Goal: Transaction & Acquisition: Purchase product/service

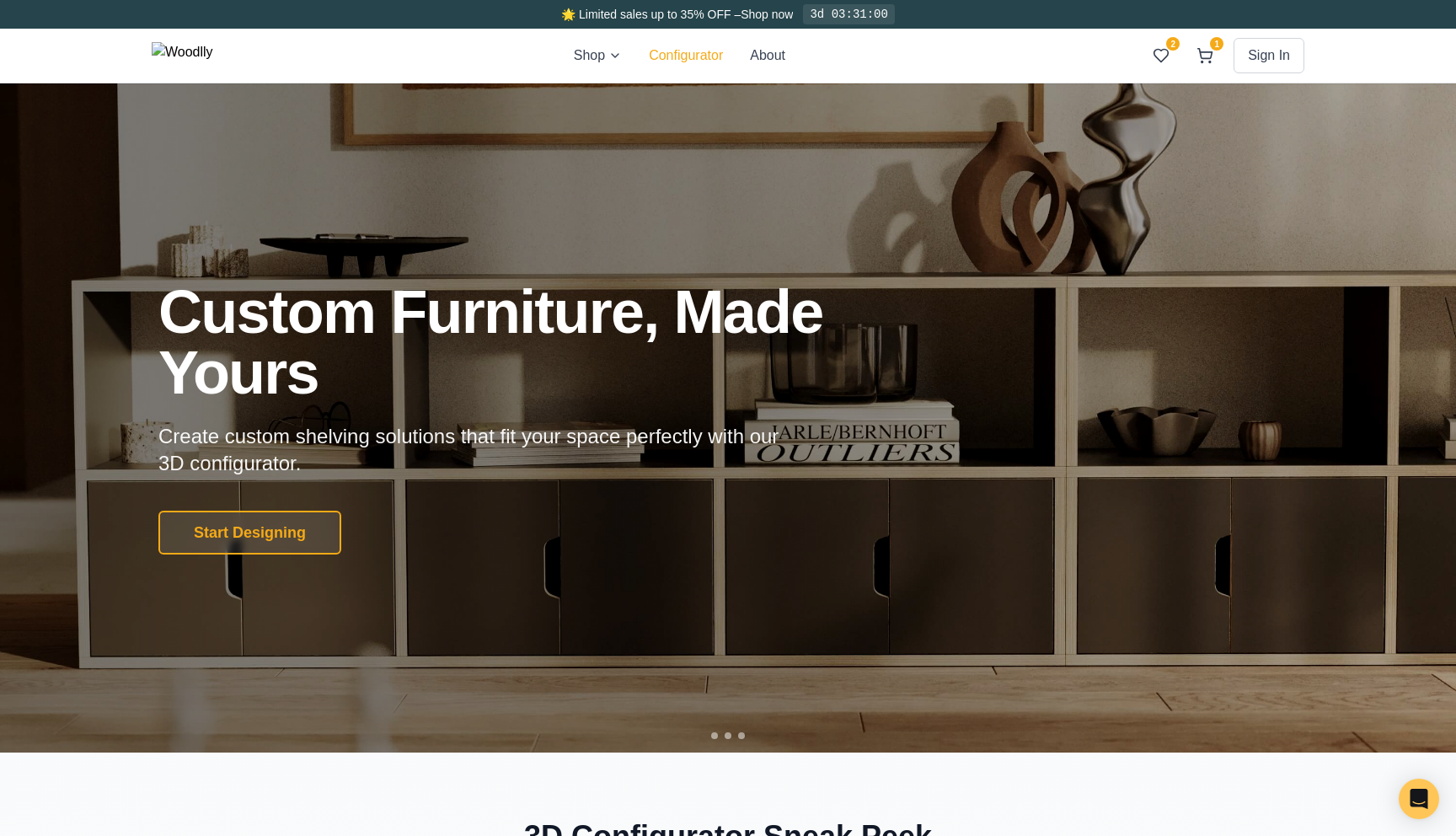
click at [698, 47] on button "Configurator" at bounding box center [685, 55] width 74 height 20
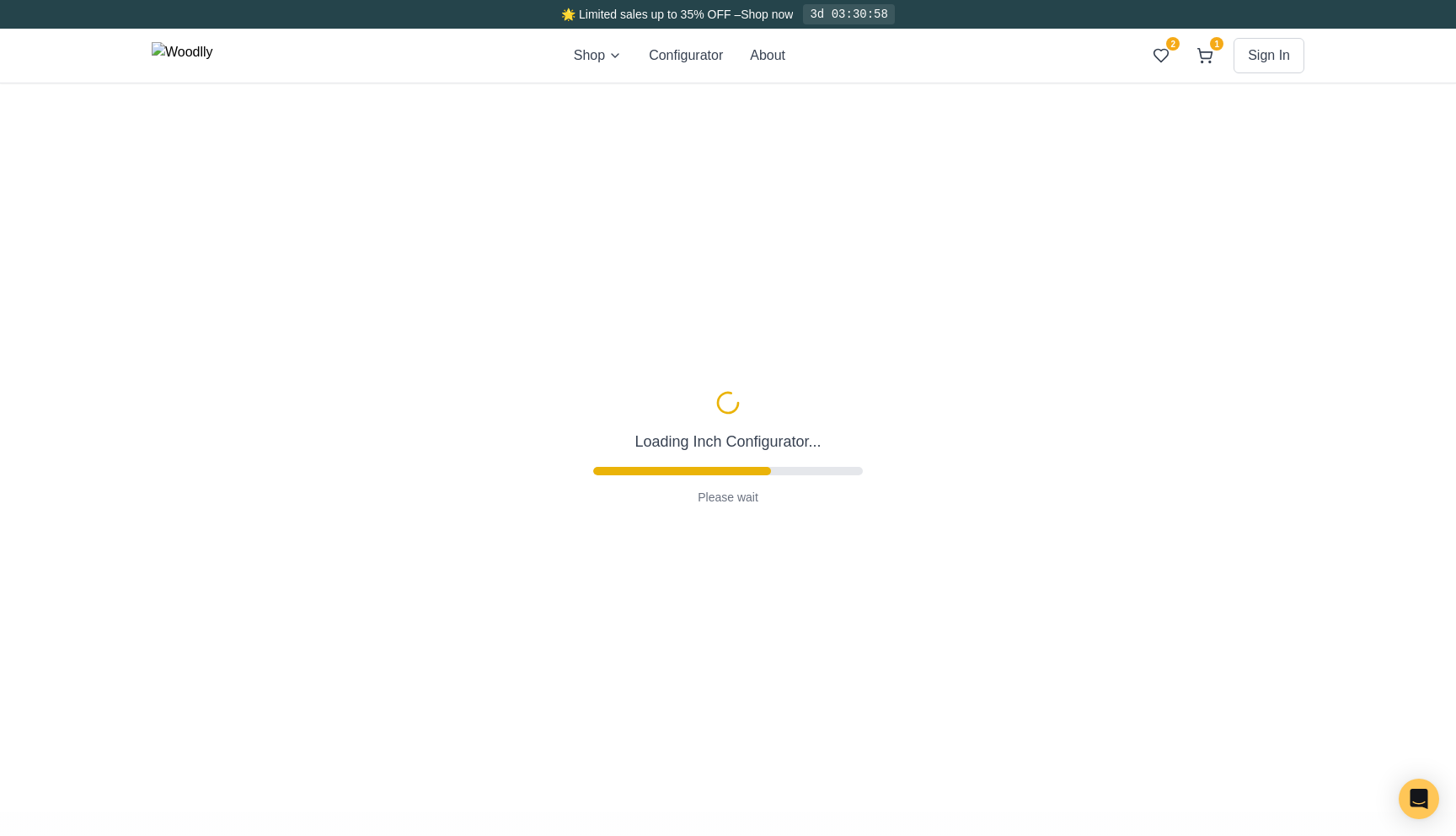
type input "63"
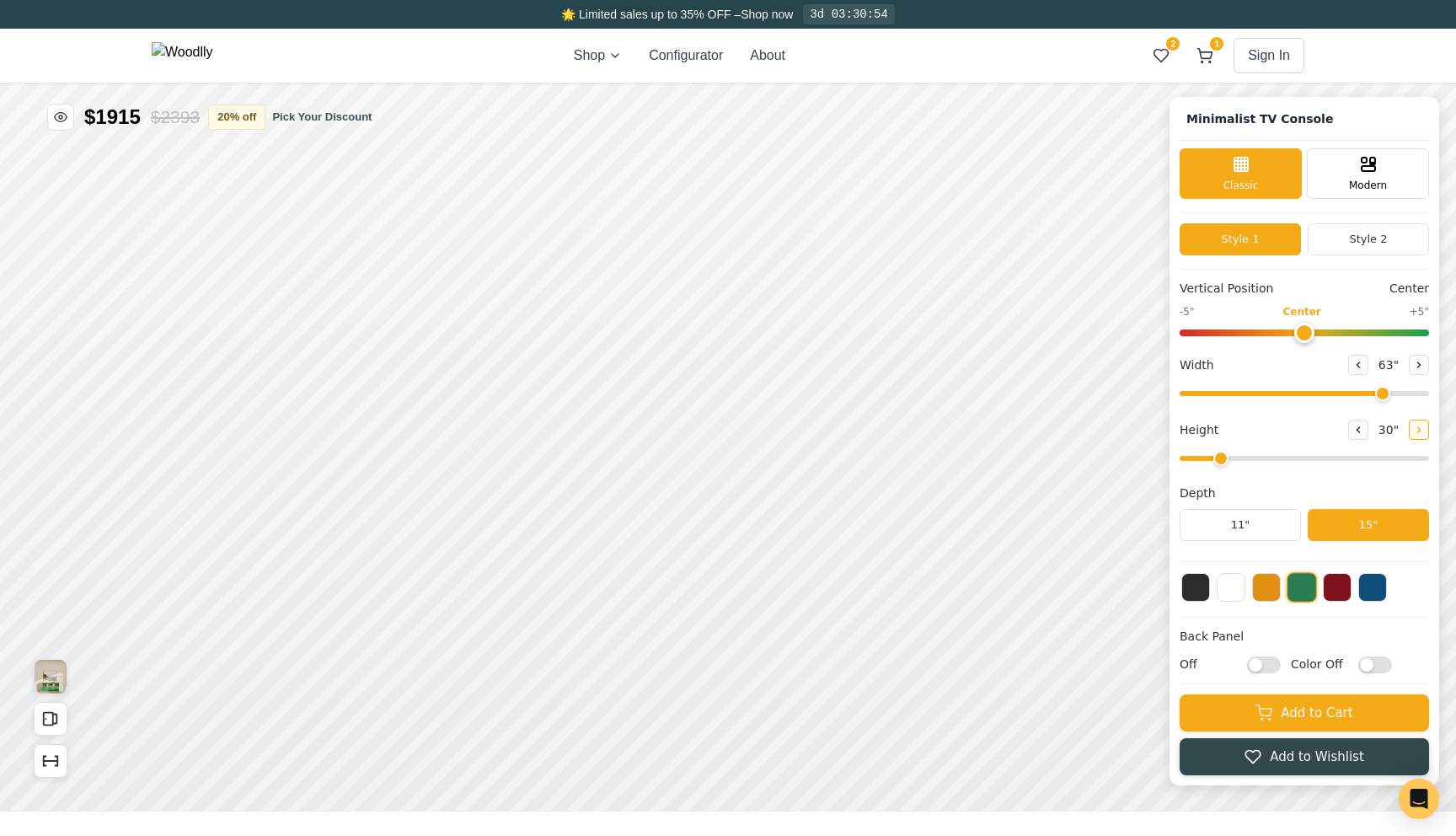
click at [1426, 431] on button at bounding box center [1419, 429] width 20 height 20
type input "3"
click at [1236, 587] on button at bounding box center [1230, 586] width 29 height 29
click at [1272, 589] on button at bounding box center [1266, 586] width 29 height 29
click at [1238, 589] on button at bounding box center [1230, 586] width 29 height 29
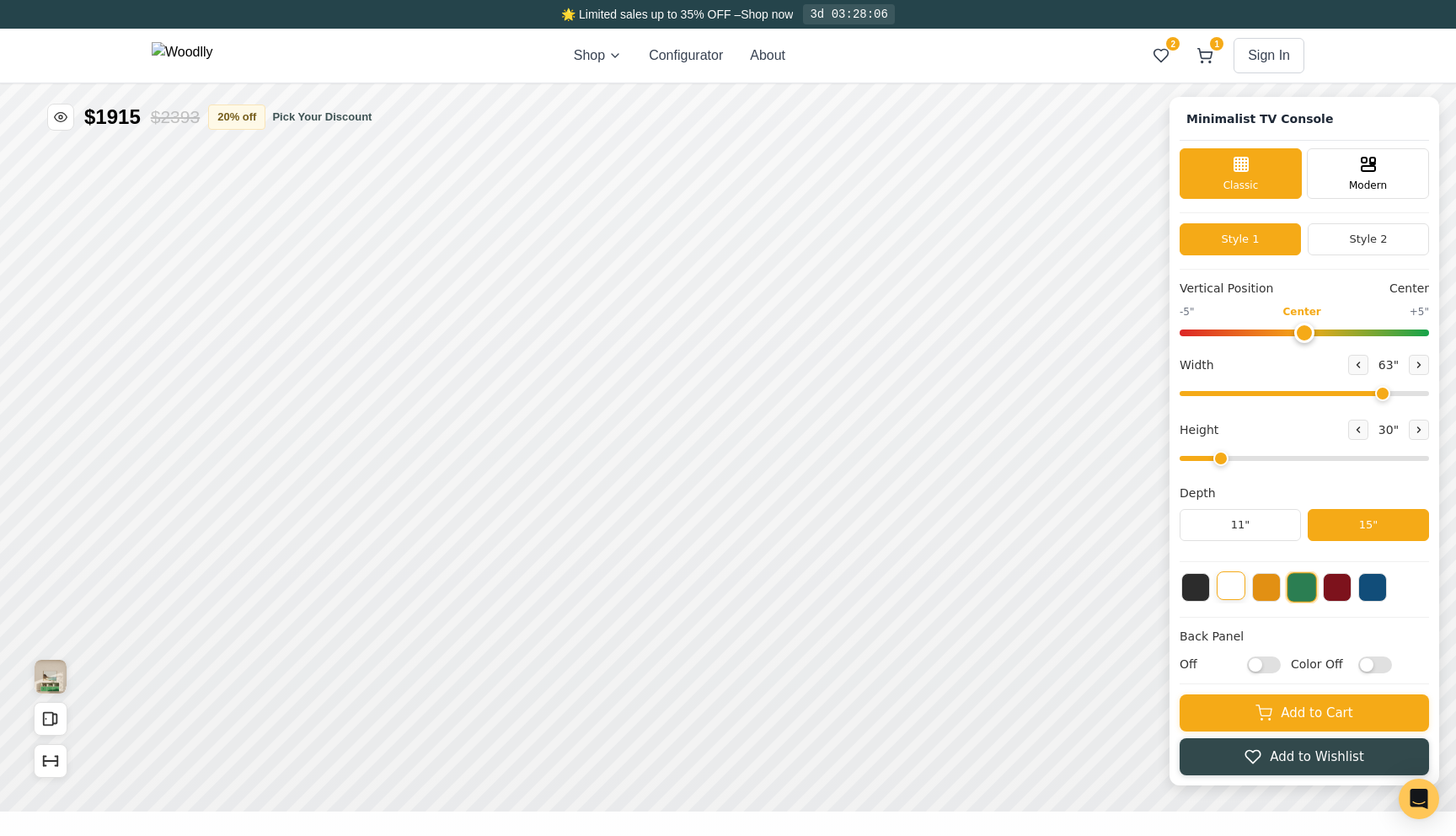
type input "3"
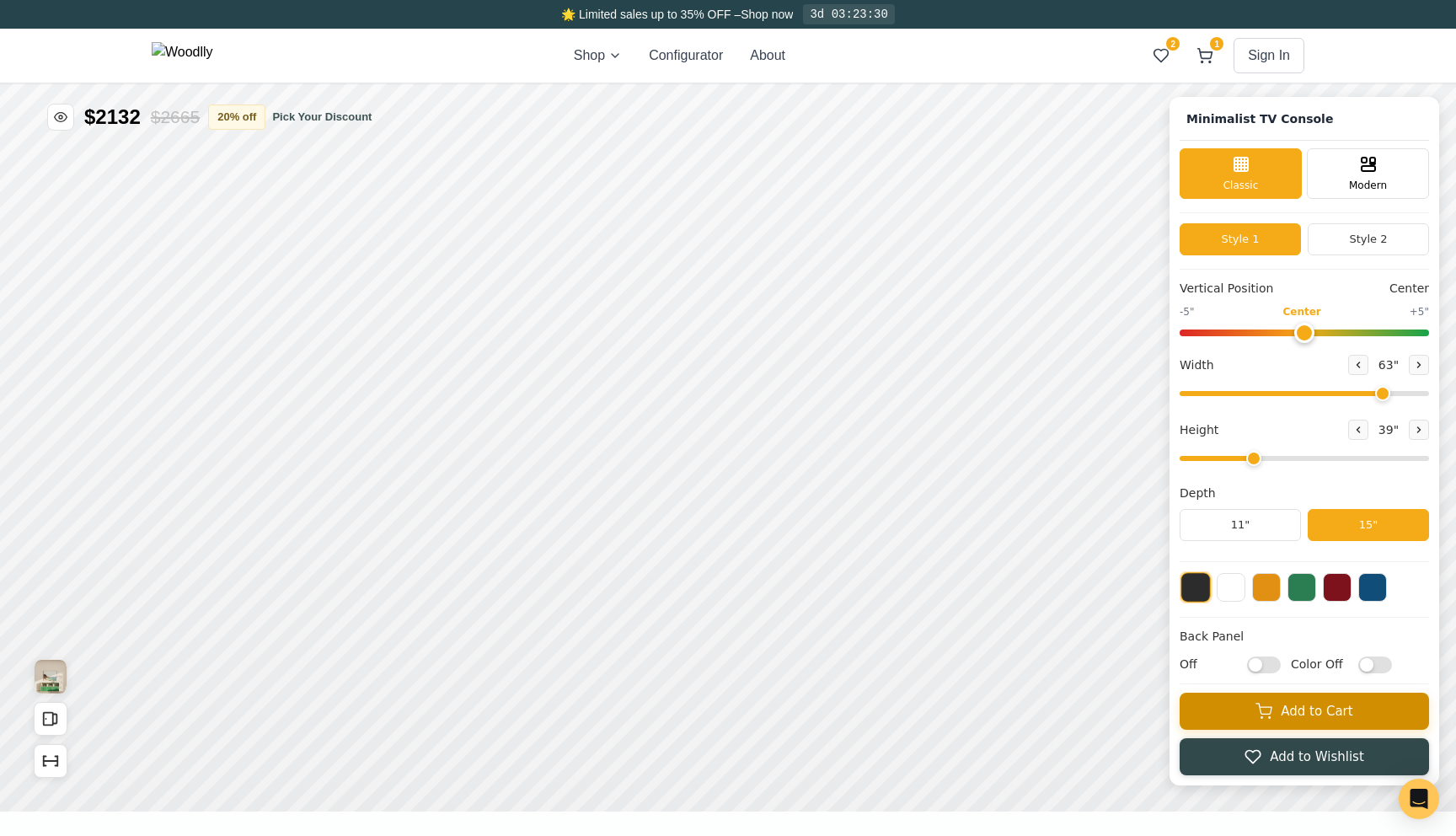
click at [1211, 54] on icon at bounding box center [1205, 54] width 14 height 10
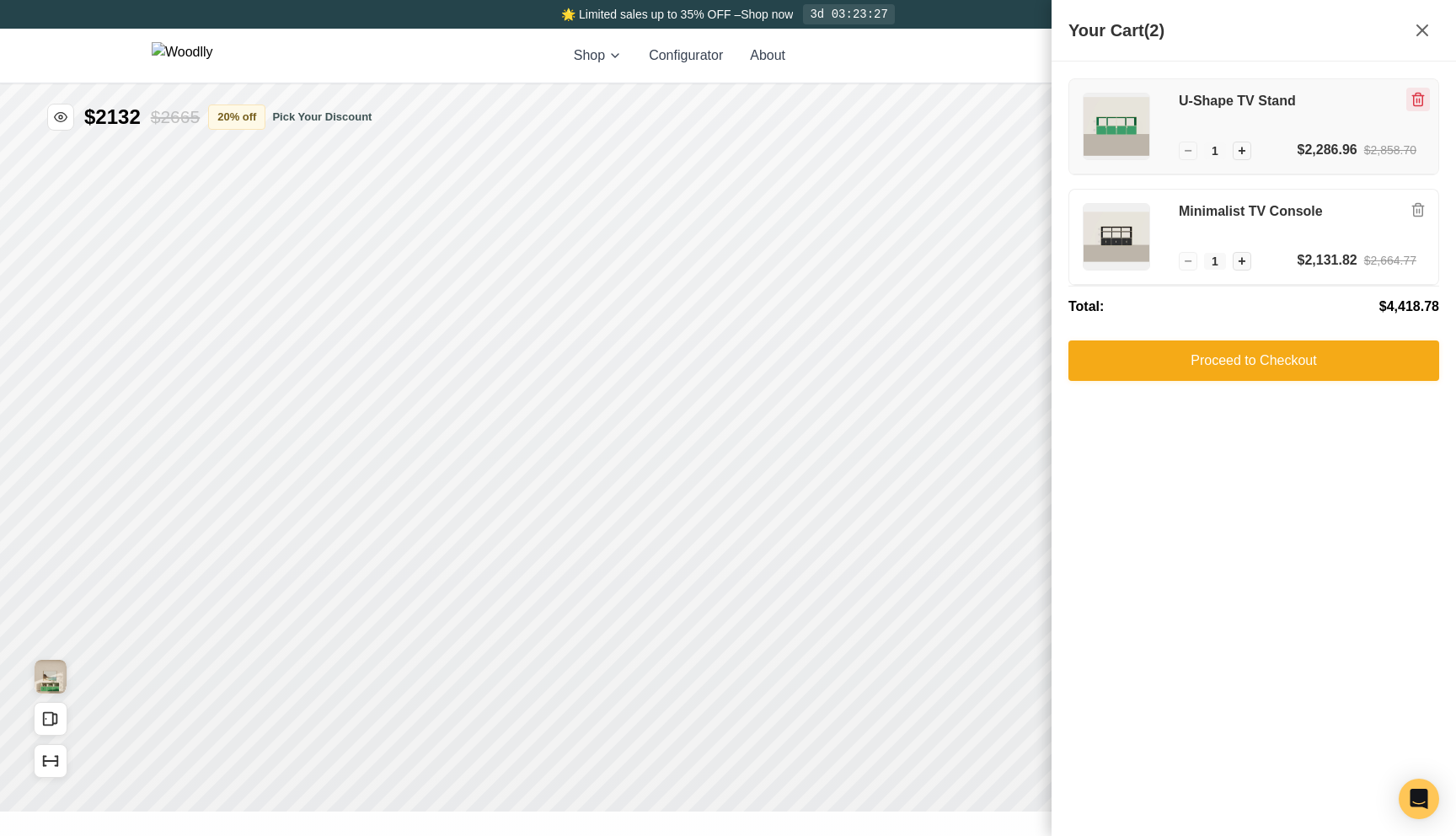
click at [1417, 96] on icon "Remove item" at bounding box center [1418, 96] width 12 height 0
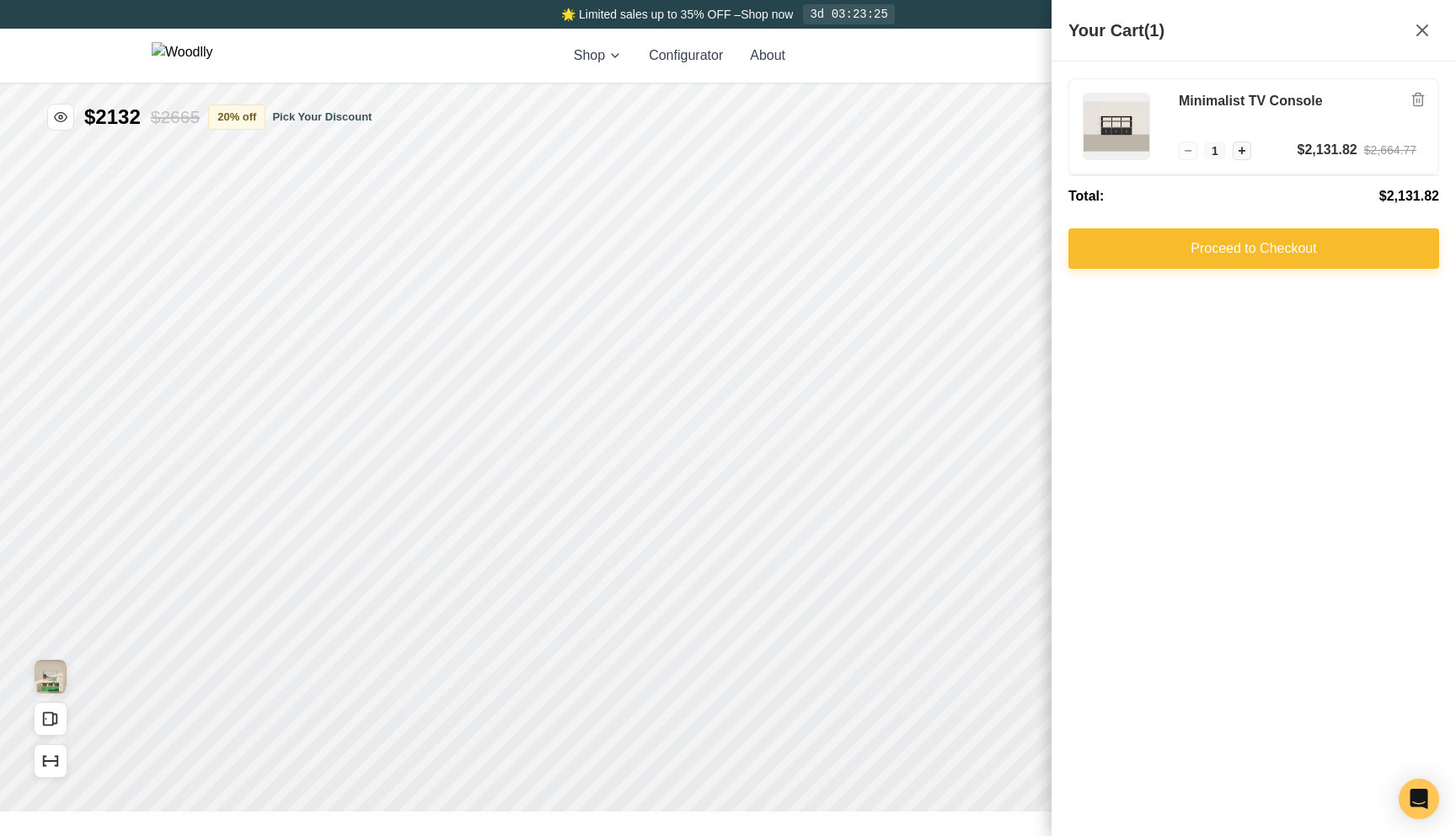
click at [1210, 244] on button "Proceed to Checkout" at bounding box center [1254, 249] width 371 height 41
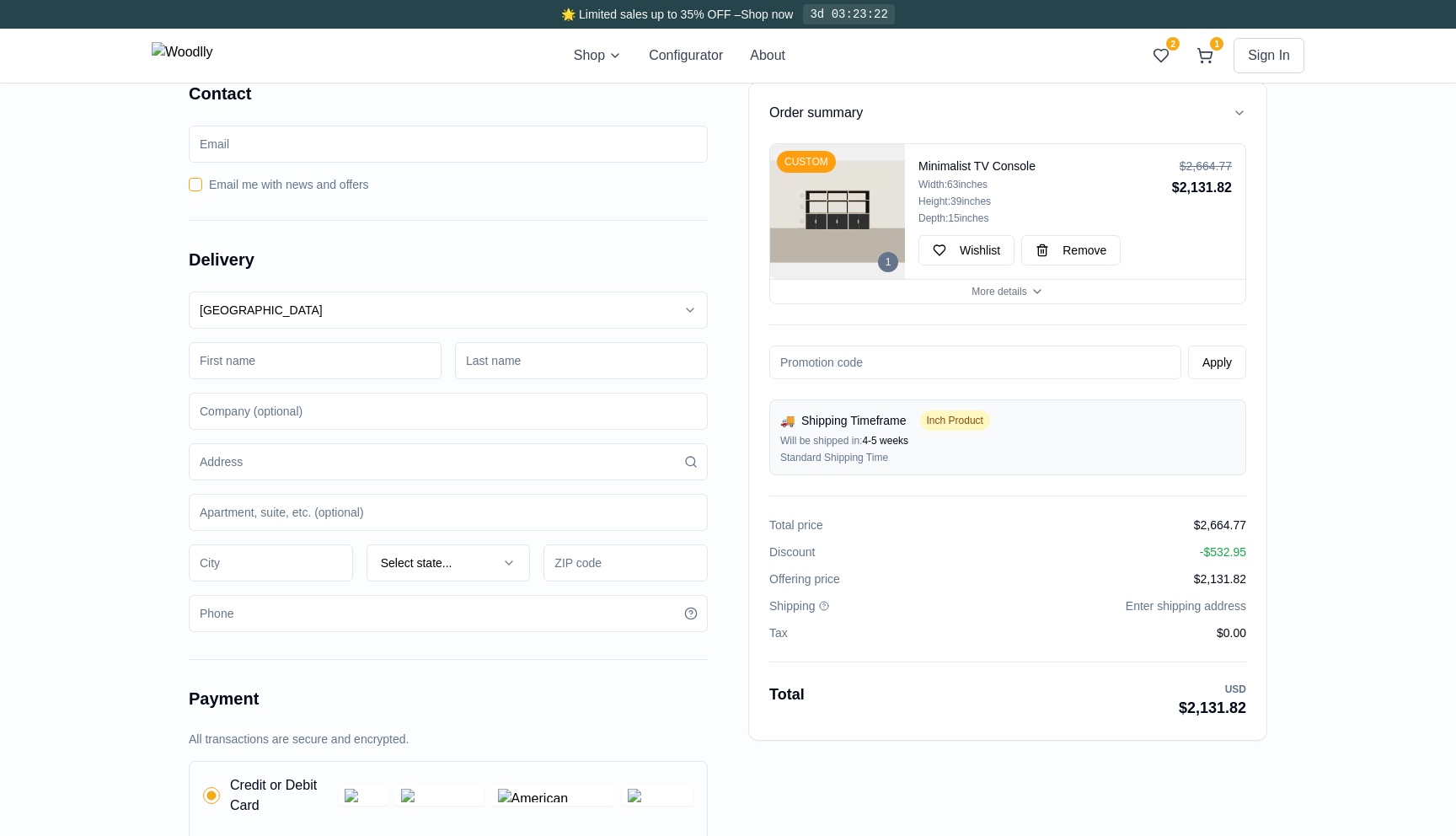
click at [255, 357] on input at bounding box center [314, 361] width 253 height 37
type input "Behnam"
type input "Akhondi"
type input "5127 N Merrimac Ave"
type input "Pasadena"
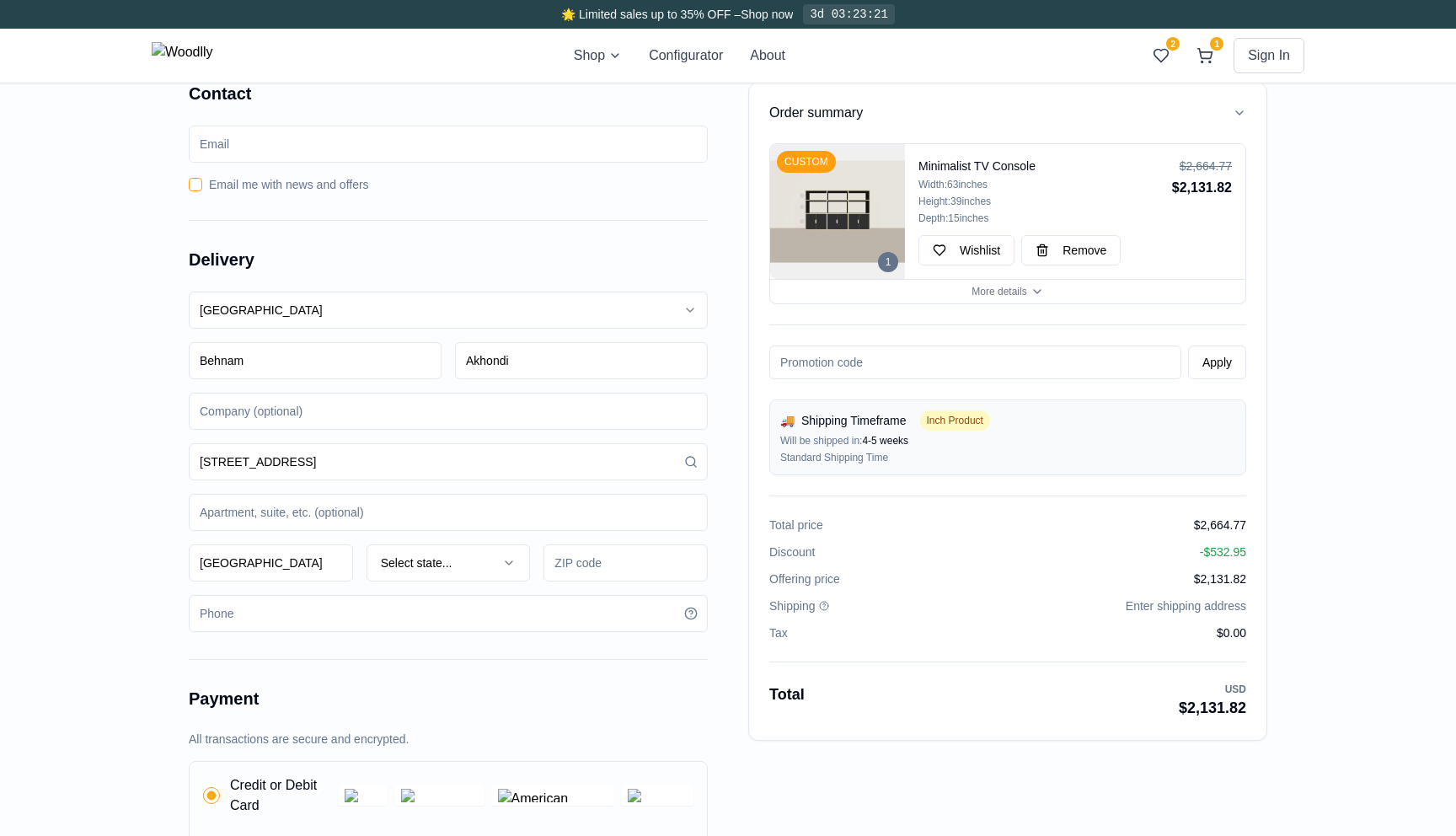
type input "91105"
type input "8185054833"
click at [337, 460] on input "5127 N Merrimac Ave" at bounding box center [447, 461] width 519 height 37
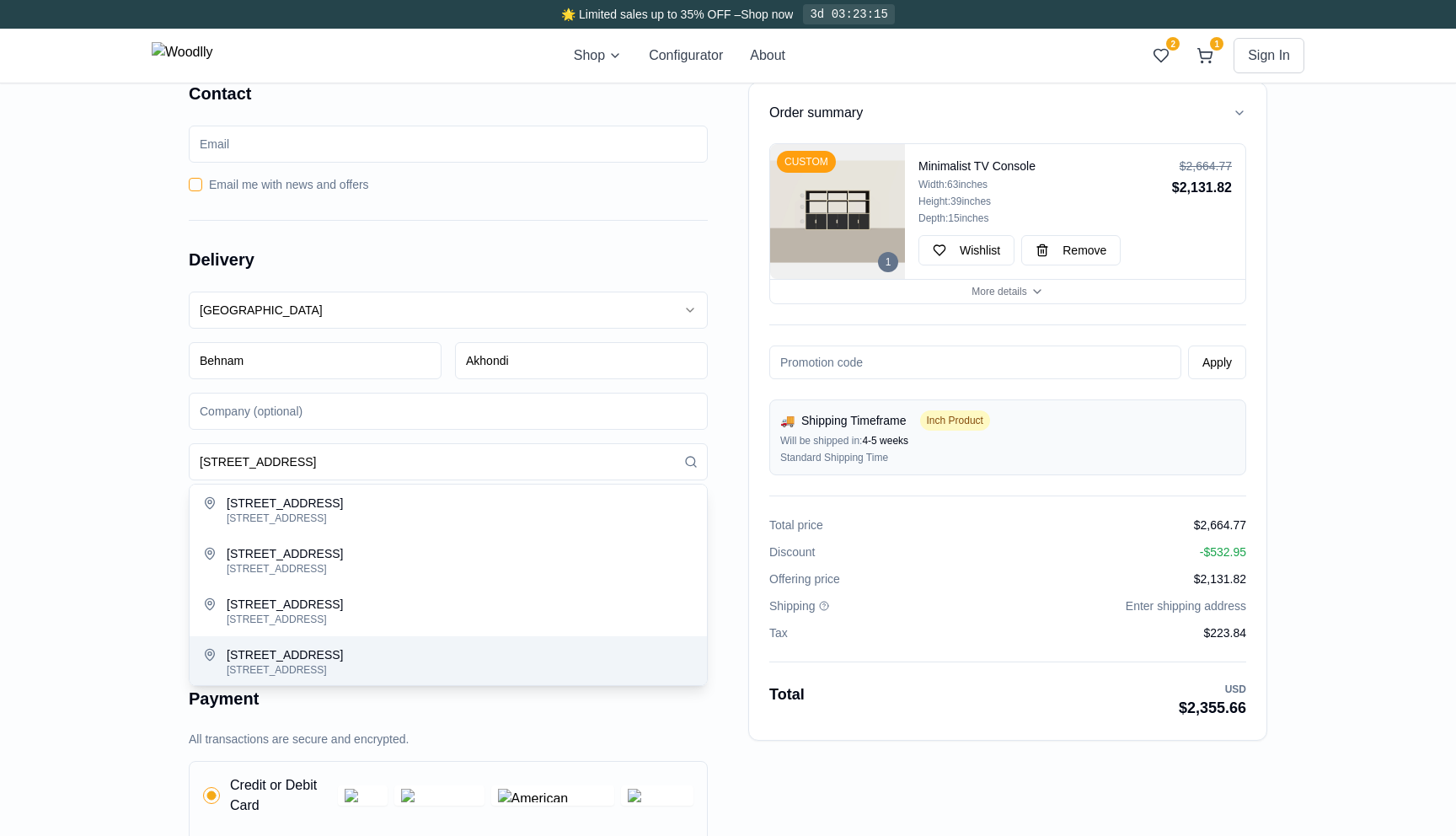
click at [447, 665] on div "5127 South Merrimac Avenue, Chicago, IL, USA" at bounding box center [460, 670] width 467 height 14
type input "5127 South Merrimac Avenue"
type input "Chicago"
type input "60638"
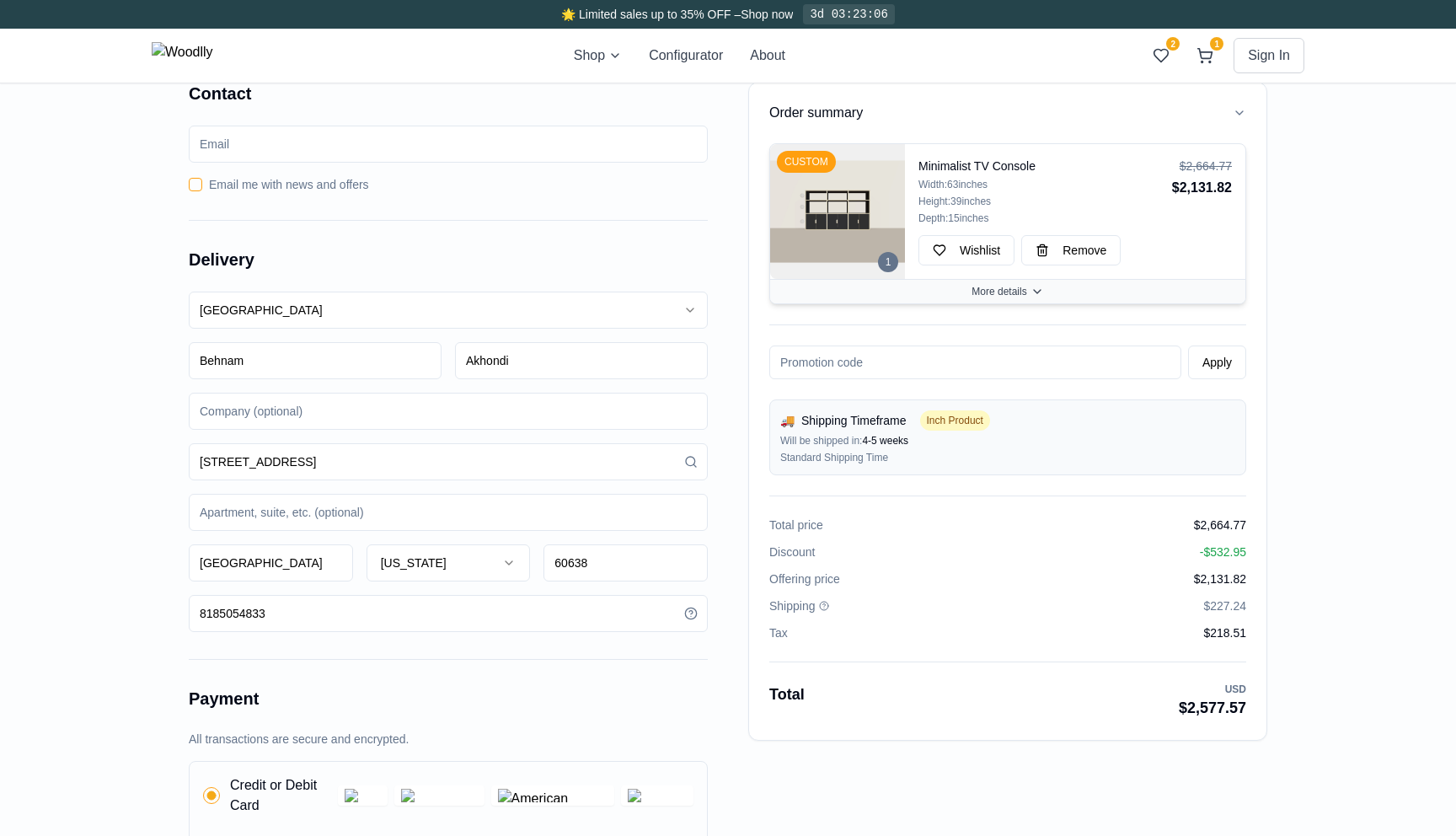
click at [983, 294] on span "More details" at bounding box center [998, 292] width 55 height 14
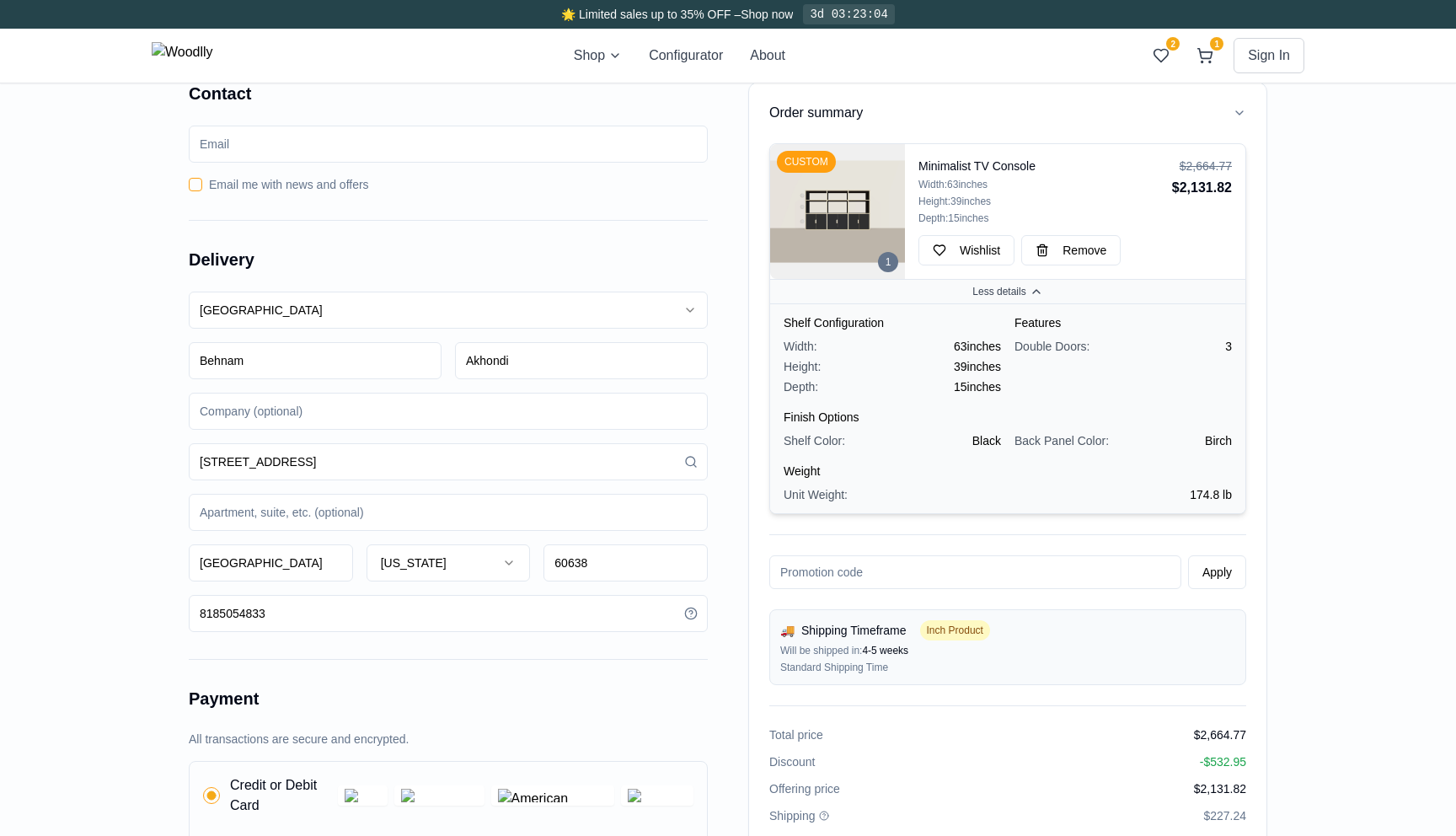
click at [983, 294] on span "Less details" at bounding box center [998, 292] width 53 height 14
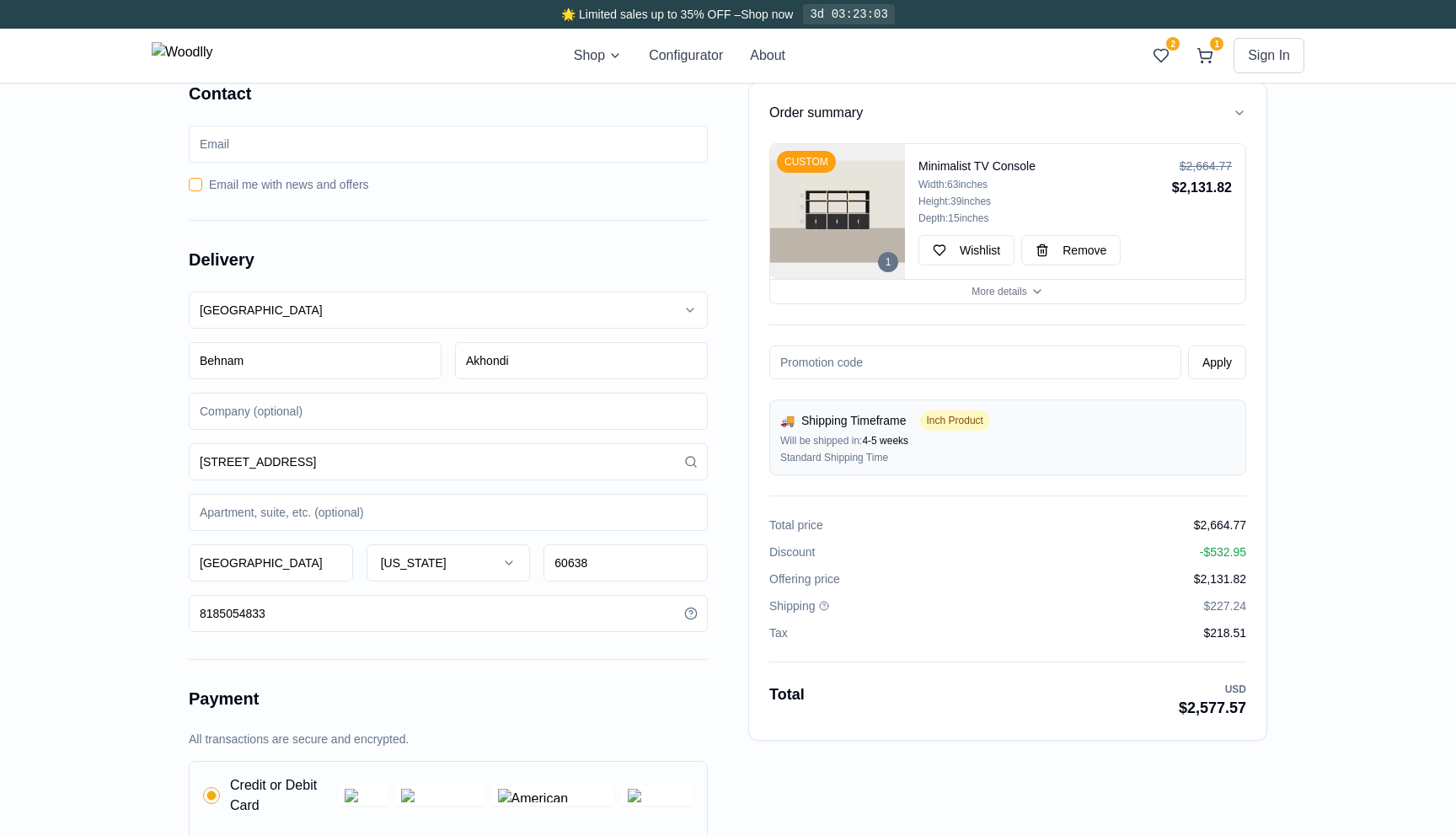
click at [105, 366] on div "Order summary 1 CUSTOM Minimalist TV Console Width: 63 inches Height: 39 inches…" at bounding box center [728, 669] width 1456 height 1230
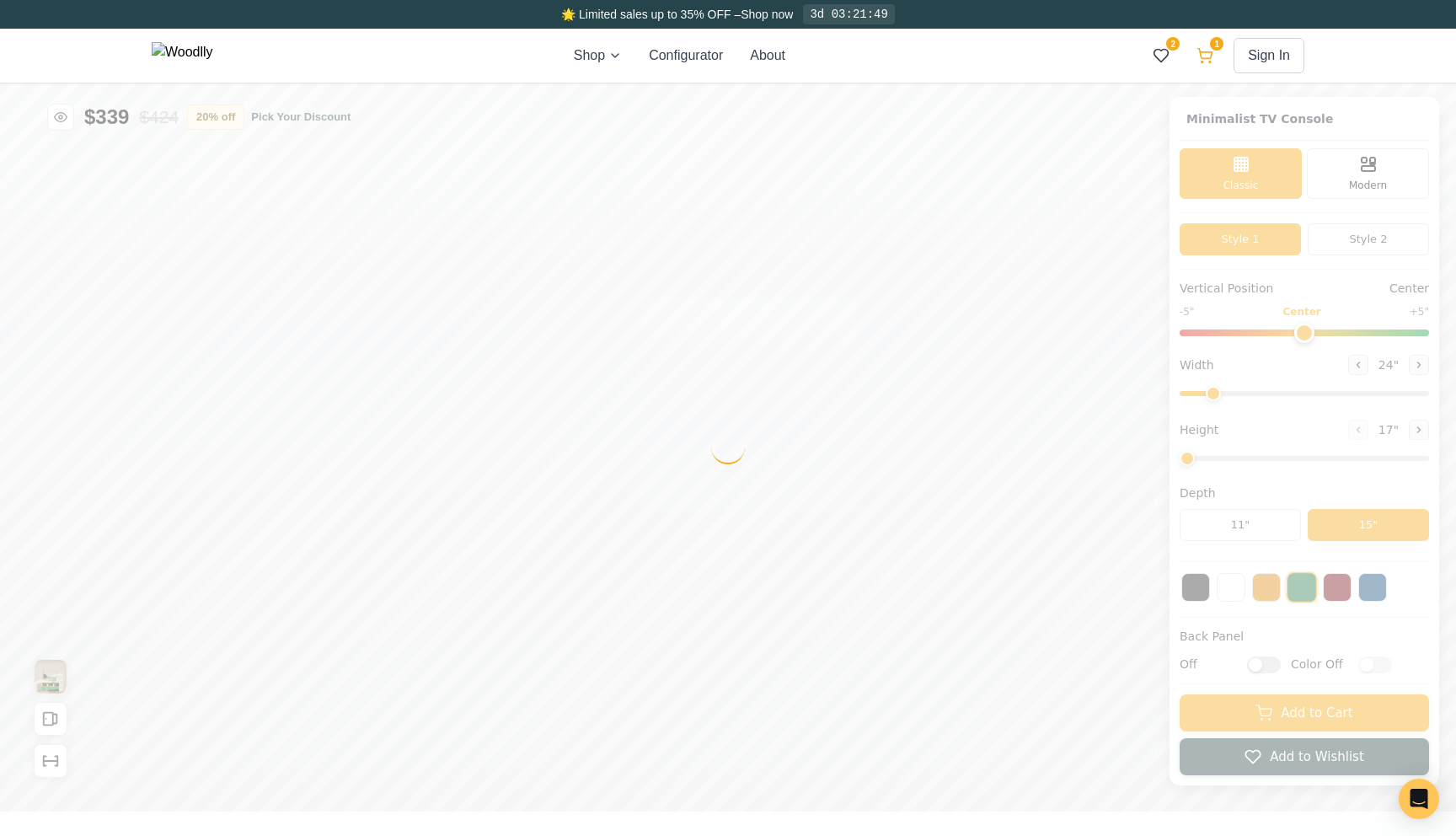
type input "63"
click at [1202, 56] on icon at bounding box center [1204, 55] width 17 height 17
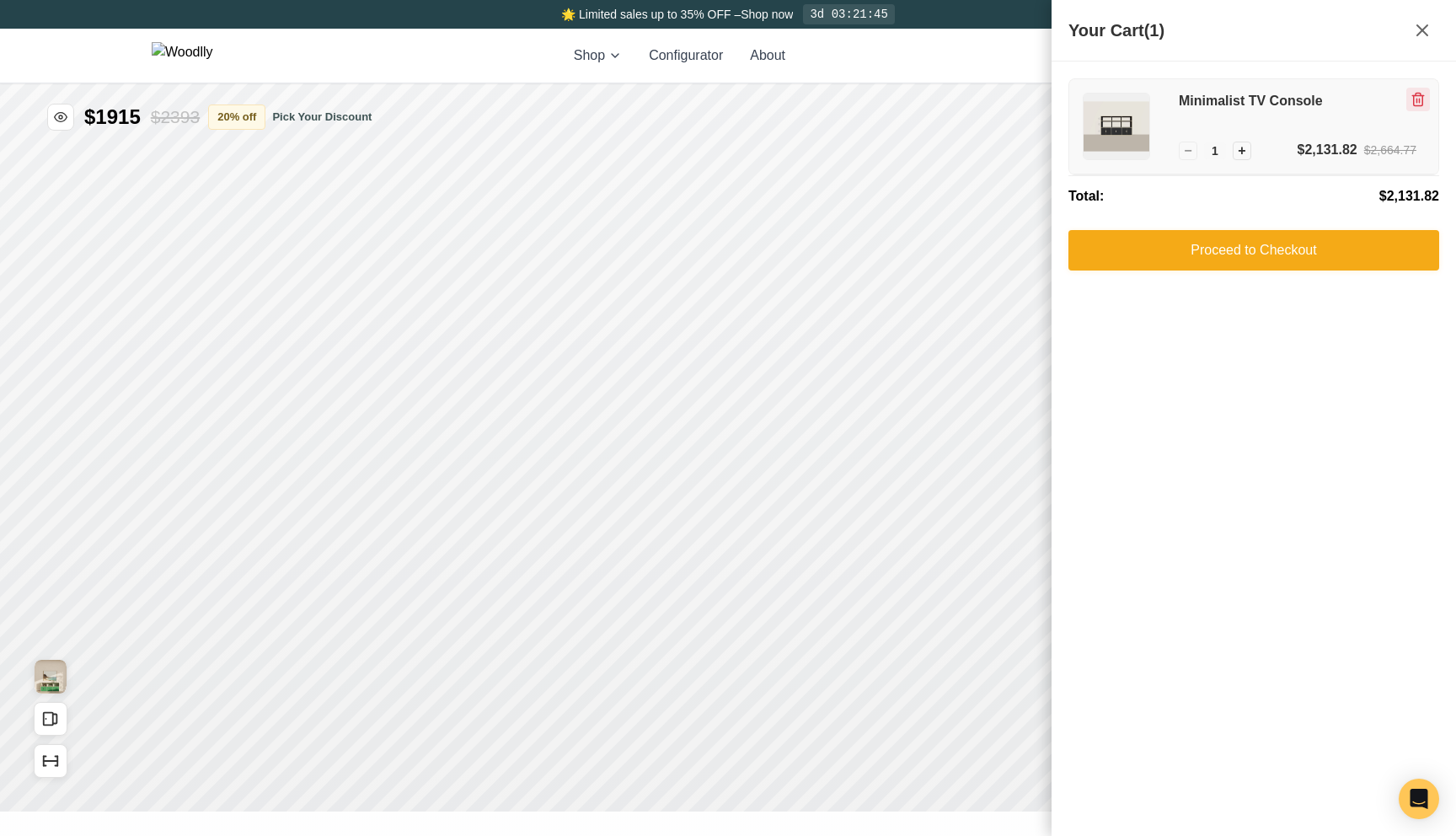
click at [1417, 101] on icon "Remove item" at bounding box center [1418, 100] width 3 height 4
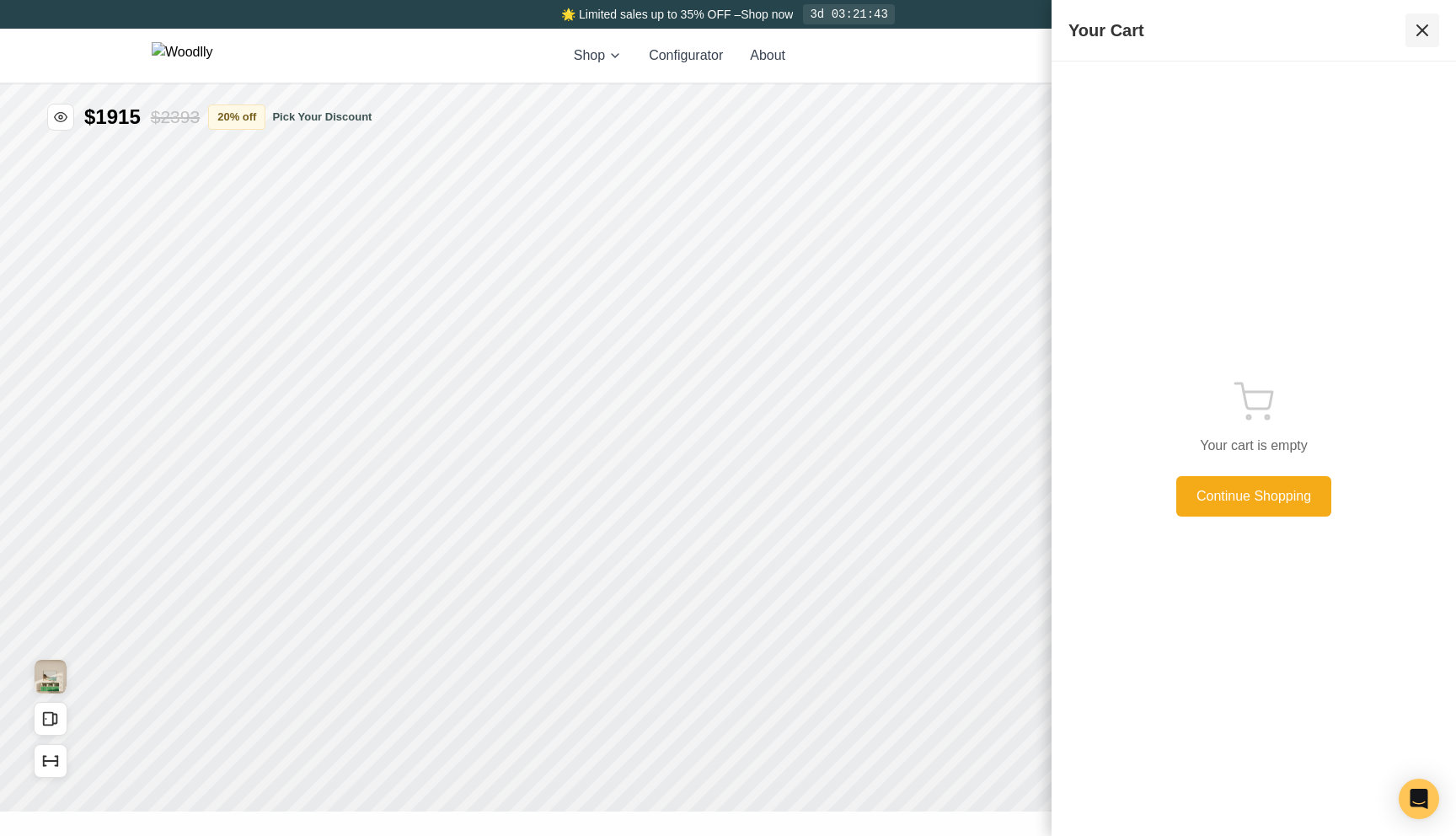
click at [1426, 21] on icon at bounding box center [1421, 30] width 20 height 20
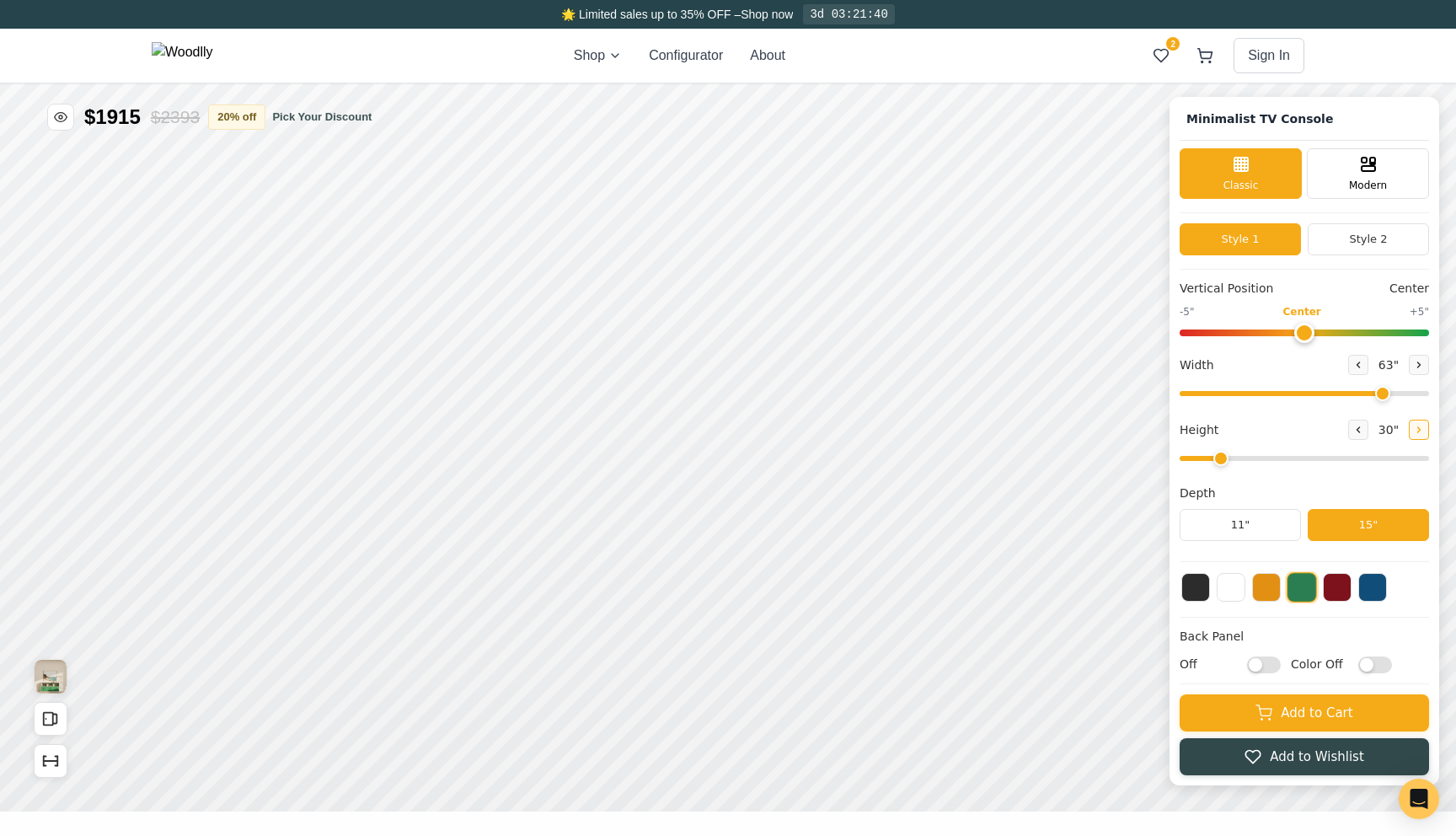
click at [1421, 435] on button at bounding box center [1419, 429] width 20 height 20
type input "3"
click at [253, 123] on button "20 % off" at bounding box center [237, 116] width 57 height 25
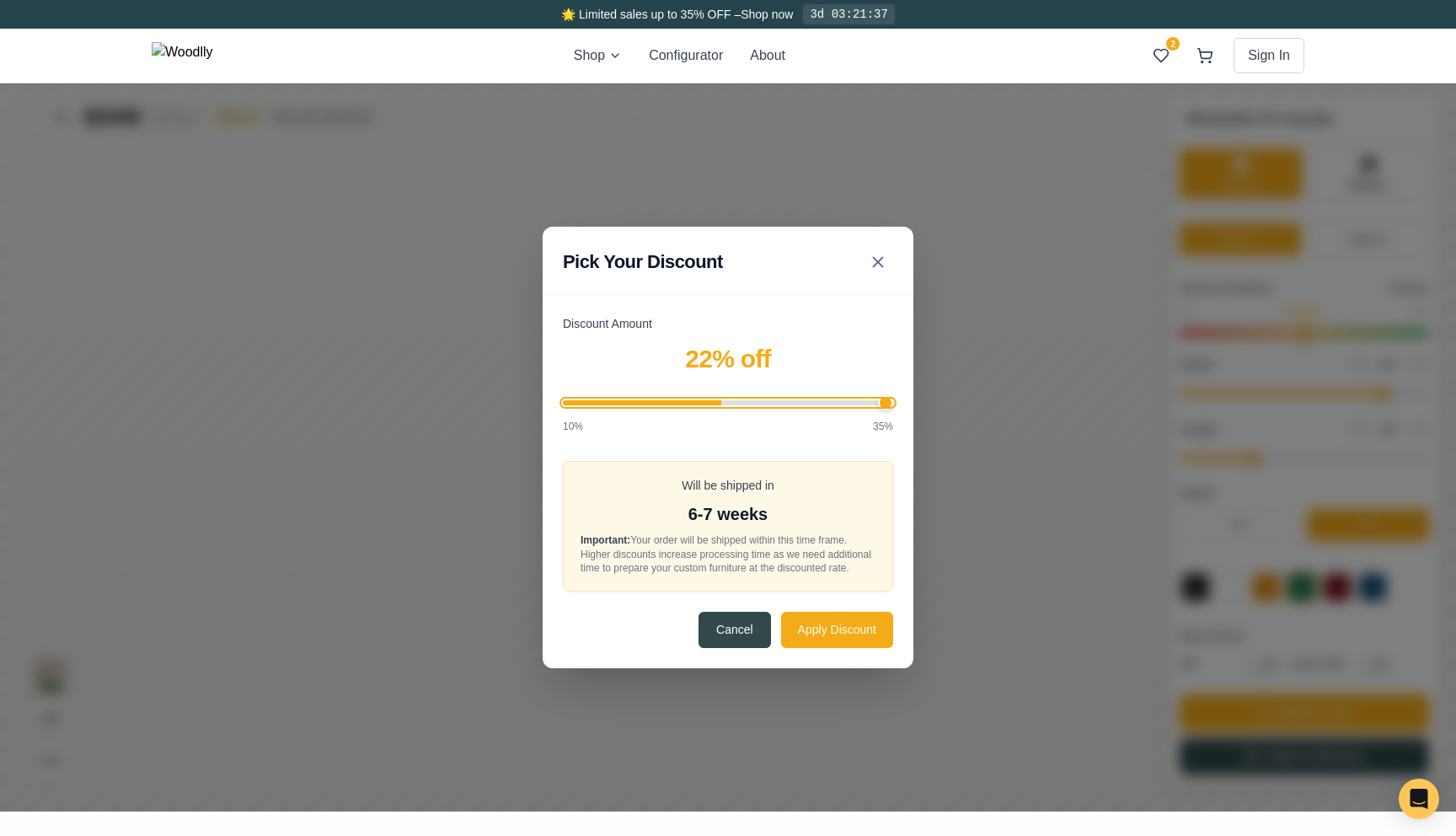
drag, startPoint x: 726, startPoint y: 400, endPoint x: 1047, endPoint y: 378, distance: 321.8
type input "35"
click at [893, 401] on input "Discount Amount" at bounding box center [728, 403] width 330 height 5
click at [823, 643] on button "Apply Discount" at bounding box center [837, 629] width 112 height 36
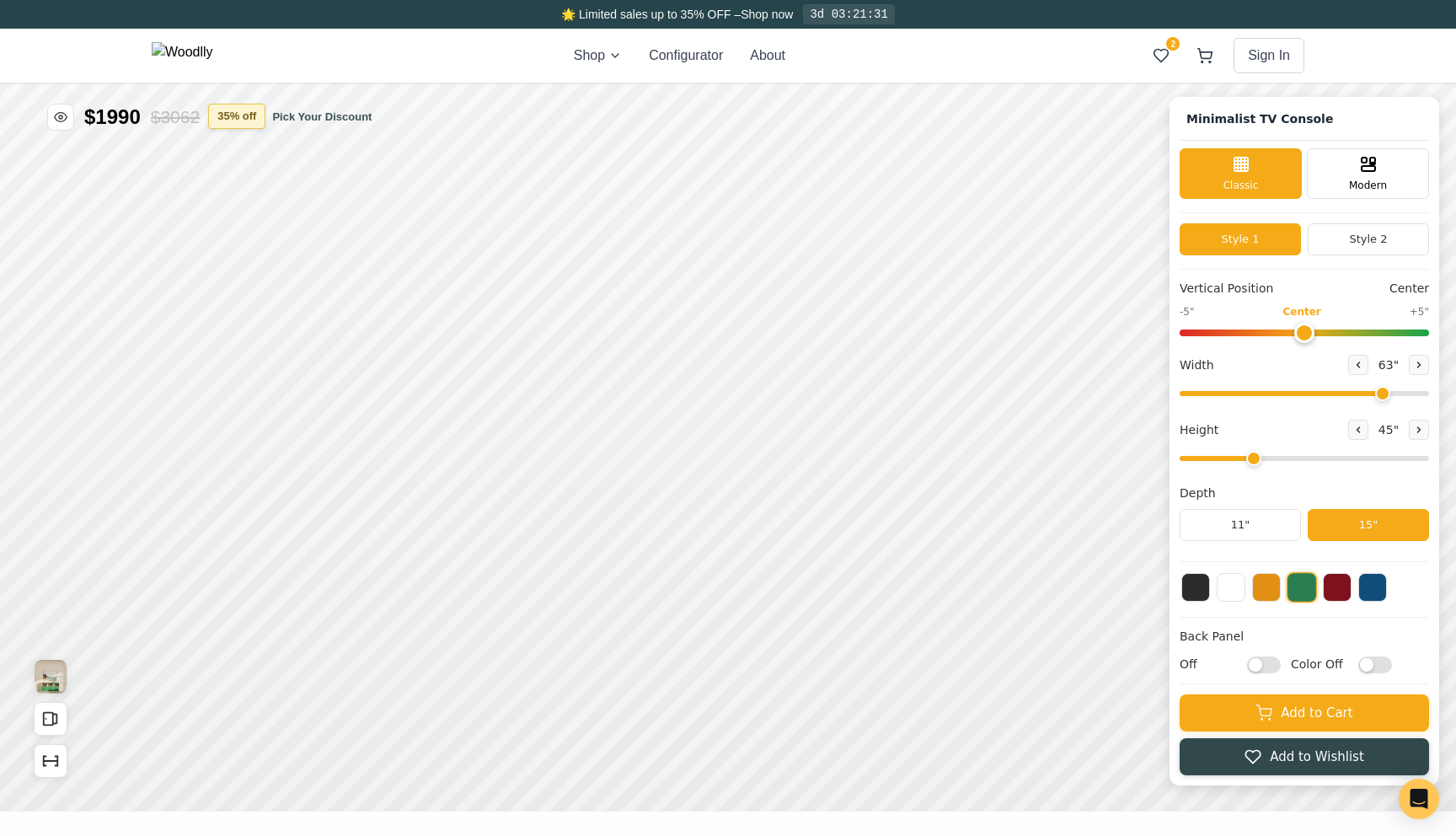
click at [253, 116] on button "35 % off" at bounding box center [237, 116] width 57 height 25
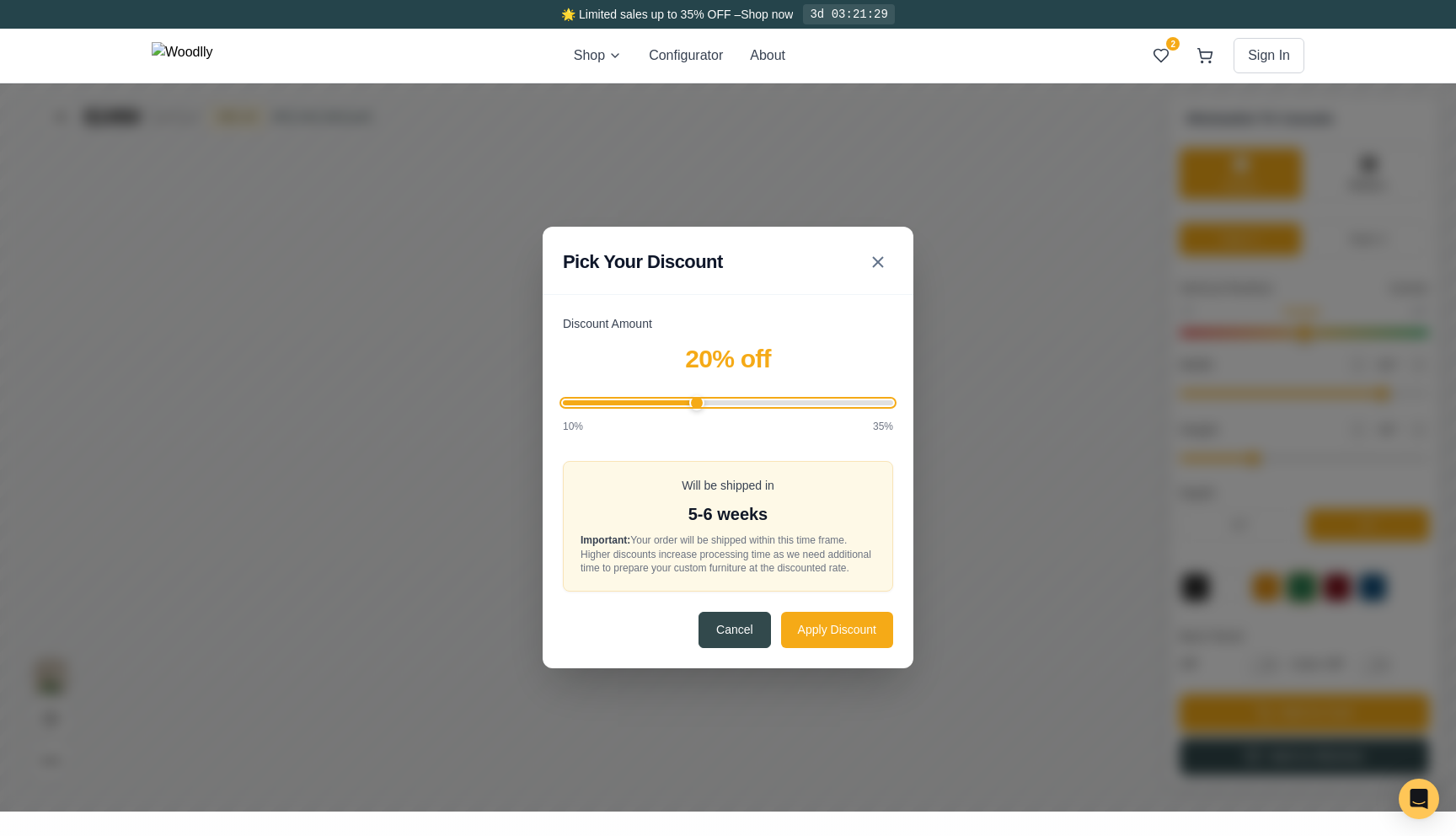
type input "20"
click at [699, 401] on input "Discount Amount" at bounding box center [728, 403] width 330 height 5
click at [827, 634] on button "Apply Discount" at bounding box center [837, 629] width 112 height 36
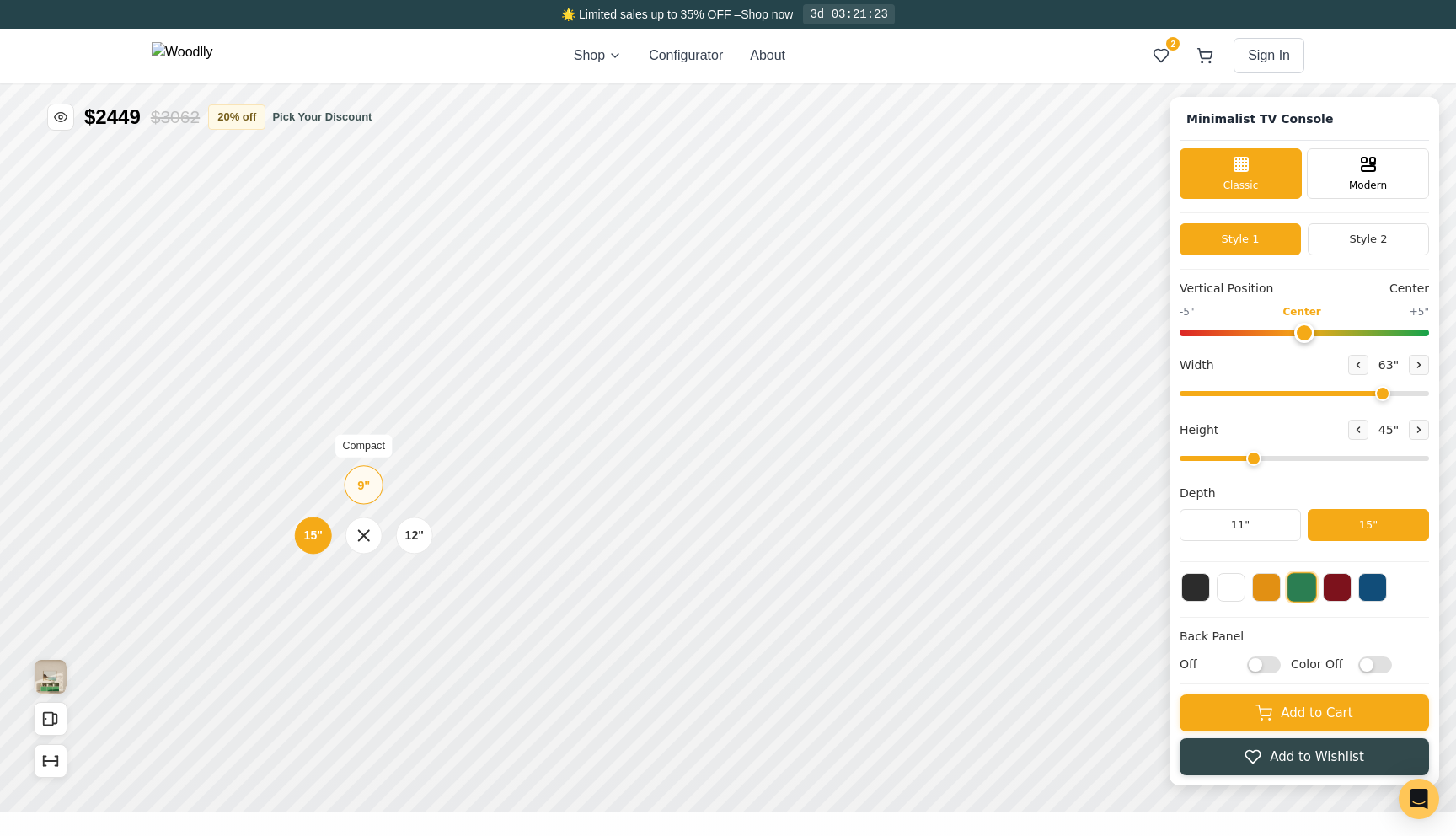
click at [371, 487] on div "9" Compact" at bounding box center [364, 484] width 39 height 39
click at [340, 408] on div "9" Compact" at bounding box center [349, 411] width 39 height 39
click at [342, 320] on div "9"" at bounding box center [341, 317] width 13 height 18
click at [633, 347] on rect at bounding box center [636, 352] width 14 height 10
click at [946, 433] on icon at bounding box center [946, 421] width 20 height 20
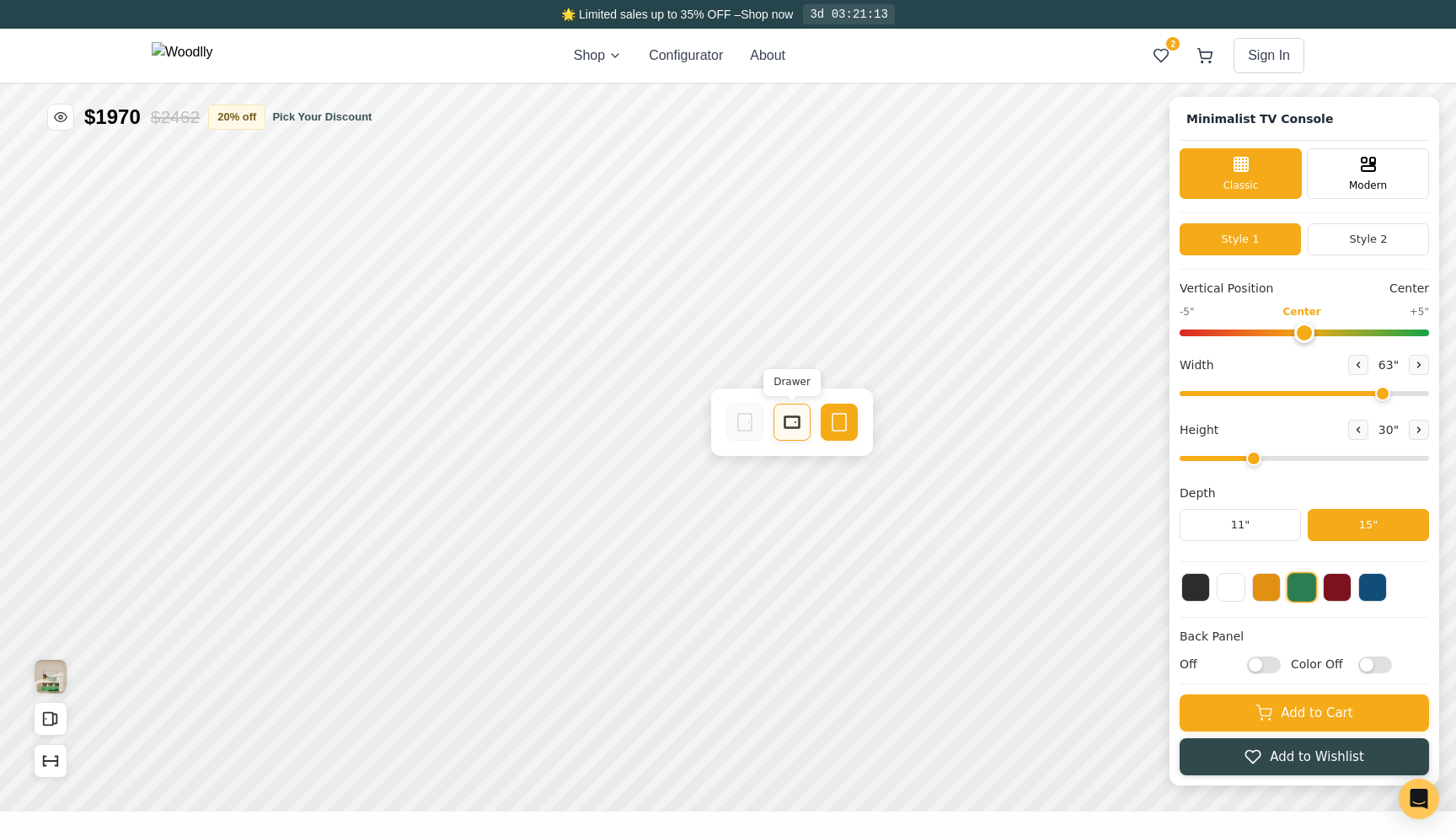
click at [792, 427] on icon at bounding box center [791, 421] width 20 height 20
click at [632, 489] on icon at bounding box center [638, 493] width 20 height 20
click at [1228, 581] on button at bounding box center [1230, 586] width 29 height 29
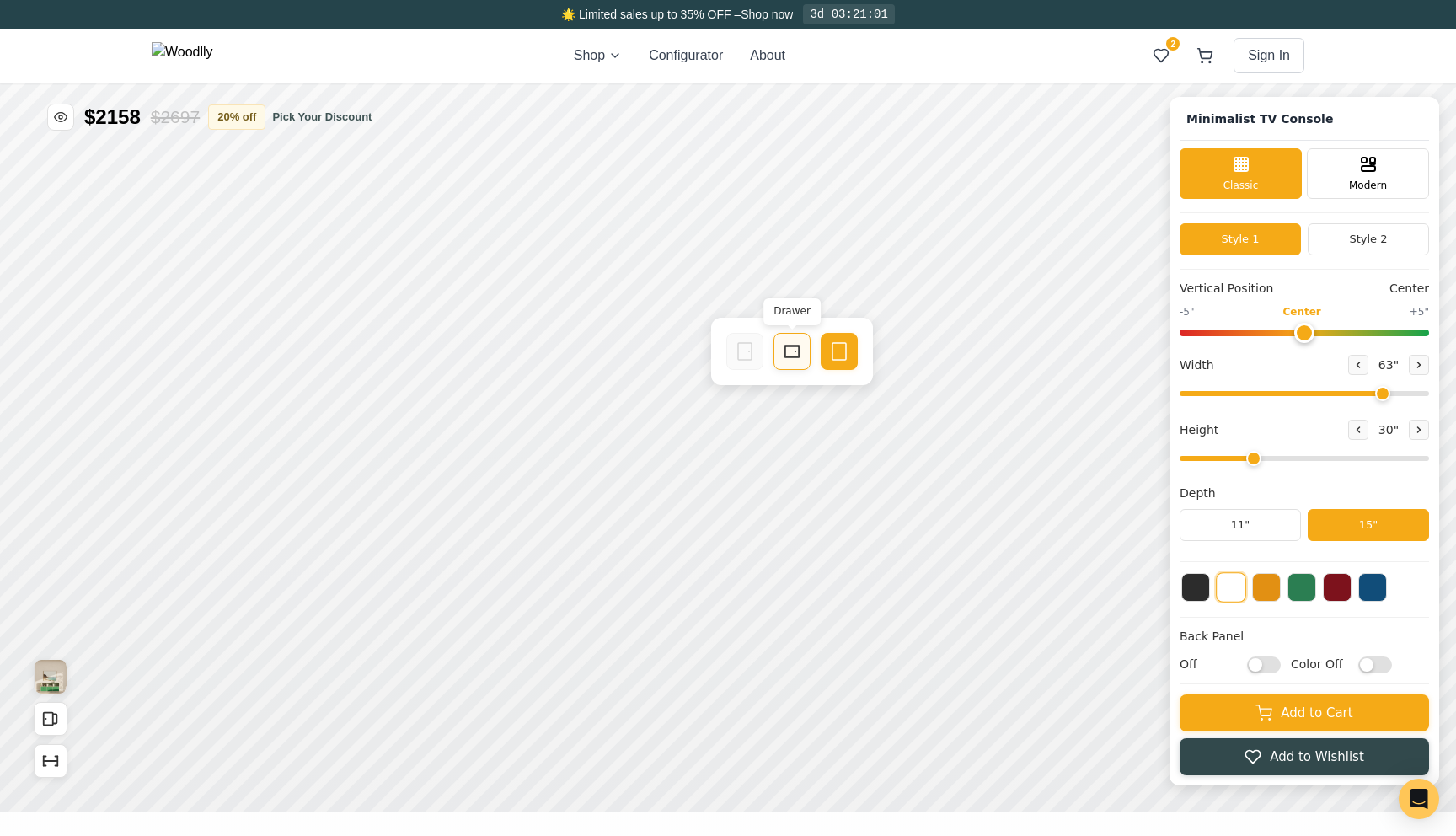
click at [794, 360] on icon at bounding box center [791, 351] width 20 height 20
click at [789, 493] on icon at bounding box center [791, 493] width 20 height 20
click at [832, 427] on rect at bounding box center [839, 421] width 14 height 17
click at [1360, 364] on icon at bounding box center [1359, 365] width 10 height 10
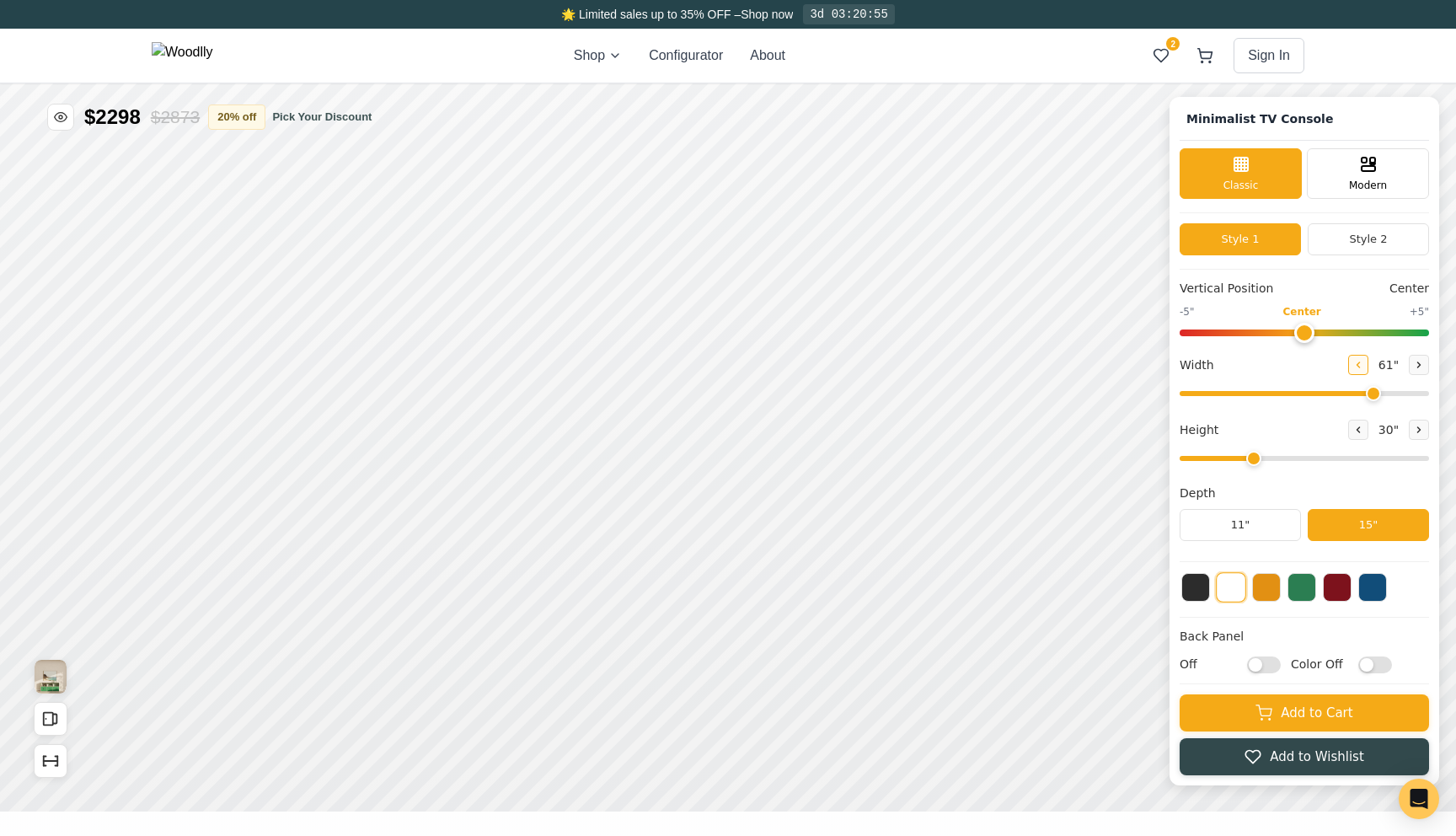
click at [1360, 364] on icon at bounding box center [1359, 365] width 10 height 10
click at [1426, 368] on button at bounding box center [1419, 364] width 20 height 20
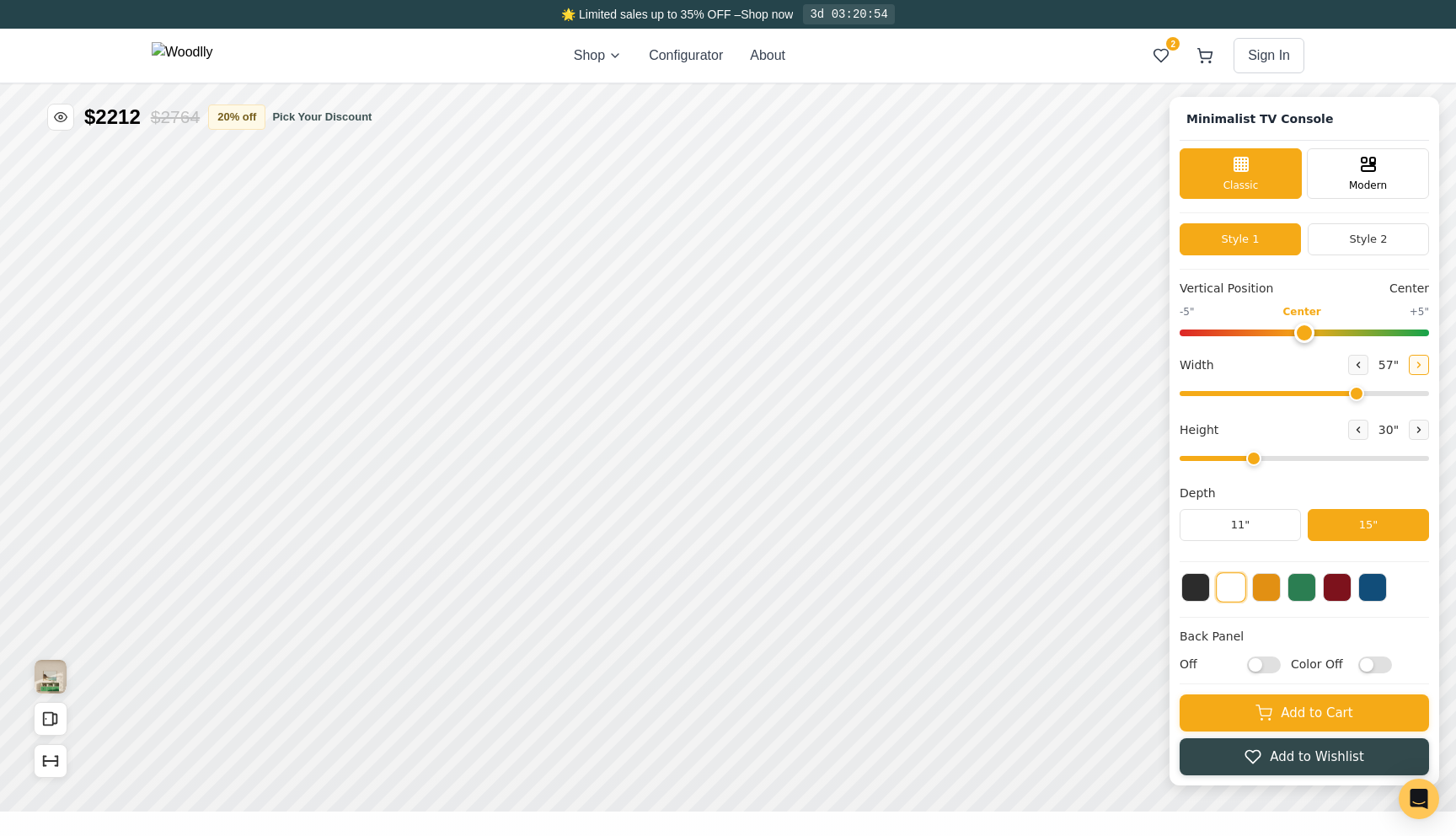
type input "58"
click at [1361, 237] on button "Style 2" at bounding box center [1368, 239] width 122 height 32
click at [1253, 237] on button "Style 1" at bounding box center [1241, 239] width 122 height 32
click at [1260, 593] on button at bounding box center [1266, 586] width 29 height 29
click at [1241, 590] on button at bounding box center [1230, 586] width 29 height 29
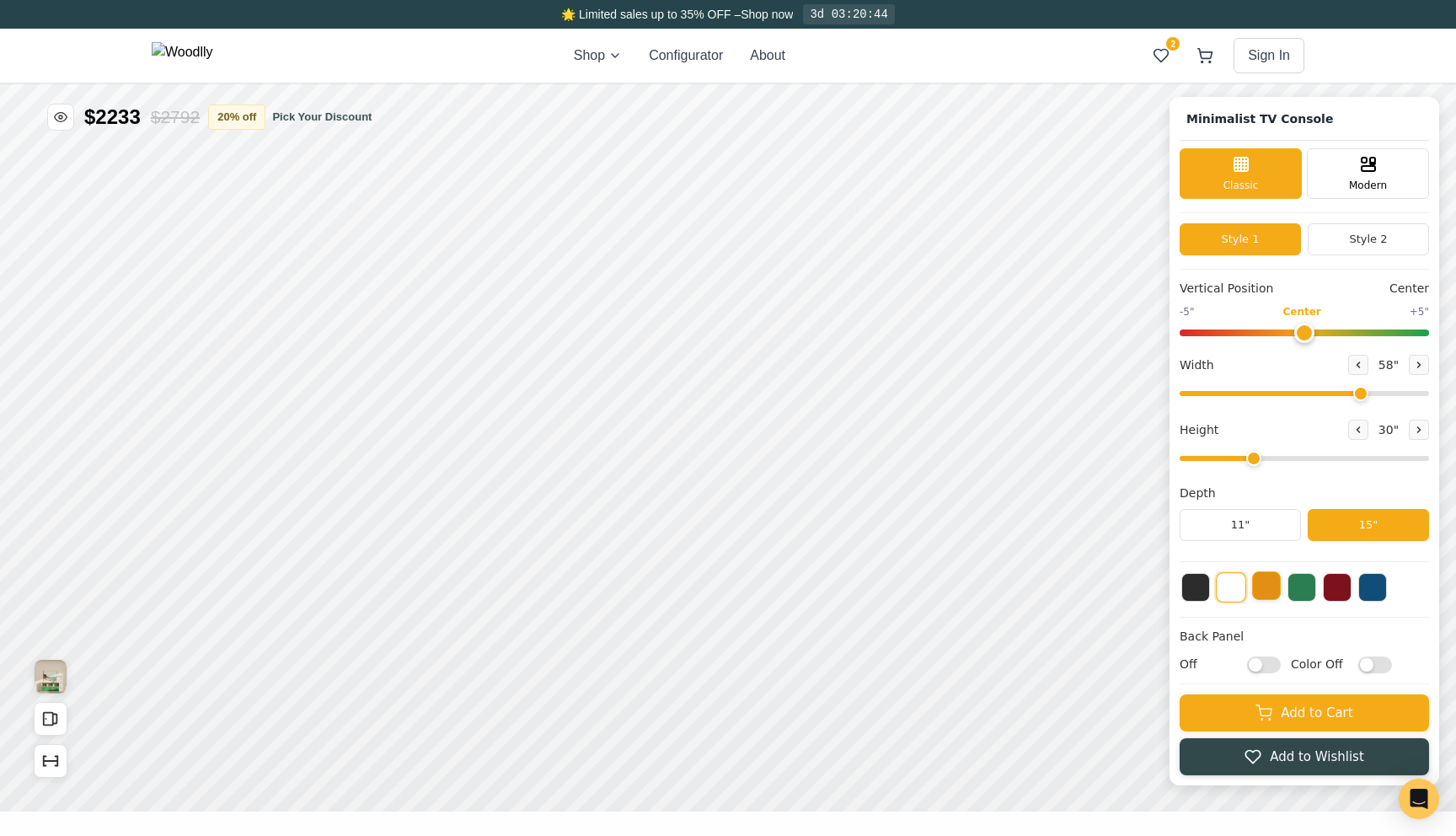
click at [1261, 586] on button at bounding box center [1266, 586] width 29 height 29
click at [1241, 591] on button at bounding box center [1230, 586] width 29 height 29
click at [49, 731] on button "Open All Doors and Drawers" at bounding box center [50, 719] width 34 height 34
click at [49, 731] on button "Close All Doors and Drawers" at bounding box center [50, 719] width 34 height 34
click at [54, 753] on icon "Show Dimensions" at bounding box center [50, 760] width 18 height 18
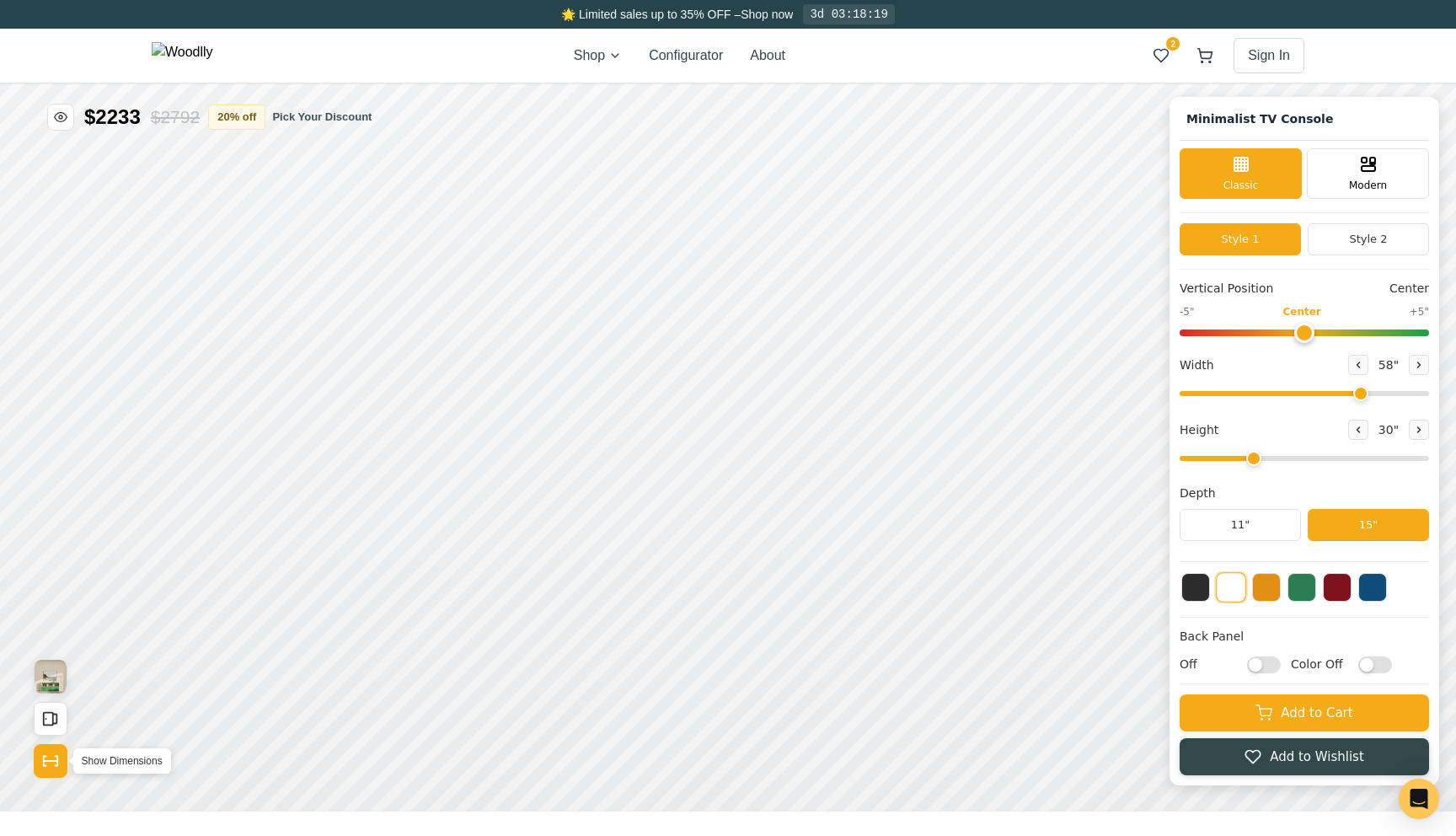
click at [54, 753] on icon "Show Dimensions" at bounding box center [50, 760] width 18 height 18
click at [257, 116] on button "20 % off" at bounding box center [237, 116] width 57 height 25
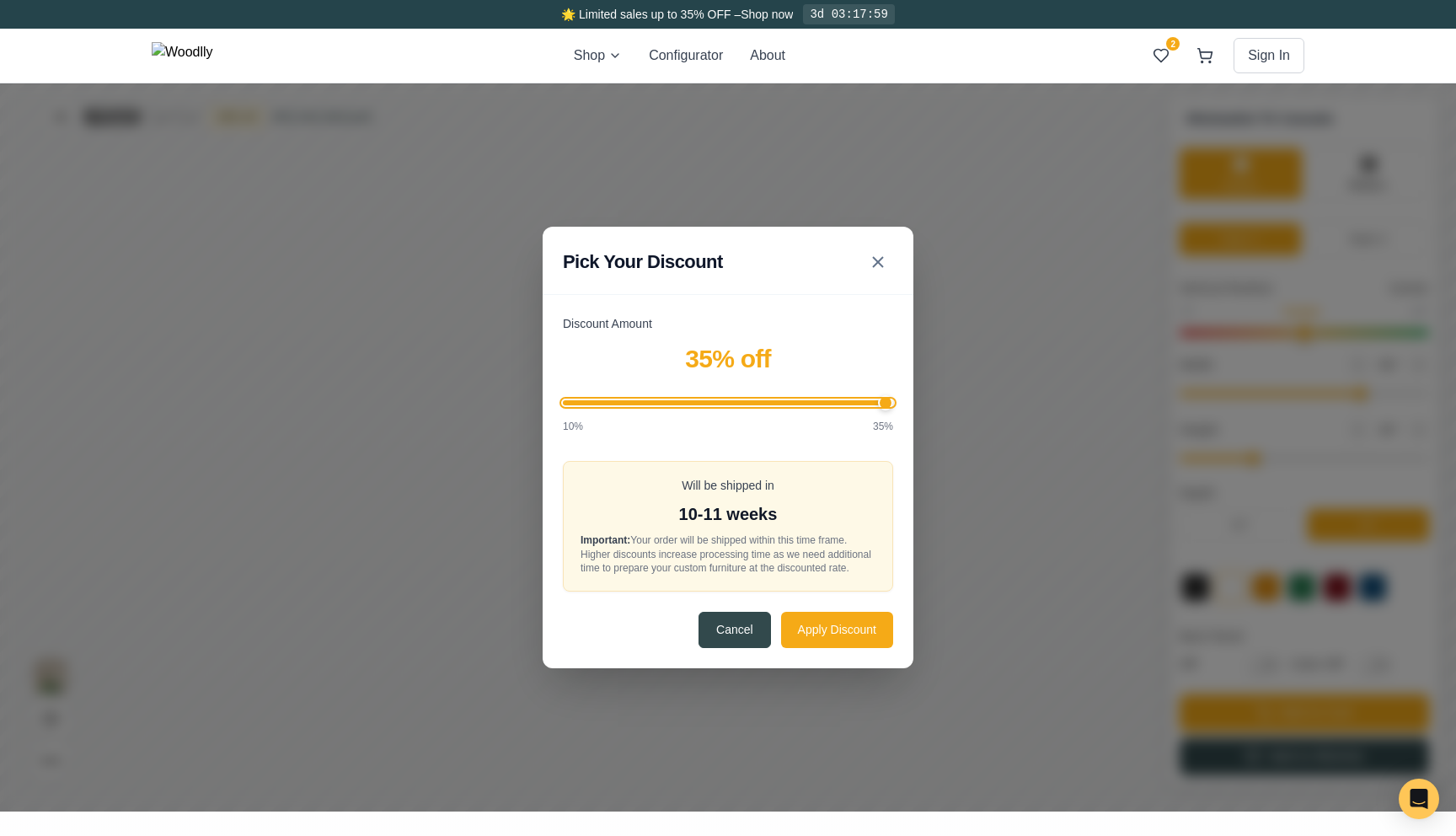
drag, startPoint x: 695, startPoint y: 396, endPoint x: 1079, endPoint y: 394, distance: 384.0
type input "35"
click at [893, 401] on input "Discount Amount" at bounding box center [728, 403] width 330 height 5
click at [837, 630] on button "Apply Discount" at bounding box center [837, 629] width 112 height 36
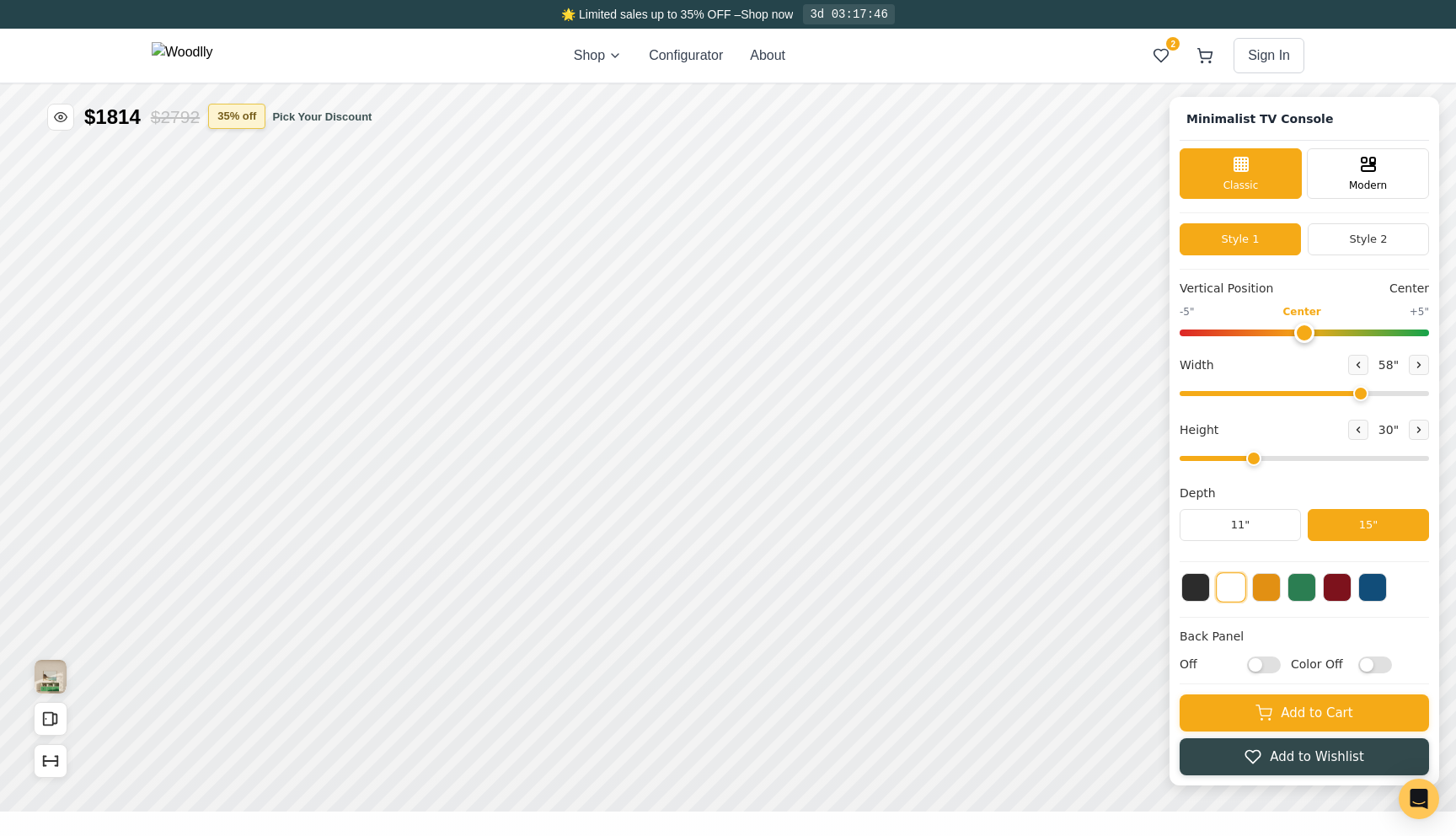
click at [248, 121] on button "35 % off" at bounding box center [237, 116] width 57 height 25
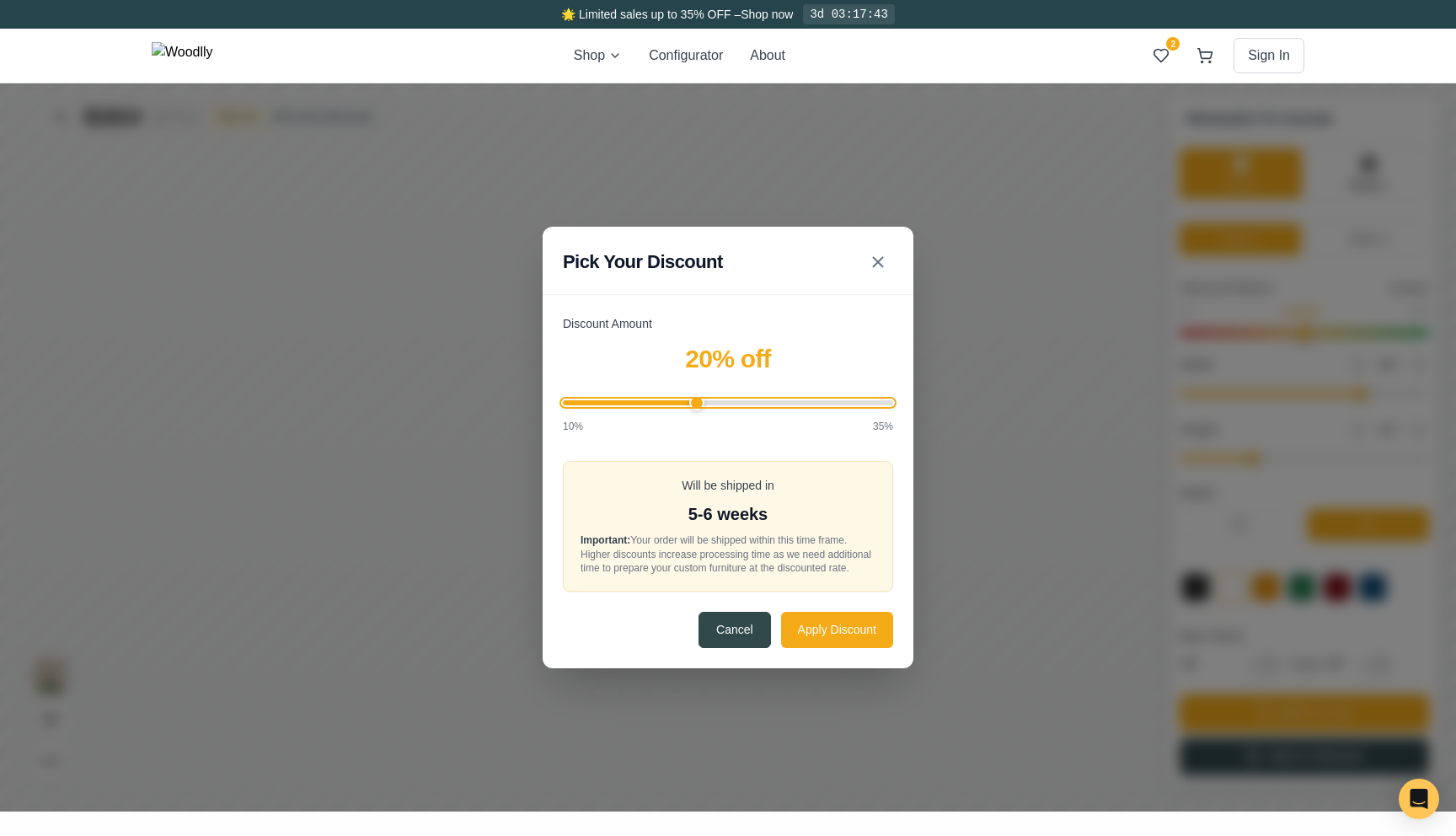
drag, startPoint x: 722, startPoint y: 391, endPoint x: 699, endPoint y: 389, distance: 23.1
type input "20"
click at [699, 401] on input "Discount Amount" at bounding box center [728, 403] width 330 height 5
click at [819, 647] on button "Apply Discount" at bounding box center [837, 629] width 112 height 36
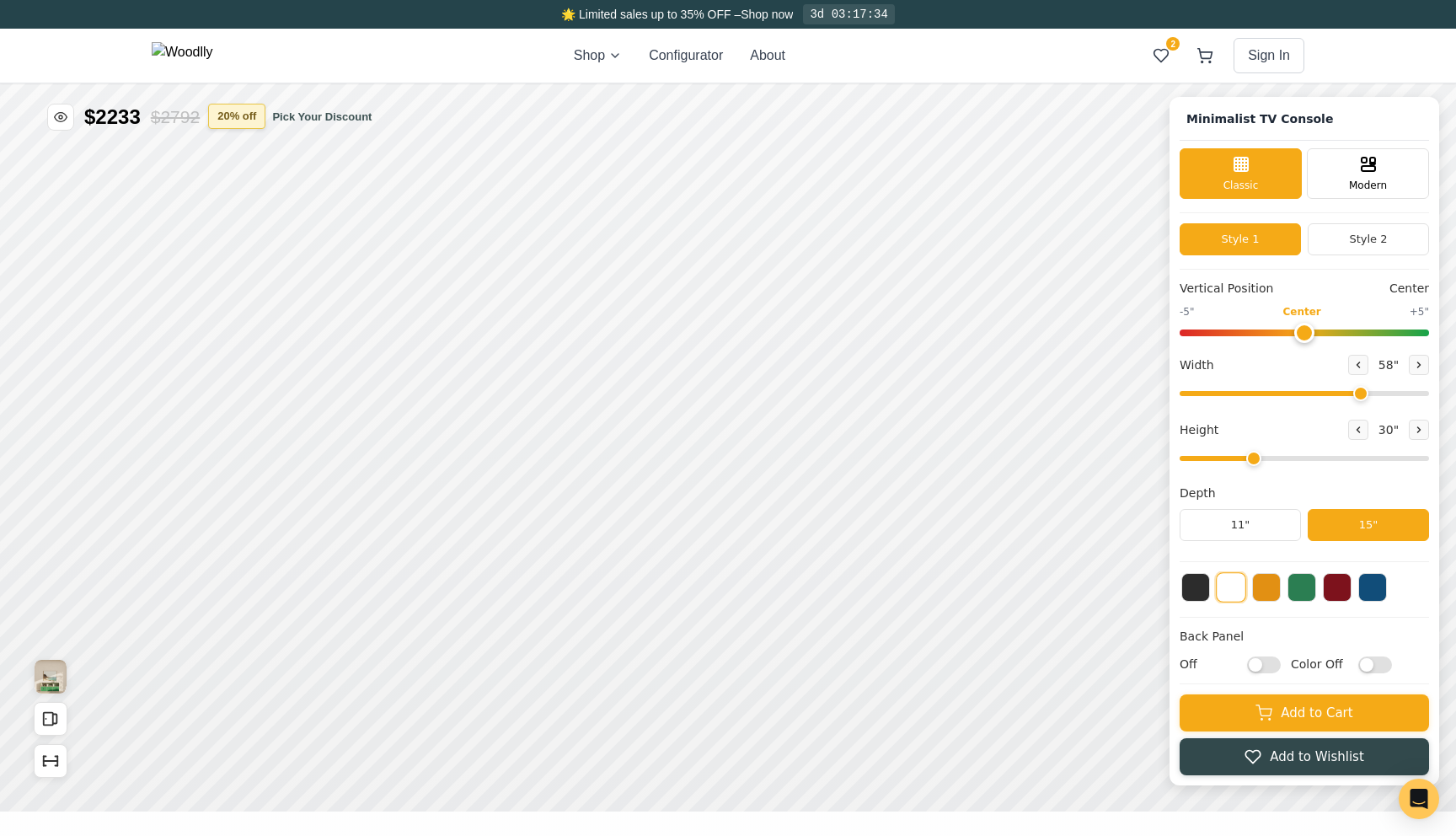
click at [252, 122] on button "20 % off" at bounding box center [237, 116] width 57 height 25
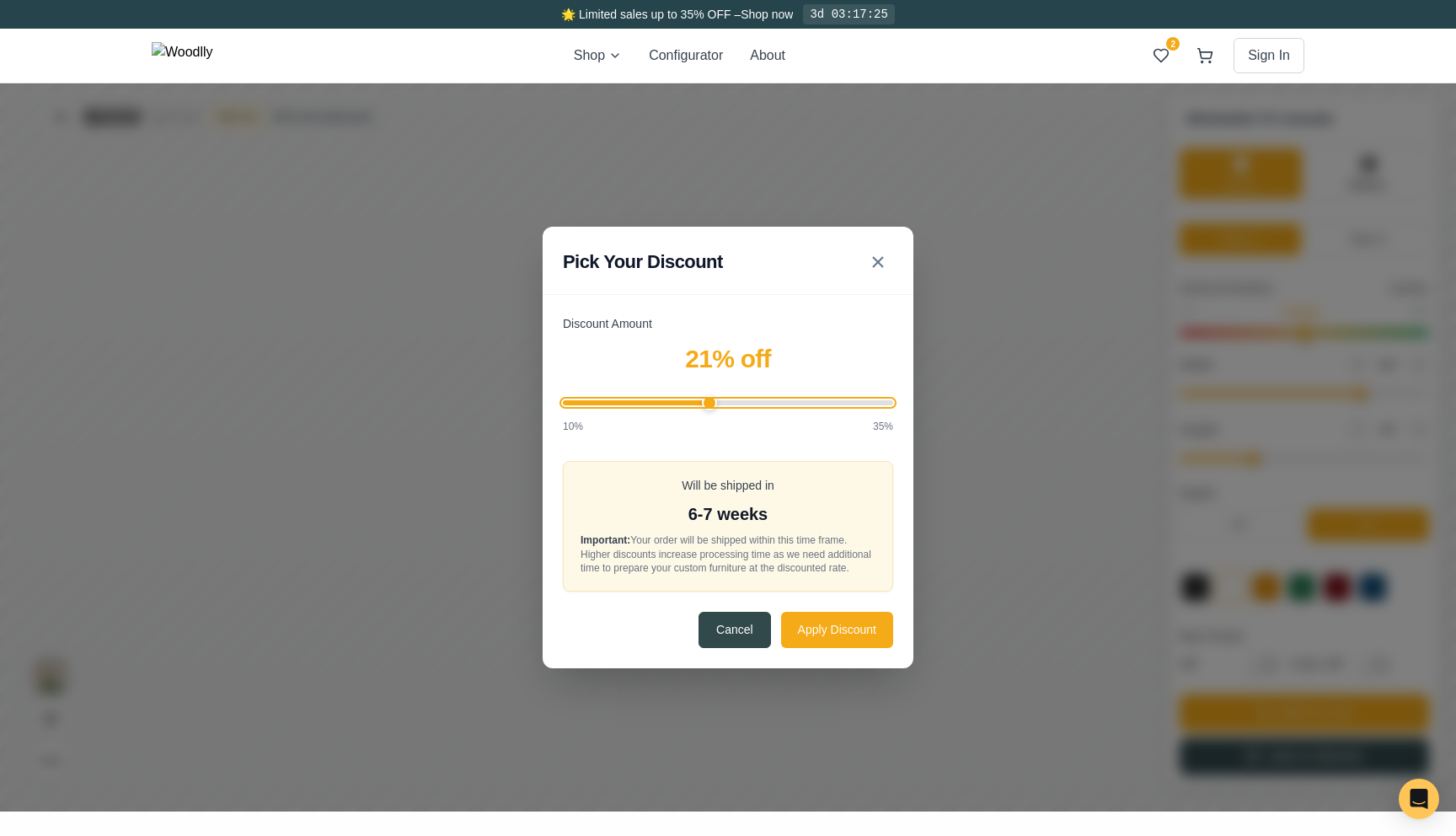
type input "20"
drag, startPoint x: 698, startPoint y: 397, endPoint x: 698, endPoint y: 405, distance: 8.0
click at [698, 405] on input "Discount Amount" at bounding box center [728, 403] width 330 height 5
click at [855, 638] on button "Apply Discount" at bounding box center [837, 629] width 112 height 36
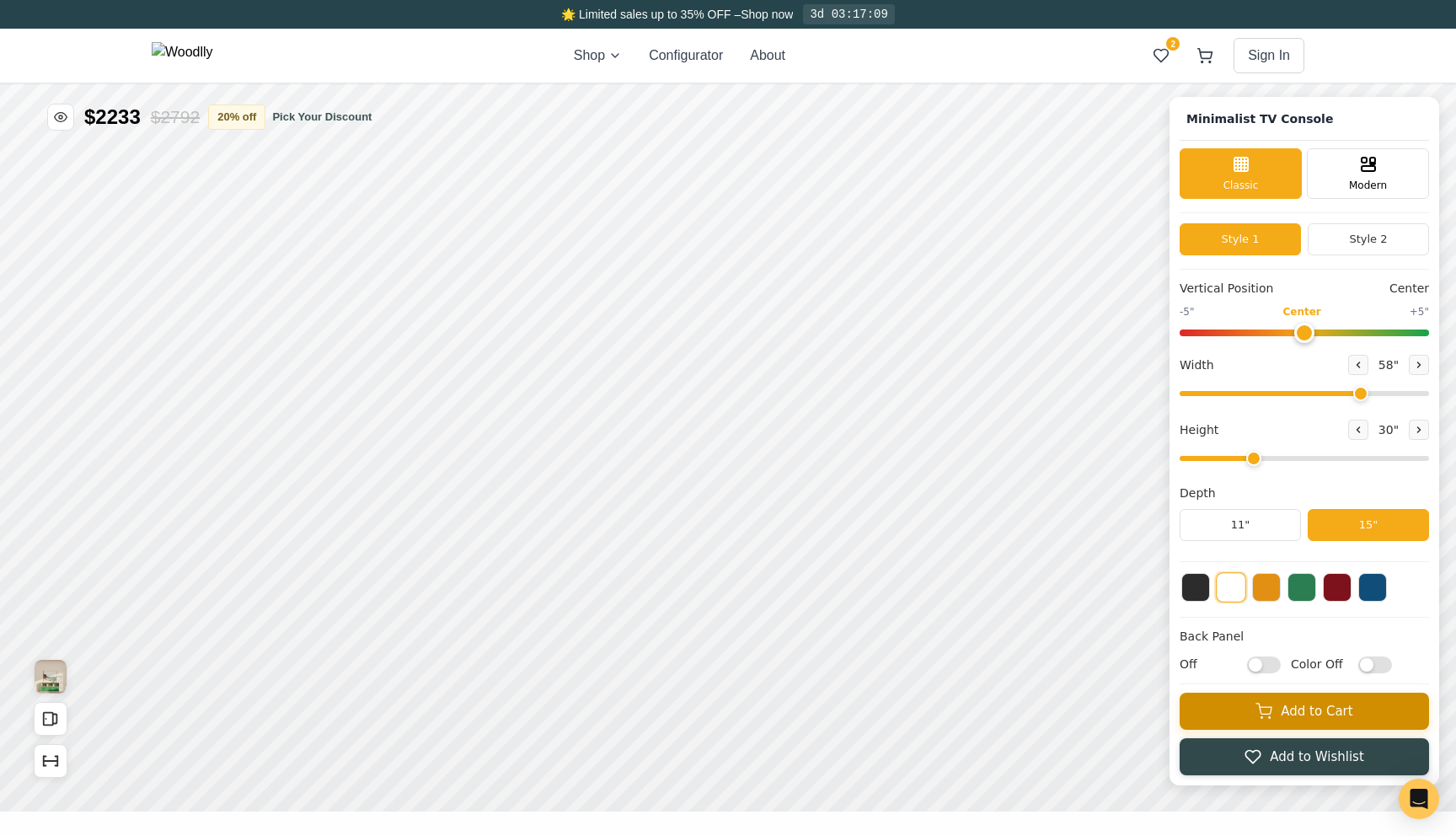
click at [1267, 716] on icon at bounding box center [1263, 711] width 17 height 17
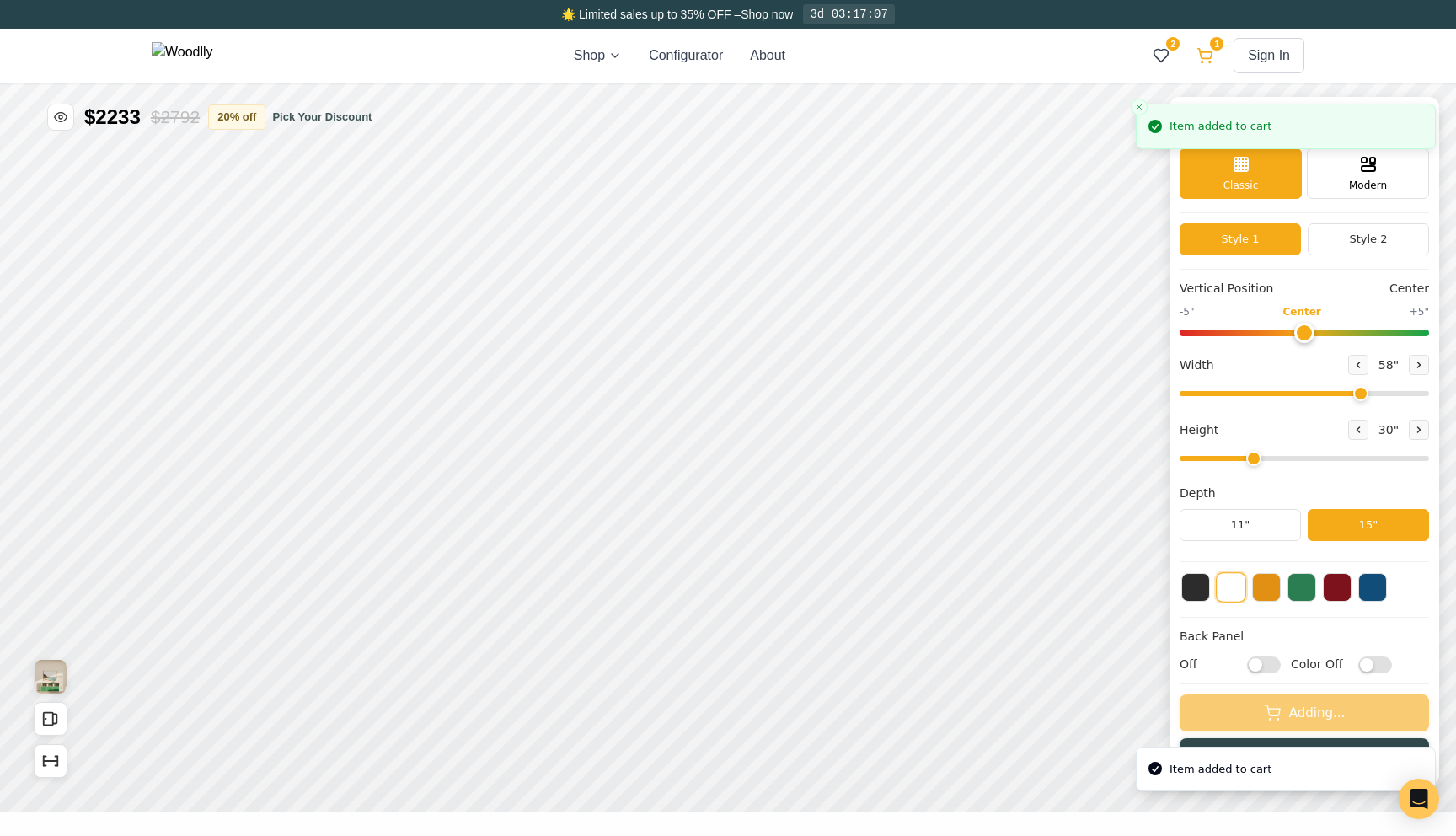
click at [1213, 58] on icon at bounding box center [1204, 55] width 17 height 17
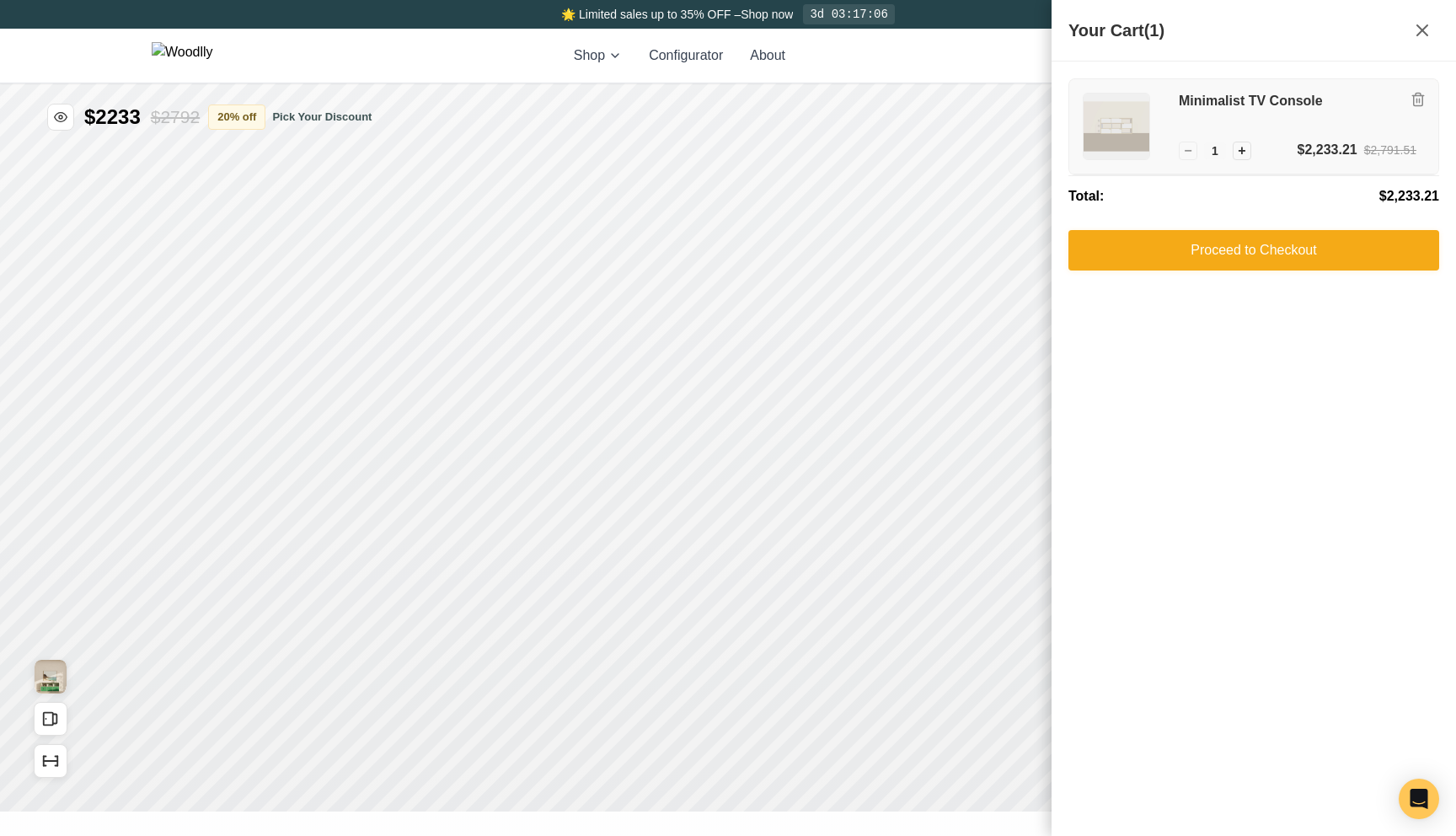
click at [1248, 105] on h3 "Minimalist TV Console" at bounding box center [1297, 102] width 237 height 17
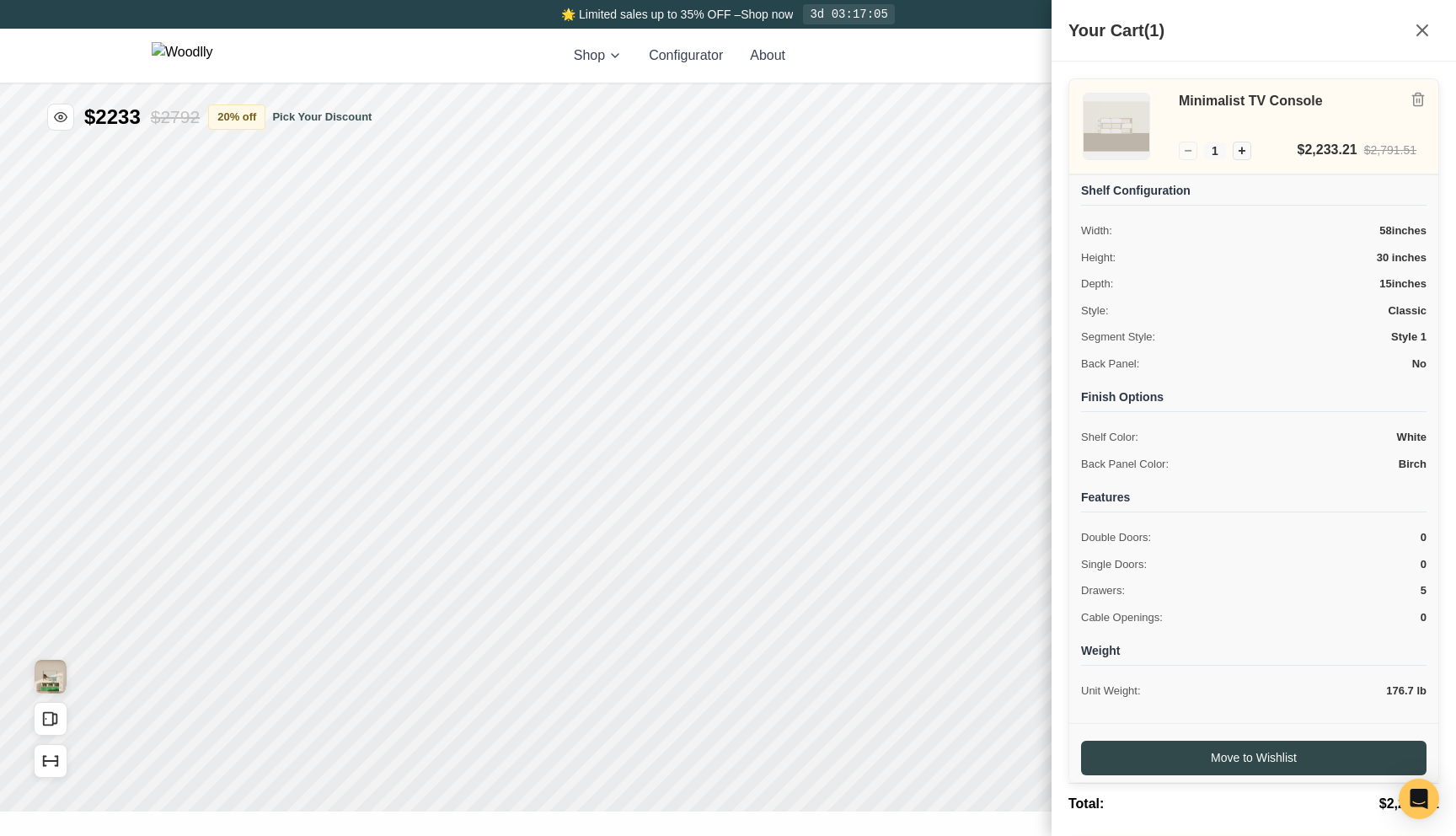
scroll to position [65, 0]
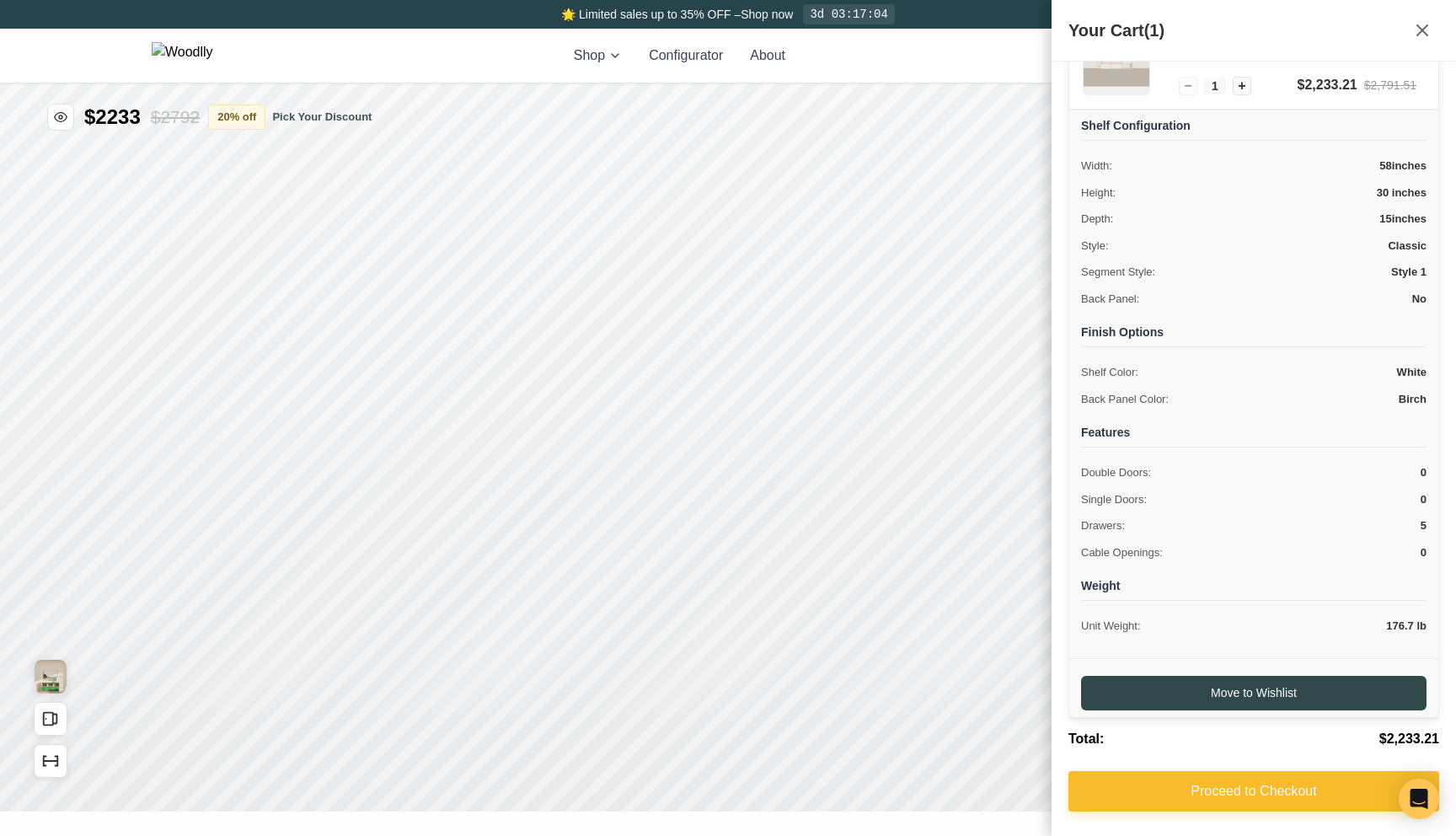
click at [1159, 776] on button "Proceed to Checkout" at bounding box center [1254, 791] width 371 height 41
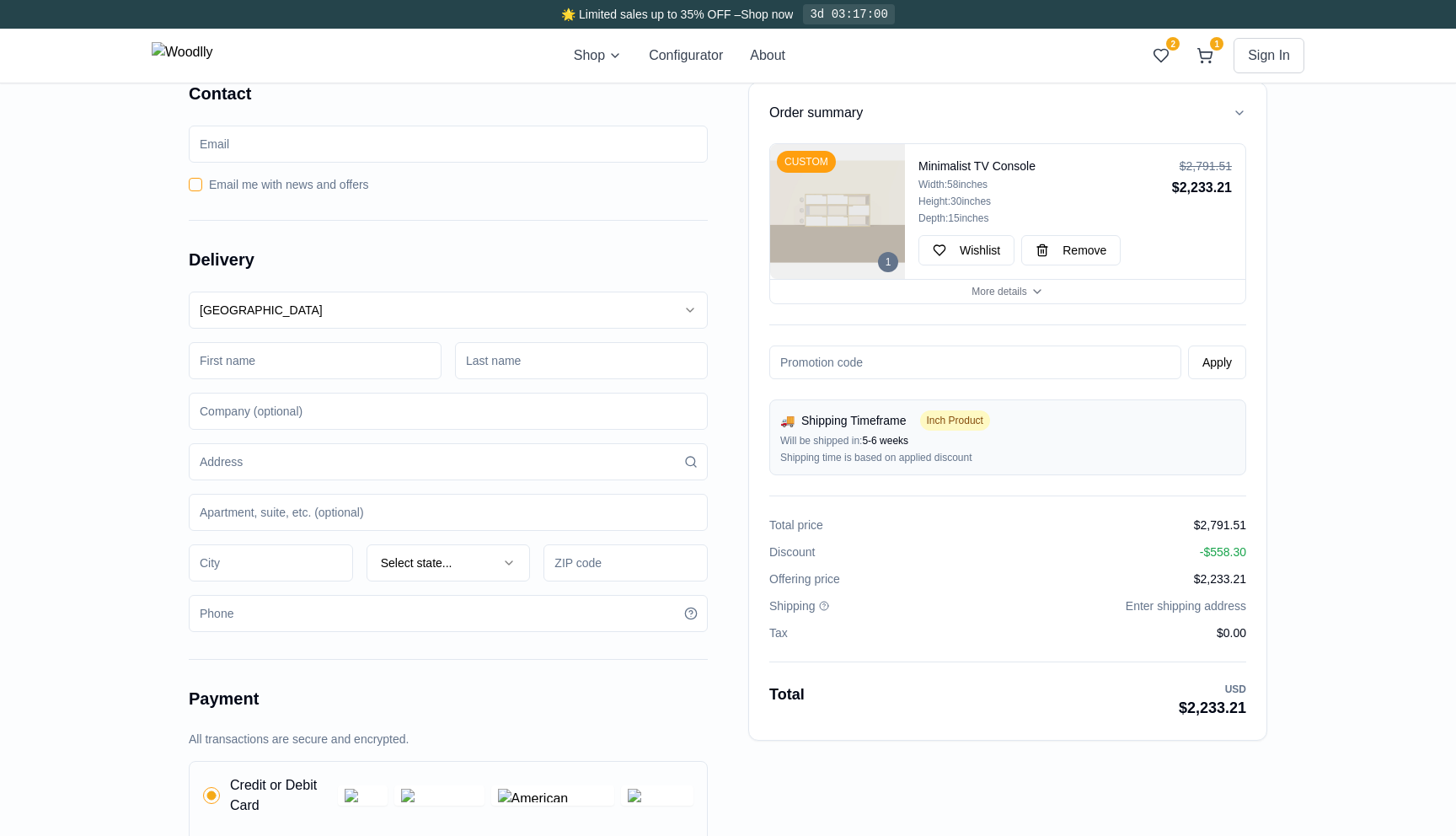
click at [261, 463] on input at bounding box center [447, 461] width 519 height 37
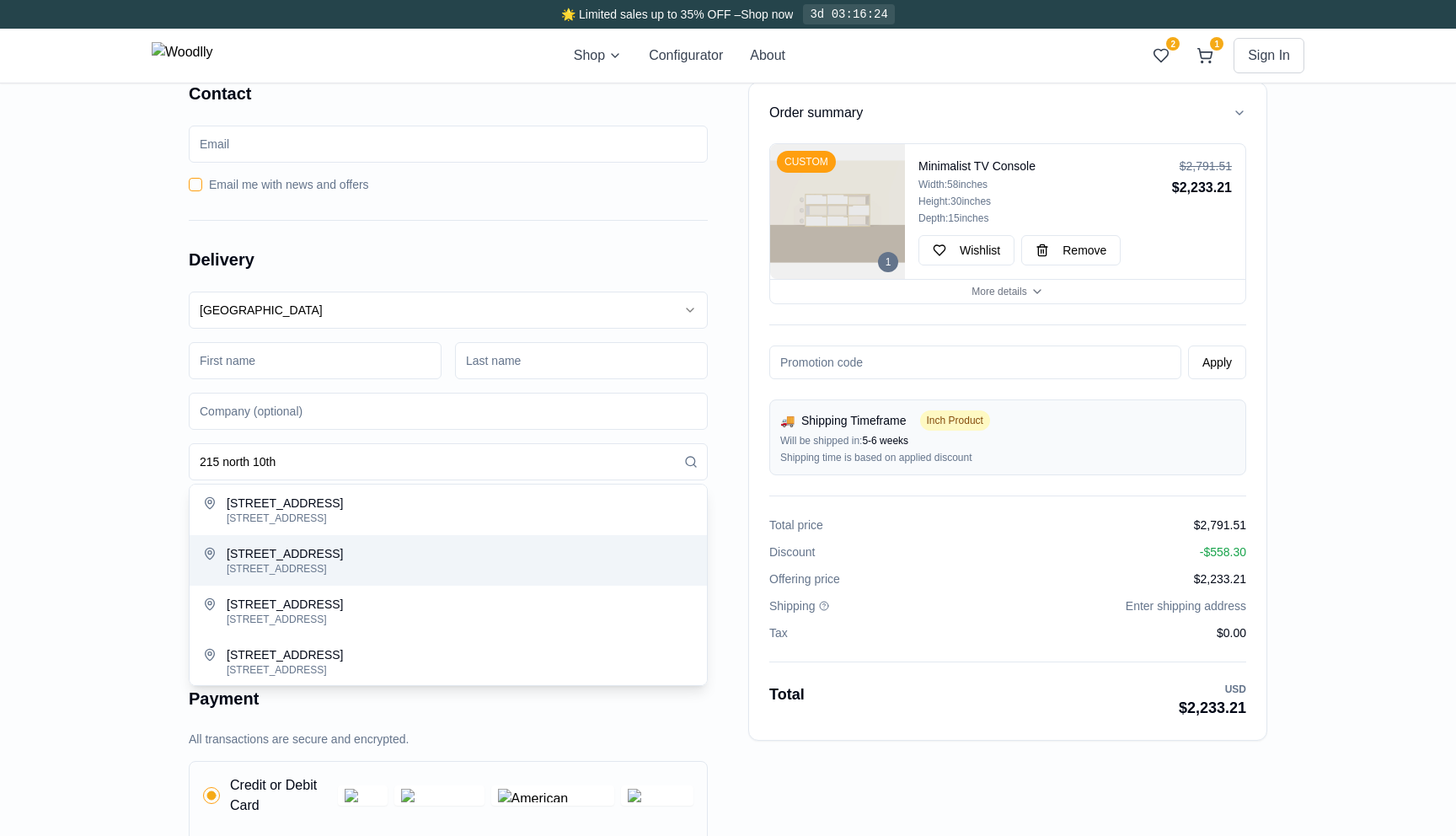
click at [418, 564] on div "215 North 10th Street, Brooklyn, NY, USA" at bounding box center [460, 569] width 467 height 14
type input "215 North 10th Street"
type input "11211"
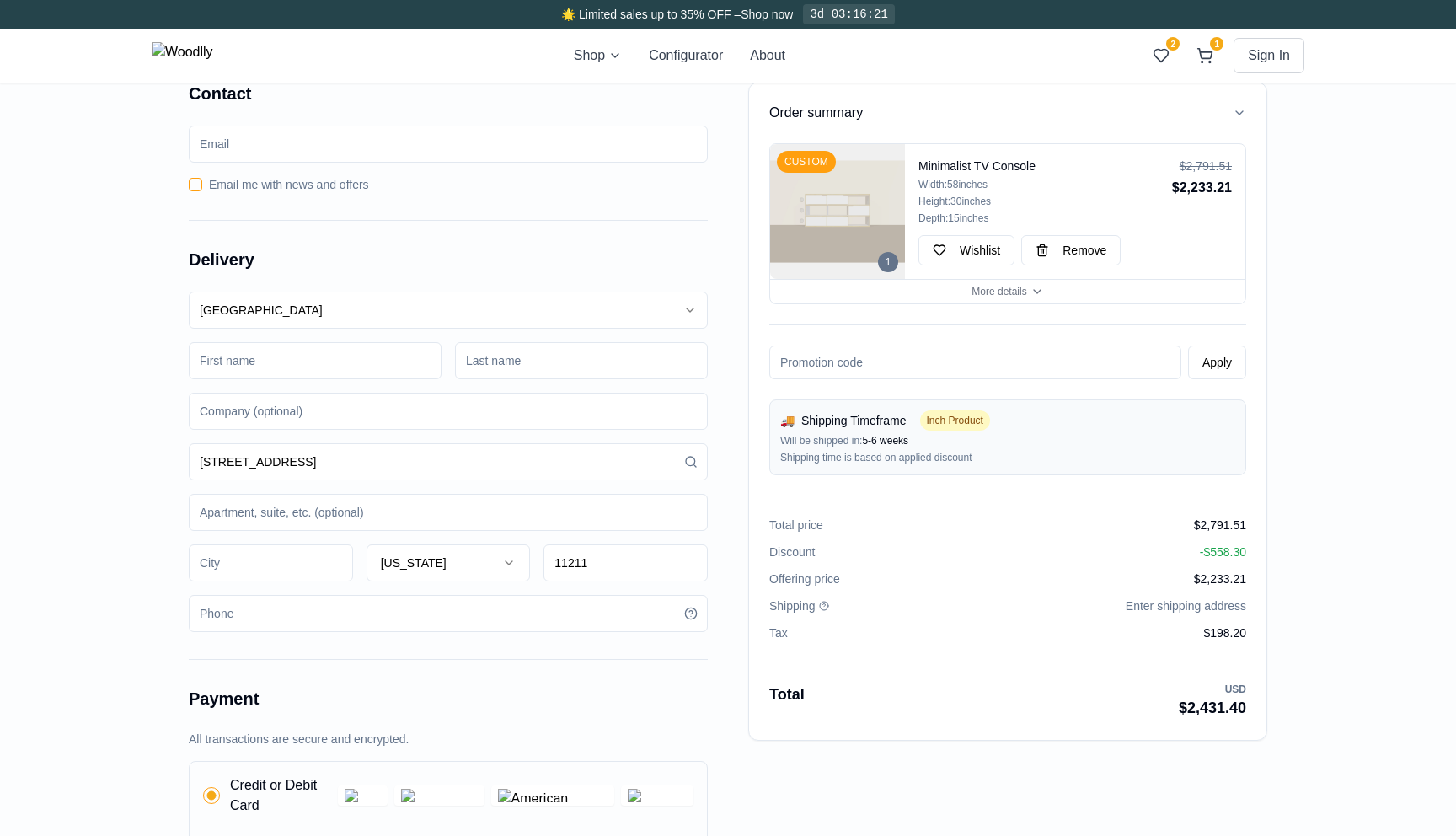
click at [301, 567] on input at bounding box center [270, 563] width 164 height 37
type input "Brooklyn"
click at [133, 556] on div "Order summary 1 CUSTOM Minimalist TV Console Width: 58 inches Height: 30 inches…" at bounding box center [728, 669] width 1456 height 1230
click at [1030, 285] on icon "button" at bounding box center [1037, 292] width 14 height 14
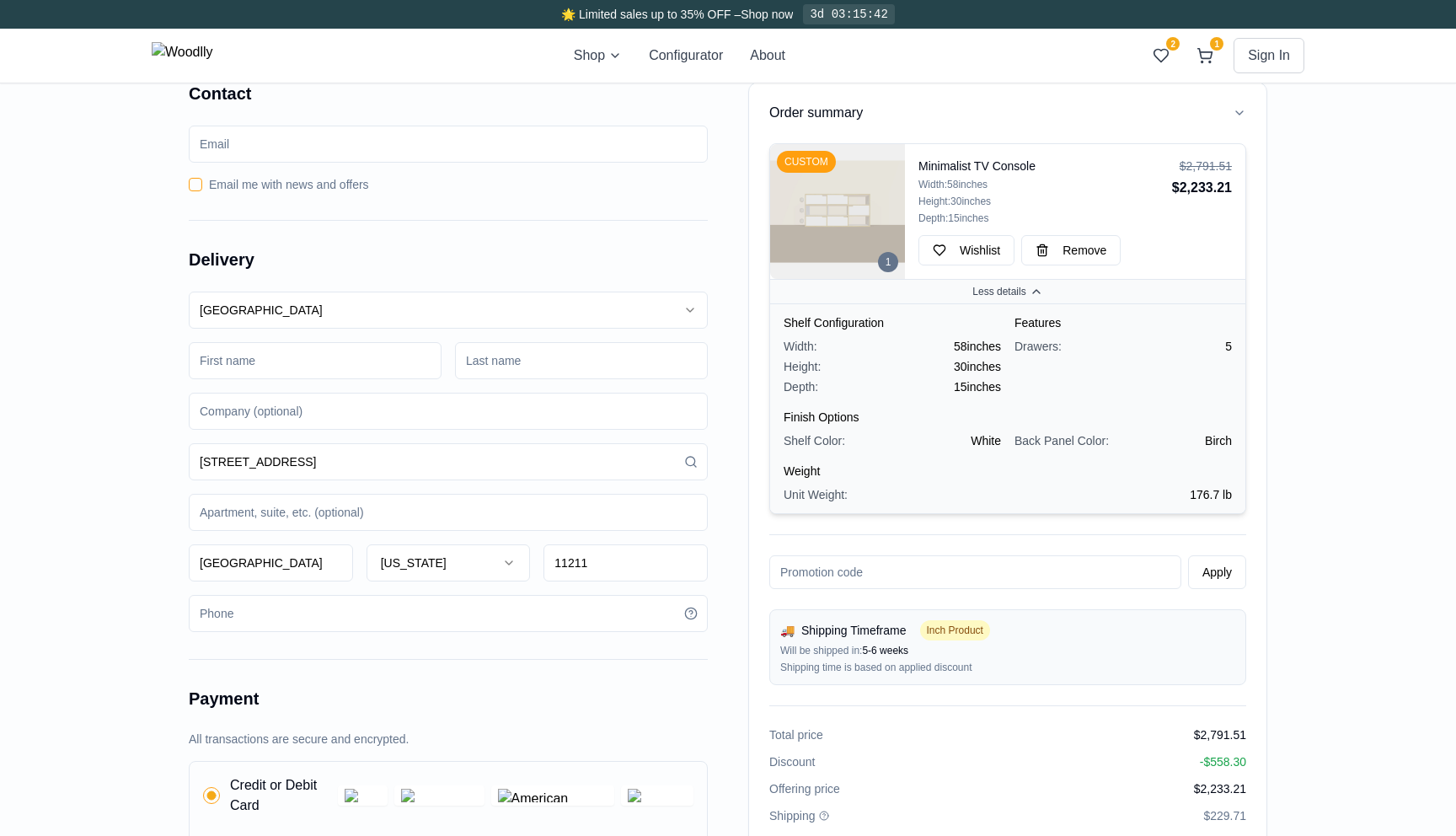
click at [110, 506] on div "Order summary 1 CUSTOM Minimalist TV Console Width: 58 inches Height: 30 inches…" at bounding box center [728, 669] width 1456 height 1230
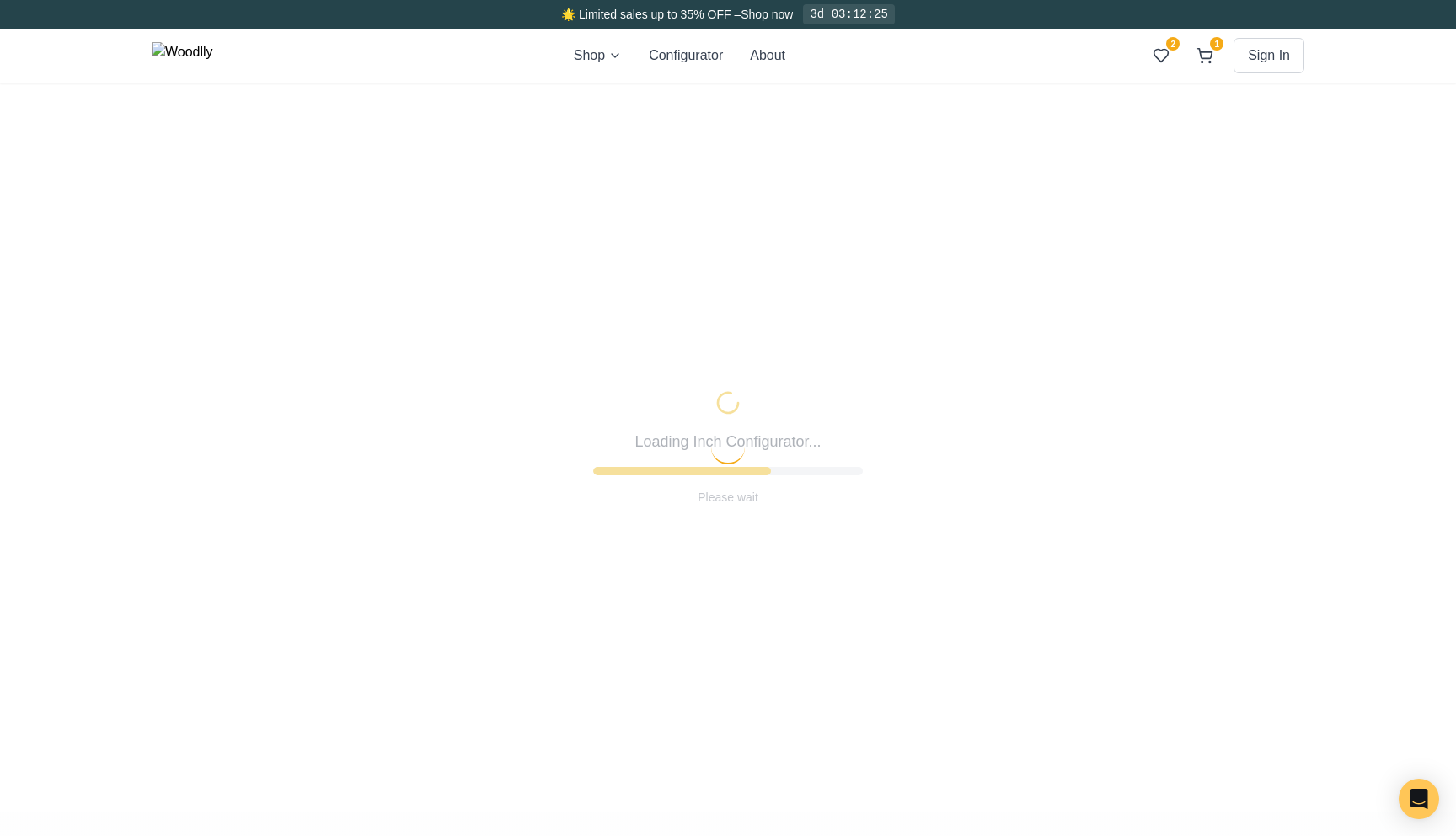
type input "63"
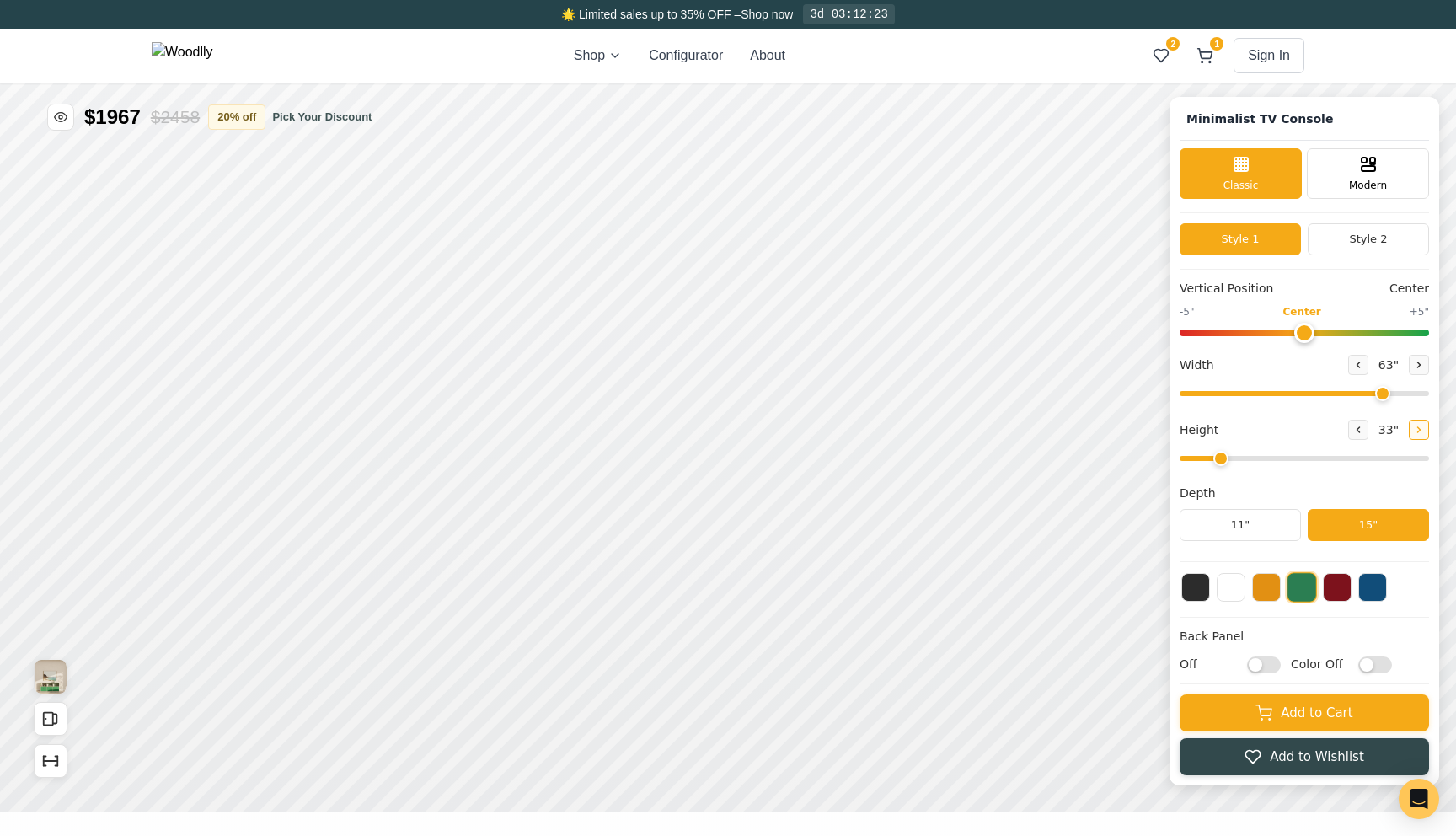
click at [1417, 424] on button at bounding box center [1419, 429] width 20 height 20
type input "3"
click at [1241, 597] on button at bounding box center [1230, 586] width 29 height 29
click at [257, 112] on button "20 % off" at bounding box center [237, 116] width 57 height 25
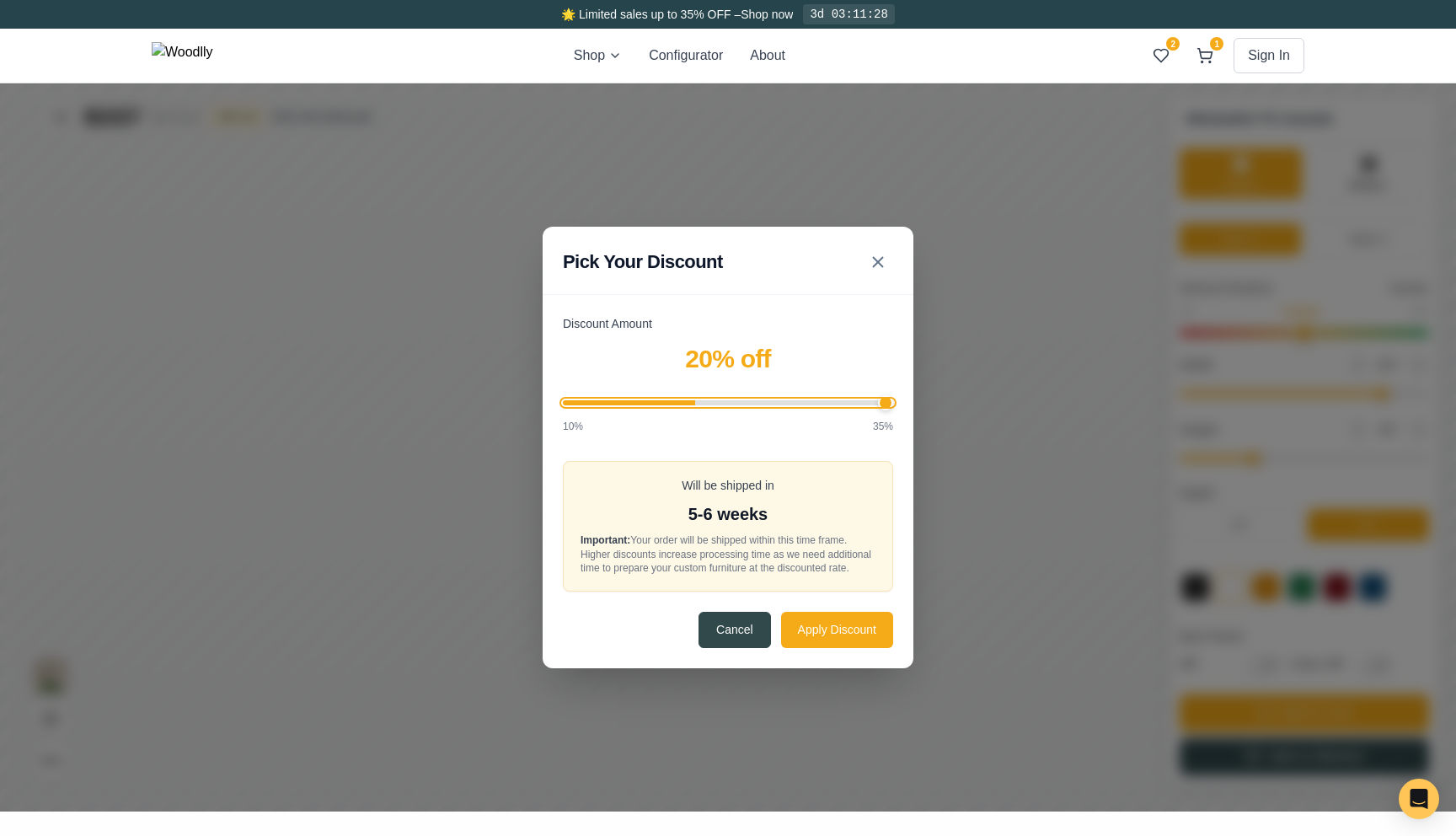
drag, startPoint x: 700, startPoint y: 397, endPoint x: 996, endPoint y: 394, distance: 296.0
type input "35"
click at [893, 401] on input "Discount Amount" at bounding box center [728, 403] width 330 height 5
click at [857, 643] on button "Apply Discount" at bounding box center [837, 629] width 112 height 36
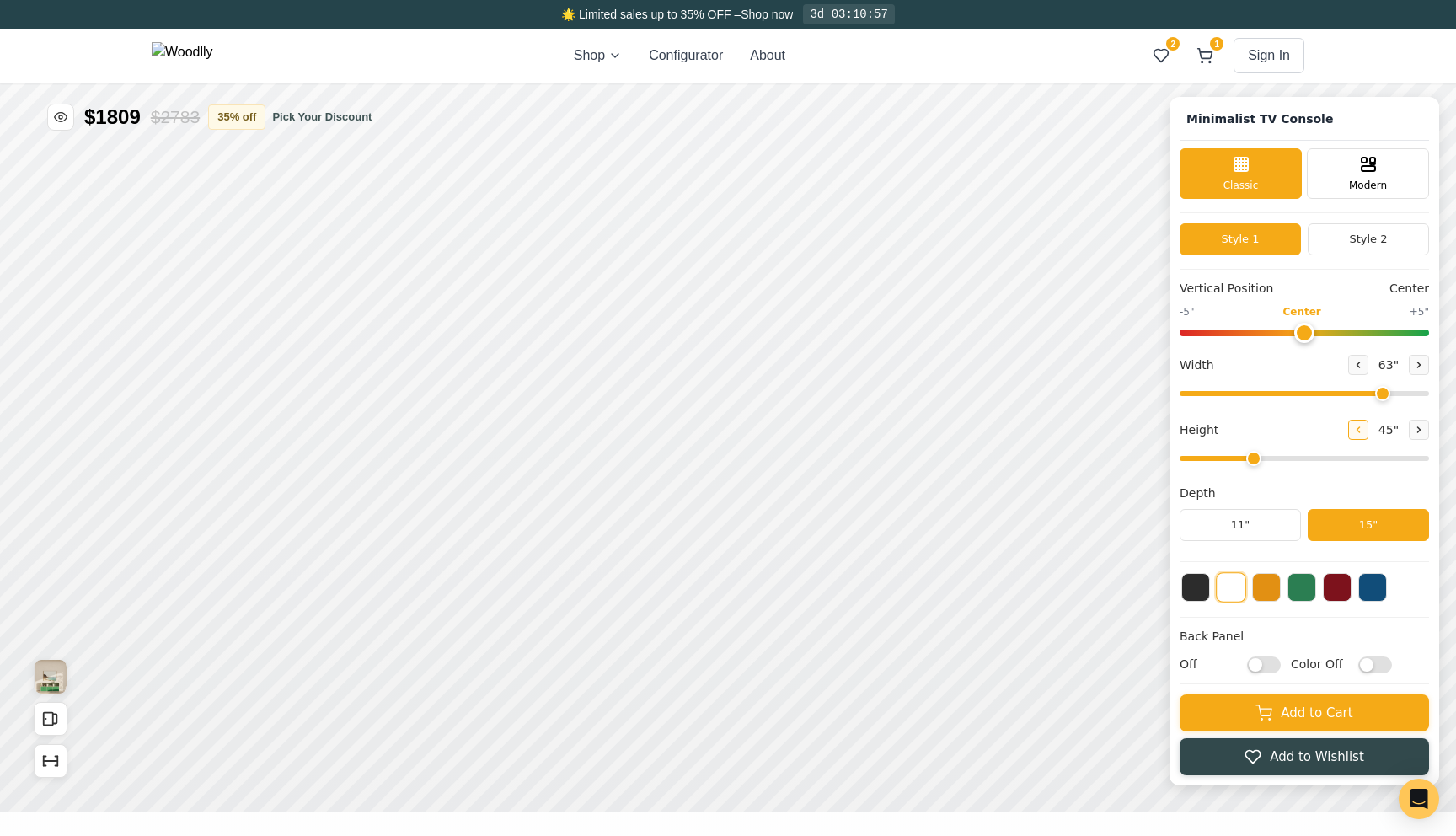
click at [1361, 430] on icon at bounding box center [1359, 430] width 10 height 10
type input "2"
click at [258, 116] on button "35 % off" at bounding box center [237, 116] width 57 height 25
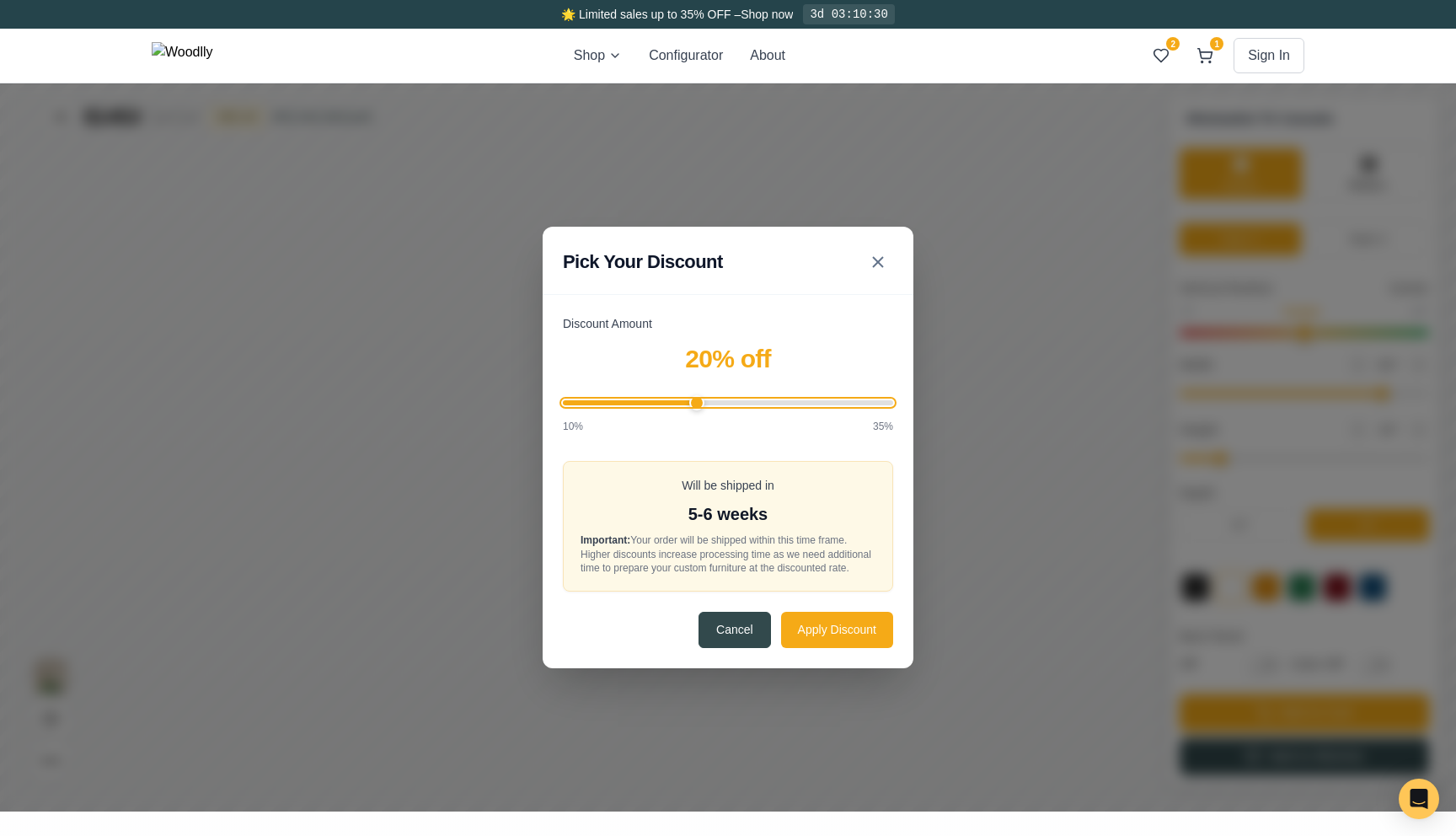
drag, startPoint x: 886, startPoint y: 399, endPoint x: 696, endPoint y: 400, distance: 190.0
click at [696, 401] on input "Discount Amount" at bounding box center [728, 403] width 330 height 5
drag, startPoint x: 698, startPoint y: 395, endPoint x: 923, endPoint y: 392, distance: 225.0
type input "35"
click at [893, 401] on input "Discount Amount" at bounding box center [728, 403] width 330 height 5
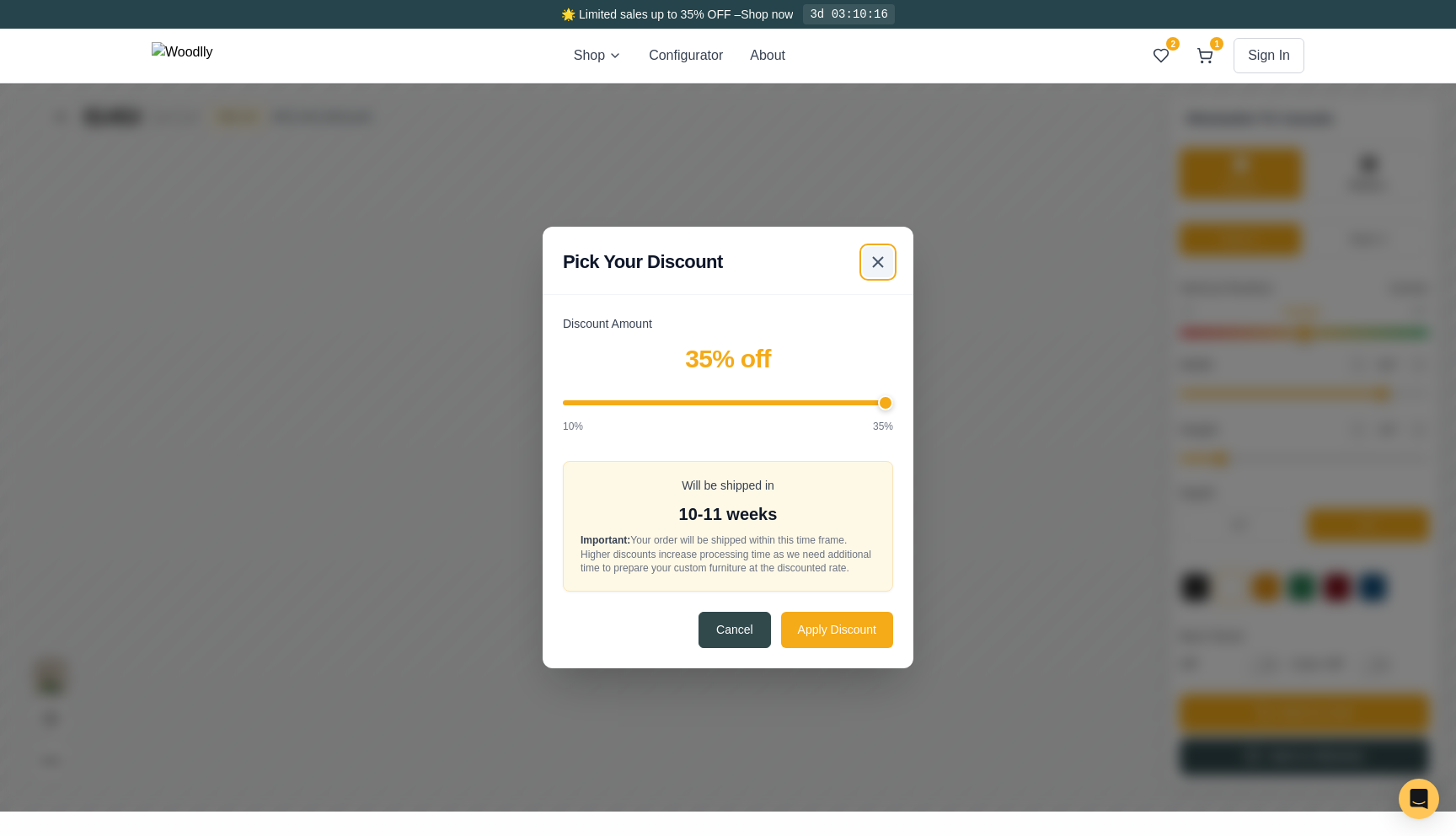
click at [880, 259] on icon at bounding box center [877, 262] width 20 height 20
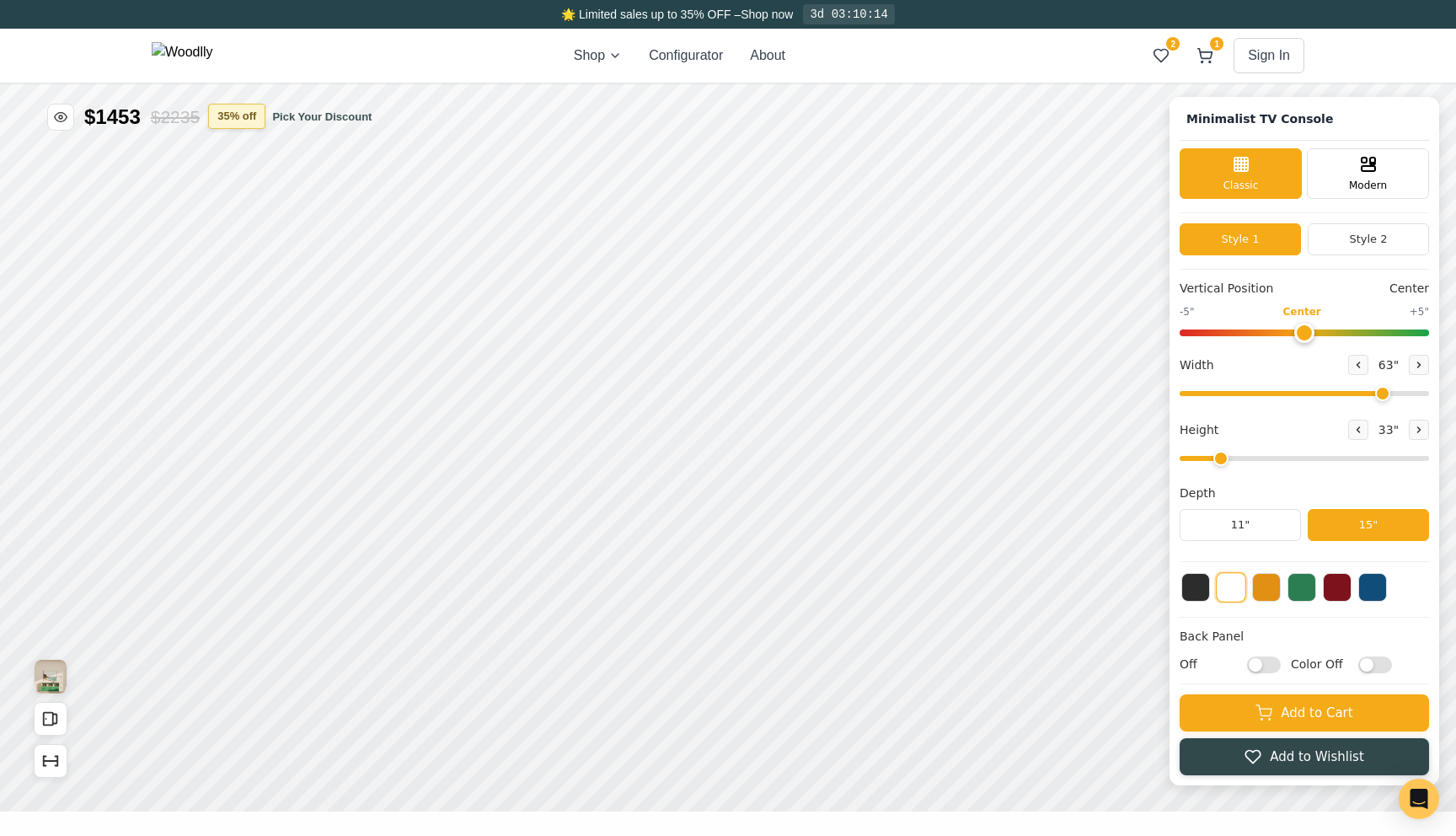
click at [249, 128] on button "35 % off" at bounding box center [237, 116] width 57 height 25
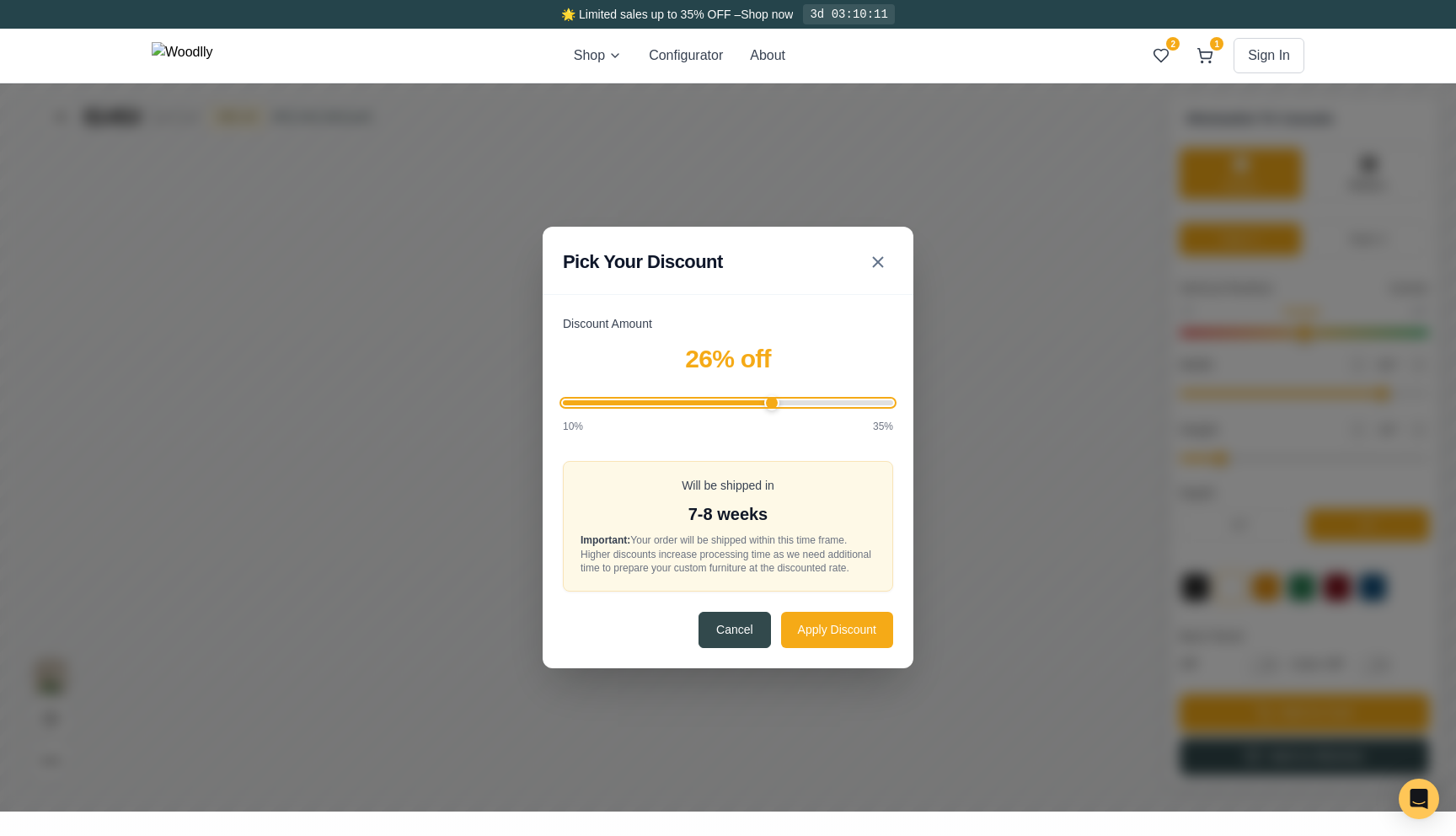
drag, startPoint x: 786, startPoint y: 394, endPoint x: 766, endPoint y: 389, distance: 20.6
click at [766, 401] on input "Discount Amount" at bounding box center [728, 403] width 330 height 5
drag, startPoint x: 774, startPoint y: 395, endPoint x: 936, endPoint y: 399, distance: 162.0
type input "35"
click at [893, 401] on input "Discount Amount" at bounding box center [728, 403] width 330 height 5
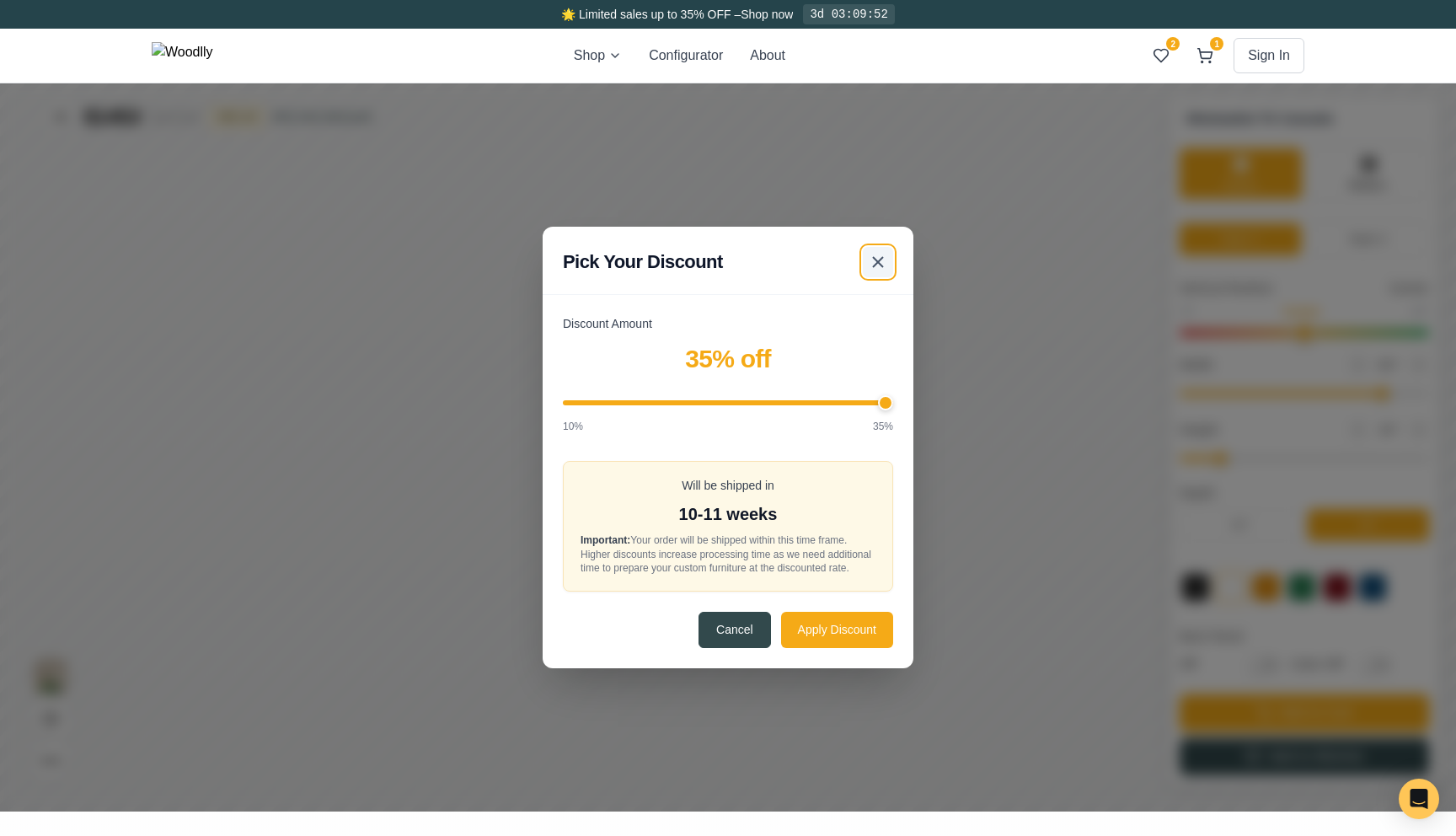
click at [880, 258] on line at bounding box center [878, 262] width 10 height 10
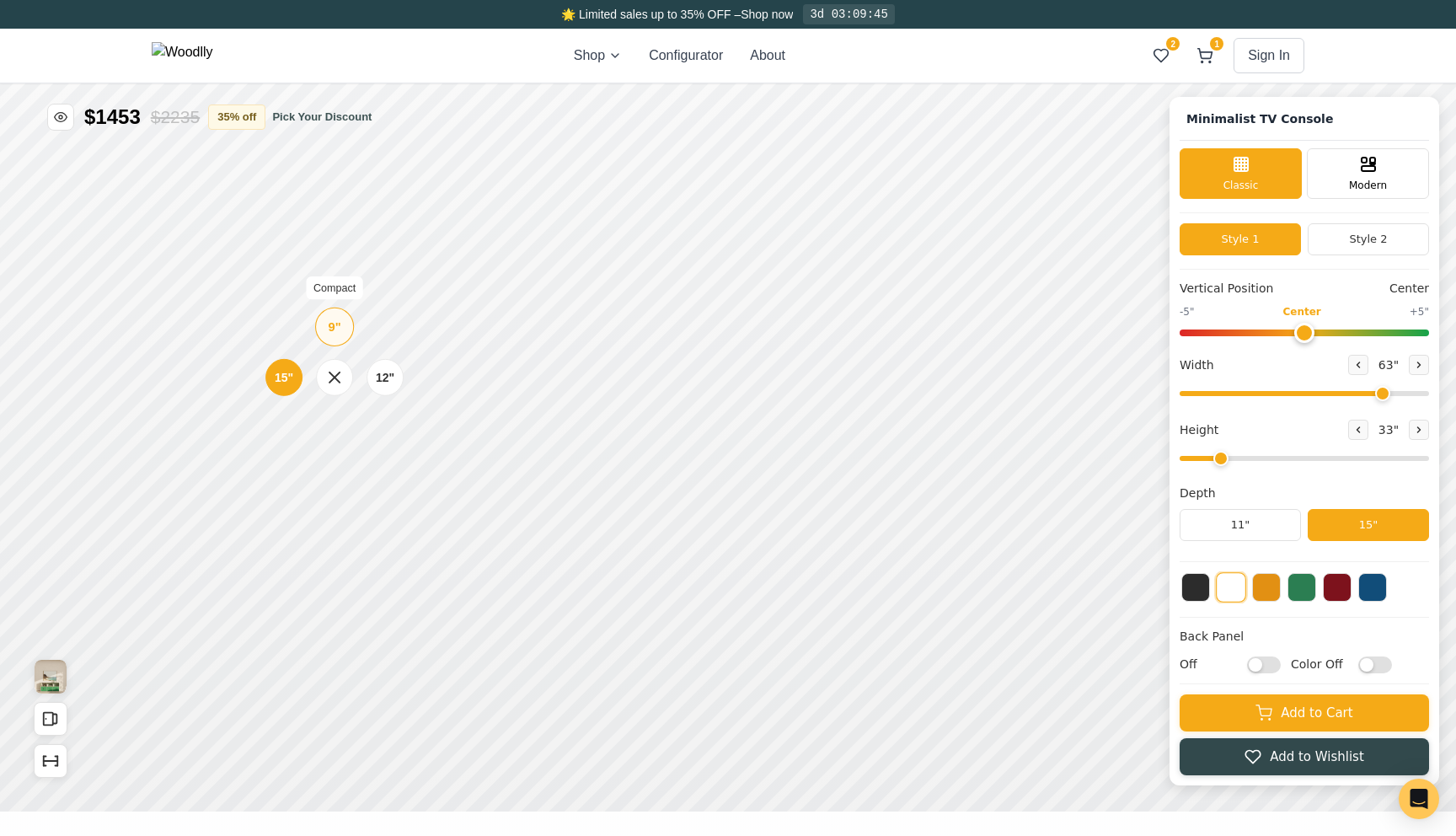
click at [342, 328] on div "9" Compact" at bounding box center [334, 327] width 39 height 39
drag, startPoint x: 1380, startPoint y: 392, endPoint x: 1455, endPoint y: 392, distance: 75.0
click at [1429, 392] on input "range" at bounding box center [1304, 394] width 249 height 5
click at [958, 454] on icon at bounding box center [949, 459] width 20 height 20
click at [338, 375] on div "12"" at bounding box center [331, 377] width 19 height 18
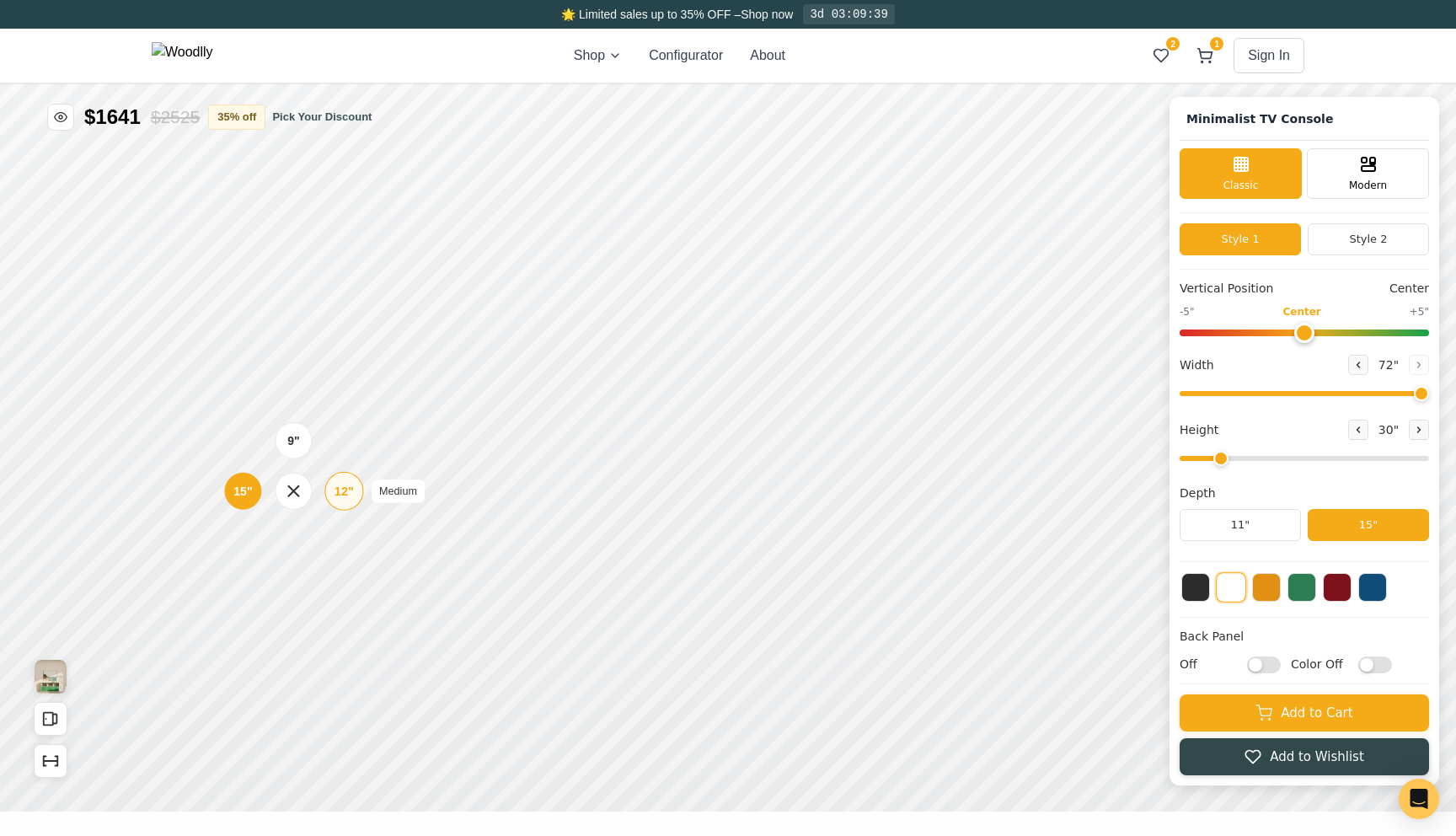
click at [337, 490] on div "12"" at bounding box center [344, 491] width 19 height 18
click at [1273, 592] on button at bounding box center [1266, 586] width 29 height 29
click at [1229, 592] on button at bounding box center [1230, 586] width 29 height 29
drag, startPoint x: 1345, startPoint y: 400, endPoint x: 1319, endPoint y: 396, distance: 26.3
type input "48"
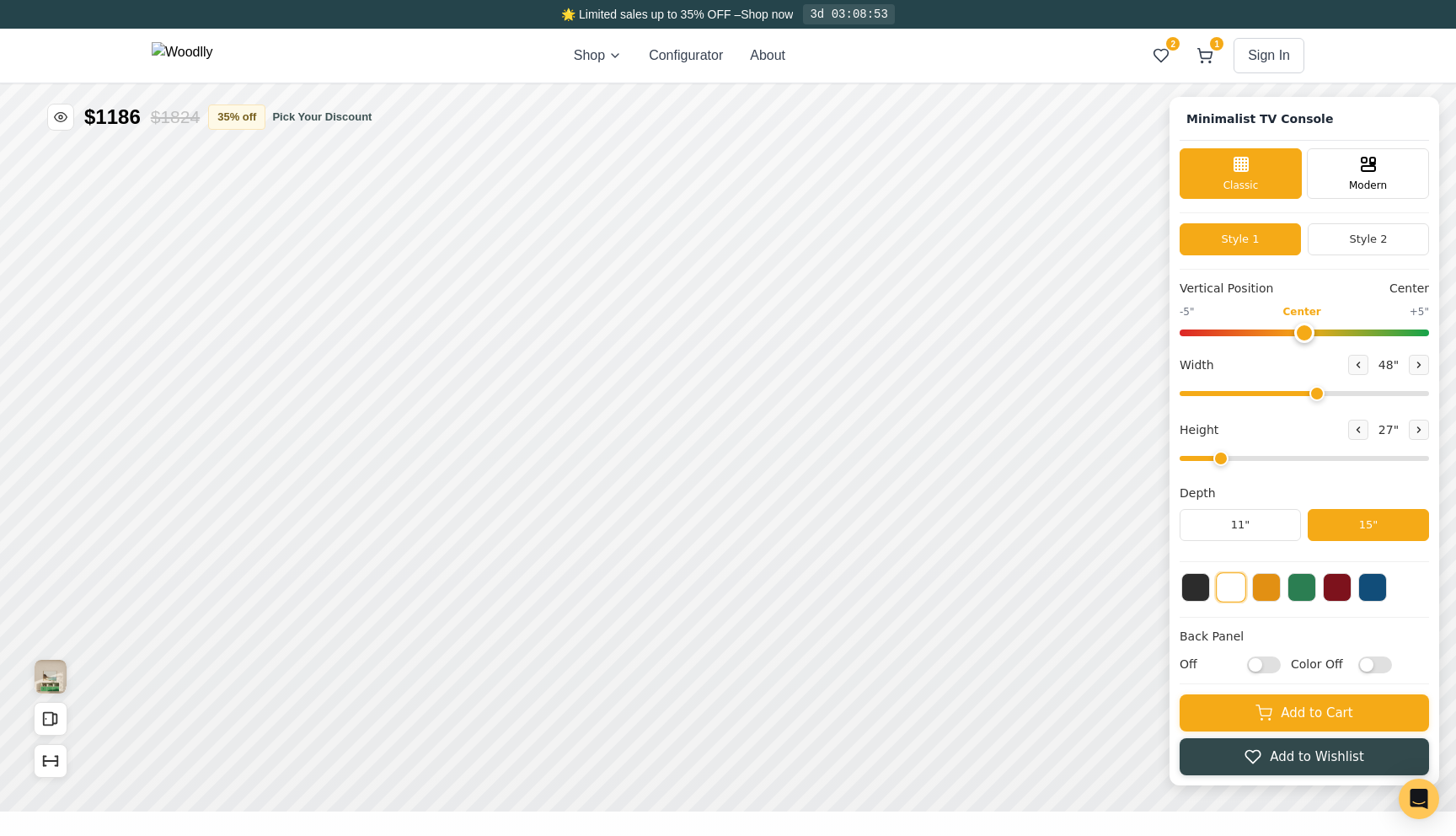
click at [1319, 396] on input "range" at bounding box center [1304, 394] width 249 height 5
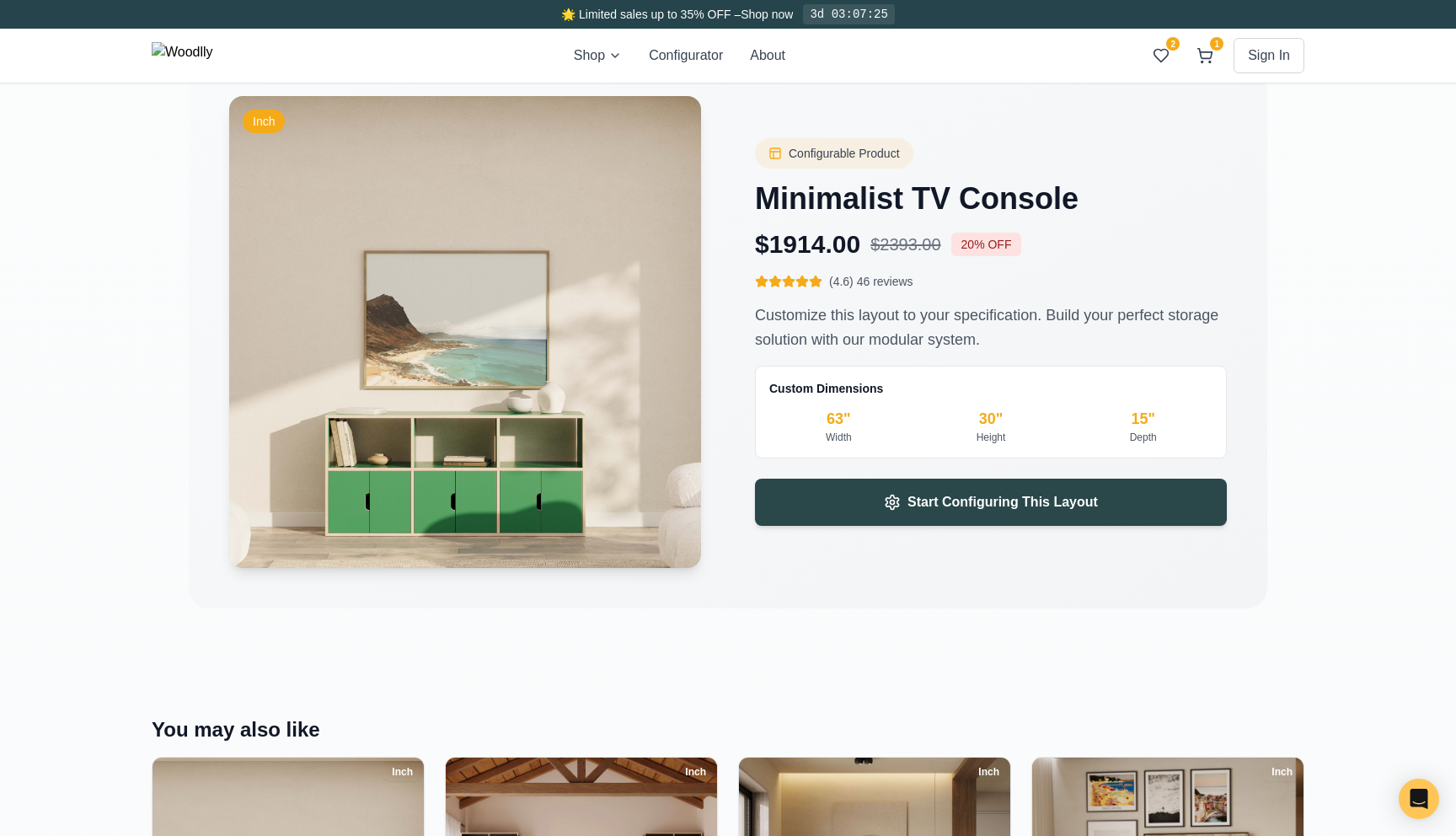
scroll to position [2269, 0]
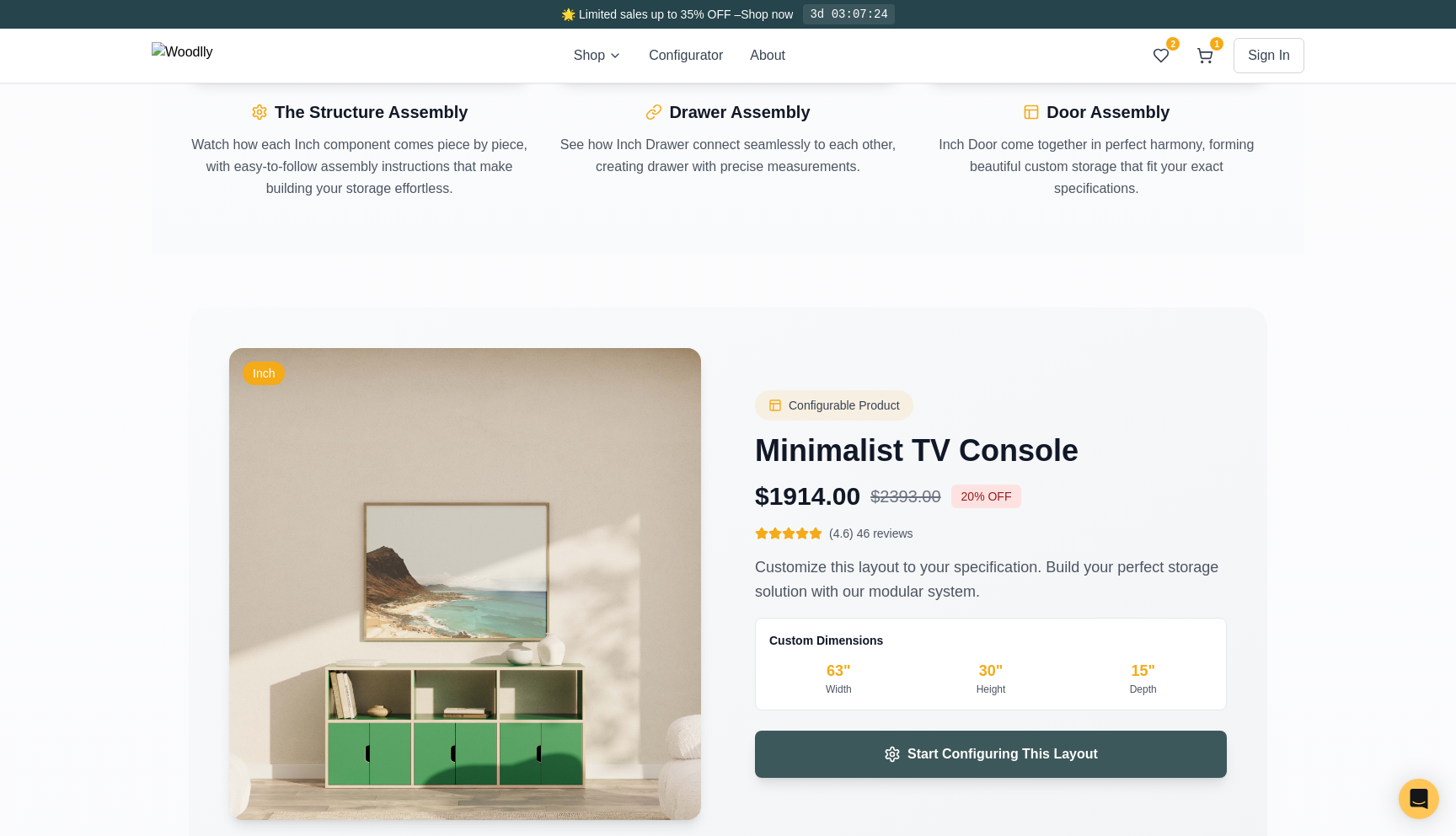
click at [831, 748] on button "Start Configuring This Layout" at bounding box center [990, 754] width 472 height 47
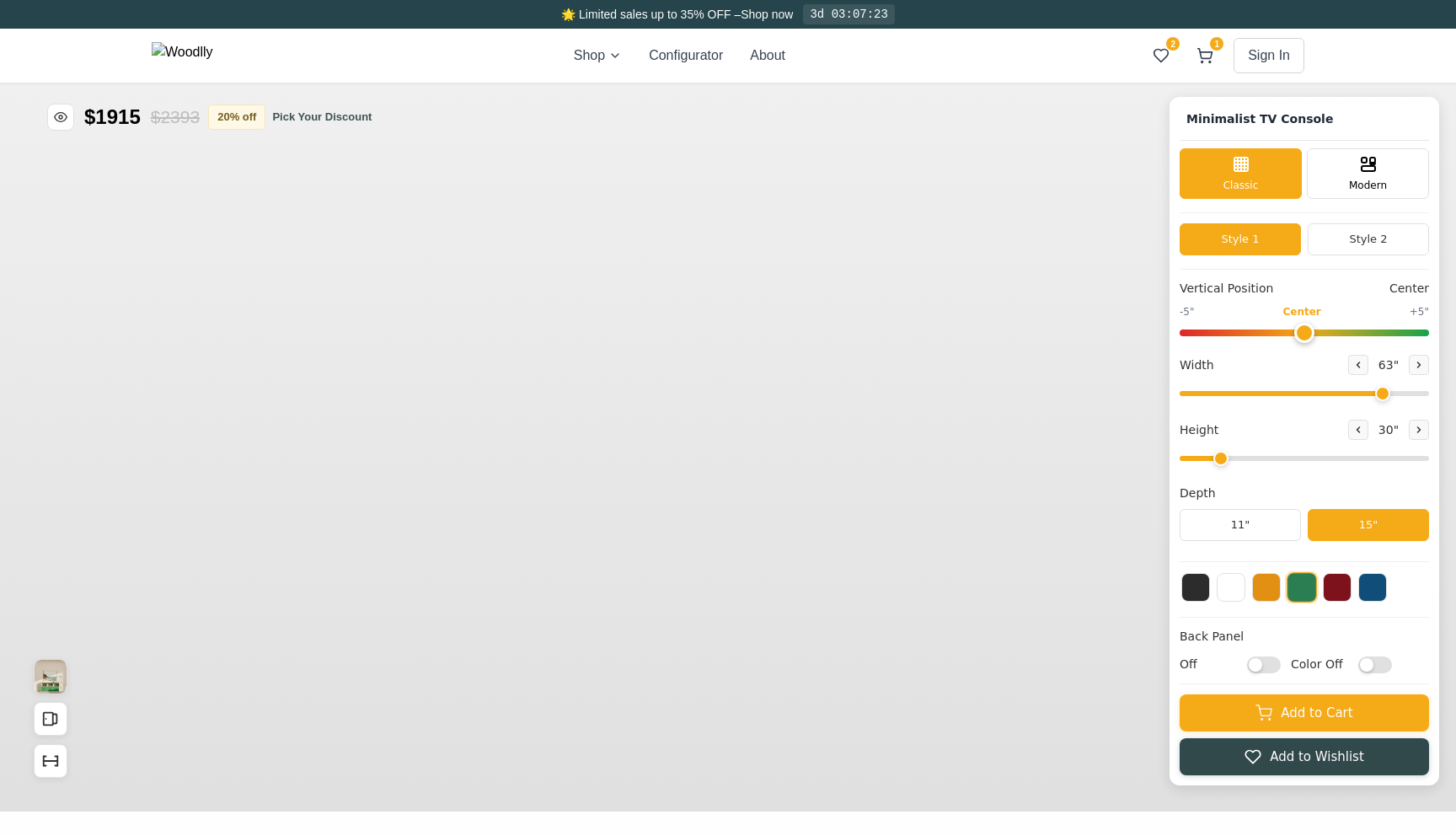
type input "63"
type input "2"
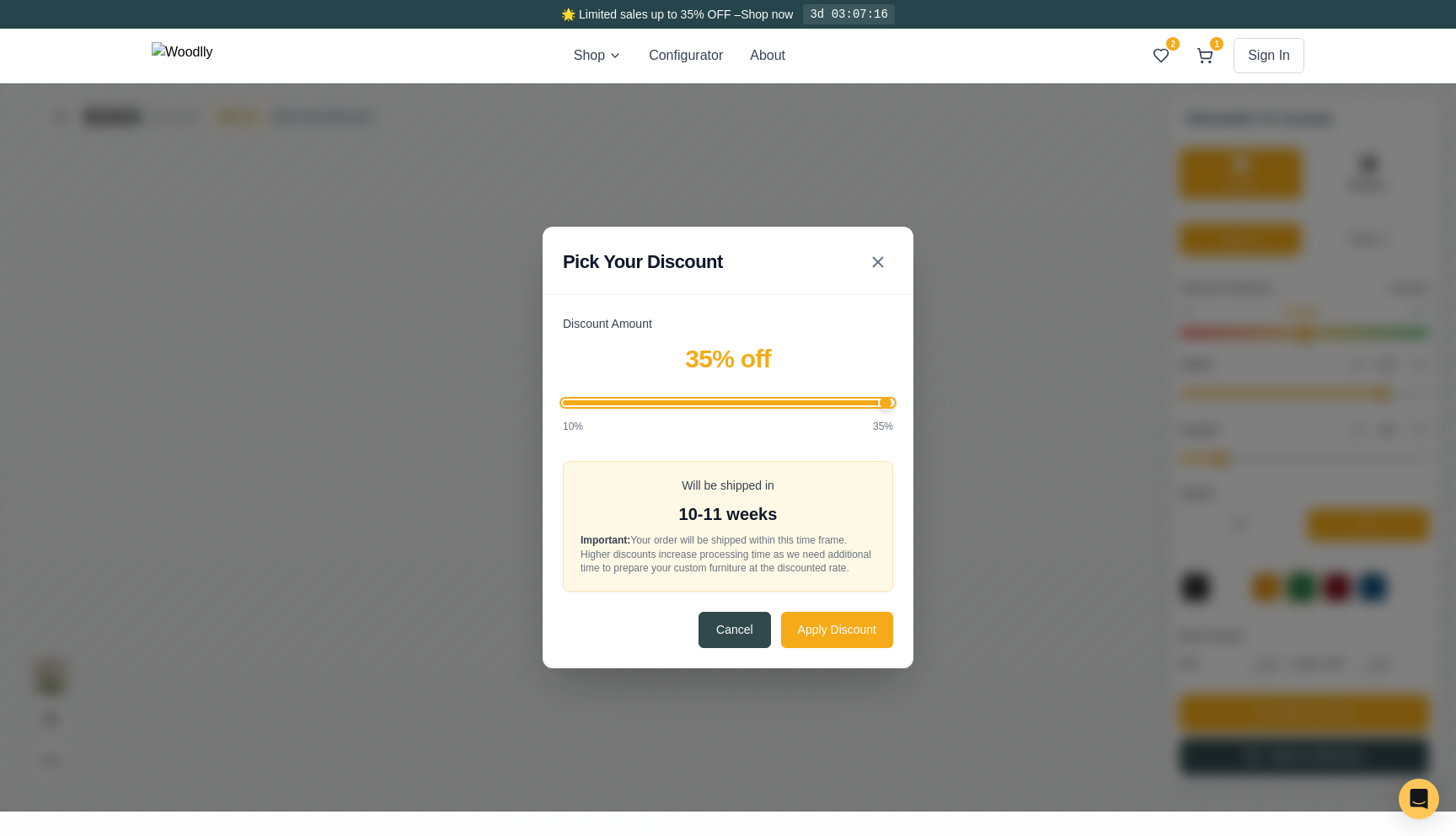
drag, startPoint x: 1162, startPoint y: 4, endPoint x: 1638, endPoint y: 3, distance: 476.0
type input "35"
click at [1323, 7] on input "Discount Amount" at bounding box center [1157, 10] width 330 height 5
click at [1244, 254] on button "Apply Discount" at bounding box center [1267, 236] width 112 height 36
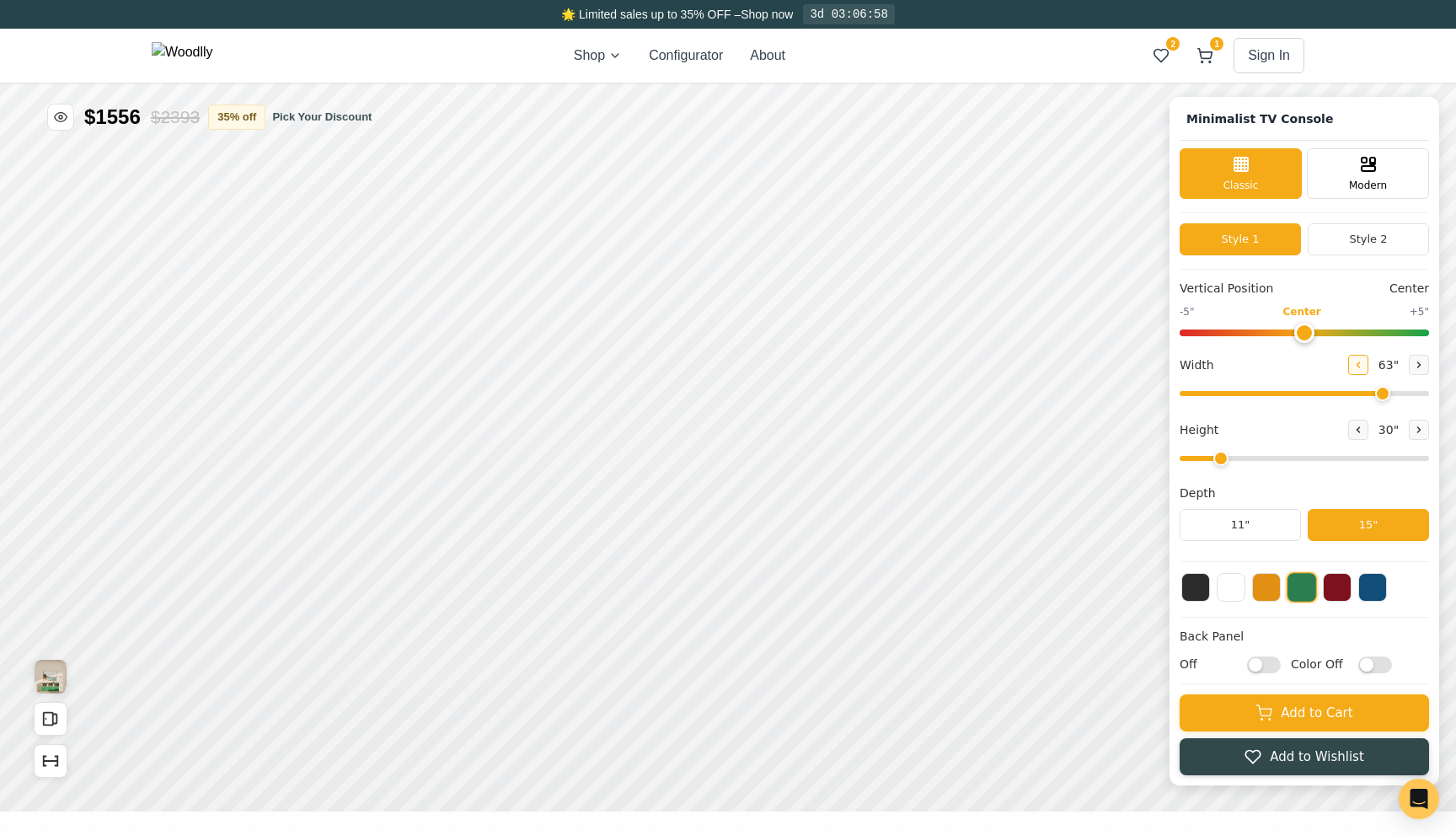
click at [1454, 214] on button at bounding box center [1448, 221] width 20 height 20
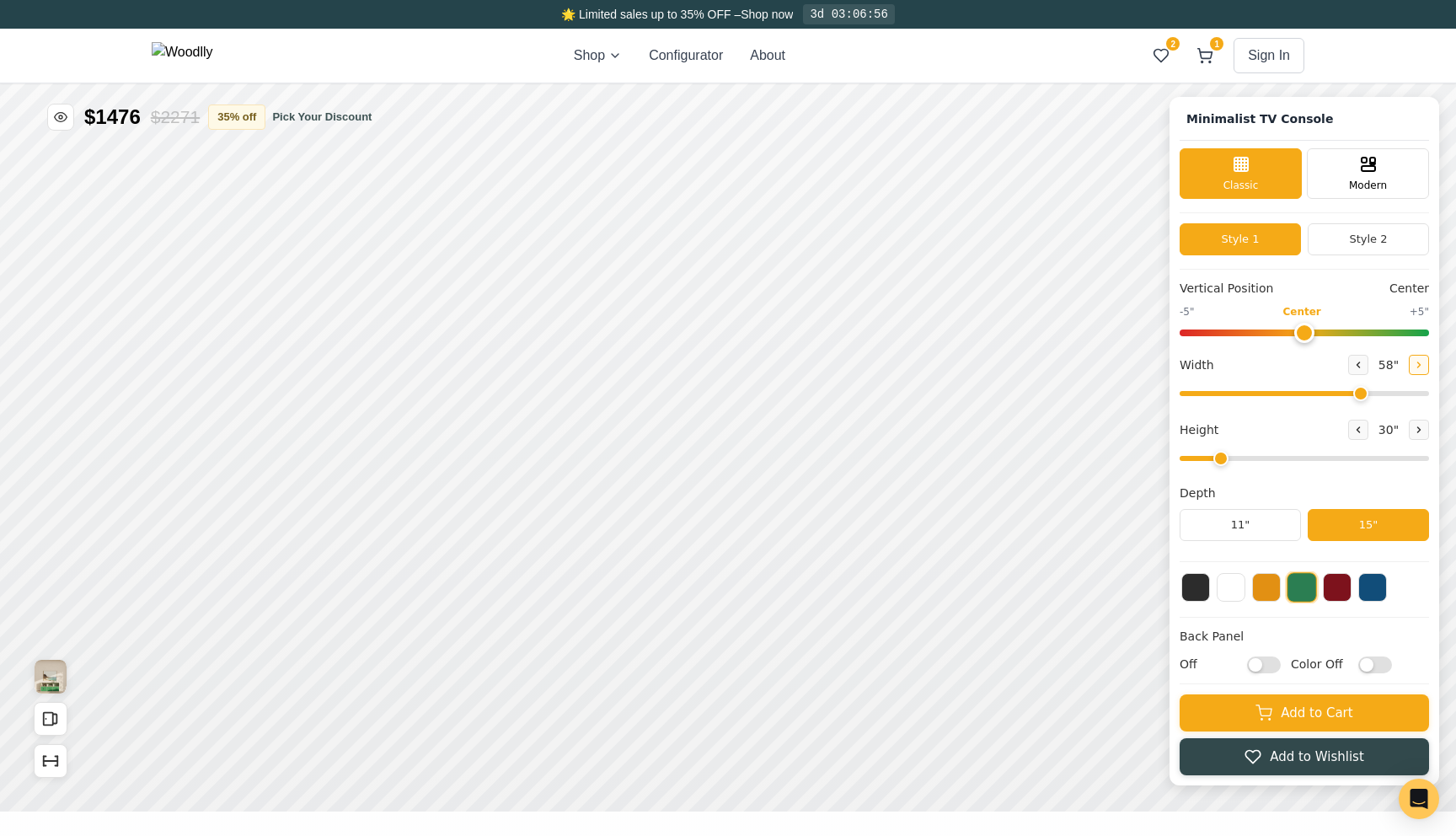
type input "59"
drag, startPoint x: 1984, startPoint y: -113, endPoint x: 2042, endPoint y: -116, distance: 58.1
type input "3"
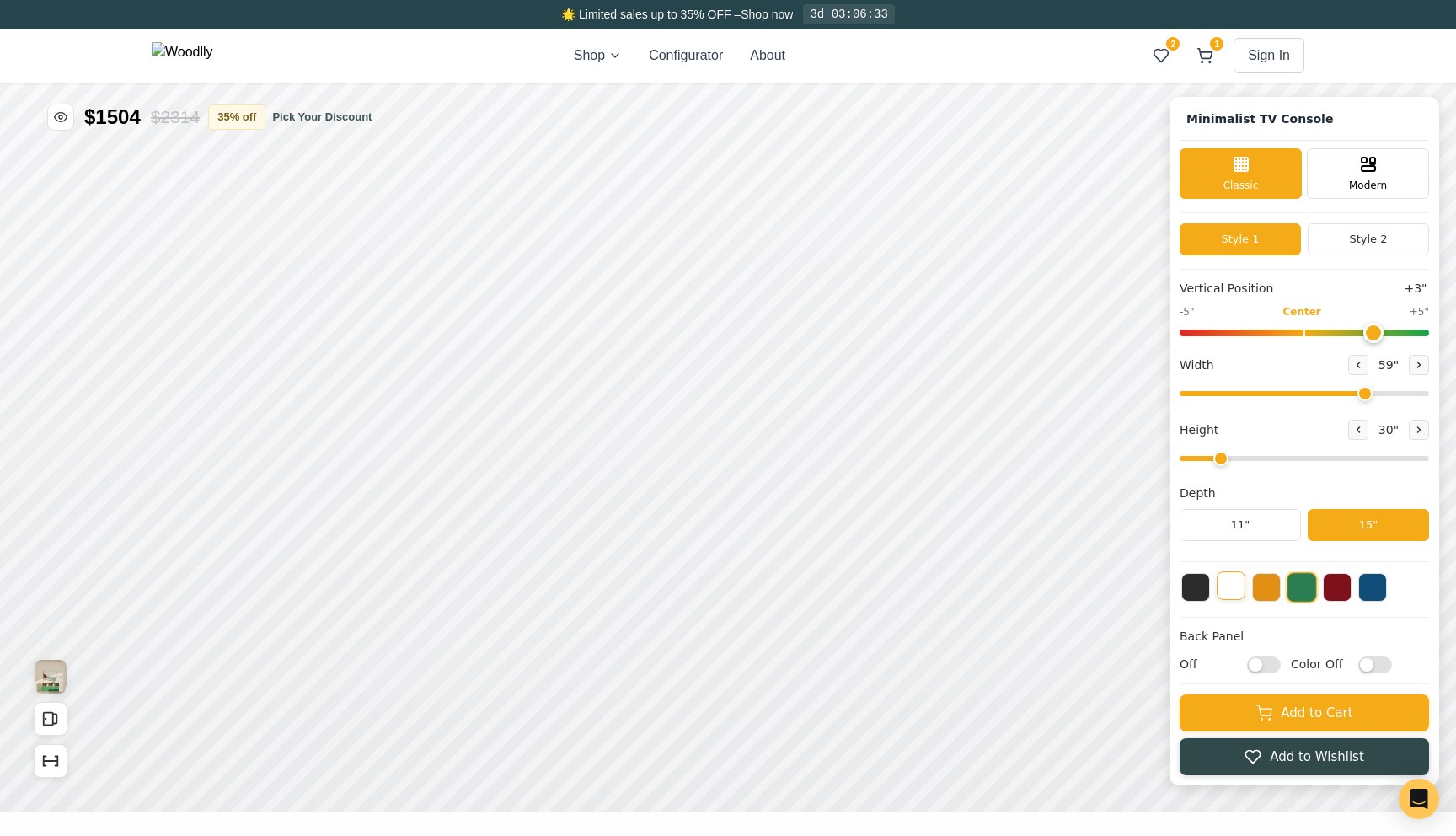
checkbox input "false"
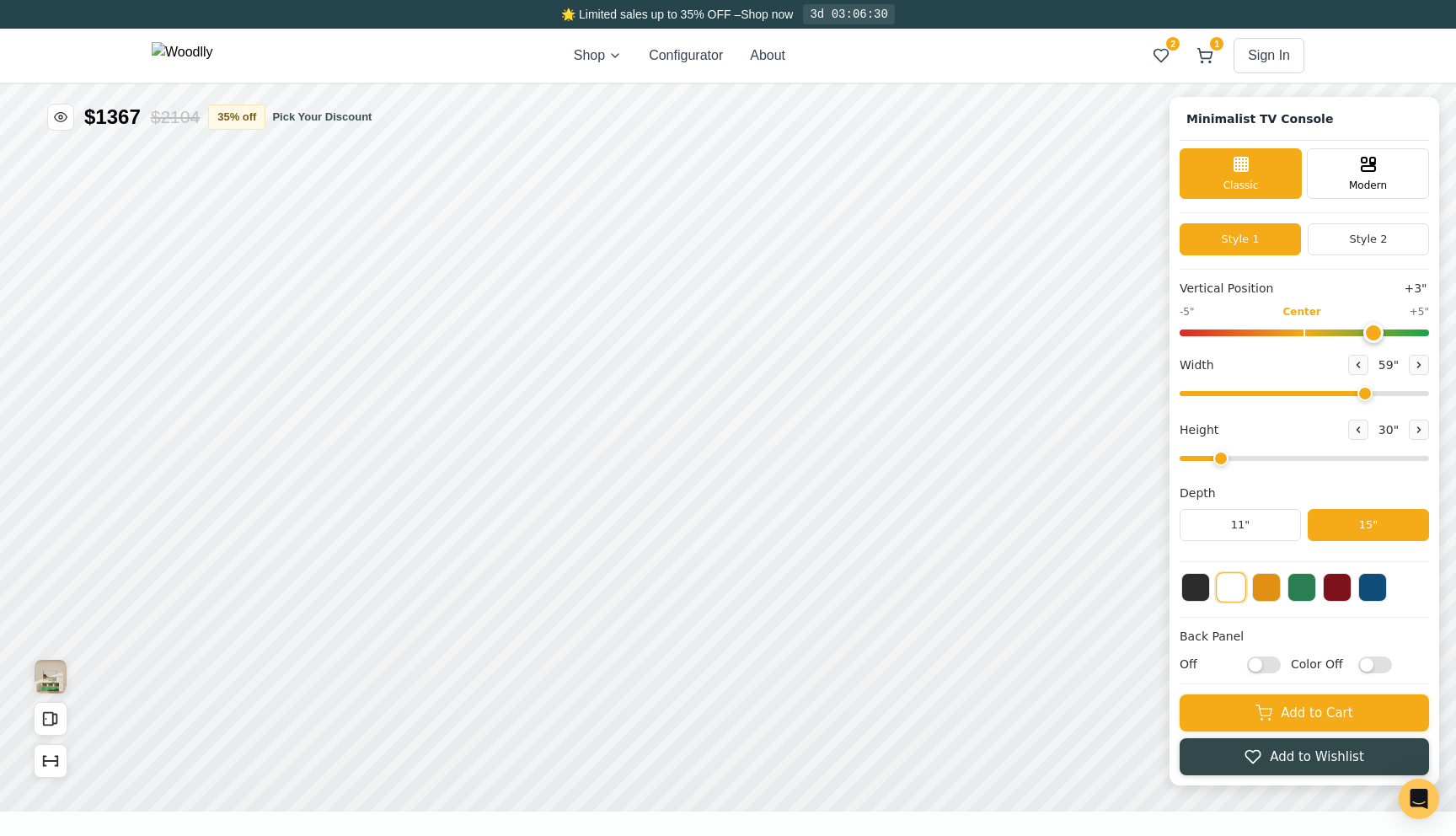
checkbox input "true"
checkbox input "false"
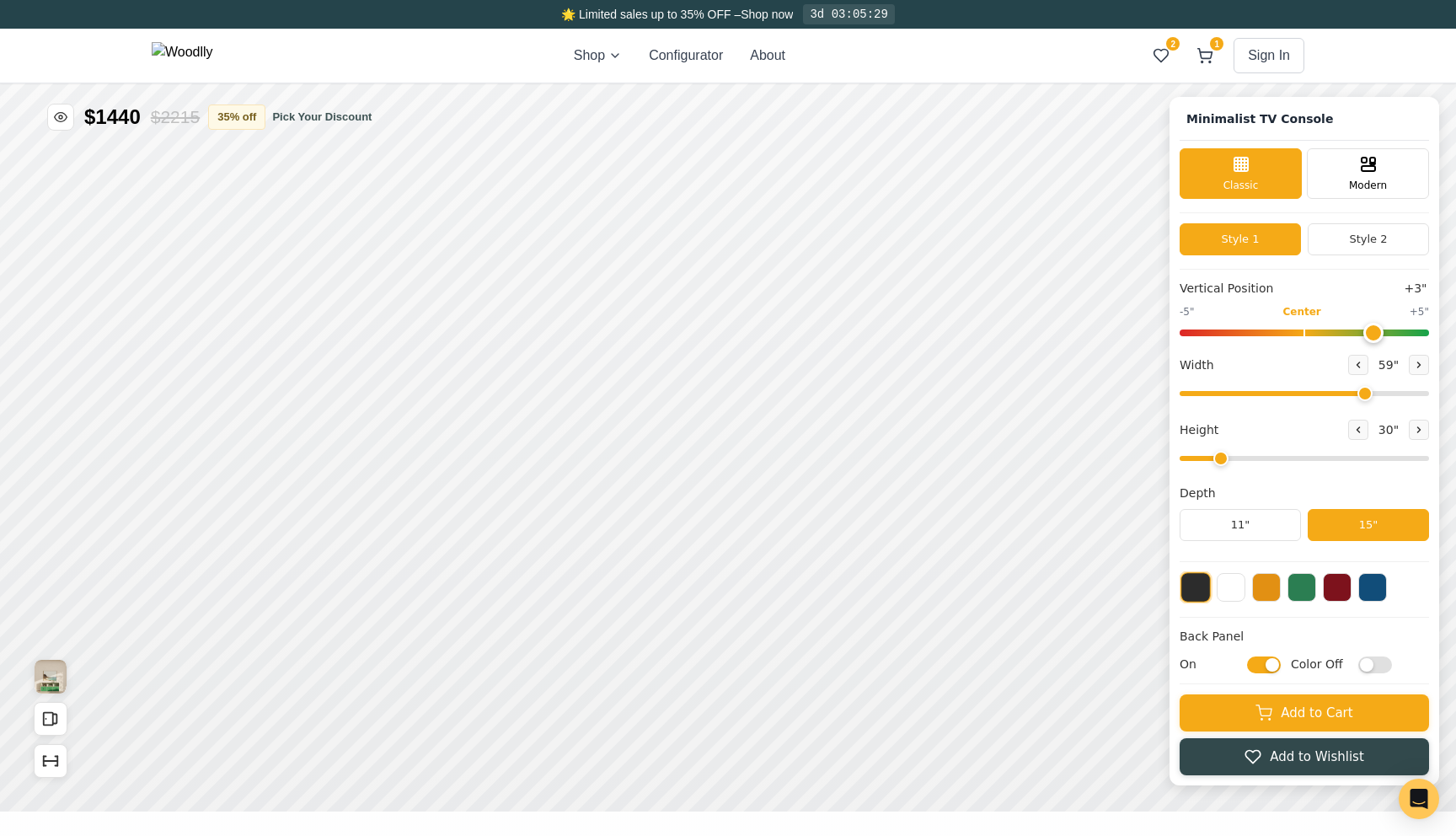
click at [1367, 523] on input "On" at bounding box center [1354, 521] width 34 height 17
checkbox input "false"
drag, startPoint x: 1963, startPoint y: -45, endPoint x: 1985, endPoint y: -43, distance: 22.1
type input "65"
click at [1455, 189] on input "range" at bounding box center [1451, 187] width 249 height 5
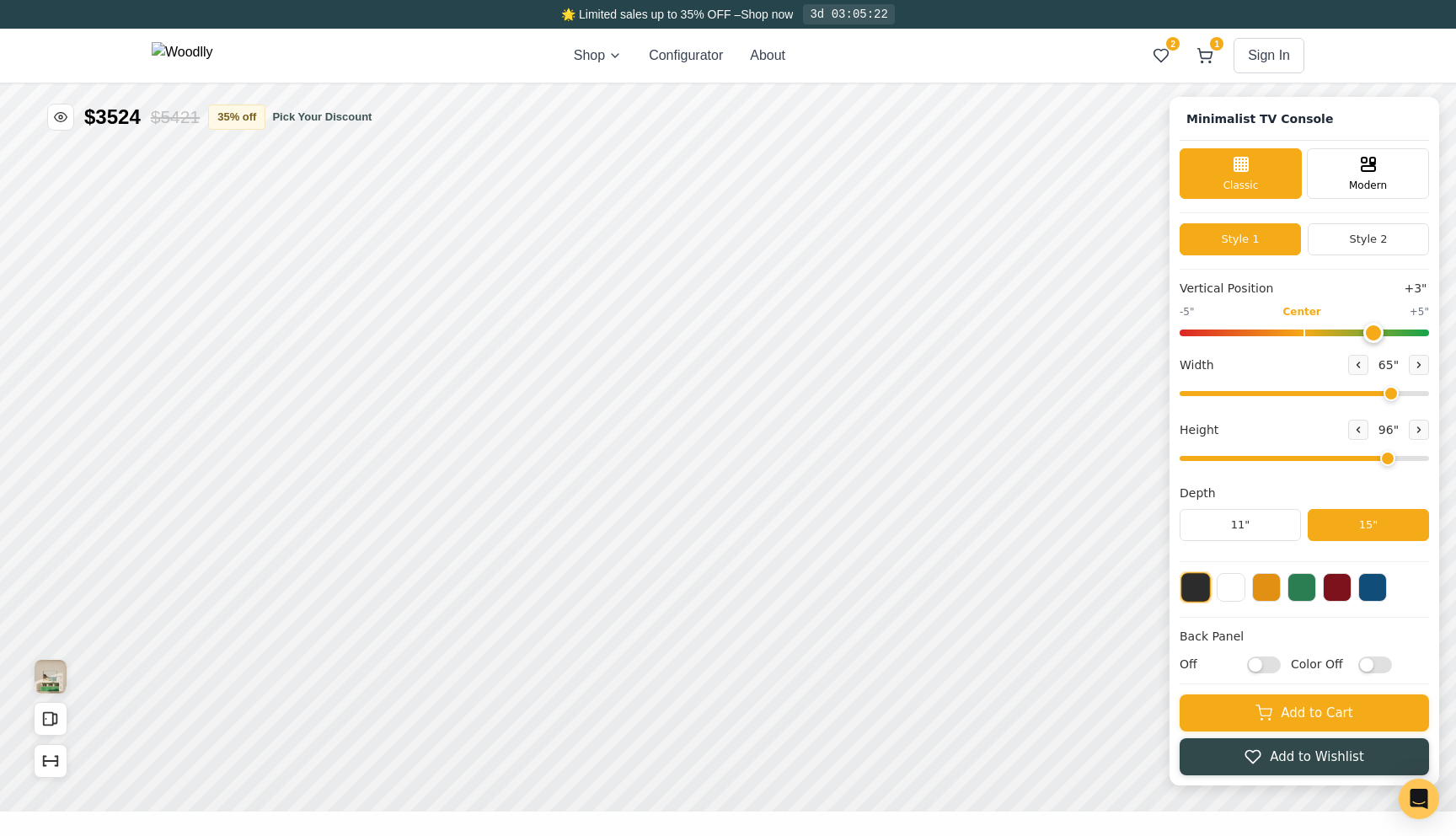
drag, startPoint x: 2366, startPoint y: 56, endPoint x: 2400, endPoint y: 56, distance: 34.0
type input "7"
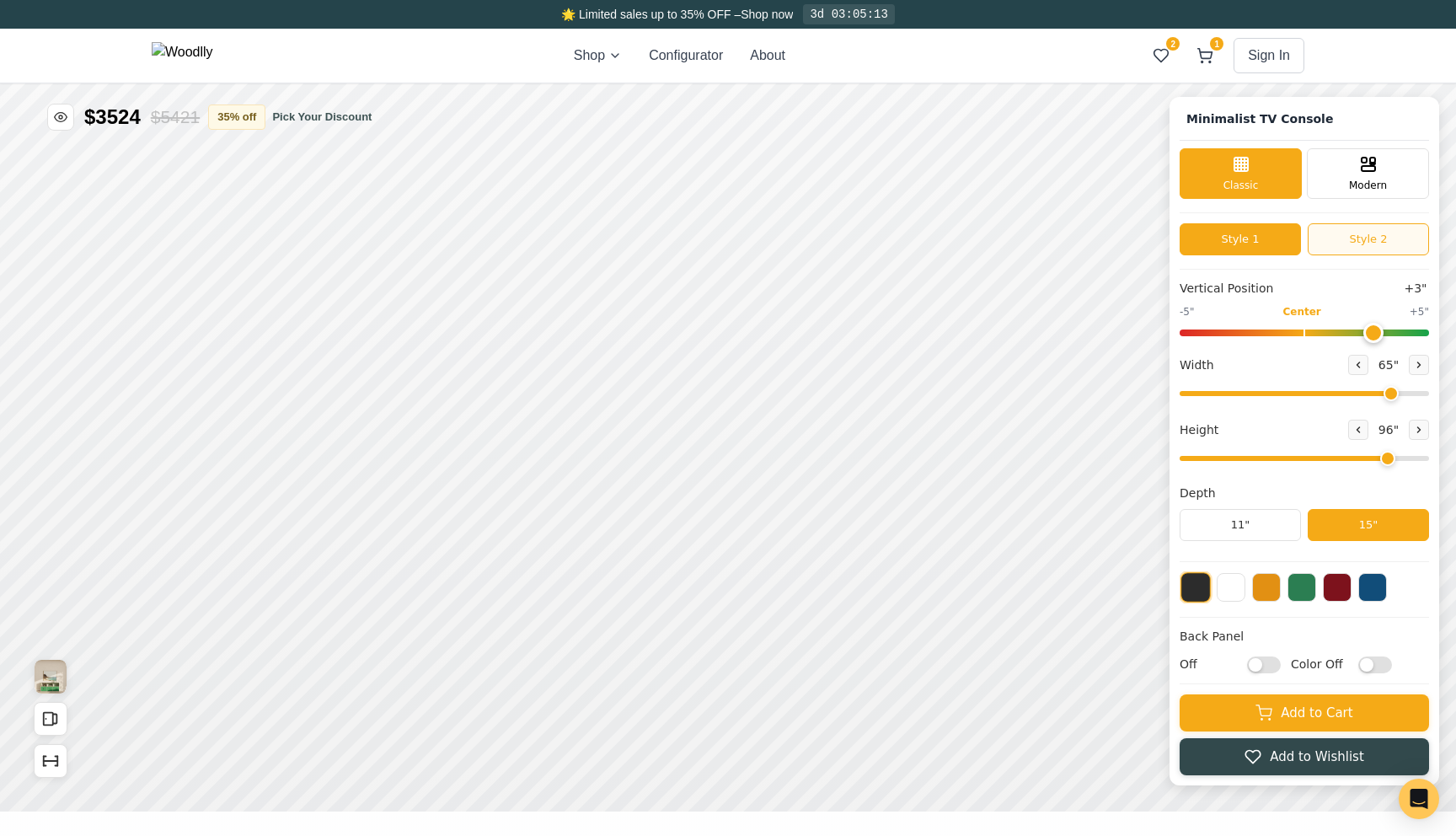
type input "0"
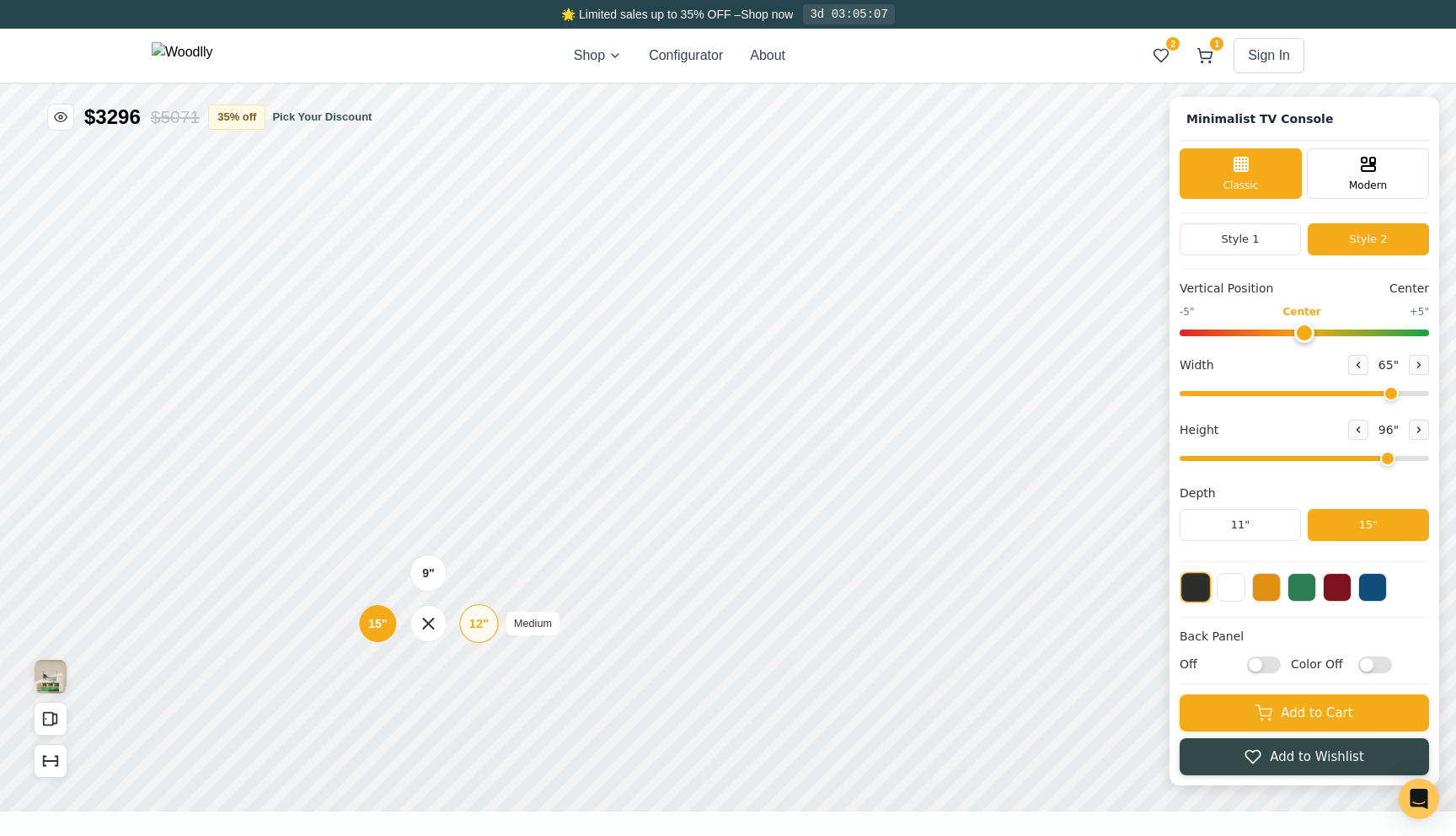
click at [624, 415] on div "12"" at bounding box center [626, 416] width 19 height 18
click at [1029, 49] on div "9" Compact 12" 15"" at bounding box center [1103, 116] width 169 height 169
click at [1443, 171] on icon at bounding box center [1438, 167] width 21 height 21
click at [1234, 116] on div "12"" at bounding box center [1238, 115] width 19 height 18
click at [841, 344] on icon at bounding box center [837, 336] width 20 height 20
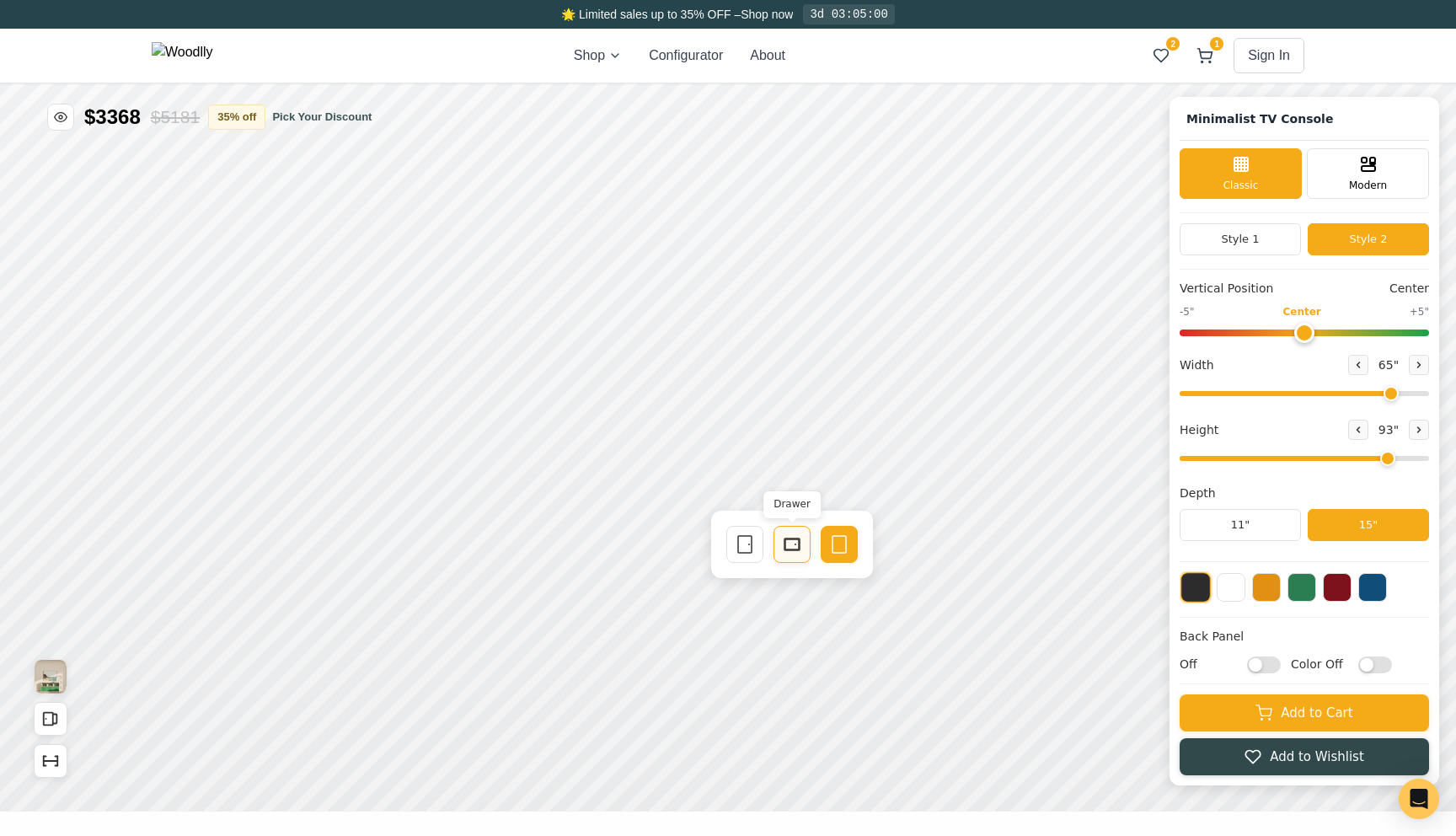
click at [1455, 100] on icon at bounding box center [1470, 96] width 20 height 20
click at [1321, 156] on rect at bounding box center [1323, 151] width 15 height 12
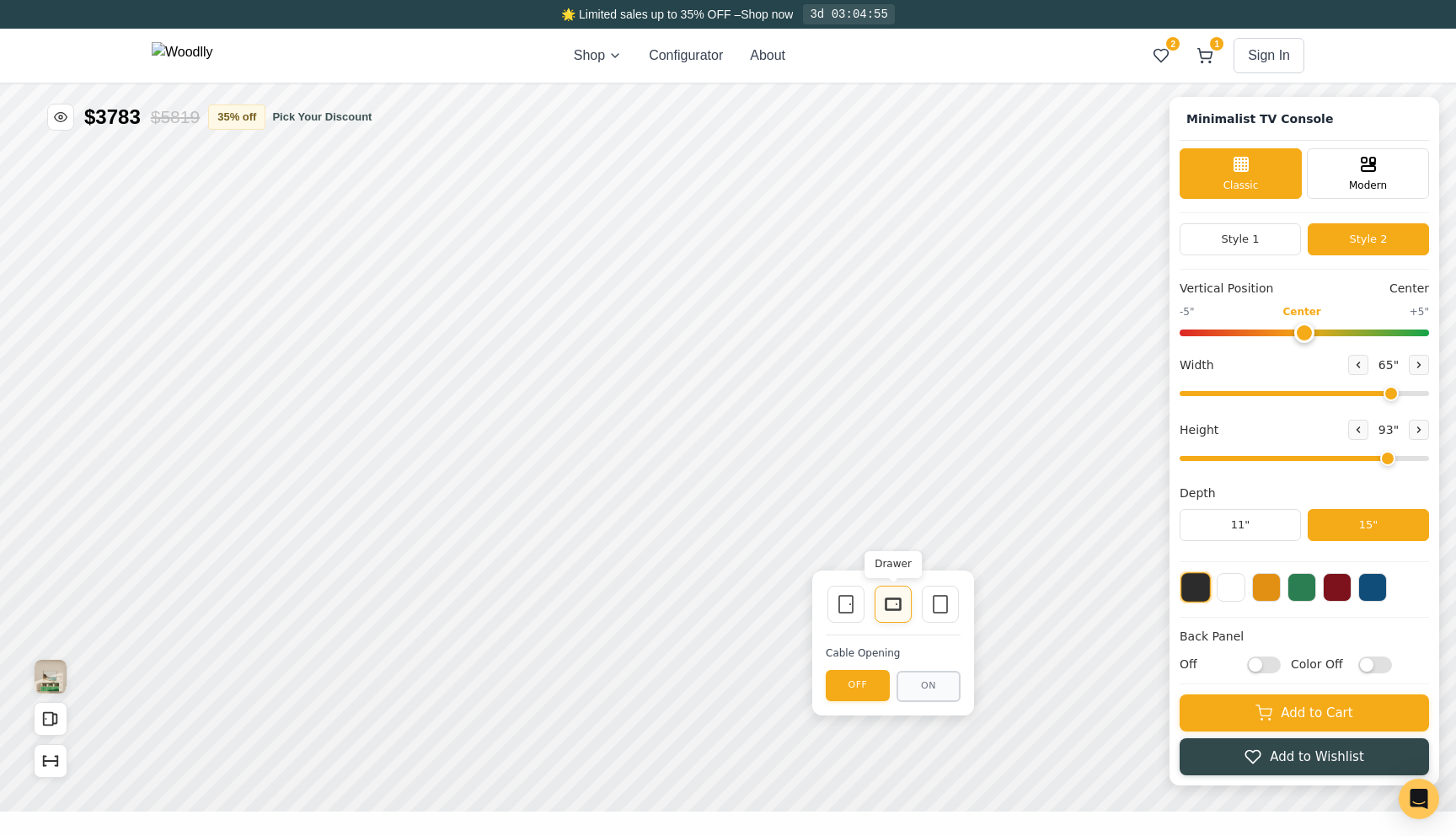
click at [1332, 211] on icon at bounding box center [1323, 210] width 20 height 20
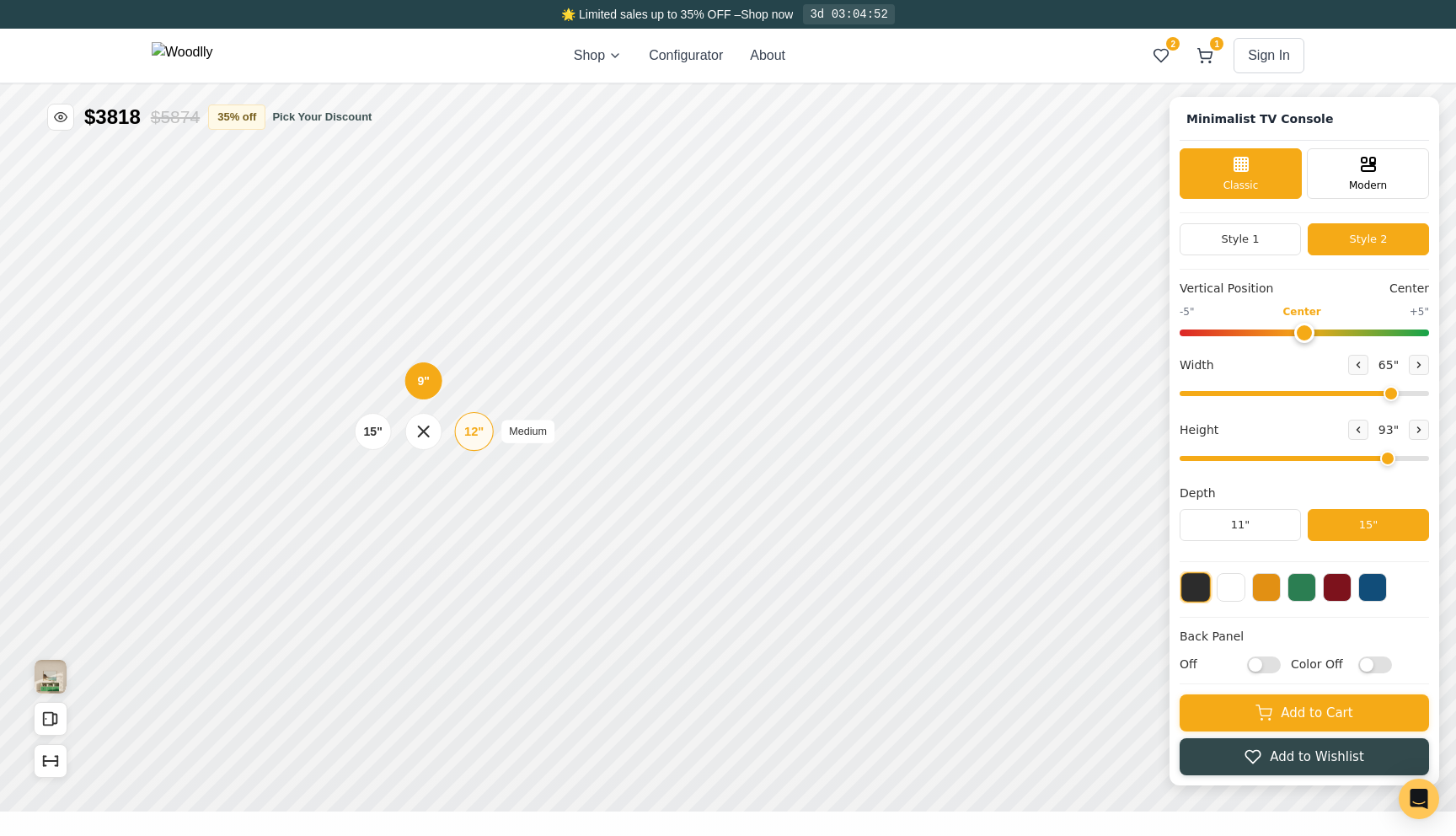
click at [611, 222] on div "12" Medium" at bounding box center [621, 225] width 39 height 39
click at [908, 103] on div "12"" at bounding box center [907, 107] width 18 height 17
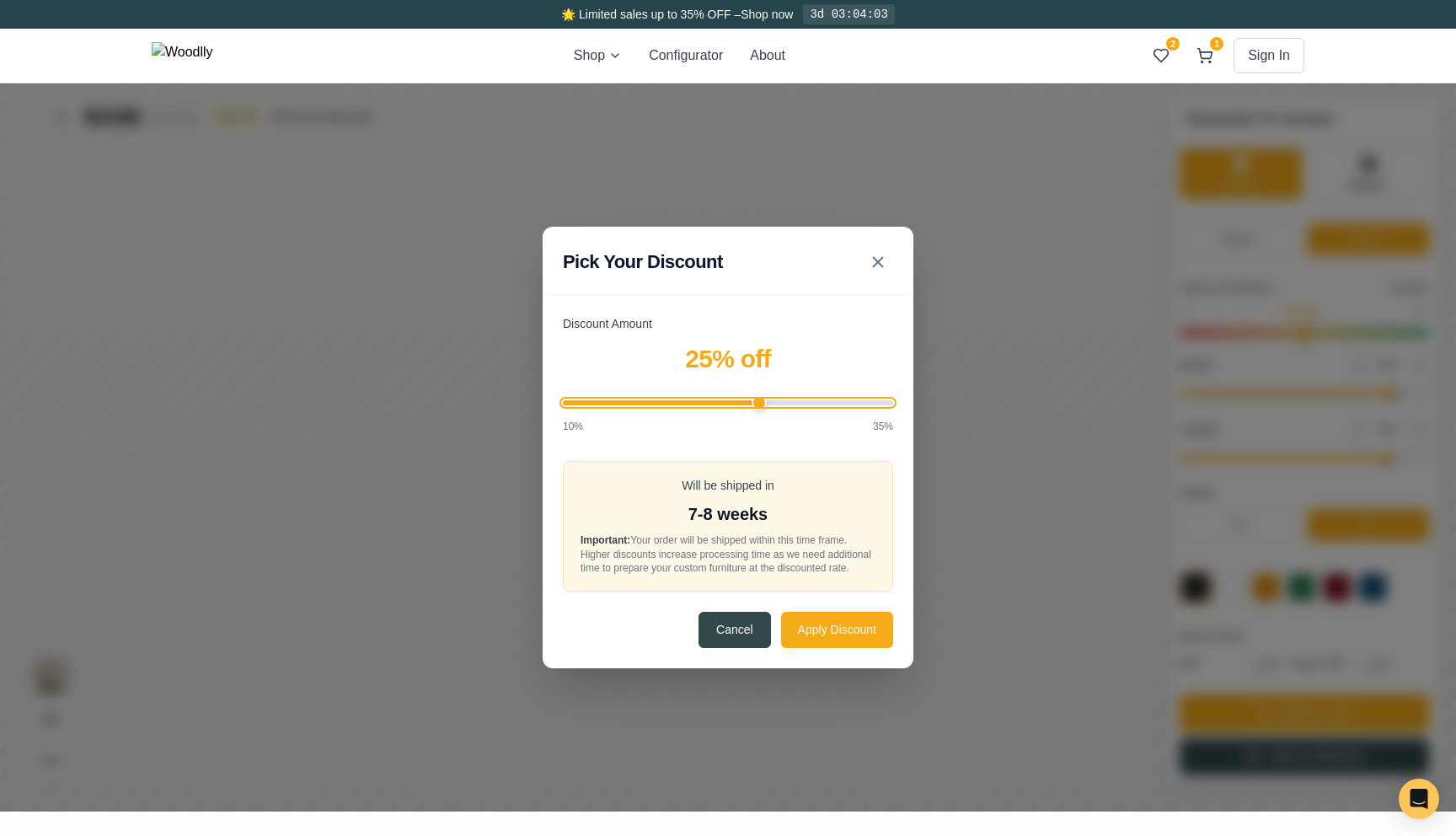
drag, startPoint x: 1141, startPoint y: -3, endPoint x: 1185, endPoint y: 1, distance: 44.2
type input "25"
click at [1354, 209] on button "Apply Discount" at bounding box center [1347, 209] width 112 height 36
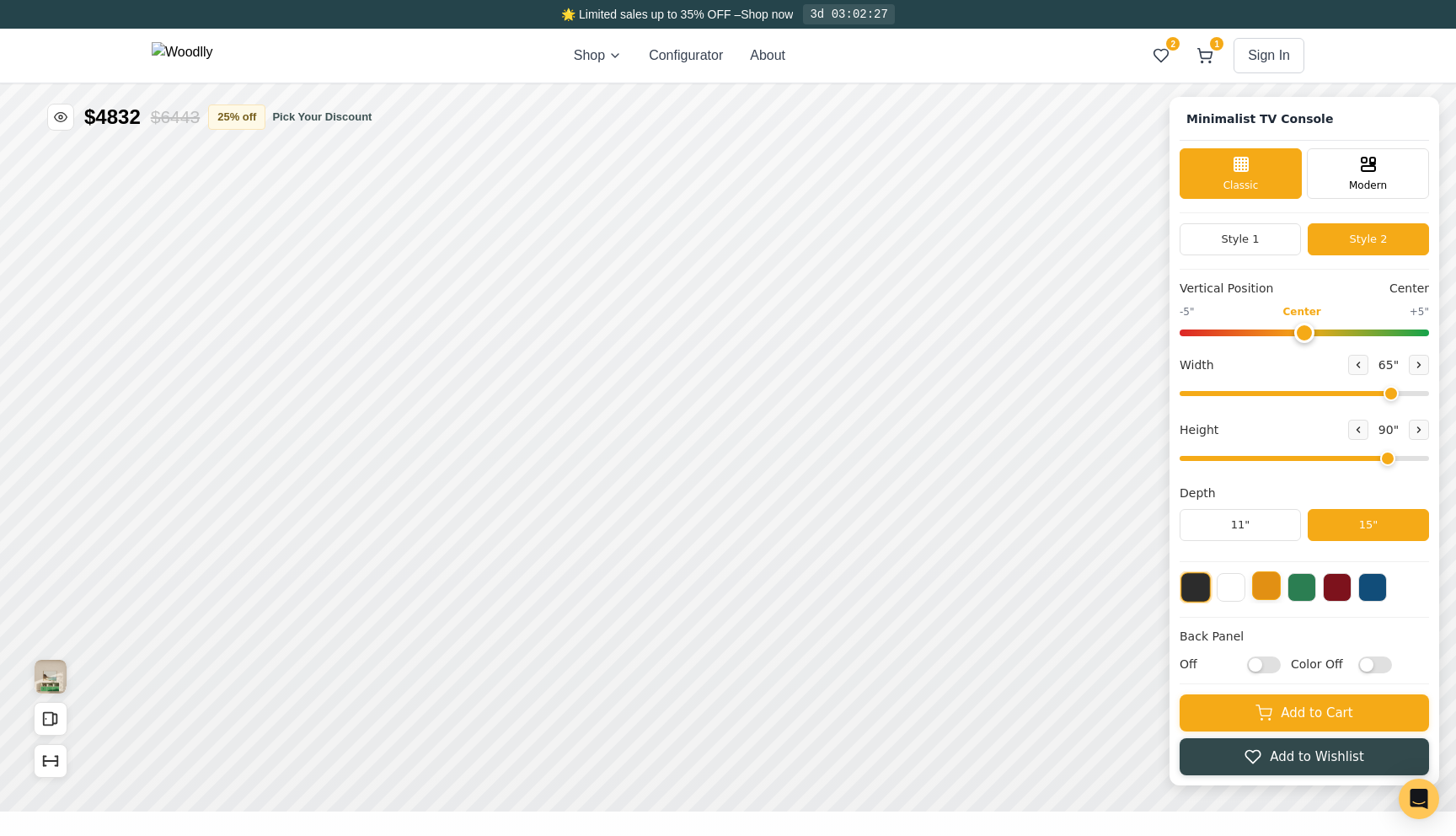
click at [1353, 384] on button at bounding box center [1342, 379] width 29 height 29
click at [1212, 52] on icon at bounding box center [1205, 54] width 14 height 10
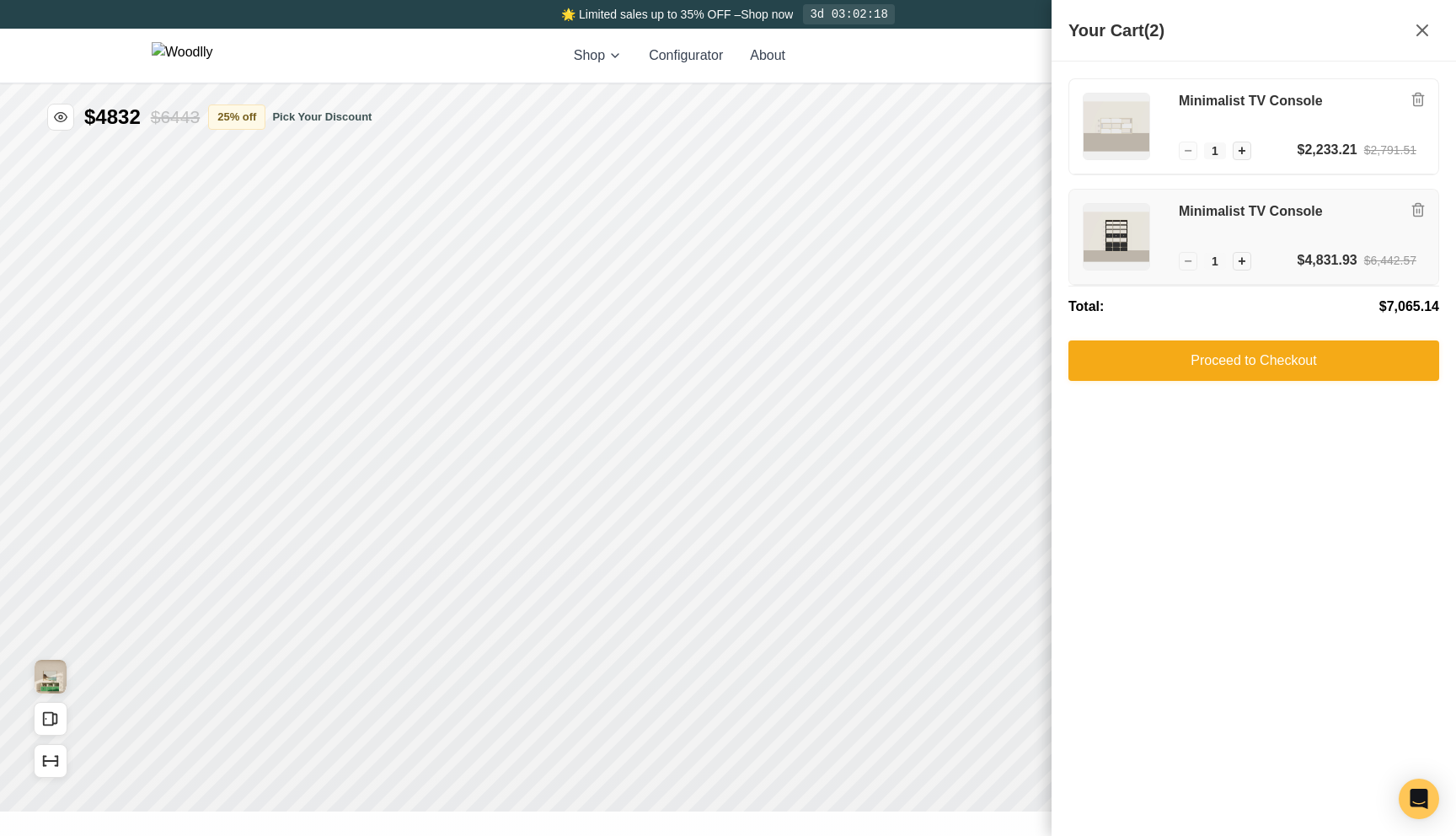
click at [1274, 213] on h3 "Minimalist TV Console" at bounding box center [1297, 212] width 237 height 17
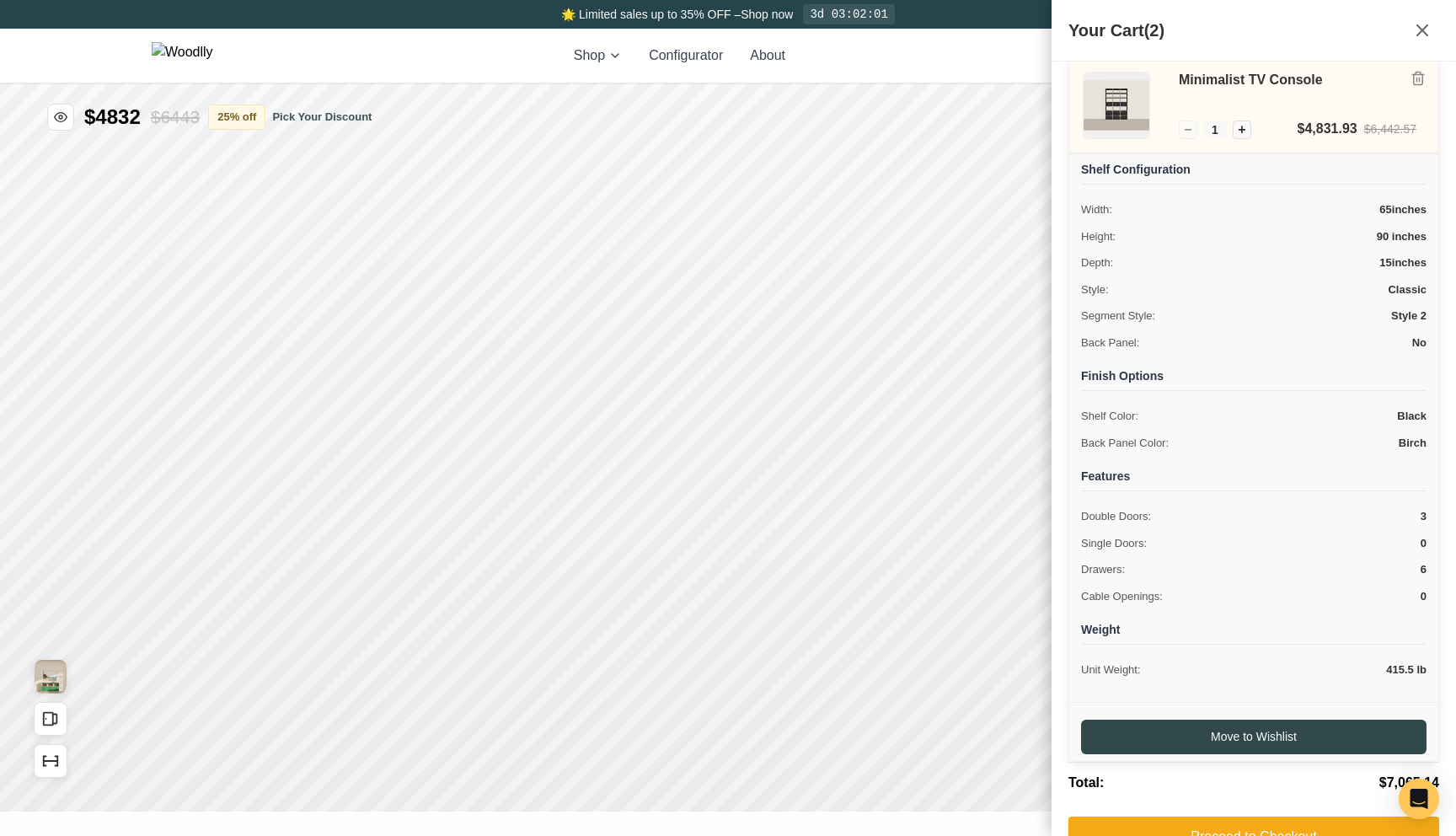
scroll to position [176, 0]
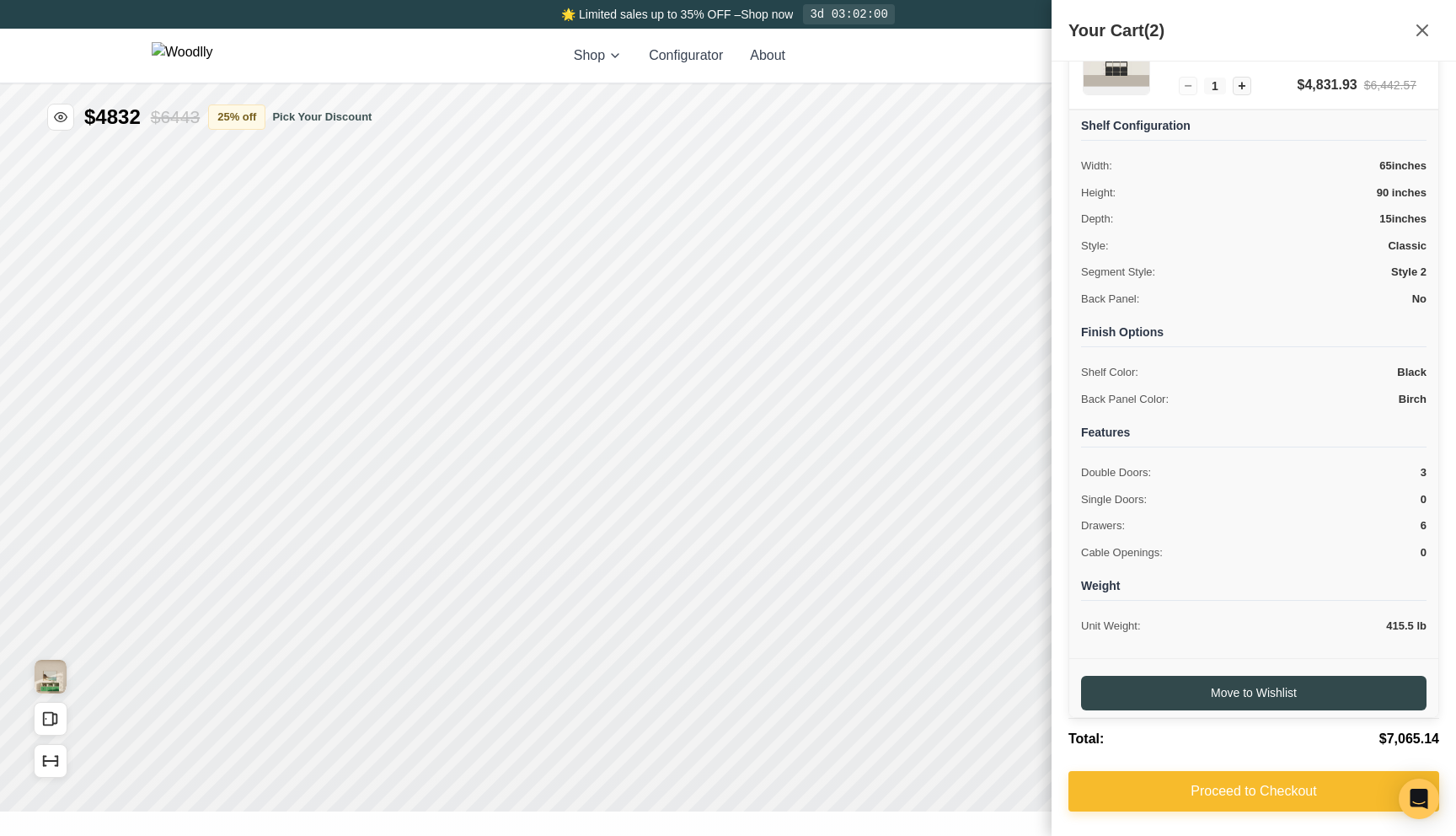
click at [1192, 804] on button "Proceed to Checkout" at bounding box center [1254, 791] width 371 height 41
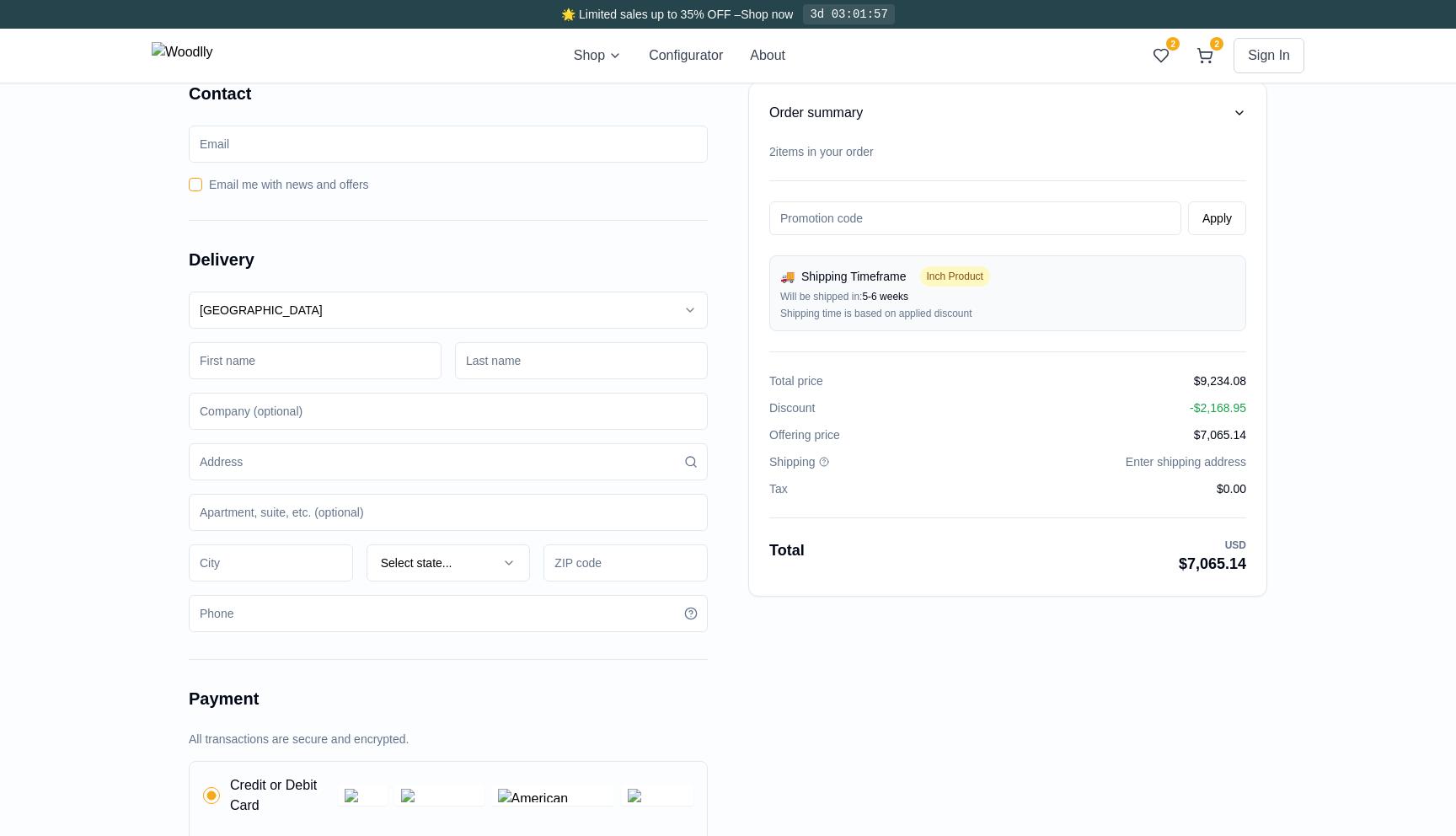
click at [1233, 111] on icon "button" at bounding box center [1240, 113] width 14 height 14
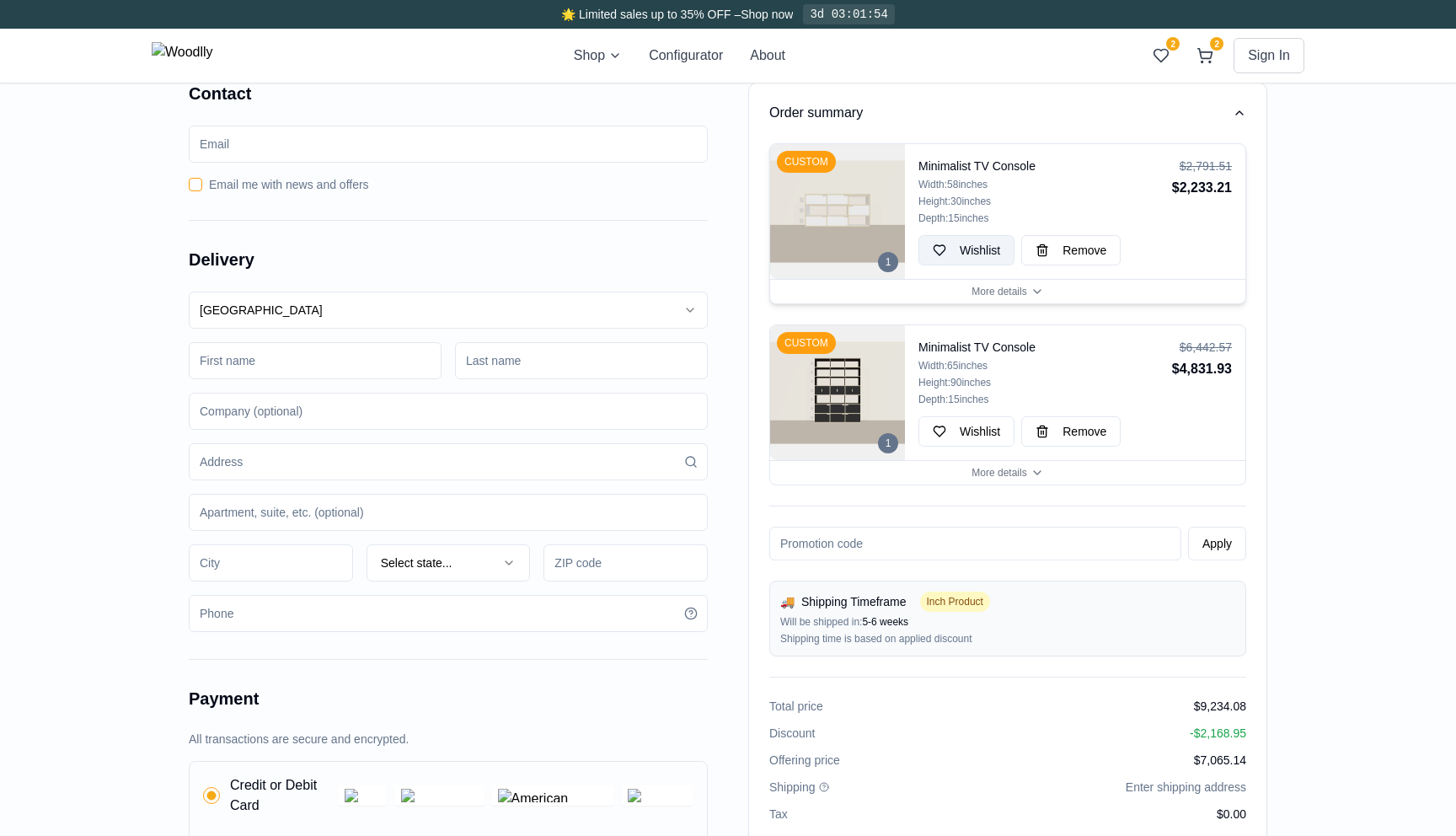
click at [1003, 251] on button "Wishlist" at bounding box center [966, 250] width 96 height 30
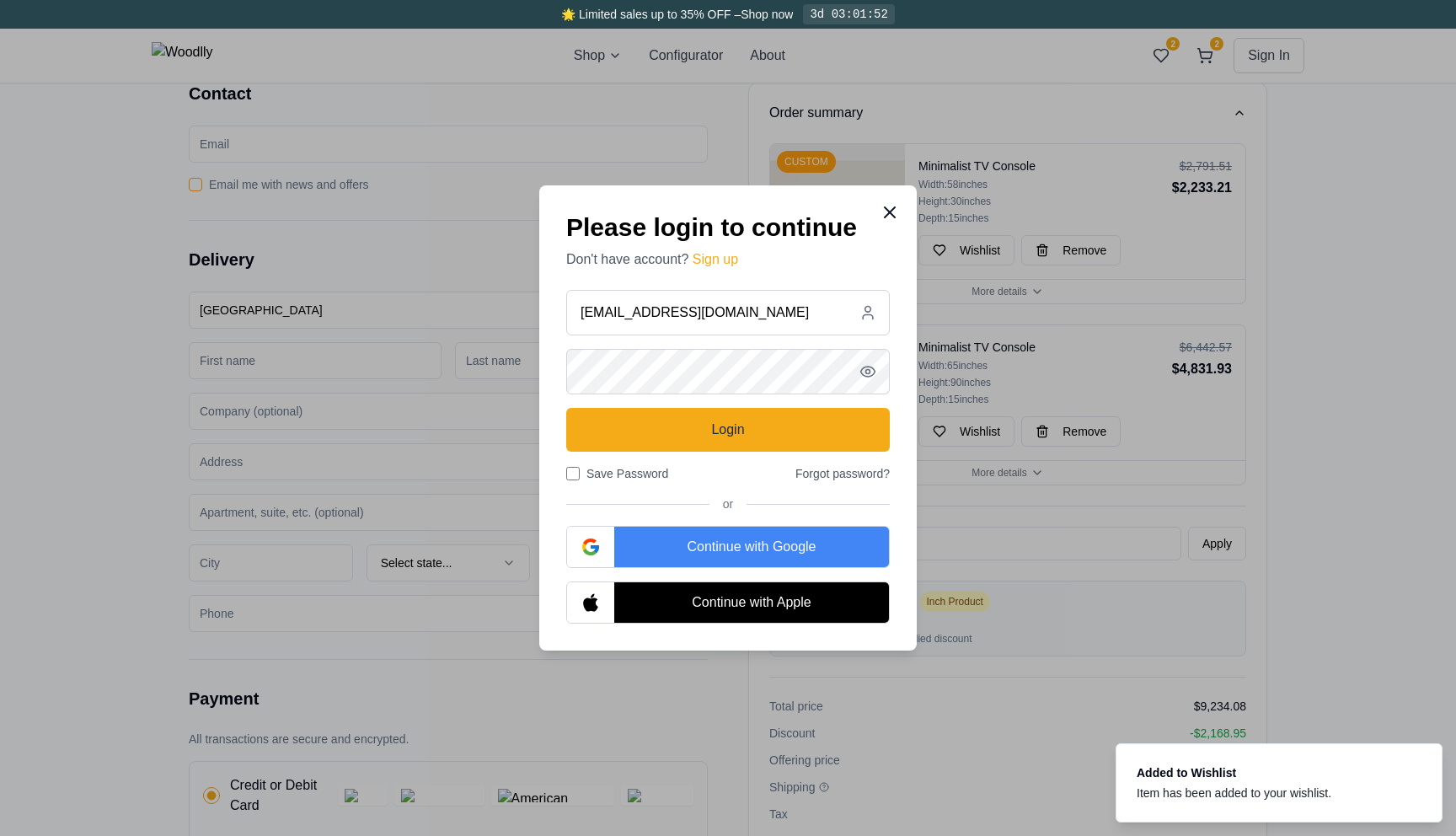
click at [897, 216] on icon at bounding box center [890, 212] width 20 height 20
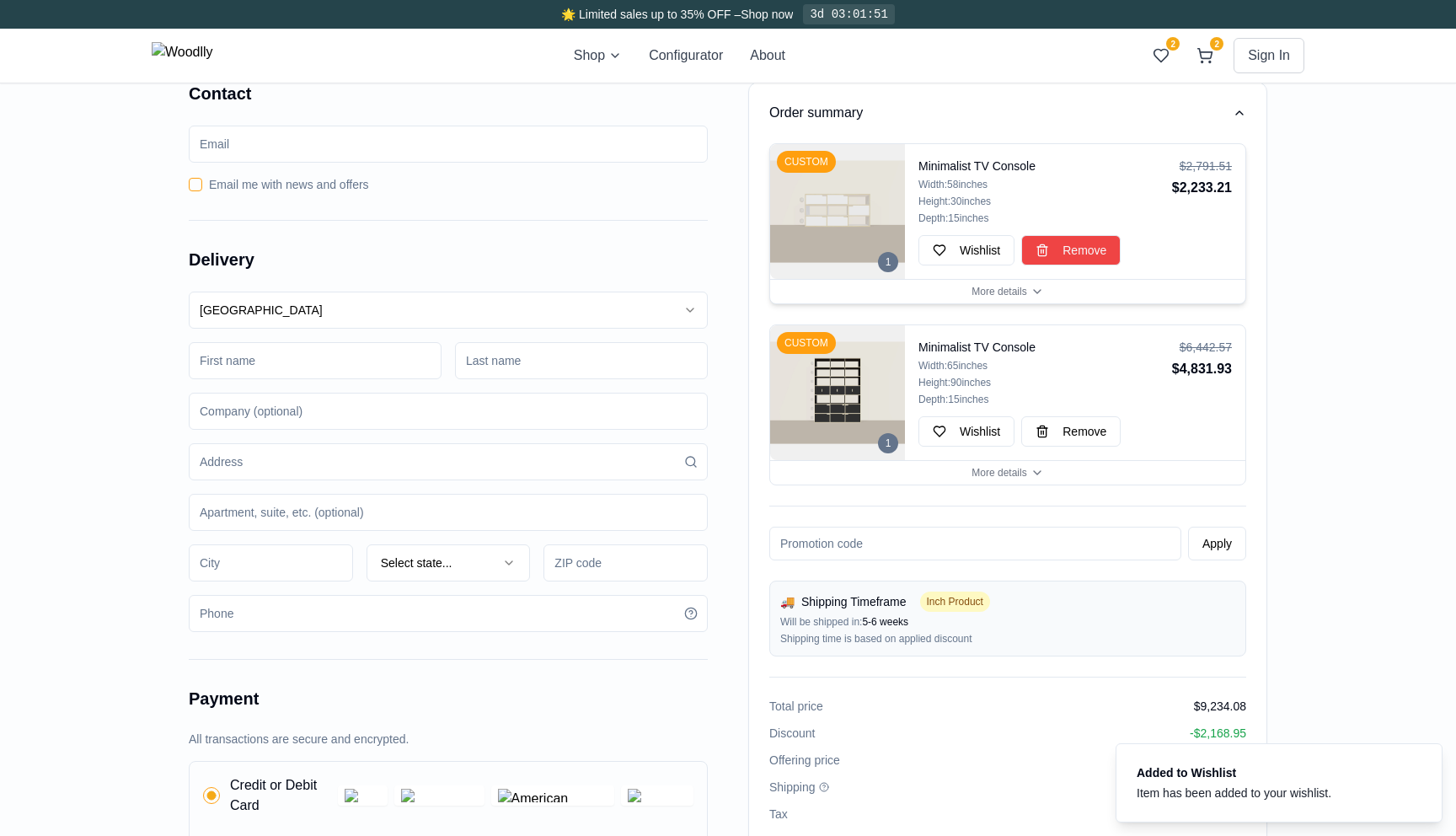
click at [1075, 252] on span "Remove" at bounding box center [1084, 249] width 43 height 17
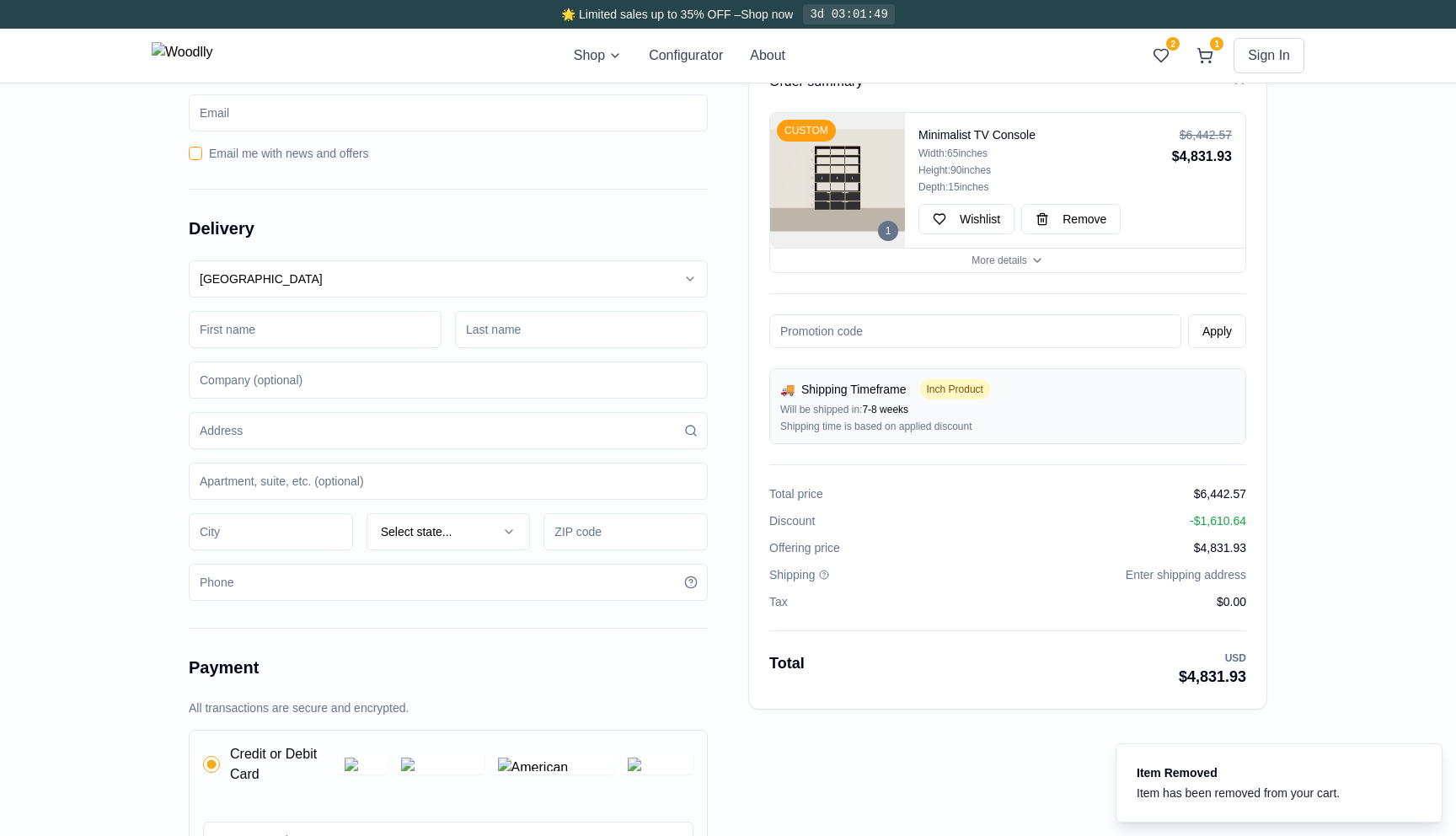
scroll to position [34, 0]
click at [292, 427] on input at bounding box center [447, 428] width 519 height 37
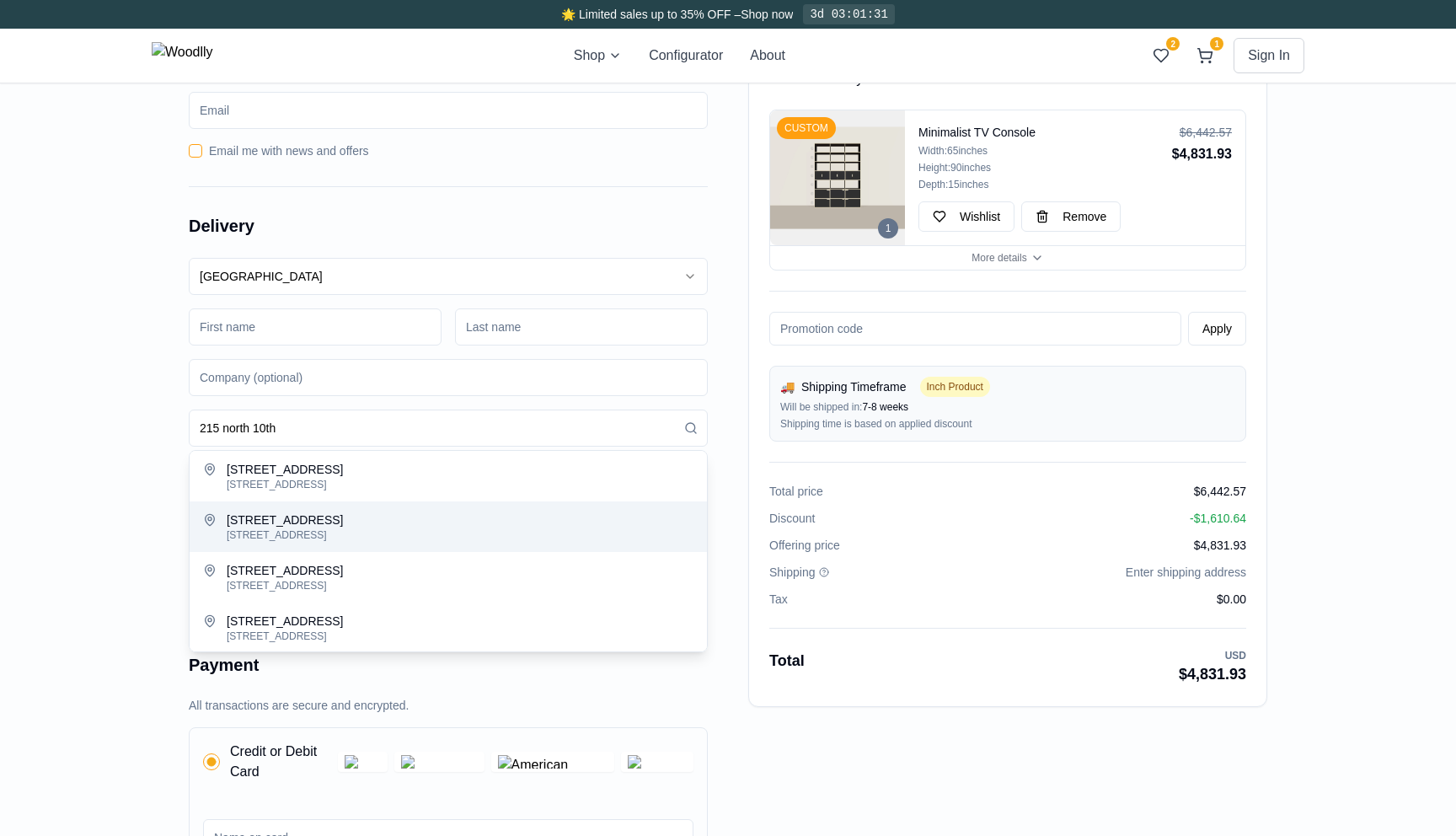
click at [390, 534] on div "215 North 10th Street, Brooklyn, NY, USA" at bounding box center [460, 535] width 467 height 14
type input "215 North 10th Street"
type input "11211"
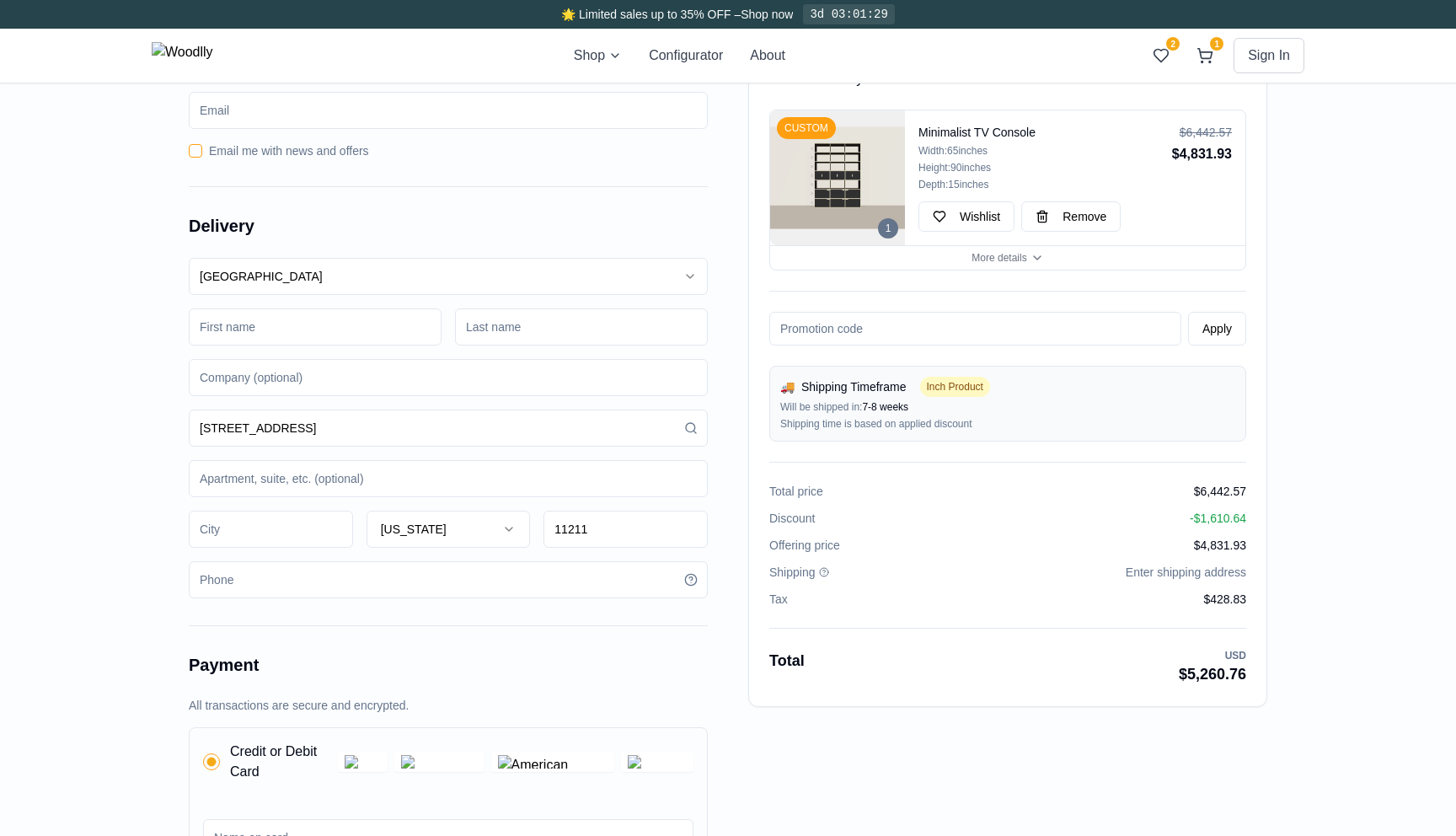
click at [292, 537] on input at bounding box center [270, 529] width 164 height 37
type input "Brooklyn"
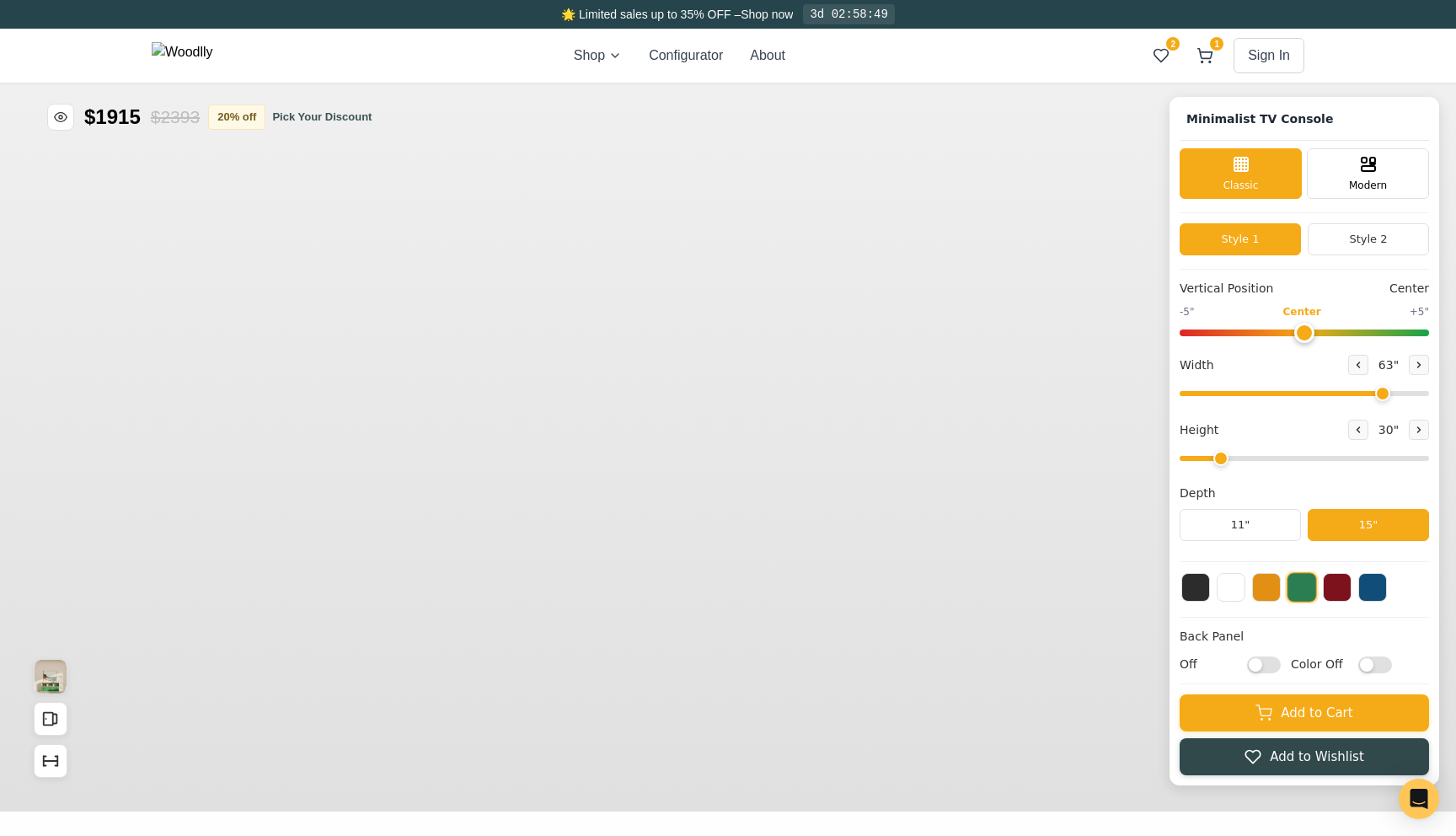
type input "63"
type input "2"
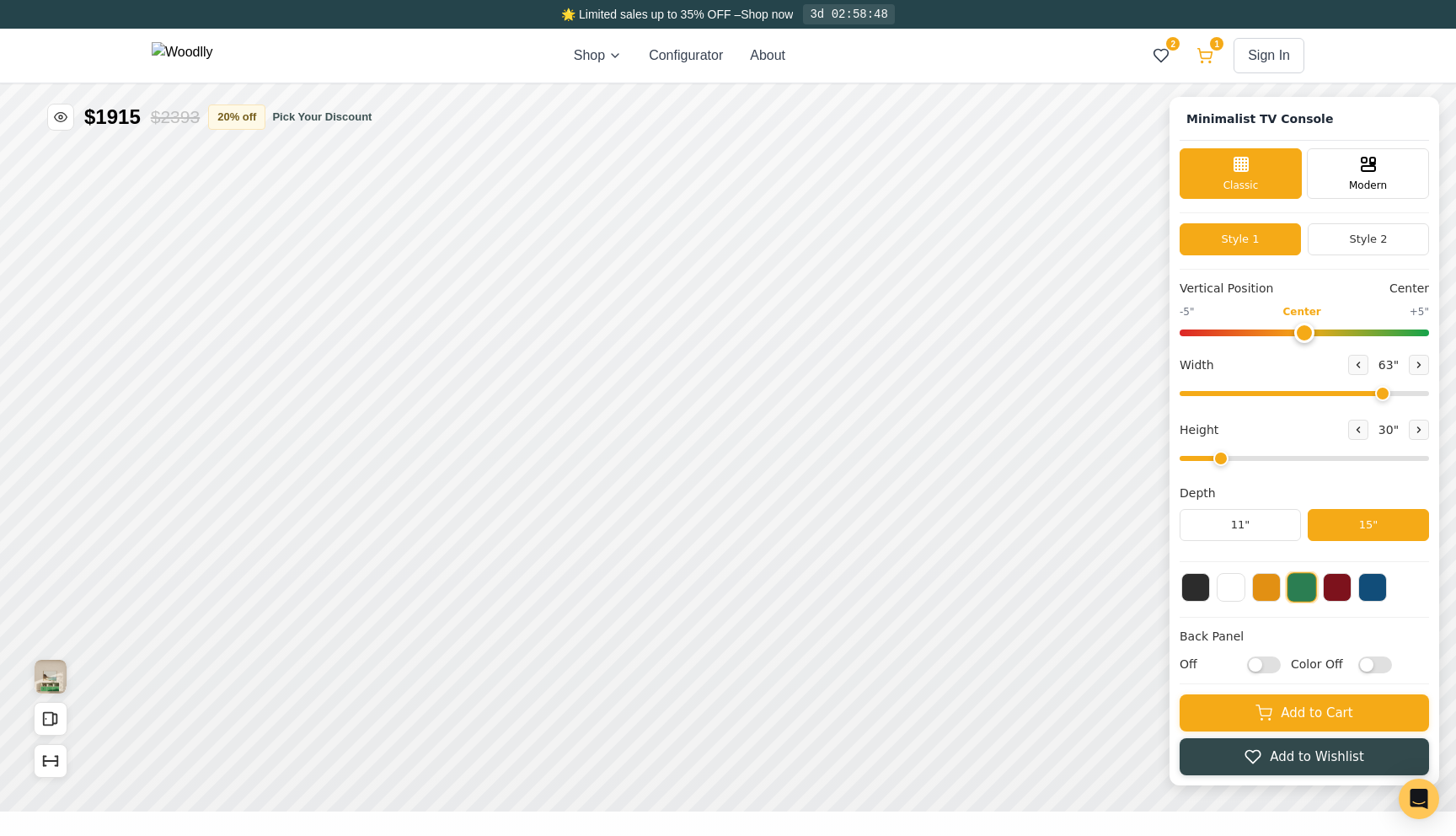
click at [1207, 44] on button "1" at bounding box center [1204, 56] width 30 height 30
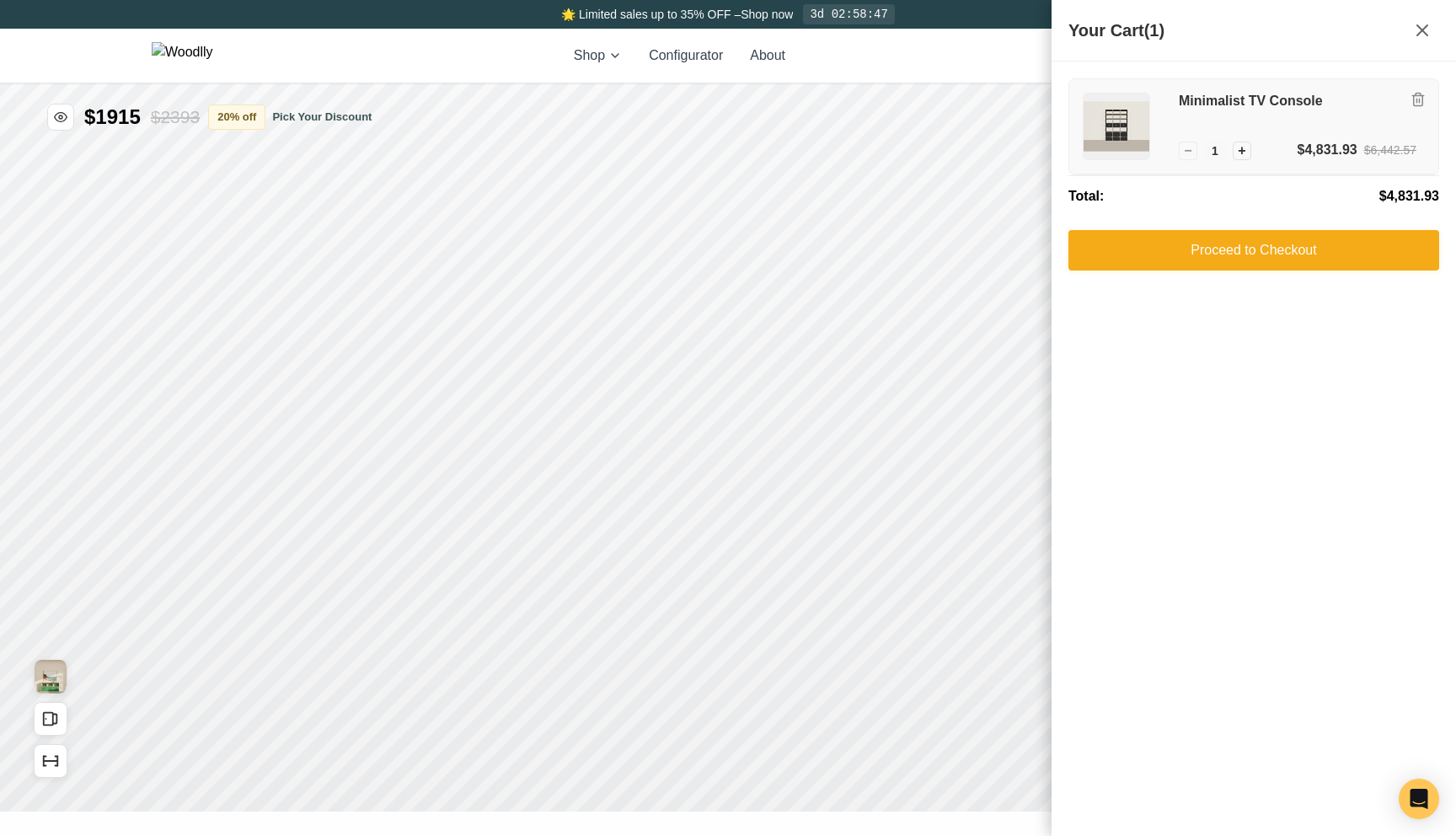
click at [1238, 93] on h3 "Minimalist TV Console" at bounding box center [1297, 102] width 237 height 17
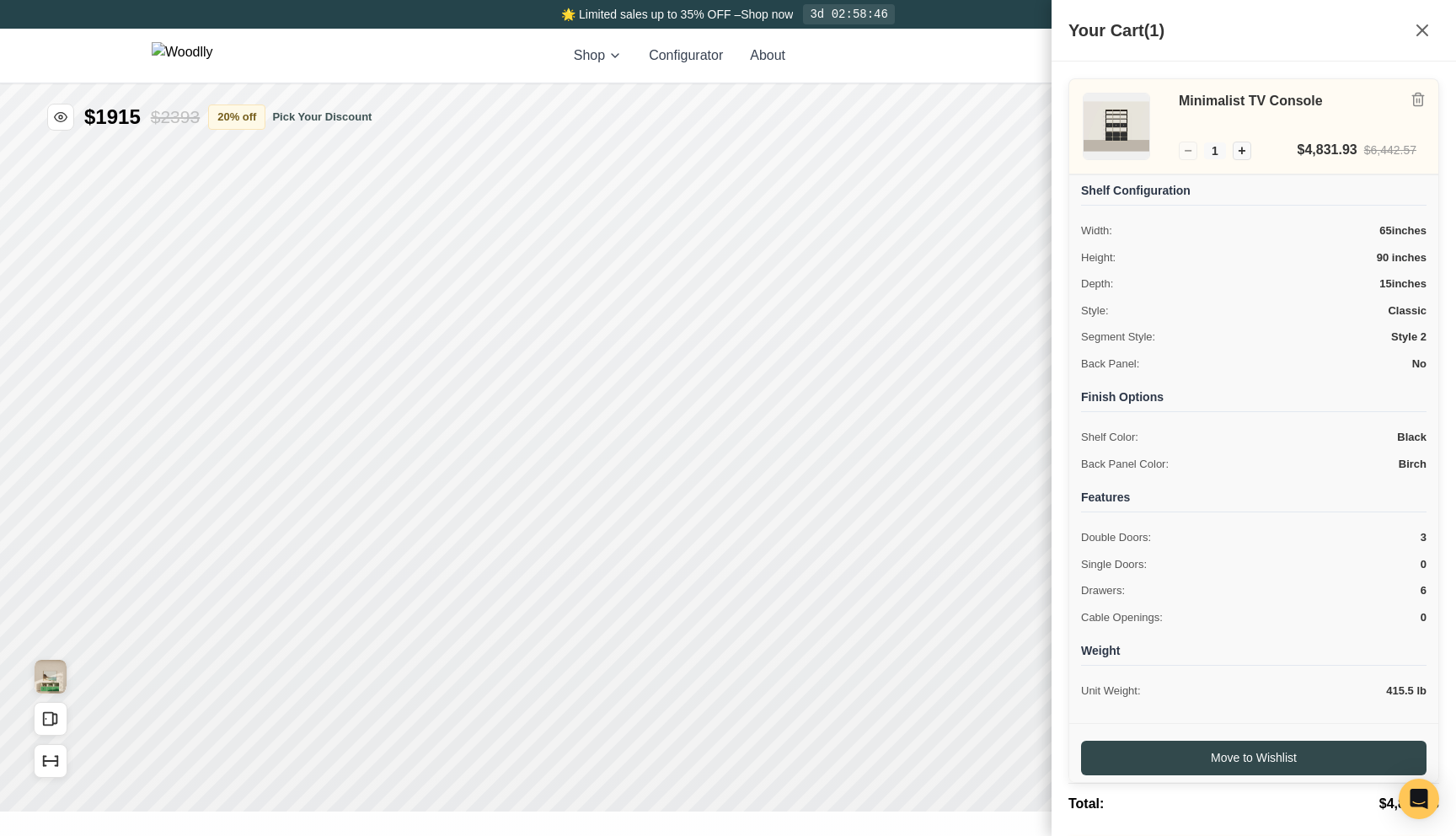
scroll to position [65, 0]
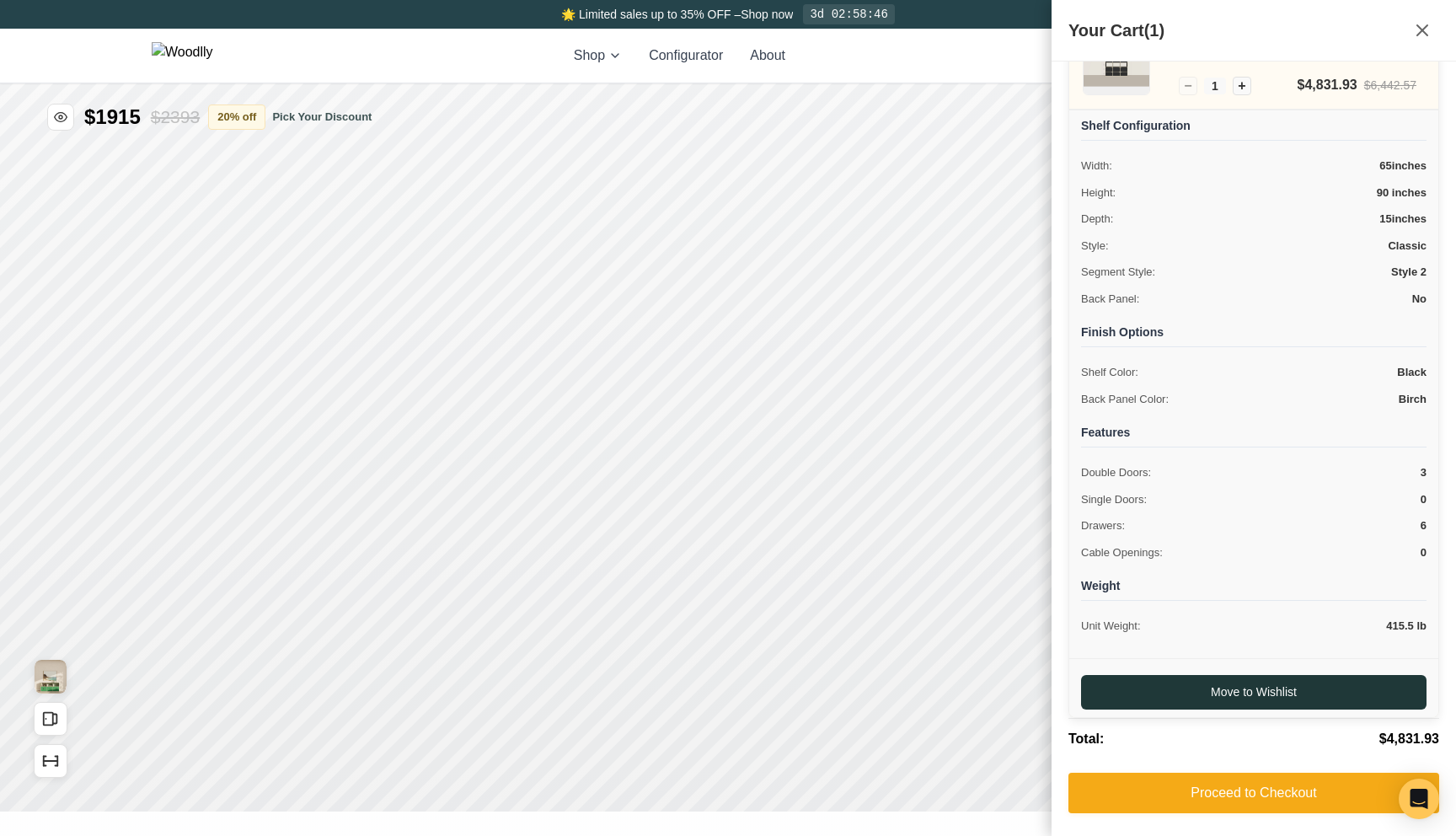
click at [1218, 677] on button "Move to Wishlist" at bounding box center [1254, 693] width 346 height 35
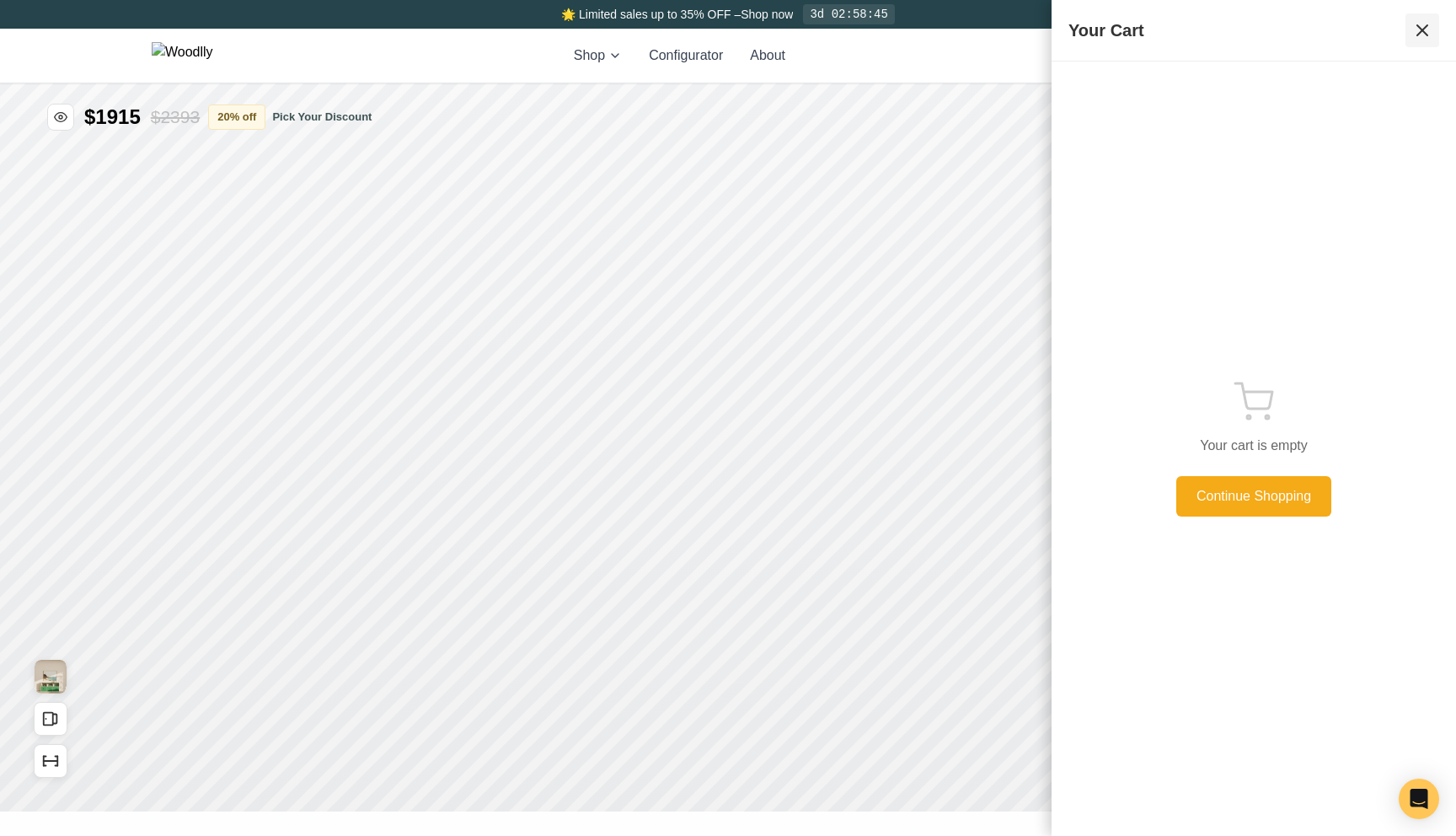
click at [1424, 32] on icon at bounding box center [1422, 30] width 10 height 10
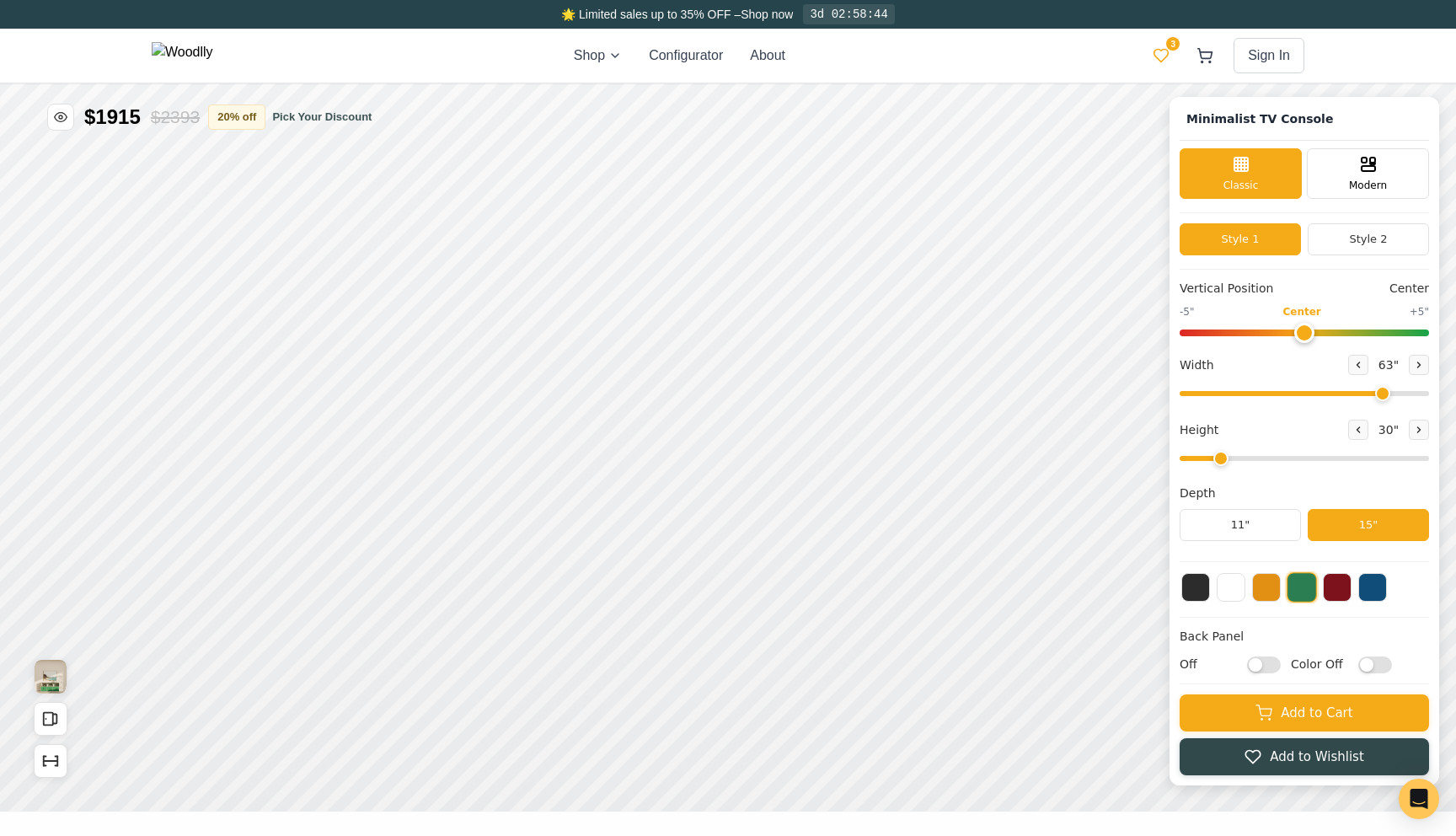
click at [1153, 53] on icon at bounding box center [1161, 55] width 17 height 17
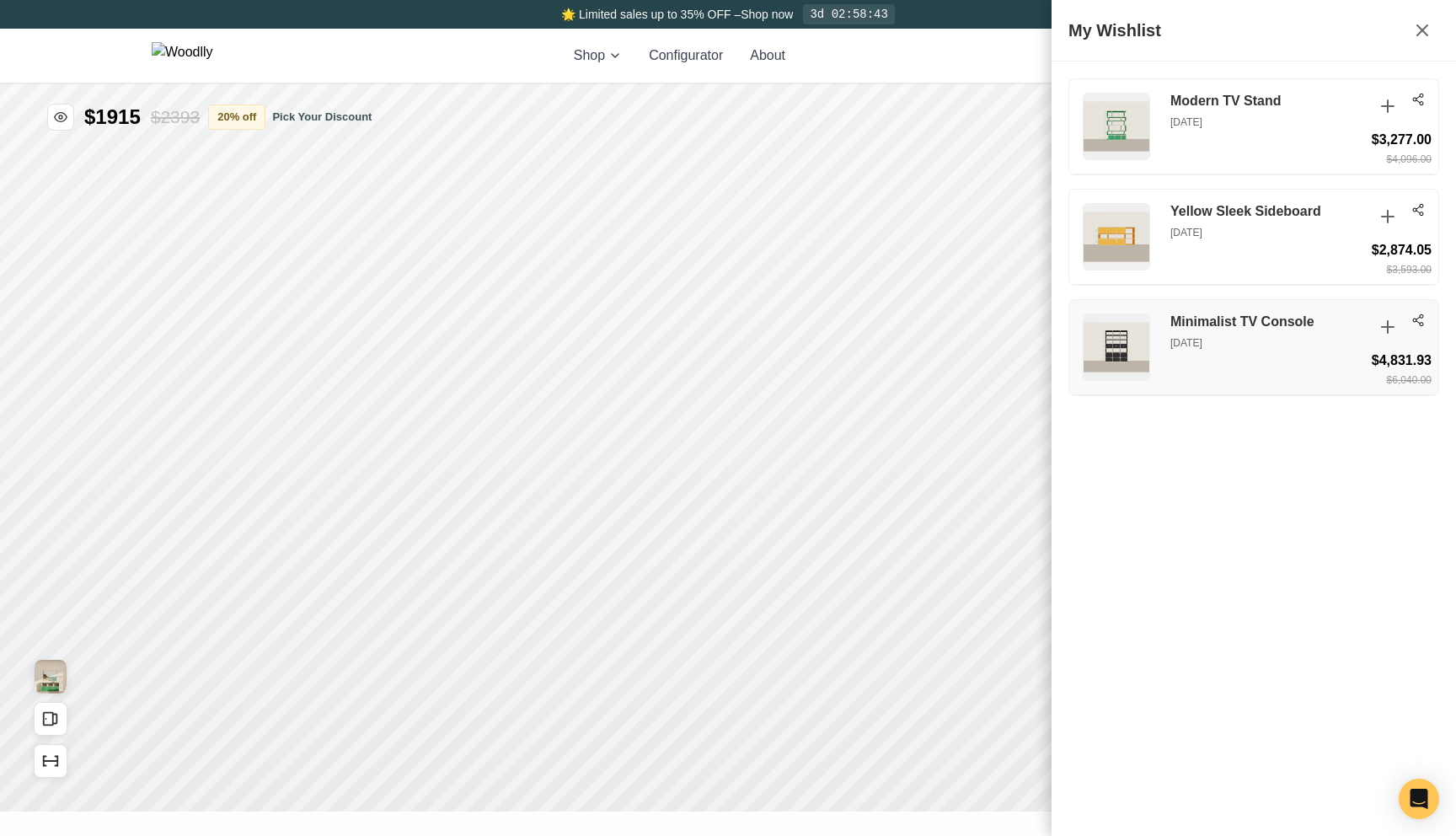
click at [1235, 324] on h3 "Minimalist TV Console" at bounding box center [1267, 322] width 194 height 17
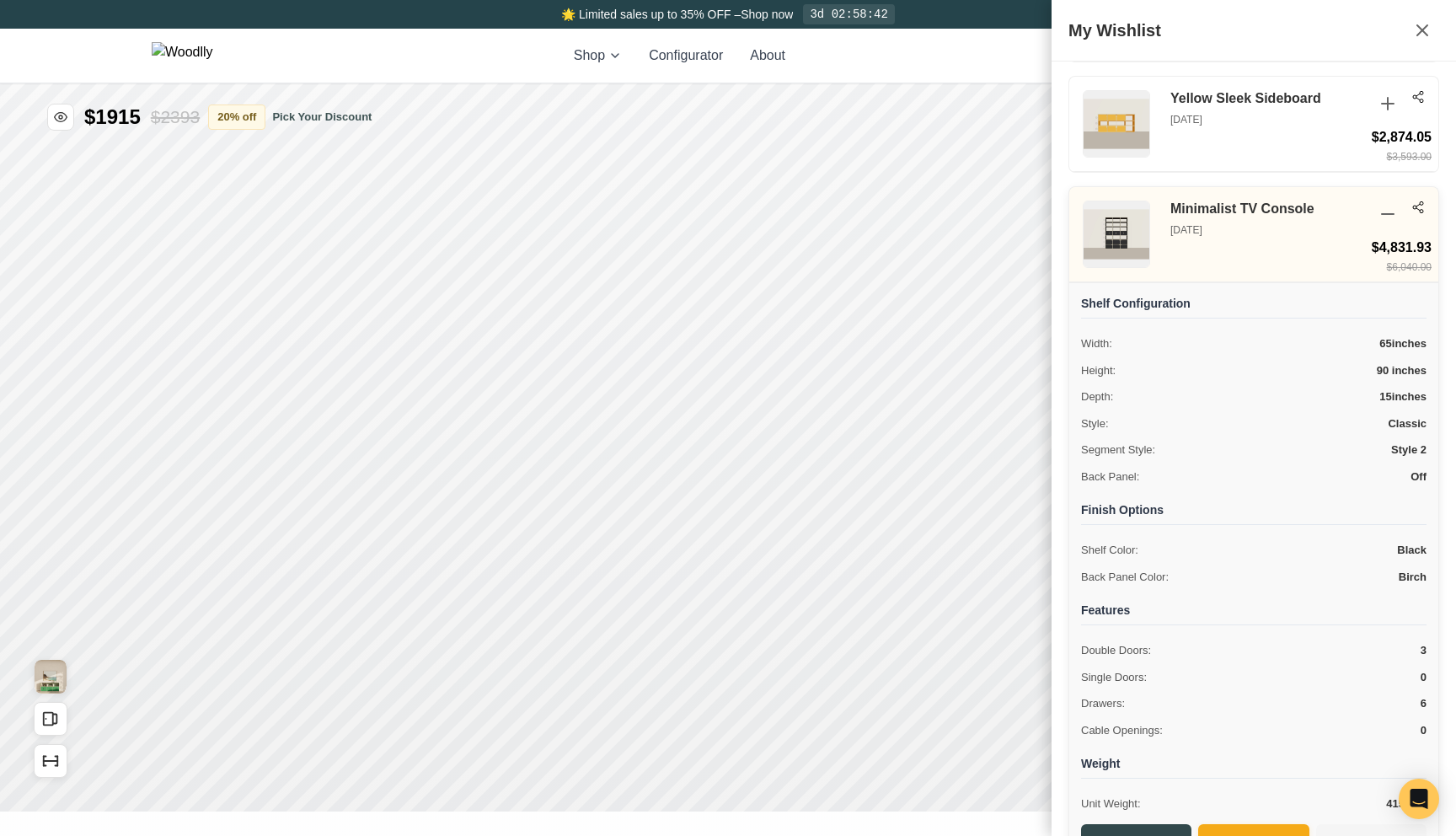
scroll to position [163, 0]
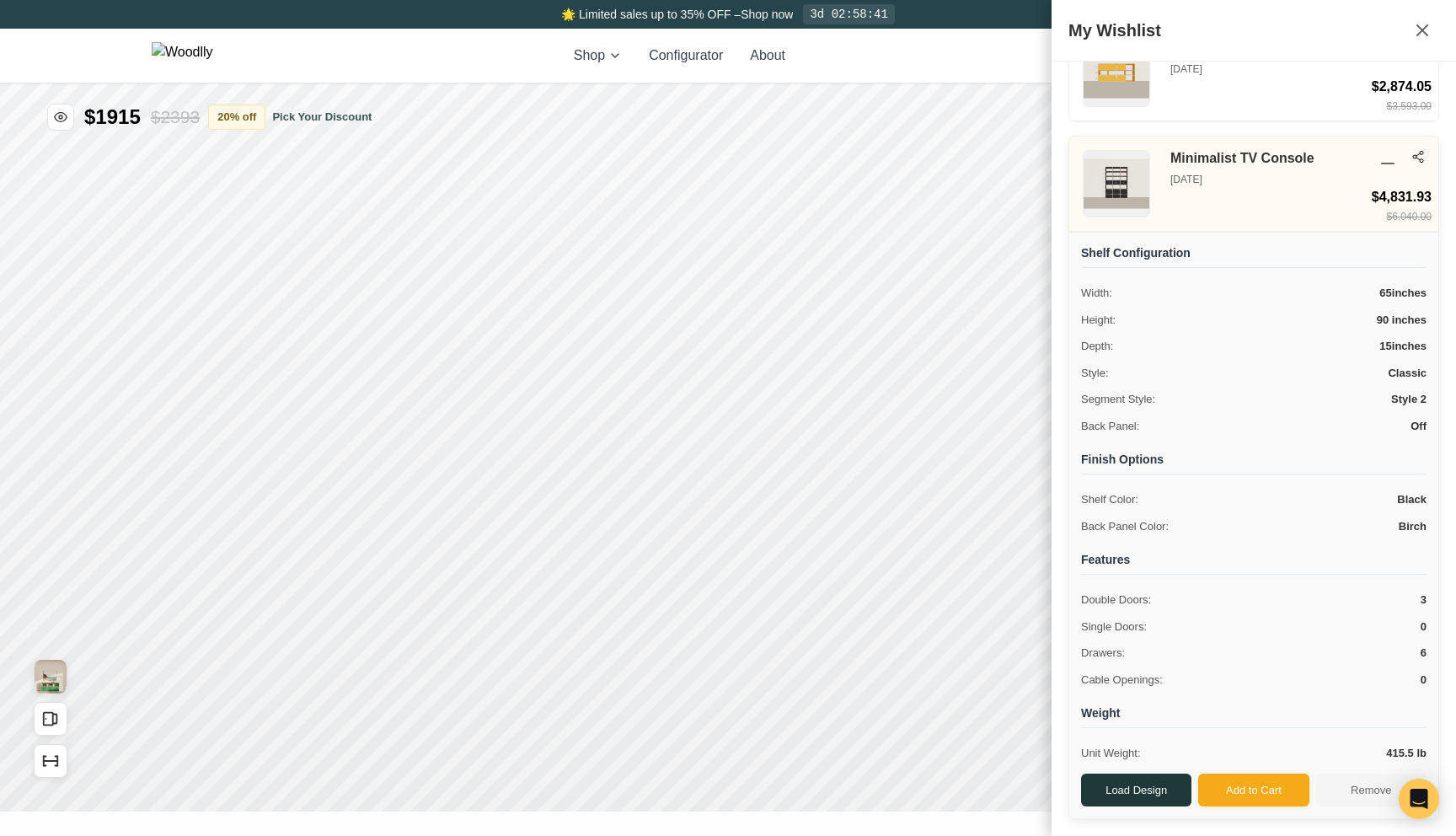
click at [1168, 782] on button "Load Design" at bounding box center [1135, 790] width 110 height 34
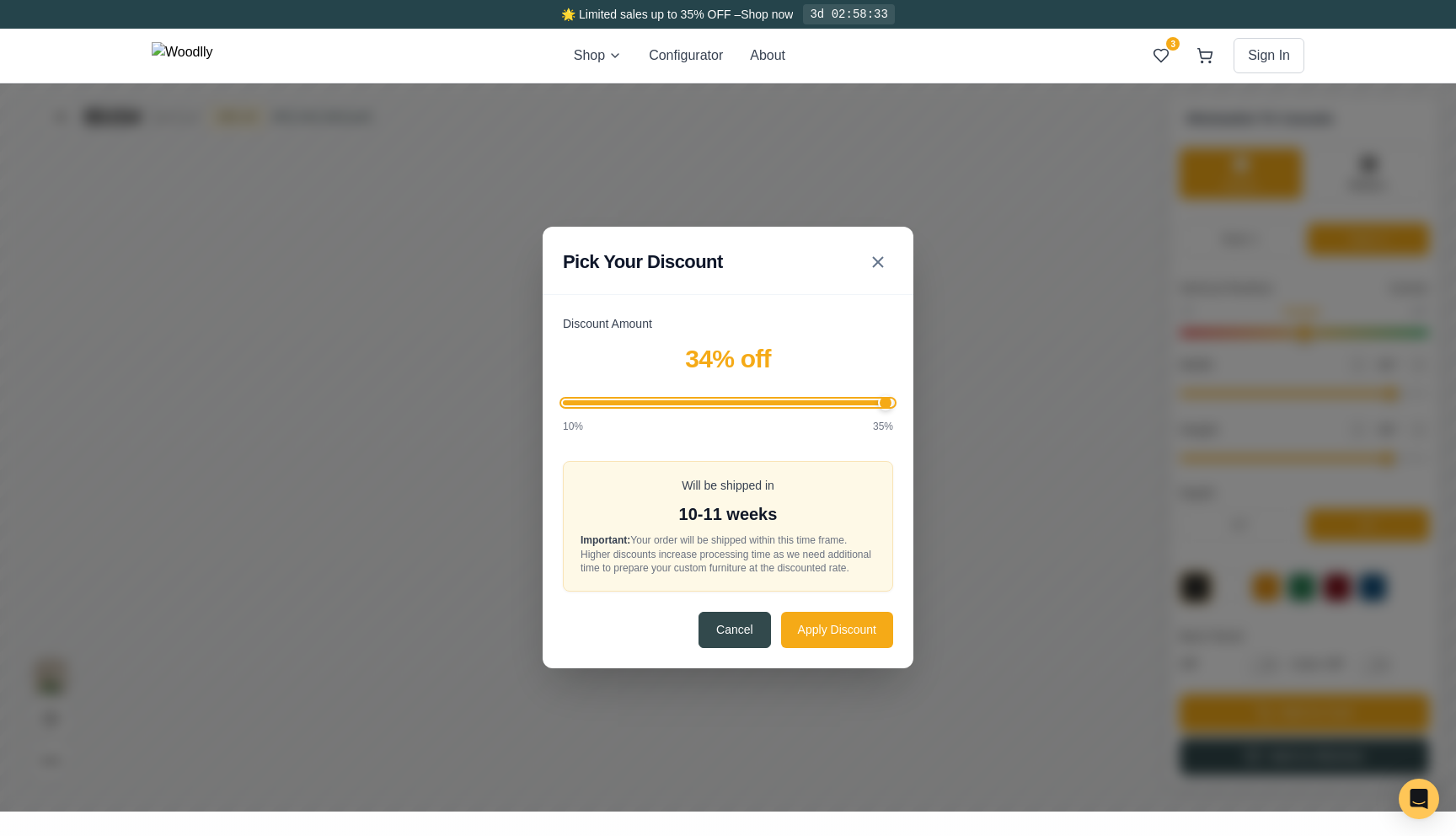
drag, startPoint x: 1970, startPoint y: 121, endPoint x: 2416, endPoint y: 121, distance: 446.0
drag, startPoint x: 1250, startPoint y: -26, endPoint x: 1266, endPoint y: -24, distance: 16.1
type input "25"
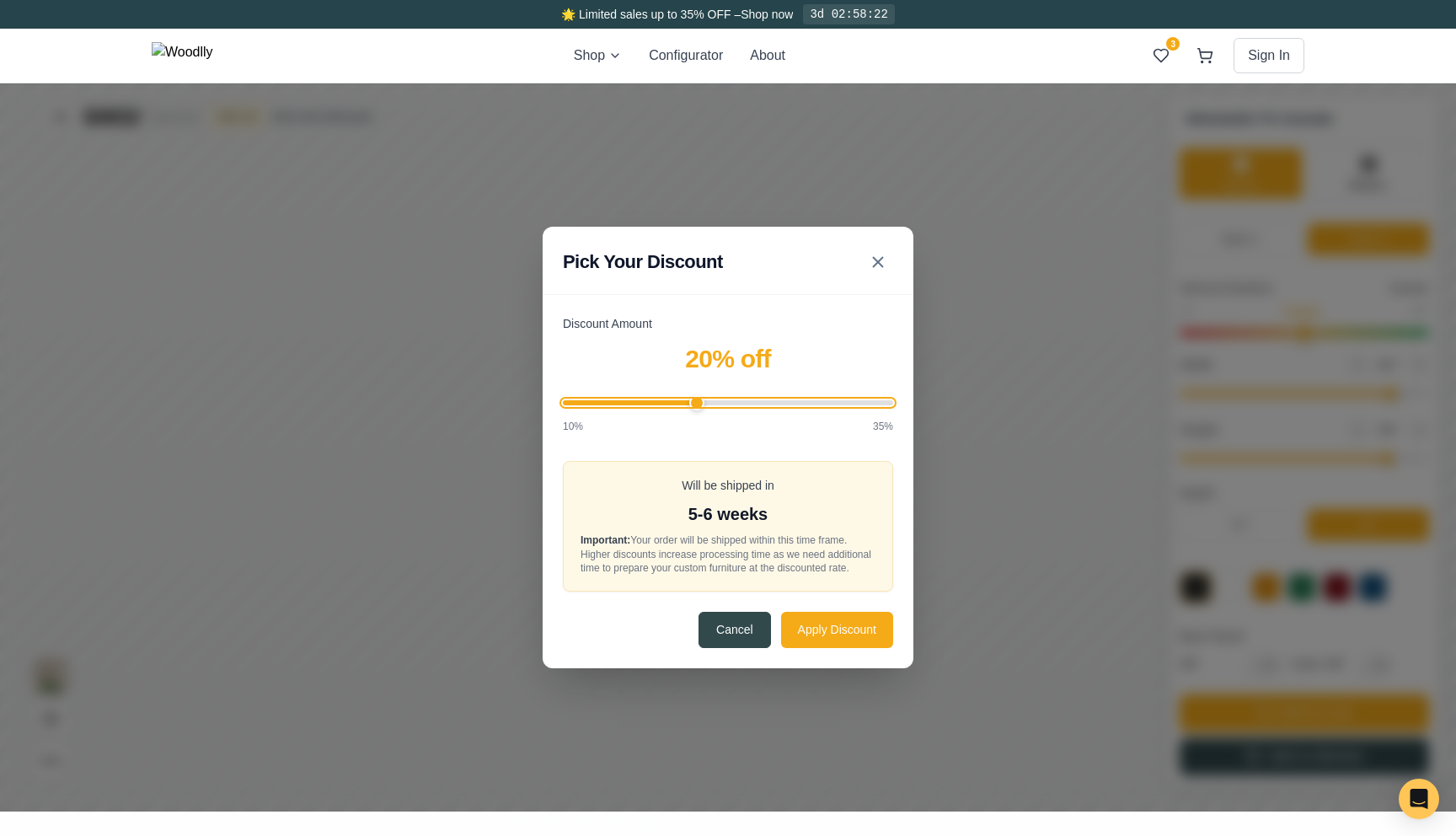
type input "20"
click at [1125, 8] on input "Discount Amount" at bounding box center [1157, 10] width 330 height 5
click at [1186, 288] on button "Apply Discount" at bounding box center [1189, 271] width 112 height 36
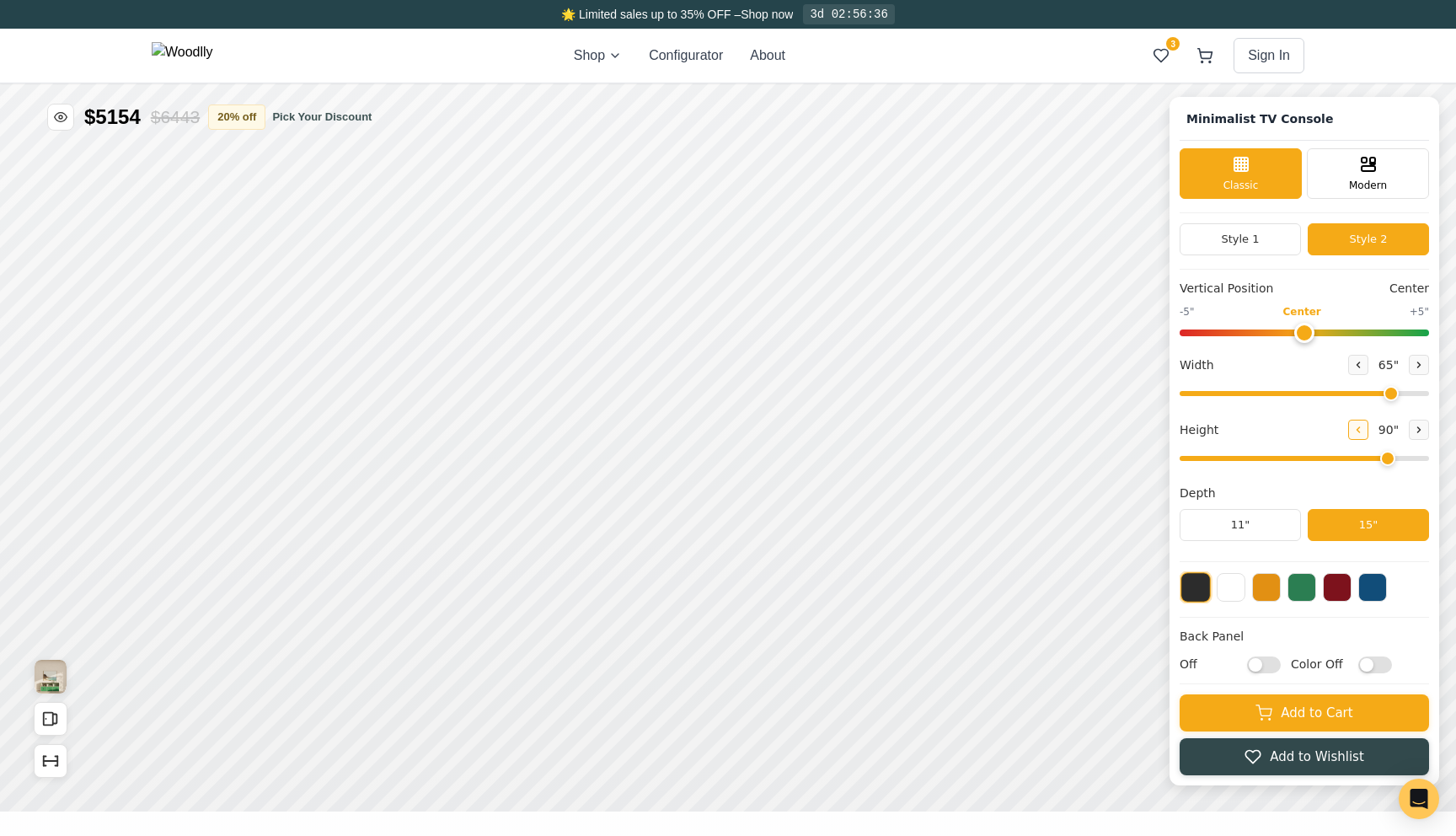
type input "3"
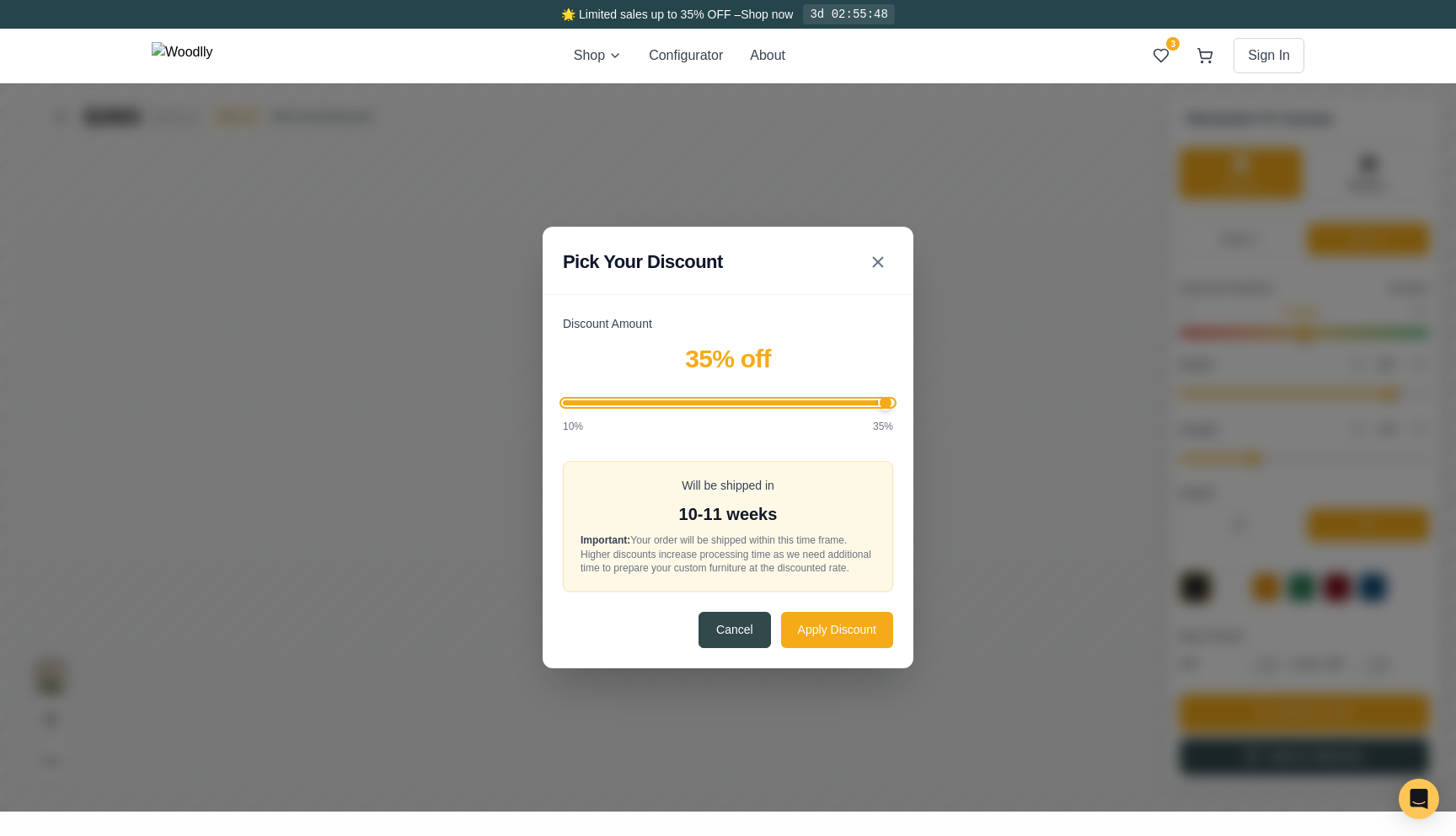
drag, startPoint x: 1051, startPoint y: 36, endPoint x: 1450, endPoint y: 35, distance: 399.0
type input "35"
click at [1455, 191] on button "Apply Discount" at bounding box center [1431, 191] width 112 height 36
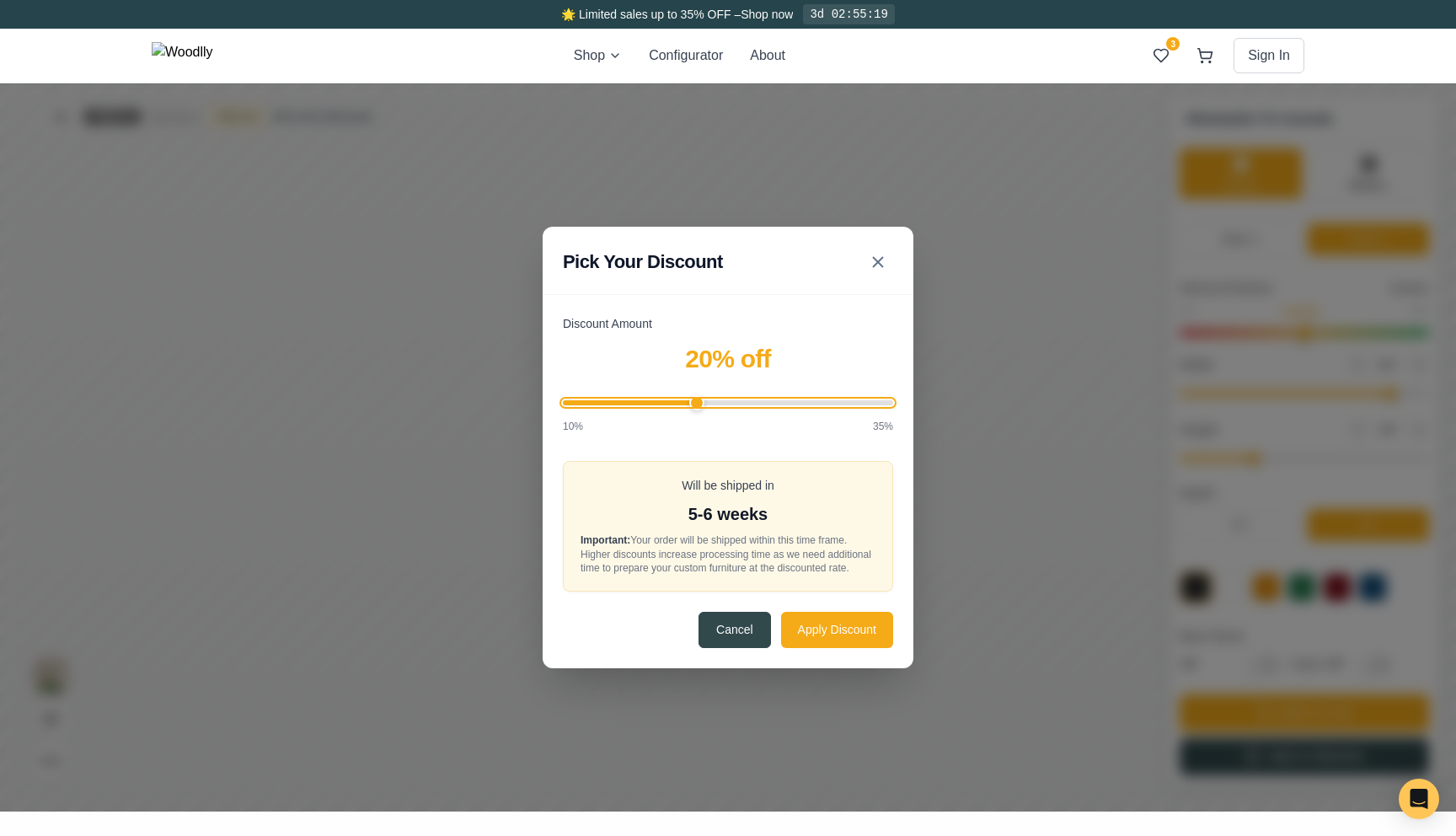
drag, startPoint x: 2129, startPoint y: 1198, endPoint x: 2115, endPoint y: 1198, distance: 14.0
drag, startPoint x: 1296, startPoint y: -46, endPoint x: 1418, endPoint y: -43, distance: 122.0
drag, startPoint x: 1242, startPoint y: -26, endPoint x: 1288, endPoint y: -23, distance: 46.1
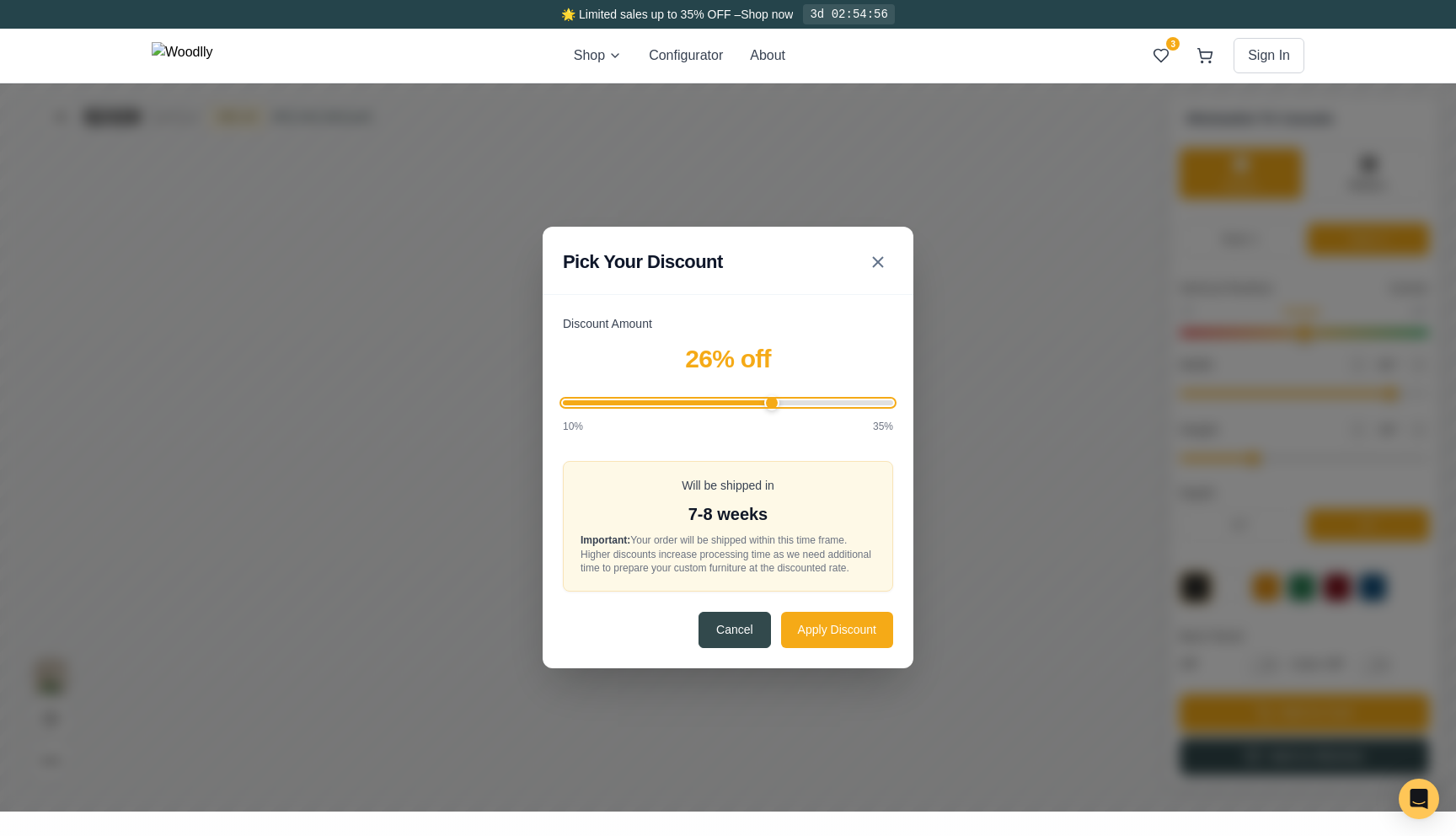
drag, startPoint x: 1638, startPoint y: 1564, endPoint x: 1554, endPoint y: 1557, distance: 84.3
type input "20"
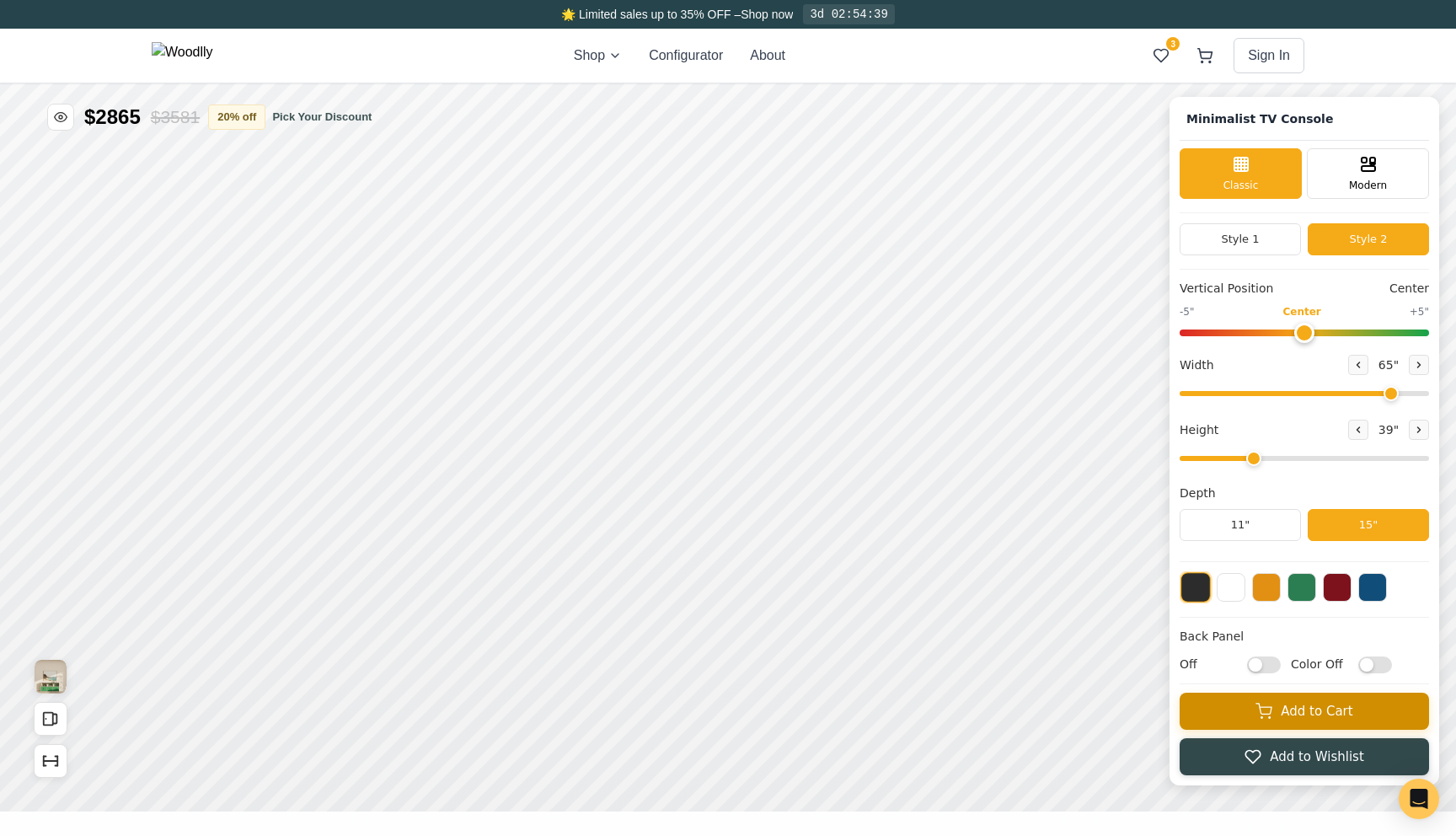
click at [1212, 52] on icon at bounding box center [1205, 54] width 14 height 10
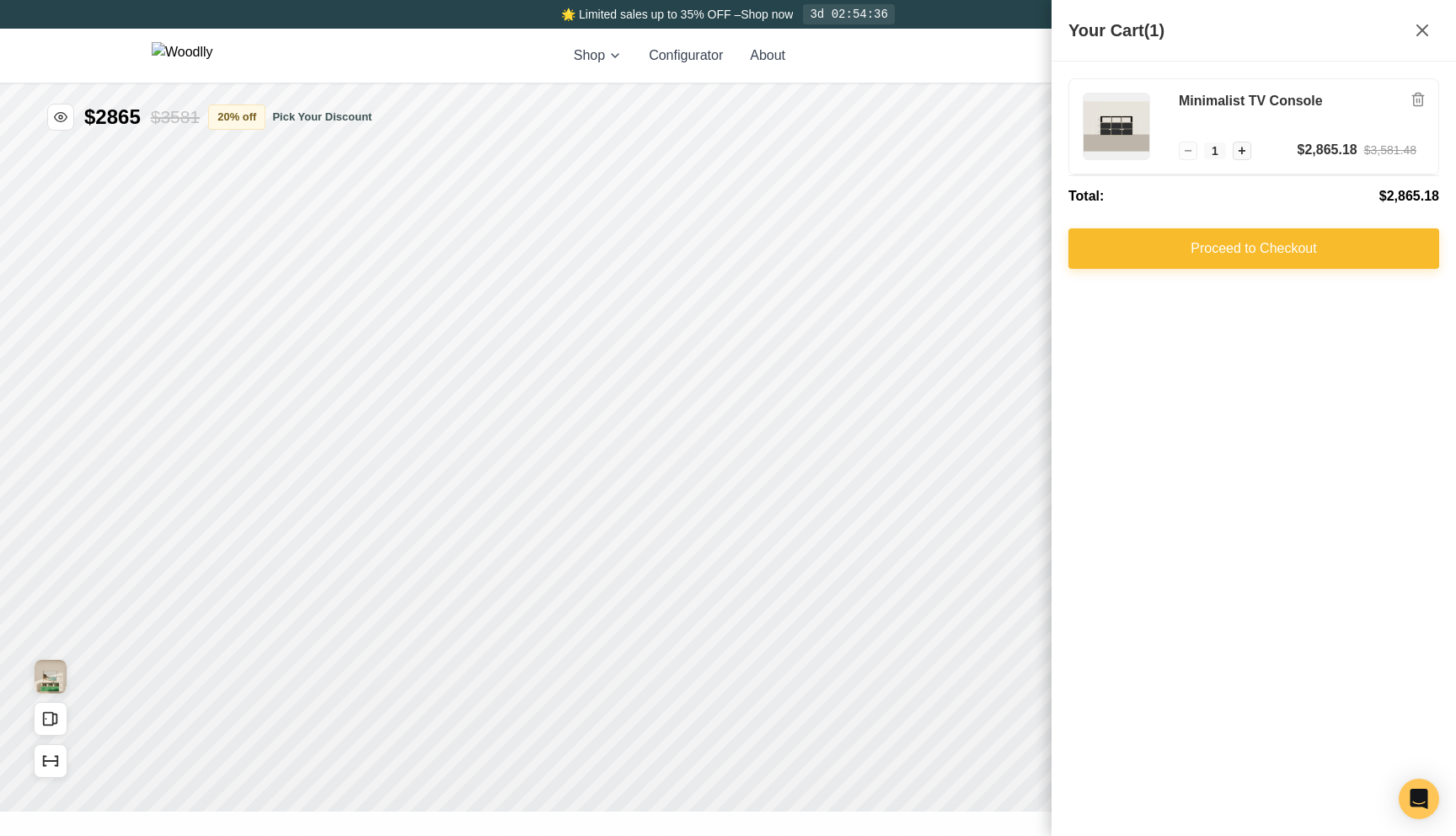
click at [1267, 240] on button "Proceed to Checkout" at bounding box center [1254, 249] width 371 height 41
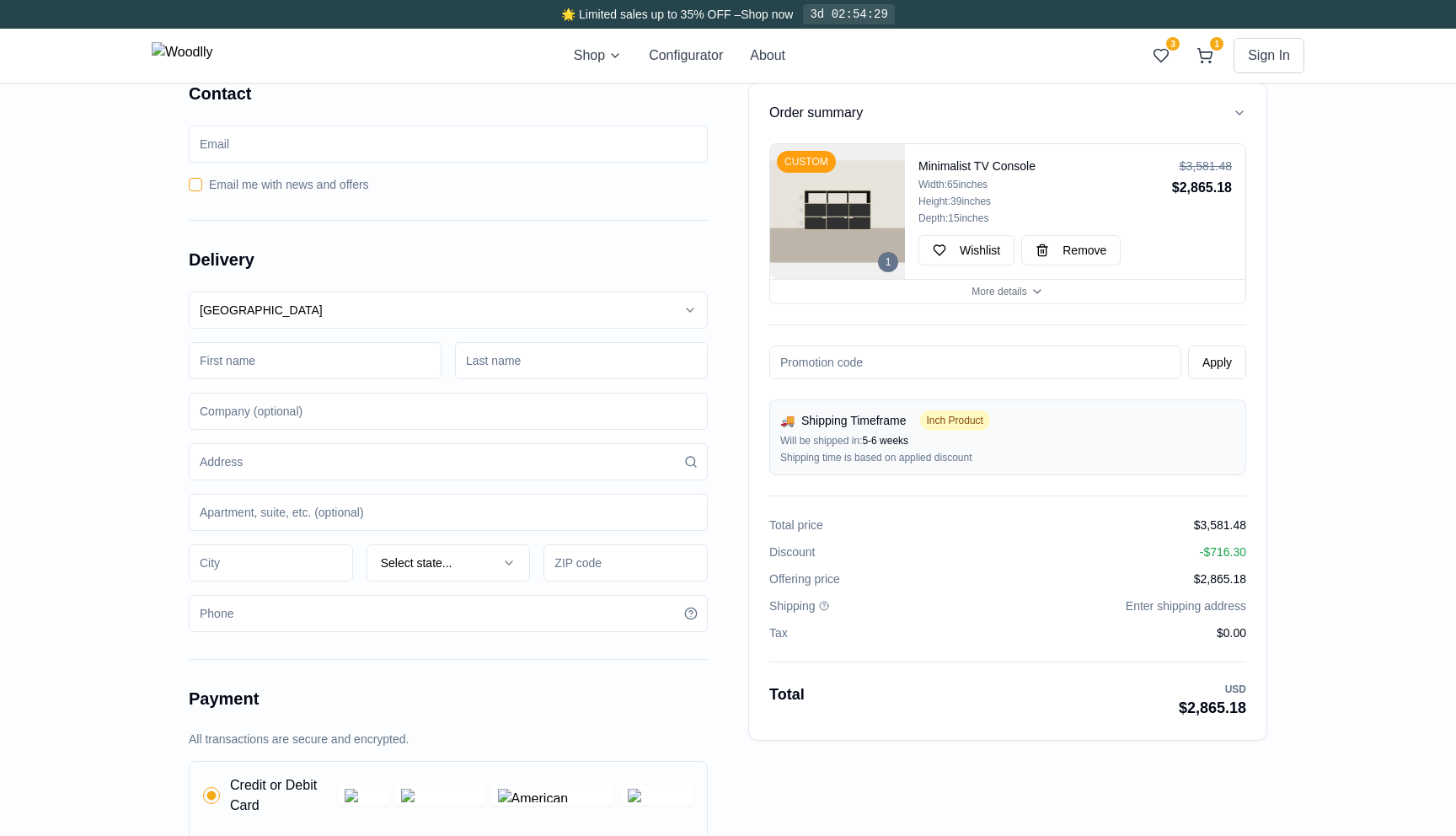
click at [184, 56] on img at bounding box center [182, 55] width 62 height 27
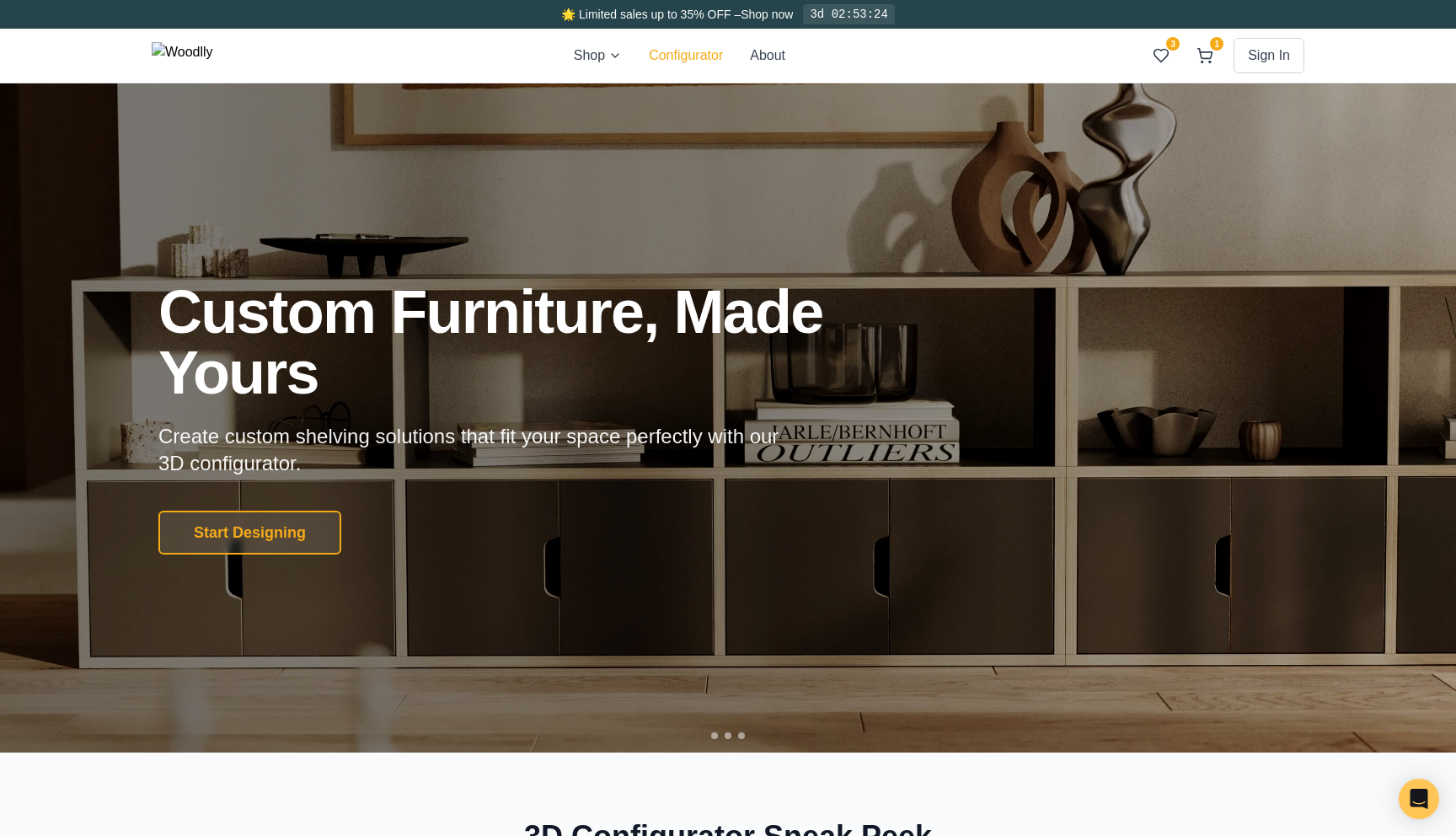
click at [690, 57] on button "Configurator" at bounding box center [685, 55] width 74 height 20
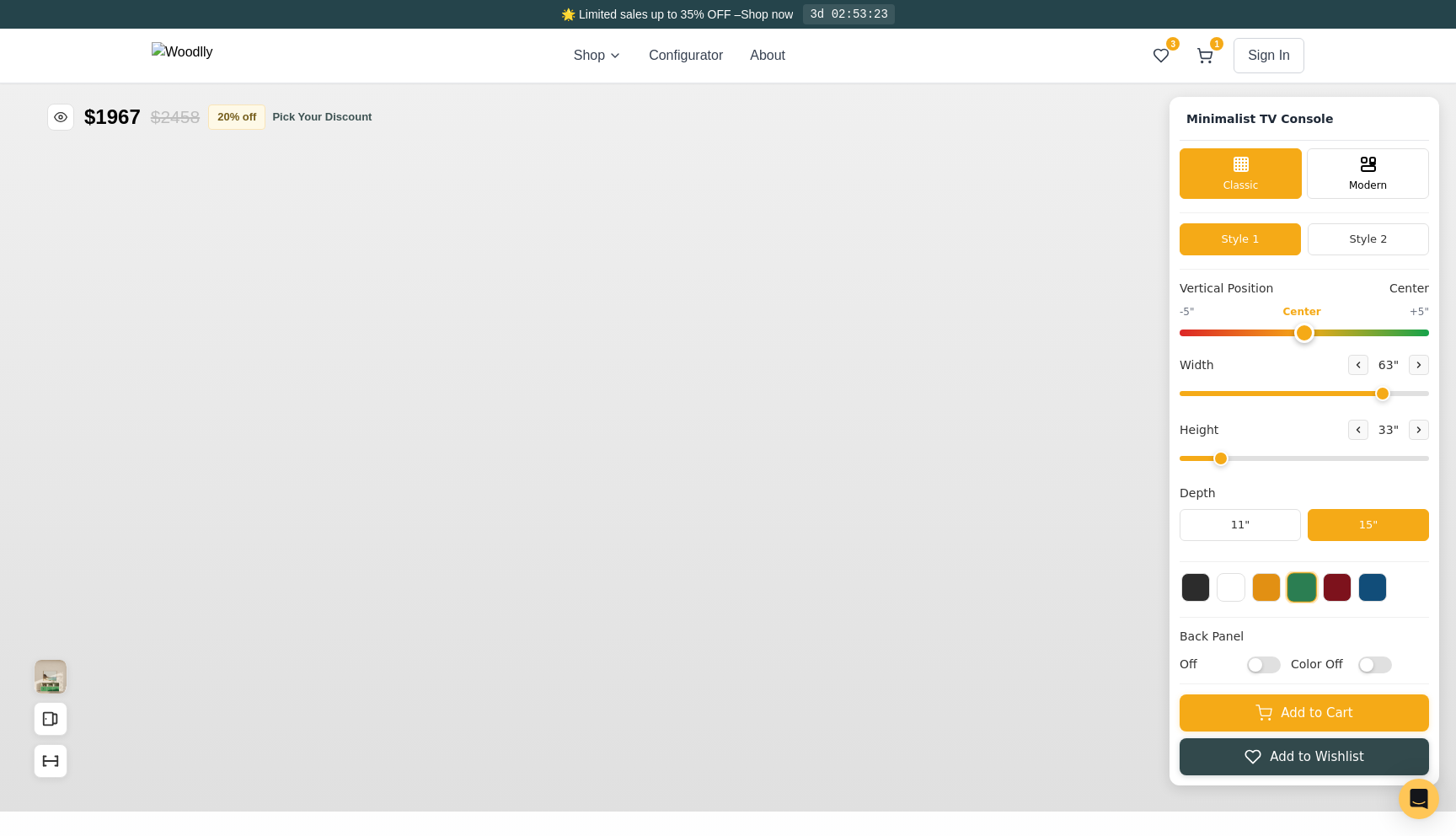
type input "63"
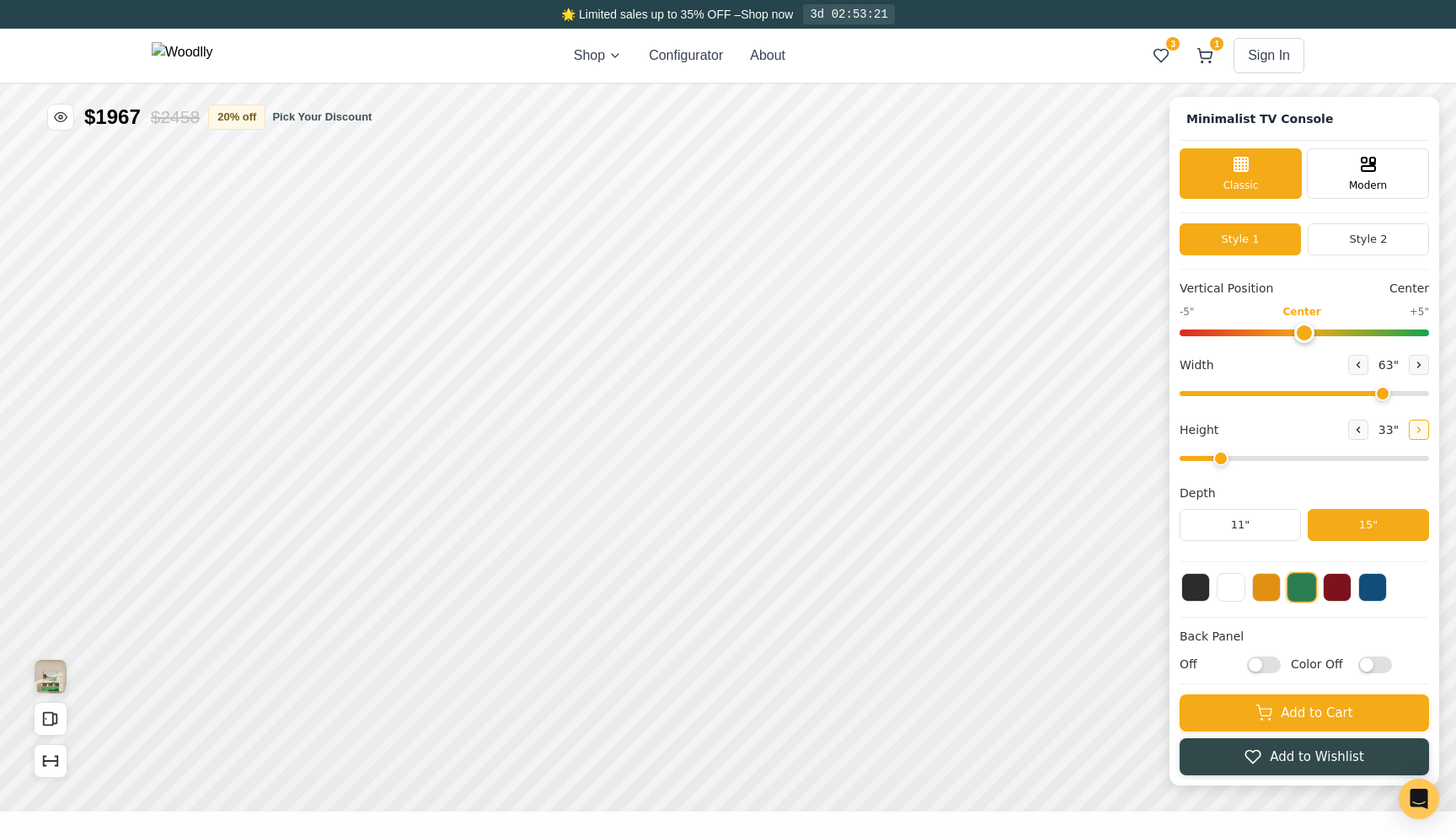
click at [1426, 431] on button at bounding box center [1419, 429] width 20 height 20
type input "3"
click at [401, 419] on div "12" Medium" at bounding box center [413, 426] width 39 height 39
click at [257, 116] on button "20 % off" at bounding box center [237, 116] width 57 height 25
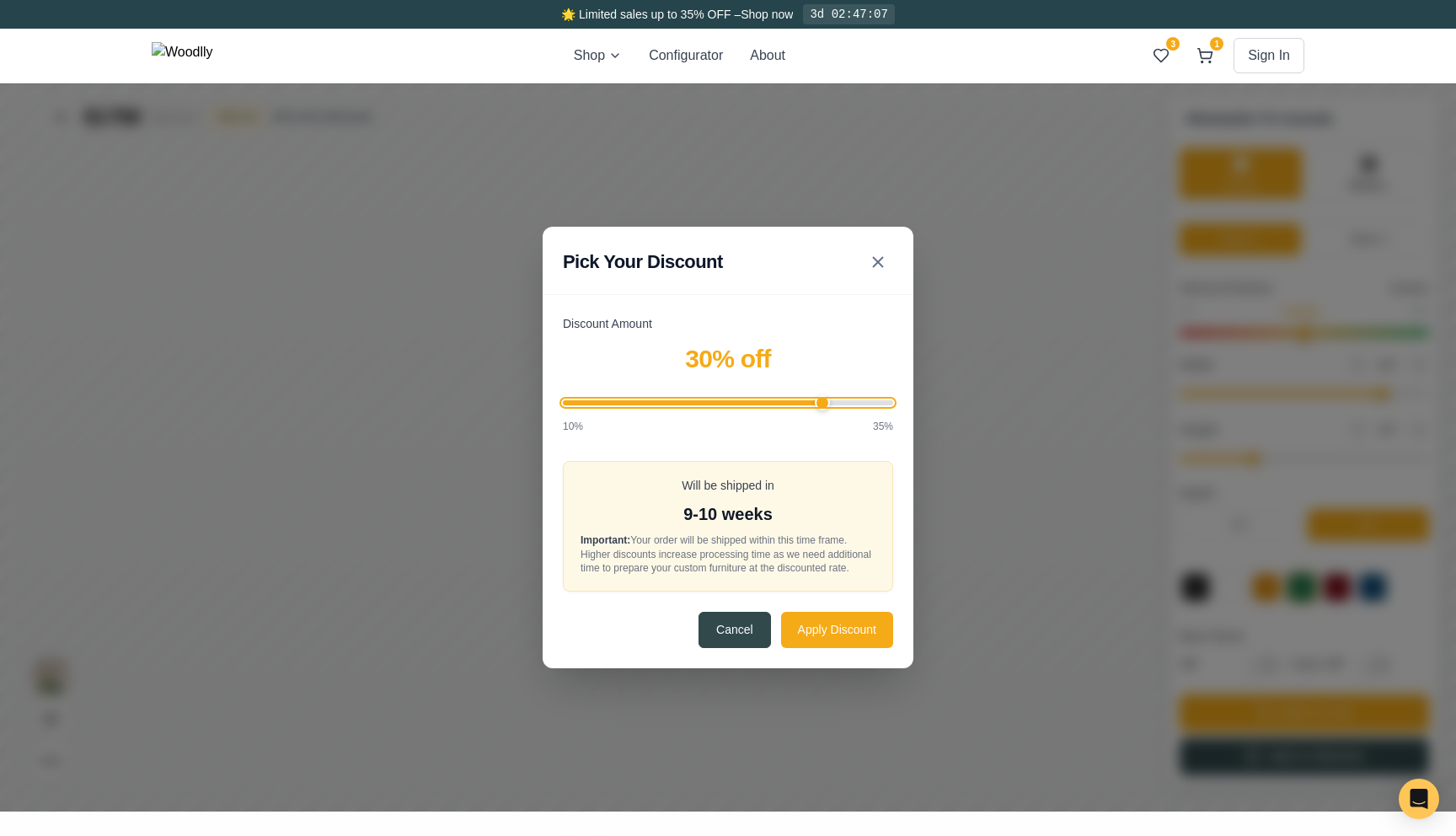
drag, startPoint x: 779, startPoint y: 396, endPoint x: 817, endPoint y: 398, distance: 38.1
type input "30"
click at [817, 401] on input "Discount Amount" at bounding box center [728, 403] width 330 height 5
click at [830, 636] on button "Apply Discount" at bounding box center [837, 629] width 112 height 36
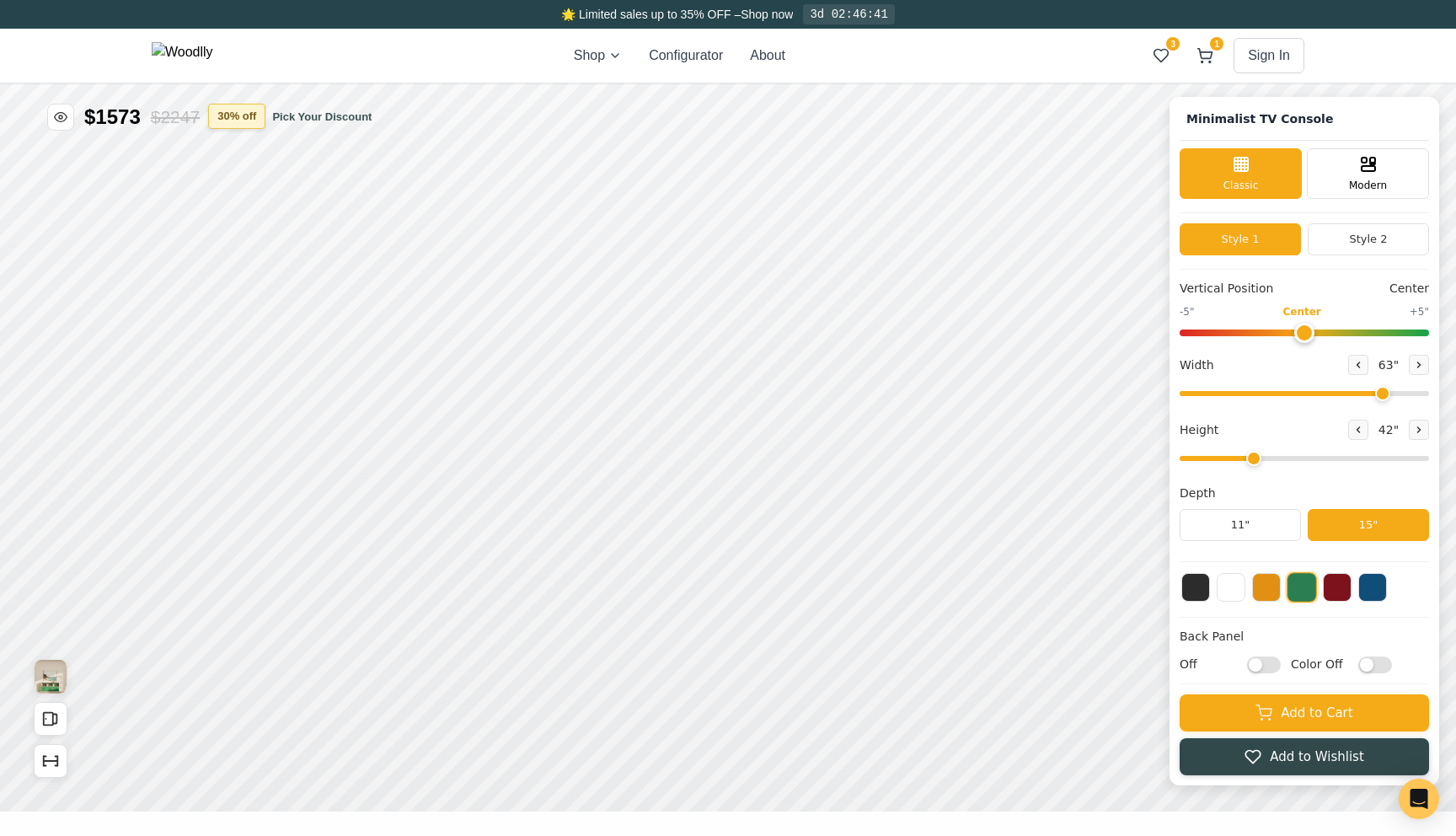
click at [252, 122] on button "30 % off" at bounding box center [237, 116] width 57 height 25
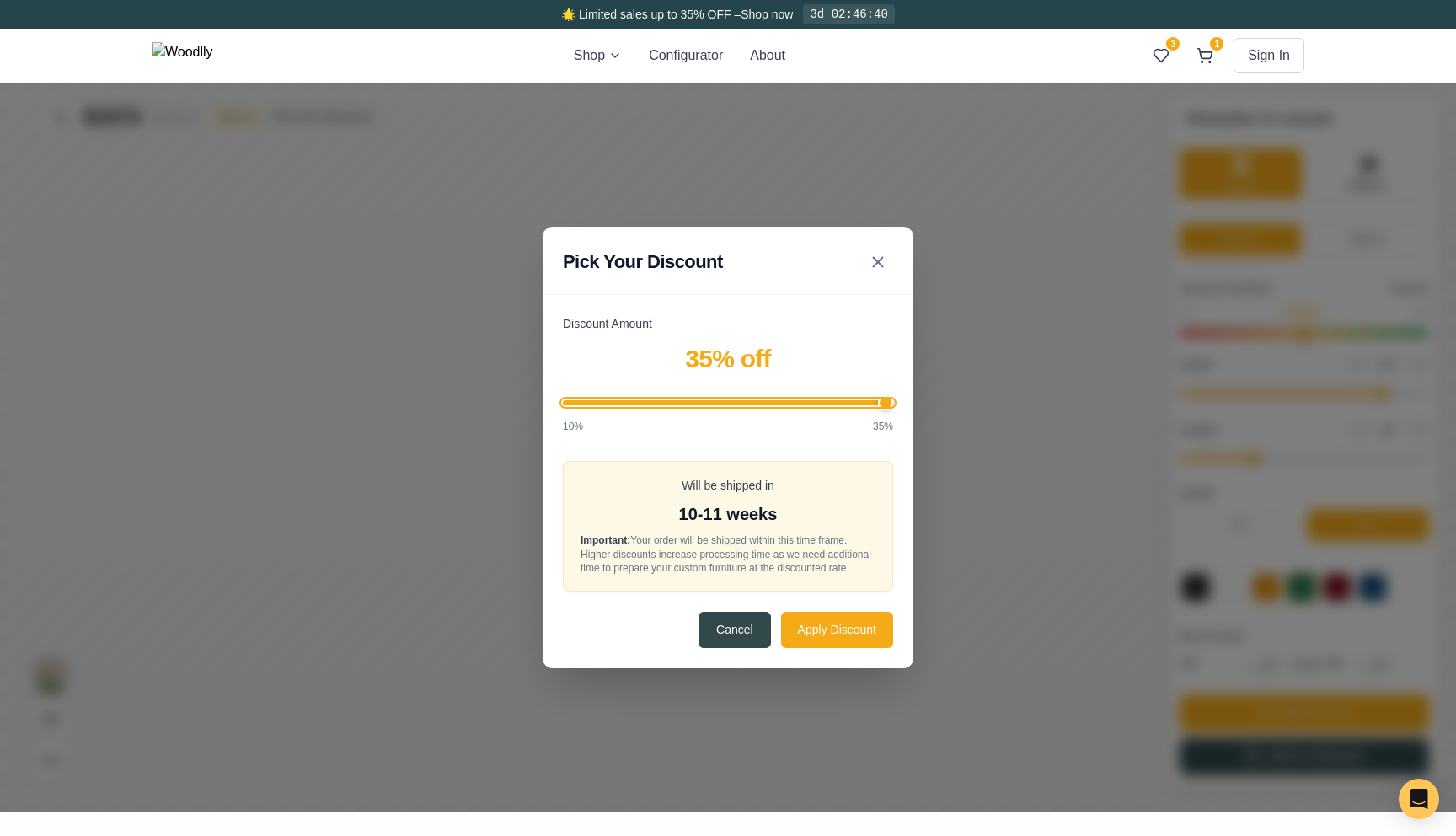
drag, startPoint x: 824, startPoint y: 396, endPoint x: 1029, endPoint y: 395, distance: 205.0
type input "35"
click at [893, 401] on input "Discount Amount" at bounding box center [728, 403] width 330 height 5
click at [856, 639] on button "Apply Discount" at bounding box center [837, 629] width 112 height 36
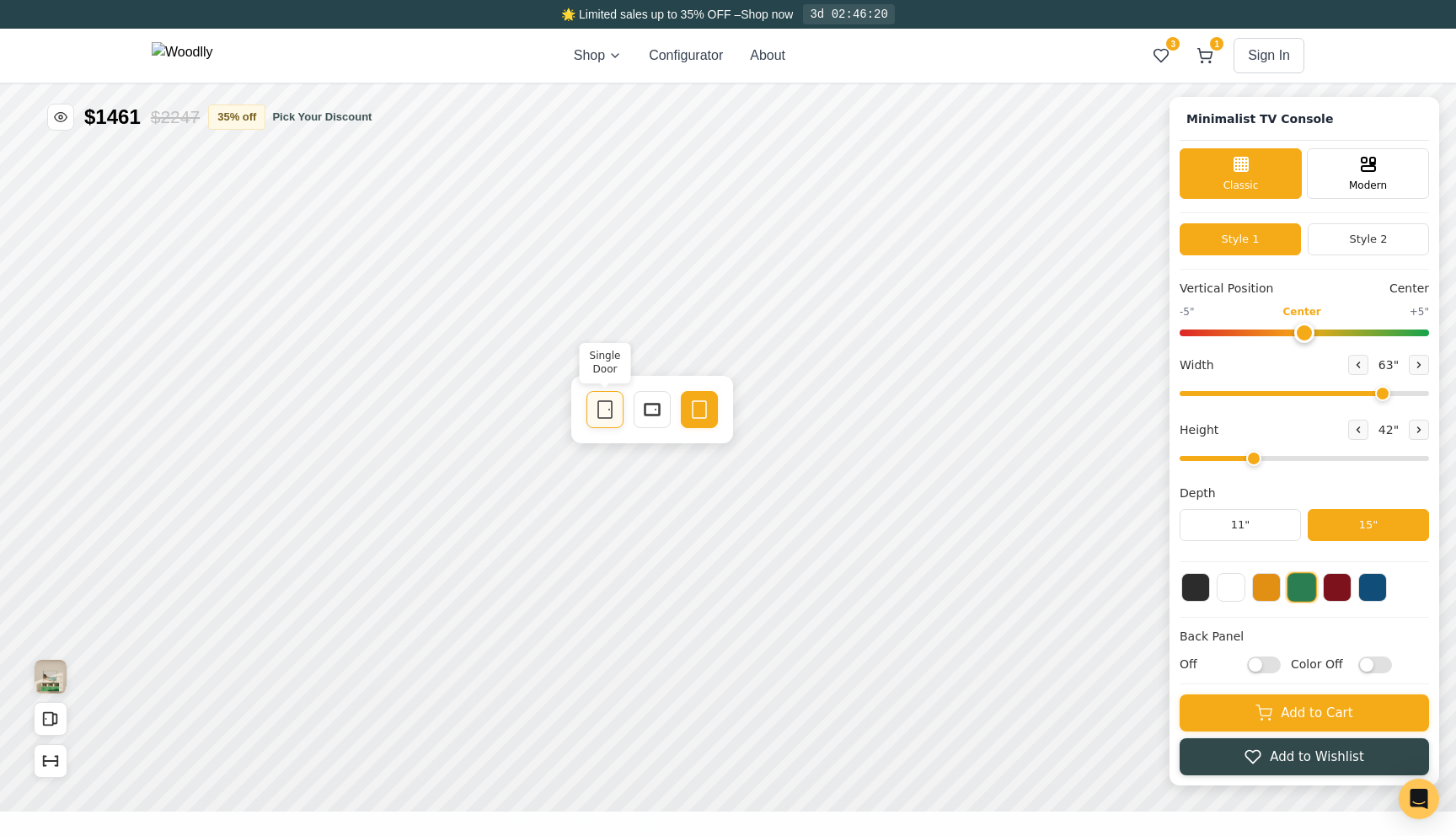
click at [616, 415] on div "Single Door" at bounding box center [605, 409] width 37 height 37
click at [1238, 588] on button at bounding box center [1230, 586] width 29 height 29
click at [248, 116] on button "35 % off" at bounding box center [237, 116] width 57 height 25
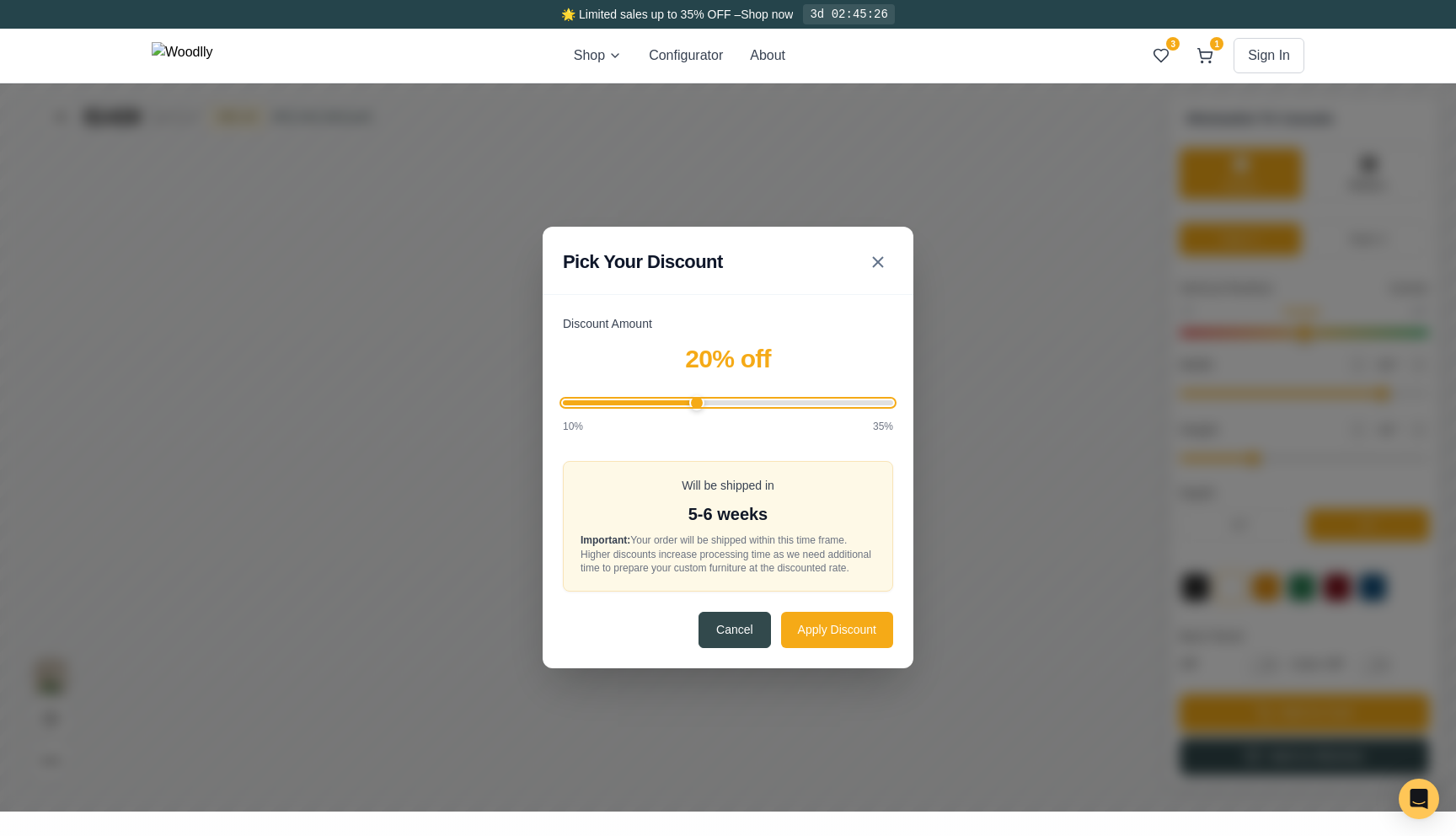
drag, startPoint x: 704, startPoint y: 398, endPoint x: 692, endPoint y: 396, distance: 12.2
type input "20"
click at [692, 401] on input "Discount Amount" at bounding box center [728, 403] width 330 height 5
click at [823, 647] on button "Apply Discount" at bounding box center [837, 629] width 112 height 36
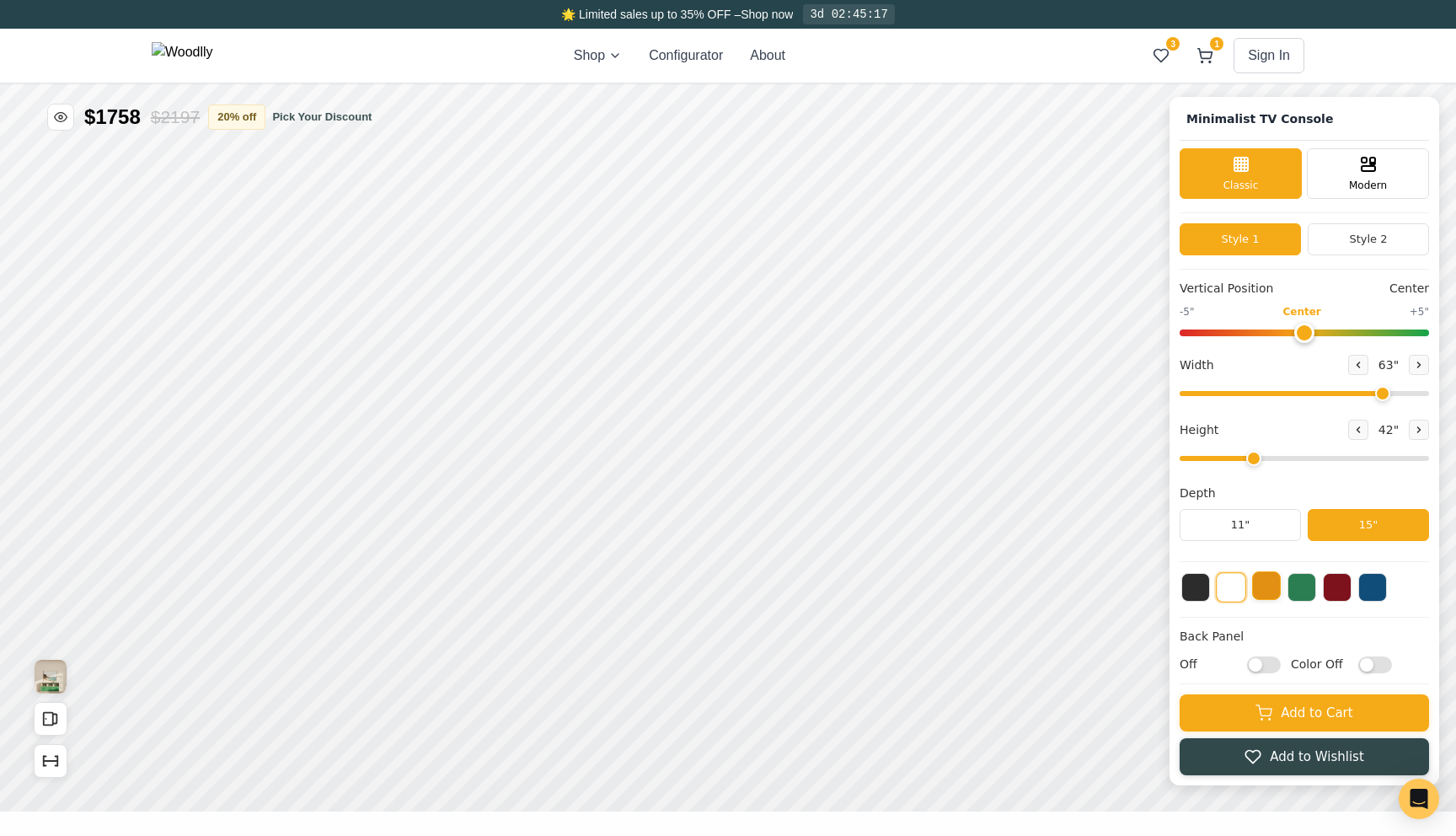
click at [1263, 593] on button at bounding box center [1266, 586] width 29 height 29
click at [1311, 590] on button at bounding box center [1301, 586] width 29 height 29
click at [1339, 590] on button at bounding box center [1337, 586] width 29 height 29
click at [1240, 591] on button at bounding box center [1230, 586] width 29 height 29
click at [668, 488] on button "ON" at bounding box center [688, 492] width 64 height 31
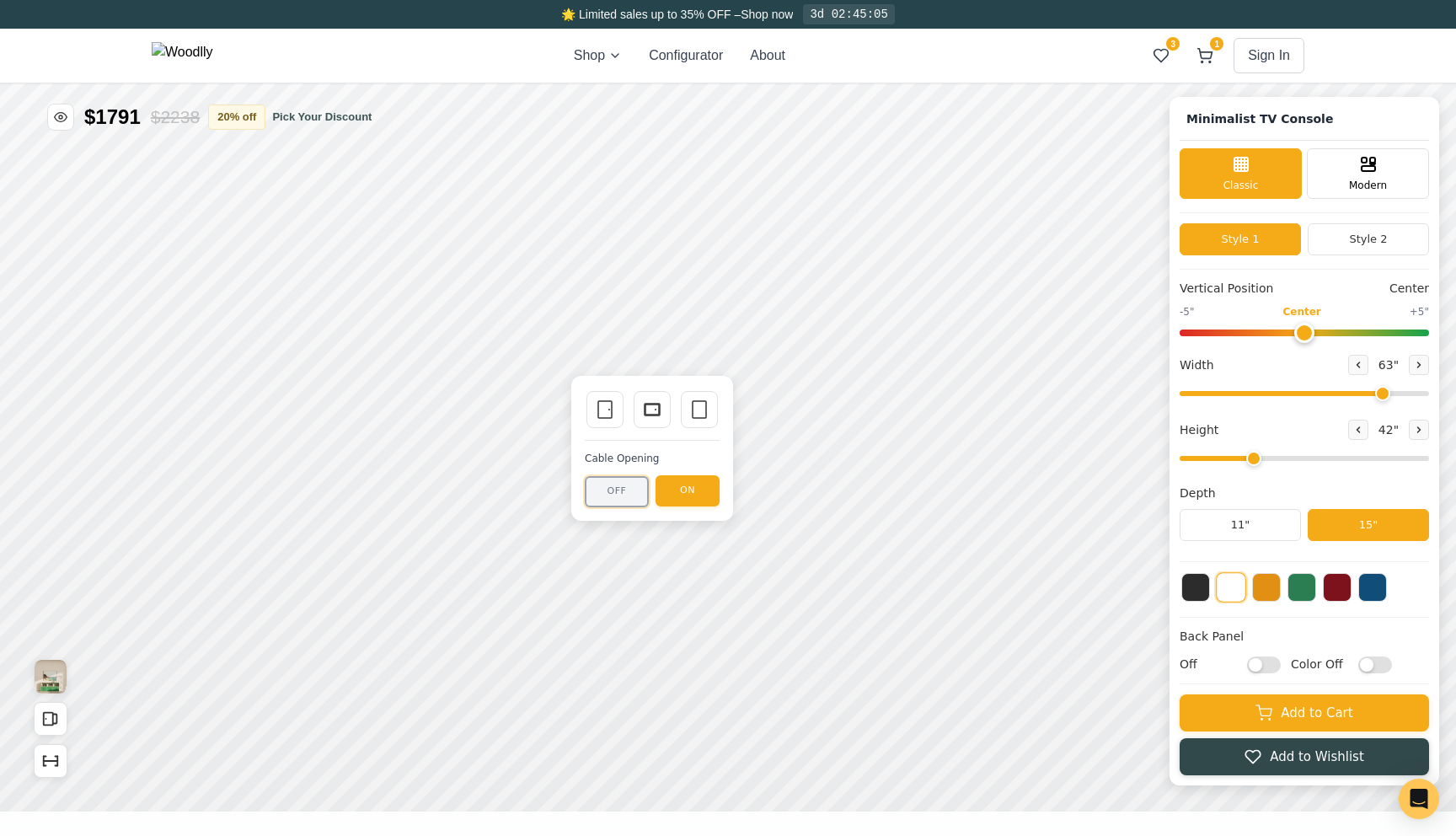
click at [602, 495] on button "OFF" at bounding box center [617, 492] width 64 height 31
click at [692, 417] on icon at bounding box center [698, 409] width 20 height 20
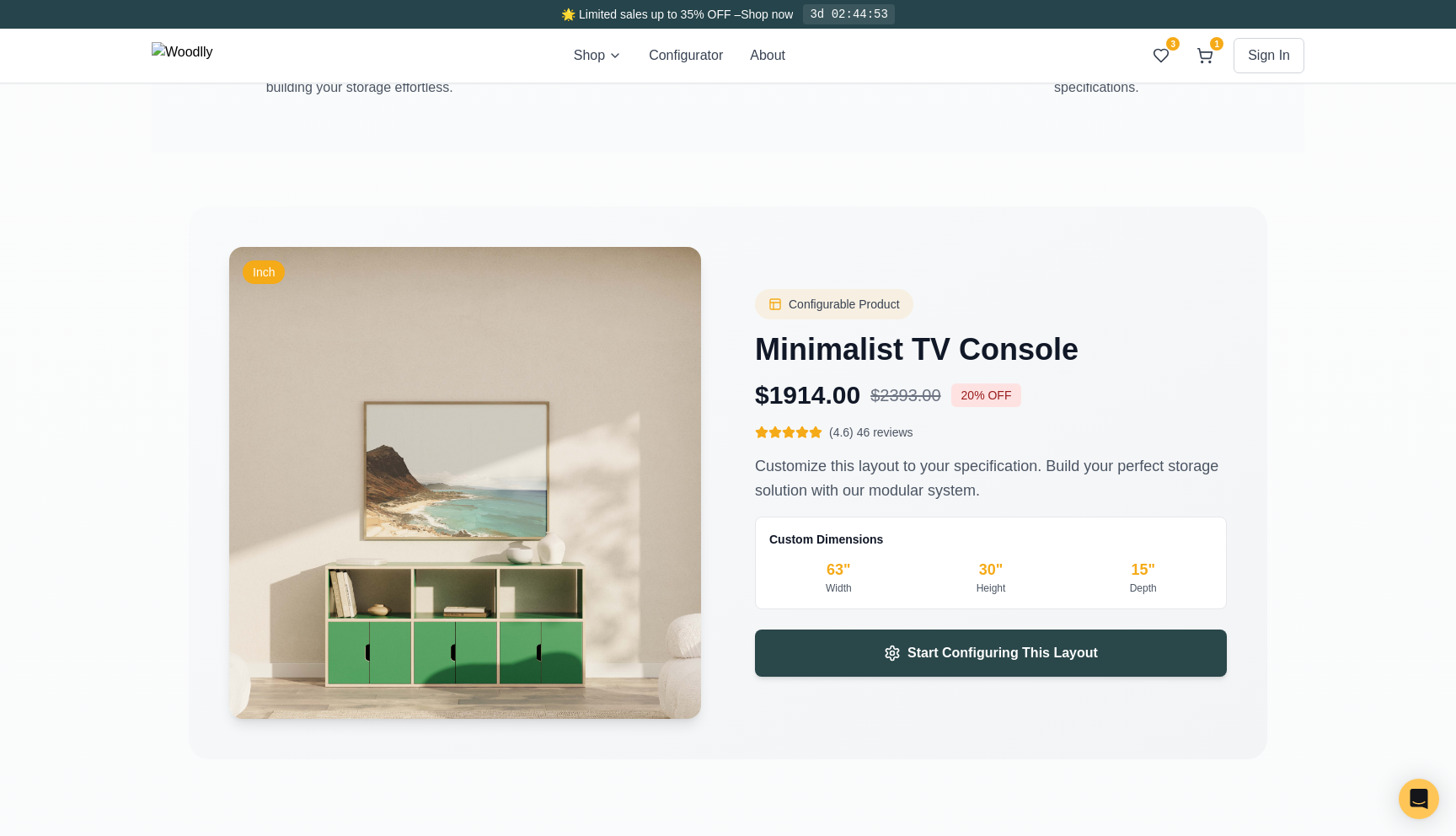
scroll to position [2563, 0]
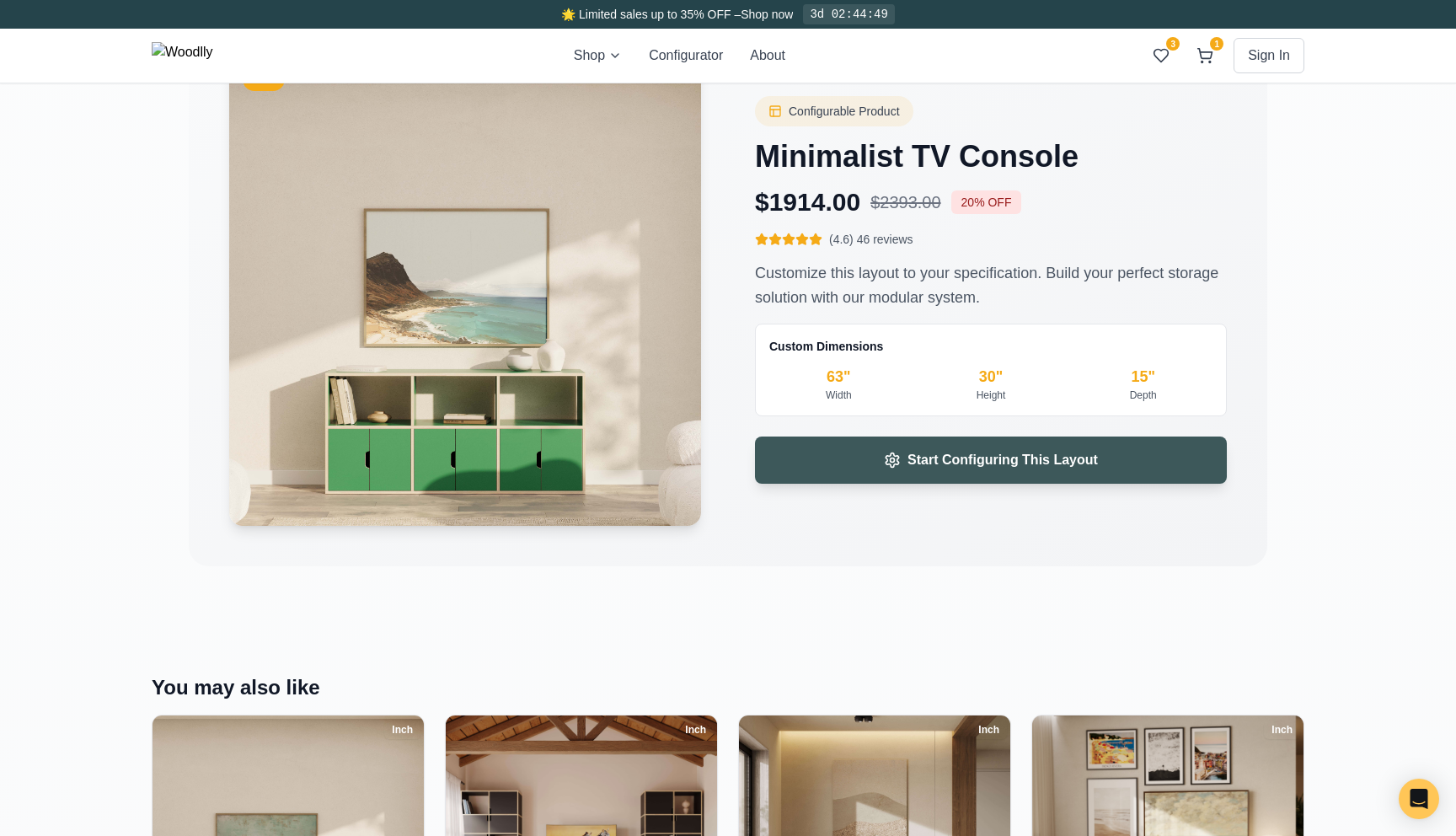
click at [855, 461] on button "Start Configuring This Layout" at bounding box center [990, 460] width 472 height 47
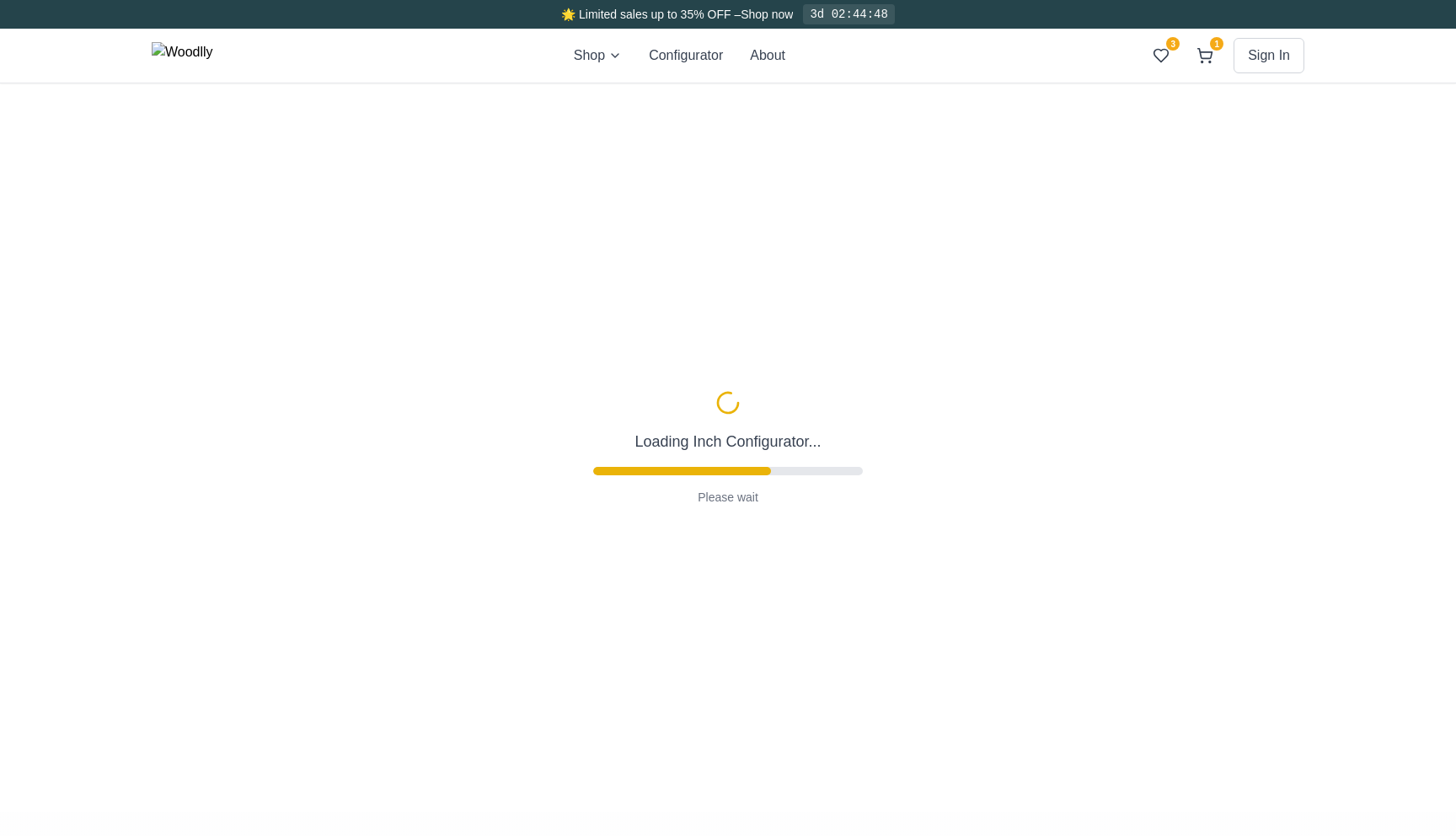
type input "63"
type input "2"
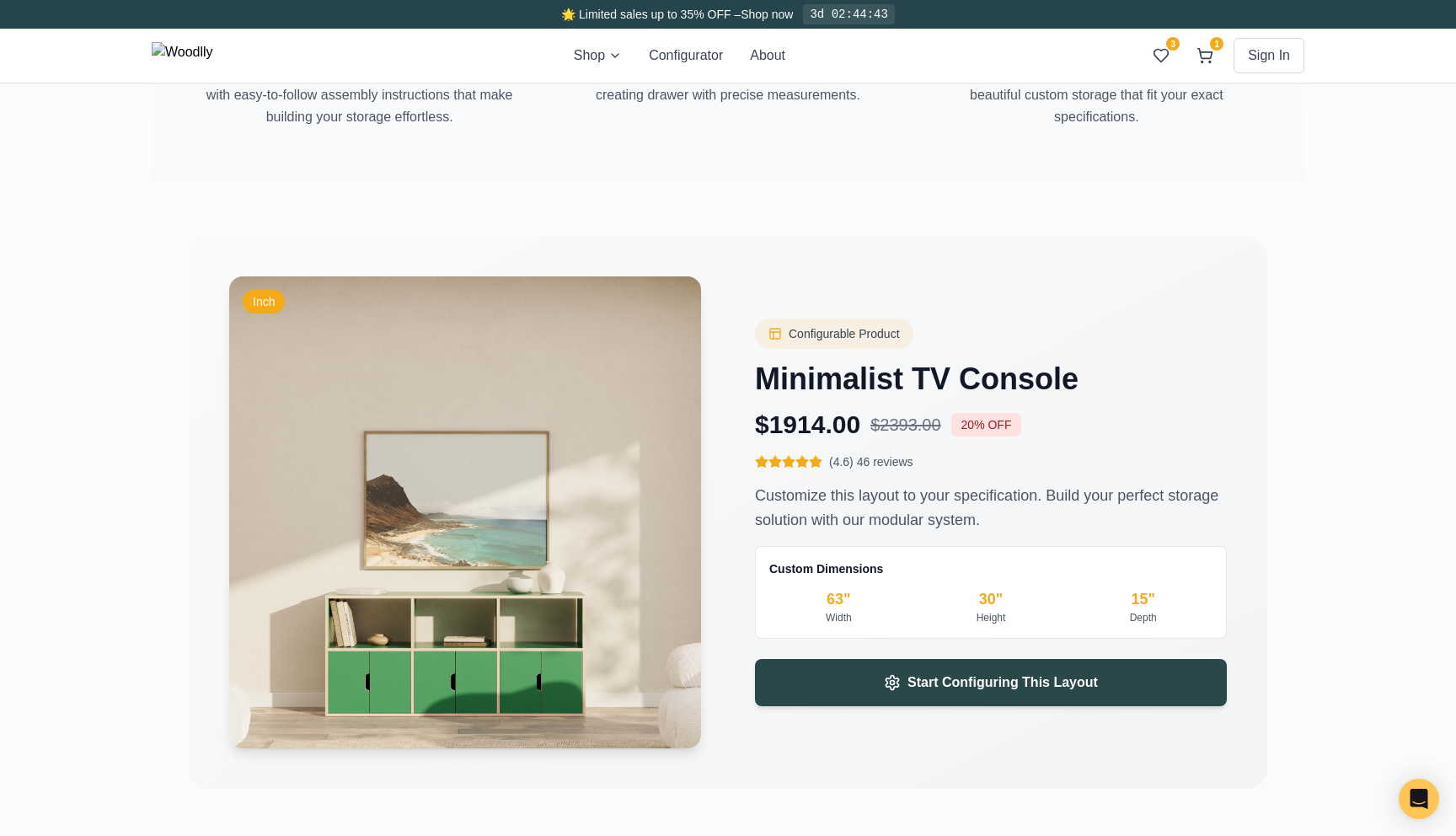
scroll to position [2328, 0]
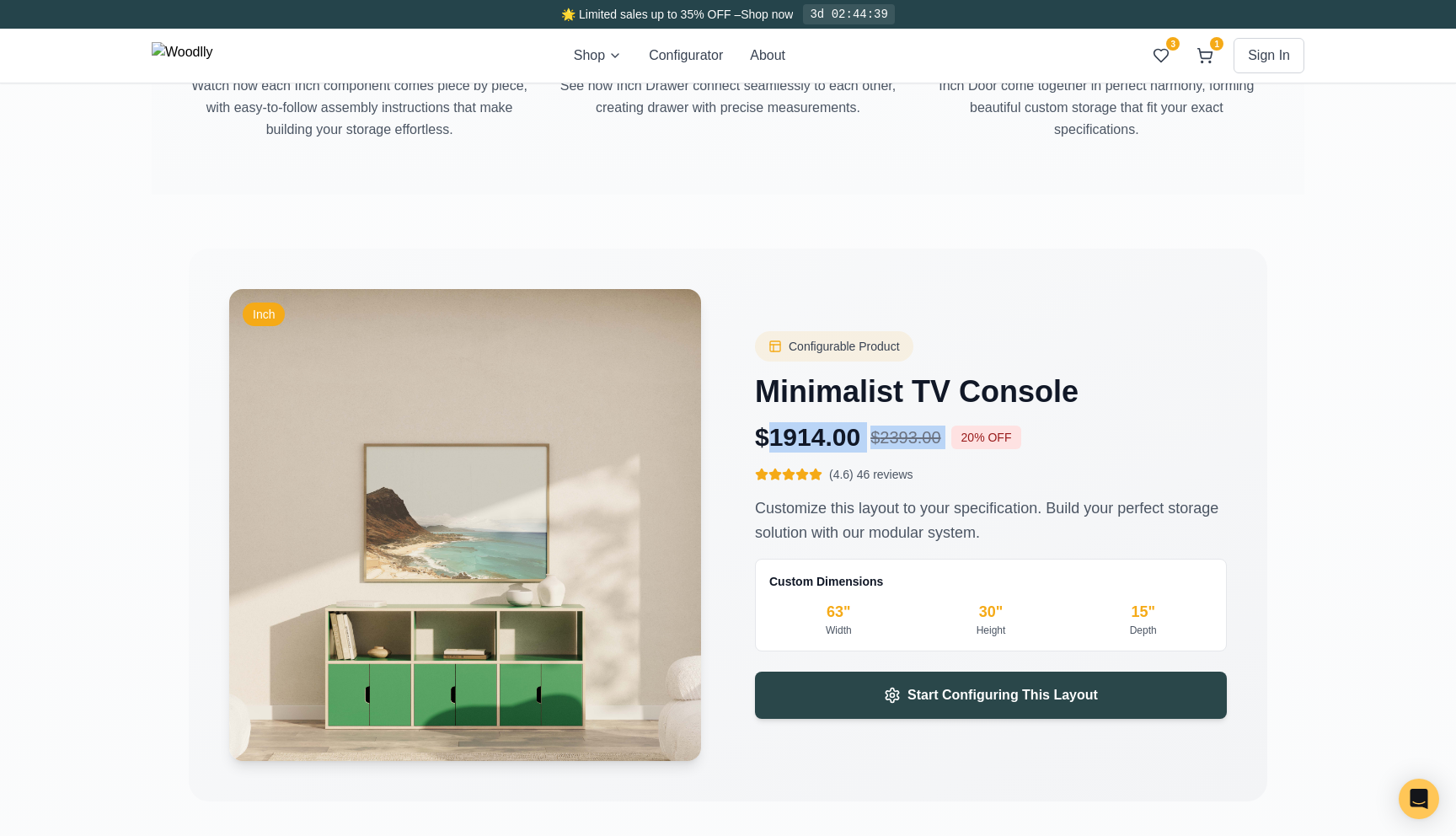
drag, startPoint x: 764, startPoint y: 441, endPoint x: 950, endPoint y: 435, distance: 186.1
click at [950, 435] on div "$ 1914.00 $ 2393.00 20 % OFF" at bounding box center [990, 437] width 472 height 30
click at [974, 462] on div "Configurable Product Minimalist TV Console $ 1914.00 $ 2393.00 20 % OFF (4.6) 4…" at bounding box center [990, 492] width 472 height 322
click at [197, 51] on img at bounding box center [182, 55] width 62 height 27
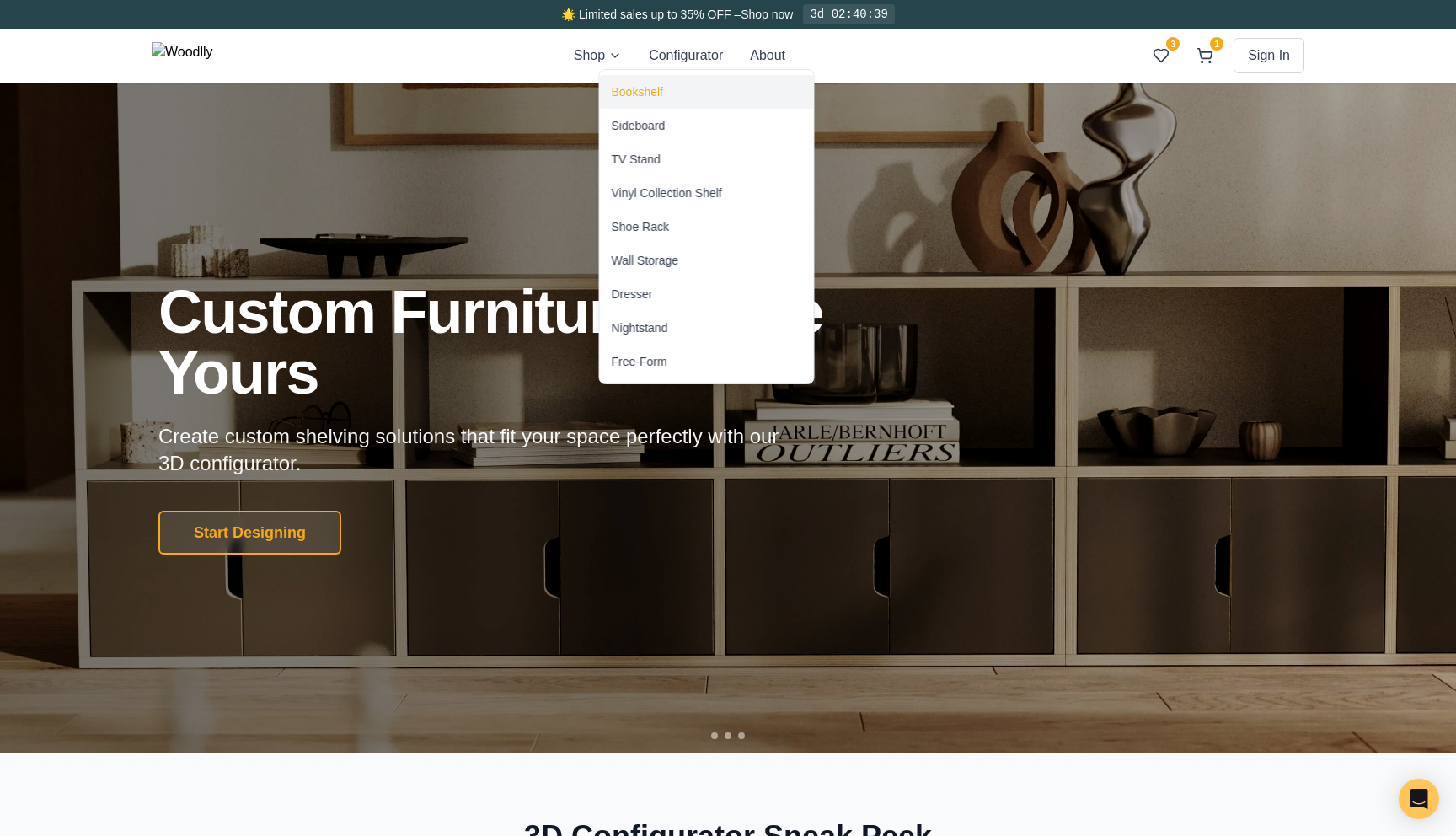
click at [627, 84] on div "Bookshelf" at bounding box center [637, 91] width 51 height 17
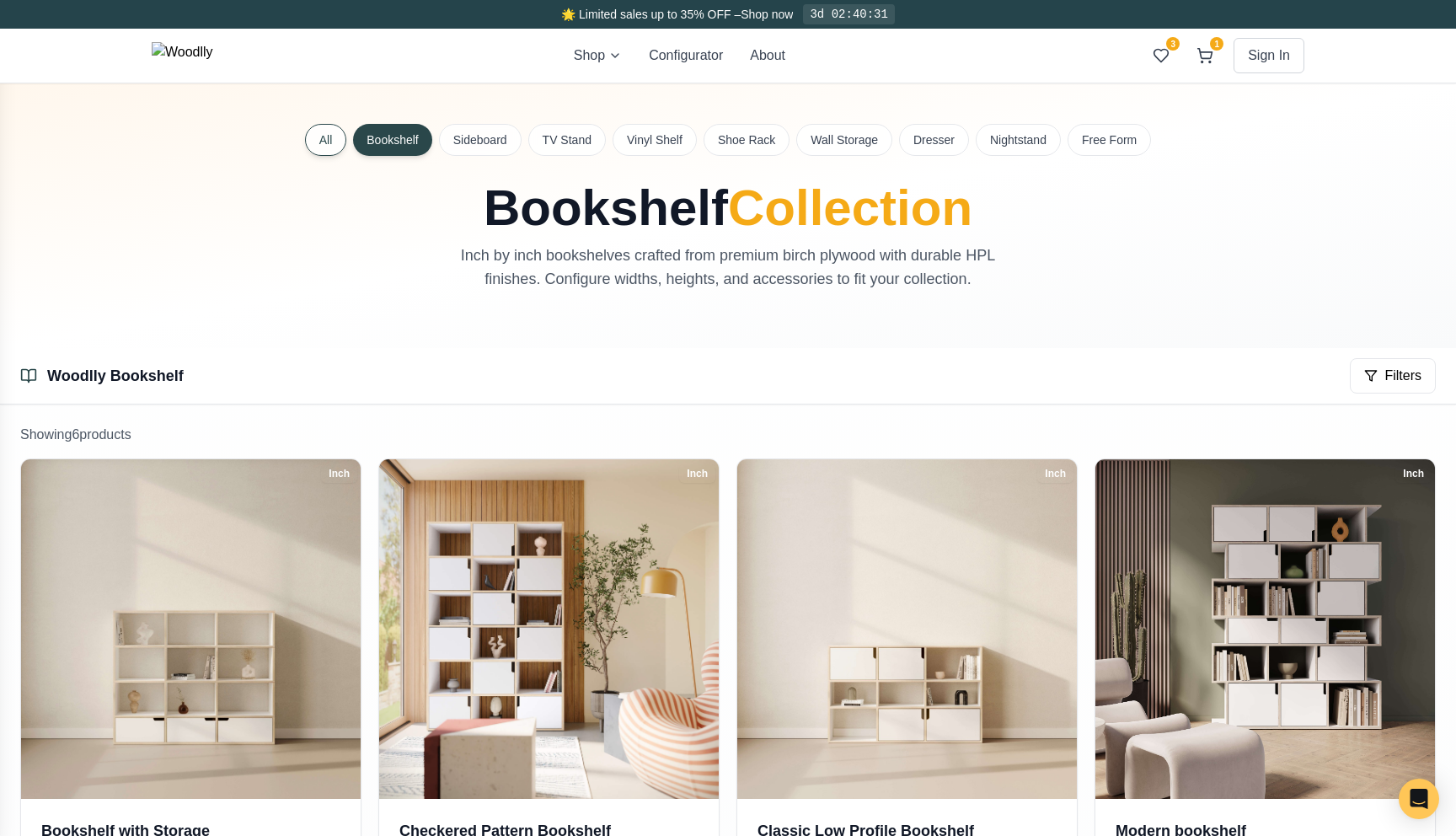
click at [325, 134] on button "All" at bounding box center [326, 140] width 42 height 32
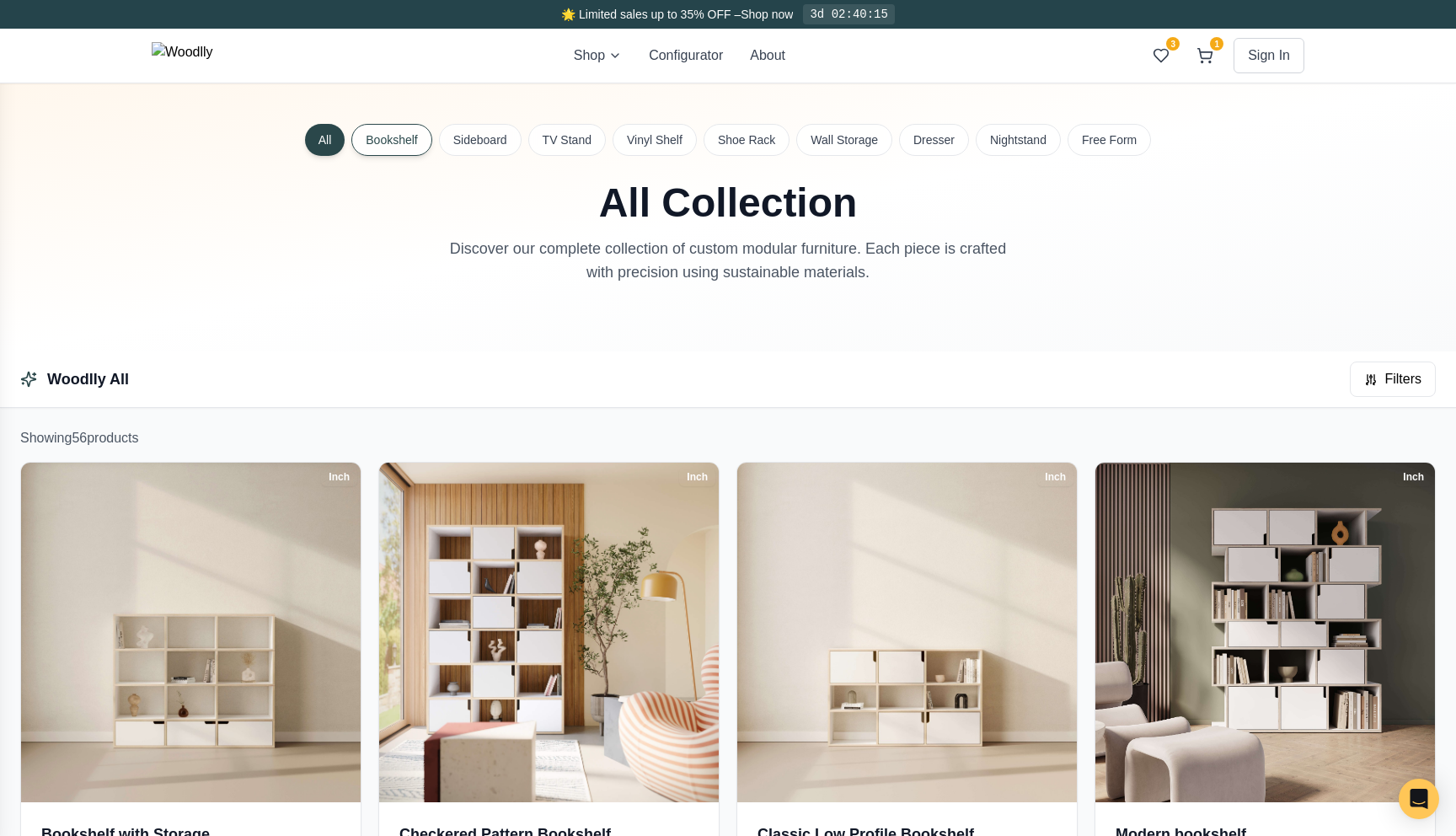
click at [399, 141] on button "Bookshelf" at bounding box center [391, 140] width 80 height 32
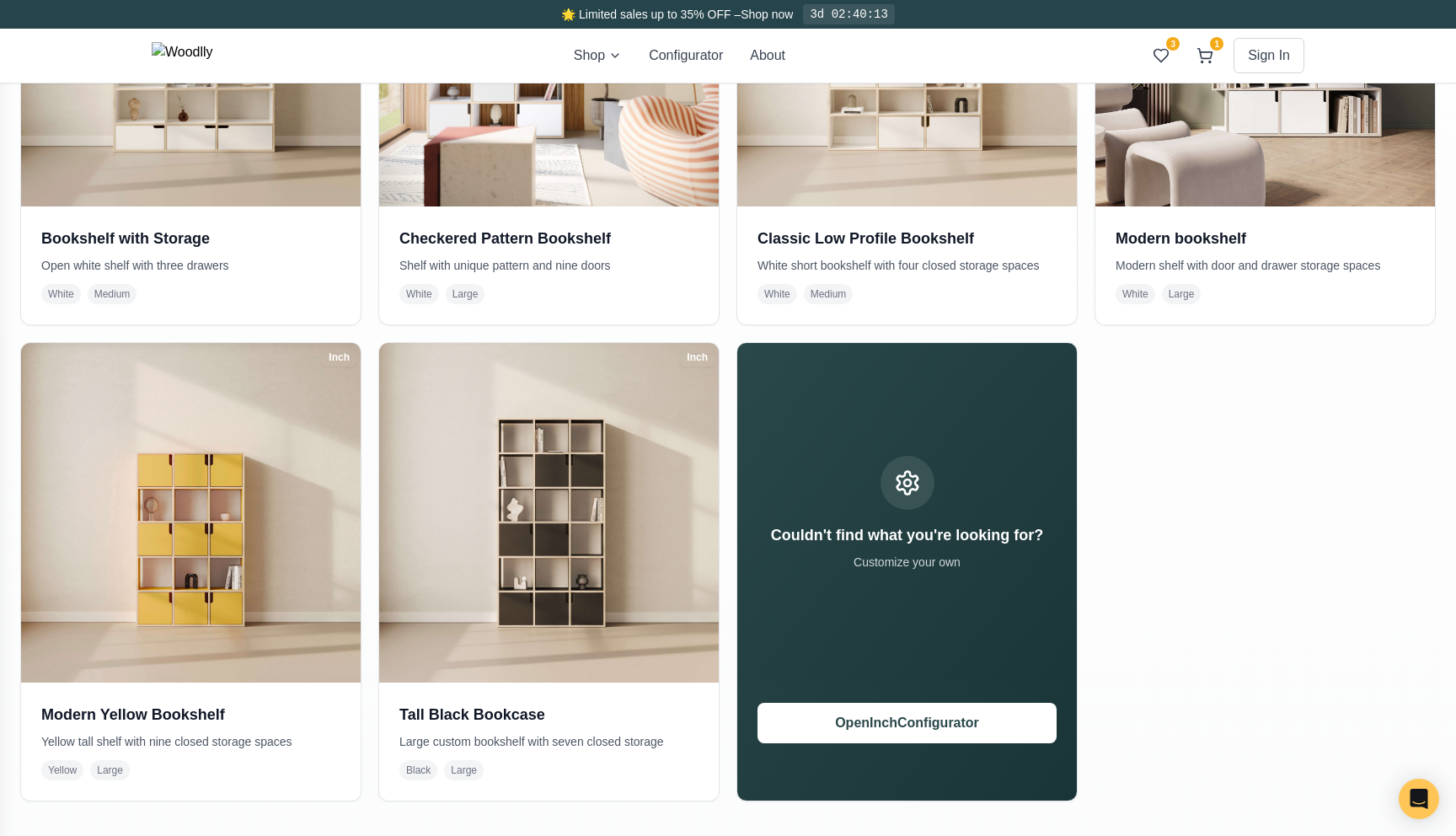
scroll to position [615, 0]
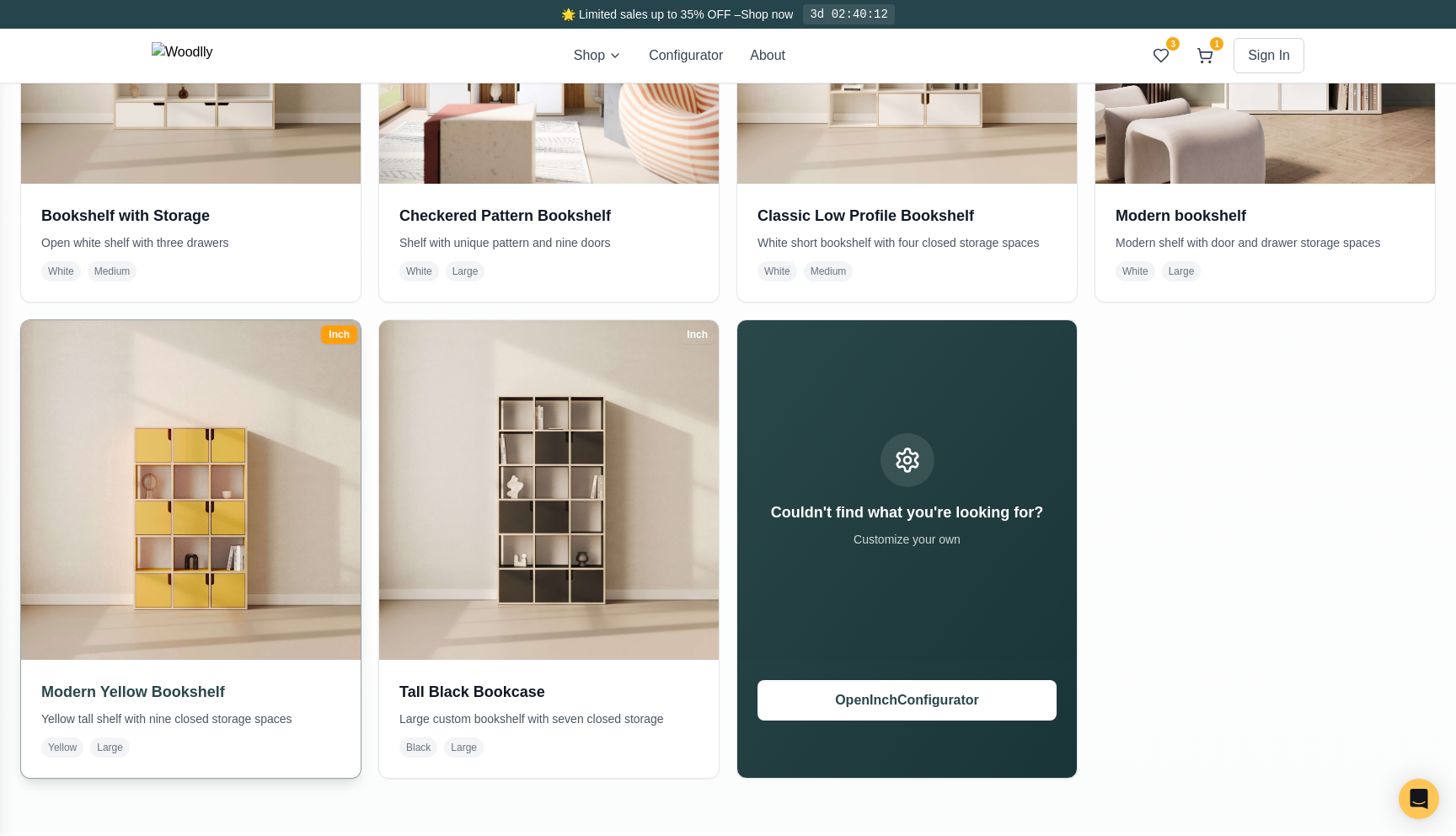
click at [294, 519] on img at bounding box center [191, 490] width 356 height 356
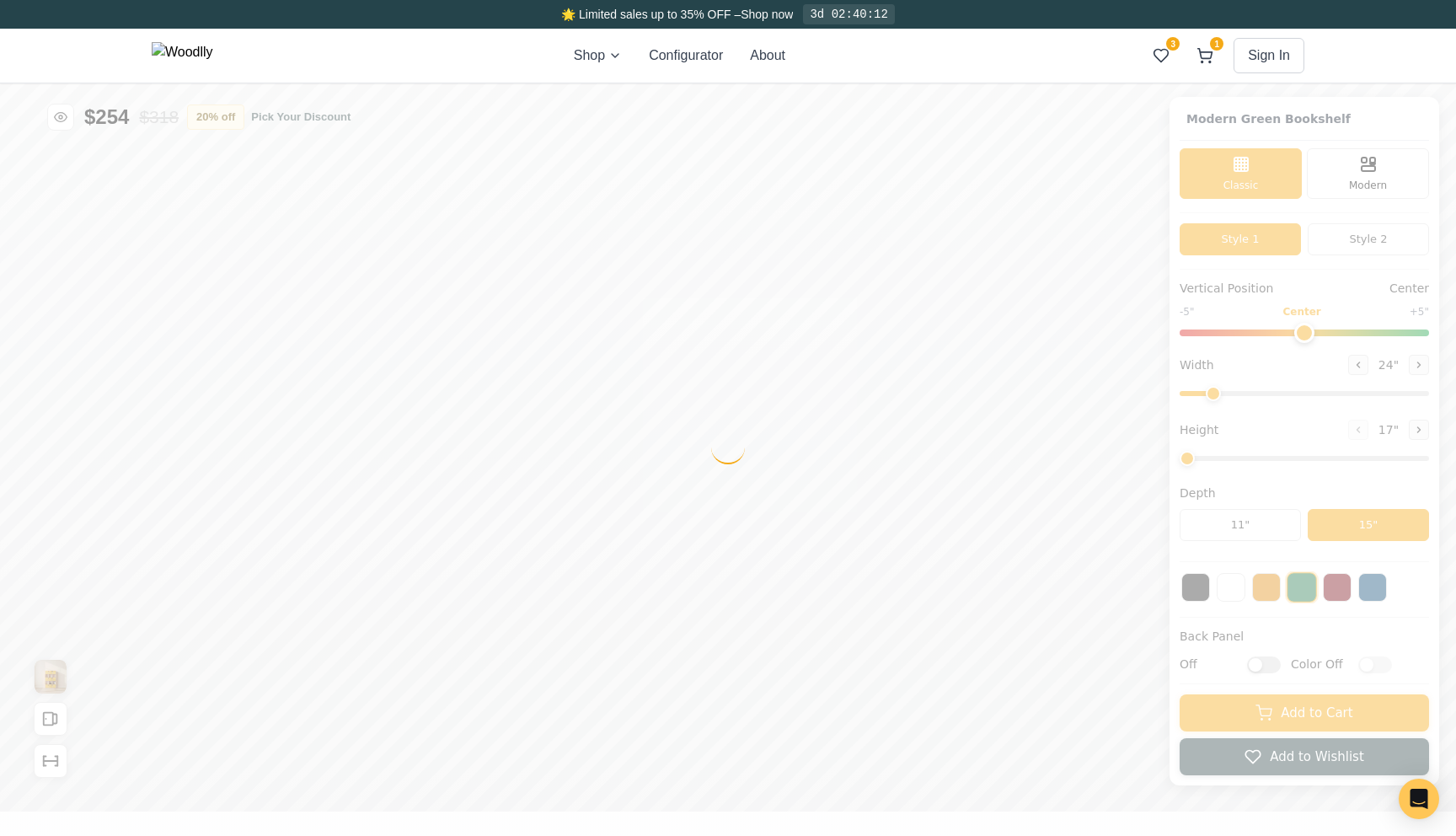
type input "45"
type input "5"
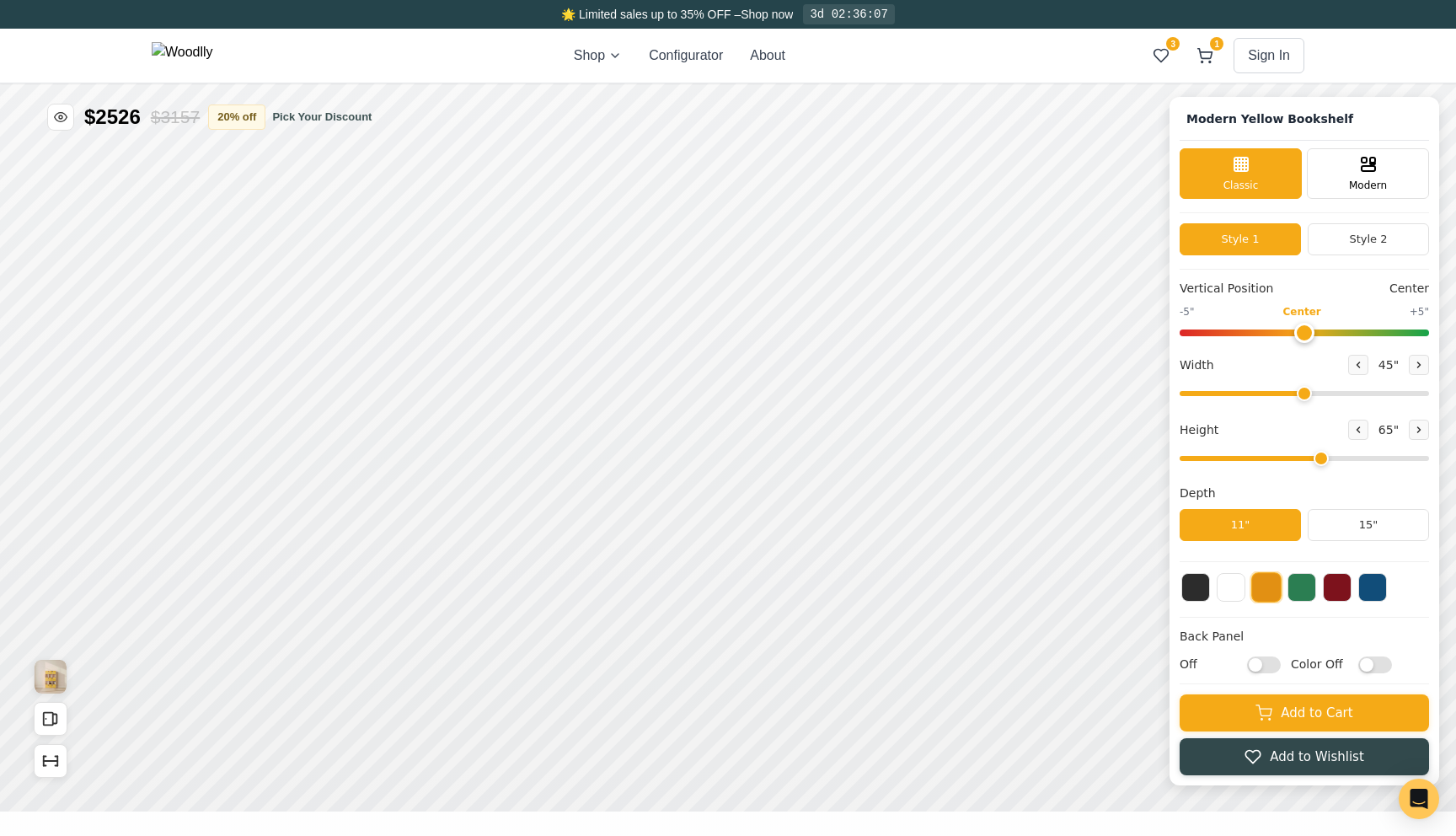
click at [213, 46] on img at bounding box center [182, 55] width 62 height 27
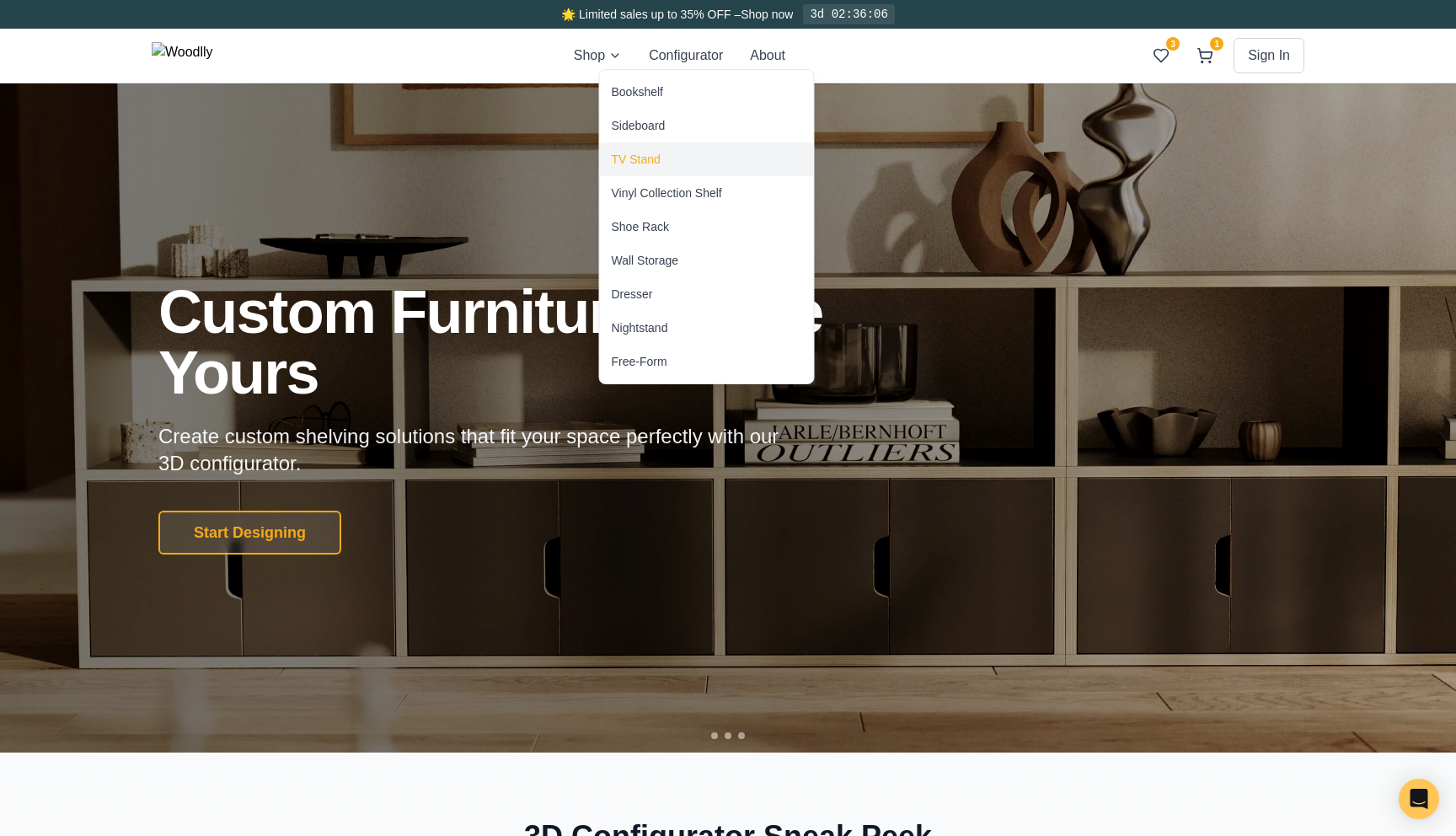
click at [645, 158] on div "TV Stand" at bounding box center [636, 159] width 49 height 17
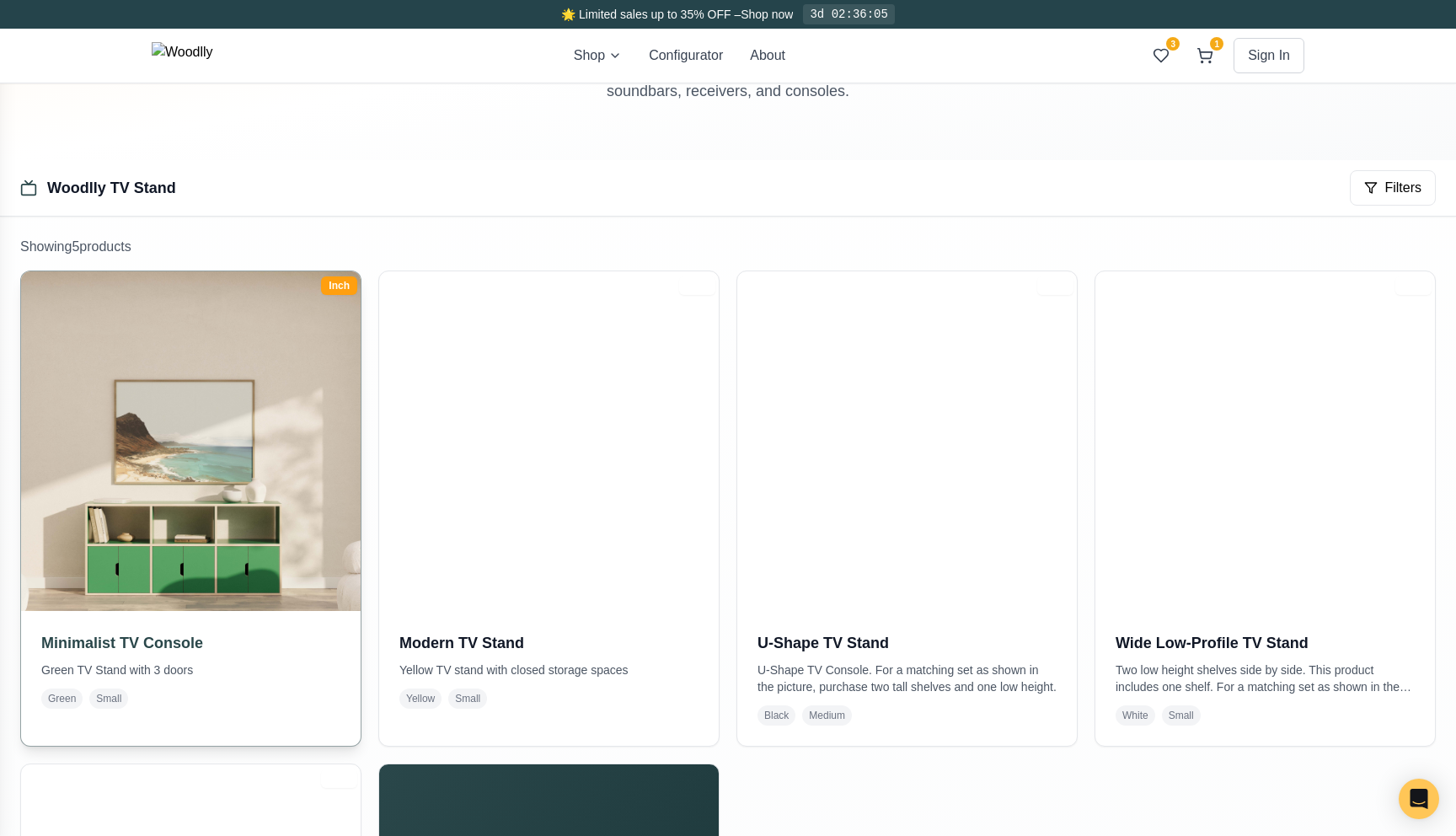
scroll to position [207, 0]
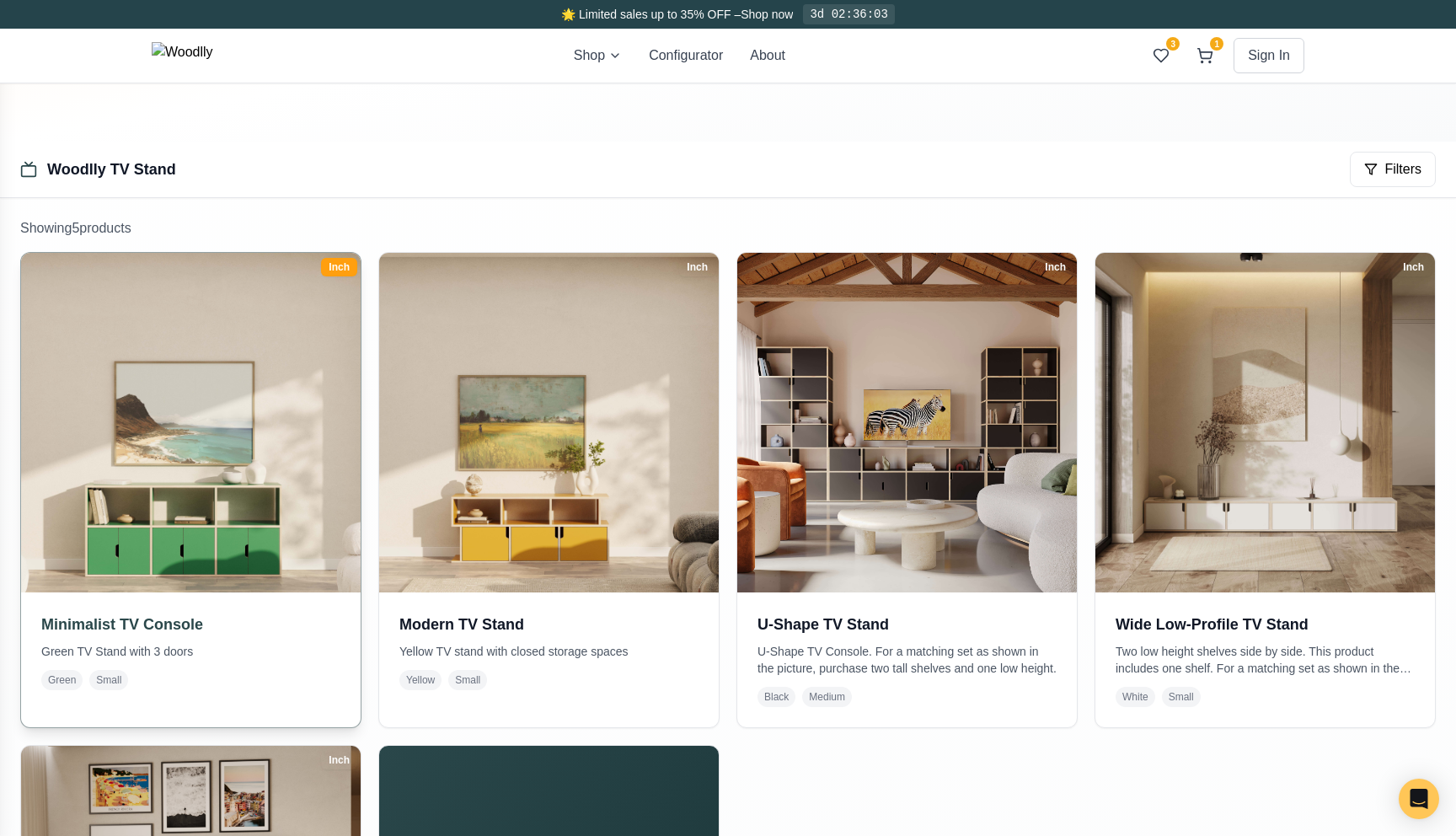
click at [284, 454] on img at bounding box center [191, 422] width 356 height 356
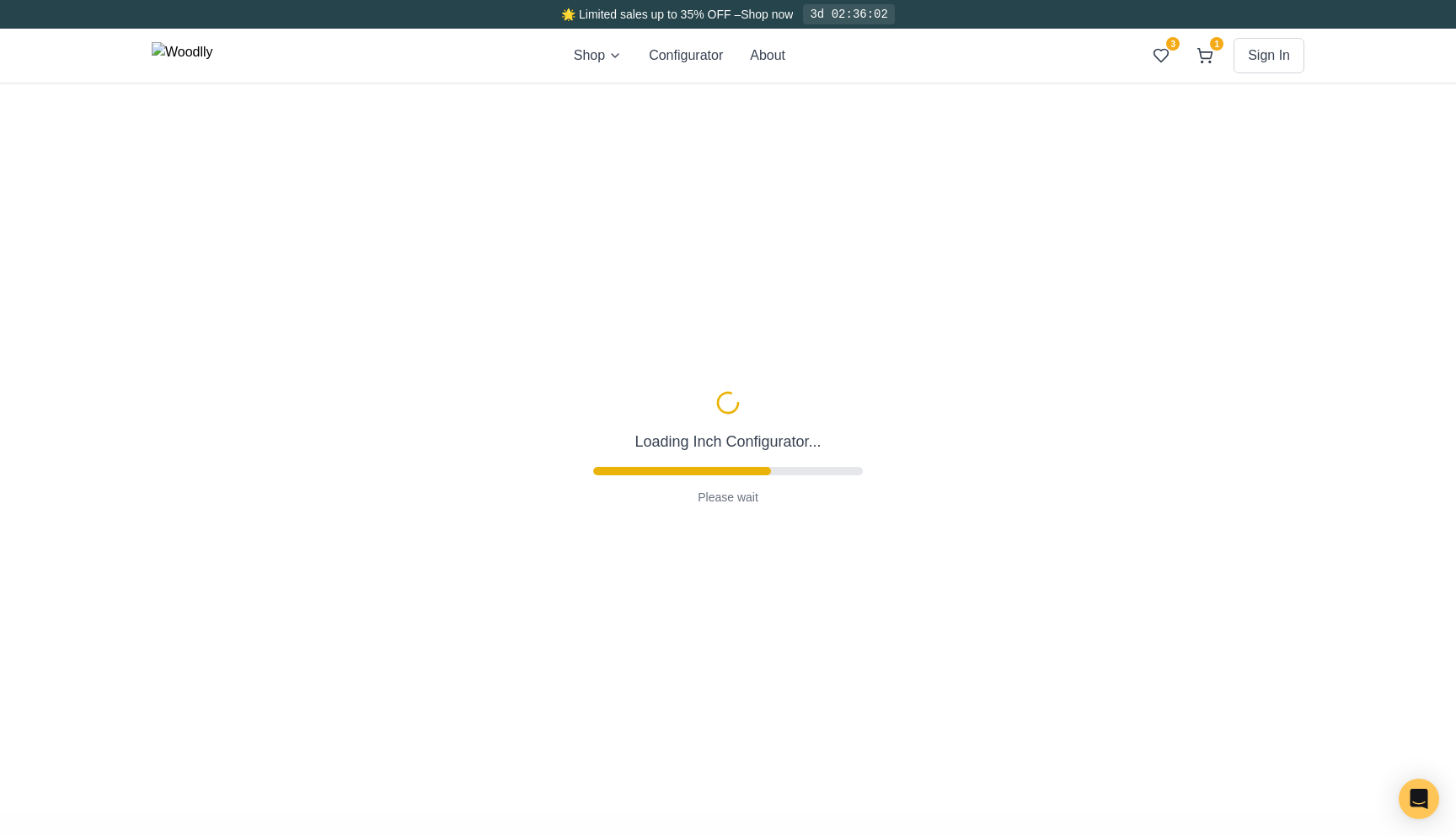
type input "63"
type input "2"
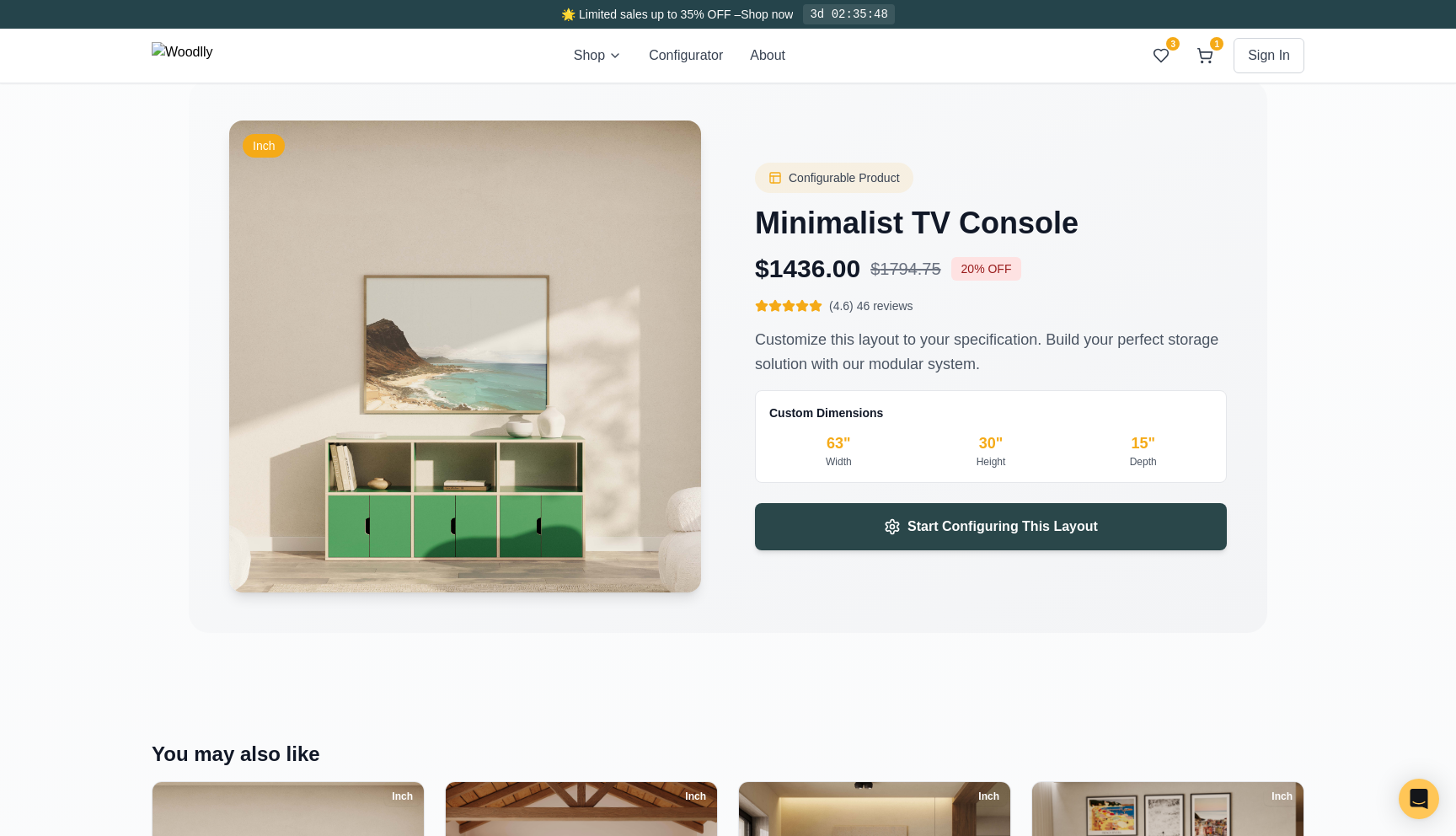
scroll to position [2449, 0]
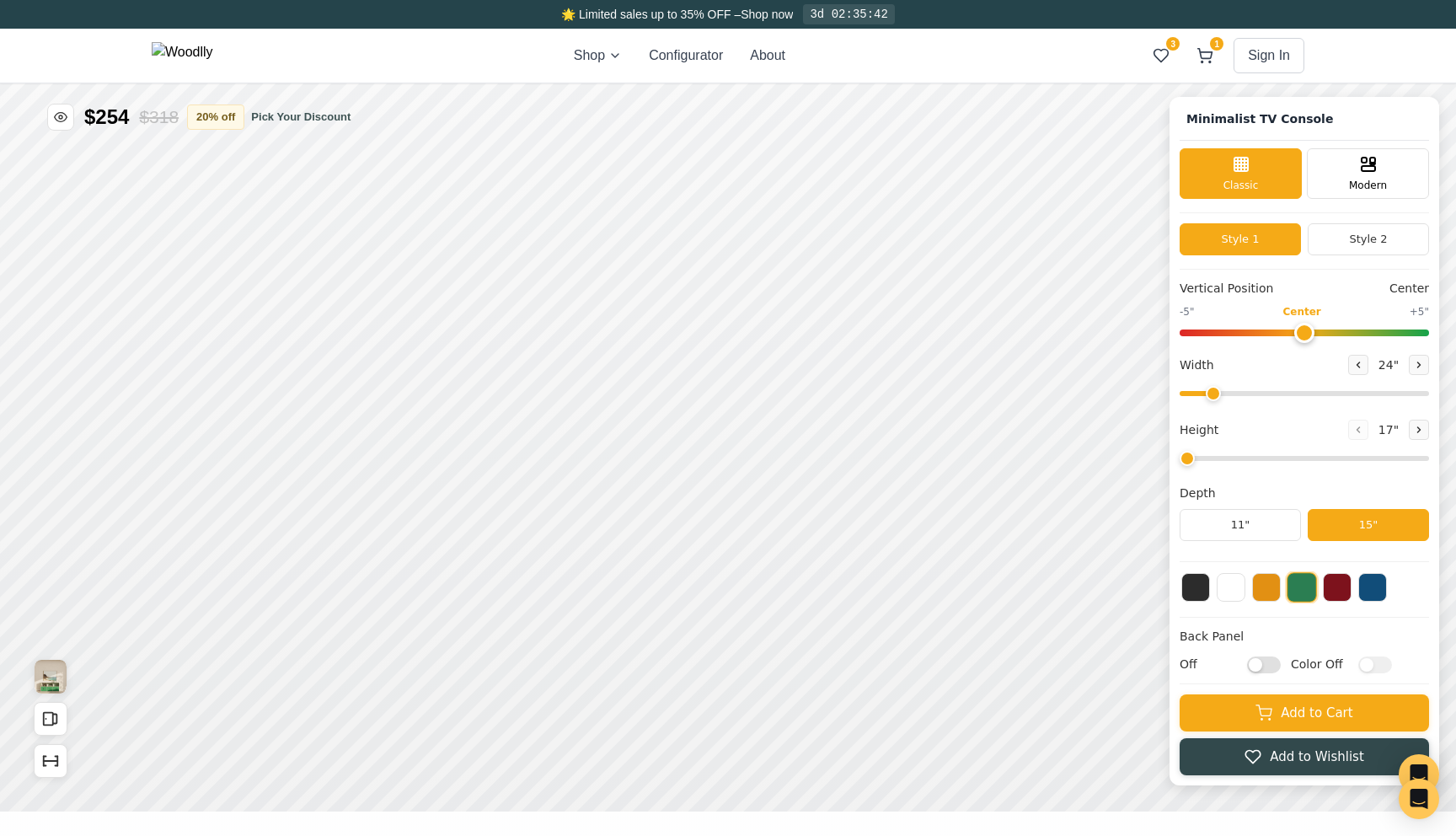
type input "63"
type input "2"
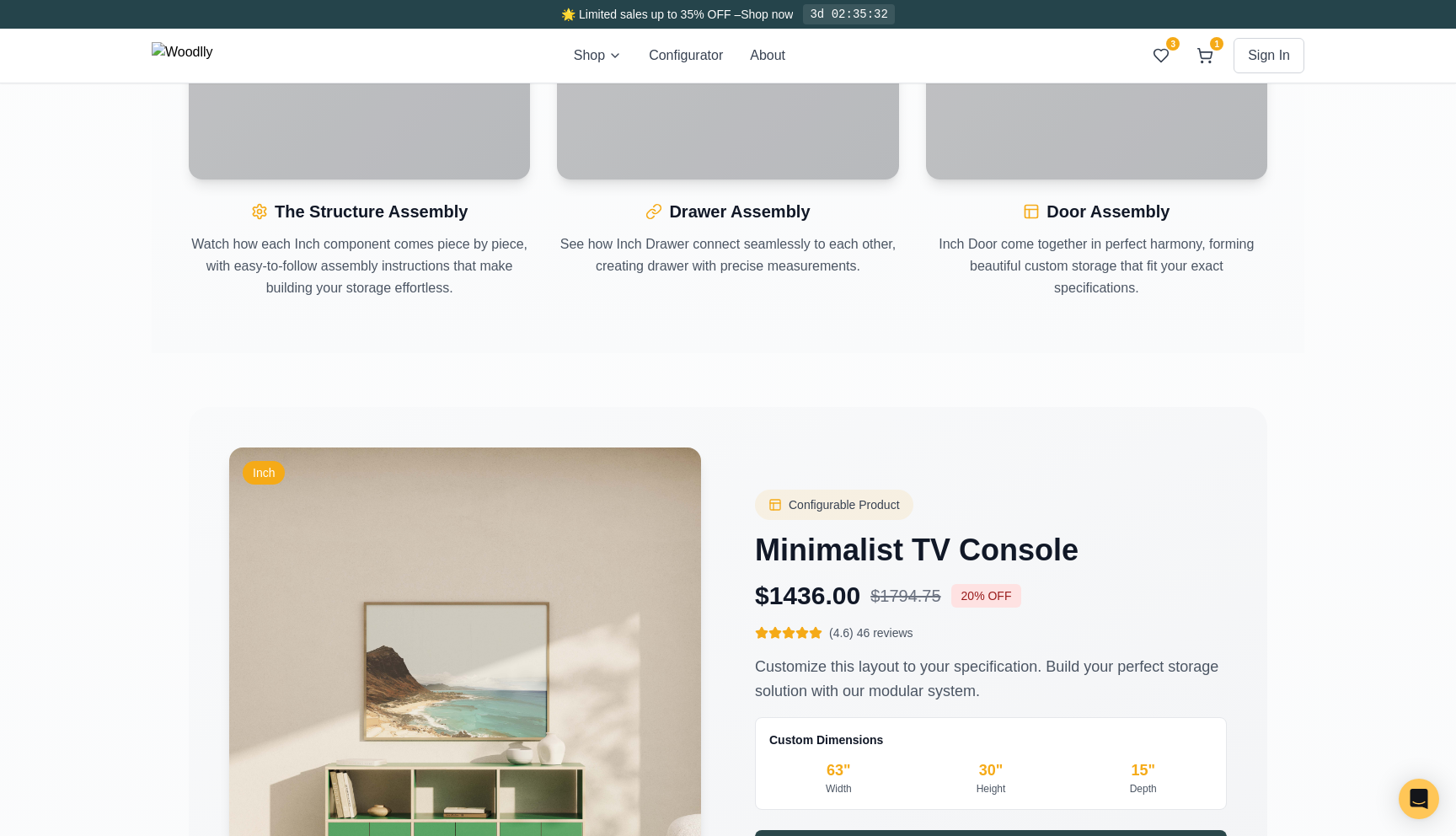
scroll to position [2467, 0]
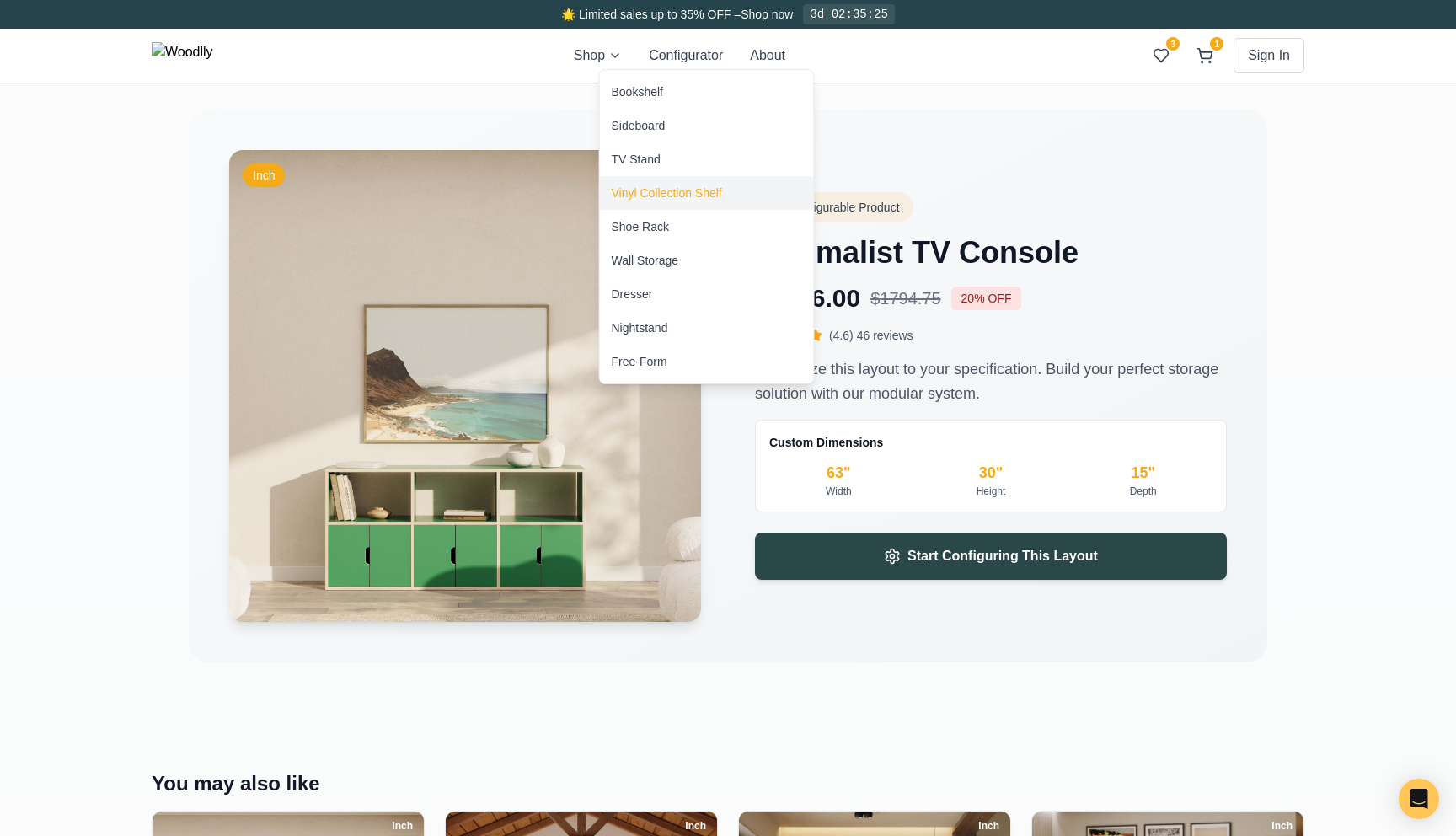
click at [665, 188] on div "Vinyl Collection Shelf" at bounding box center [666, 192] width 110 height 17
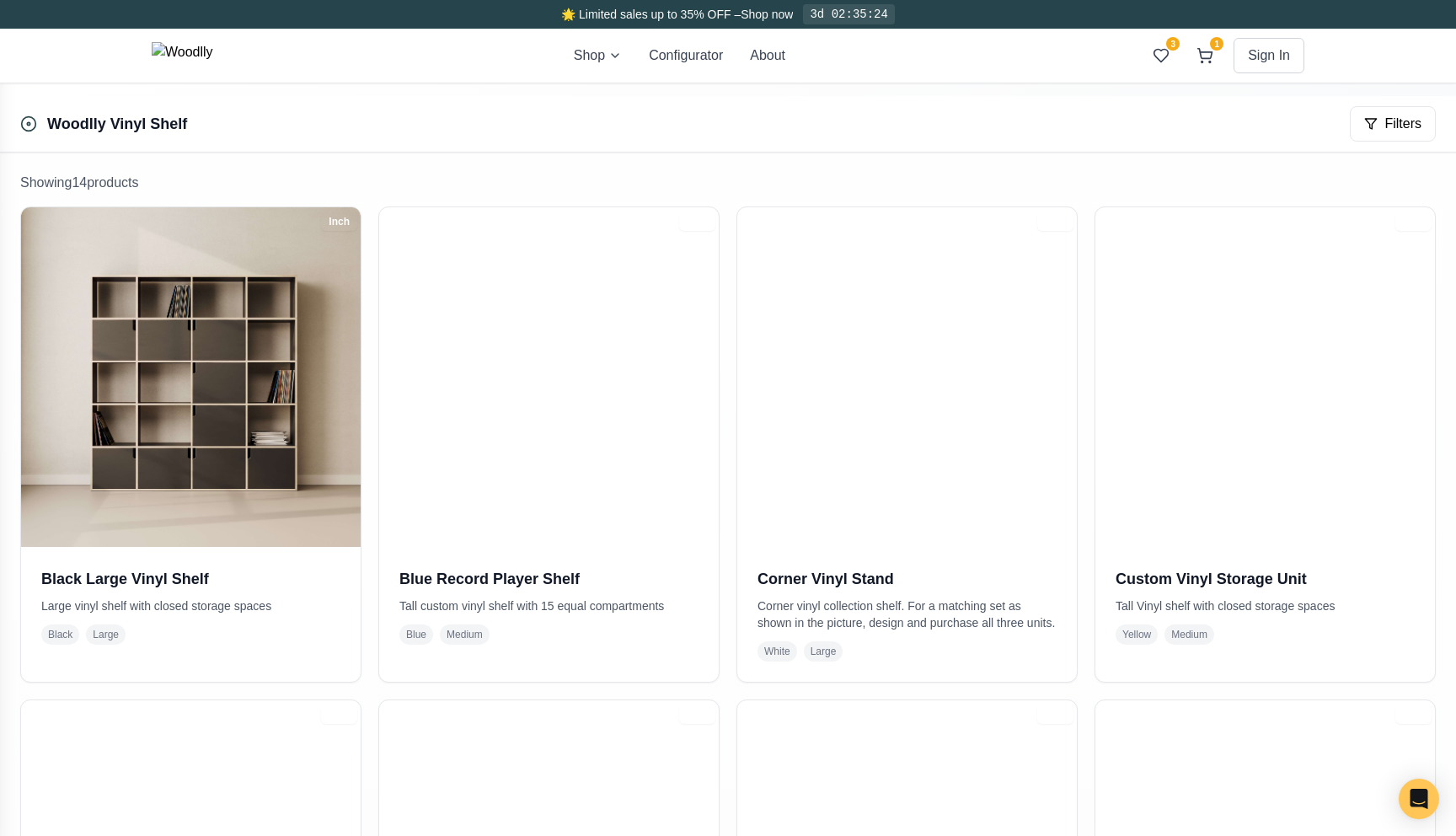
scroll to position [302, 0]
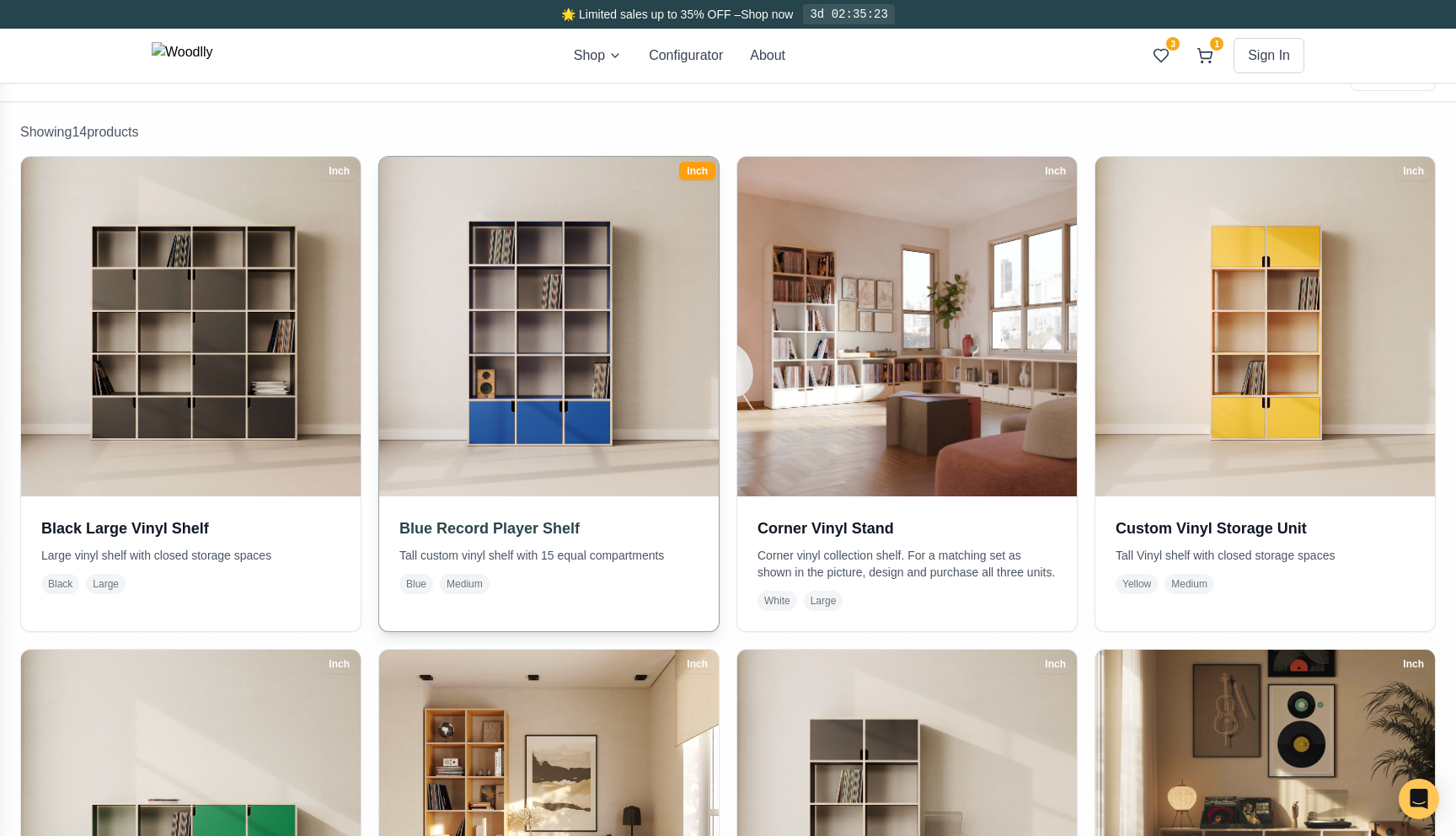
click at [550, 388] on img at bounding box center [549, 327] width 356 height 356
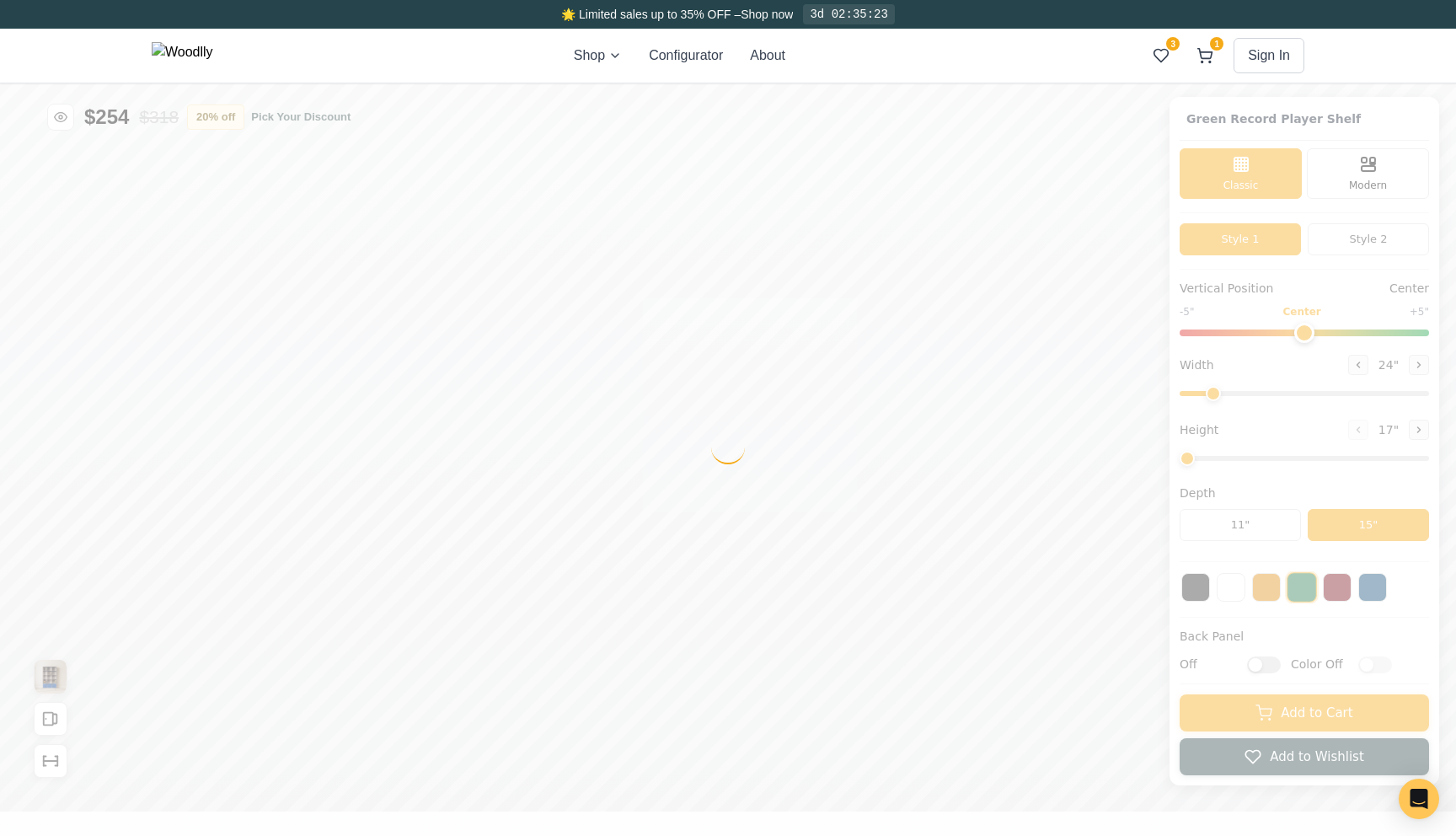
type input "52"
type input "5"
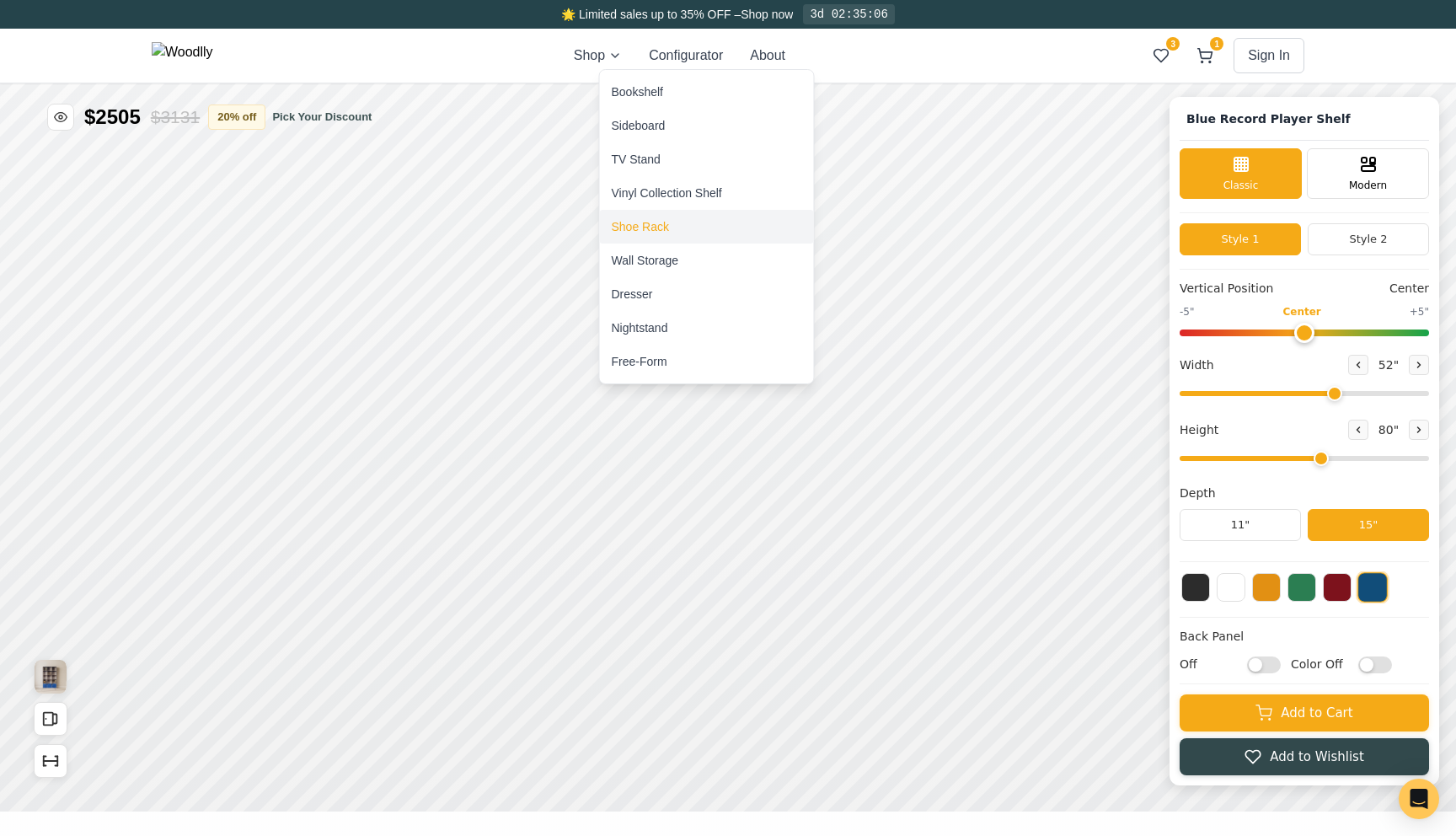
click at [651, 219] on div "Shoe Rack" at bounding box center [640, 226] width 57 height 17
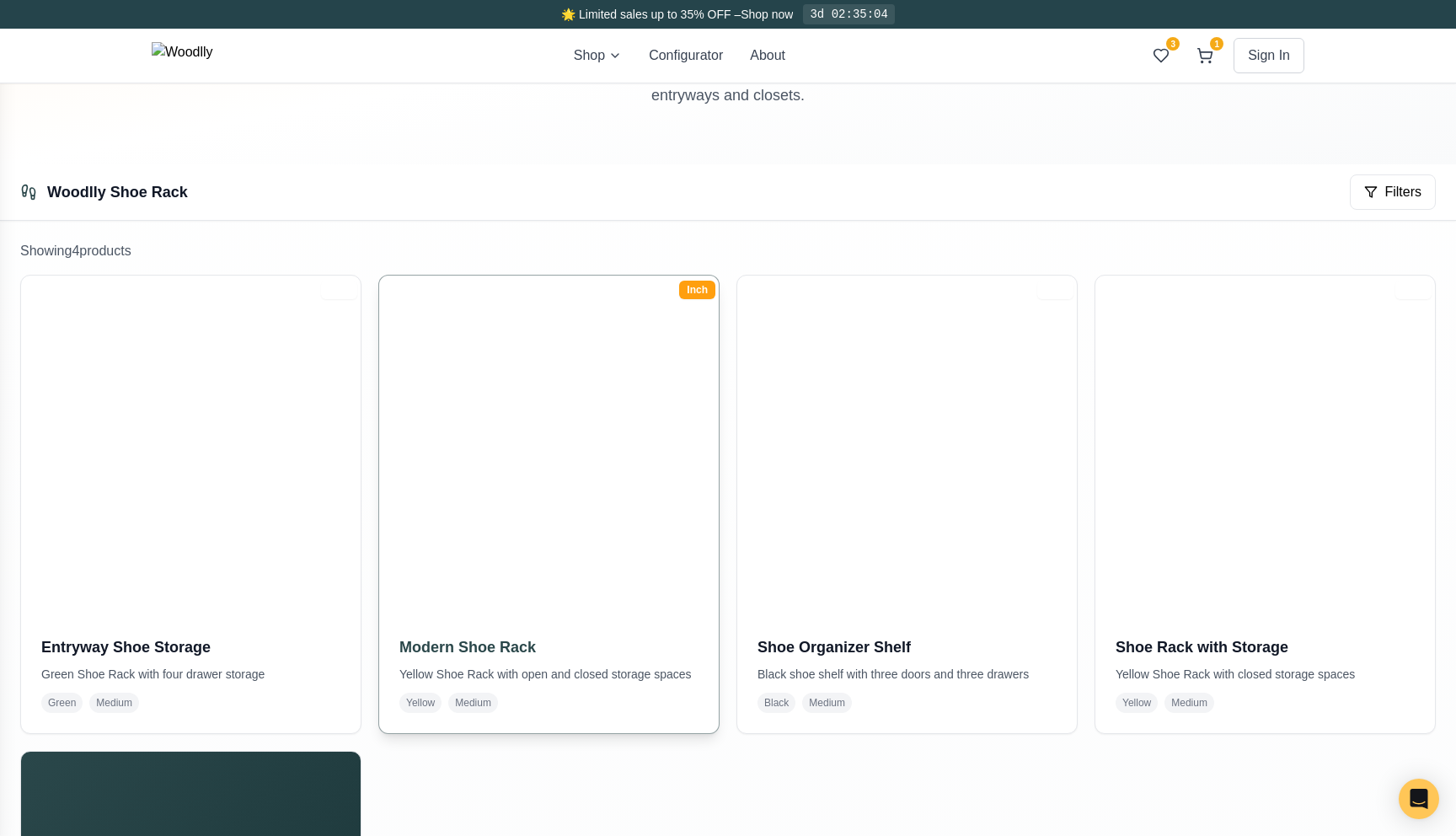
scroll to position [192, 0]
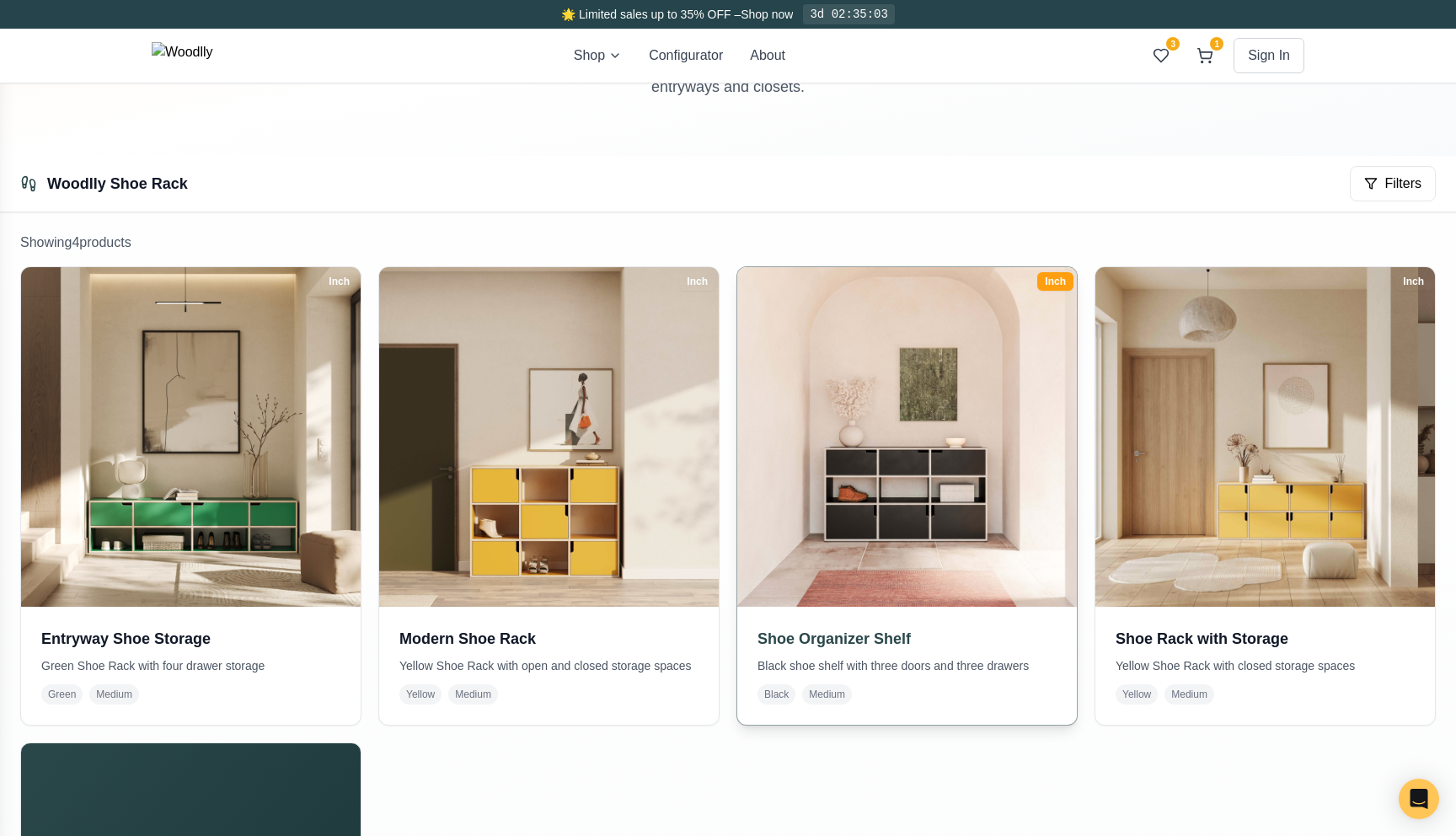
click at [792, 451] on img at bounding box center [907, 437] width 356 height 356
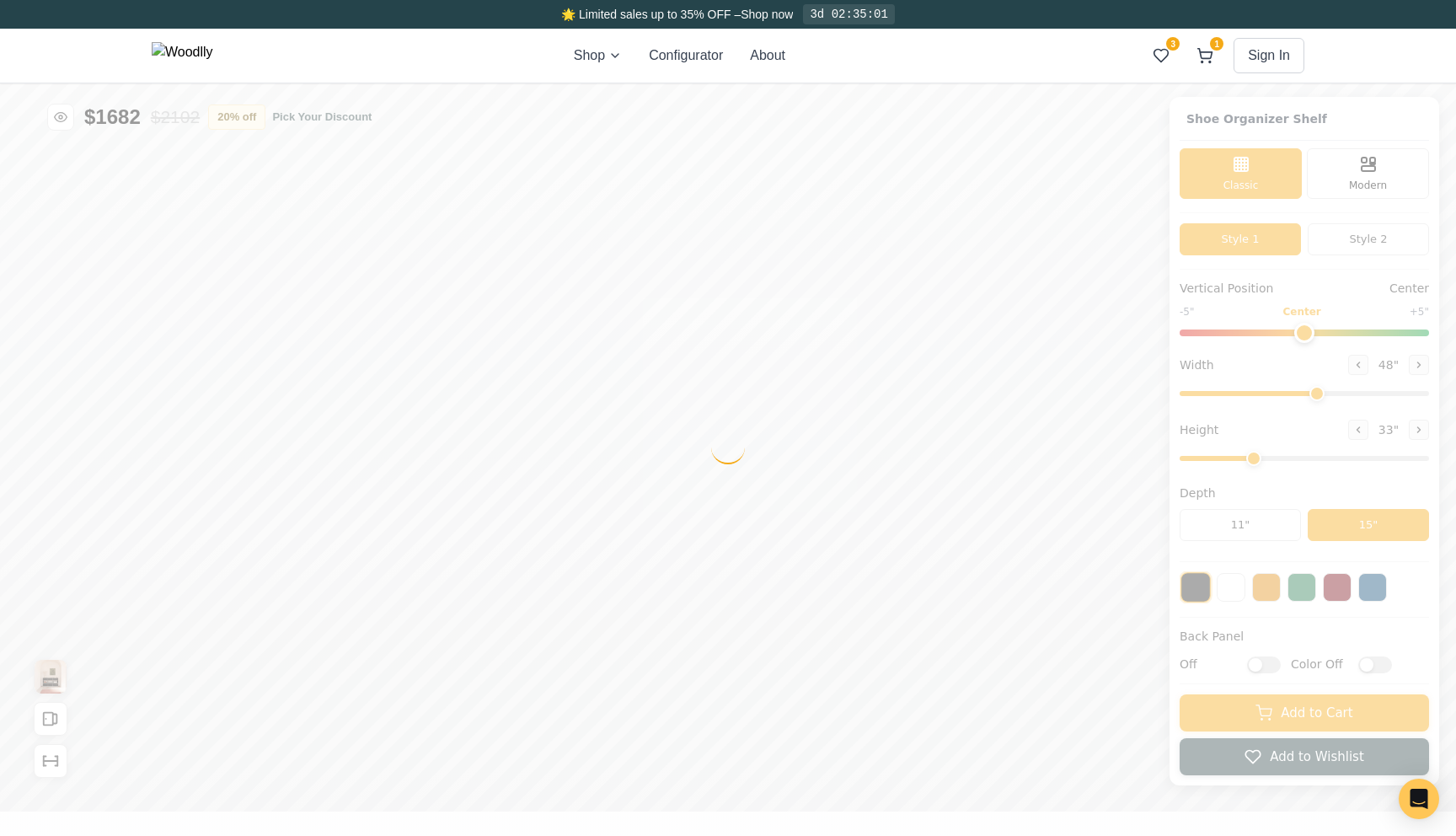
type input "48"
type input "3"
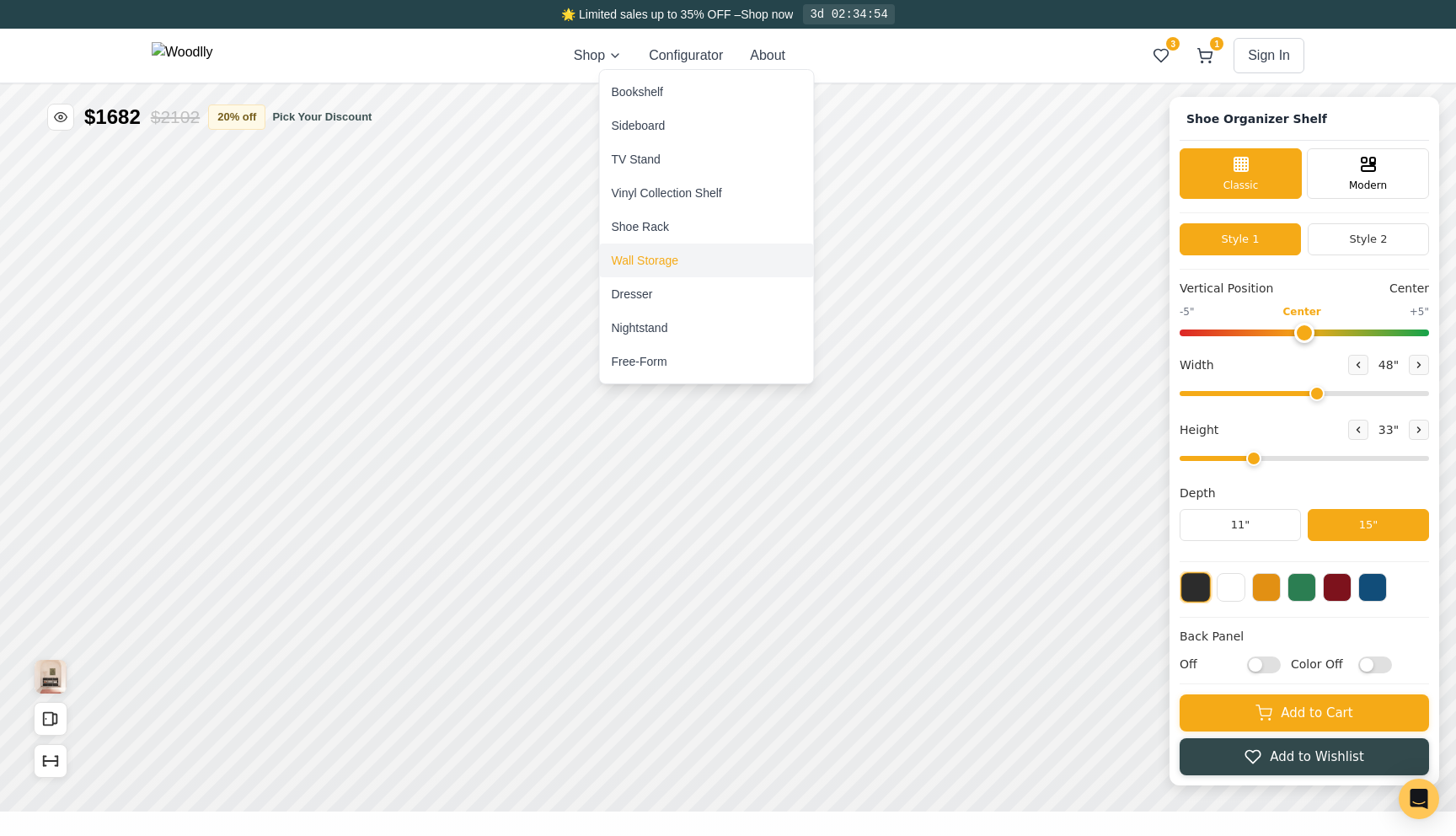
click at [656, 259] on div "Wall Storage" at bounding box center [645, 260] width 68 height 17
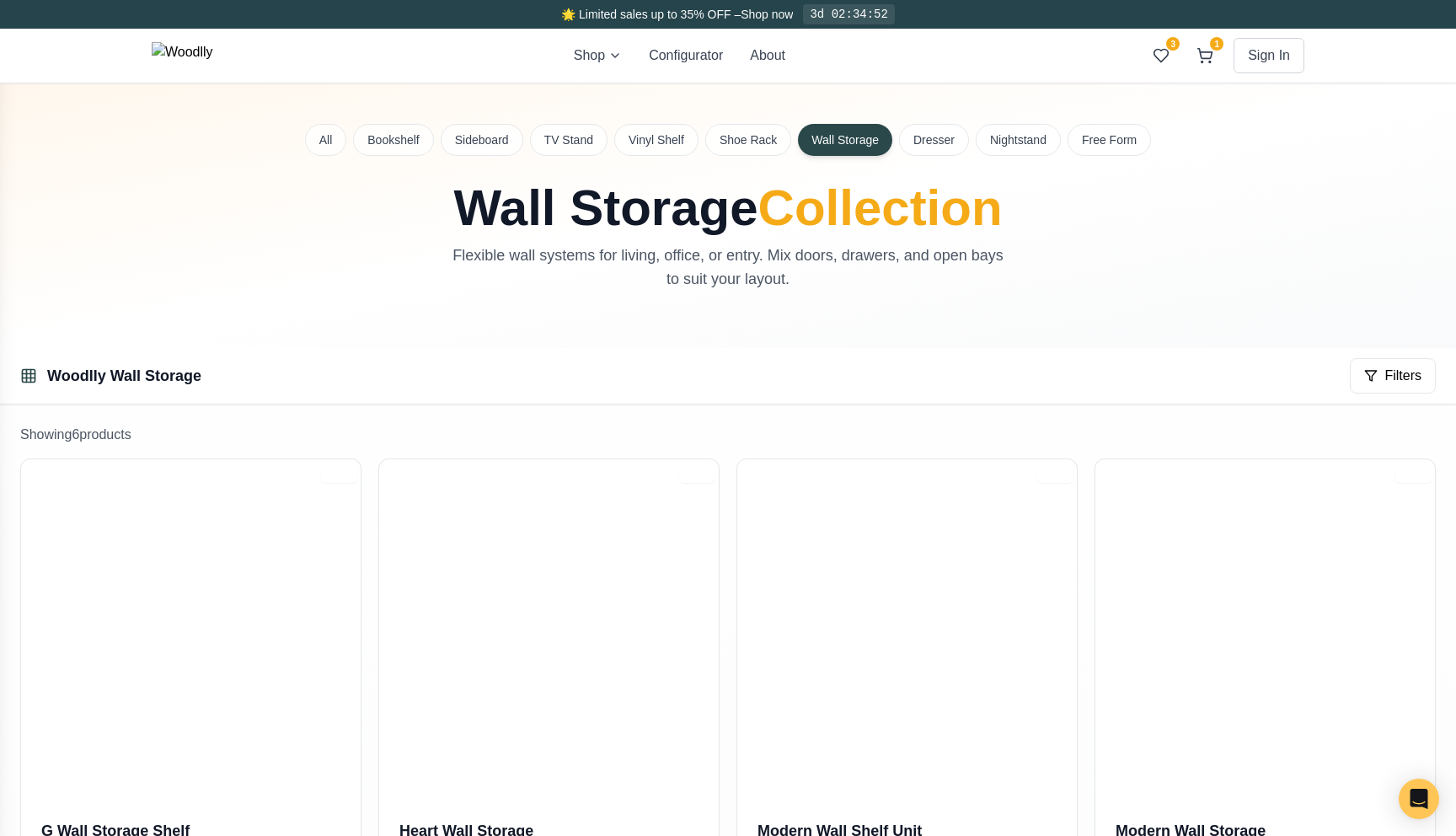
scroll to position [136, 0]
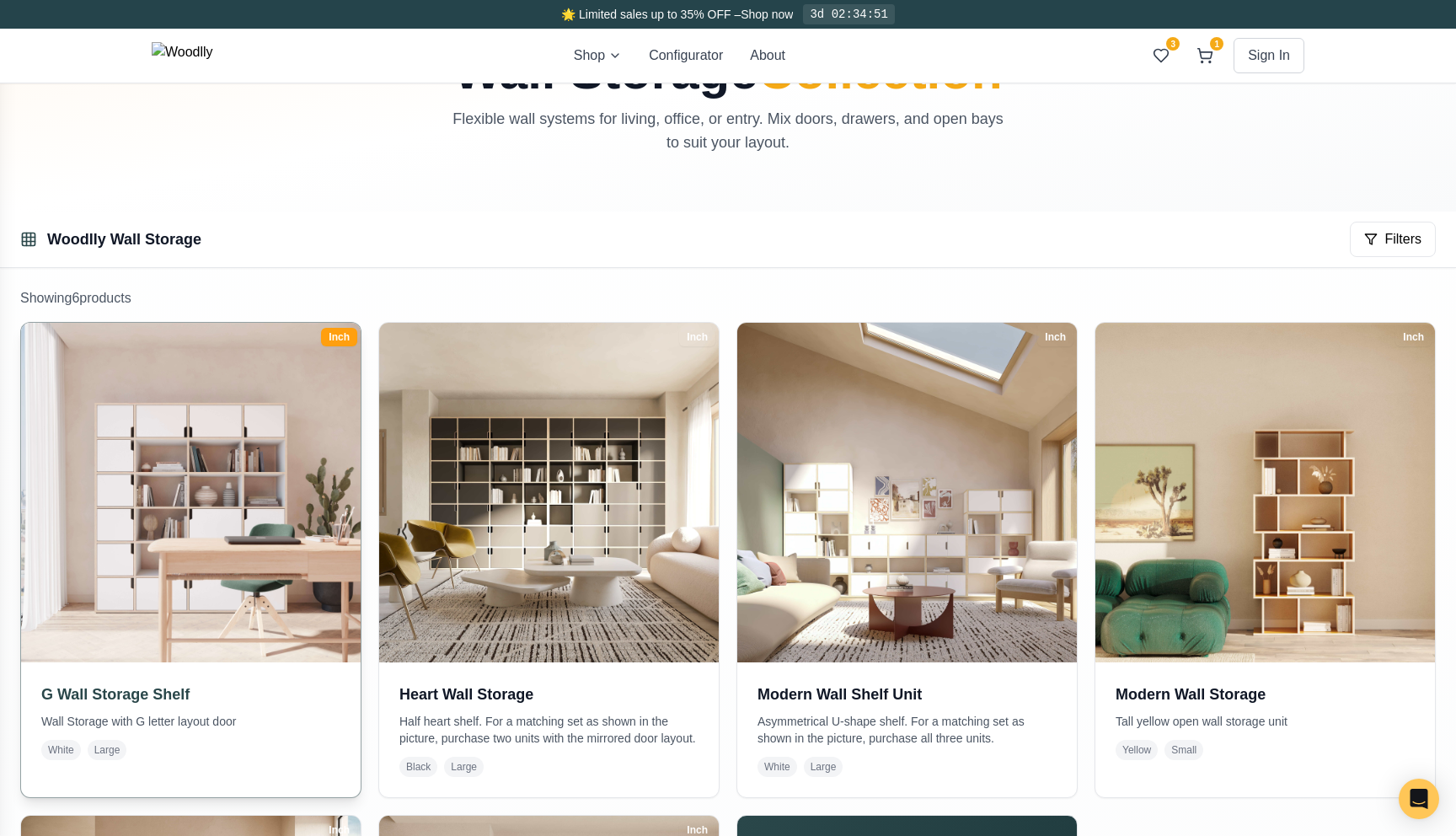
click at [349, 481] on img at bounding box center [191, 493] width 356 height 356
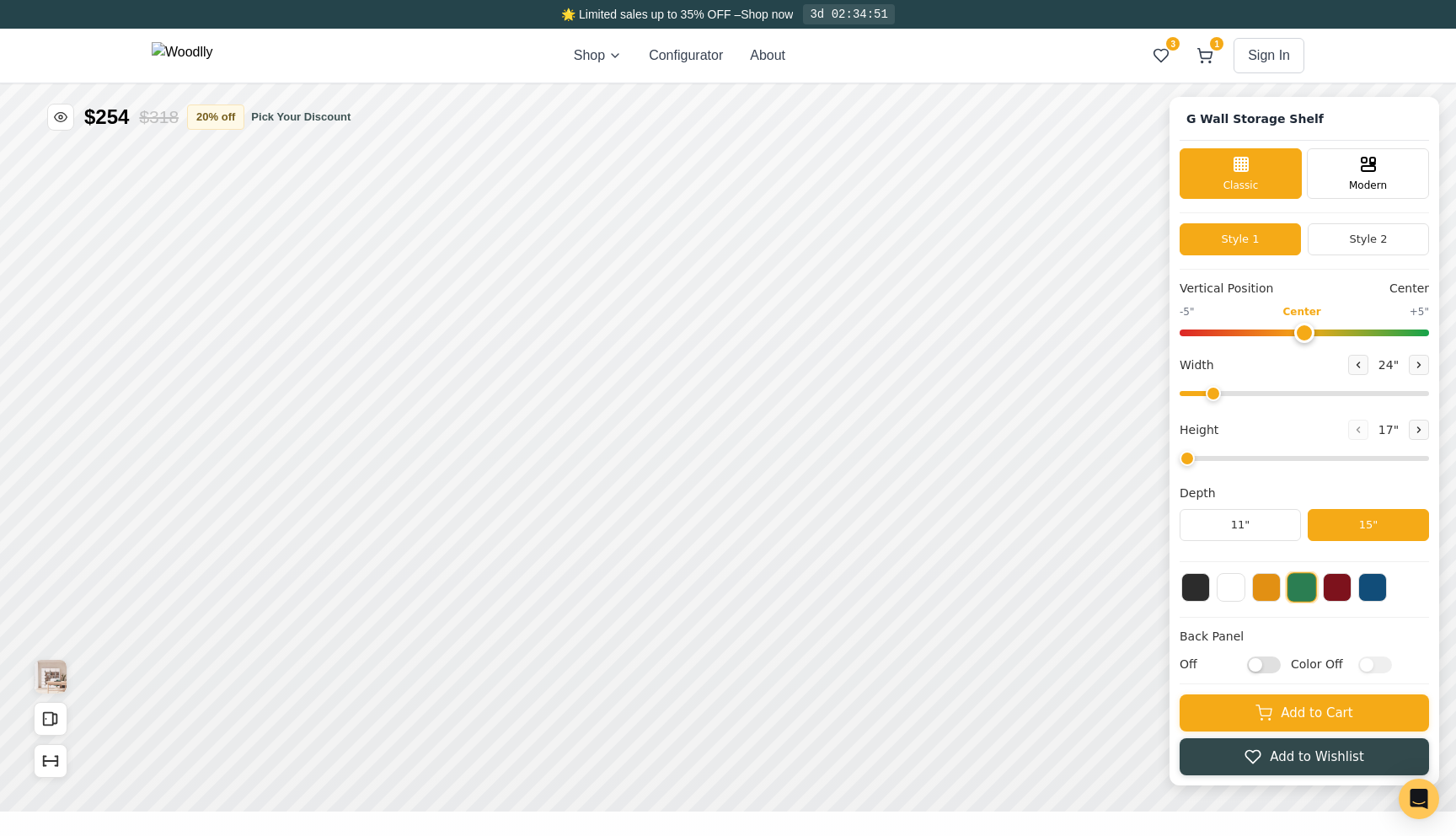
type input "72"
type input "6"
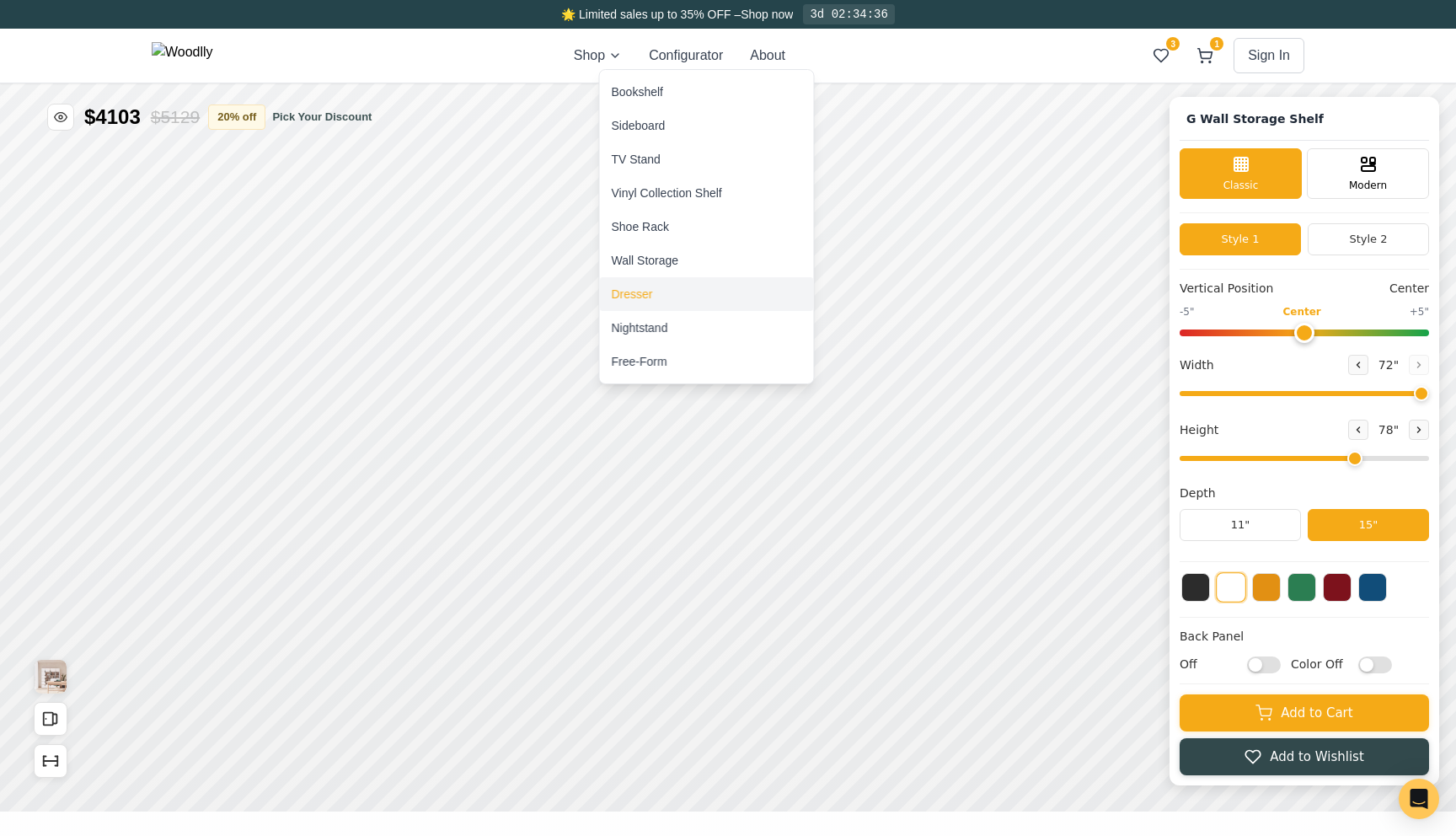
click at [657, 289] on div "Dresser" at bounding box center [707, 294] width 214 height 34
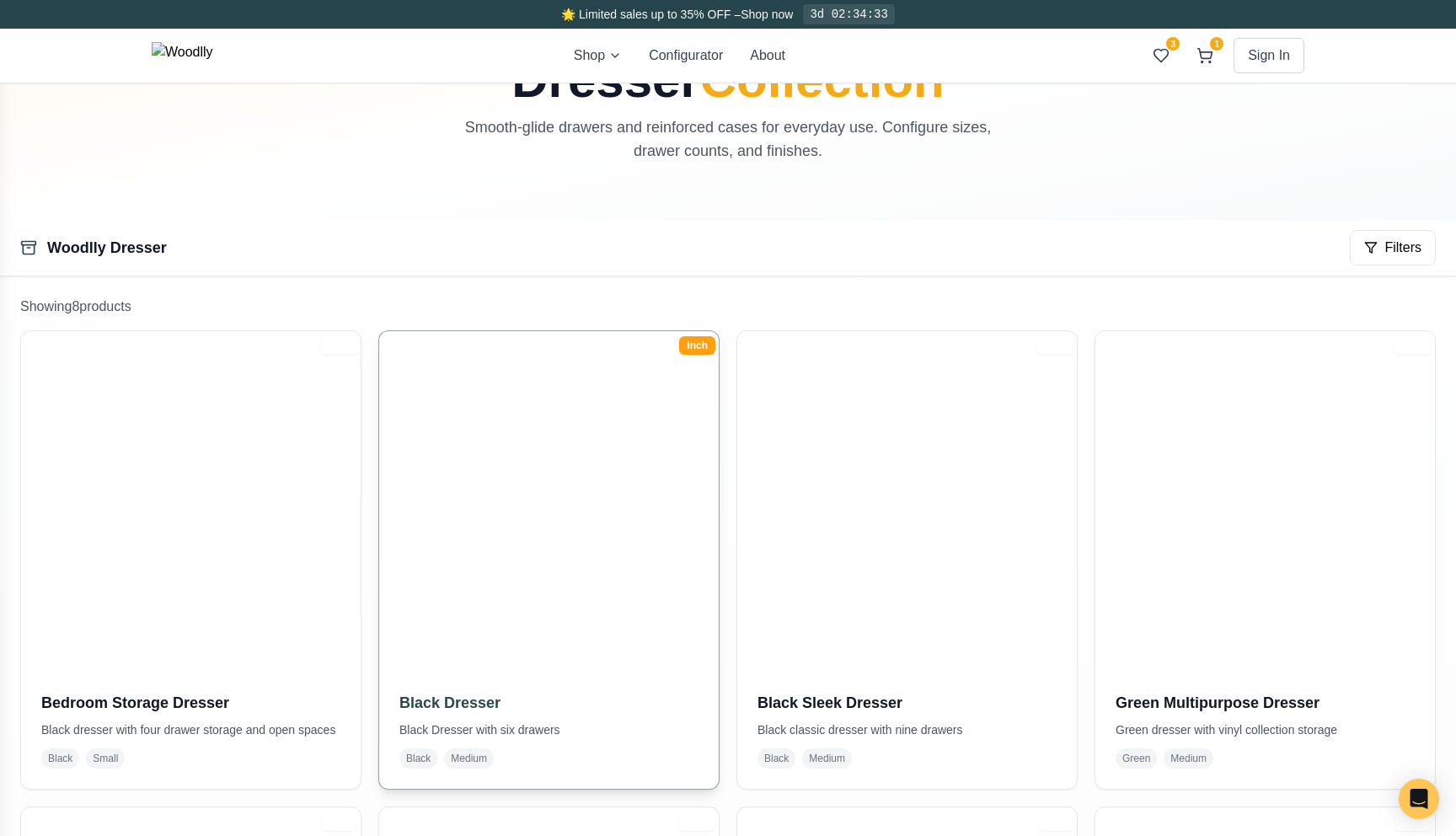
scroll to position [135, 0]
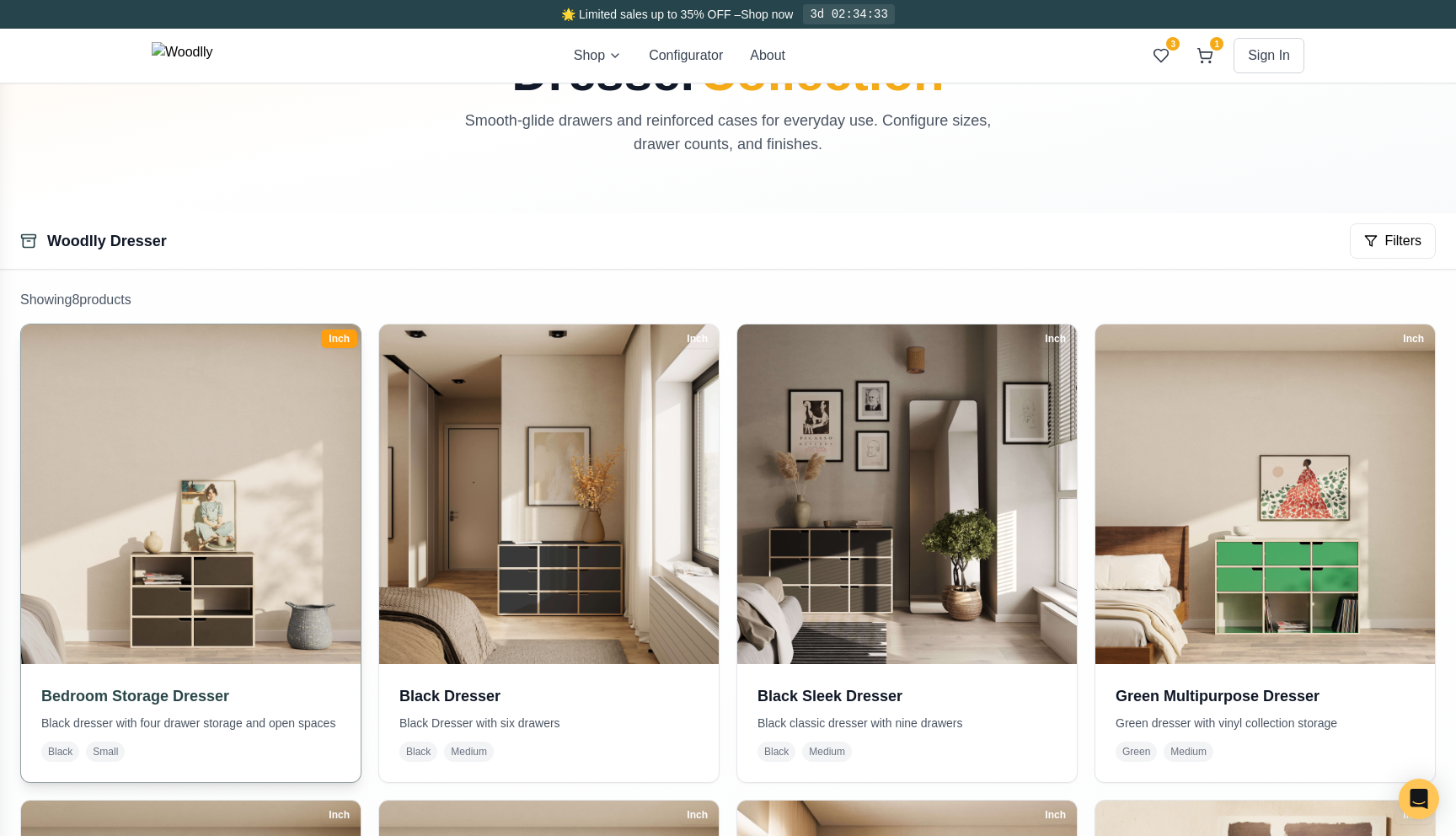
click at [199, 514] on img at bounding box center [191, 494] width 356 height 356
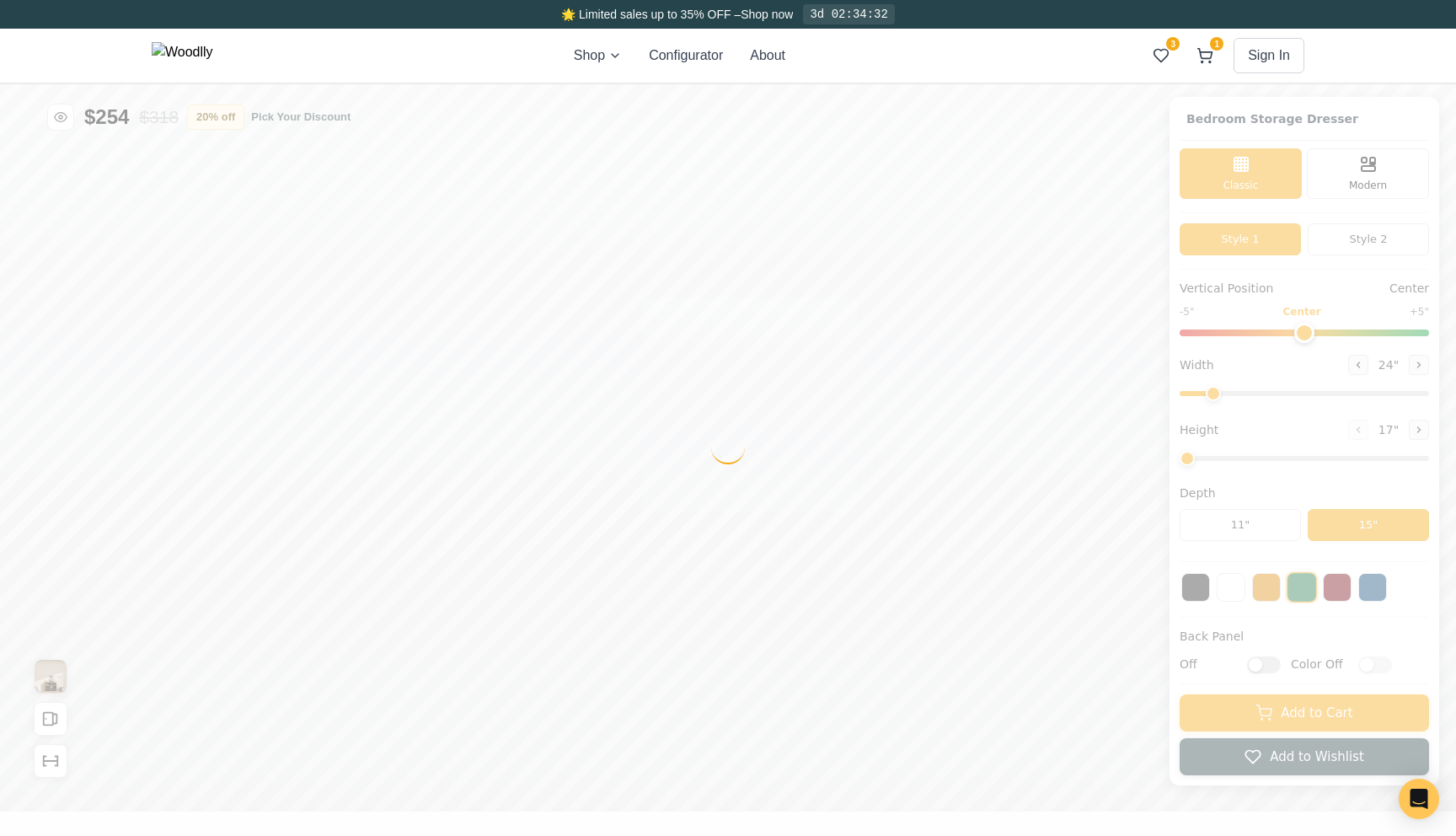
type input "36"
type input "3"
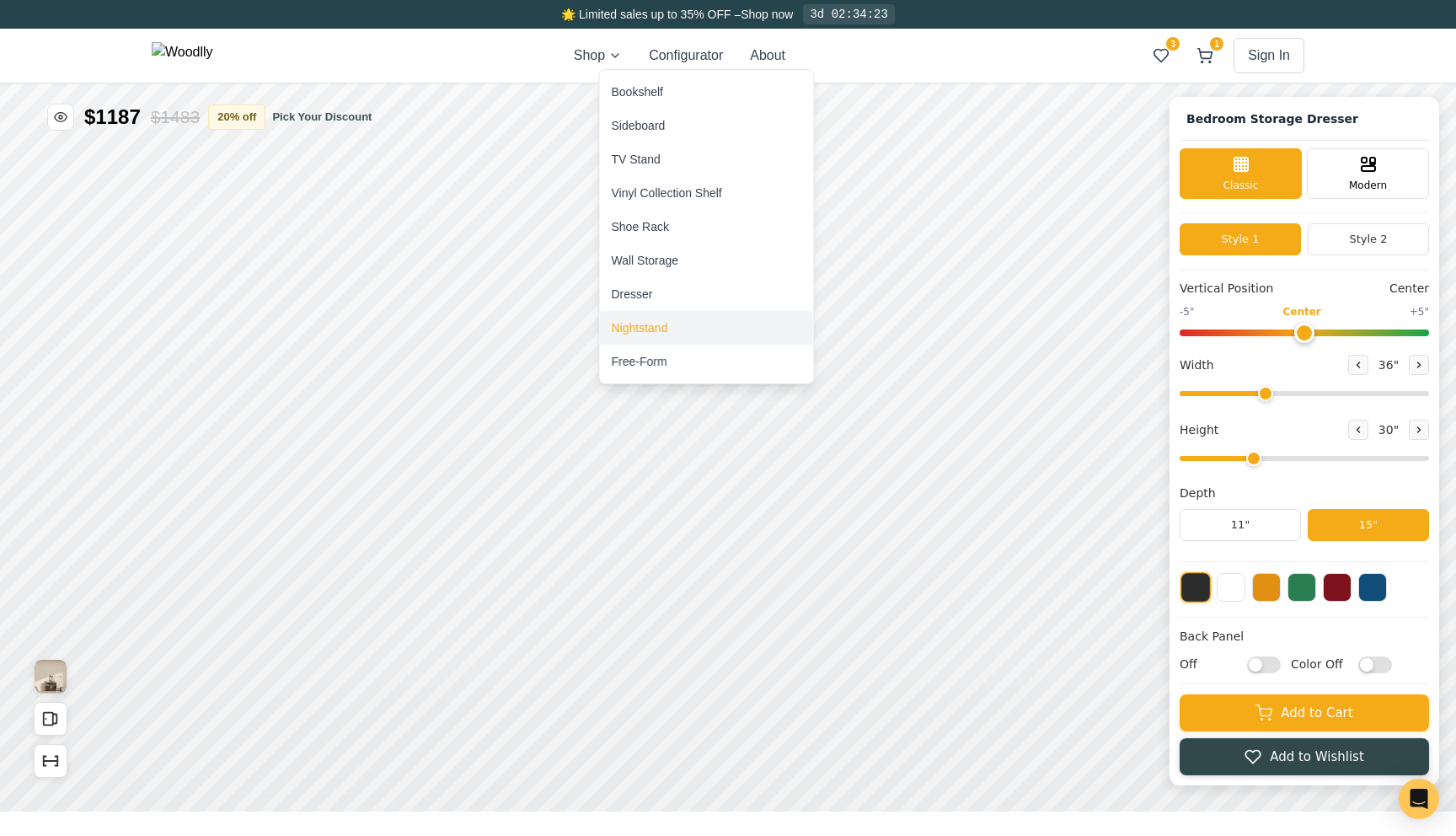
click at [656, 316] on div "Nightstand" at bounding box center [707, 328] width 214 height 34
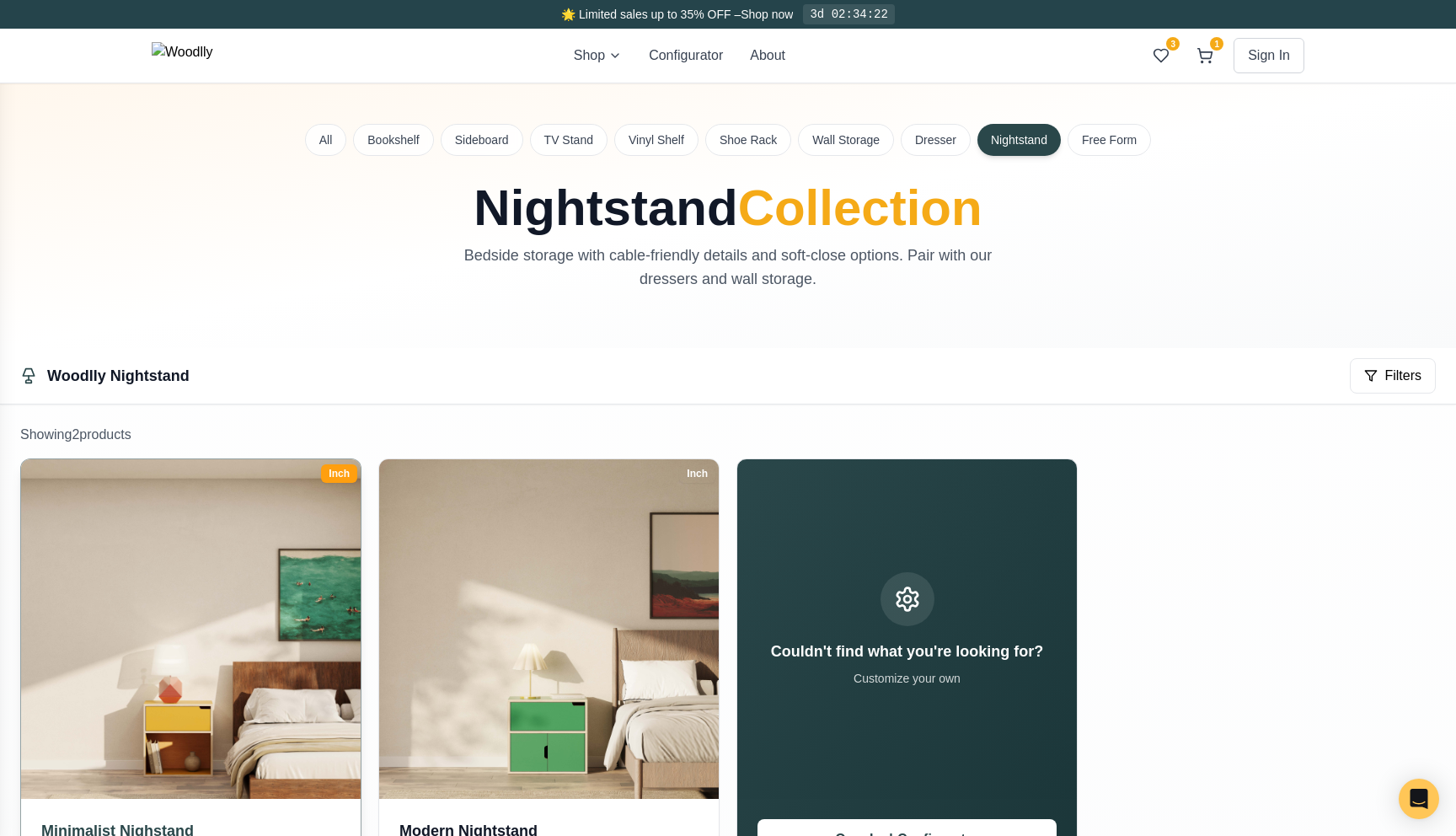
click at [230, 614] on img at bounding box center [191, 629] width 356 height 356
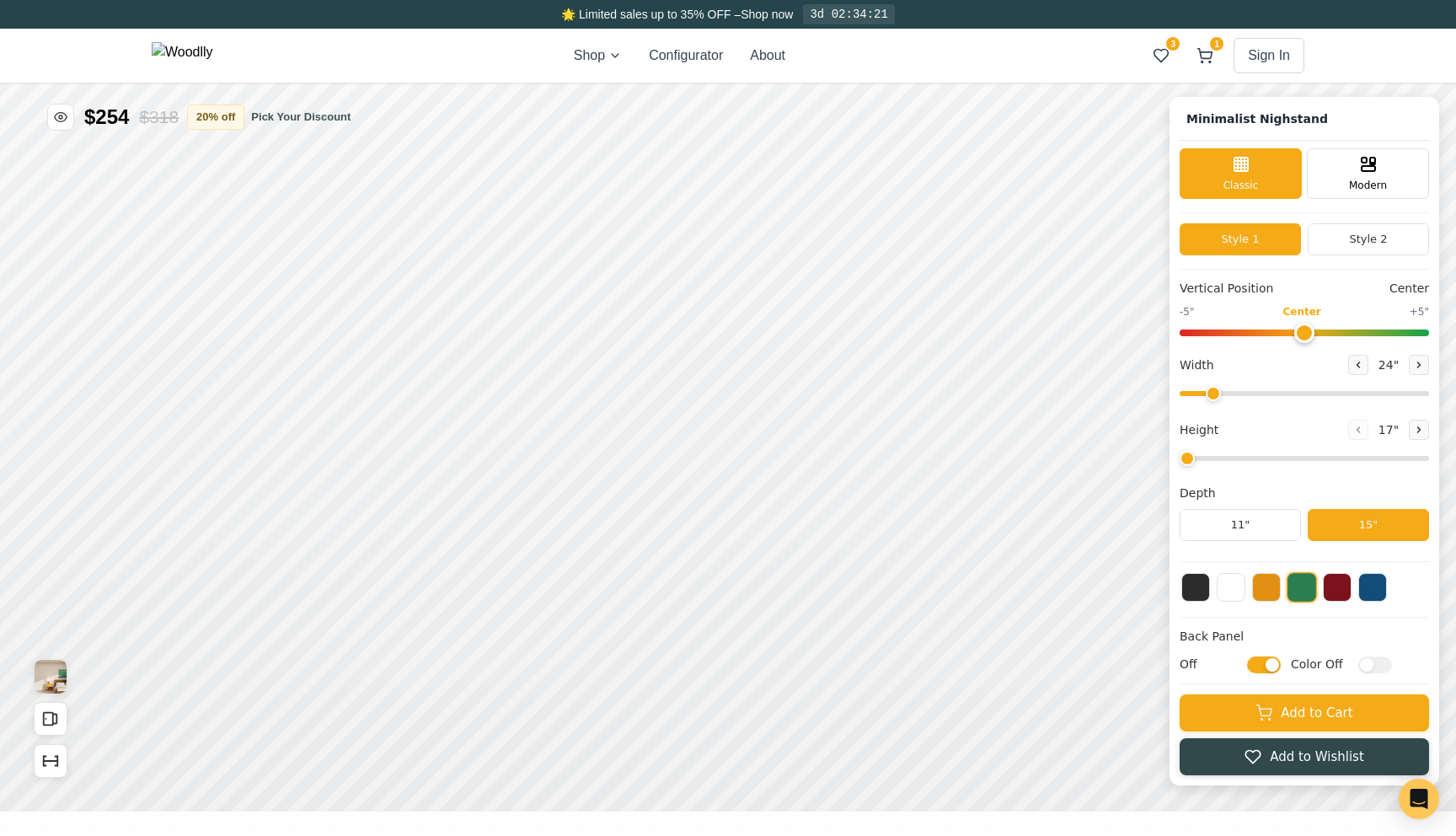
type input "25"
type input "2"
checkbox input "true"
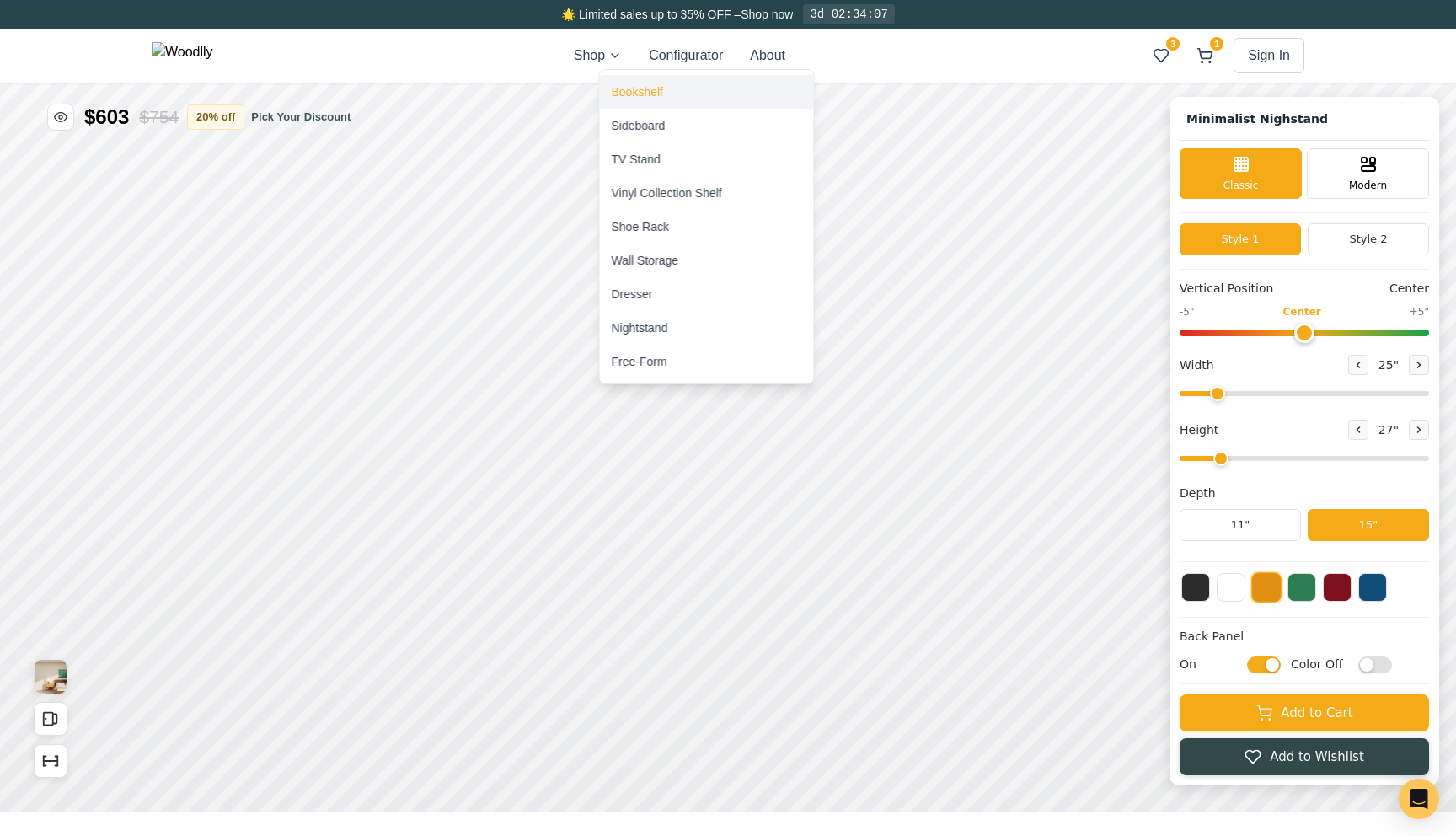
click at [676, 89] on div "Bookshelf" at bounding box center [707, 91] width 214 height 34
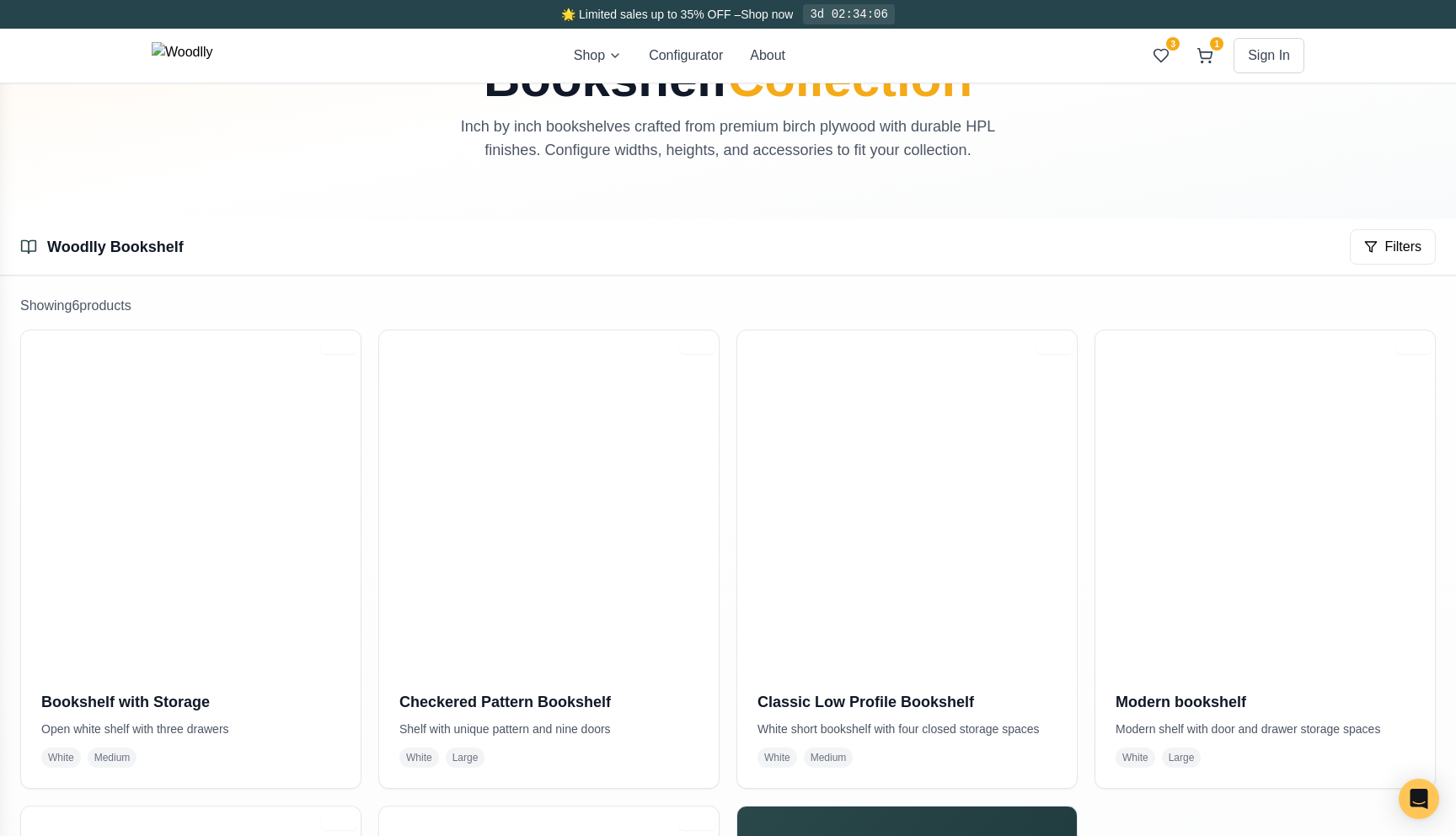
scroll to position [170, 0]
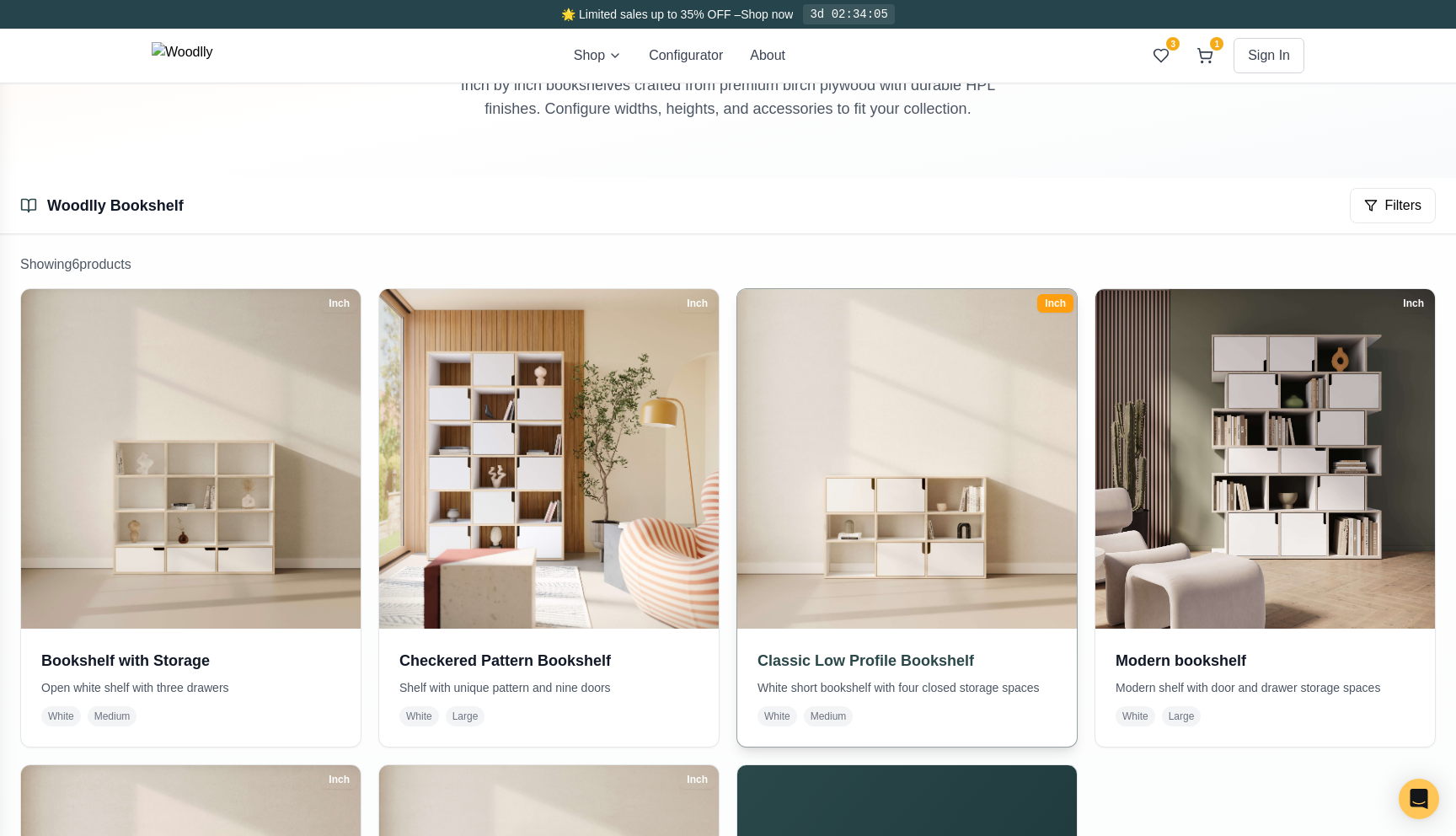
click at [932, 443] on img at bounding box center [907, 459] width 356 height 356
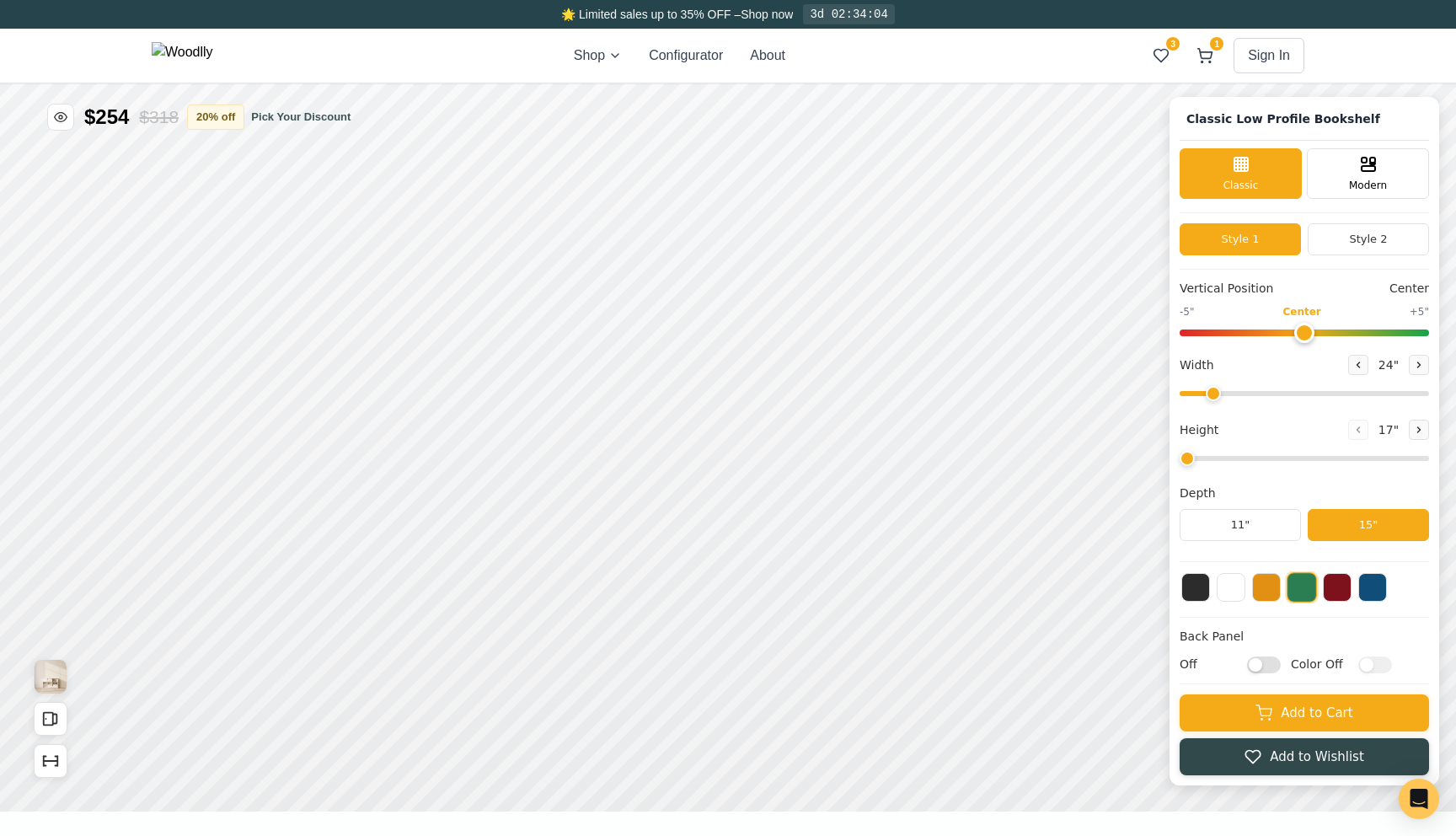
type input "54"
type input "3"
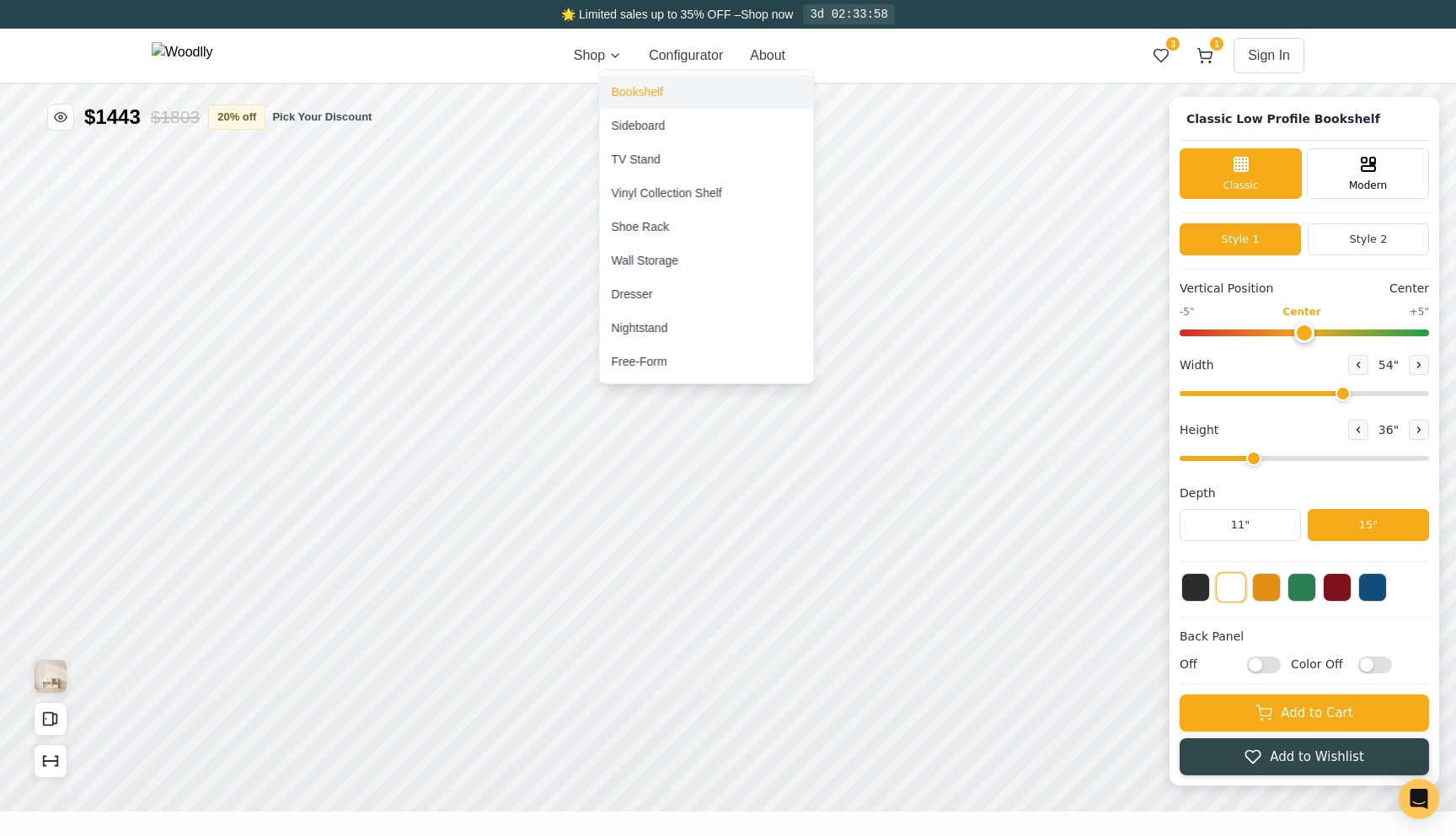
click at [645, 89] on div "Bookshelf" at bounding box center [637, 91] width 51 height 17
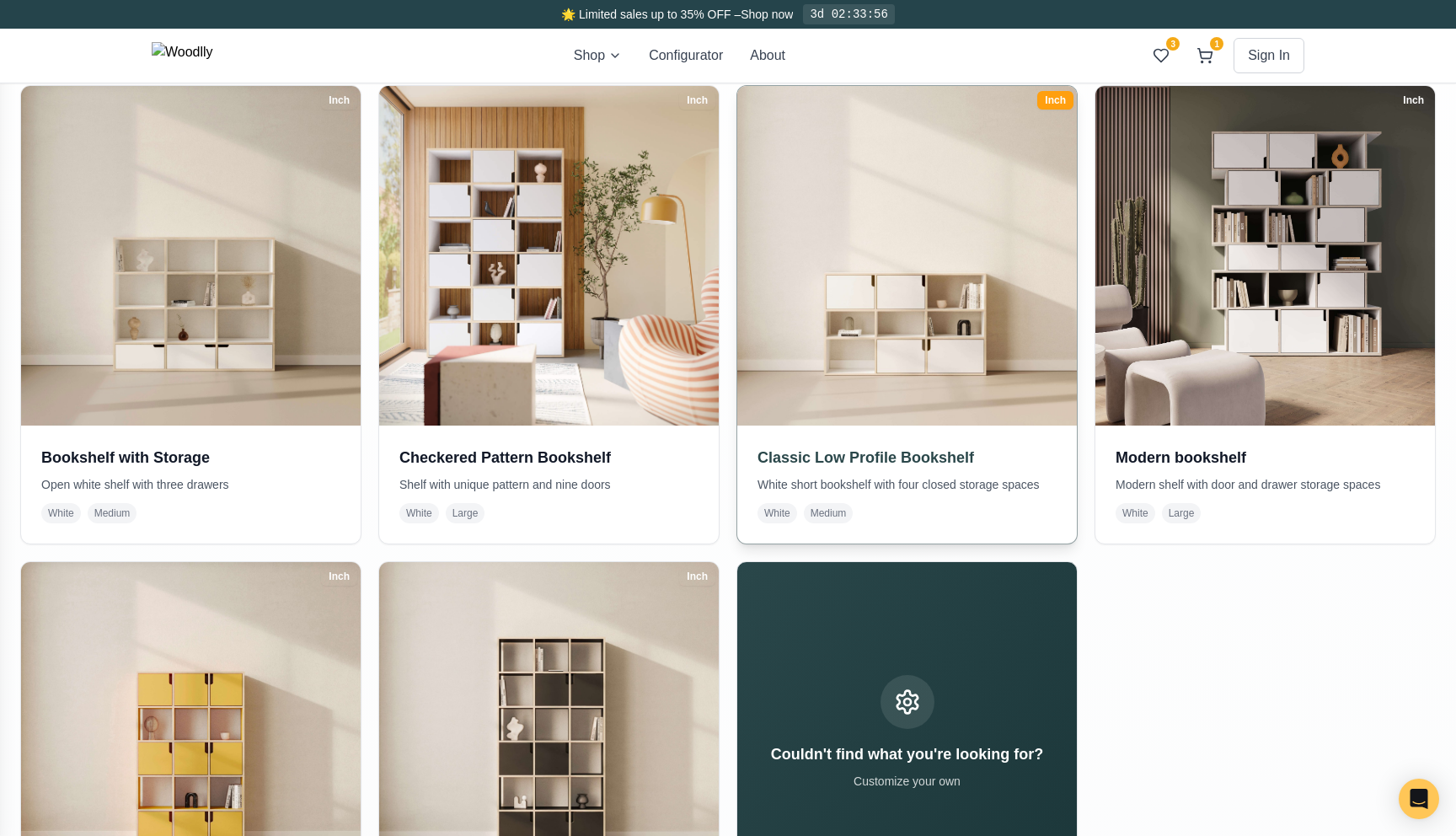
scroll to position [379, 0]
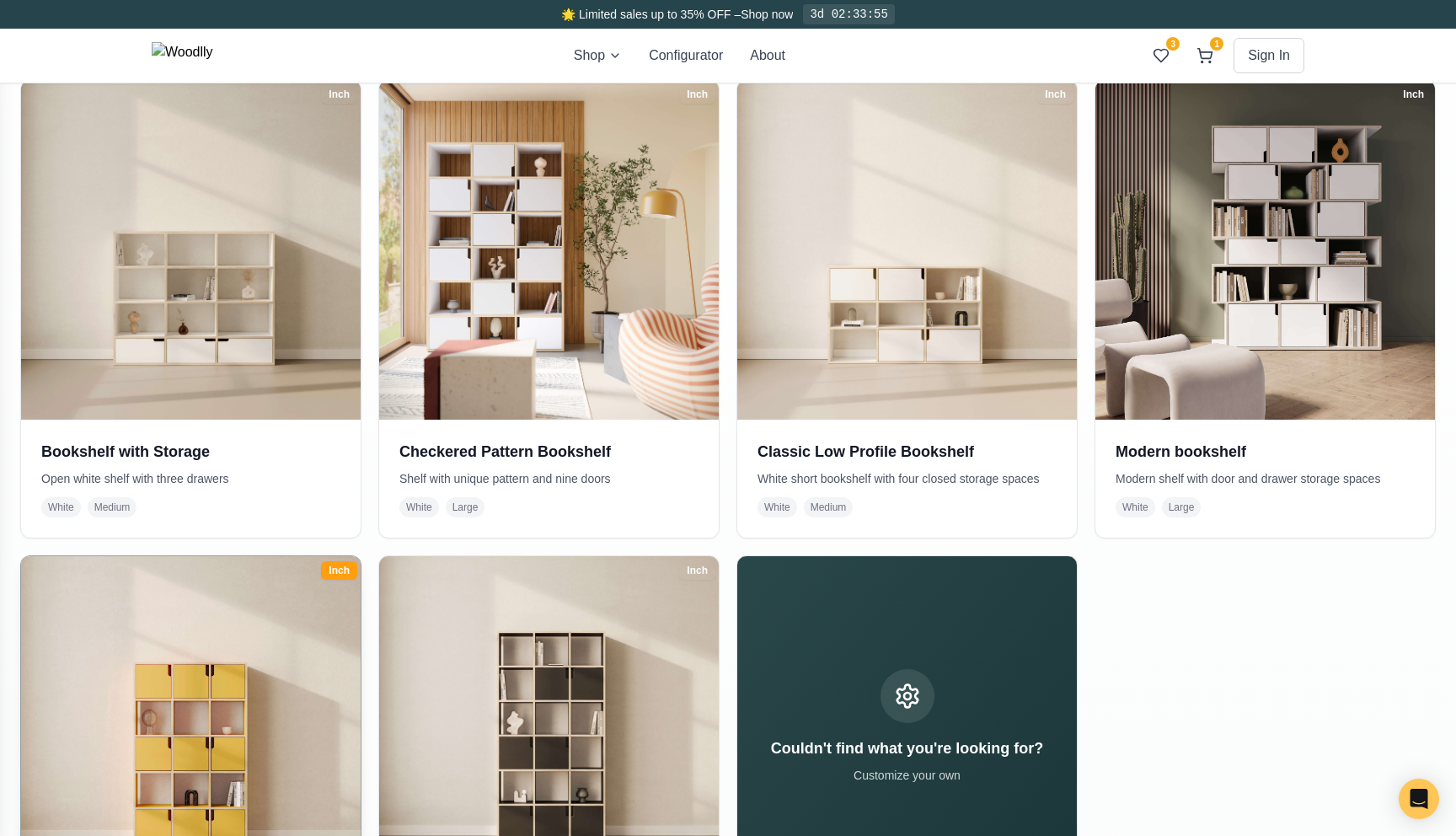
click at [340, 666] on img at bounding box center [191, 726] width 356 height 356
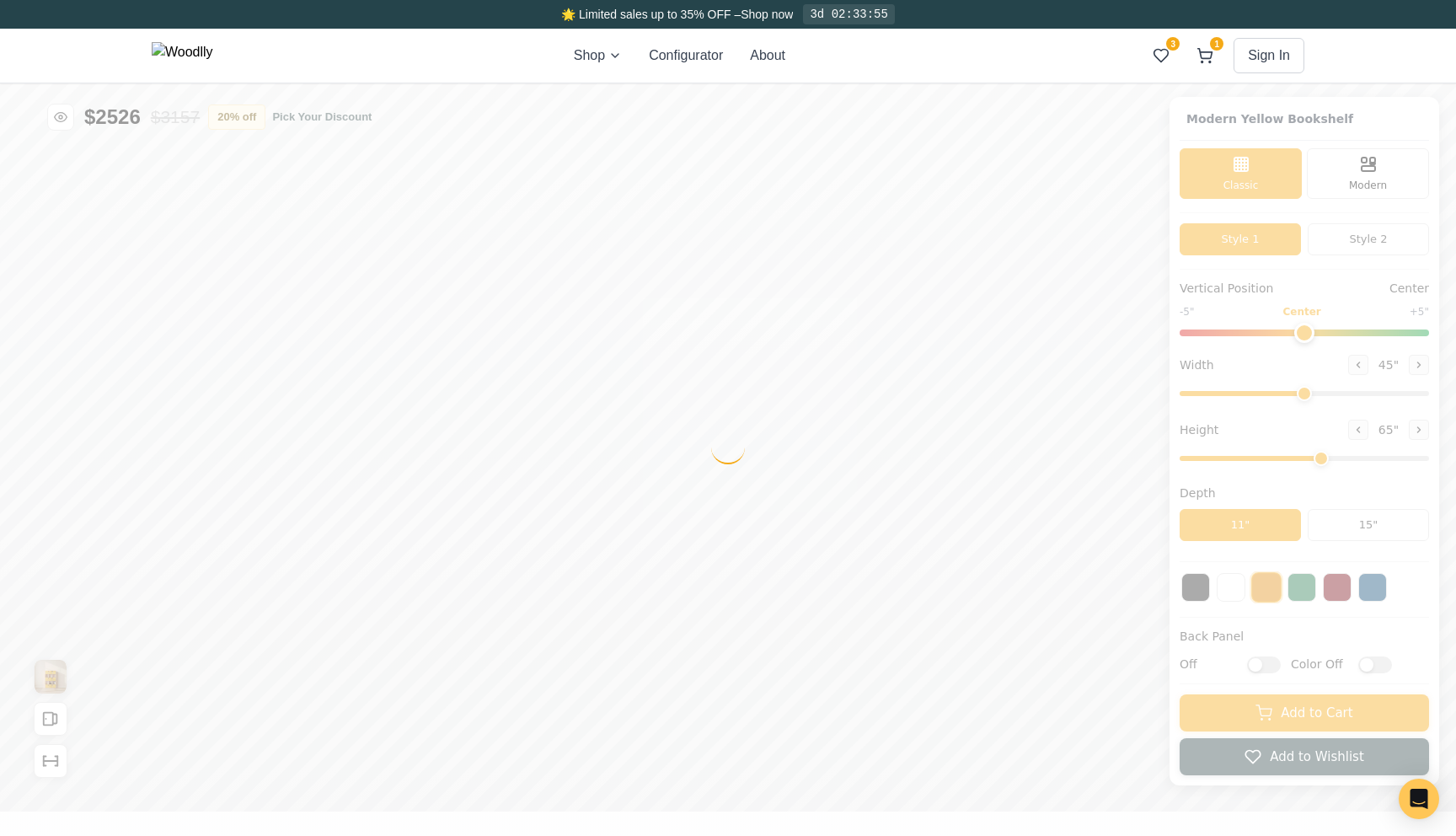
type input "45"
type input "5"
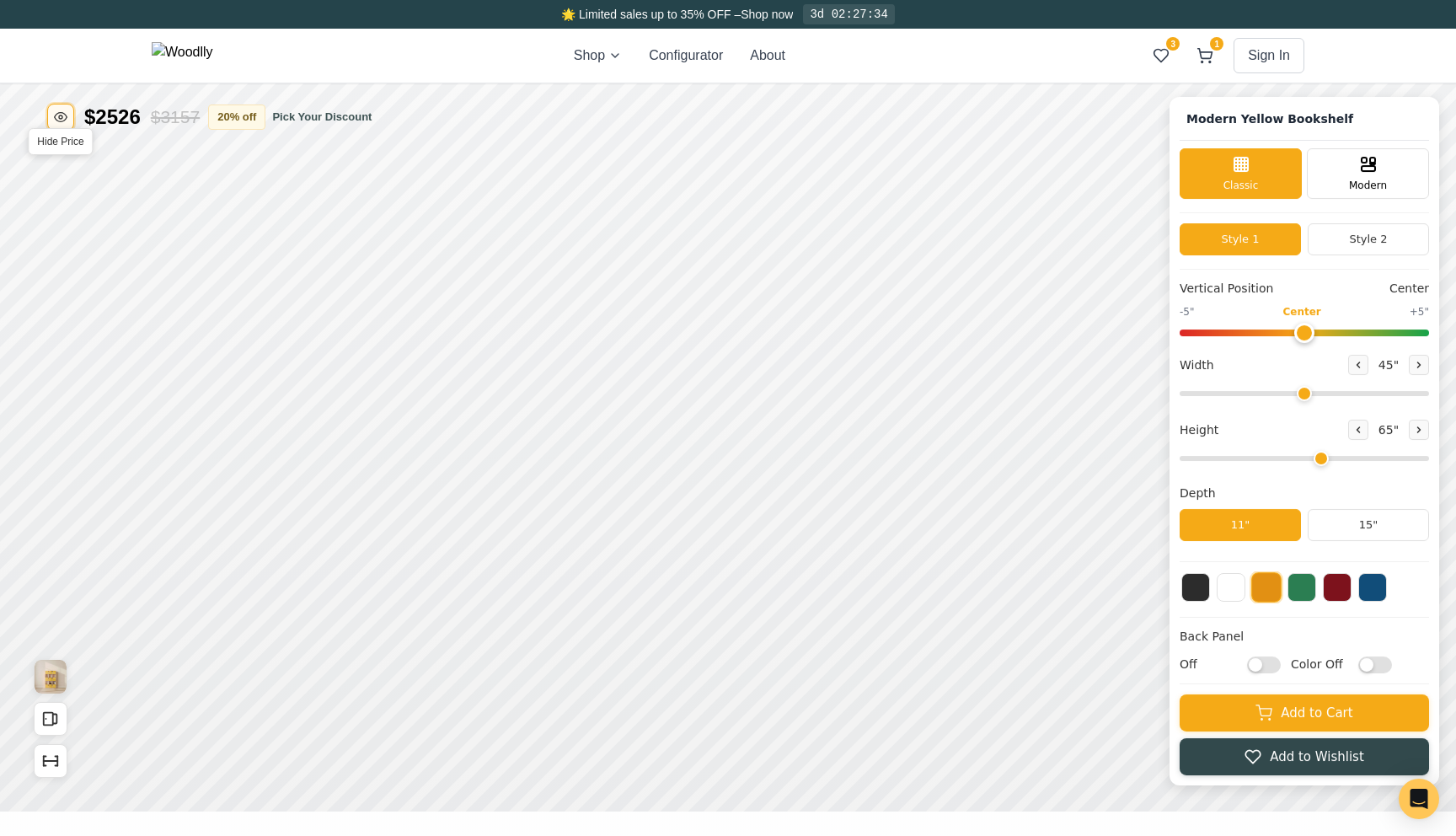
click at [64, 123] on icon "Toggle price visibility" at bounding box center [61, 117] width 14 height 14
click at [243, 116] on button "20 % off" at bounding box center [237, 116] width 57 height 25
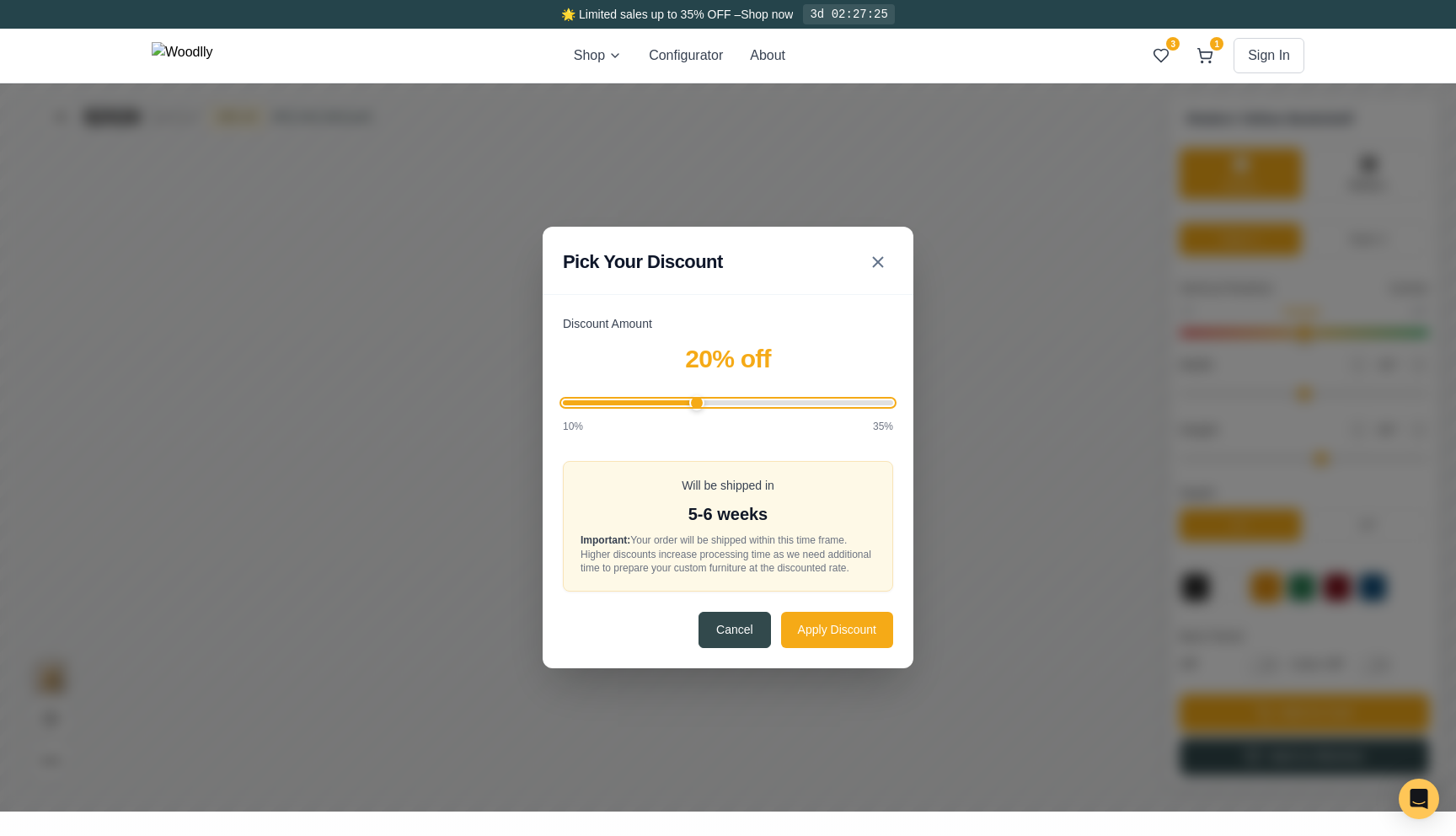
click at [700, 401] on input "Discount Amount" at bounding box center [728, 403] width 330 height 5
drag, startPoint x: 700, startPoint y: 399, endPoint x: 818, endPoint y: 400, distance: 118.0
click at [818, 401] on input "Discount Amount" at bounding box center [728, 403] width 330 height 5
drag, startPoint x: 731, startPoint y: 389, endPoint x: 695, endPoint y: 392, distance: 36.1
type input "20"
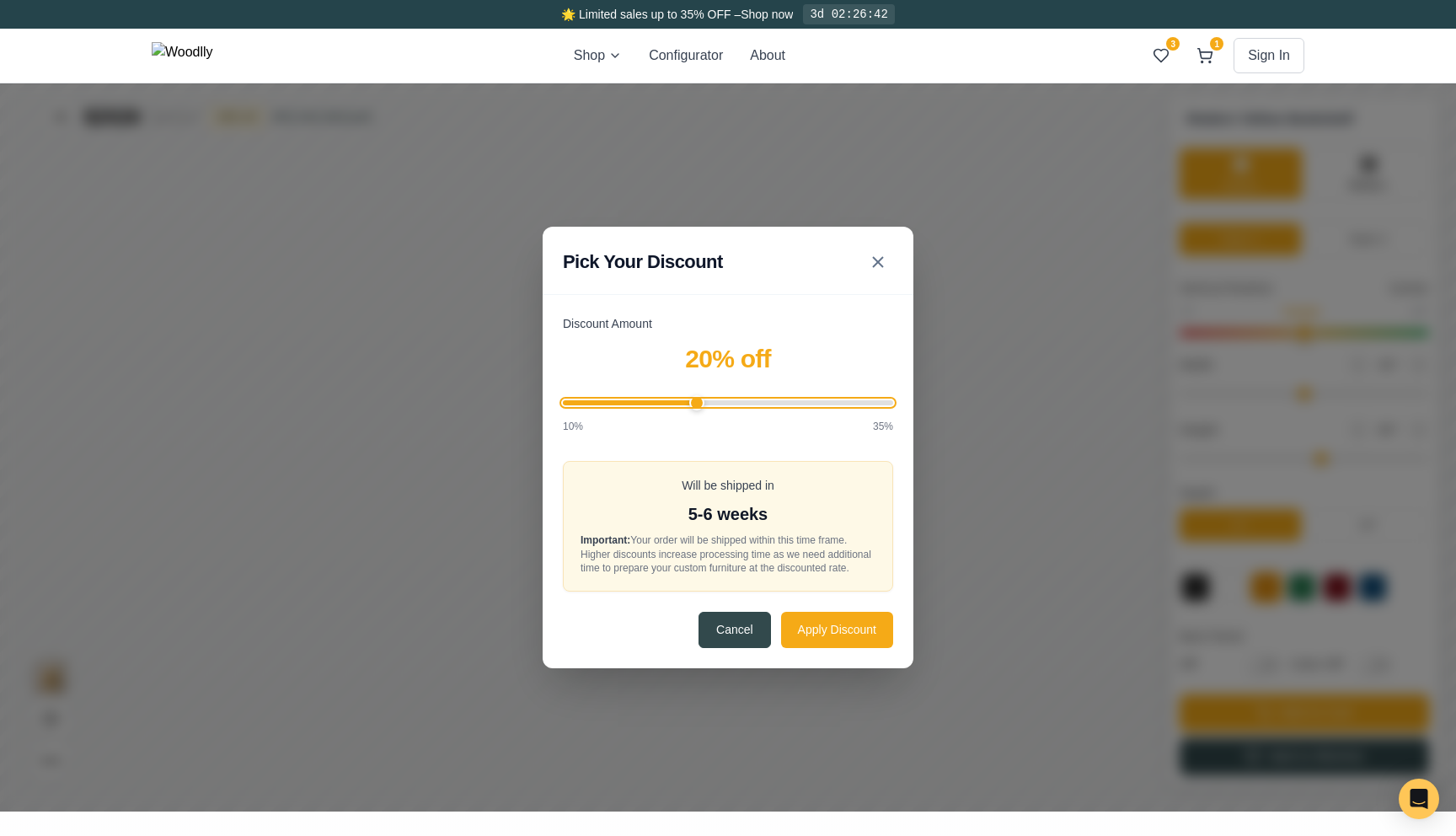
click at [695, 401] on input "Discount Amount" at bounding box center [728, 403] width 330 height 5
click at [881, 252] on icon at bounding box center [877, 262] width 20 height 20
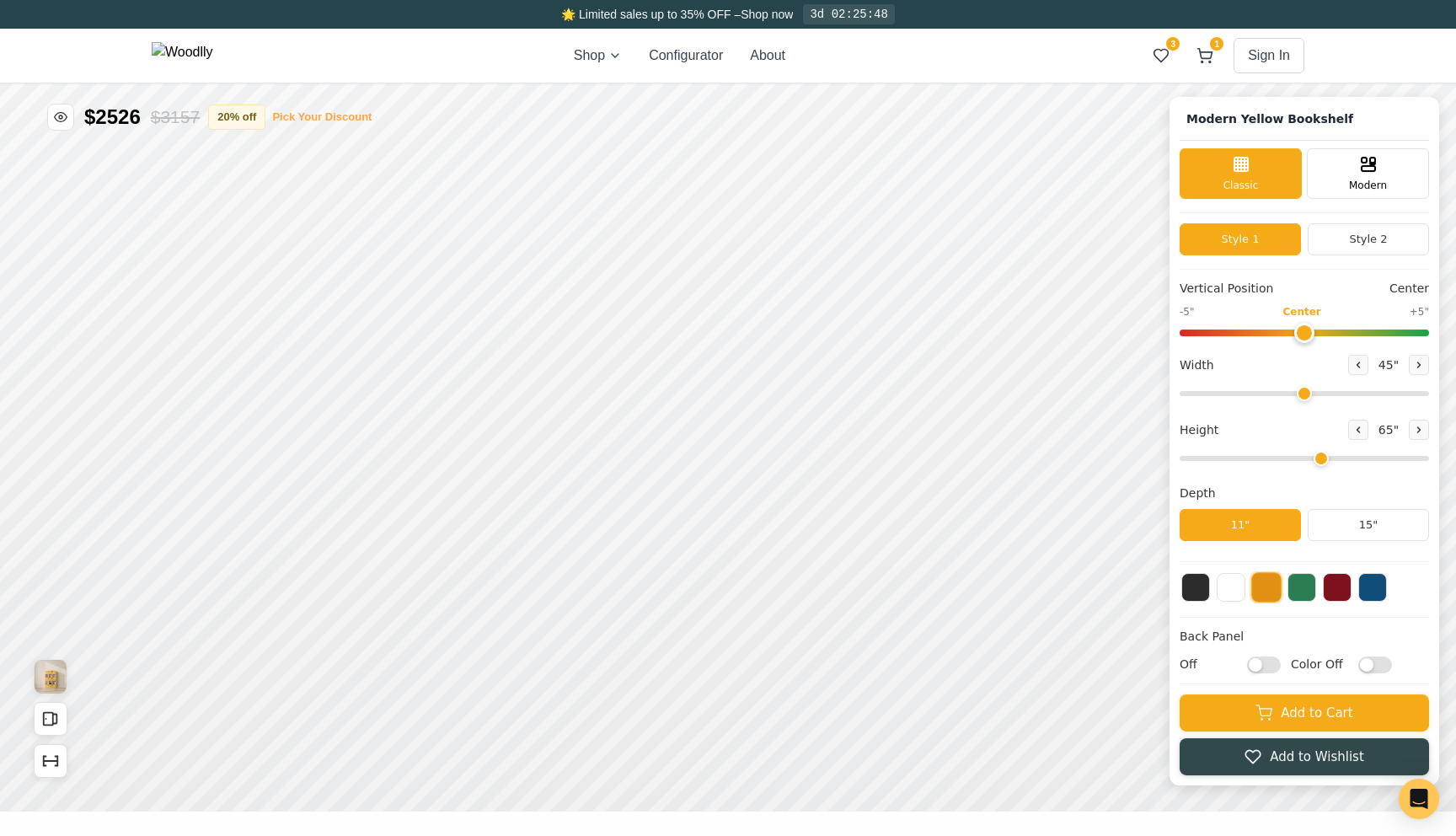
click at [316, 118] on button "Pick Your Discount" at bounding box center [321, 116] width 99 height 17
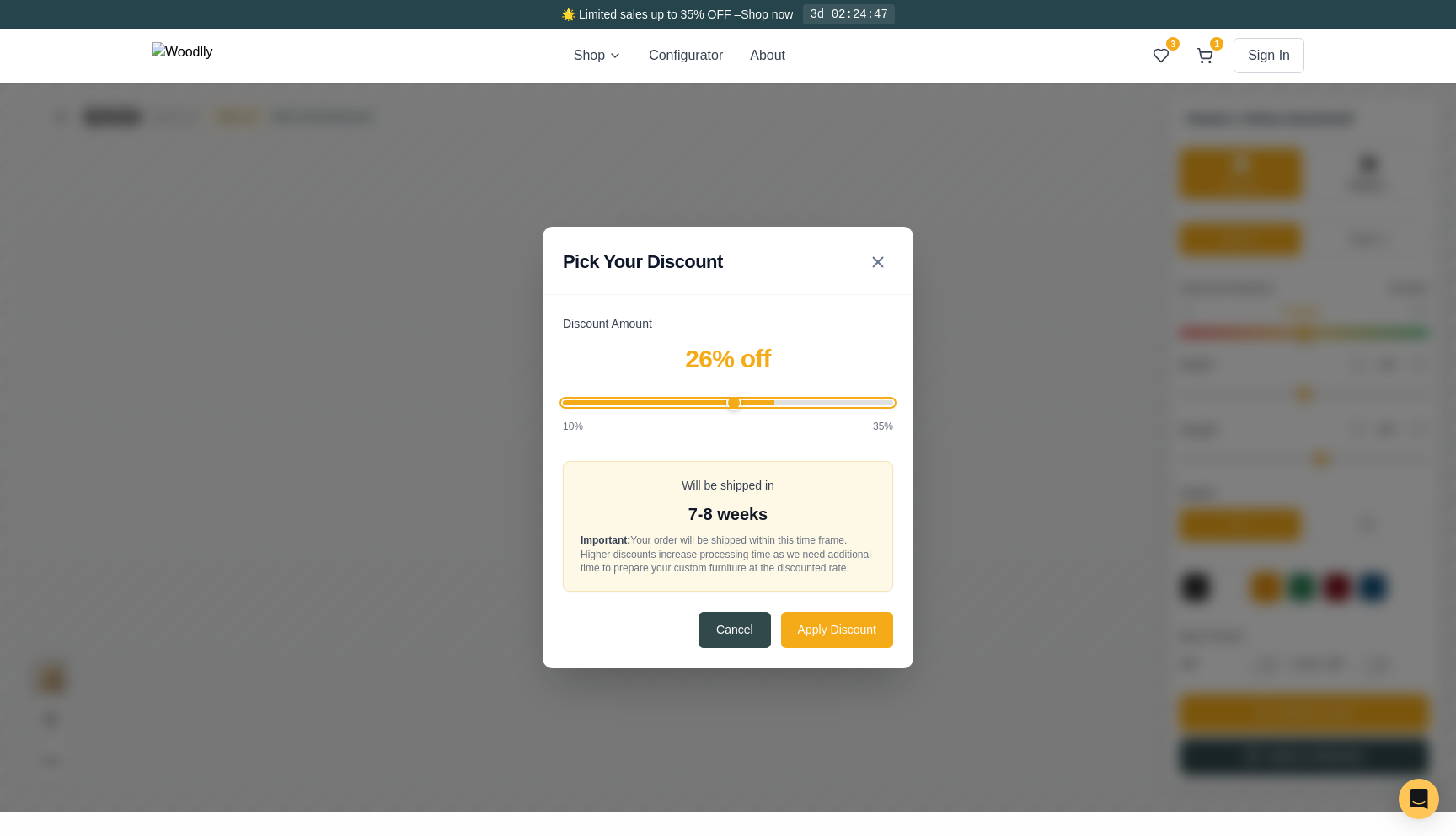
drag, startPoint x: 701, startPoint y: 393, endPoint x: 732, endPoint y: 383, distance: 32.6
click at [733, 401] on input "Discount Amount" at bounding box center [728, 403] width 330 height 5
drag, startPoint x: 734, startPoint y: 400, endPoint x: 934, endPoint y: 401, distance: 200.0
type input "35"
click at [893, 401] on input "Discount Amount" at bounding box center [728, 403] width 330 height 5
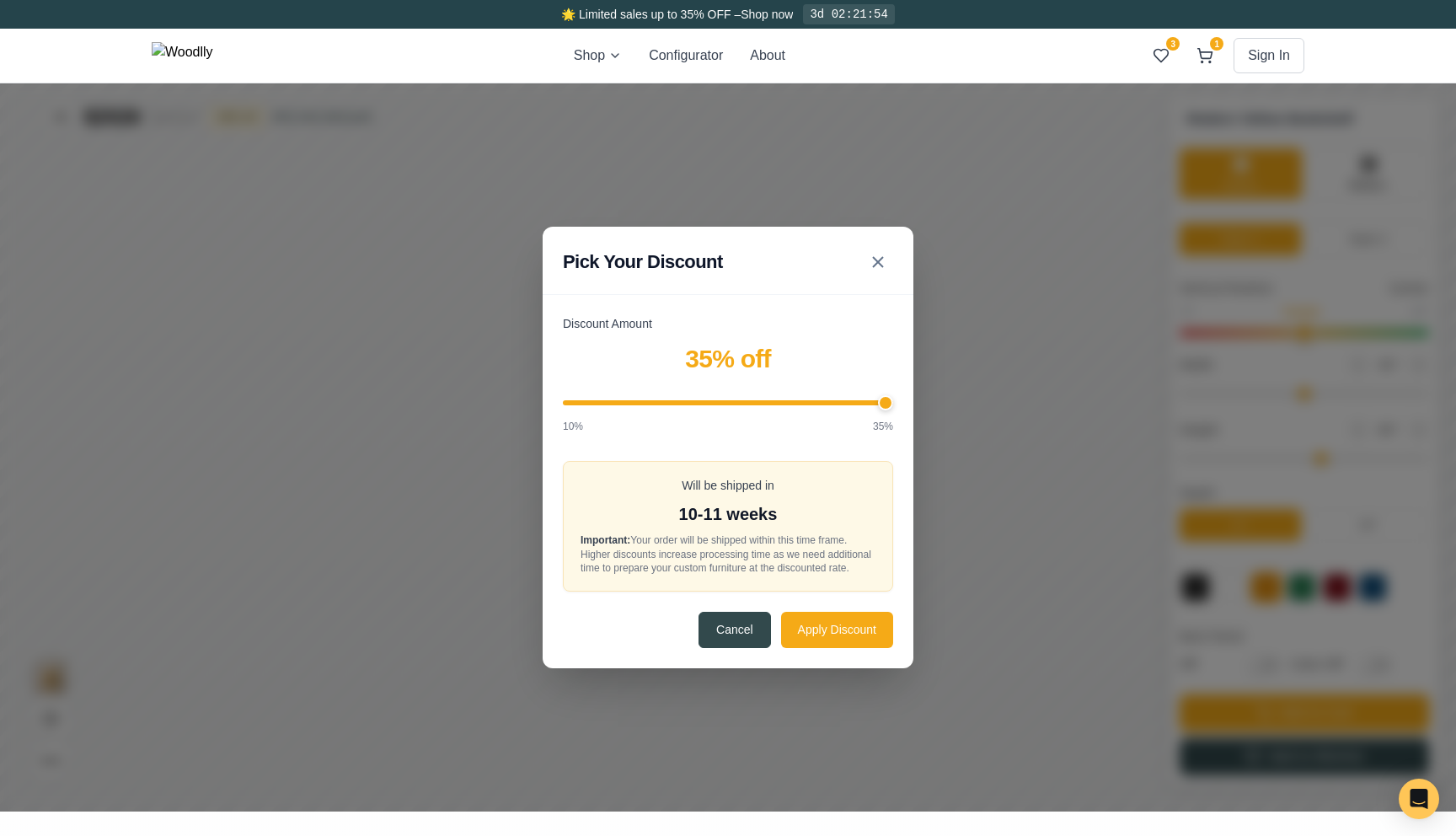
click at [853, 435] on div "Discount Amount 35 % off 10% 35% Will be shipped in 10-11 weeks Important: Your…" at bounding box center [728, 492] width 371 height 353
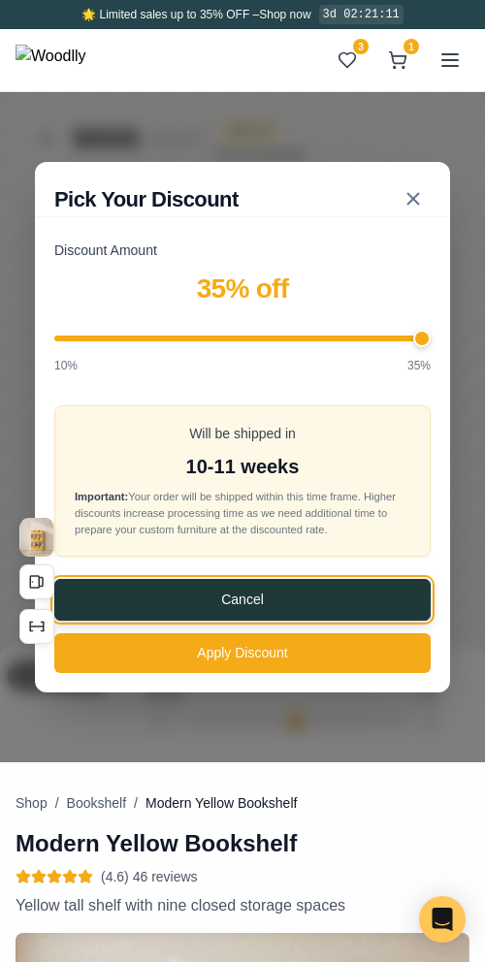
click at [278, 593] on button "Cancel" at bounding box center [242, 600] width 376 height 42
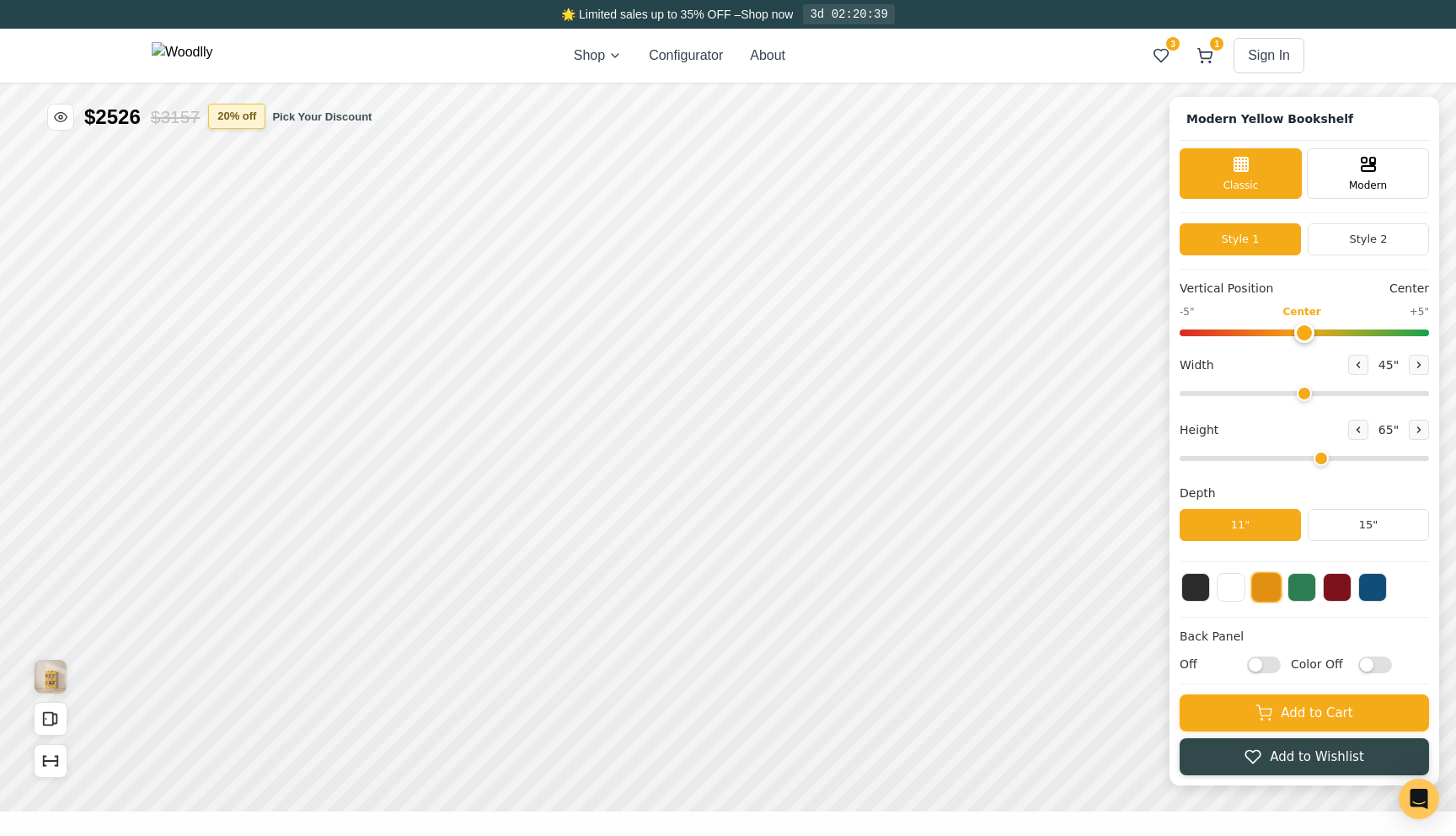
click at [255, 118] on button "20 % off" at bounding box center [237, 116] width 57 height 25
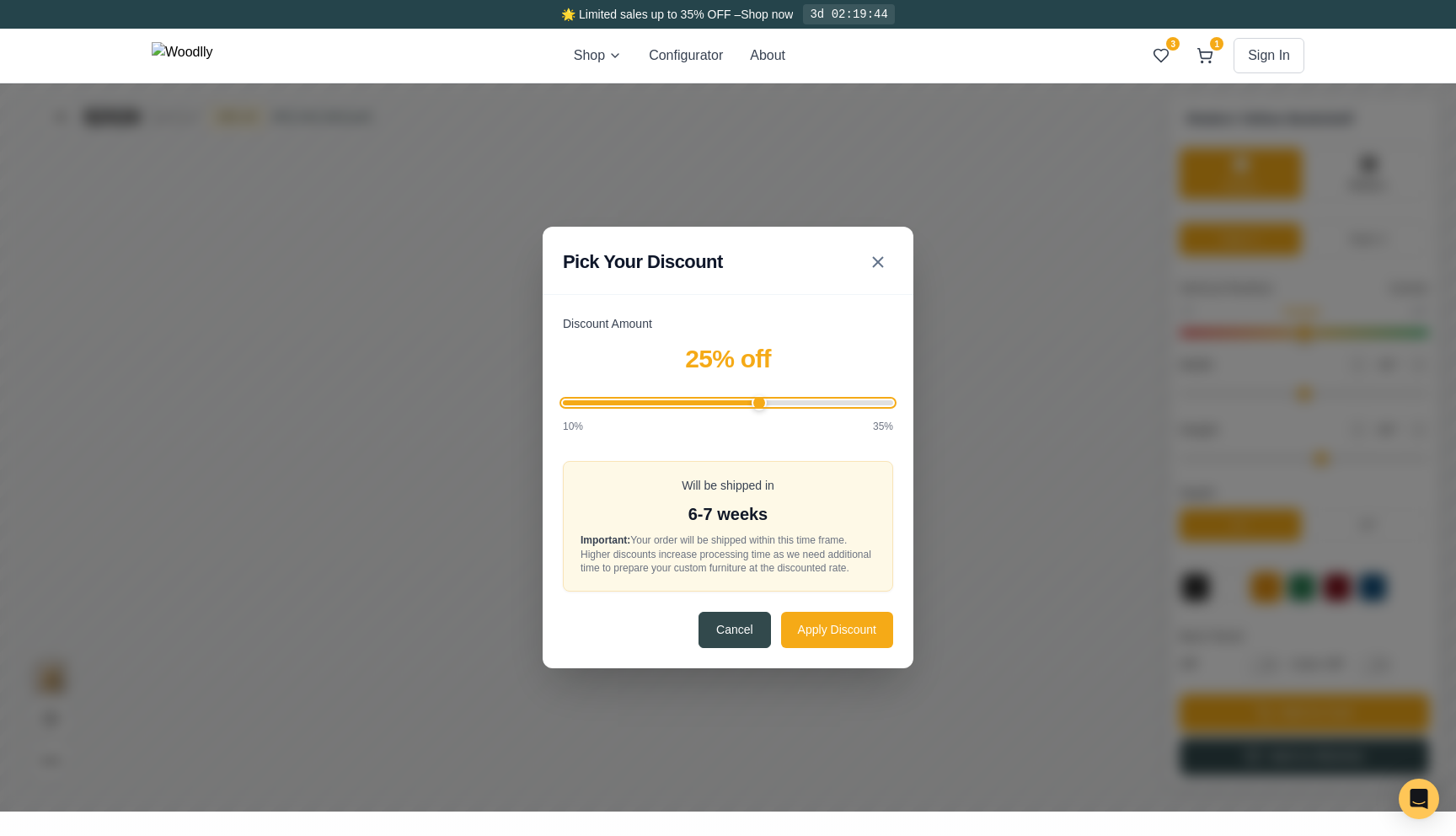
type input "26"
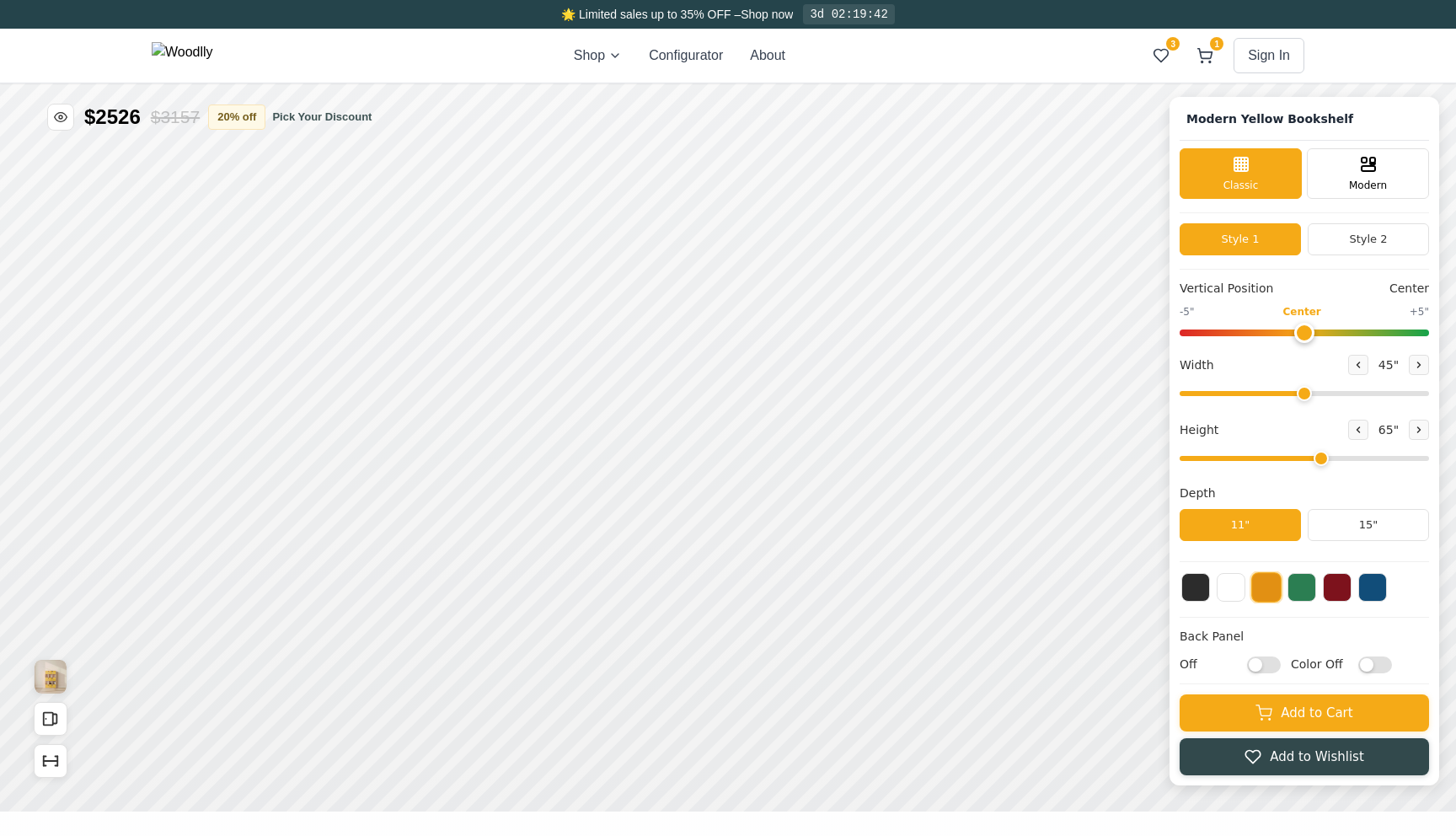
type input "45"
type input "5"
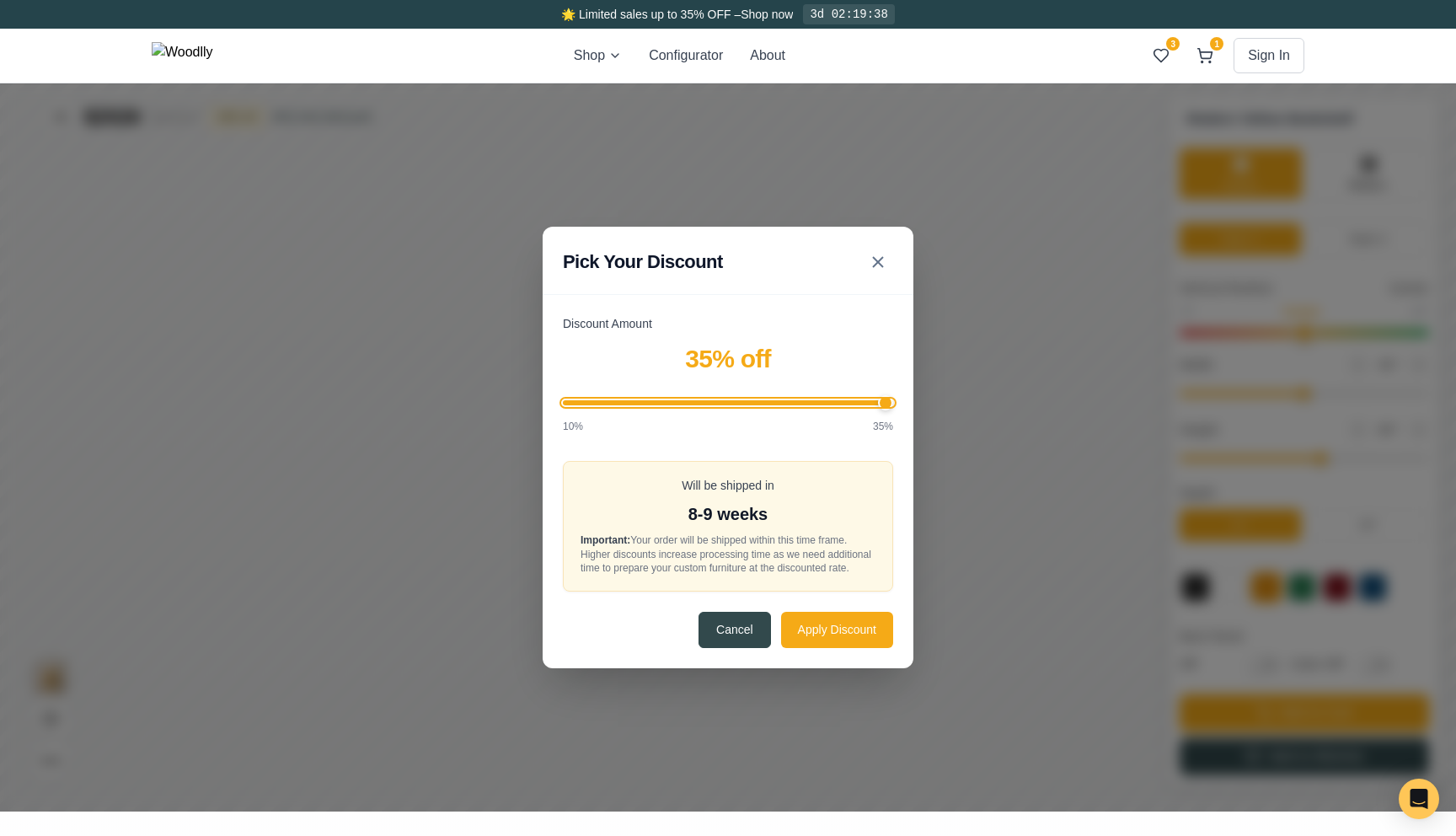
drag, startPoint x: 1131, startPoint y: -1, endPoint x: 1332, endPoint y: 1, distance: 201.0
type input "35"
click at [1320, 10] on input "Discount Amount" at bounding box center [1157, 10] width 330 height 5
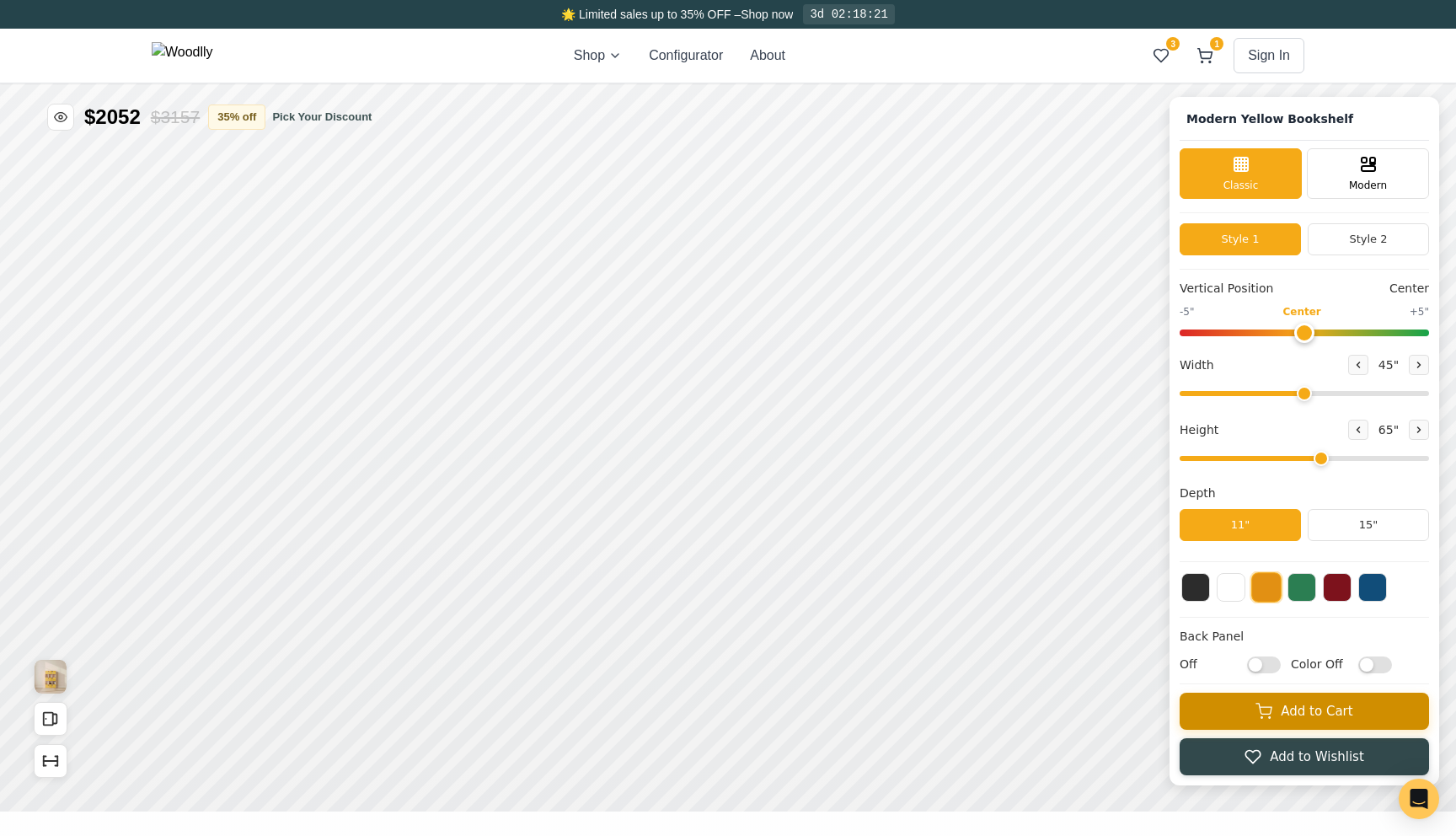
click at [1205, 61] on icon at bounding box center [1204, 55] width 17 height 17
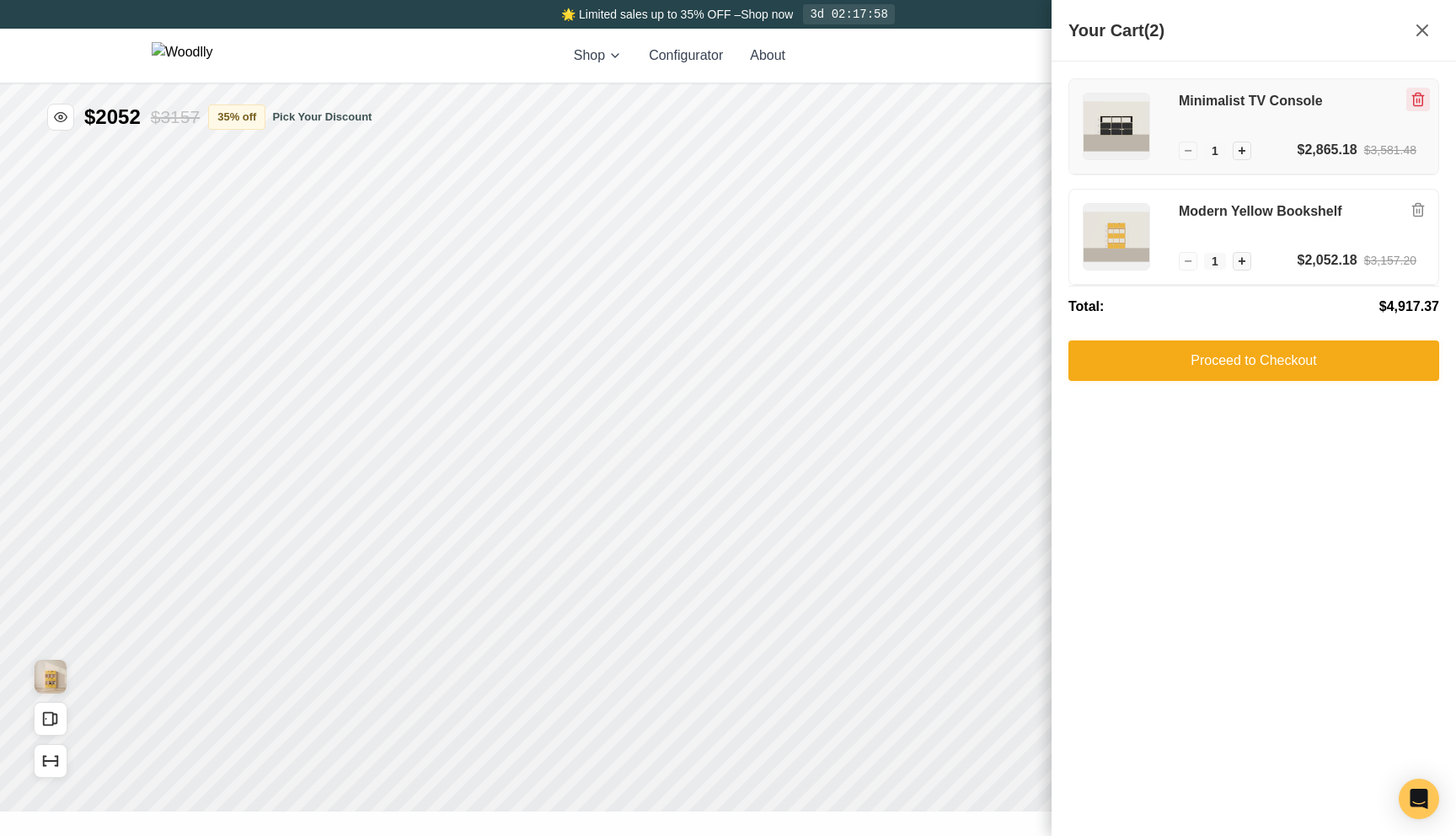
click at [1418, 108] on button "Remove item" at bounding box center [1418, 99] width 23 height 23
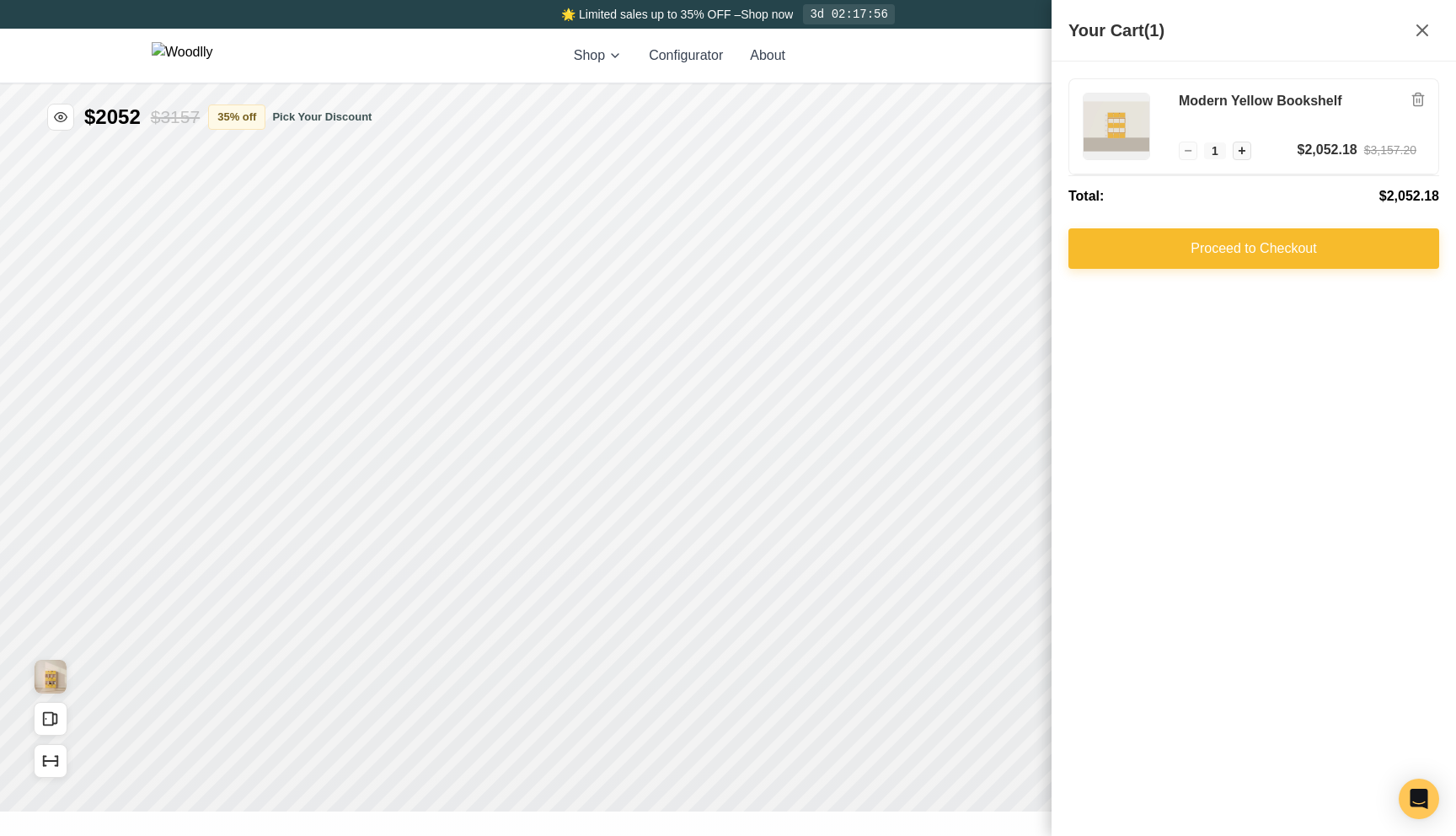
click at [1244, 265] on button "Proceed to Checkout" at bounding box center [1254, 249] width 371 height 41
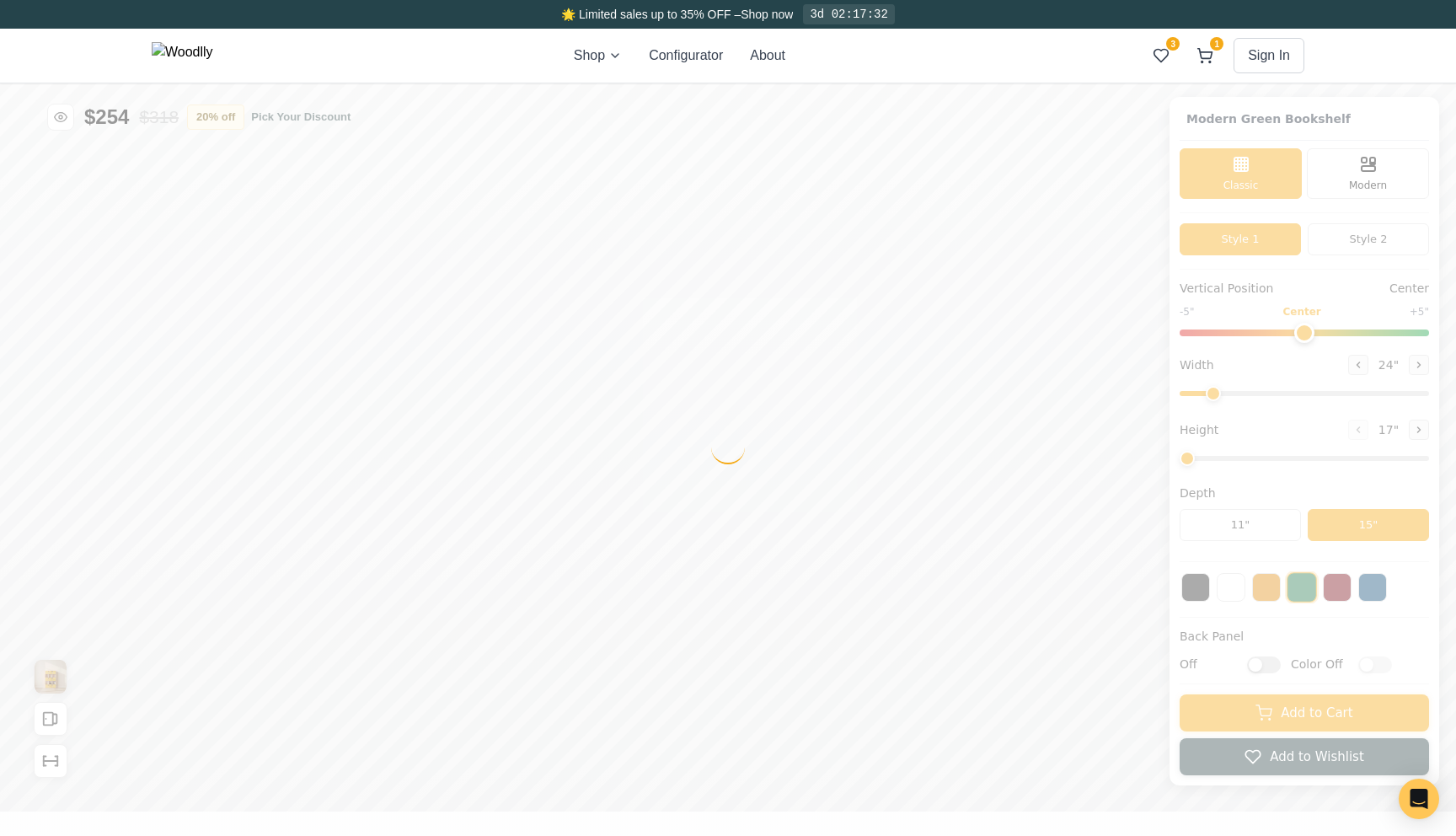
type input "45"
type input "5"
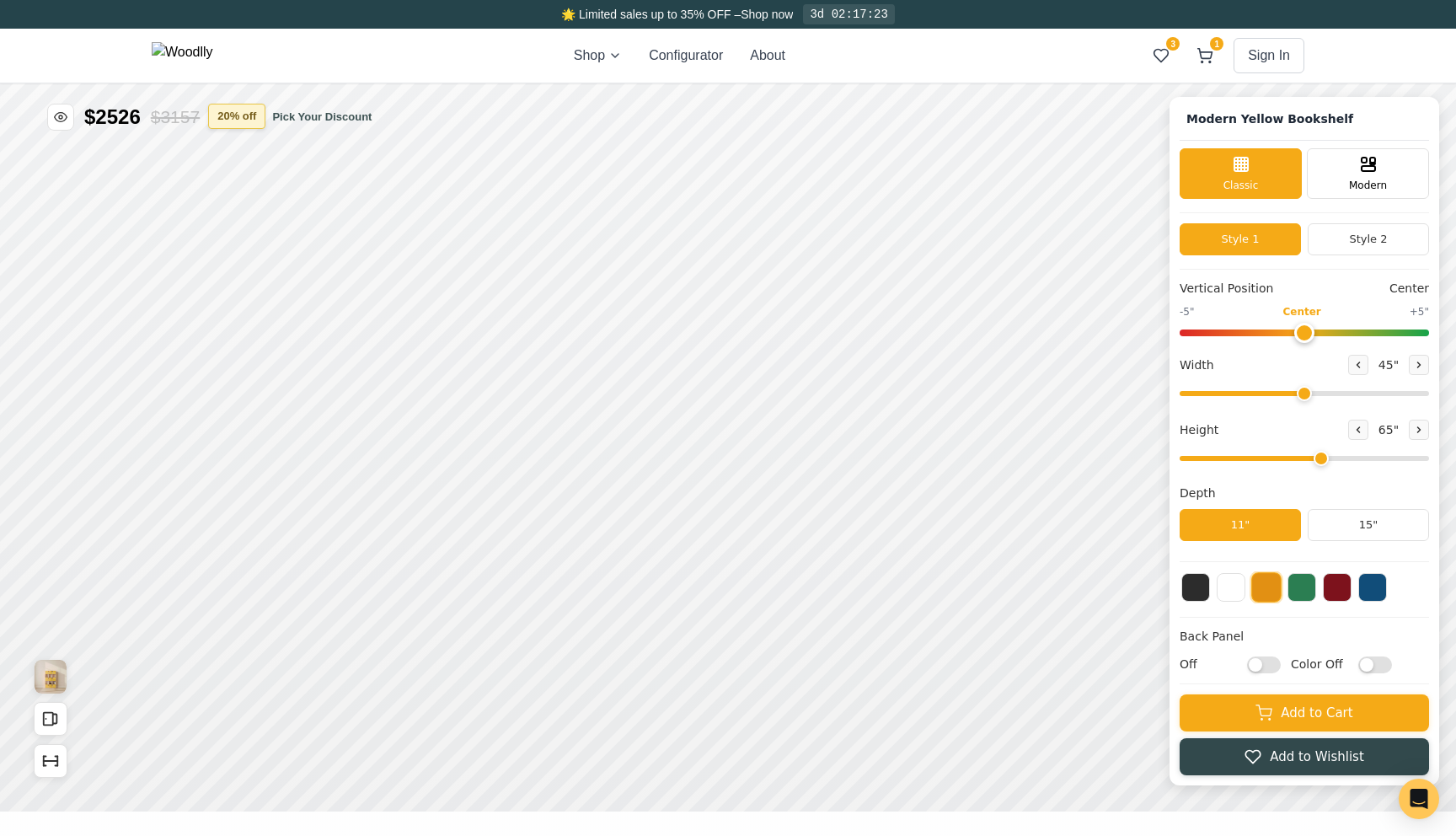
click at [248, 117] on button "20 % off" at bounding box center [237, 116] width 57 height 25
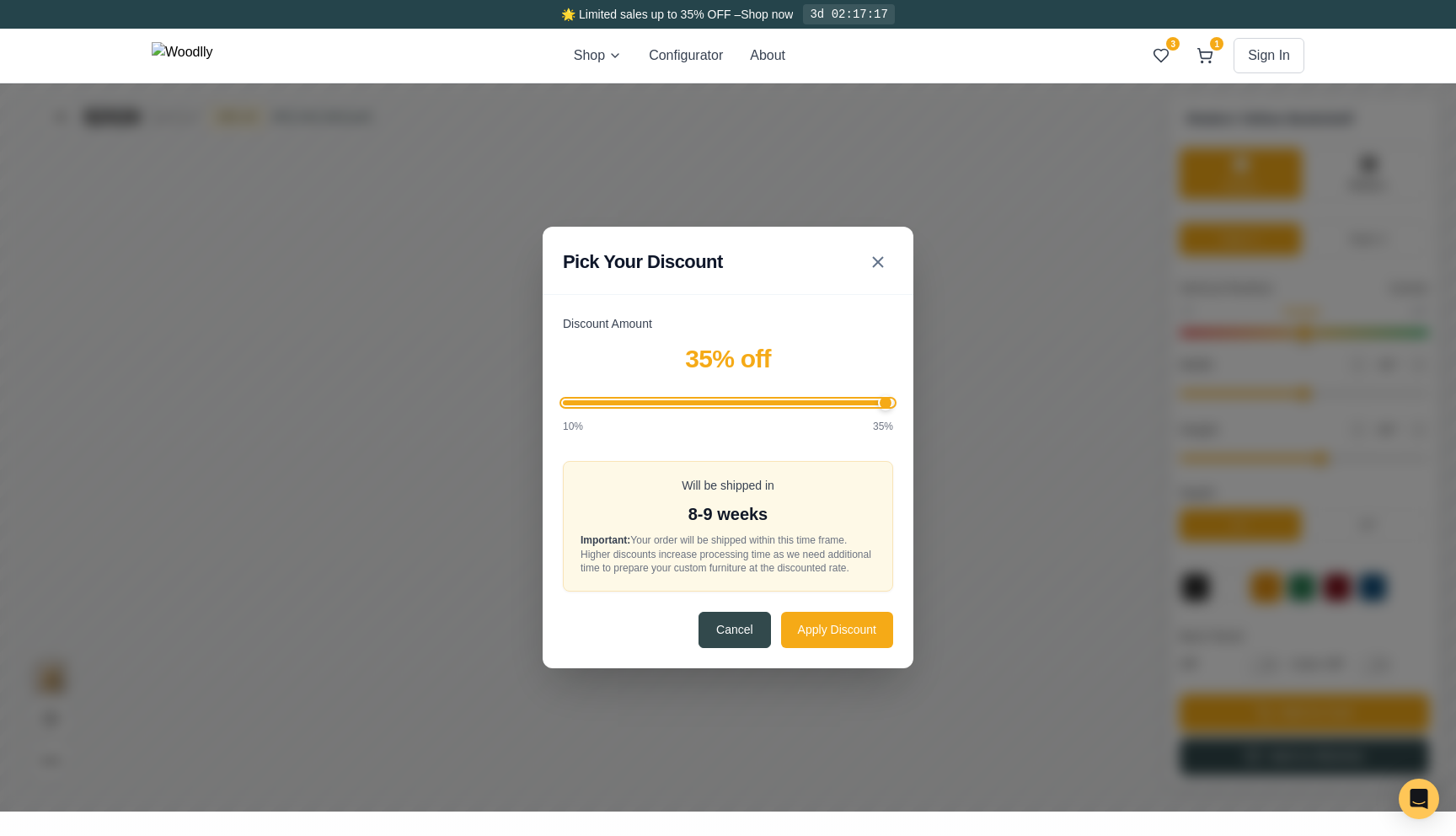
drag, startPoint x: 700, startPoint y: 398, endPoint x: 1095, endPoint y: 380, distance: 395.4
type input "35"
click at [893, 401] on input "Discount Amount" at bounding box center [728, 403] width 330 height 5
click at [876, 261] on icon at bounding box center [877, 262] width 20 height 20
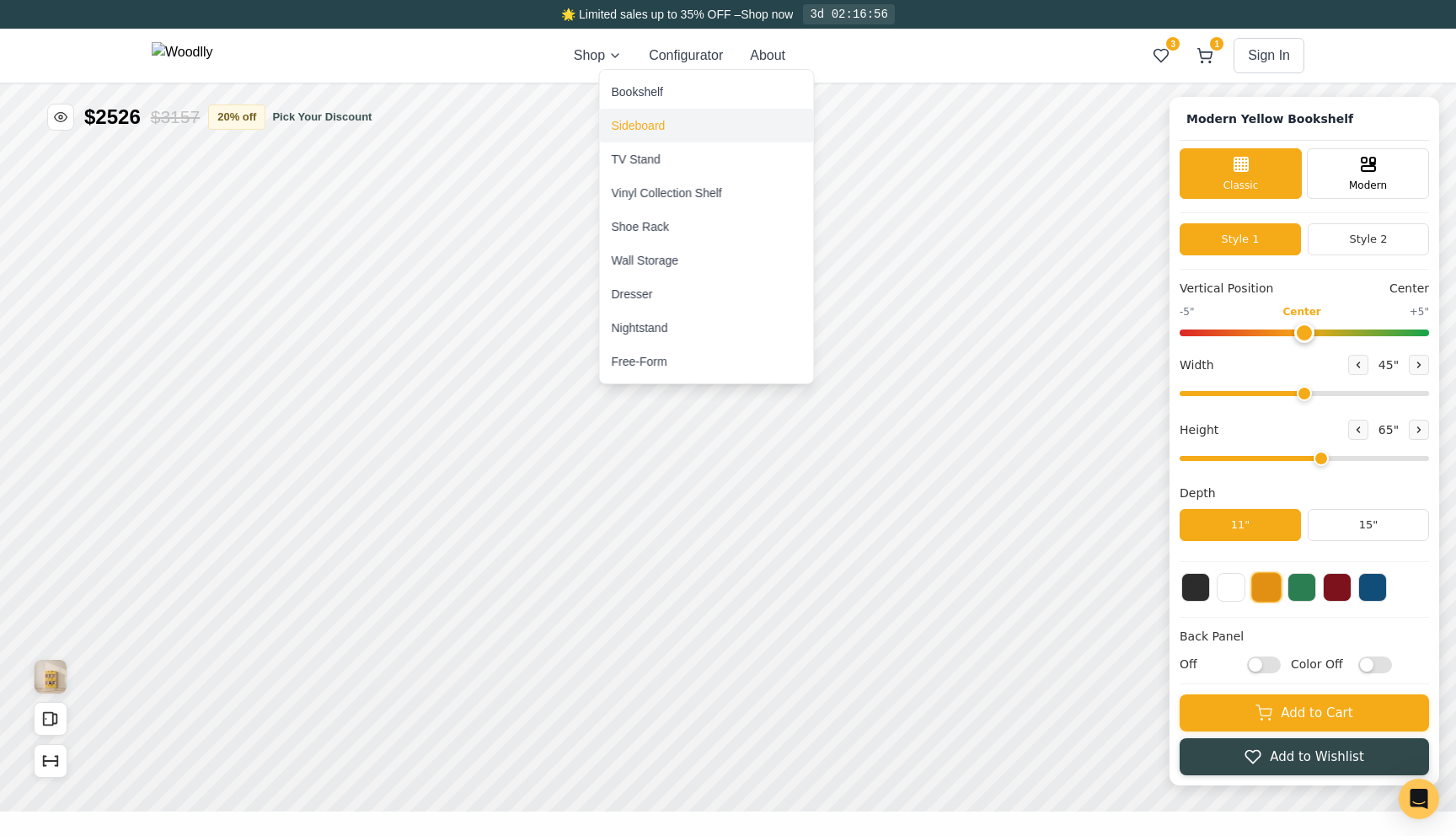
click at [628, 117] on div "Sideboard" at bounding box center [639, 125] width 54 height 17
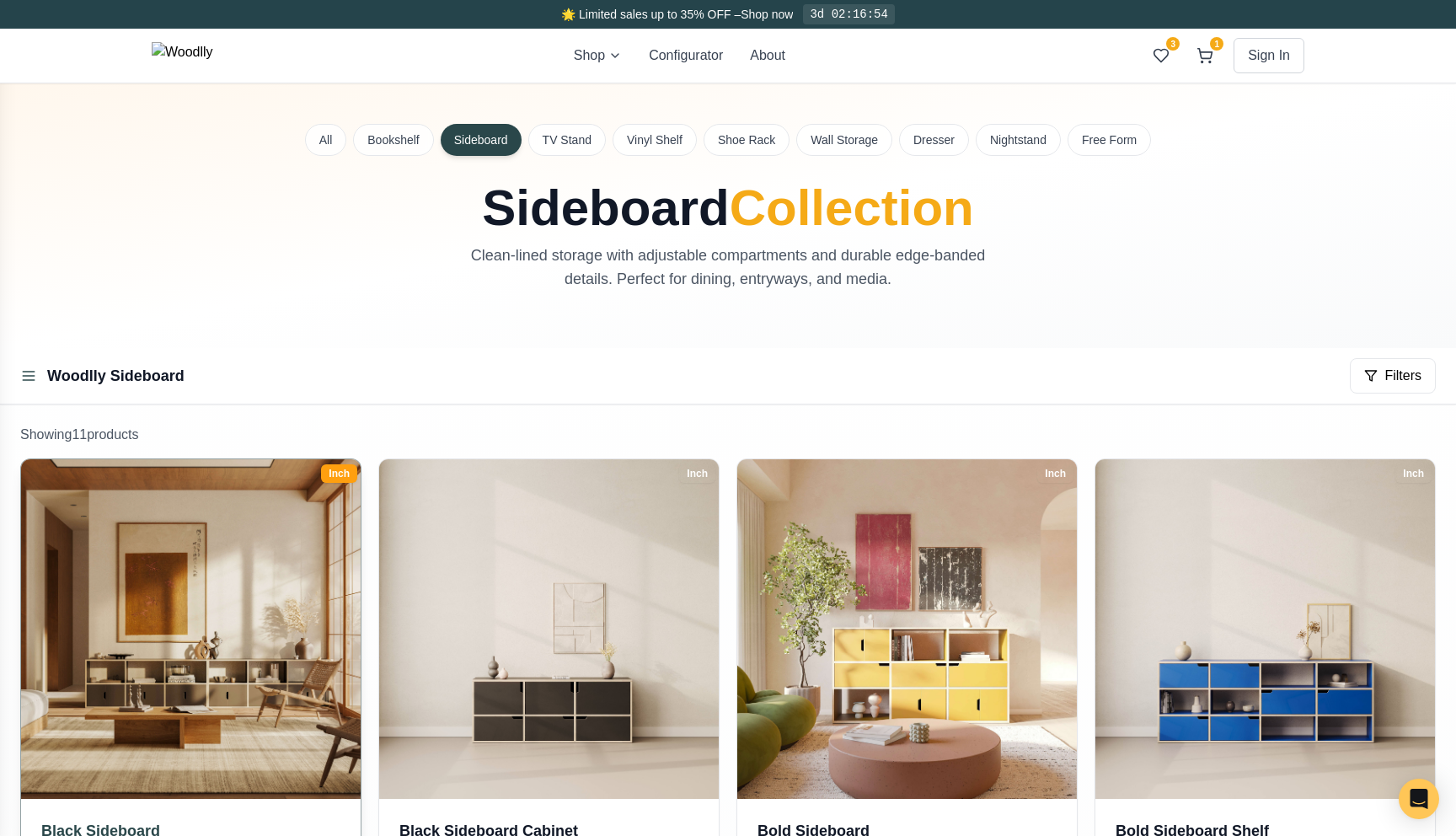
click at [211, 554] on img at bounding box center [191, 629] width 356 height 356
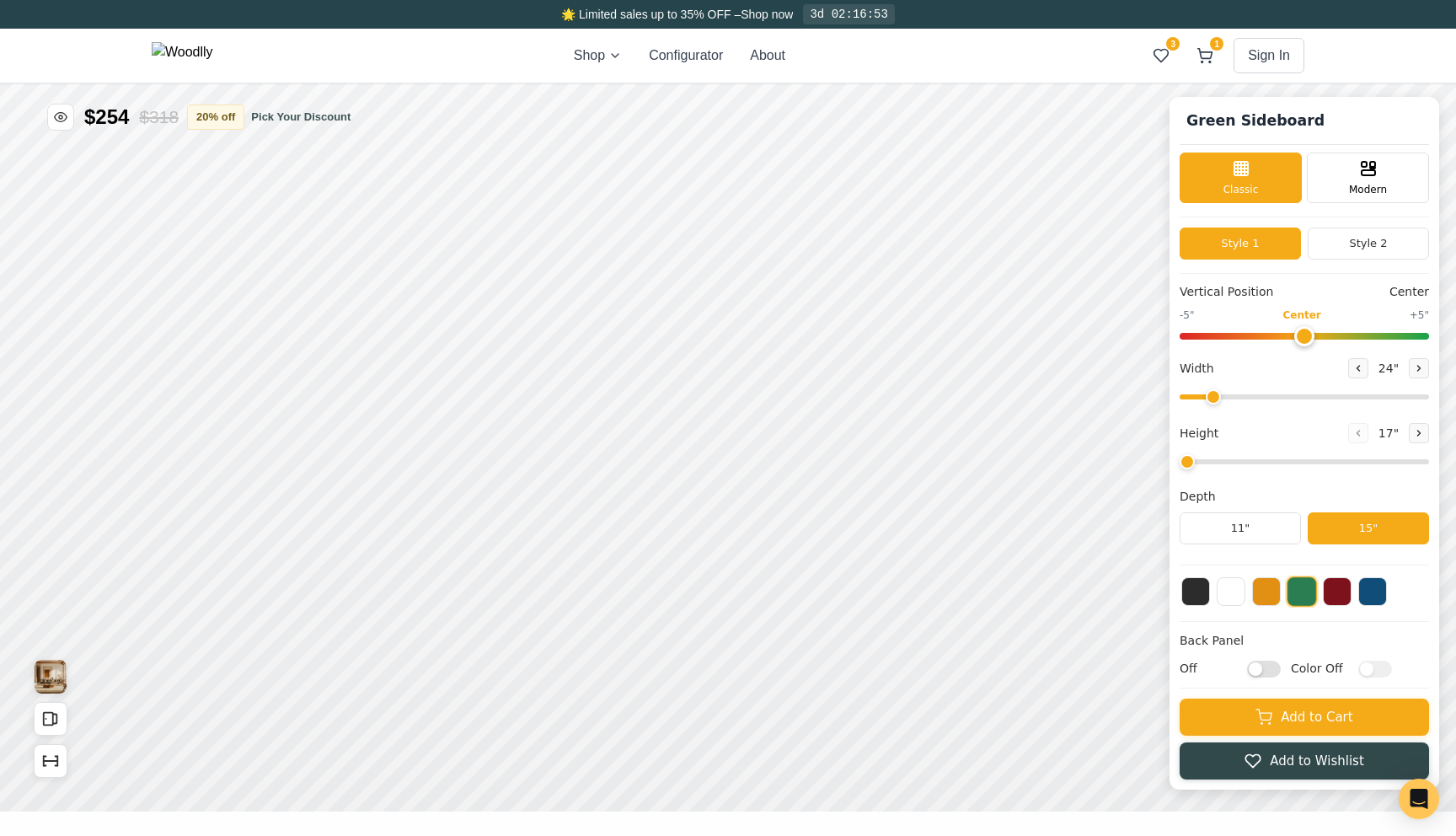
type input "56"
type input "2"
click at [245, 118] on button "20 % off" at bounding box center [237, 116] width 57 height 25
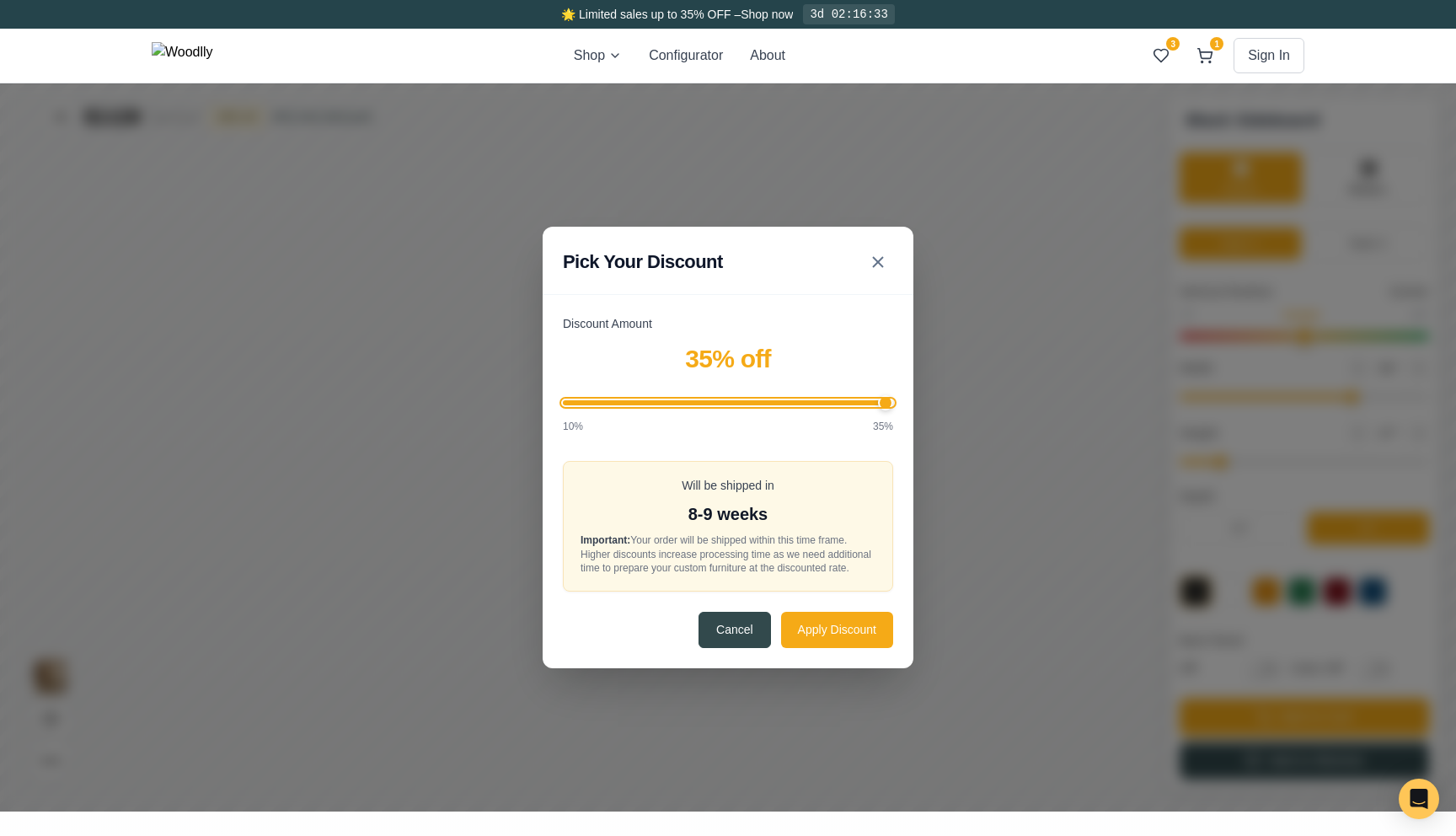
drag, startPoint x: 701, startPoint y: 395, endPoint x: 976, endPoint y: 400, distance: 275.0
type input "35"
click at [893, 401] on input "Discount Amount" at bounding box center [728, 403] width 330 height 5
click at [823, 629] on button "Apply Discount" at bounding box center [837, 629] width 112 height 36
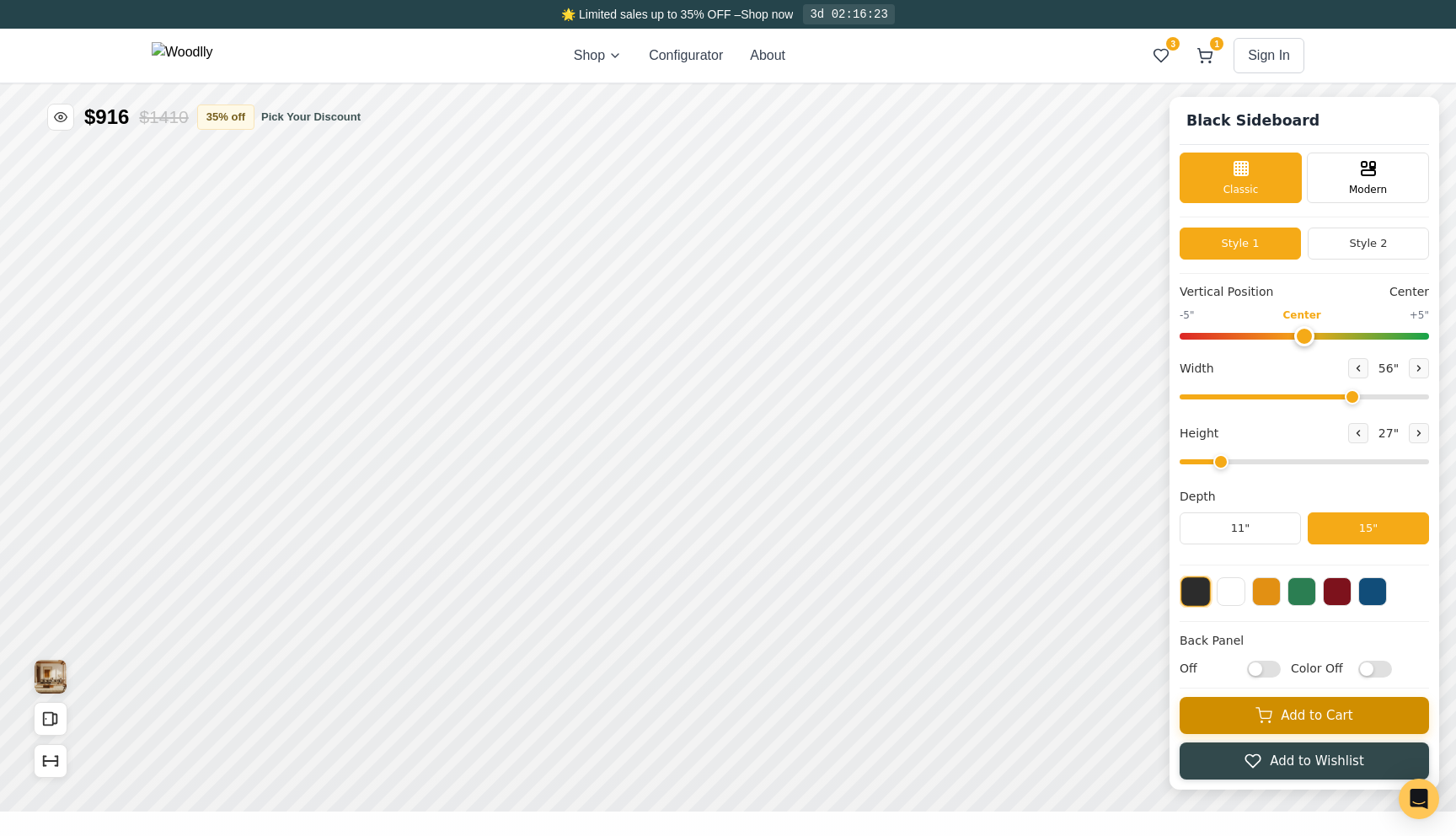
click at [1248, 722] on button "Add to Cart" at bounding box center [1304, 715] width 249 height 37
click at [1211, 52] on icon at bounding box center [1205, 54] width 14 height 10
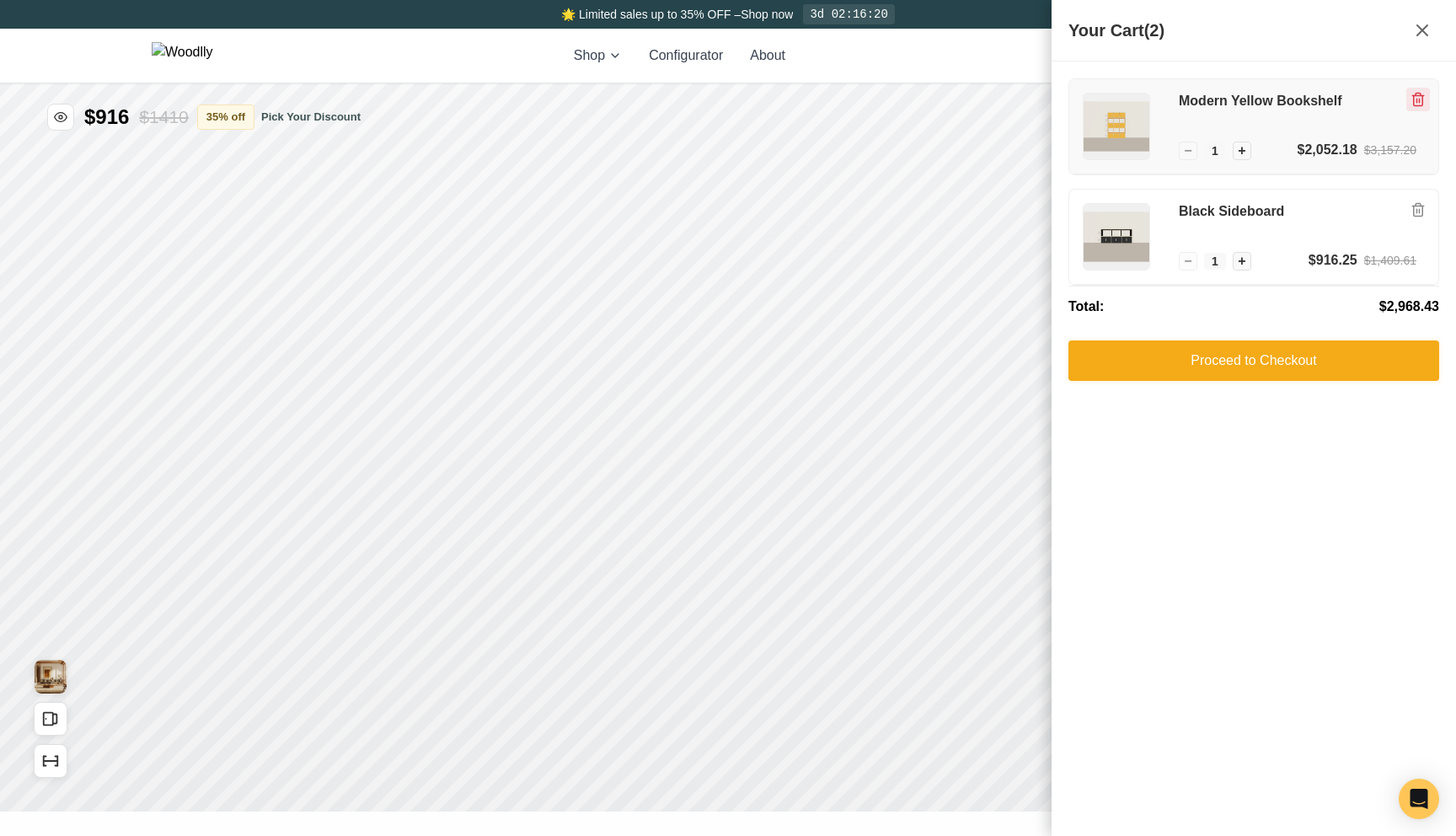
click at [1417, 90] on button "Remove item" at bounding box center [1418, 99] width 23 height 23
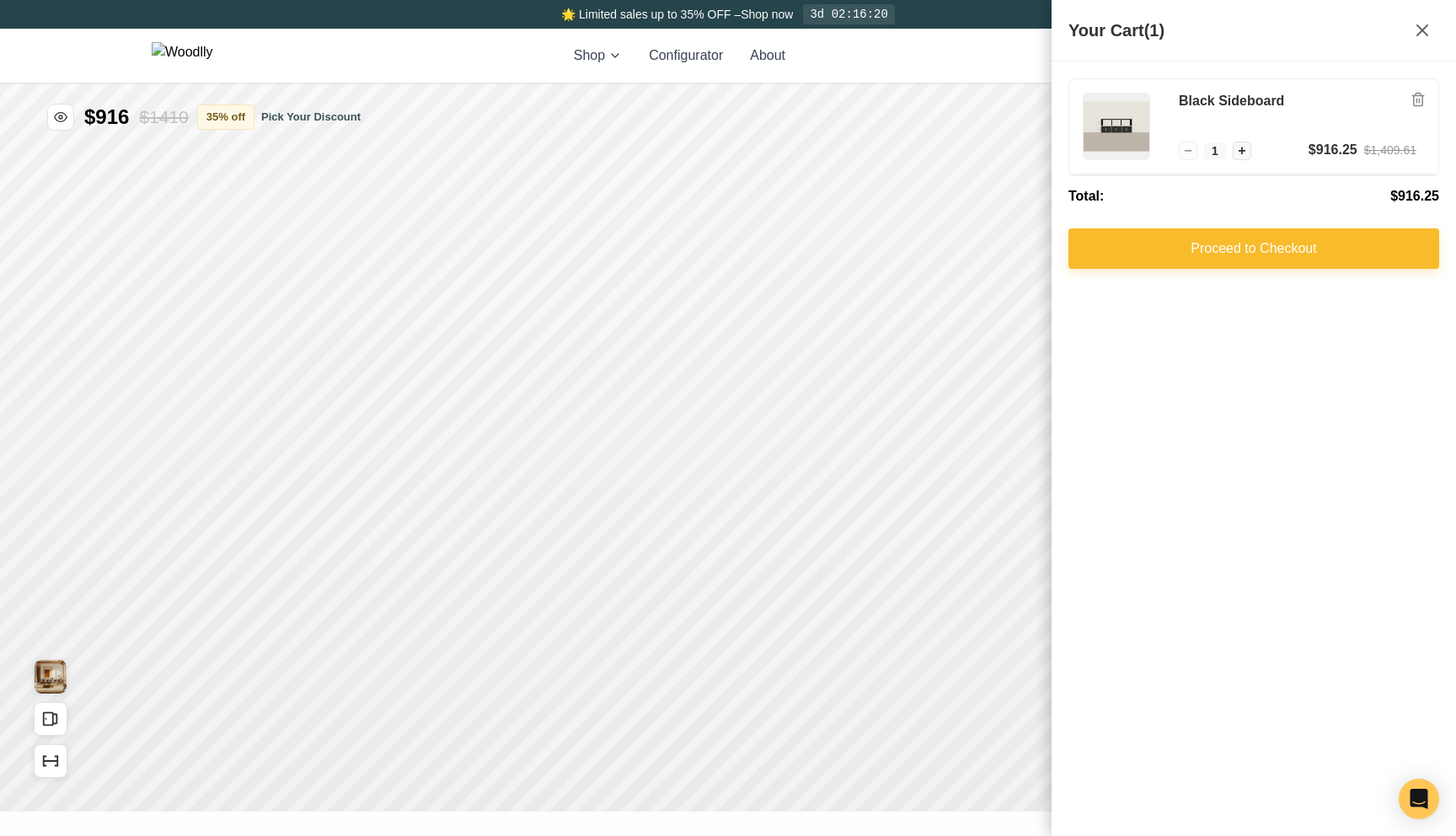
click at [1220, 259] on button "Proceed to Checkout" at bounding box center [1254, 249] width 371 height 41
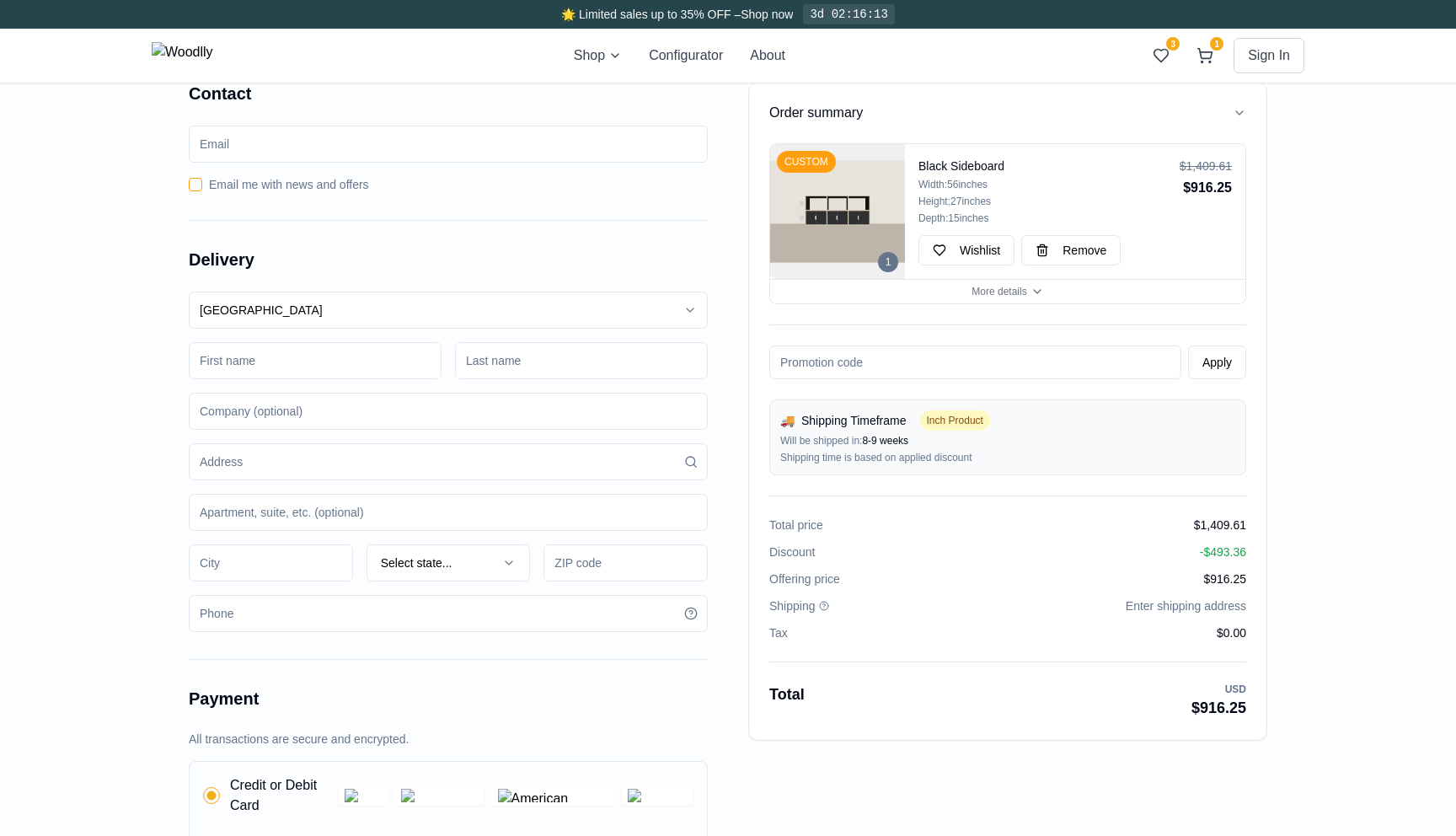
click at [307, 359] on input at bounding box center [314, 361] width 253 height 37
type input "Behnam"
type input "Akhondi"
type input "5127 N Merrimac Ave"
type input "Pasadena"
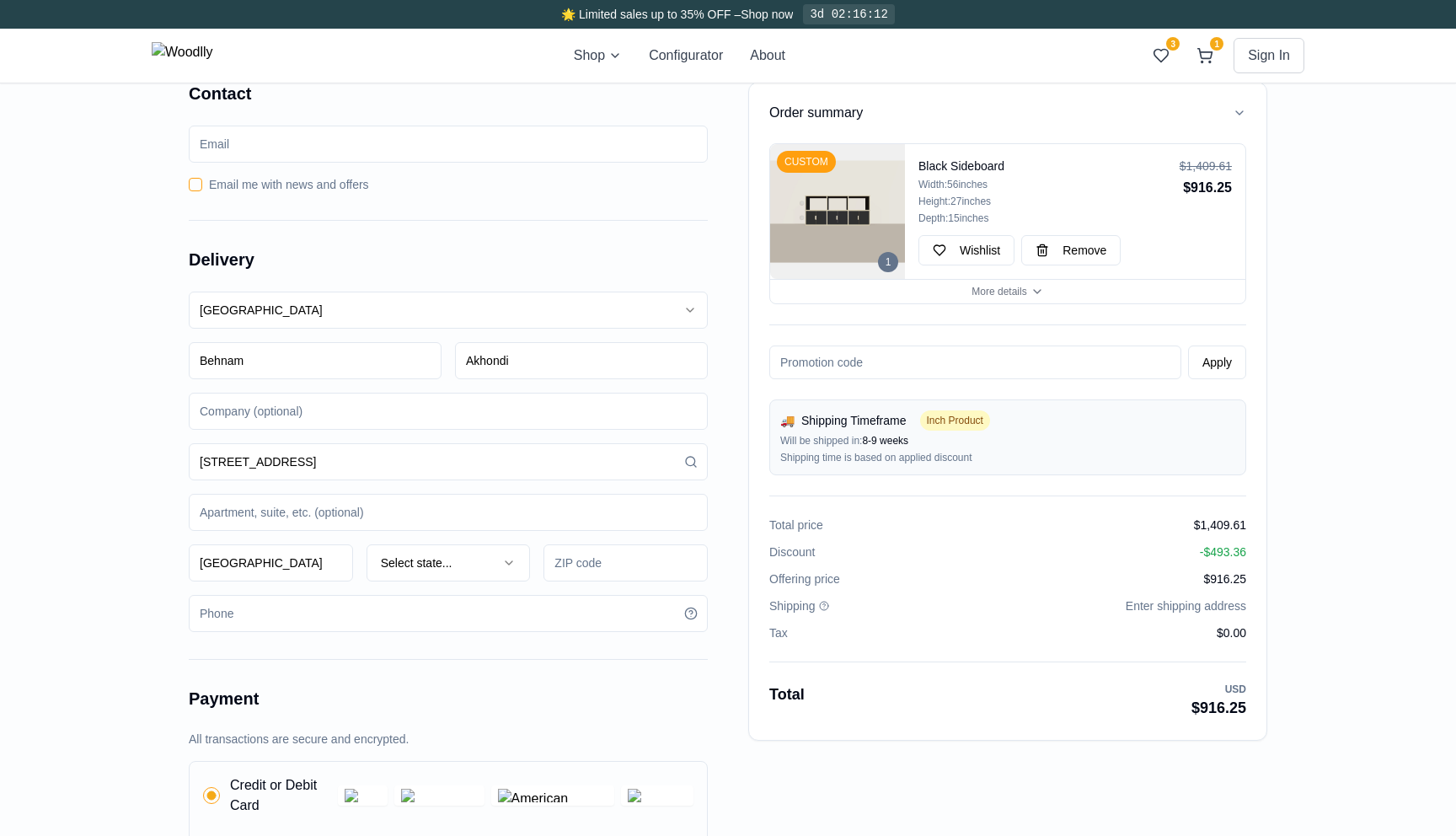
type input "91105"
type input "8185054833"
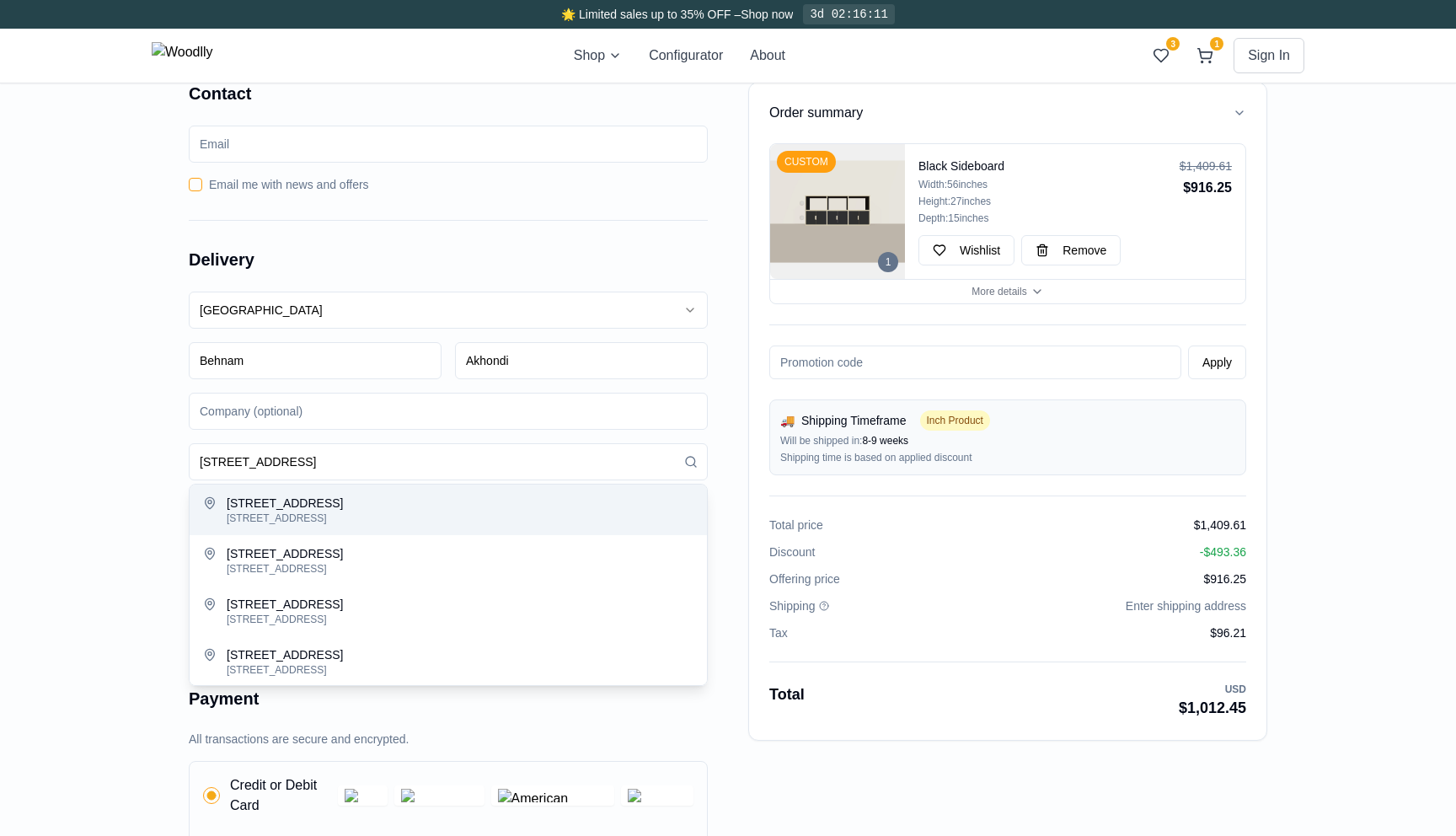
click at [336, 528] on button "5127 North Merrimac Avenue 5127 North Merrimac Avenue, Chicago, IL, USA" at bounding box center [447, 510] width 517 height 50
type input "5127 North Merrimac Avenue"
type input "Chicago"
type input "60630"
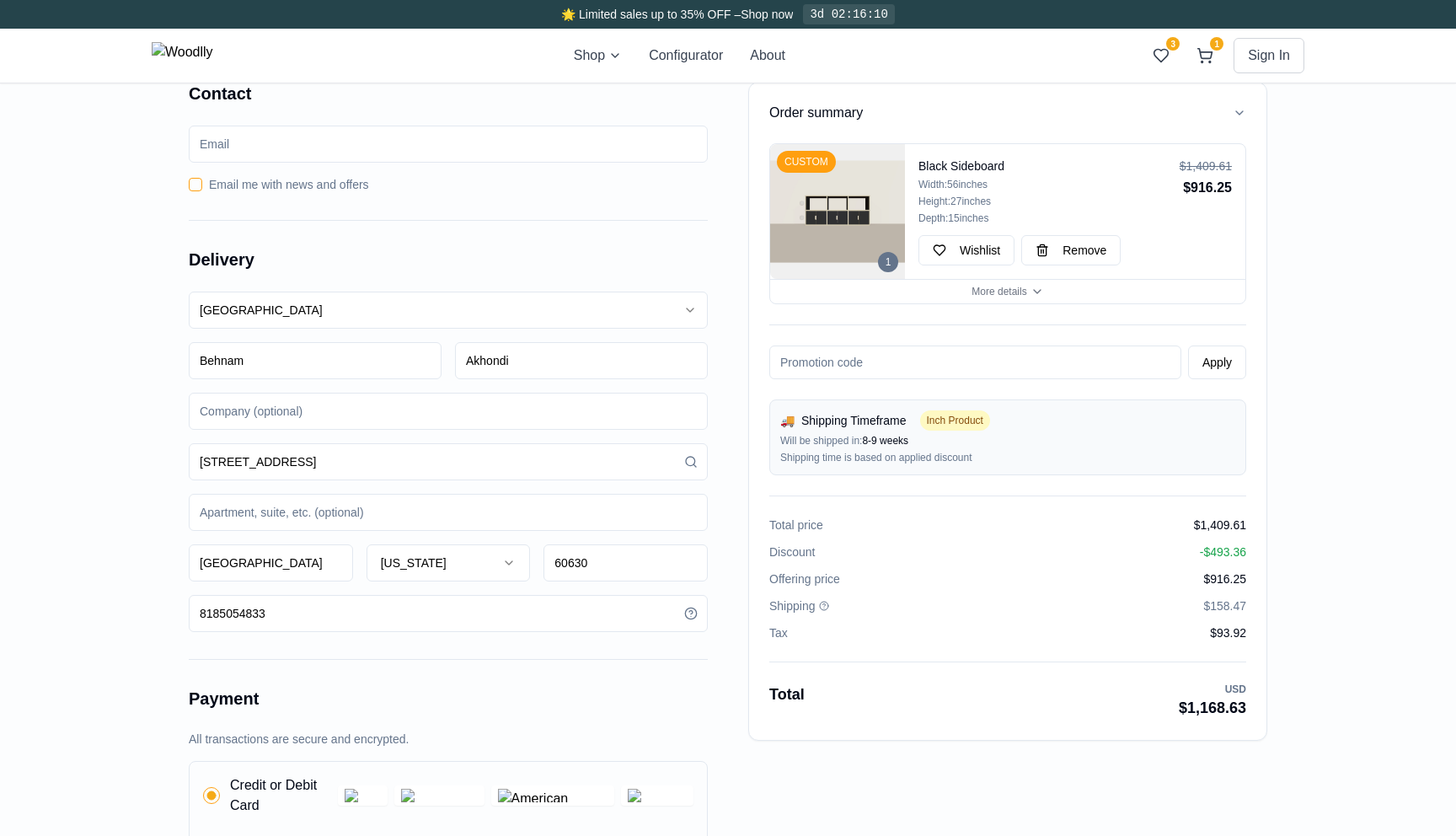
click at [106, 596] on div "Order summary 1 CUSTOM Black Sideboard Width: 56 inches Height: 27 inches Depth…" at bounding box center [728, 669] width 1456 height 1230
click at [1062, 236] on button "Remove" at bounding box center [1070, 250] width 99 height 30
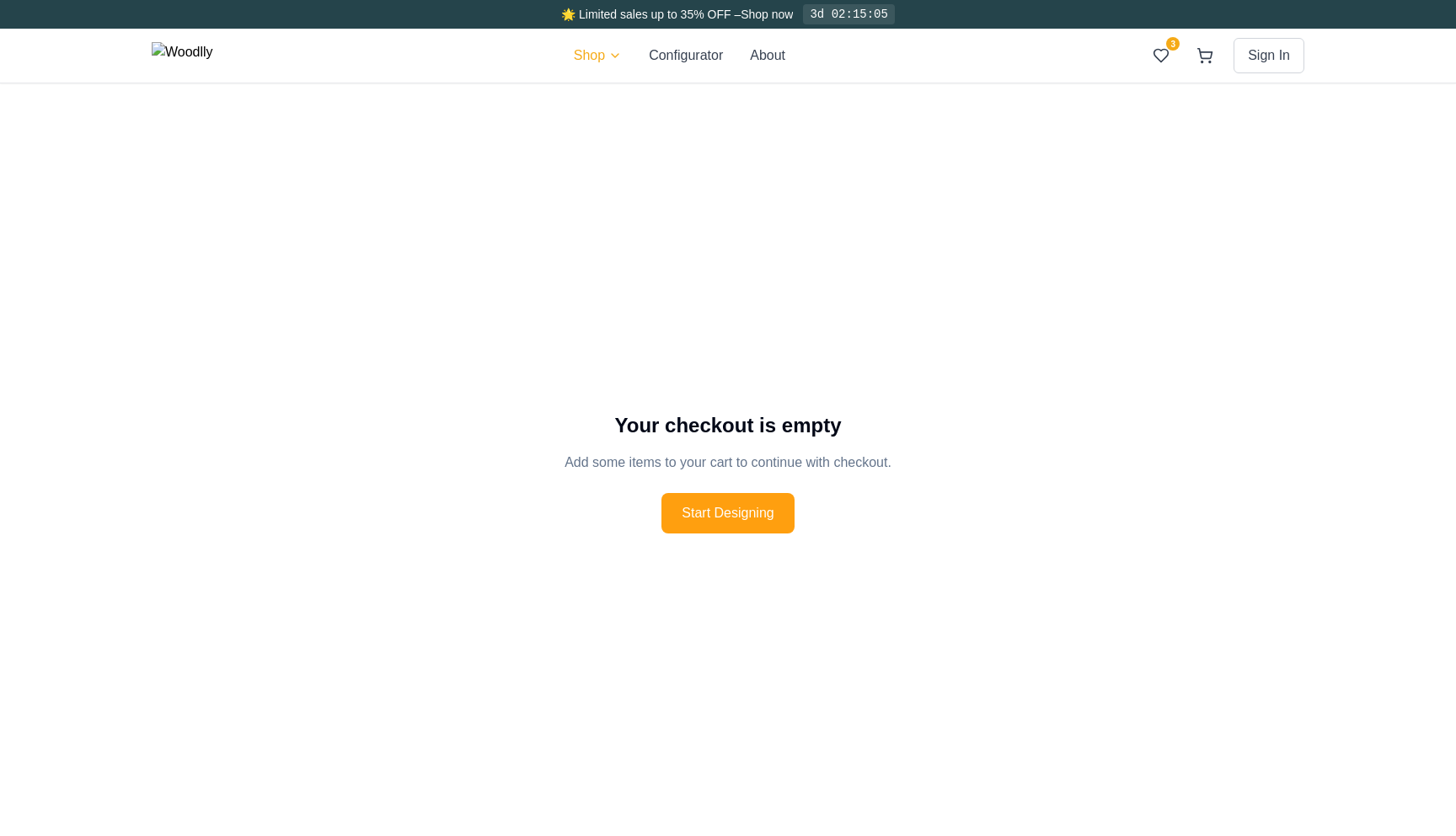
click at [625, 56] on html "🌟 Limited sales up to 35% OFF – Shop now 3d 02:15:05 Shop Configurator About 3 …" at bounding box center [728, 445] width 1456 height 891
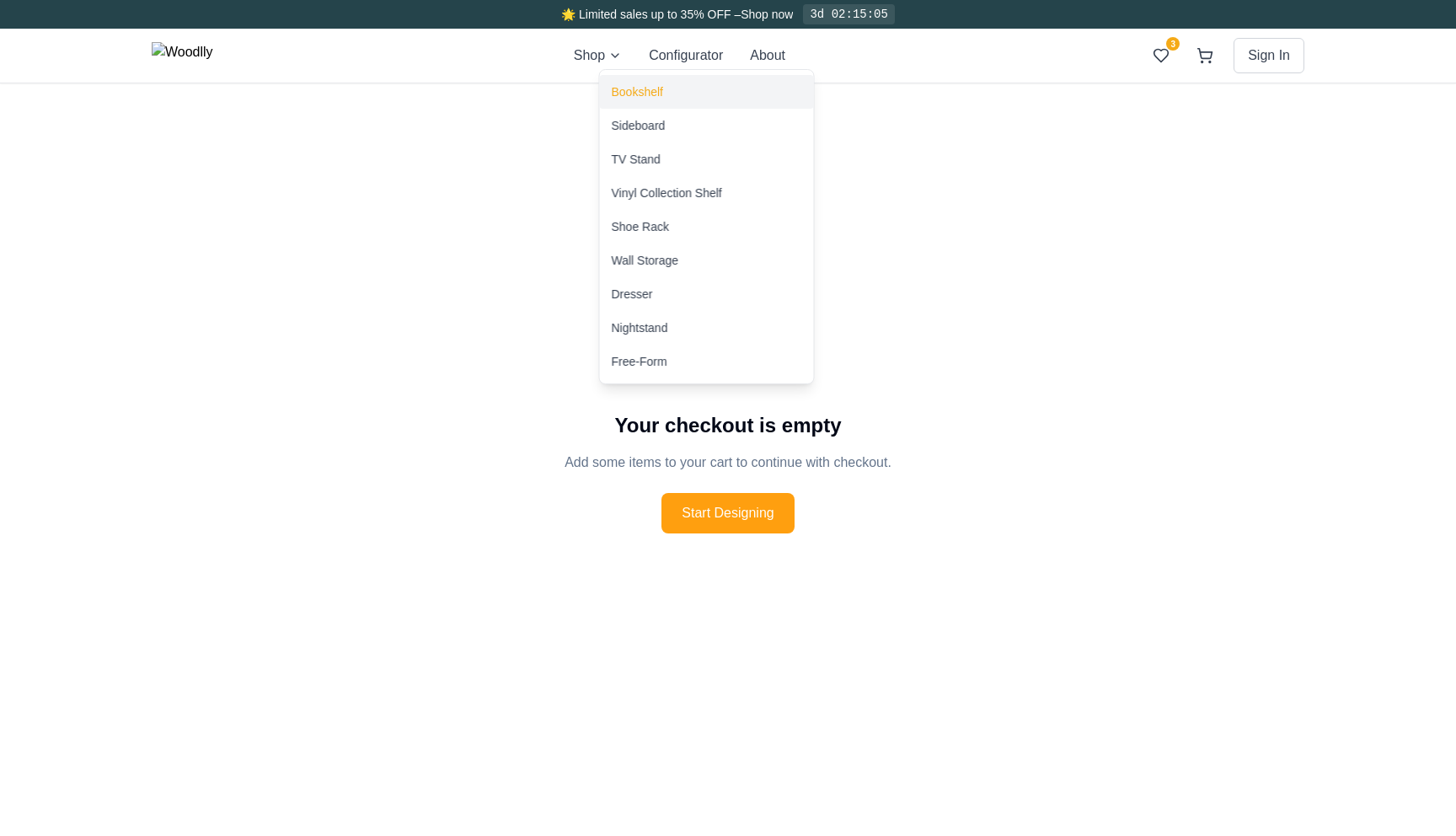
click at [632, 87] on div "Bookshelf" at bounding box center [637, 91] width 51 height 17
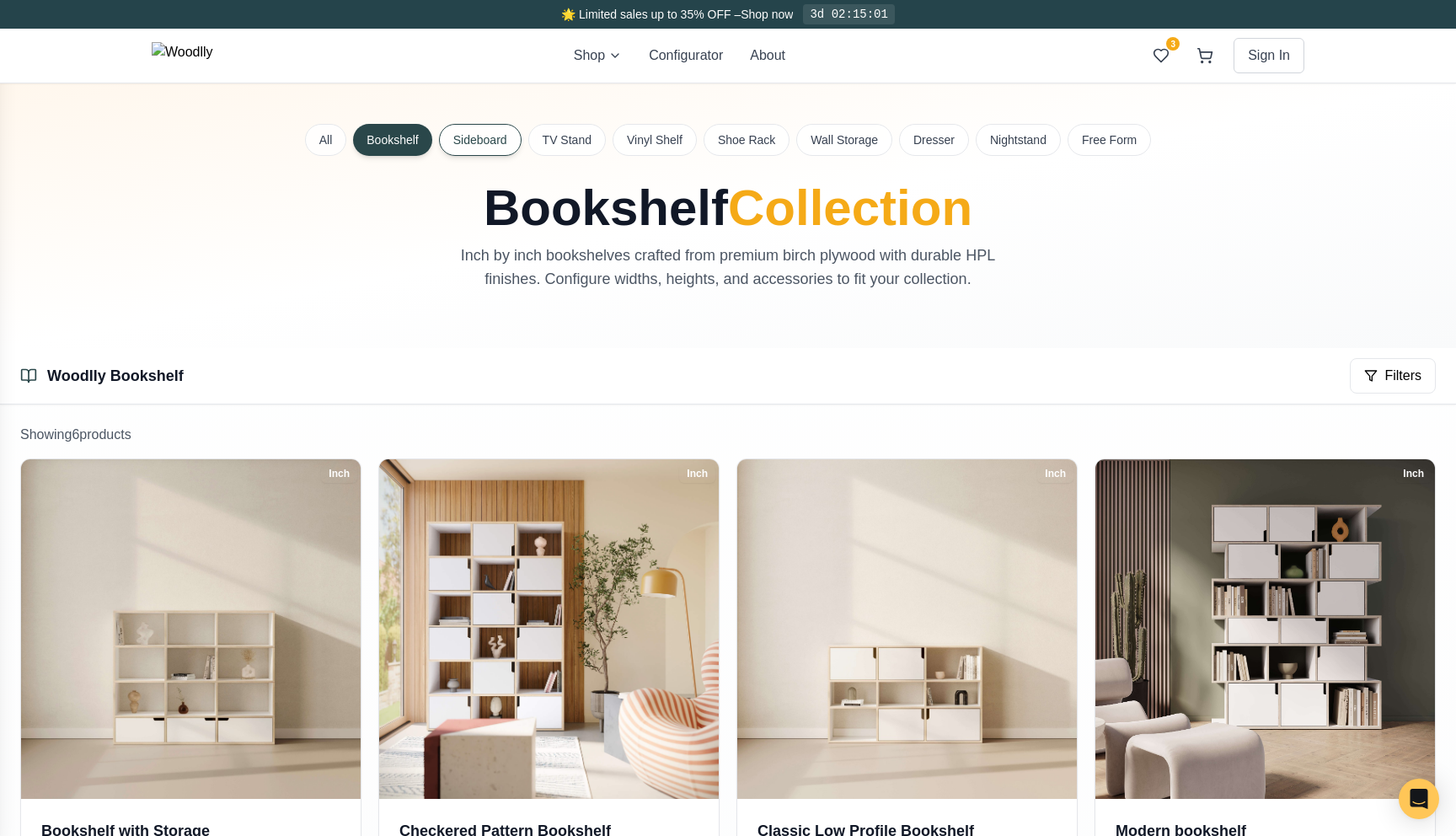
click at [447, 139] on button "Sideboard" at bounding box center [480, 140] width 83 height 32
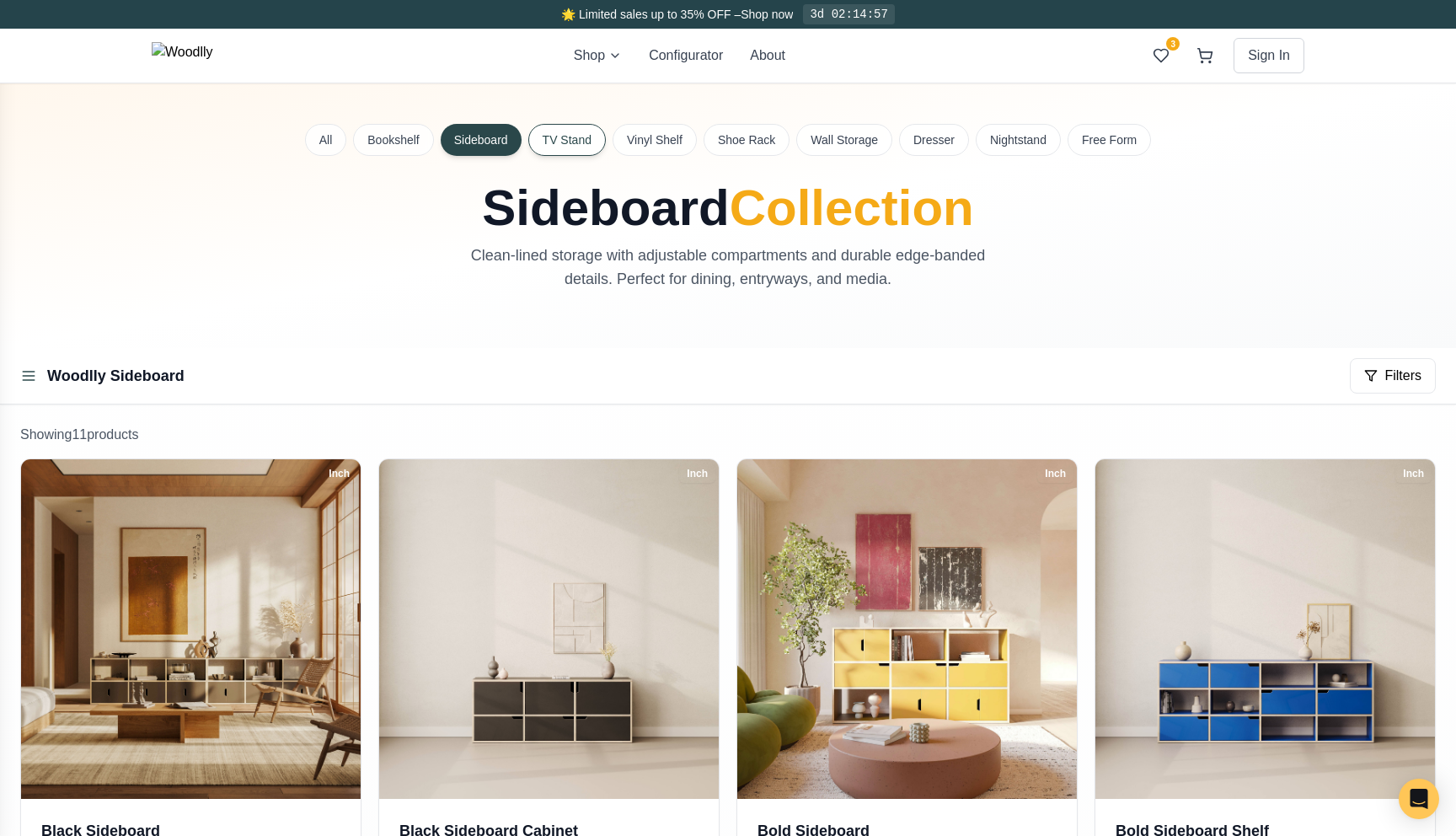
click at [572, 147] on button "TV Stand" at bounding box center [566, 140] width 77 height 32
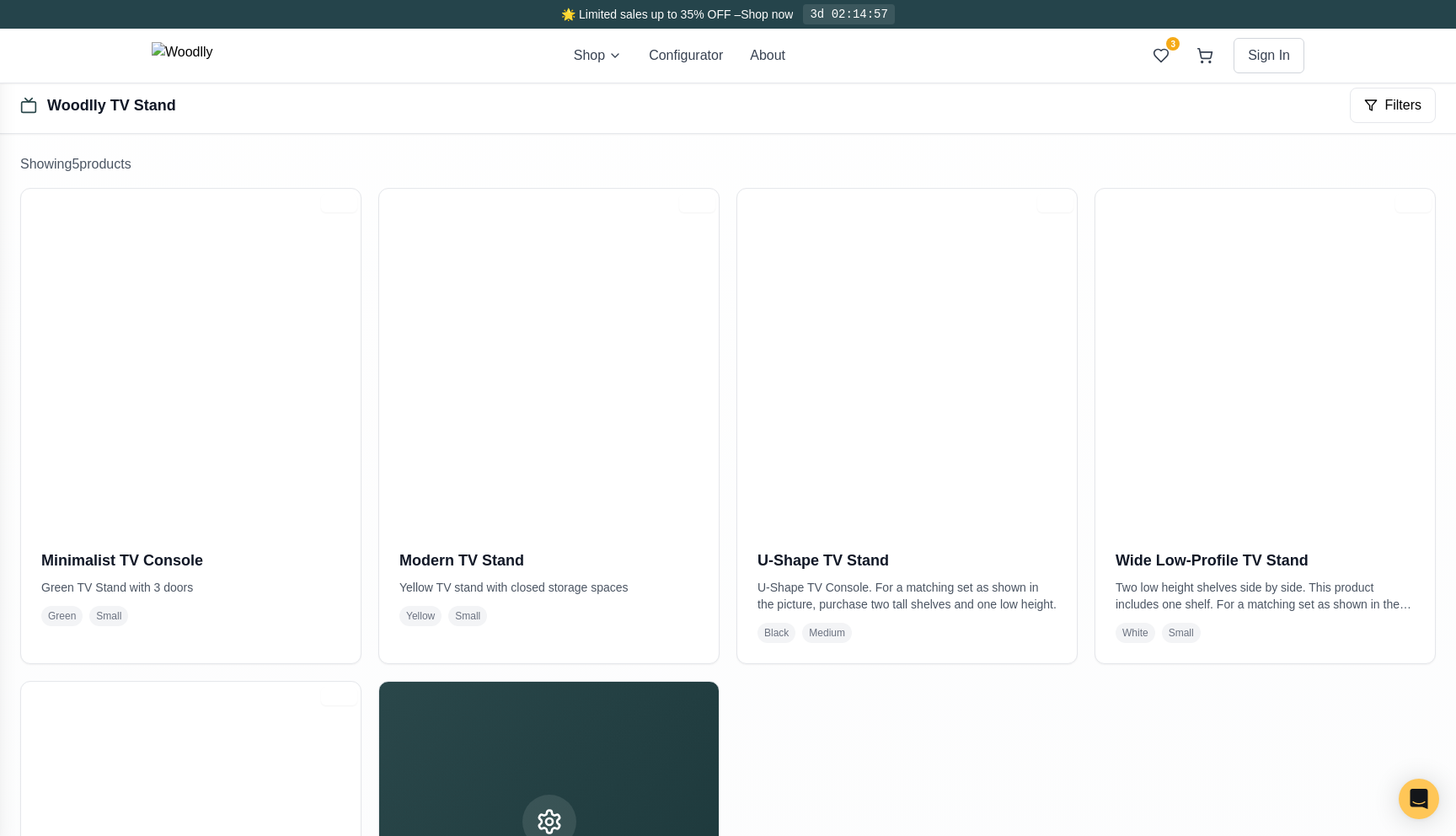
scroll to position [282, 0]
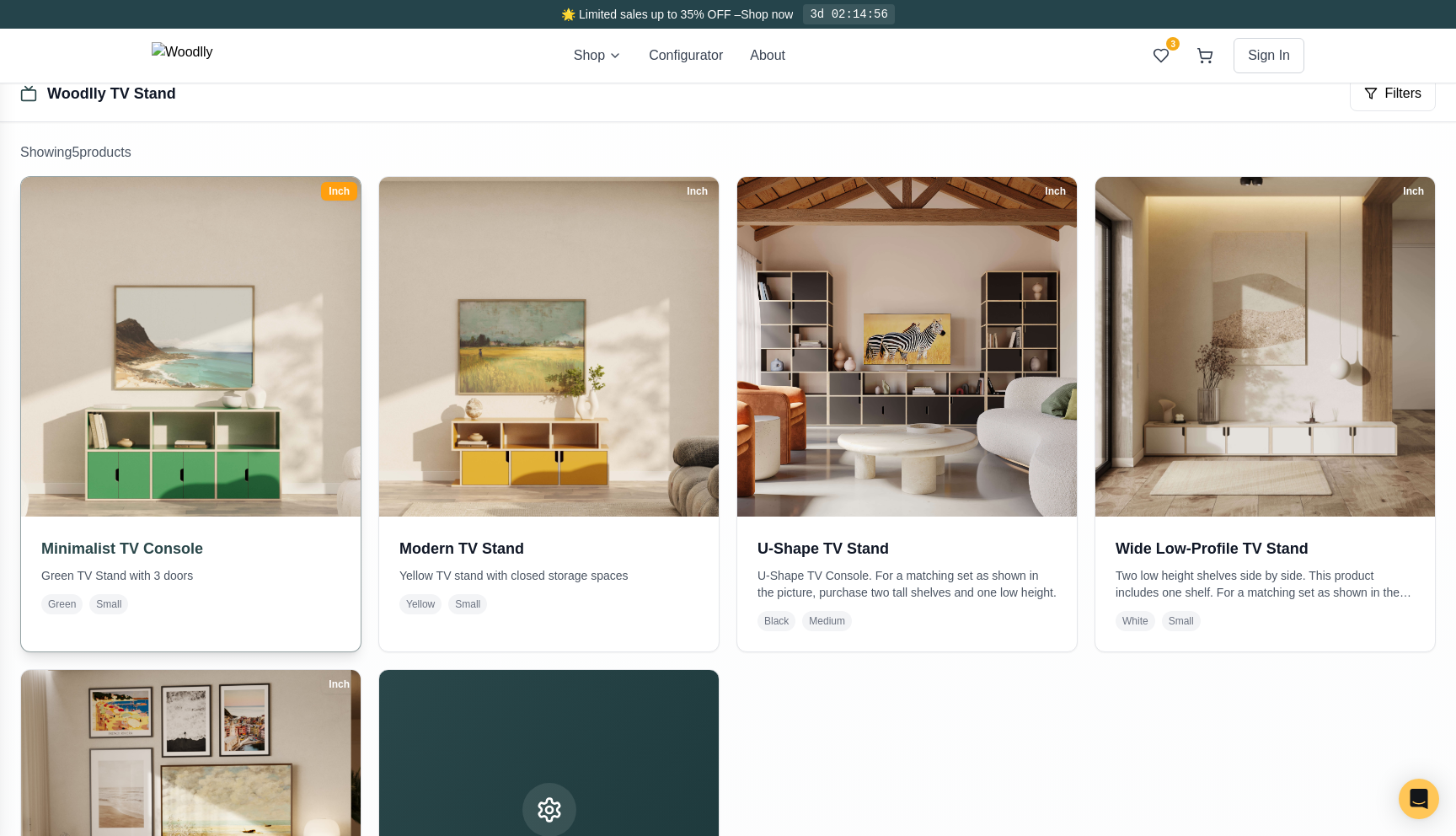
click at [233, 421] on img at bounding box center [191, 347] width 356 height 356
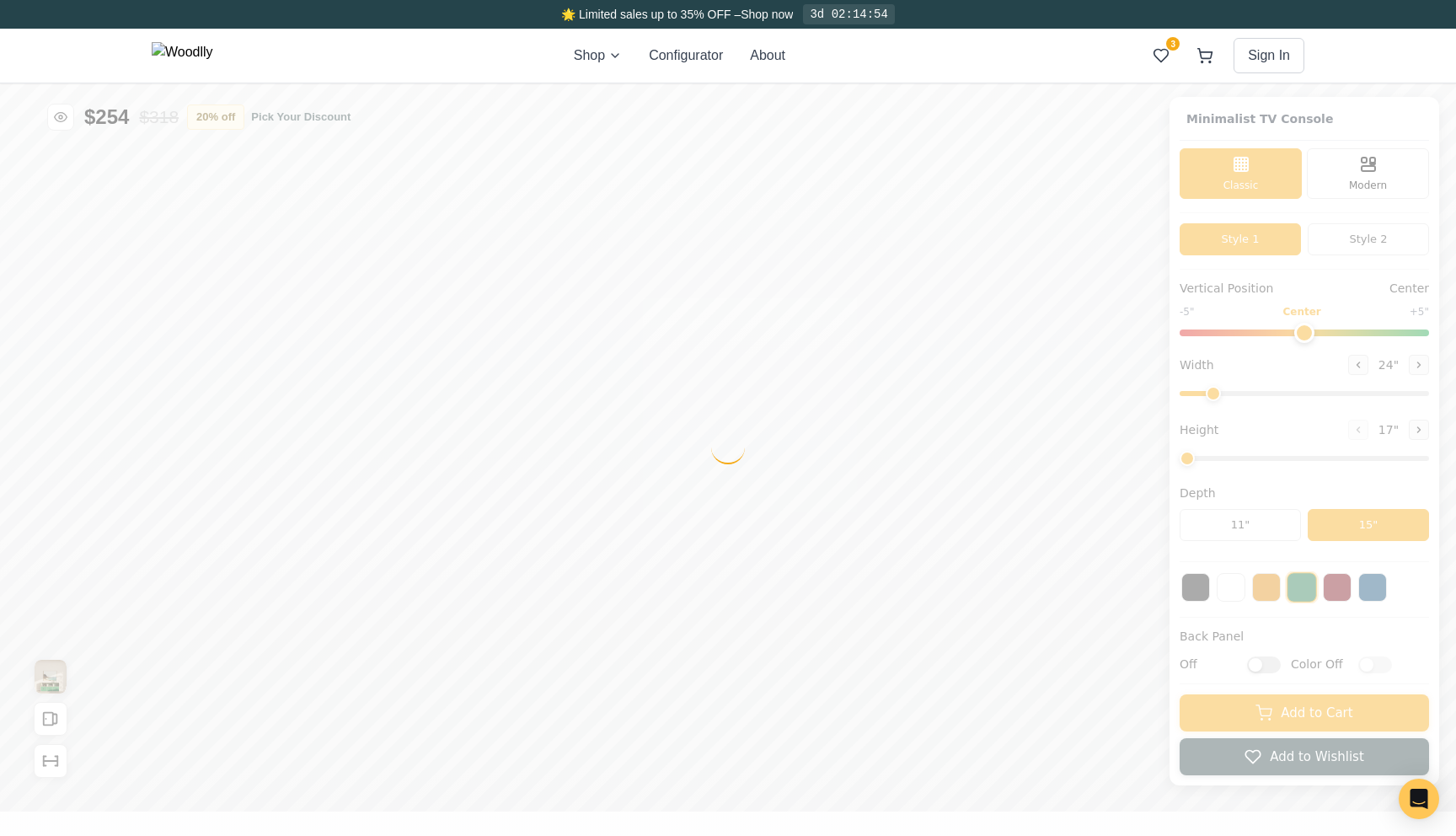
type input "63"
type input "2"
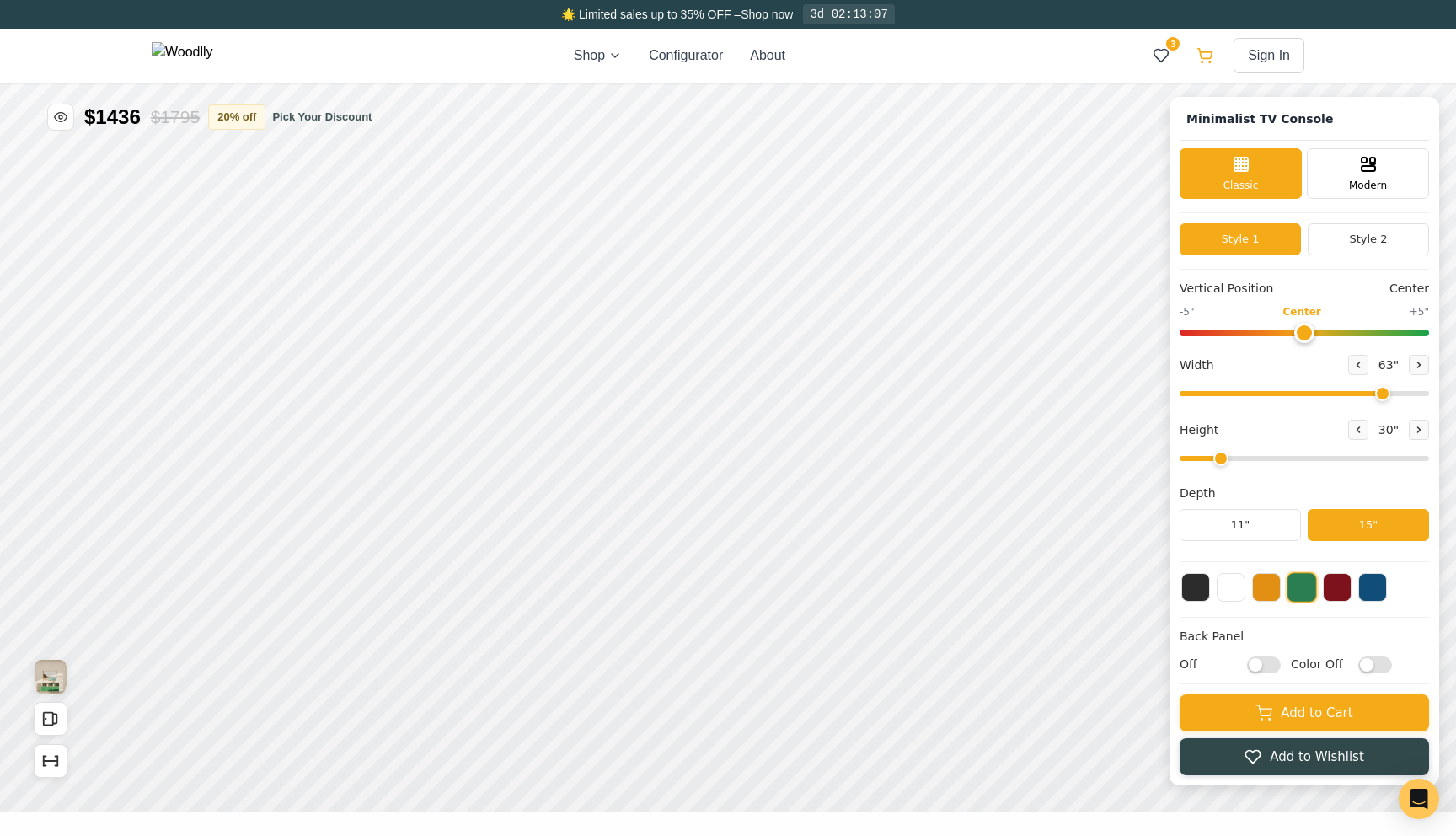
click at [1213, 54] on icon at bounding box center [1204, 55] width 17 height 17
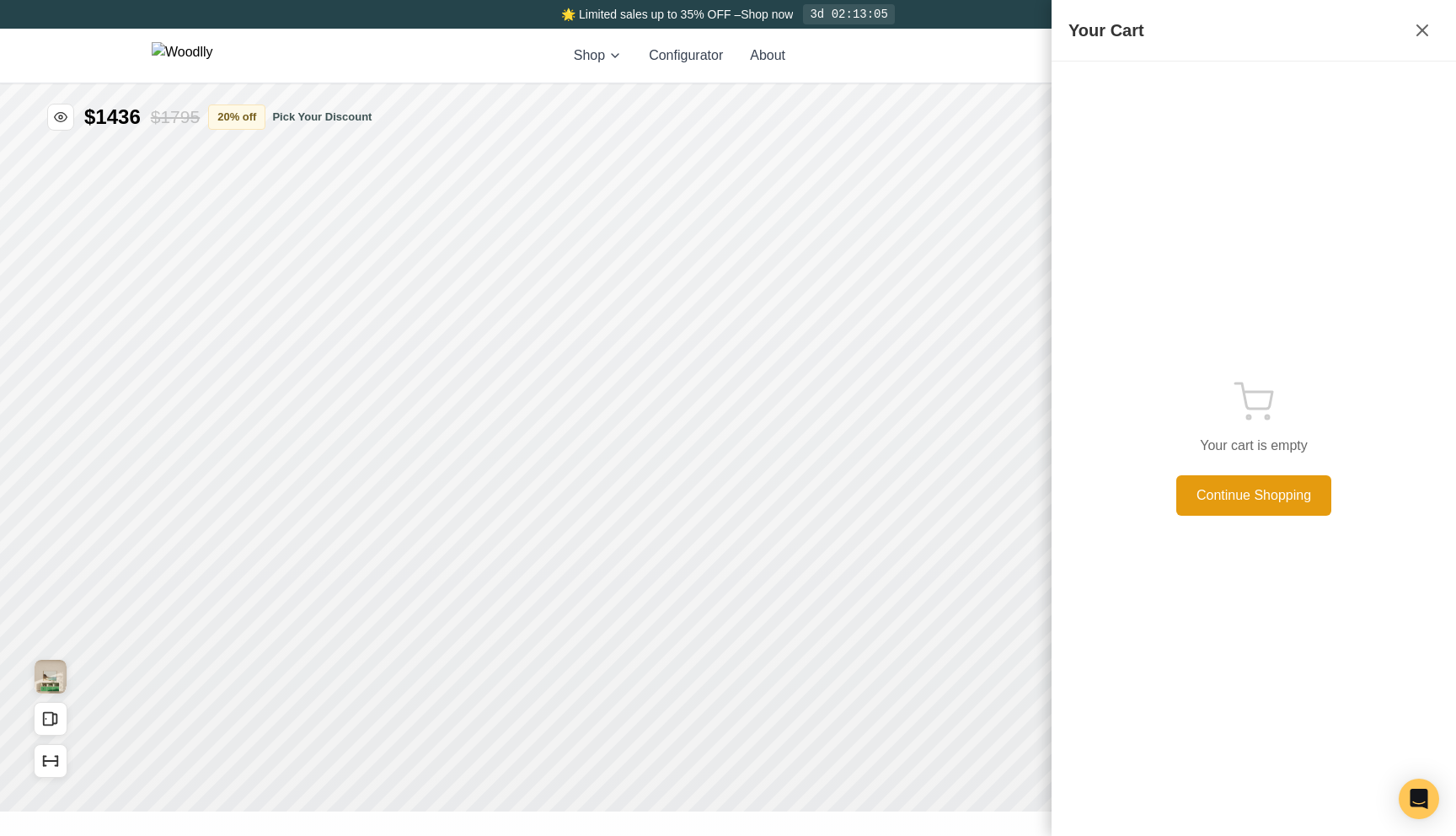
click at [1210, 488] on button "Continue Shopping" at bounding box center [1254, 495] width 155 height 41
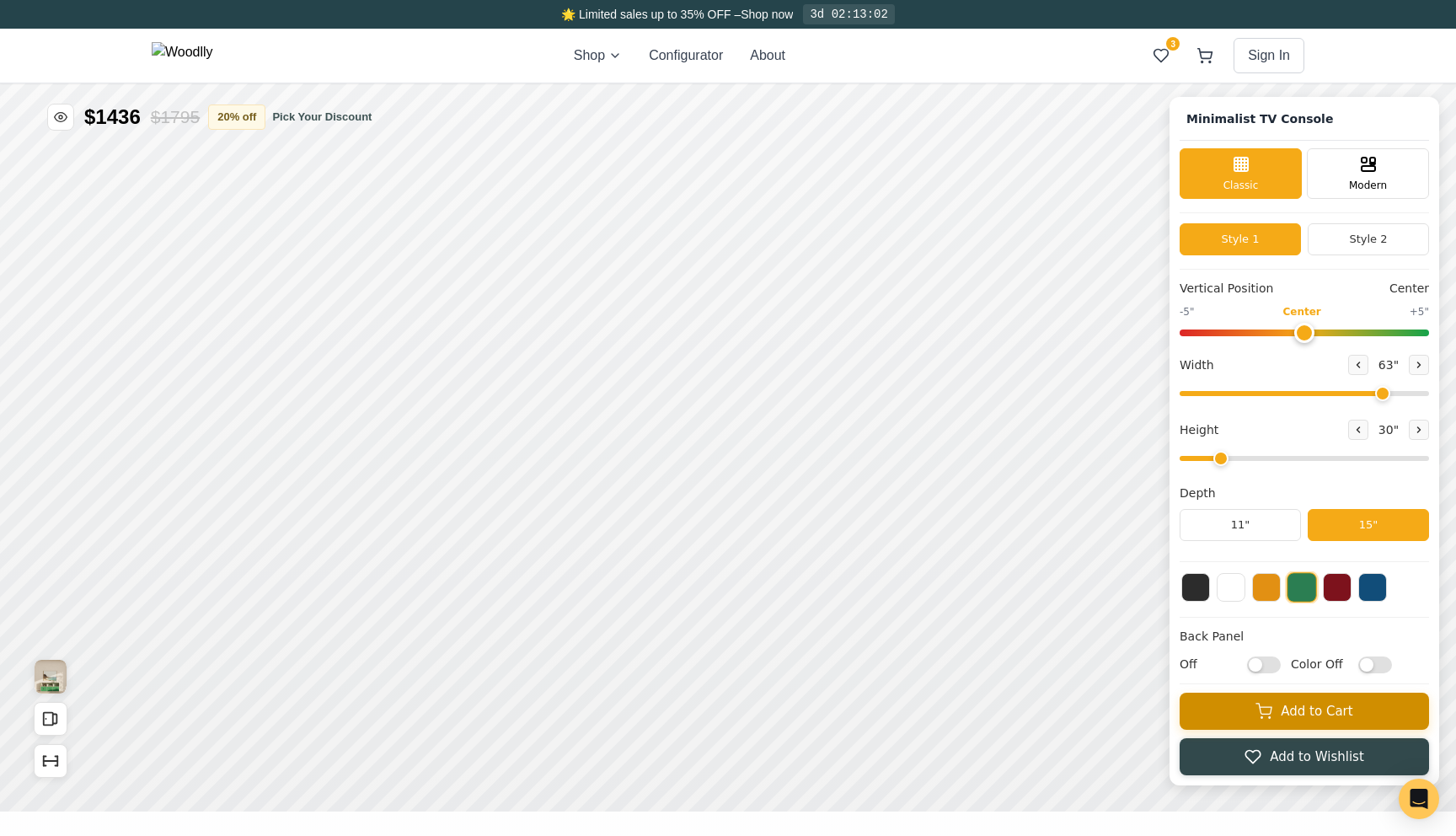
click at [1277, 698] on button "Add to Cart" at bounding box center [1304, 711] width 249 height 37
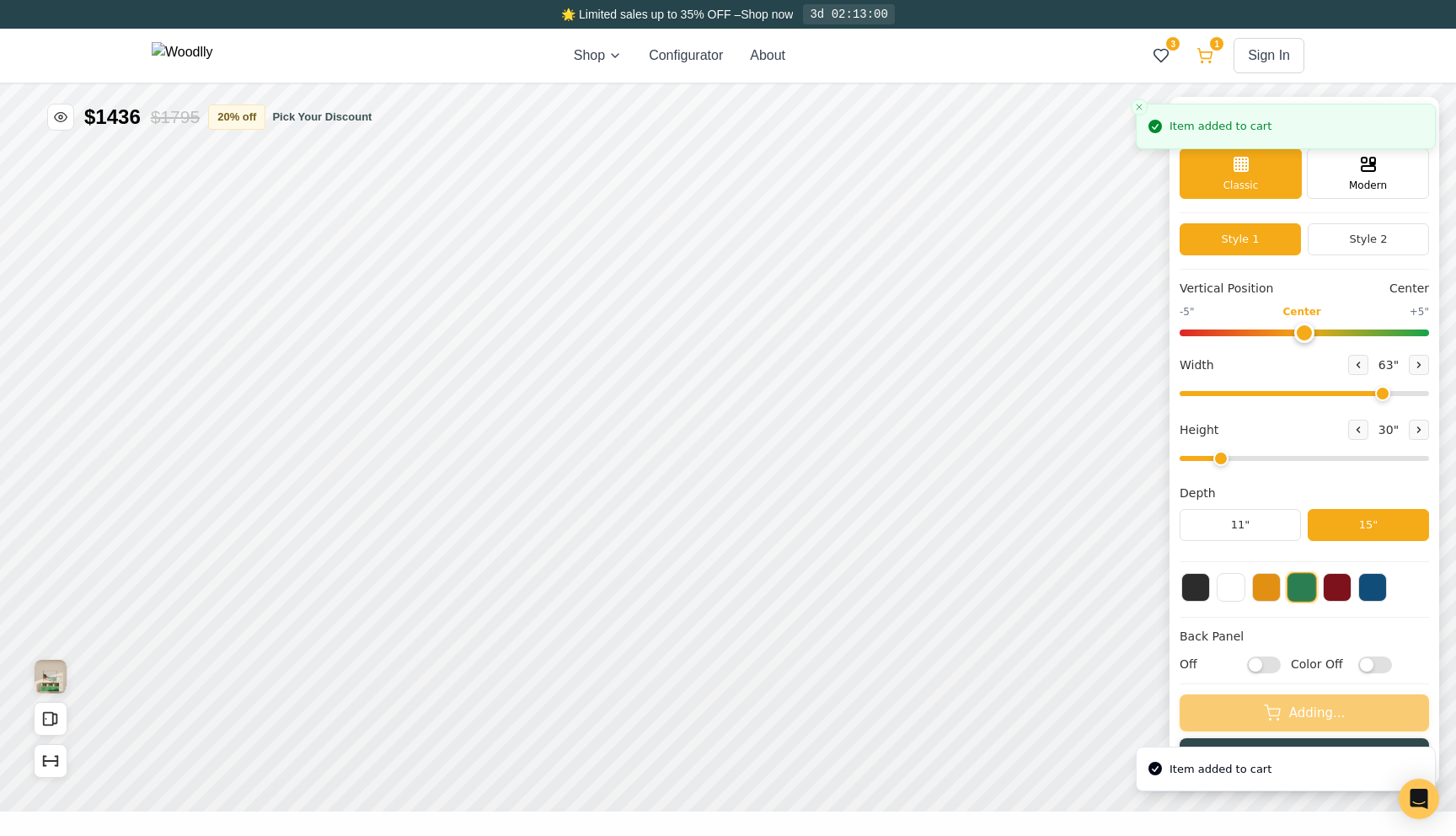
click at [1204, 53] on icon at bounding box center [1204, 55] width 17 height 17
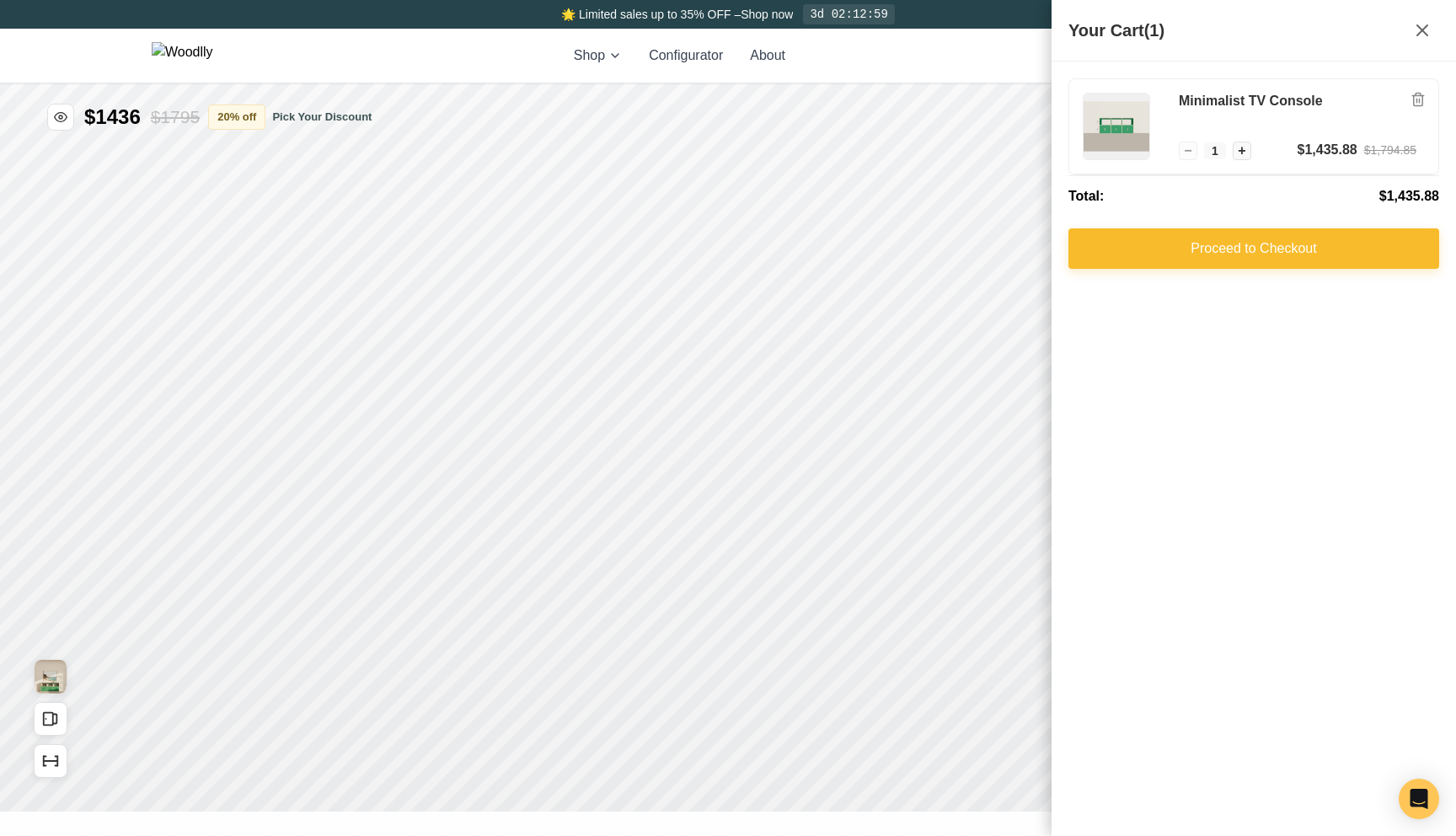
click at [1175, 242] on button "Proceed to Checkout" at bounding box center [1254, 249] width 371 height 41
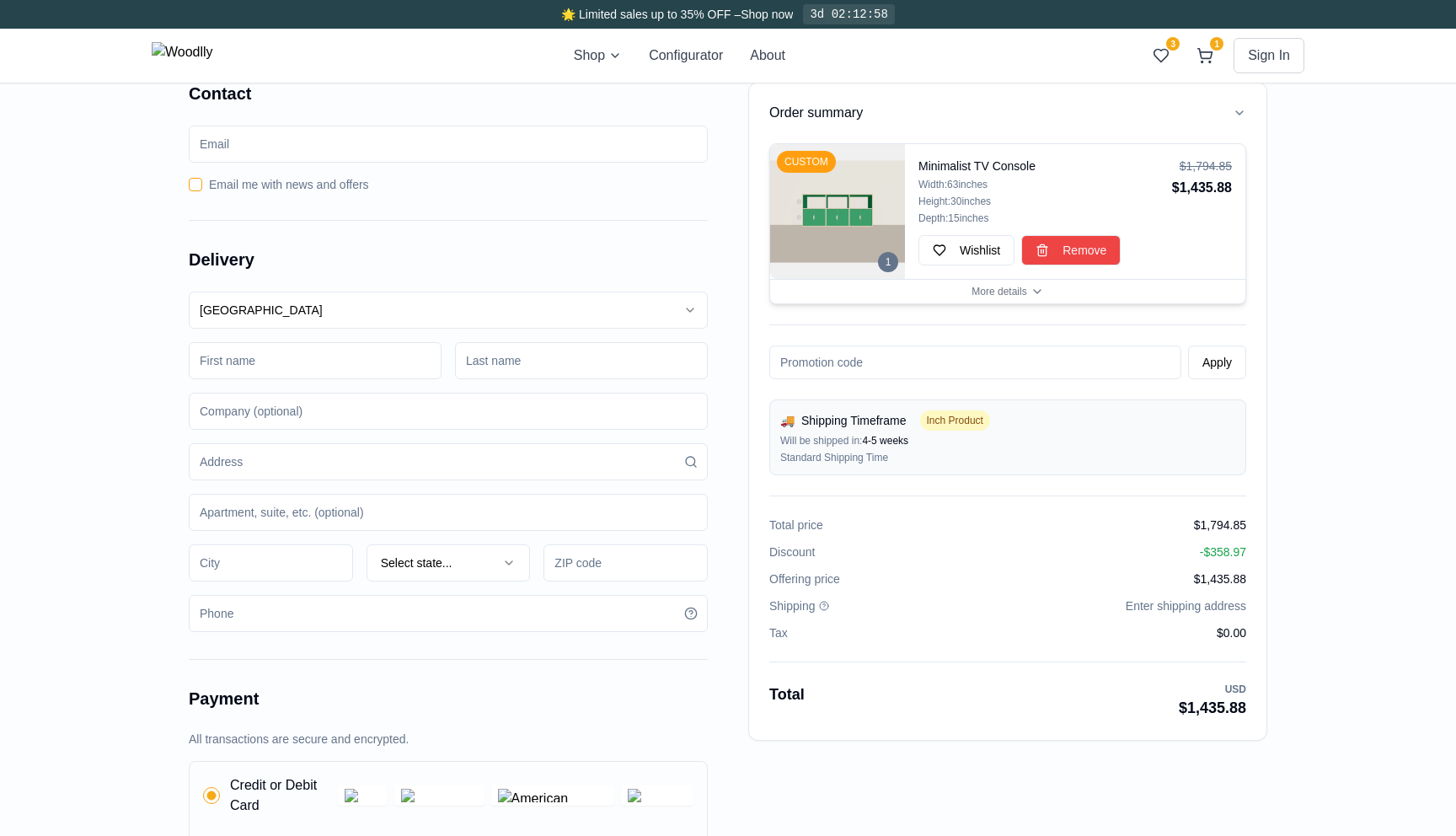
click at [1096, 252] on span "Remove" at bounding box center [1084, 249] width 43 height 17
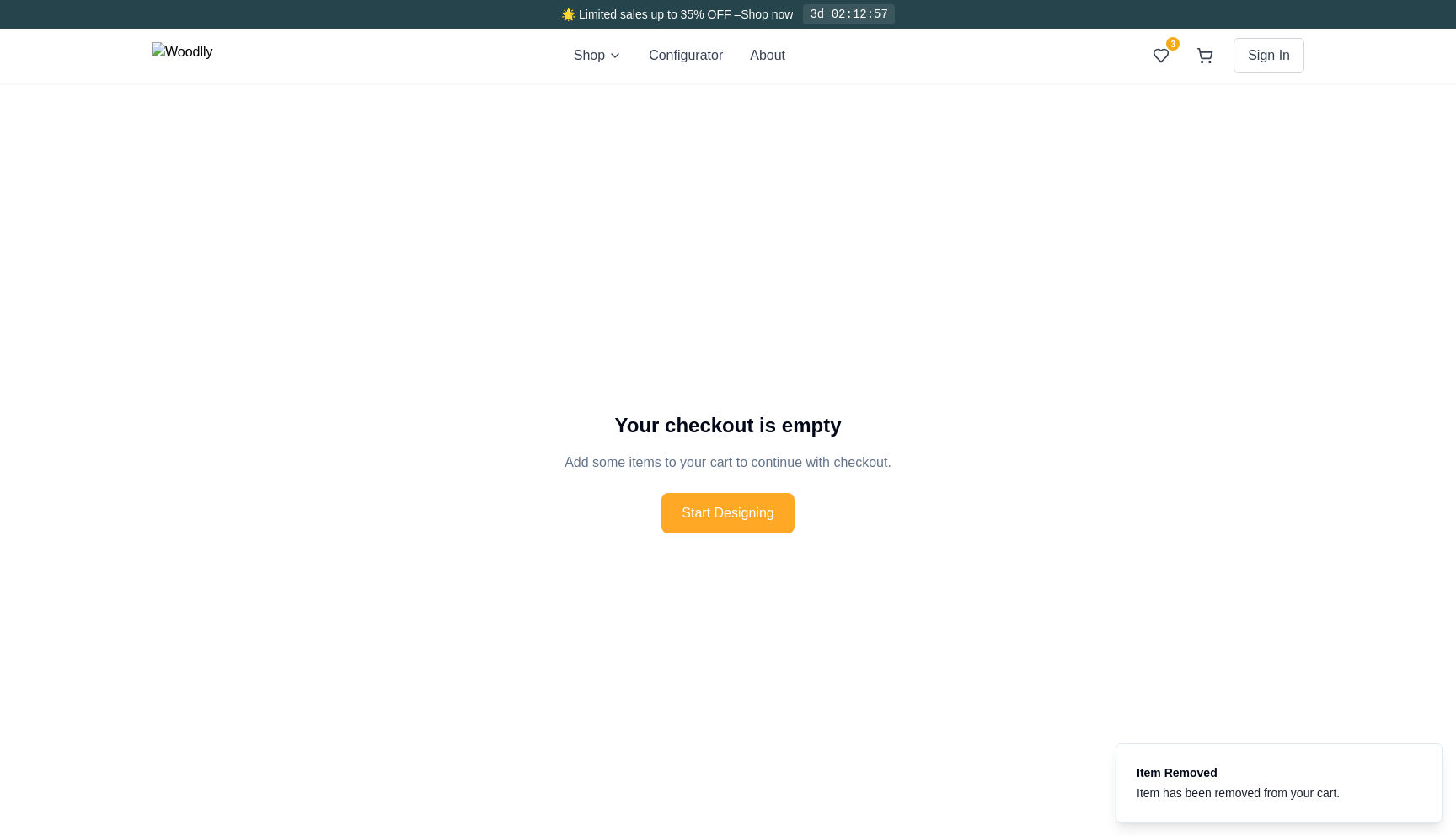
click at [768, 514] on button "Start Designing" at bounding box center [727, 513] width 132 height 41
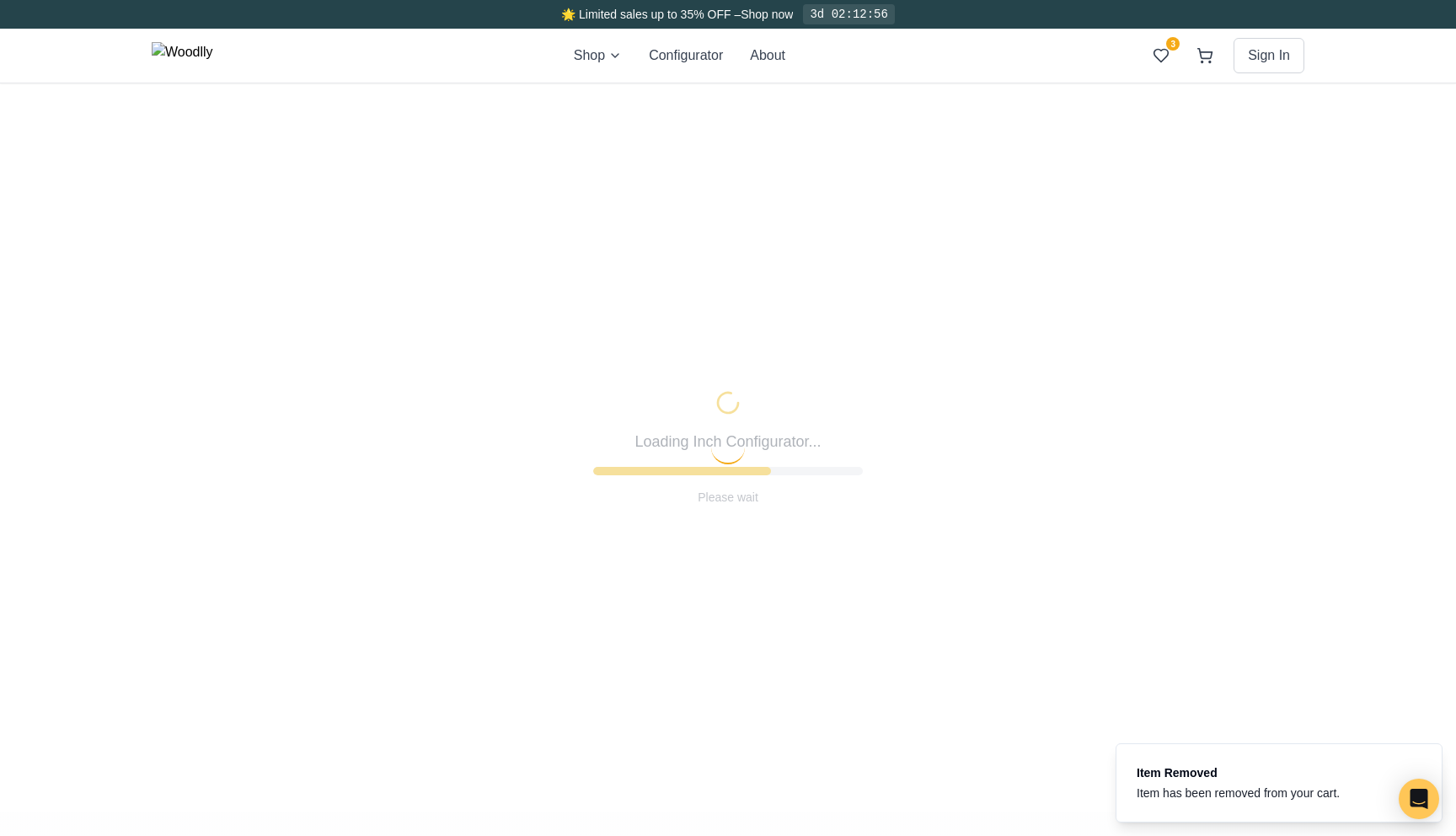
type input "63"
type input "2"
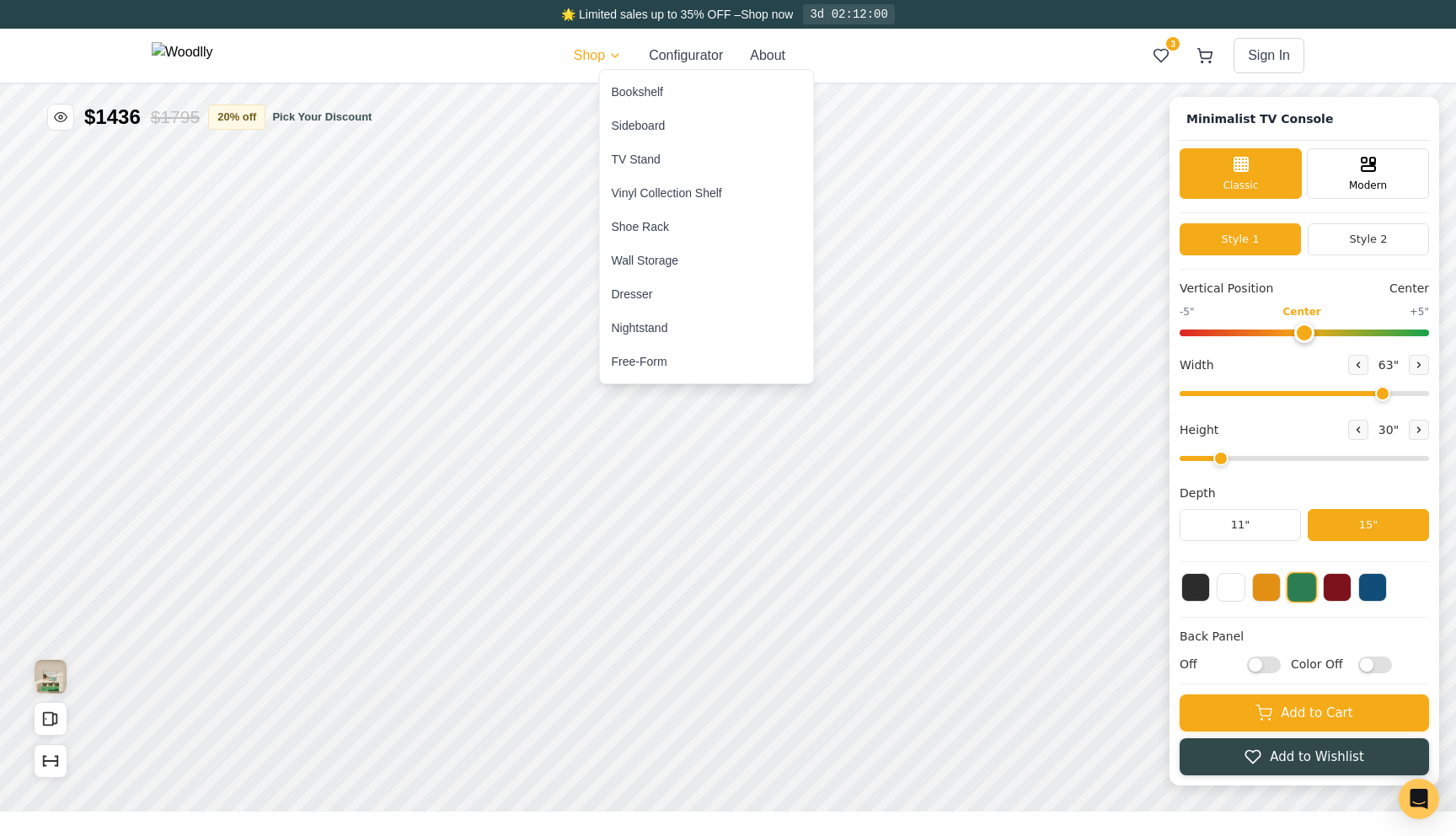
click at [642, 89] on div "Bookshelf" at bounding box center [637, 91] width 51 height 17
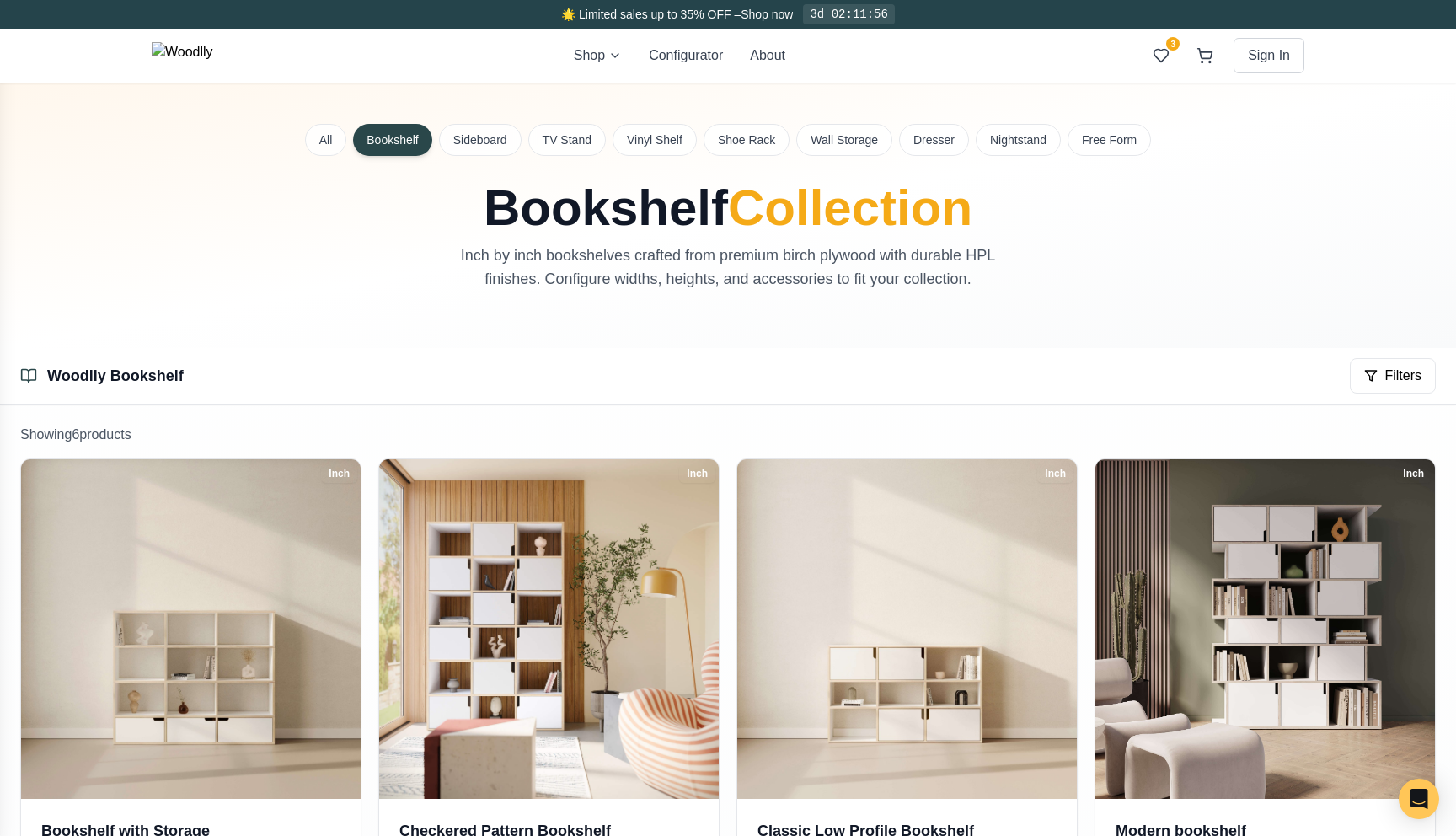
click at [400, 137] on button "Bookshelf" at bounding box center [392, 140] width 78 height 32
click at [497, 146] on button "Sideboard" at bounding box center [480, 140] width 83 height 32
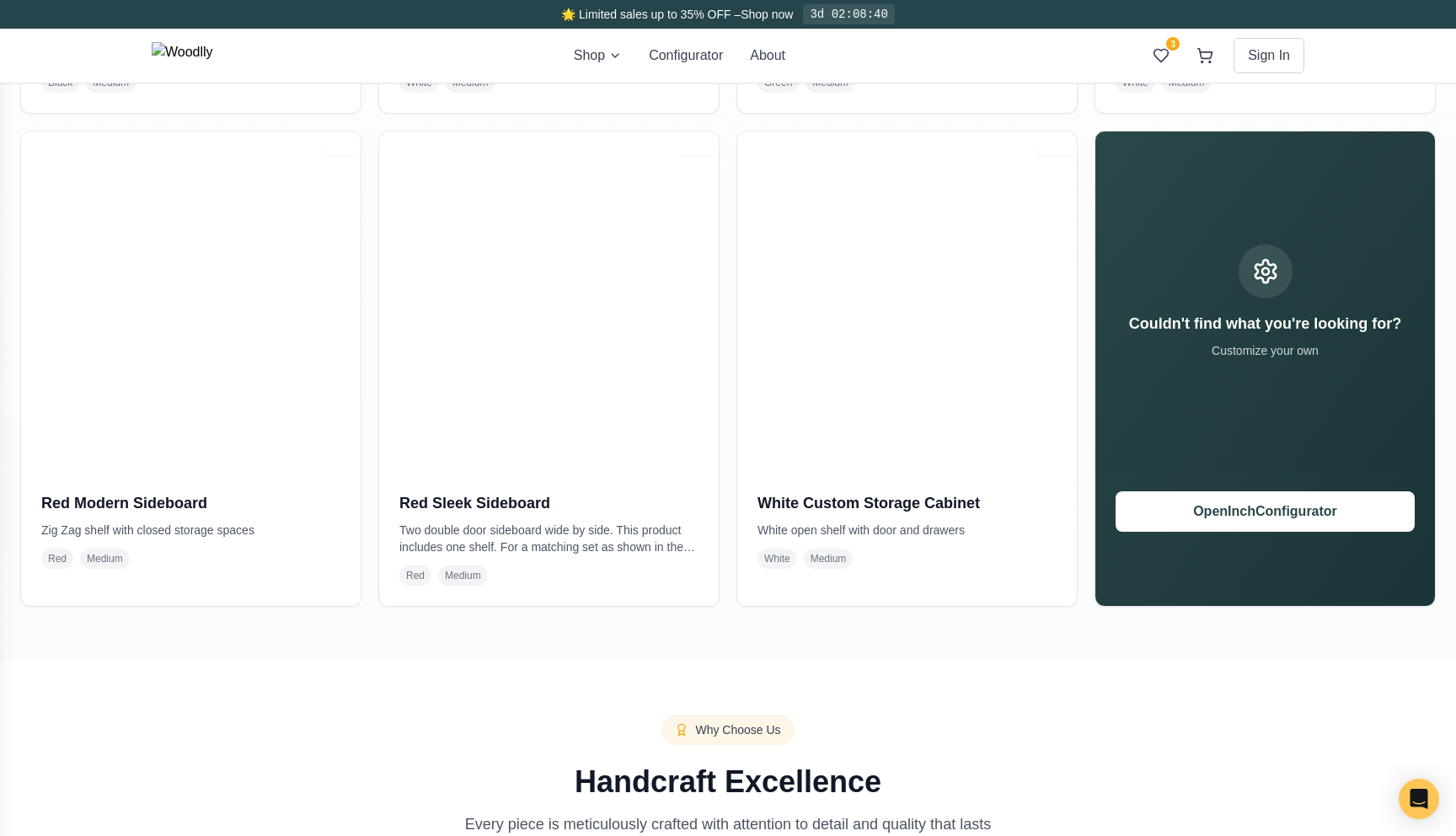
scroll to position [1426, 0]
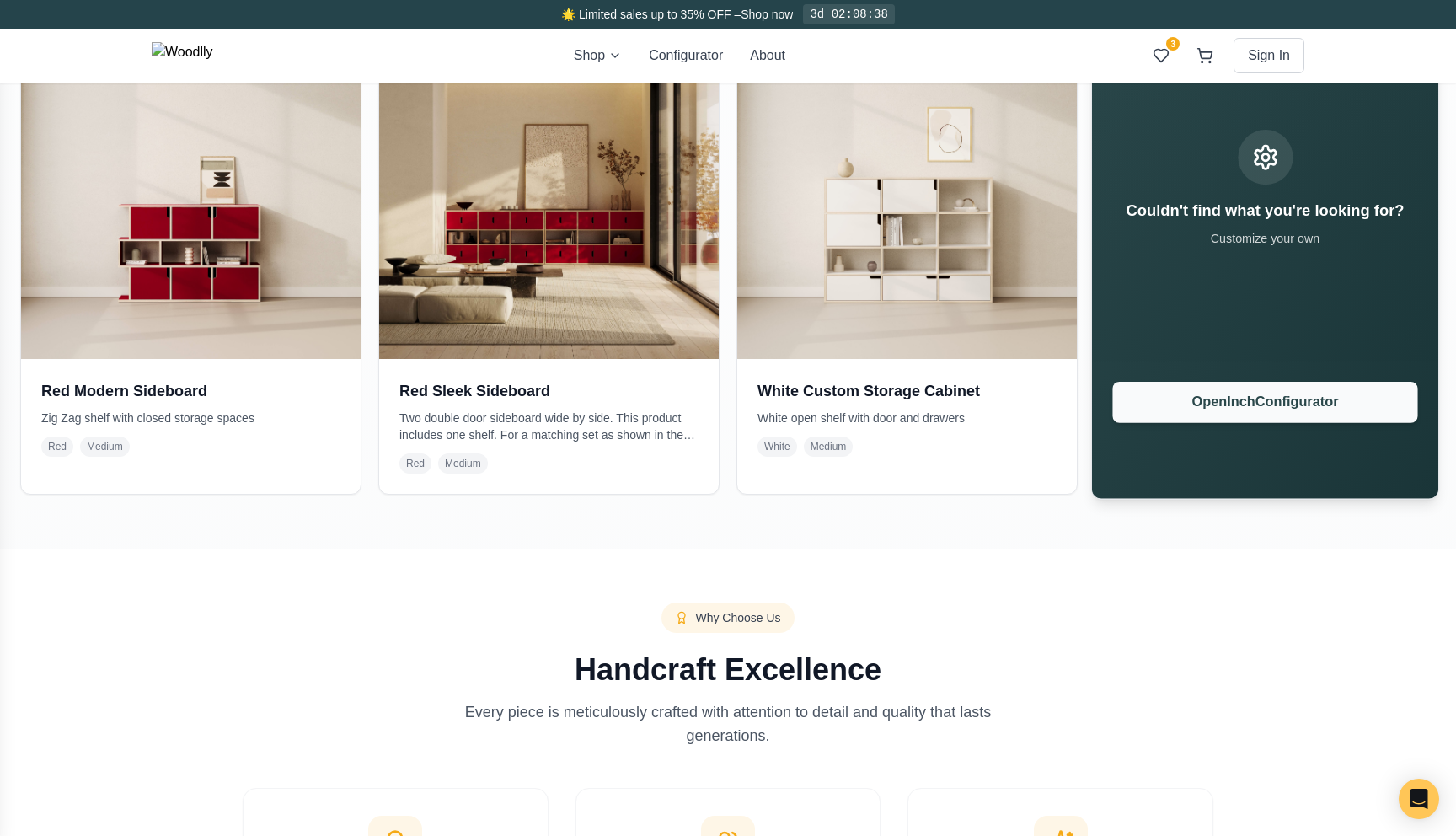
click at [1190, 405] on button "Open Inch Configurator" at bounding box center [1264, 402] width 305 height 42
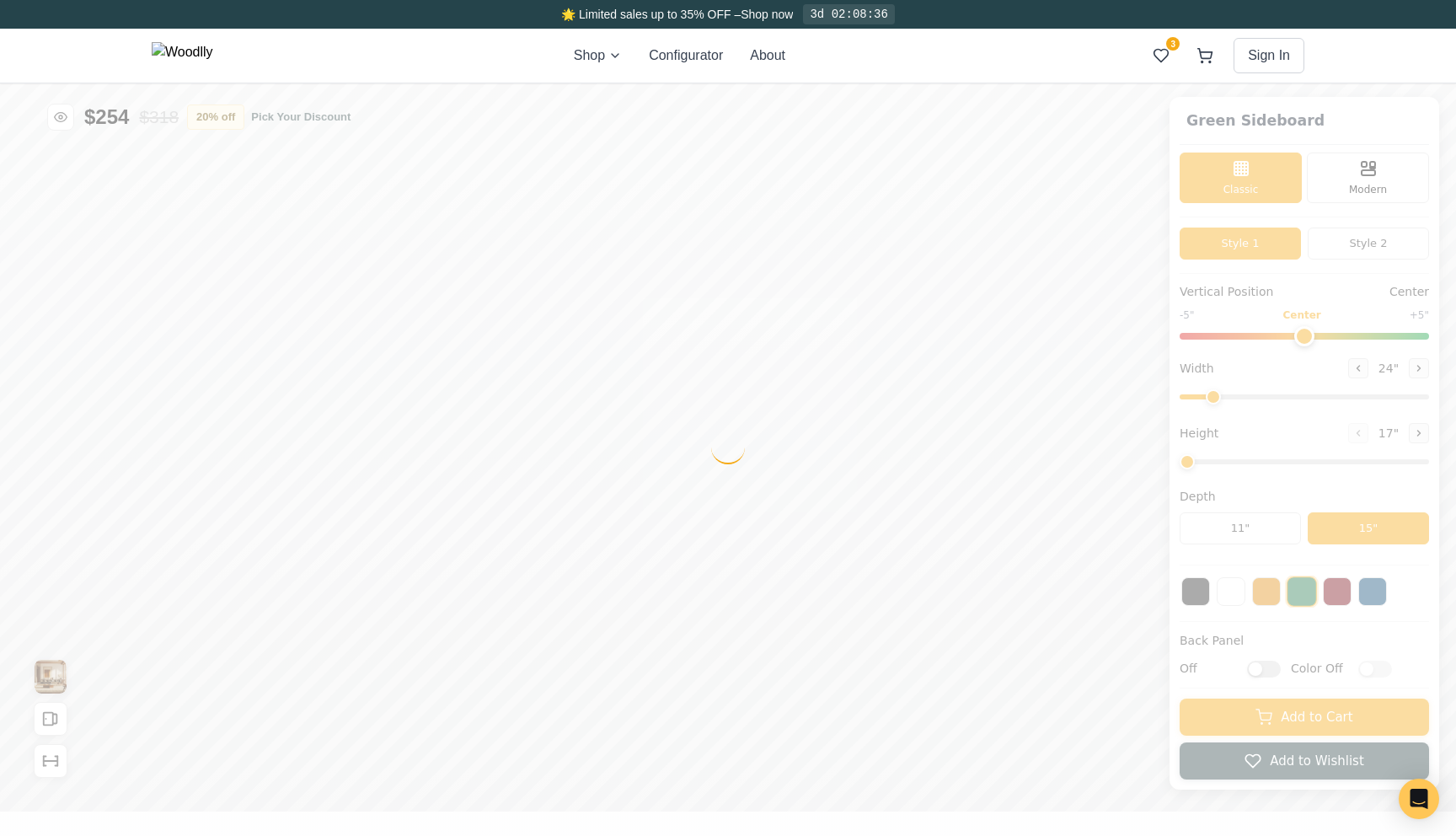
type input "56"
type input "2"
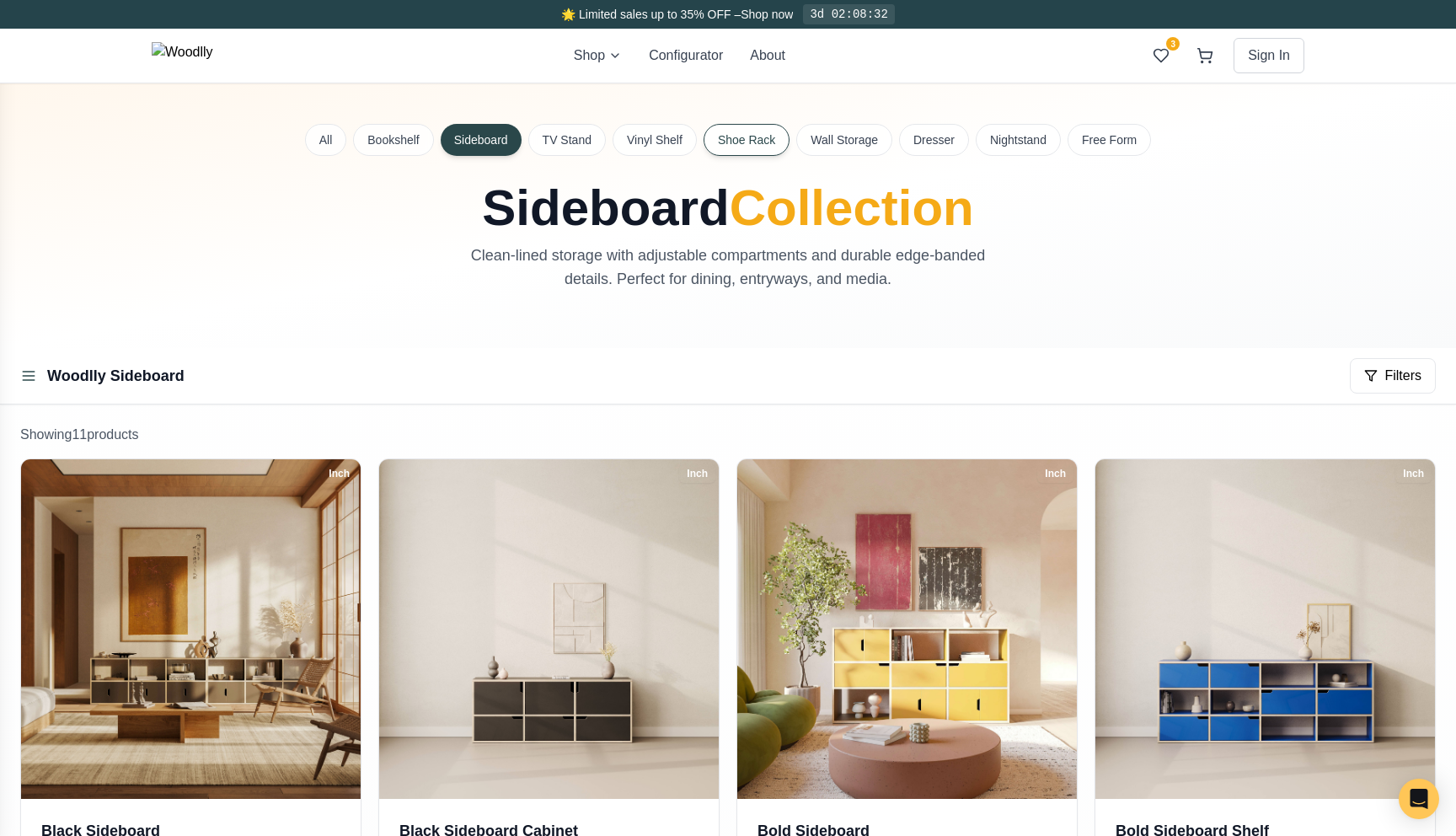
click at [724, 145] on button "Shoe Rack" at bounding box center [746, 140] width 86 height 32
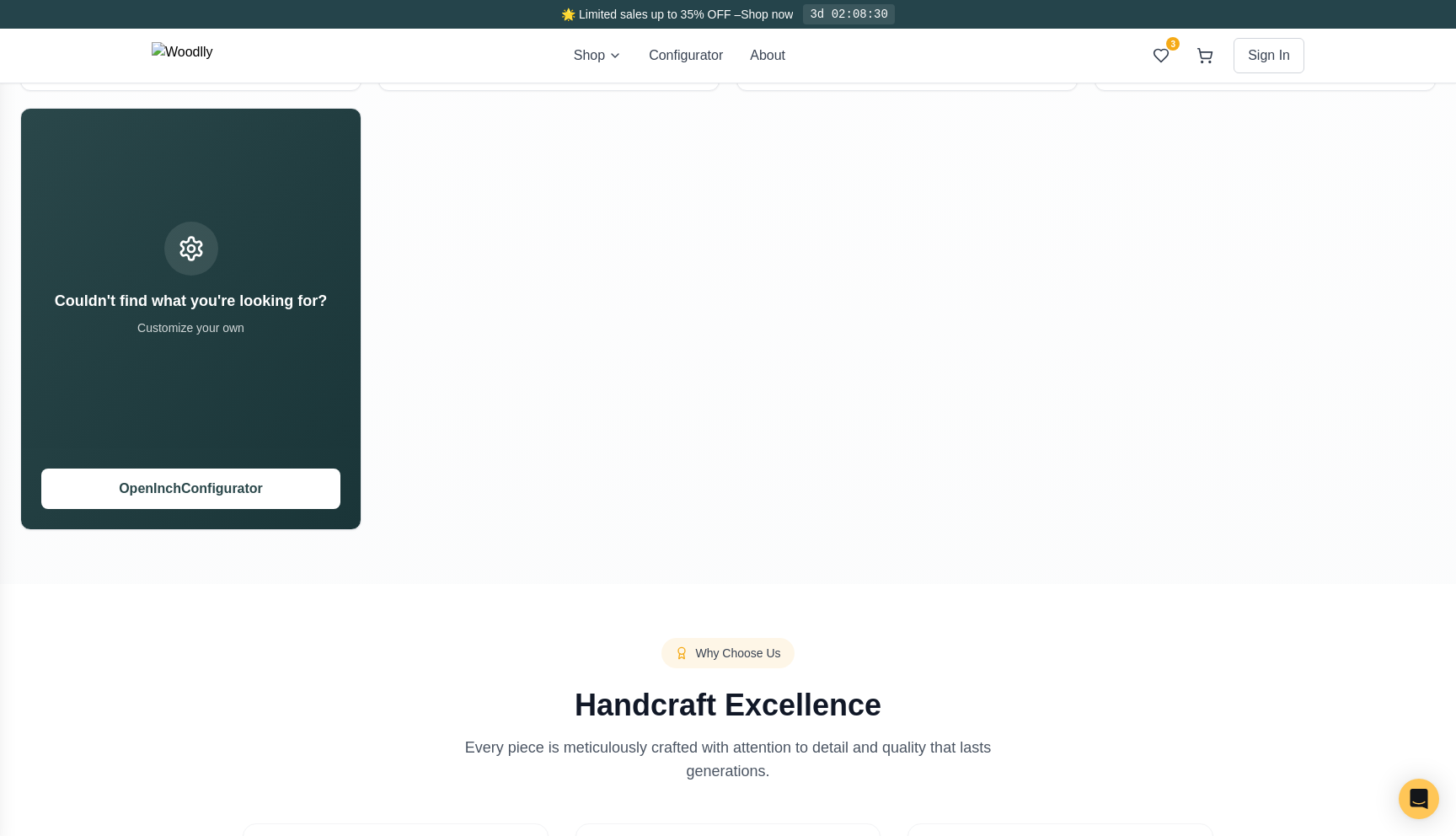
scroll to position [770, 0]
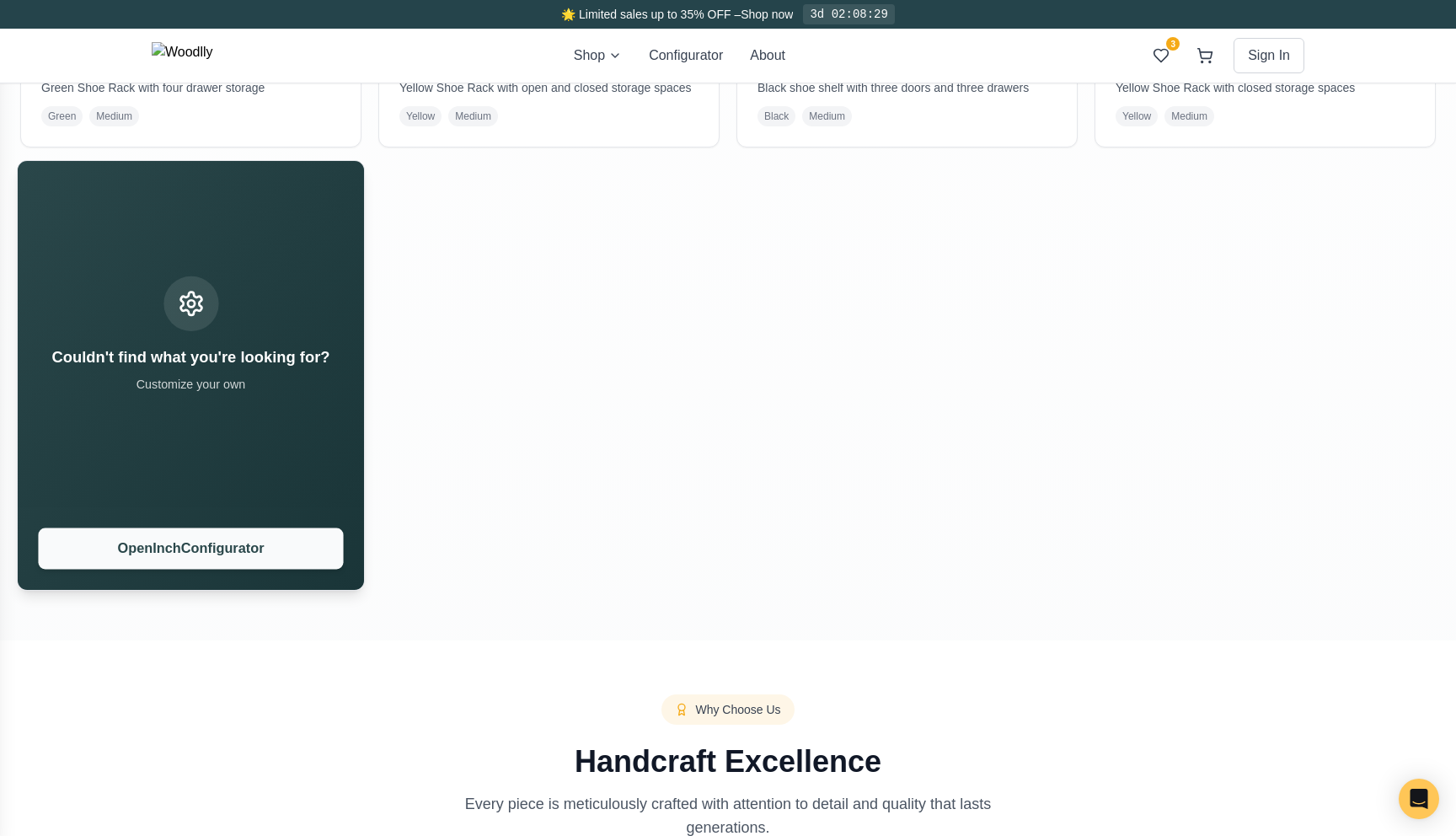
click at [198, 555] on button "Open Inch Configurator" at bounding box center [190, 549] width 305 height 42
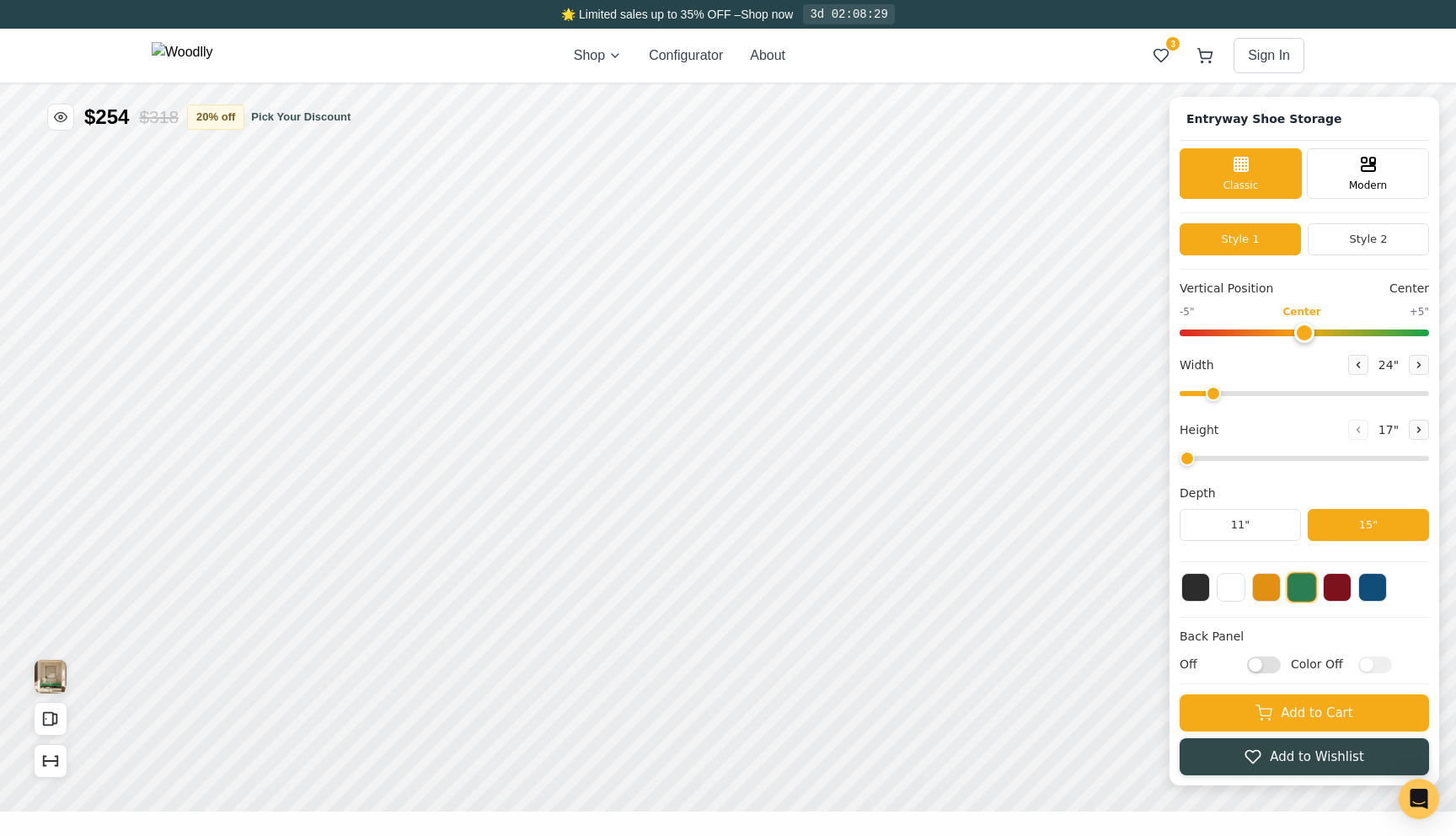
type input "67"
type input "2"
click at [244, 116] on button "20 % off" at bounding box center [237, 116] width 57 height 25
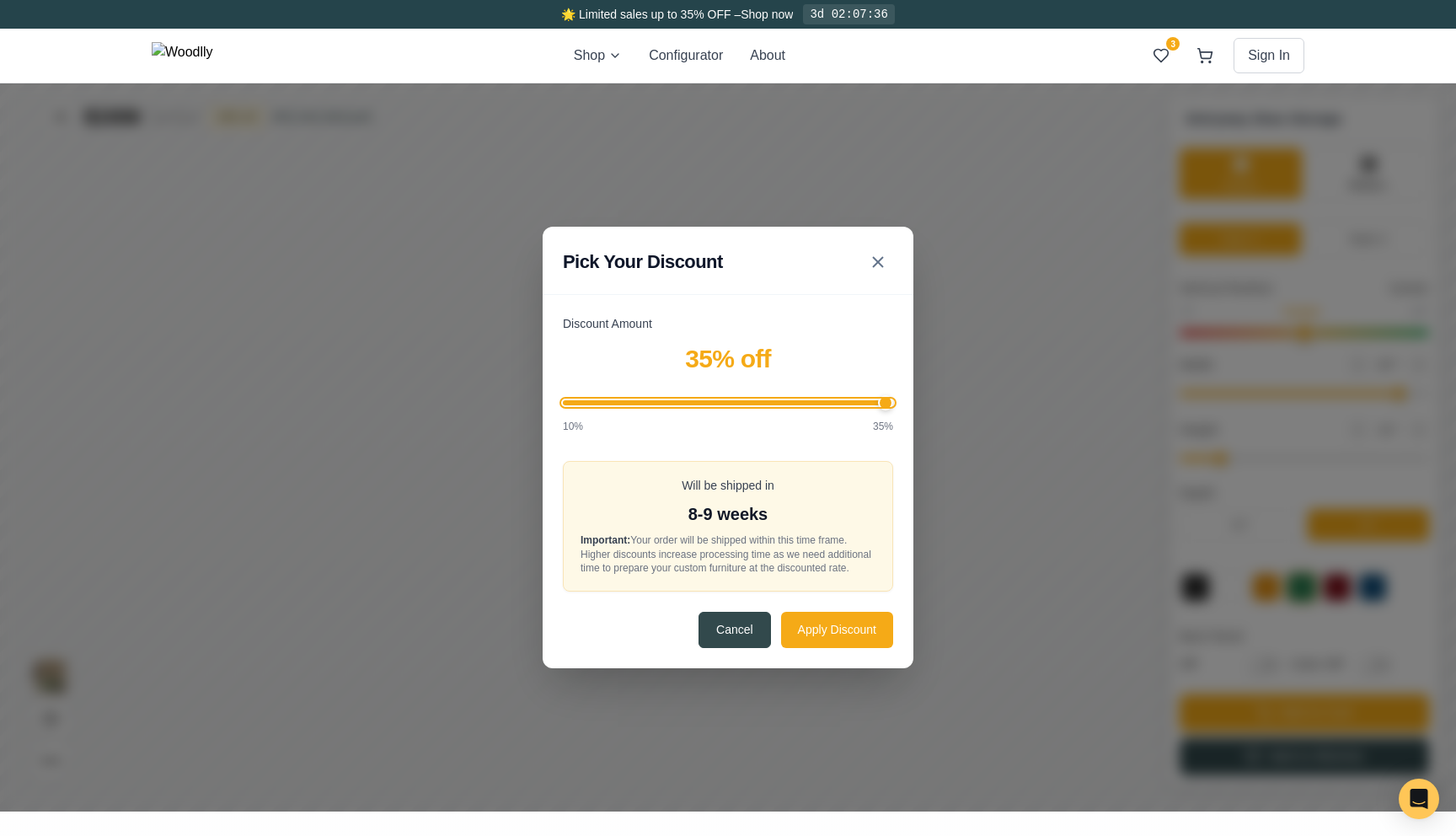
drag, startPoint x: 698, startPoint y: 394, endPoint x: 903, endPoint y: 408, distance: 205.5
type input "35"
click at [893, 405] on input "Discount Amount" at bounding box center [728, 403] width 330 height 5
click at [793, 641] on button "Apply Discount" at bounding box center [837, 629] width 112 height 36
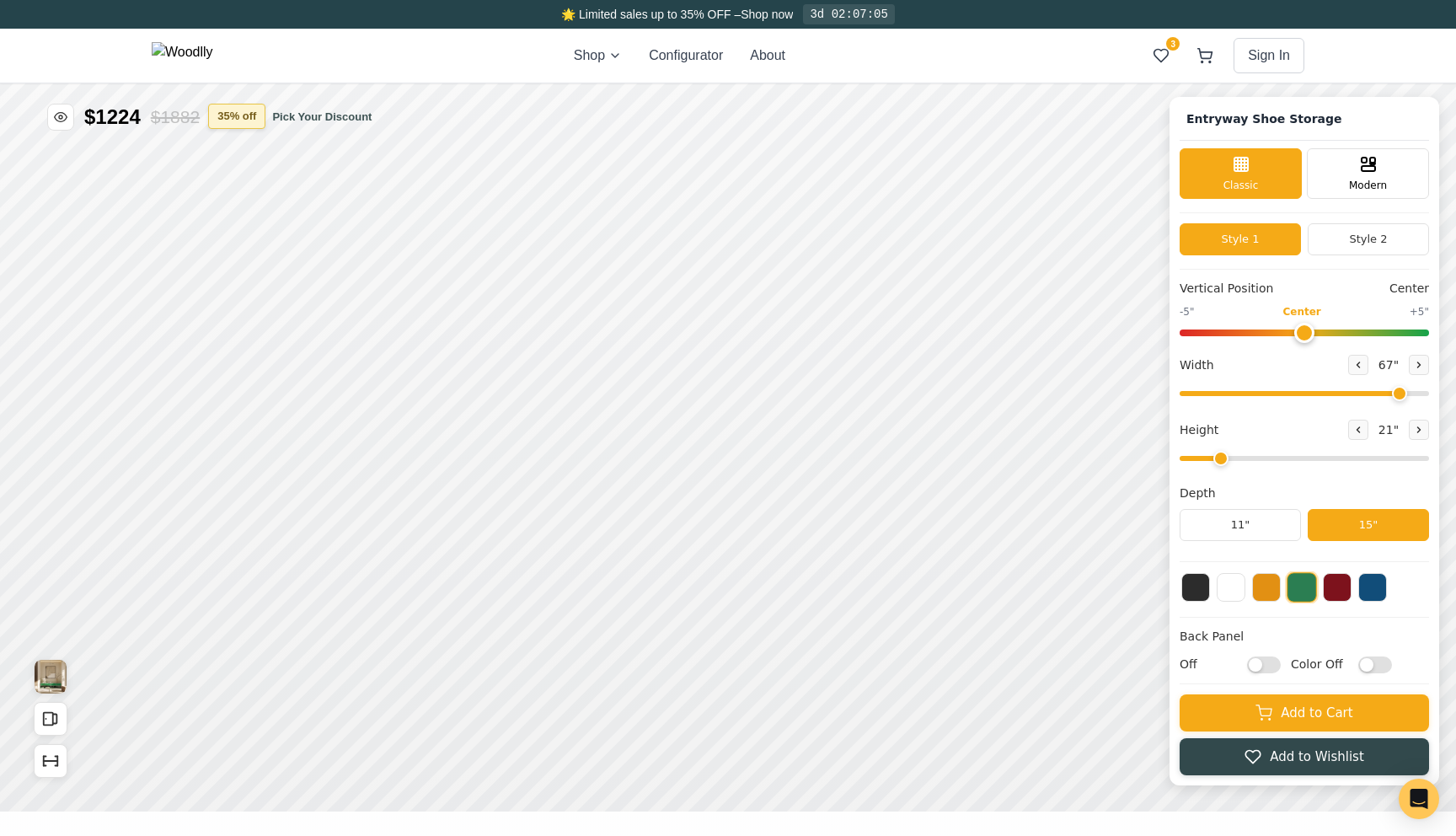
click at [242, 113] on button "35 % off" at bounding box center [237, 116] width 57 height 25
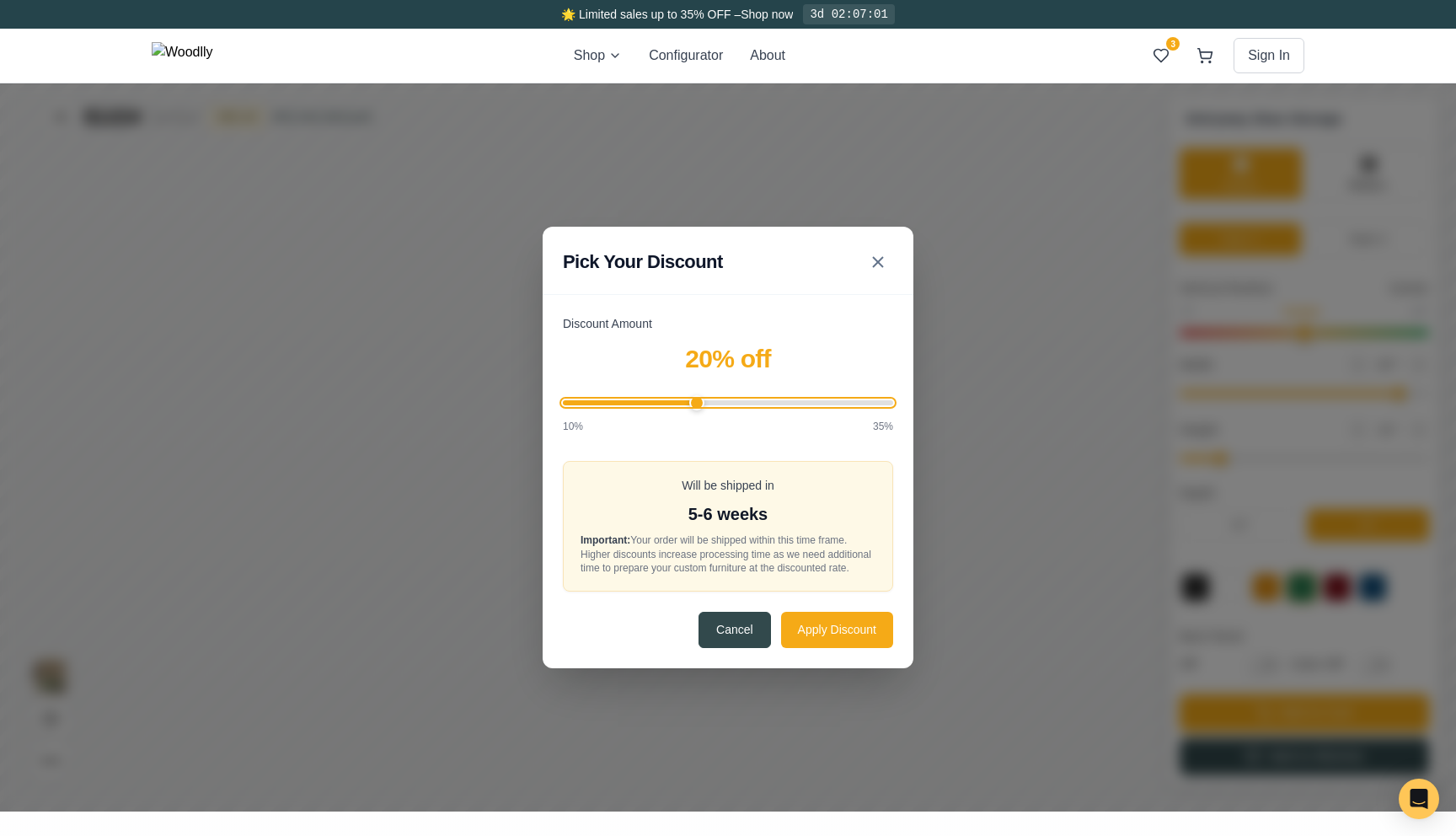
drag, startPoint x: 719, startPoint y: 396, endPoint x: 701, endPoint y: 398, distance: 18.1
type input "20"
click at [701, 401] on input "Discount Amount" at bounding box center [728, 403] width 330 height 5
click at [819, 638] on button "Apply Discount" at bounding box center [837, 629] width 112 height 36
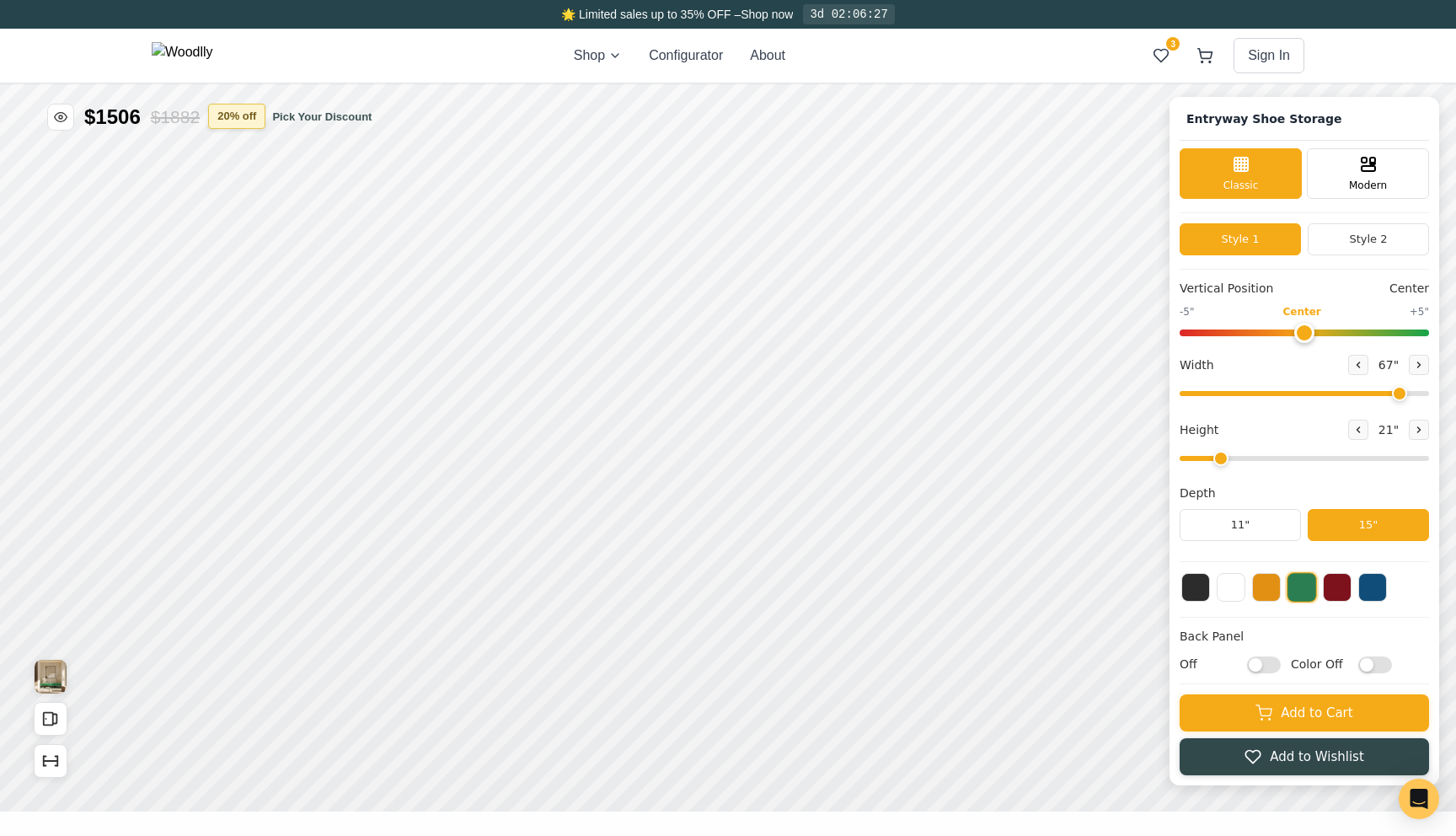
click at [260, 116] on button "20 % off" at bounding box center [237, 116] width 57 height 25
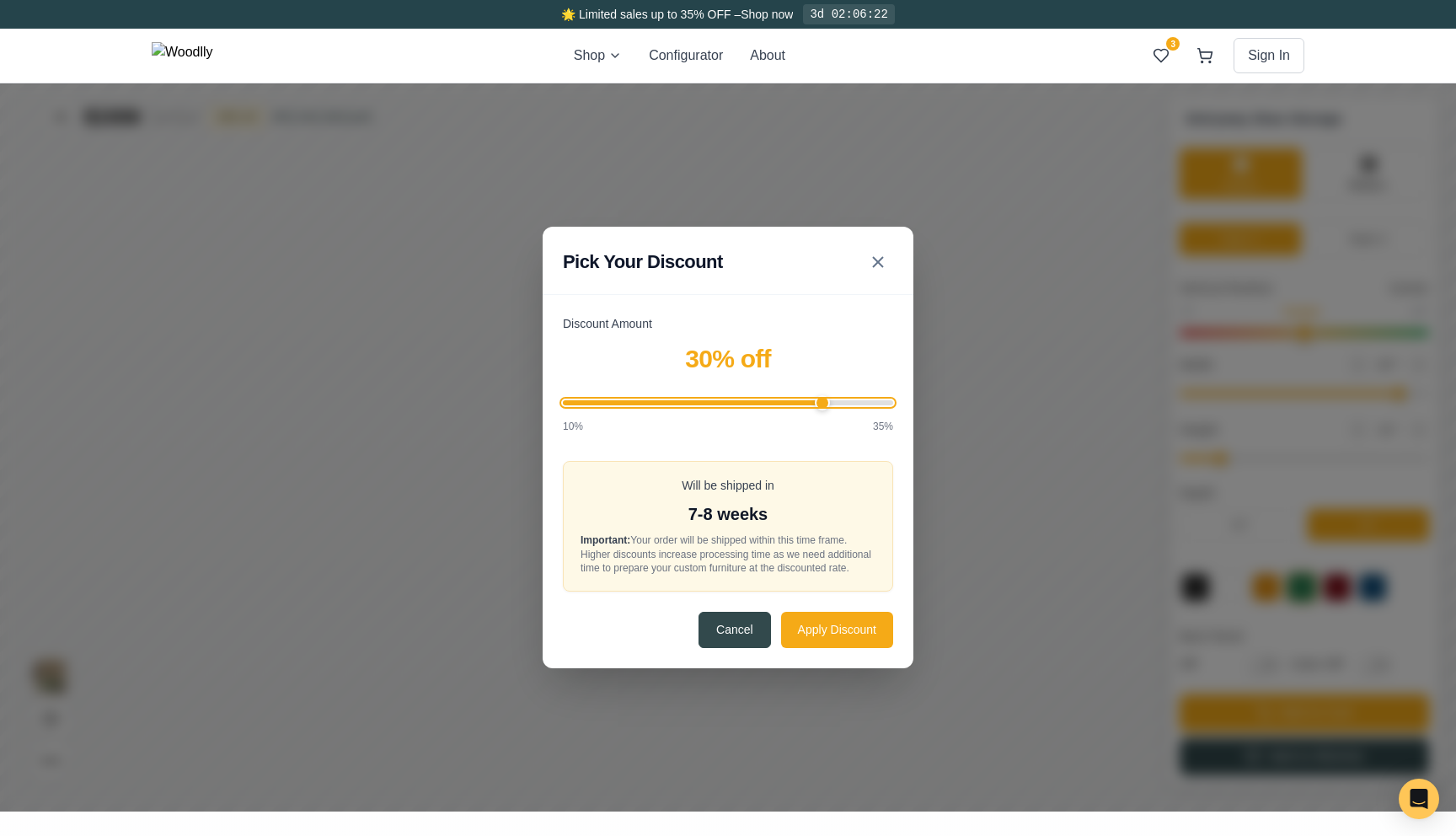
drag, startPoint x: 695, startPoint y: 398, endPoint x: 817, endPoint y: 391, distance: 122.2
type input "30"
click at [817, 401] on input "Discount Amount" at bounding box center [728, 403] width 330 height 5
click at [842, 626] on button "Apply Discount" at bounding box center [837, 629] width 112 height 36
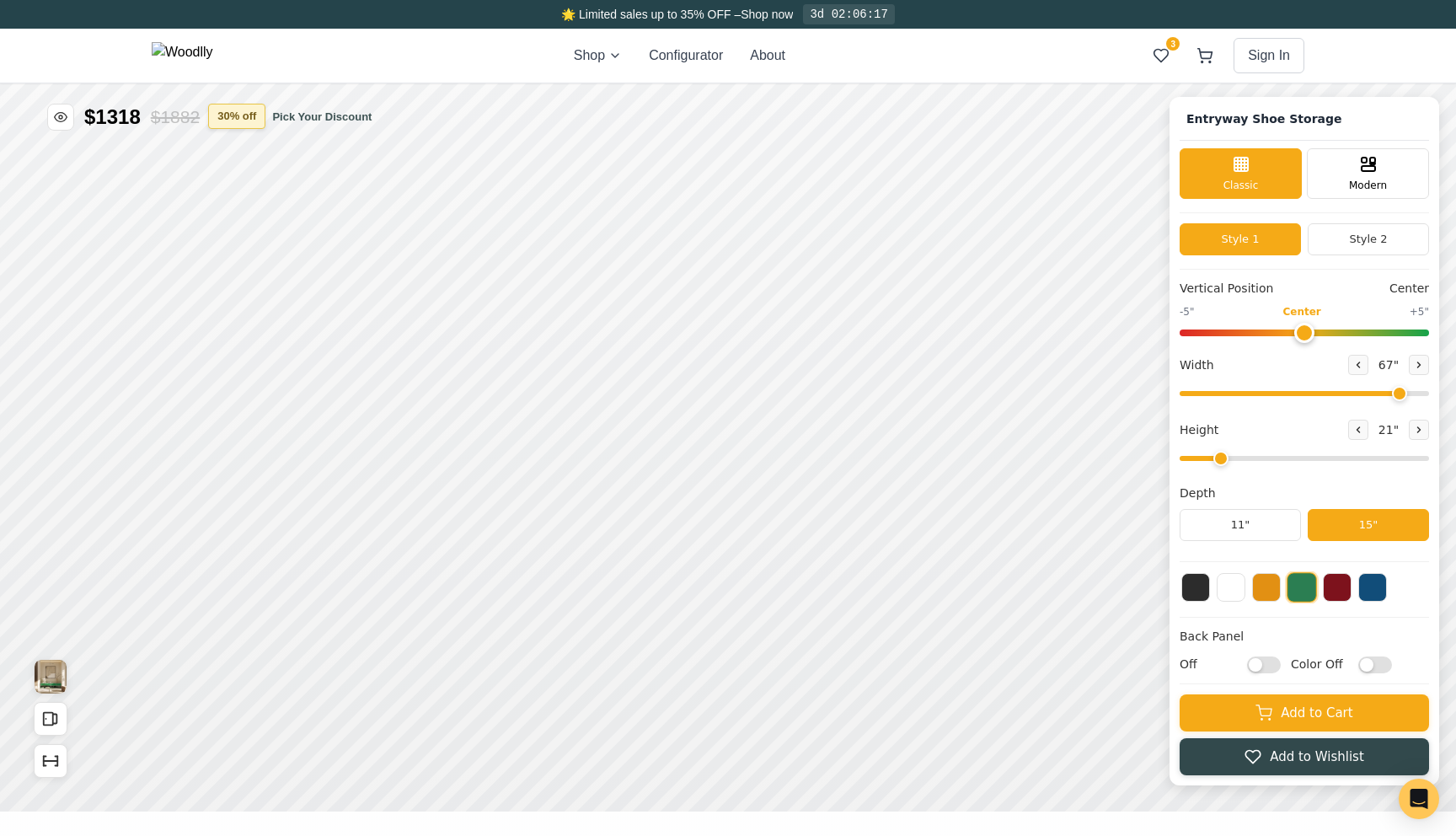
click at [237, 124] on button "30 % off" at bounding box center [237, 116] width 57 height 25
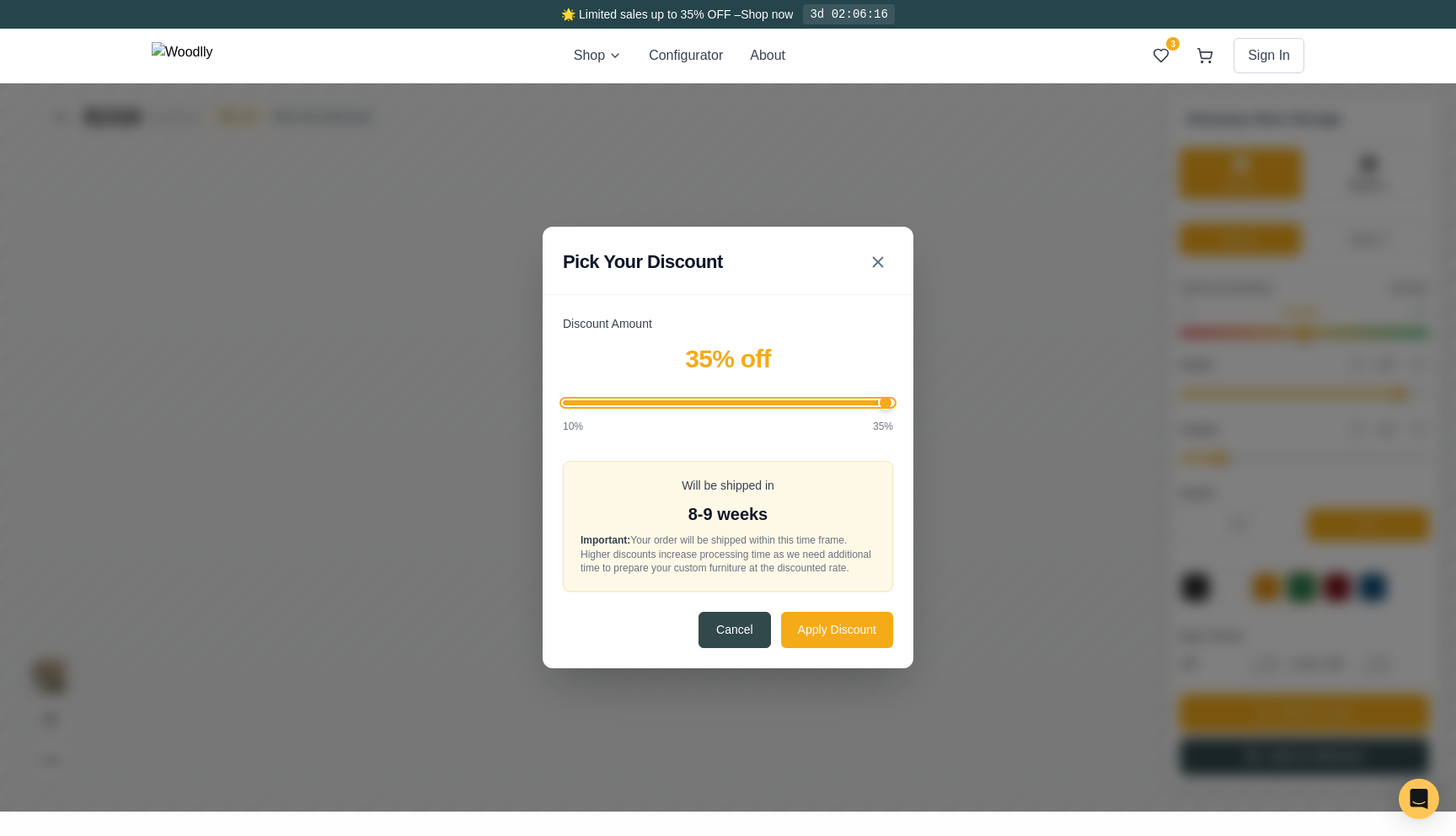
drag, startPoint x: 828, startPoint y: 394, endPoint x: 1030, endPoint y: 397, distance: 202.0
type input "35"
click at [893, 401] on input "Discount Amount" at bounding box center [728, 403] width 330 height 5
click at [827, 631] on button "Apply Discount" at bounding box center [837, 629] width 112 height 36
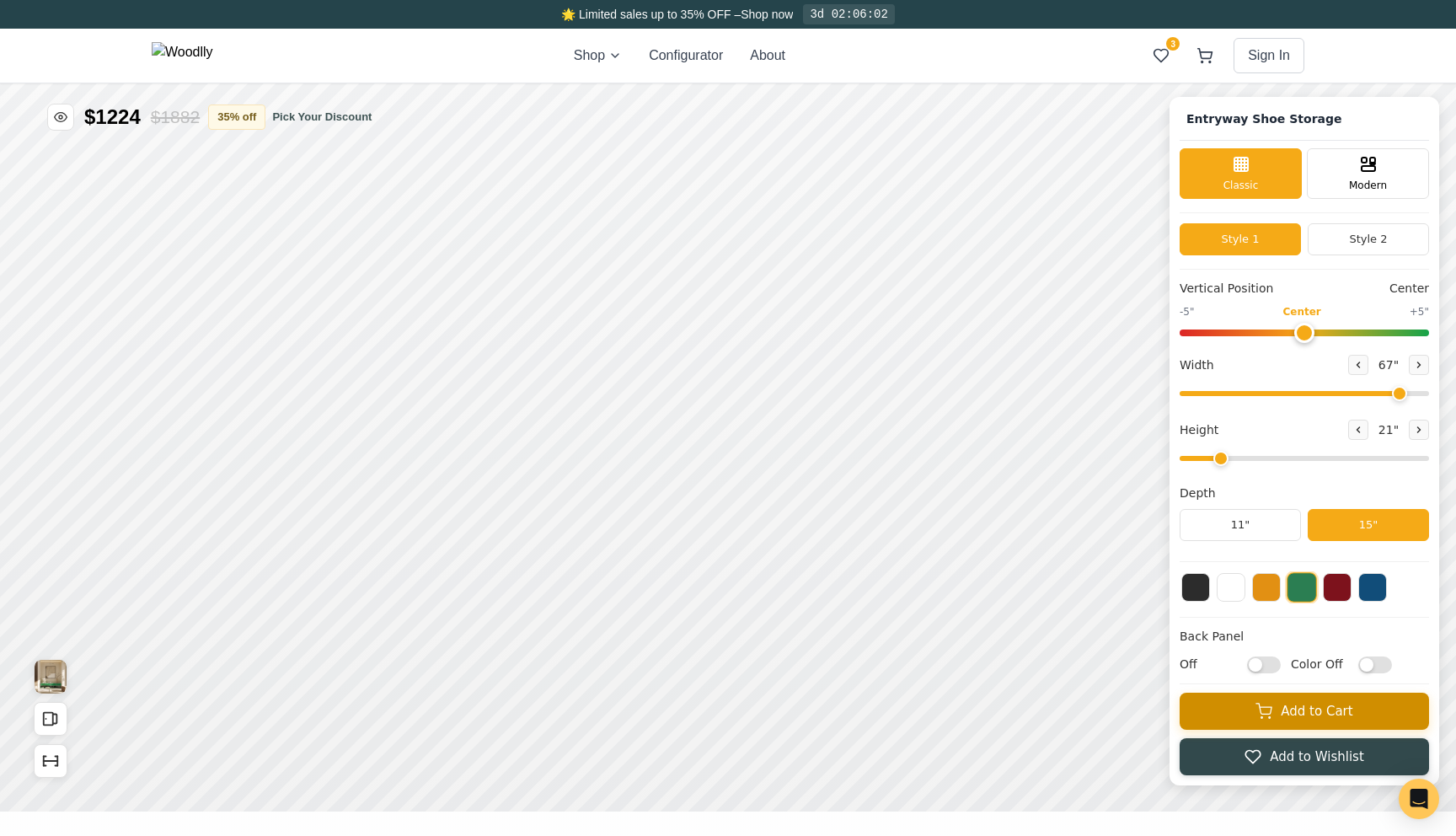
click at [1243, 718] on button "Add to Cart" at bounding box center [1304, 711] width 249 height 37
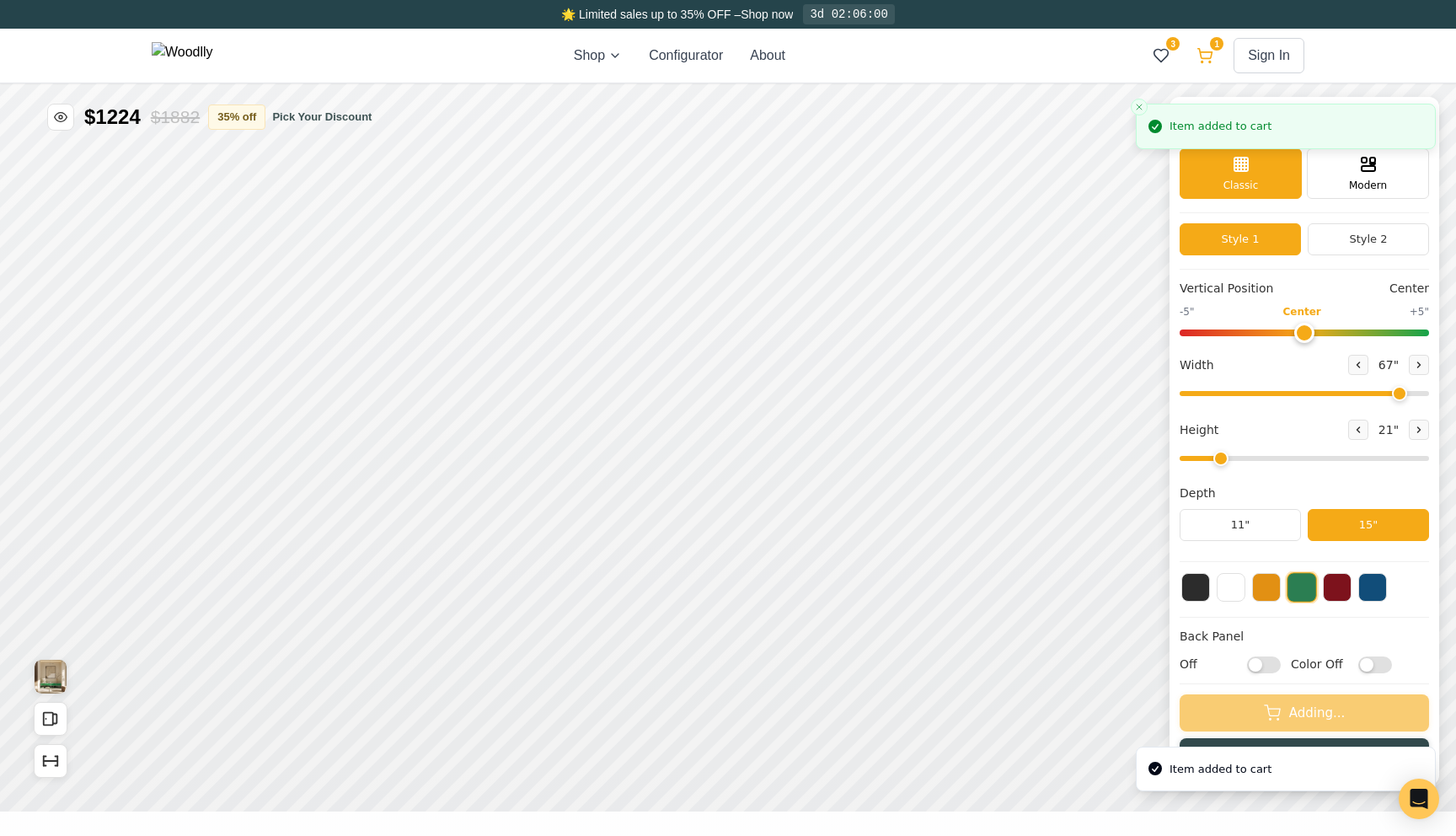
click at [1208, 57] on icon at bounding box center [1204, 55] width 17 height 17
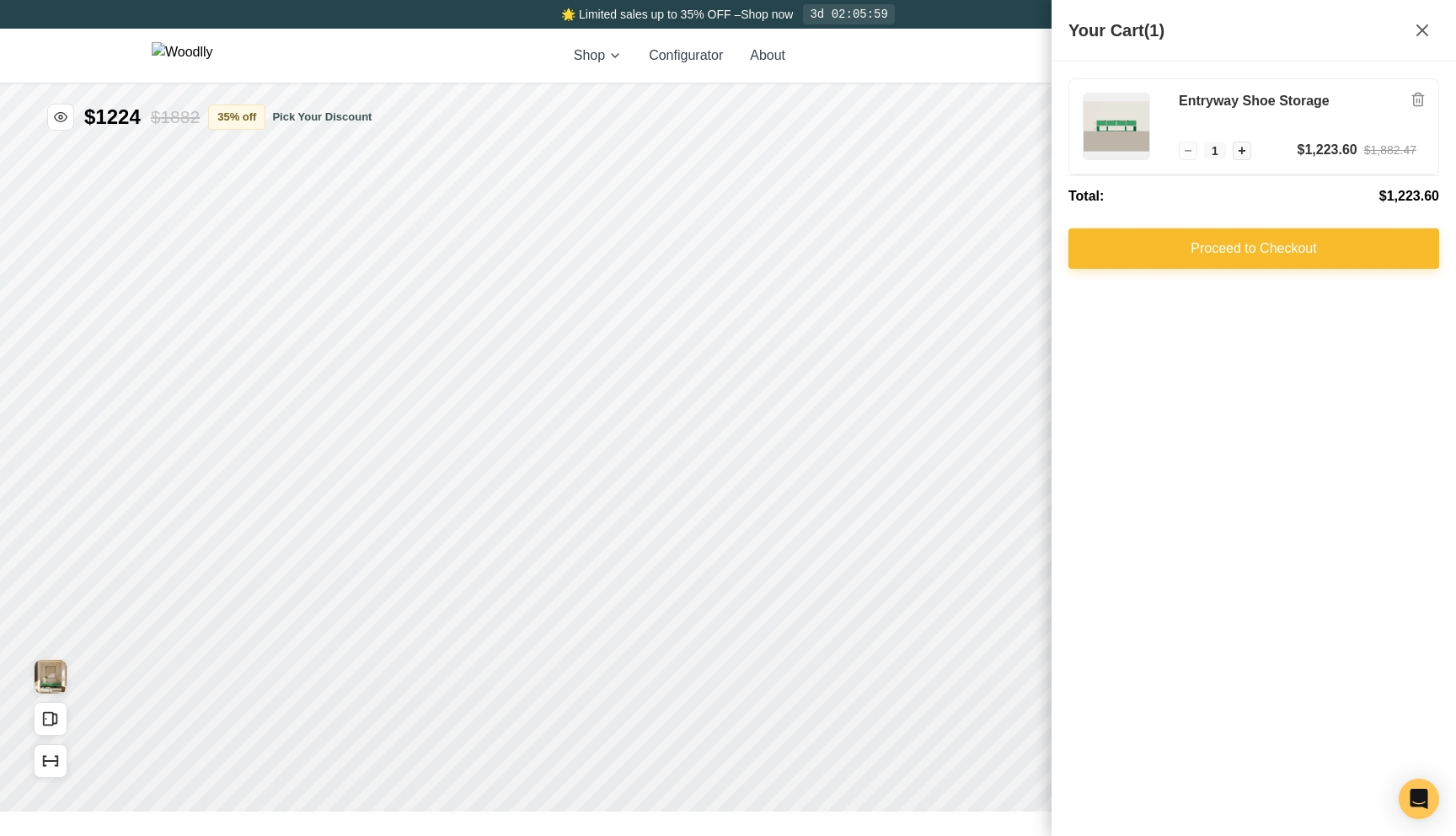
click at [1221, 236] on button "Proceed to Checkout" at bounding box center [1254, 249] width 371 height 41
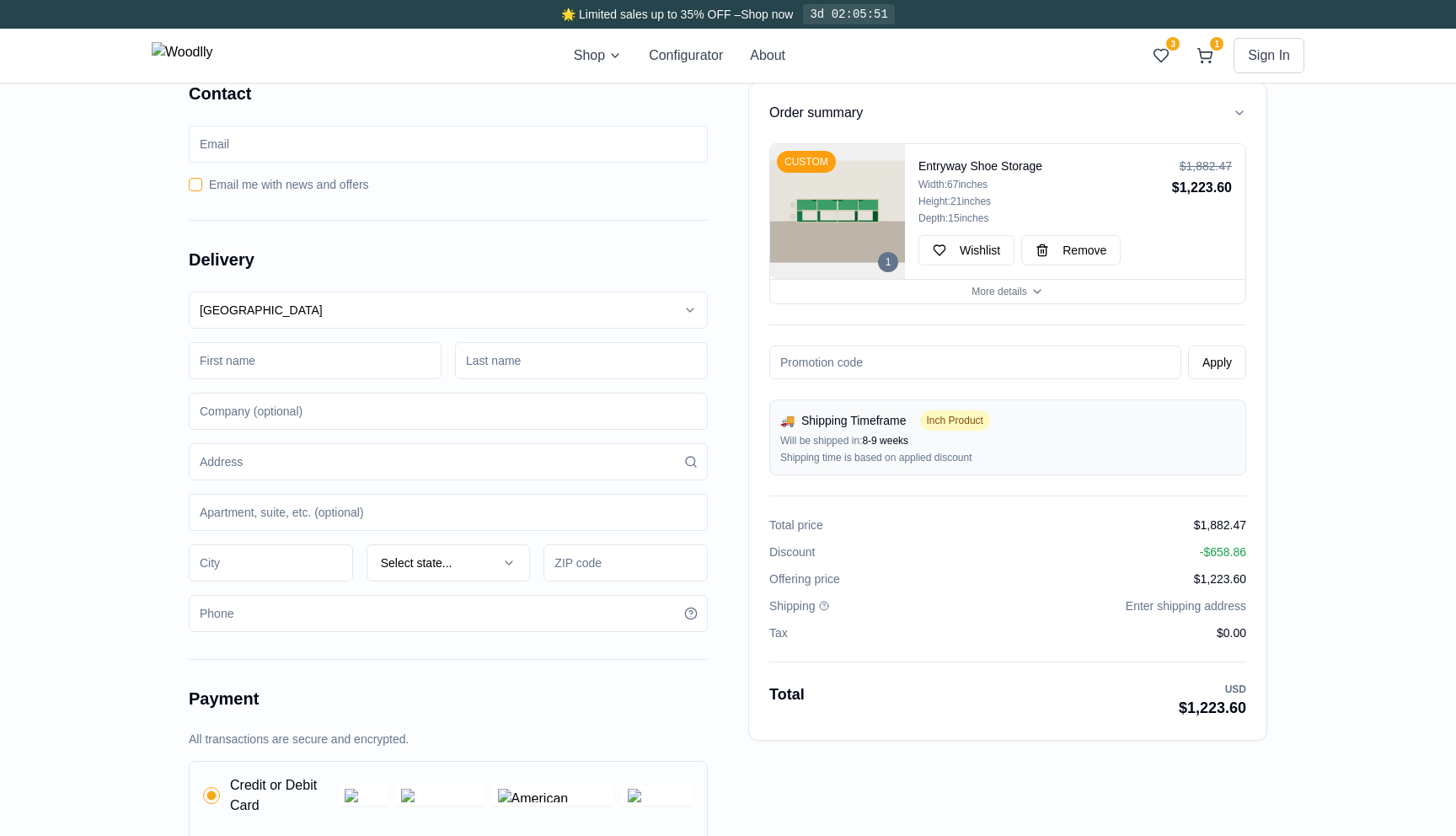
click at [243, 364] on input at bounding box center [314, 361] width 253 height 37
type input "Behnam"
type input "Akhondi"
type input "5127 N Merrimac Ave"
type input "Pasadena"
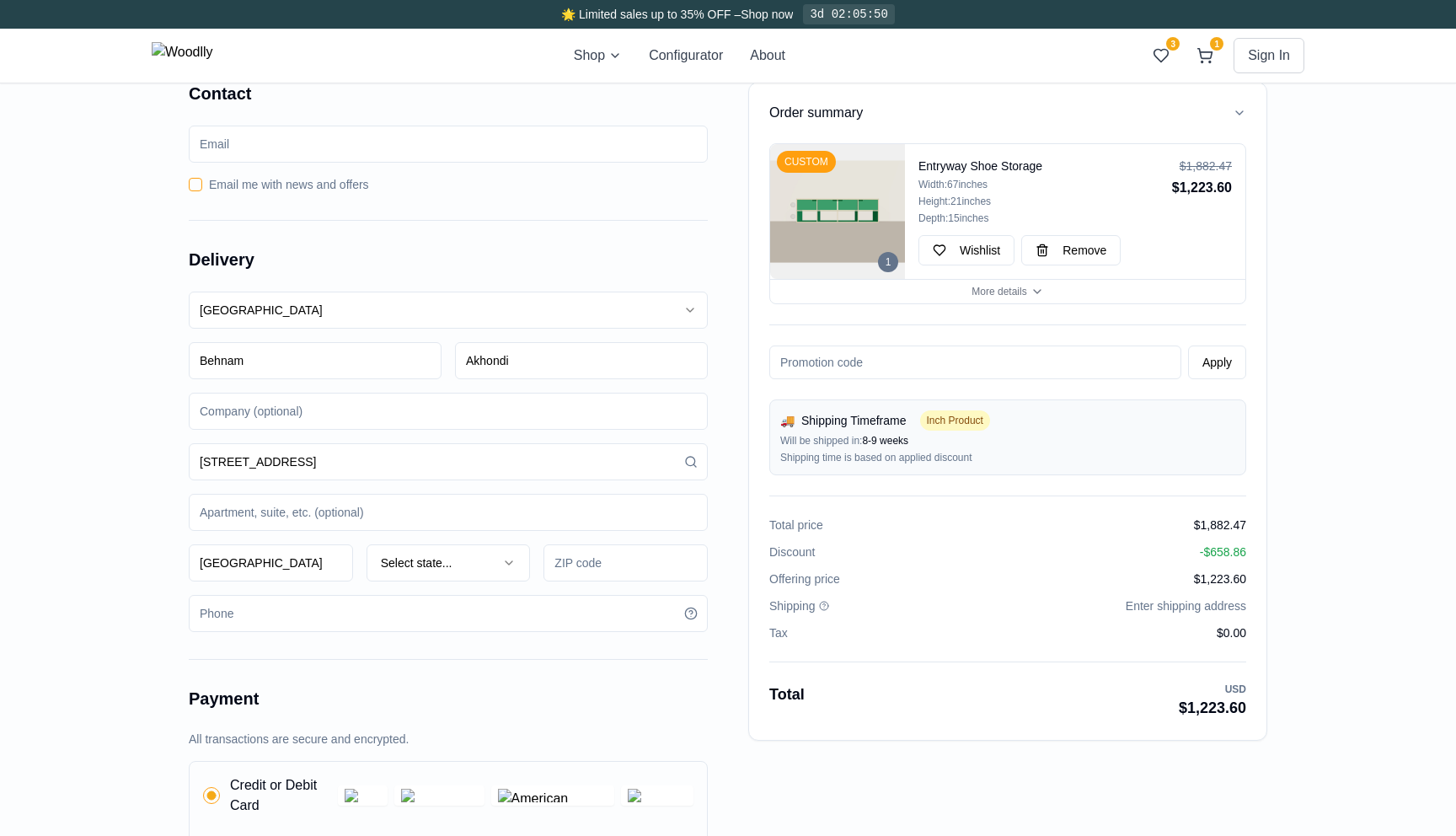
type input "91105"
type input "8185054833"
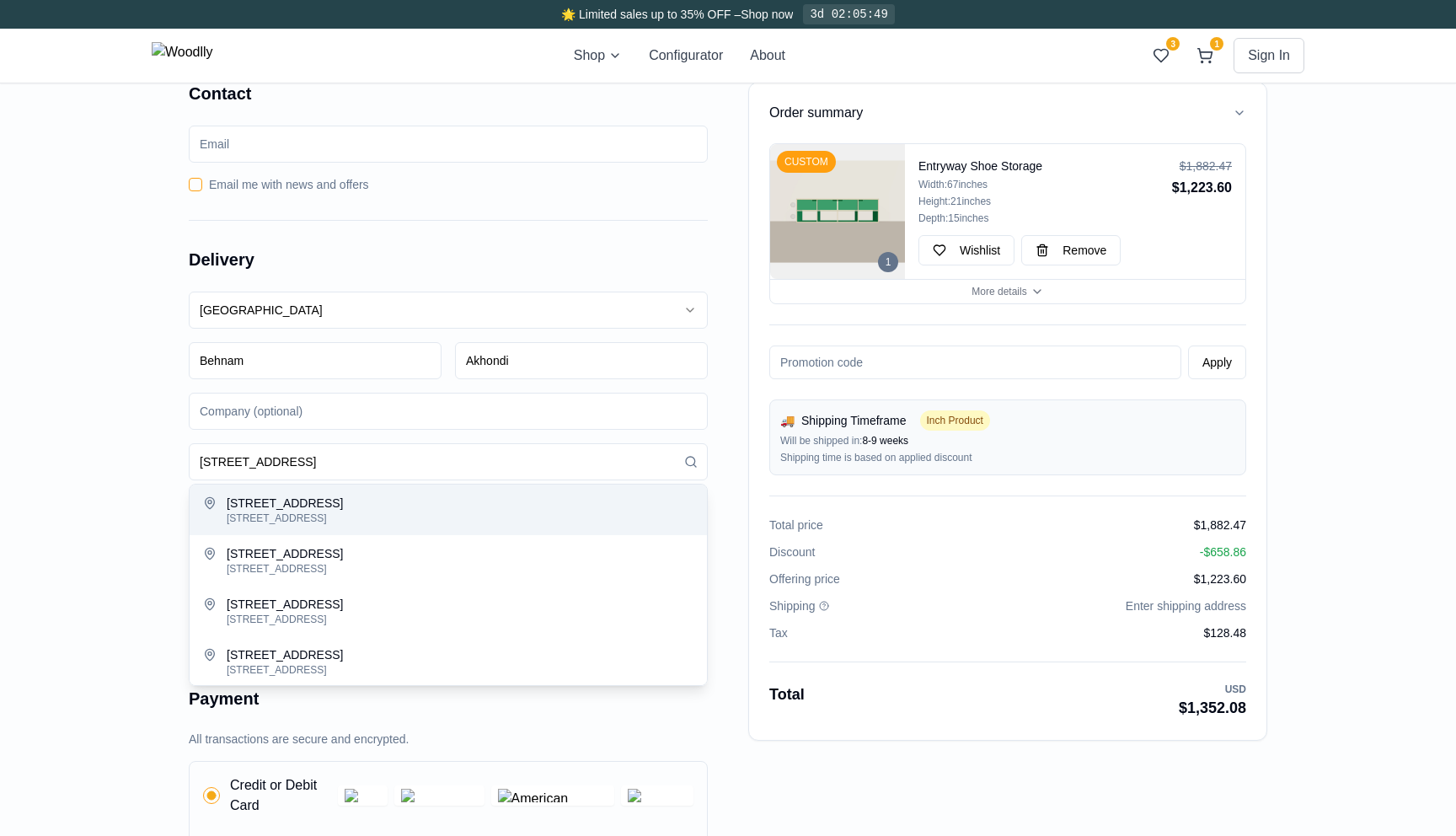
click at [308, 516] on div "5127 North Merrimac Avenue, Chicago, IL, USA" at bounding box center [460, 519] width 467 height 14
type input "5127 North Merrimac Avenue"
type input "Chicago"
type input "60630"
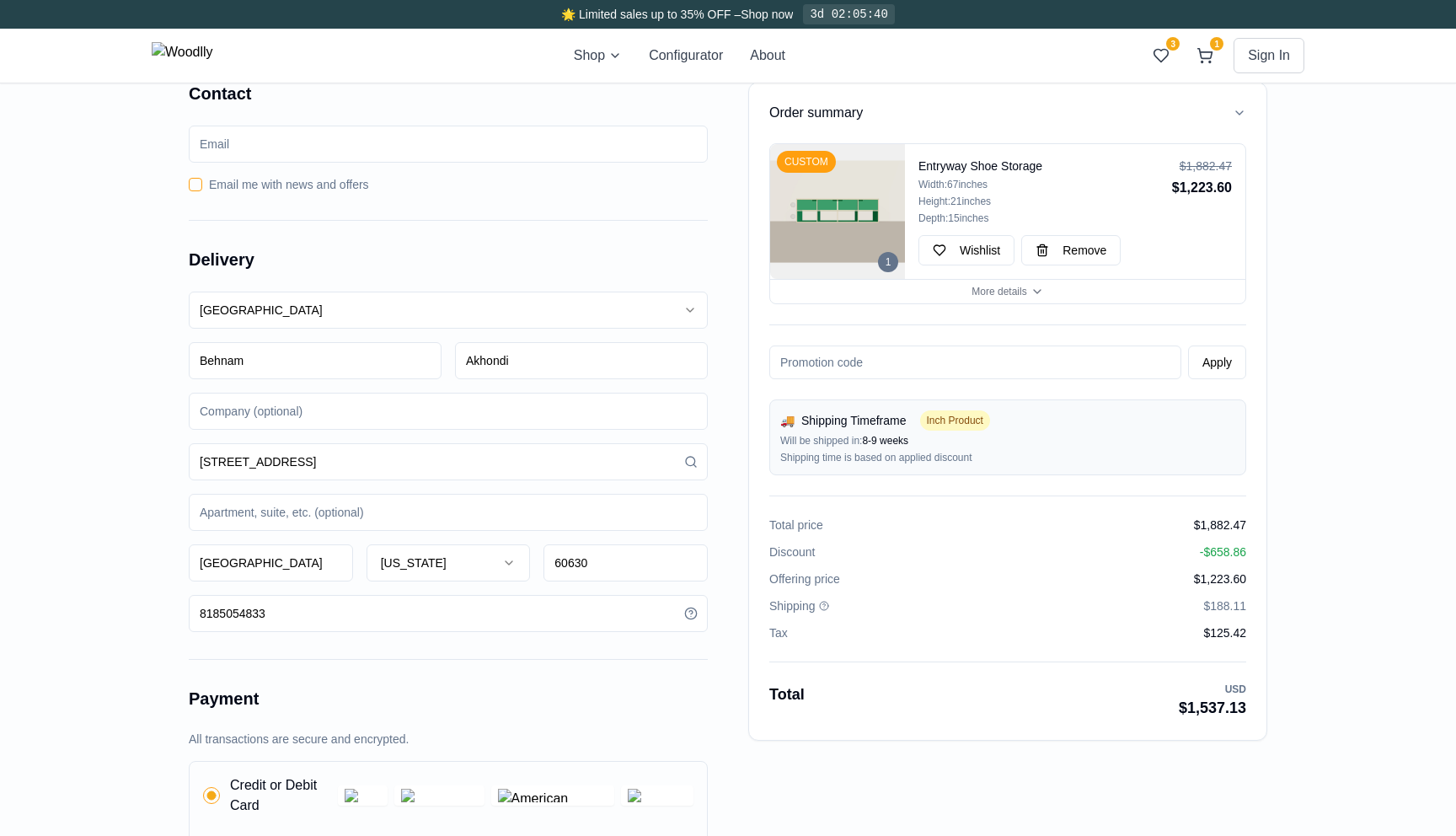
click at [1327, 488] on div "Order summary 1 CUSTOM Entryway Shoe Storage Width: 67 inches Height: 21 inches…" at bounding box center [728, 669] width 1456 height 1230
click at [196, 53] on img at bounding box center [182, 55] width 62 height 27
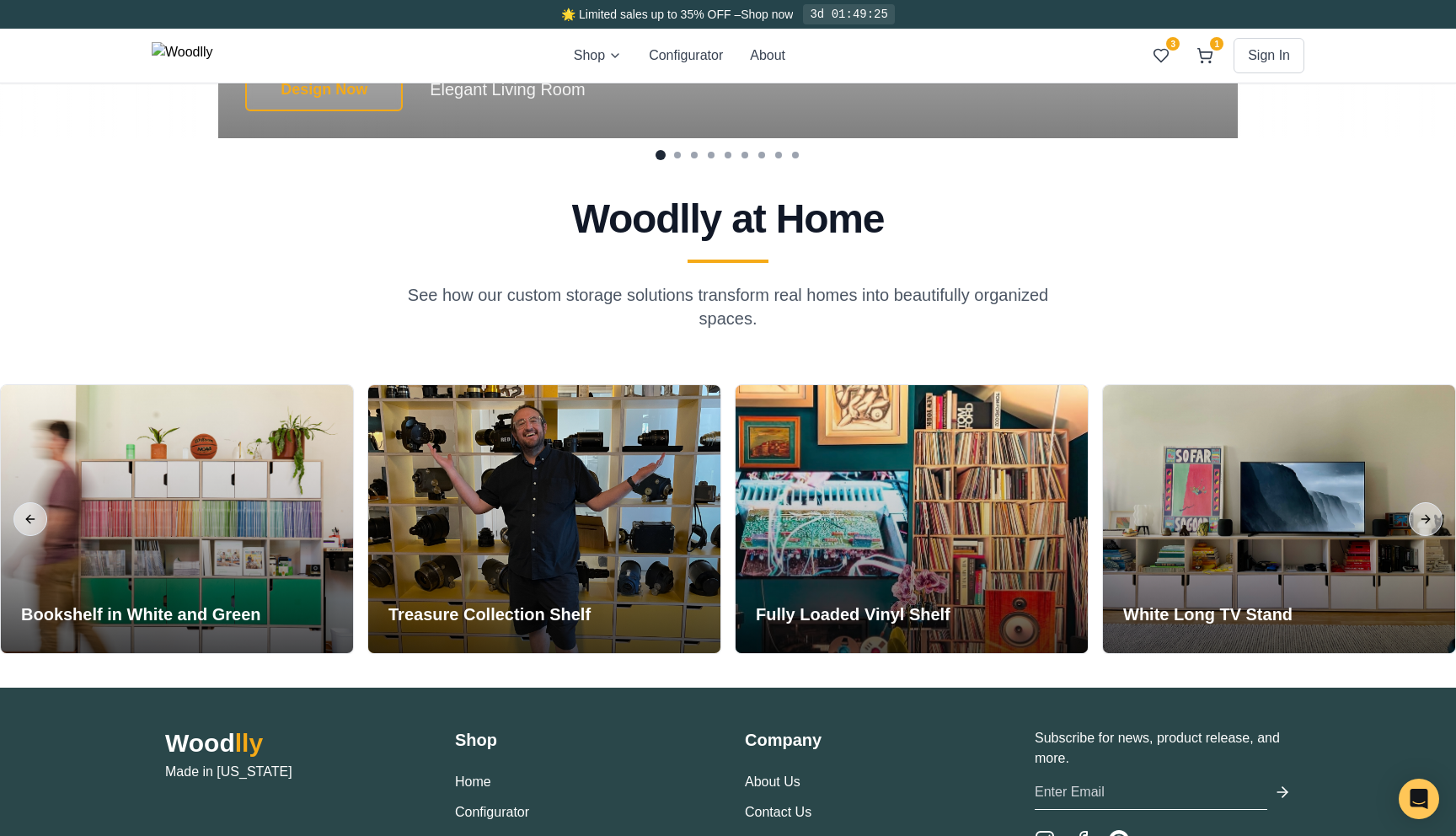
scroll to position [4057, 0]
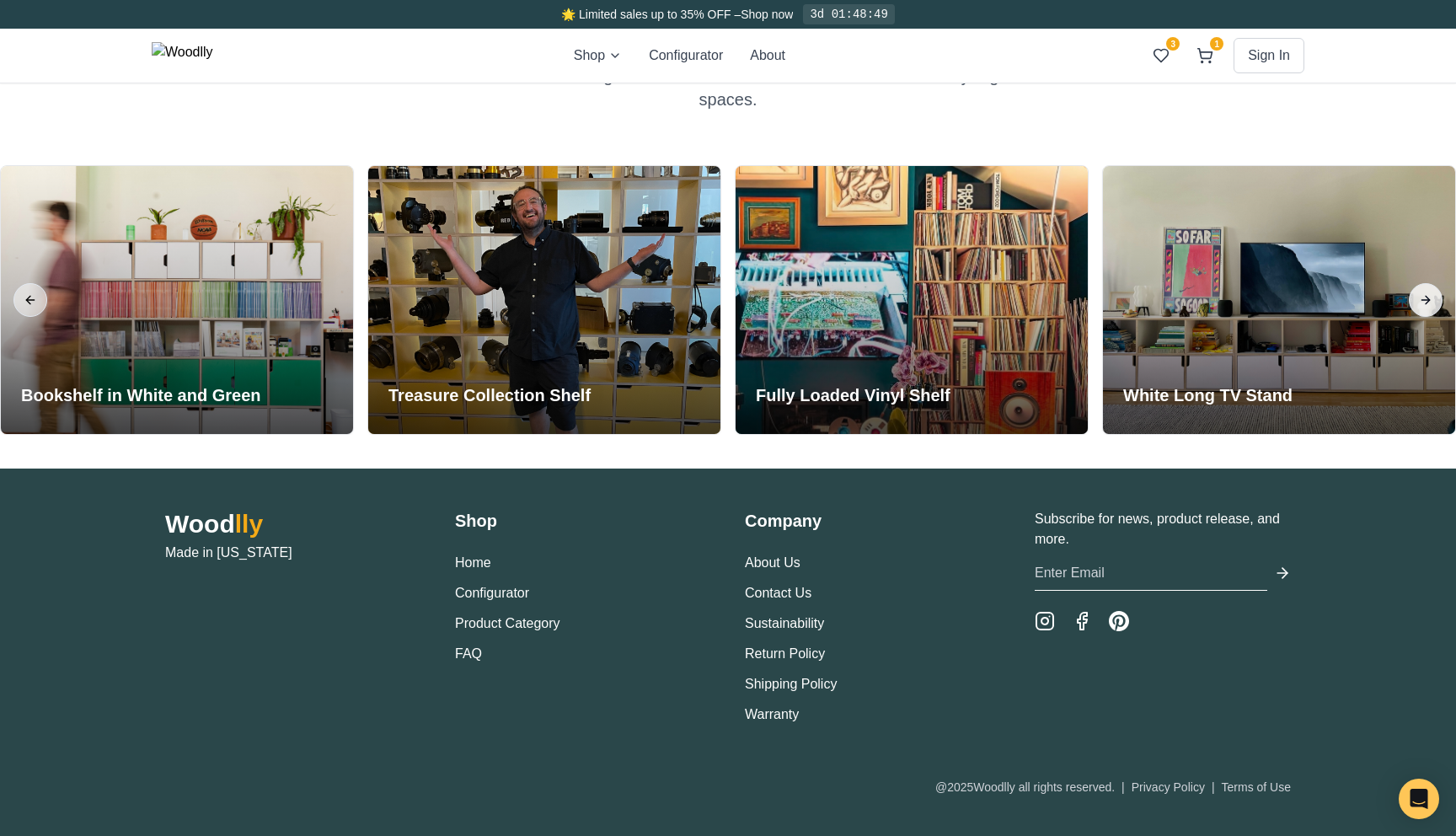
click at [1429, 305] on button "Next slide" at bounding box center [1426, 300] width 34 height 34
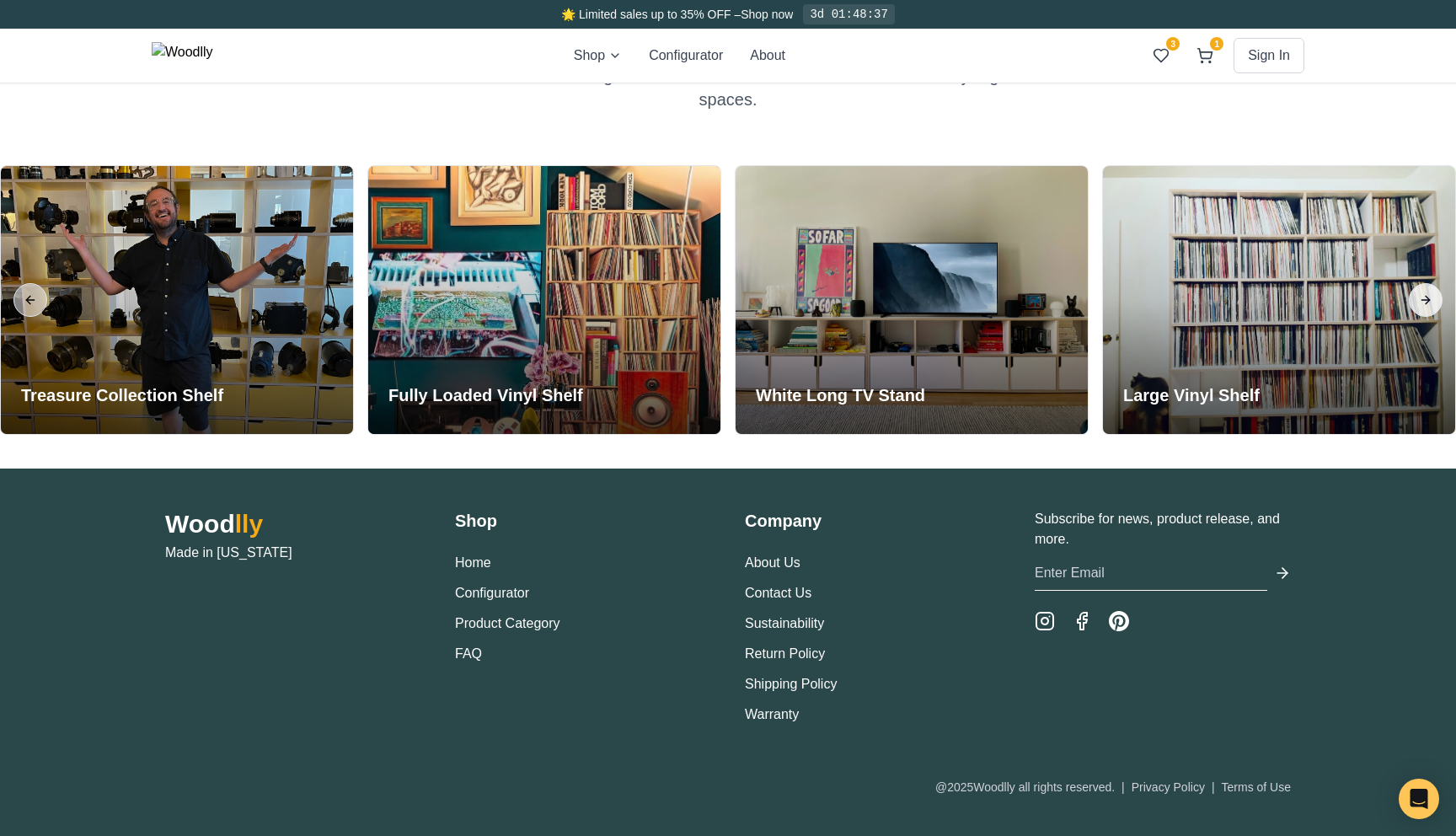
click at [1422, 295] on button "Next slide" at bounding box center [1426, 300] width 34 height 34
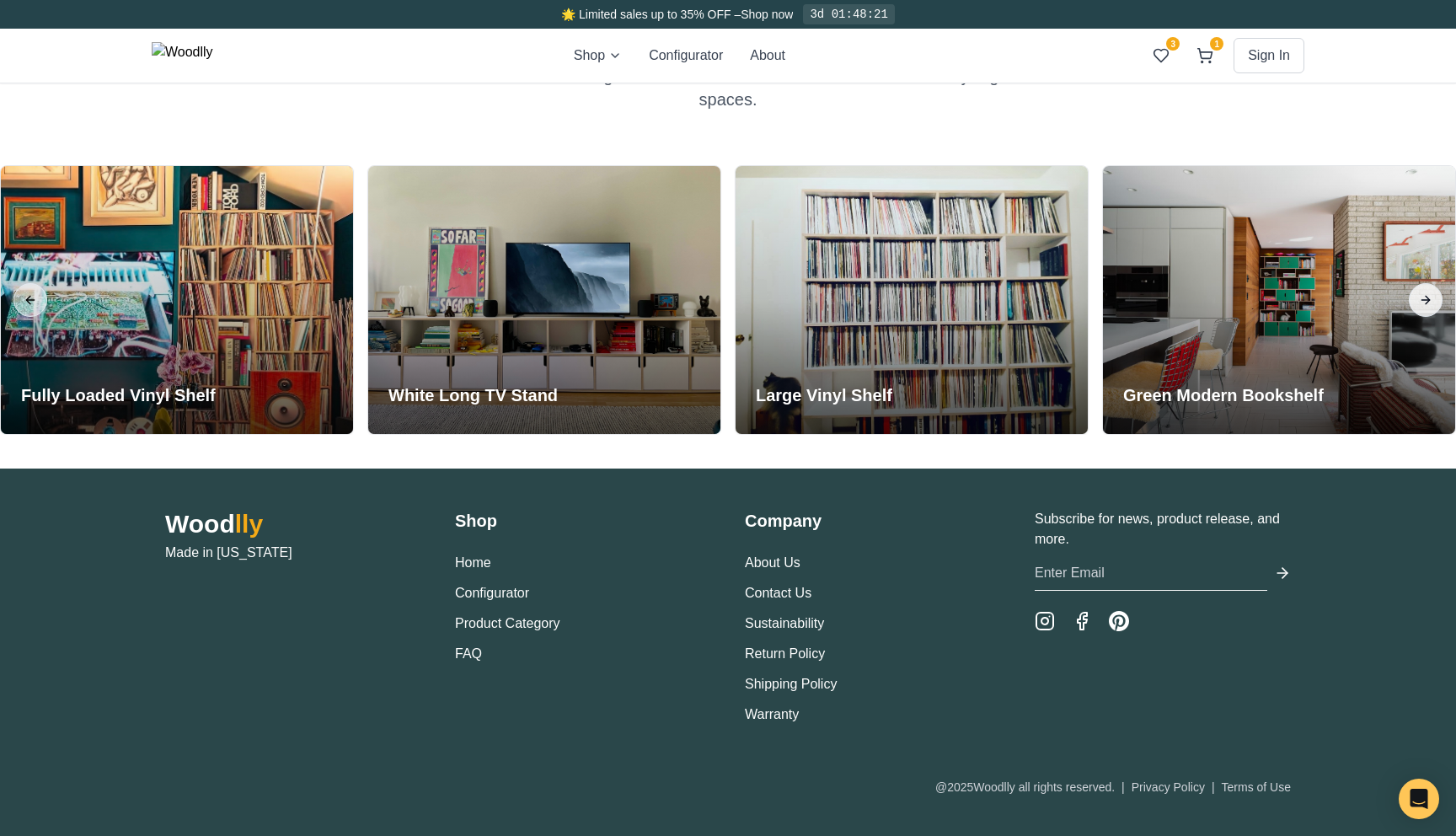
click at [1422, 295] on button "Next slide" at bounding box center [1426, 300] width 34 height 34
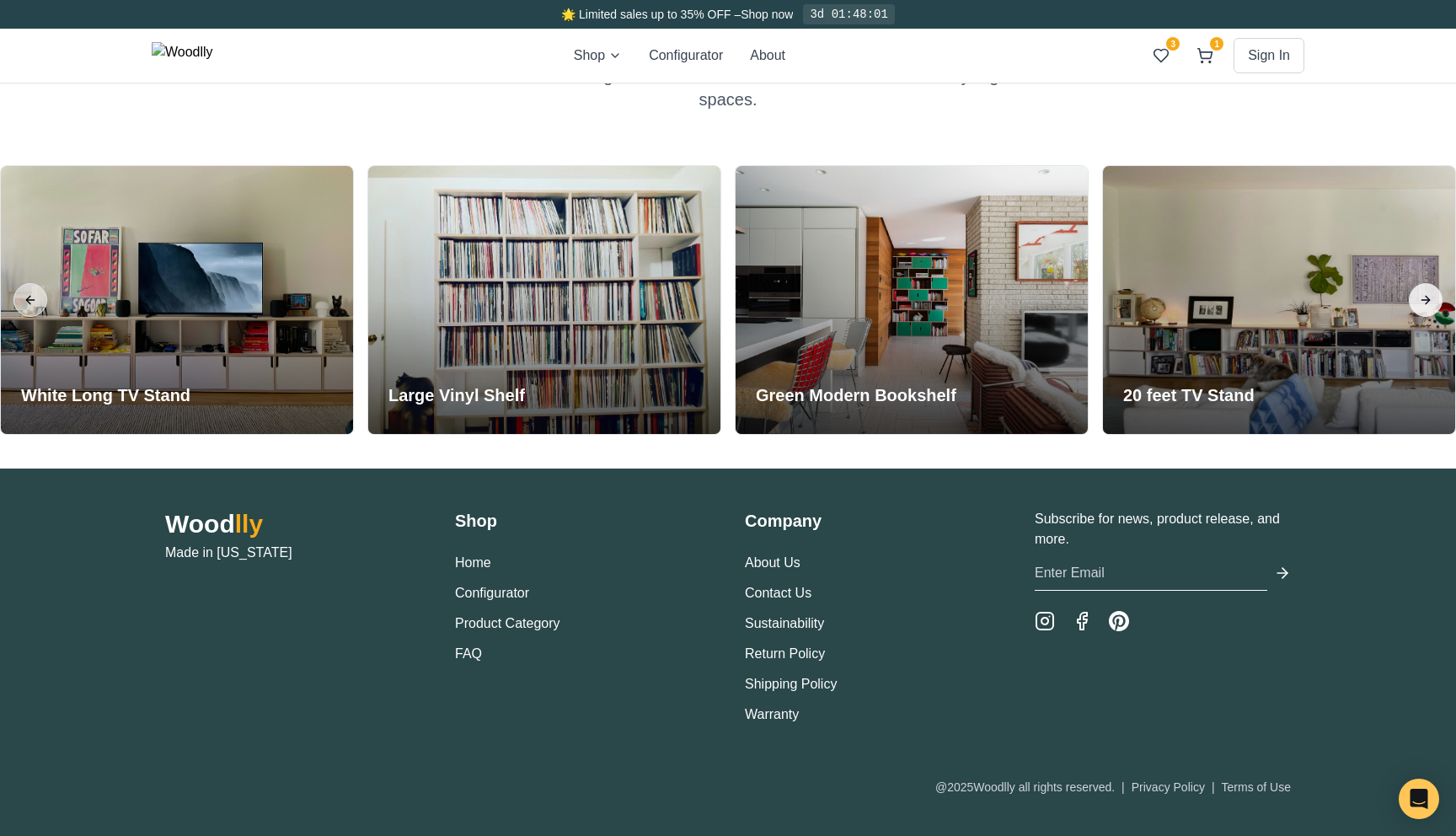
click at [1422, 295] on button "Next slide" at bounding box center [1426, 300] width 34 height 34
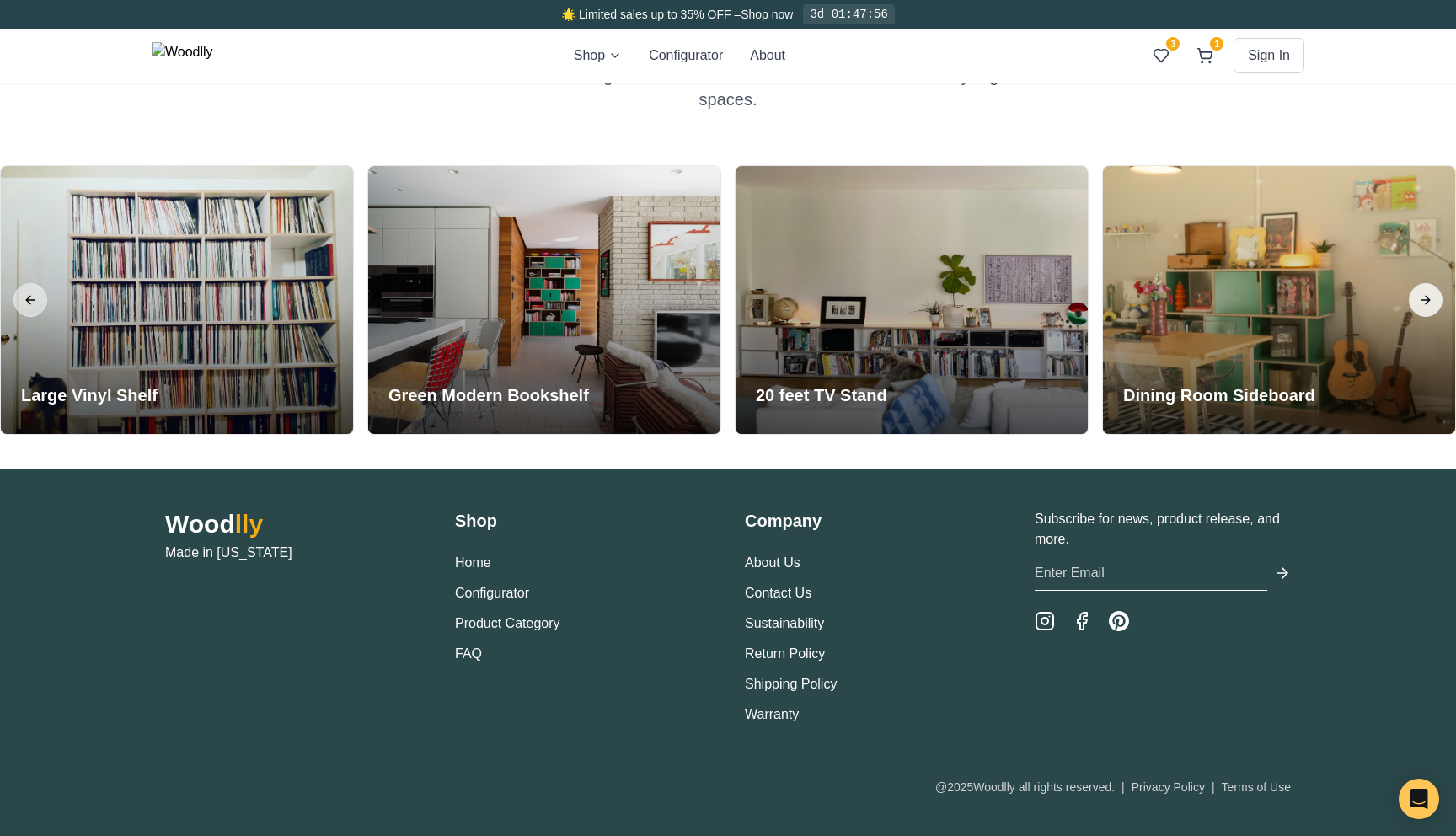
click at [1422, 295] on button "Next slide" at bounding box center [1426, 300] width 34 height 34
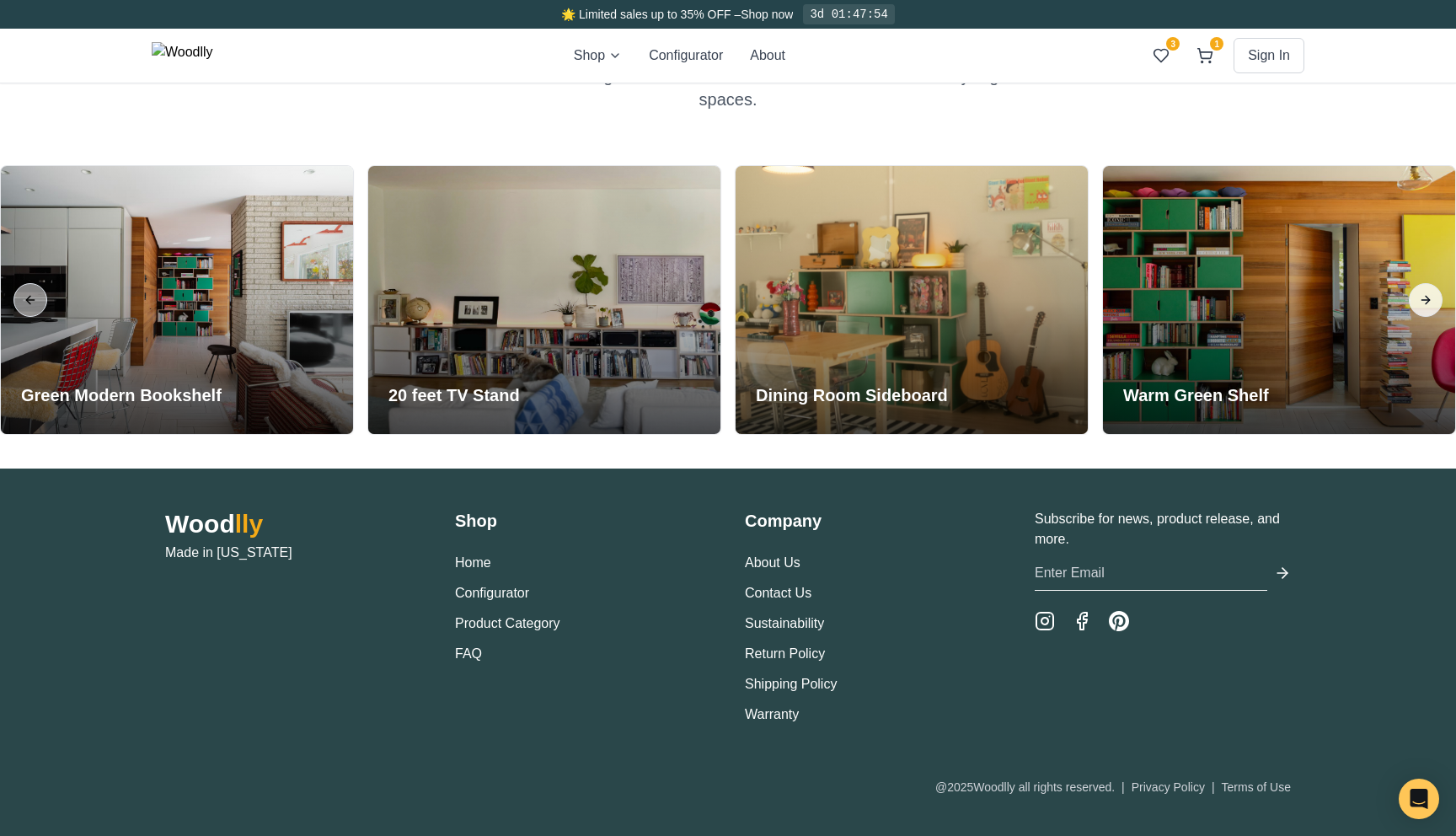
click at [1422, 295] on button "Next slide" at bounding box center [1426, 300] width 34 height 34
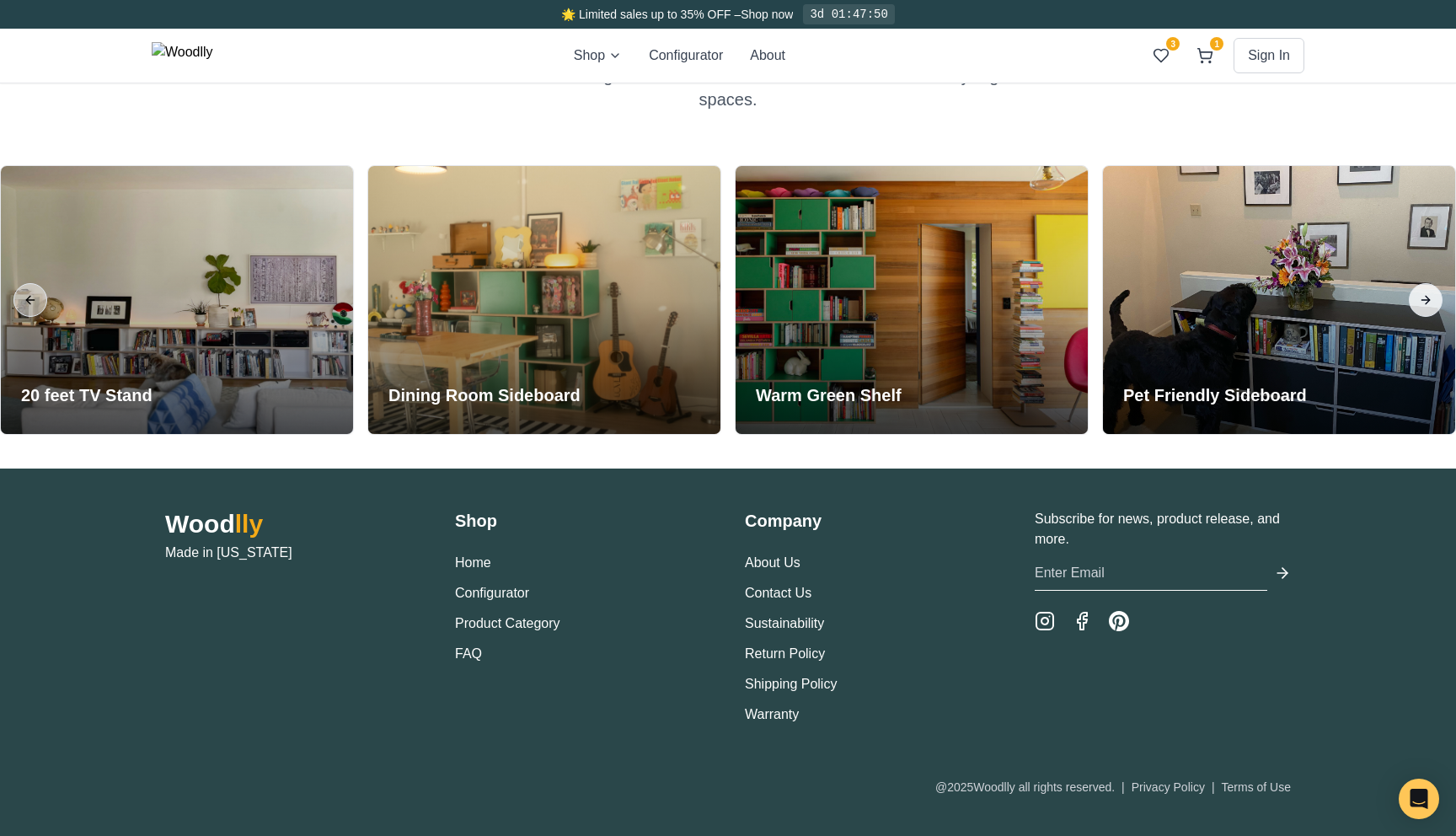
click at [1422, 295] on button "Next slide" at bounding box center [1426, 300] width 34 height 34
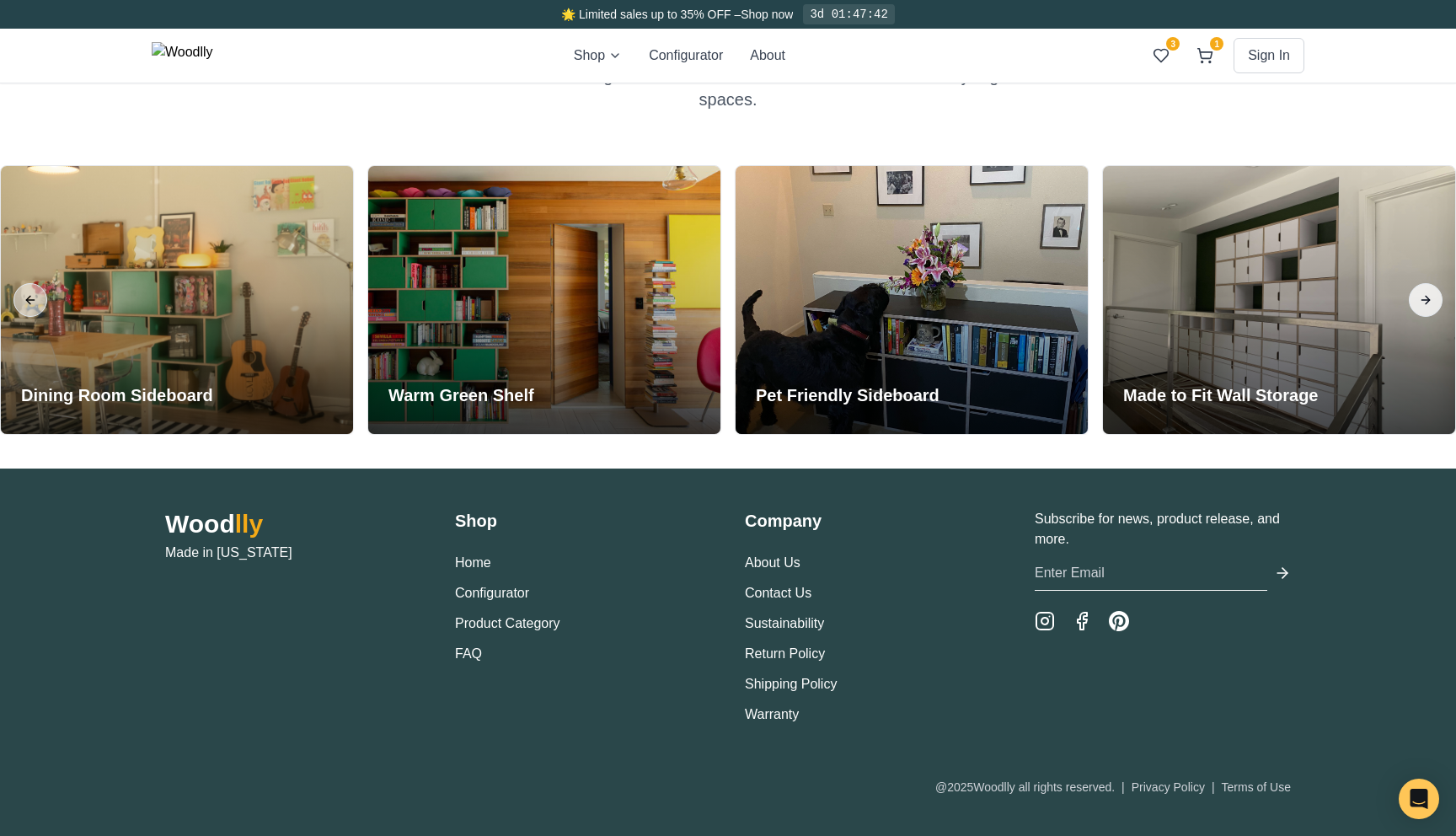
click at [1422, 295] on button "Next slide" at bounding box center [1426, 300] width 34 height 34
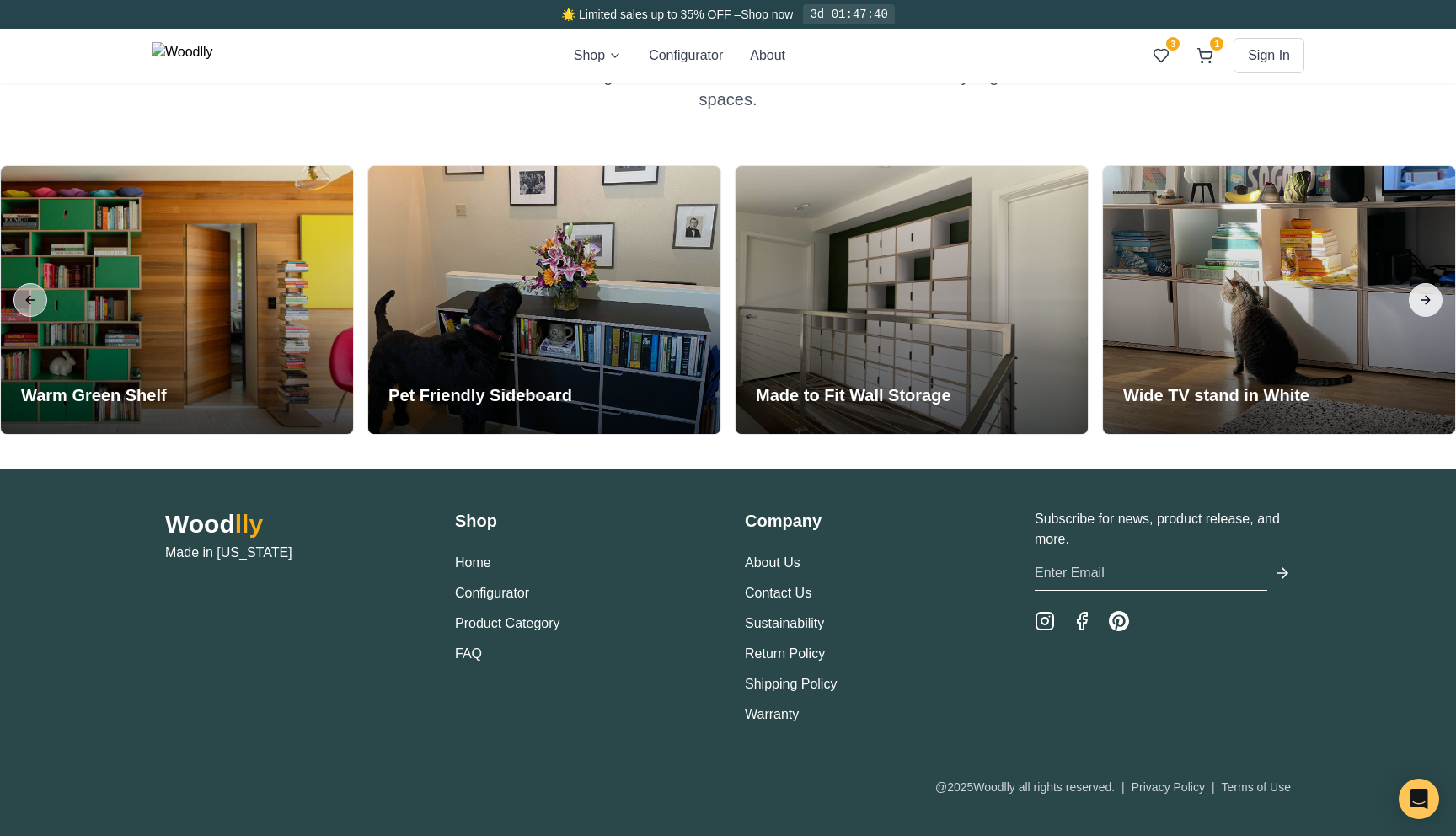
click at [1422, 295] on button "Next slide" at bounding box center [1426, 300] width 34 height 34
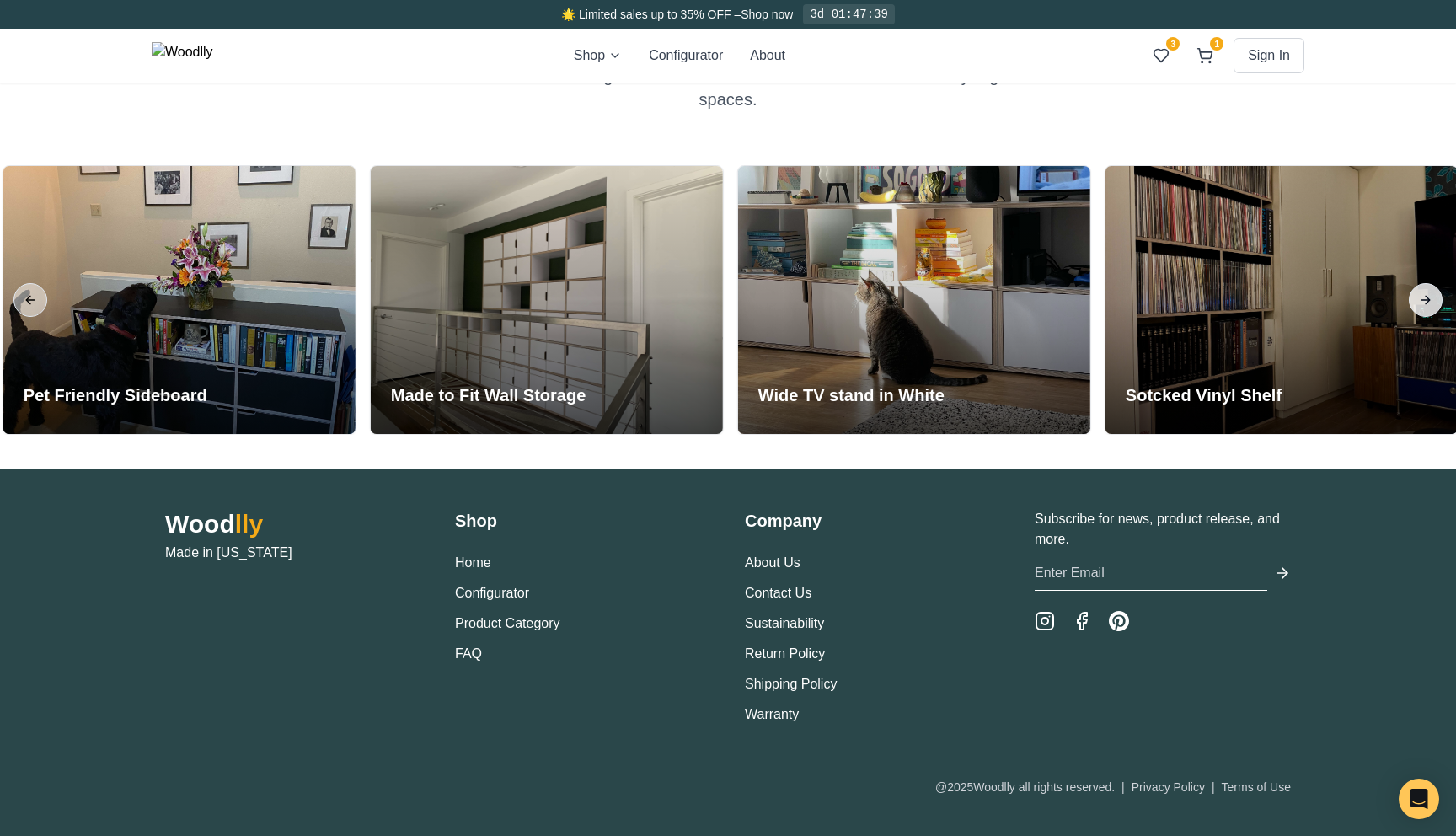
click at [1422, 295] on button "Next slide" at bounding box center [1426, 300] width 34 height 34
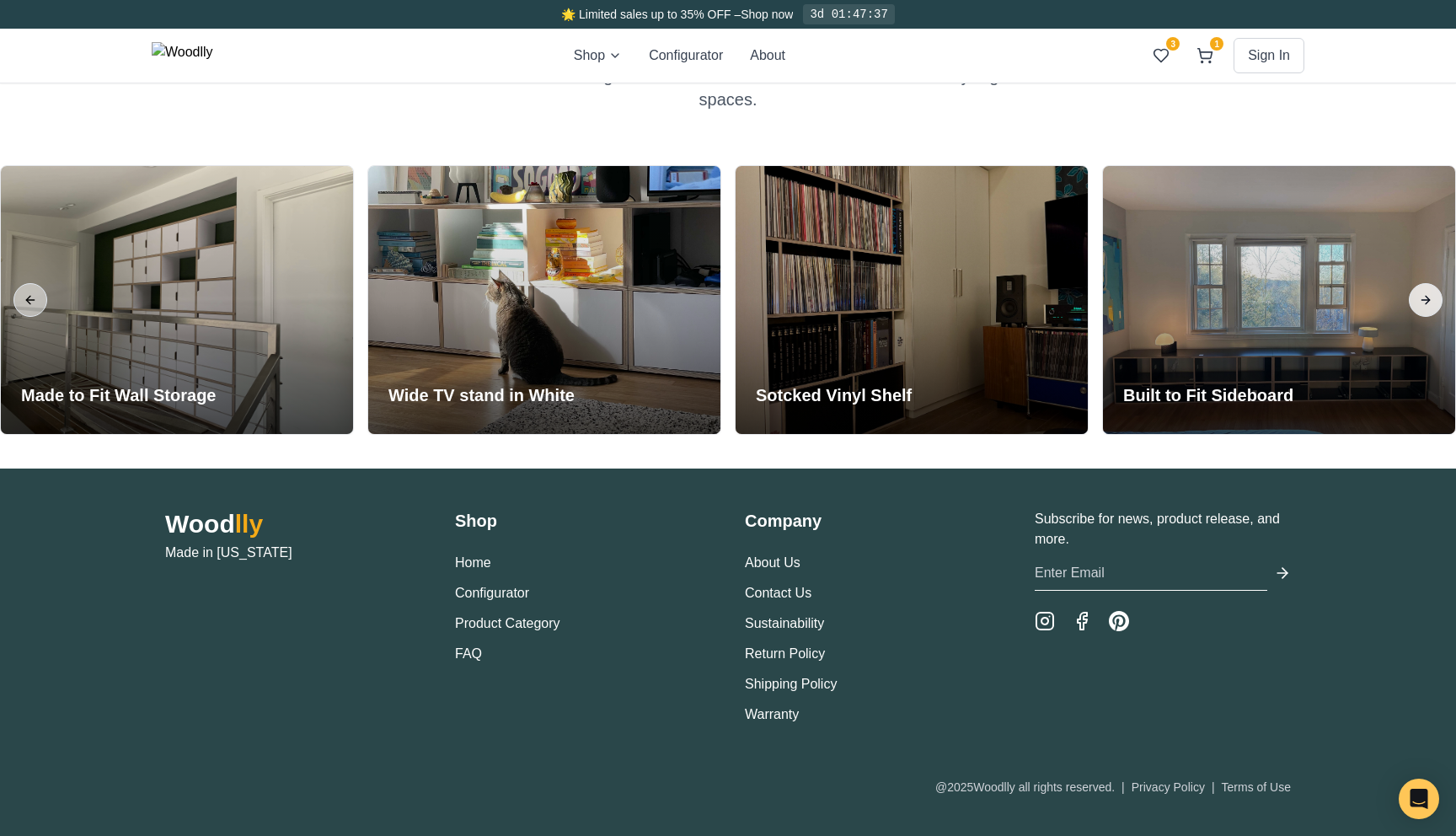
click at [1422, 295] on button "Next slide" at bounding box center [1426, 300] width 34 height 34
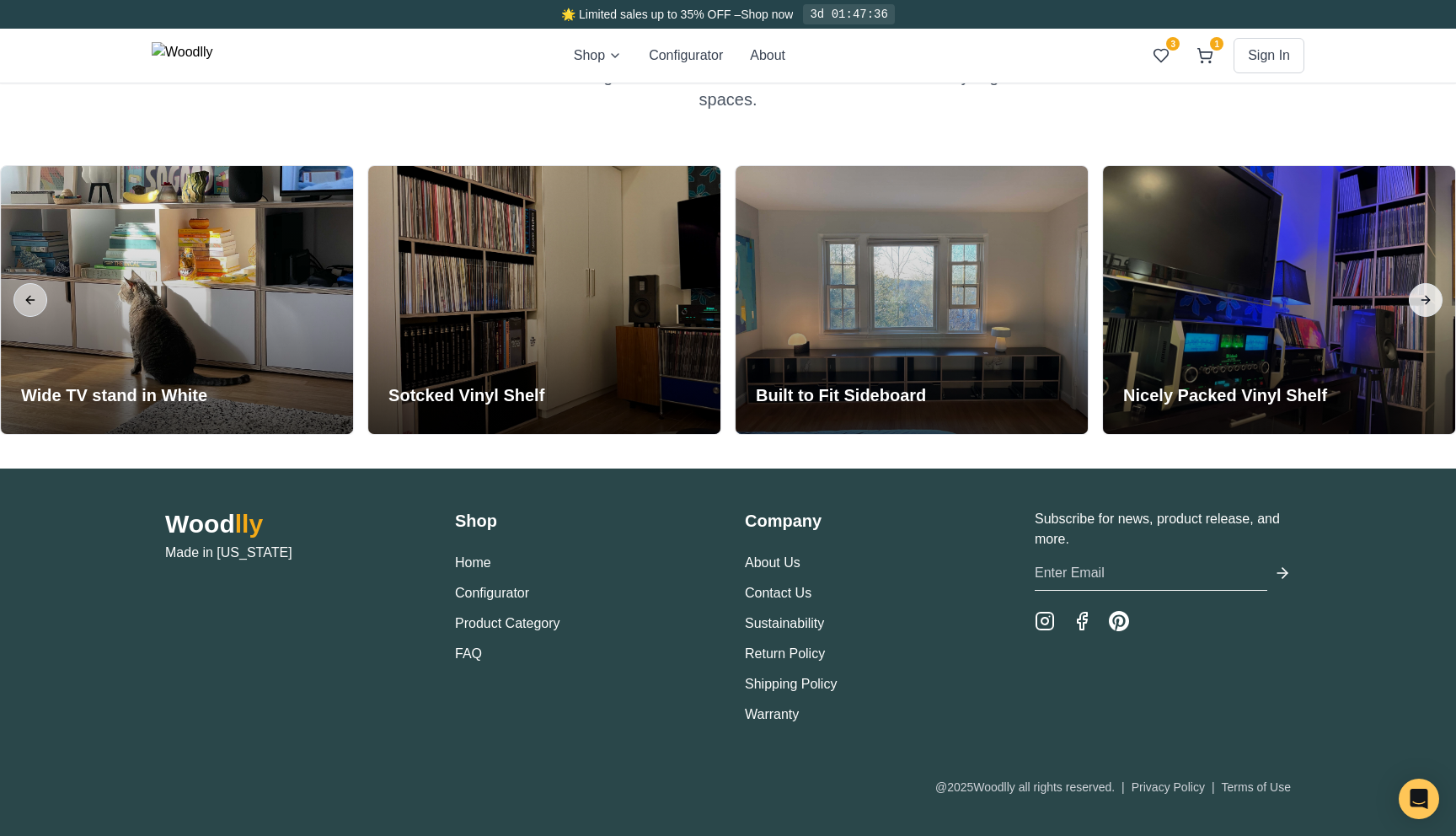
click at [1422, 295] on button "Next slide" at bounding box center [1426, 300] width 34 height 34
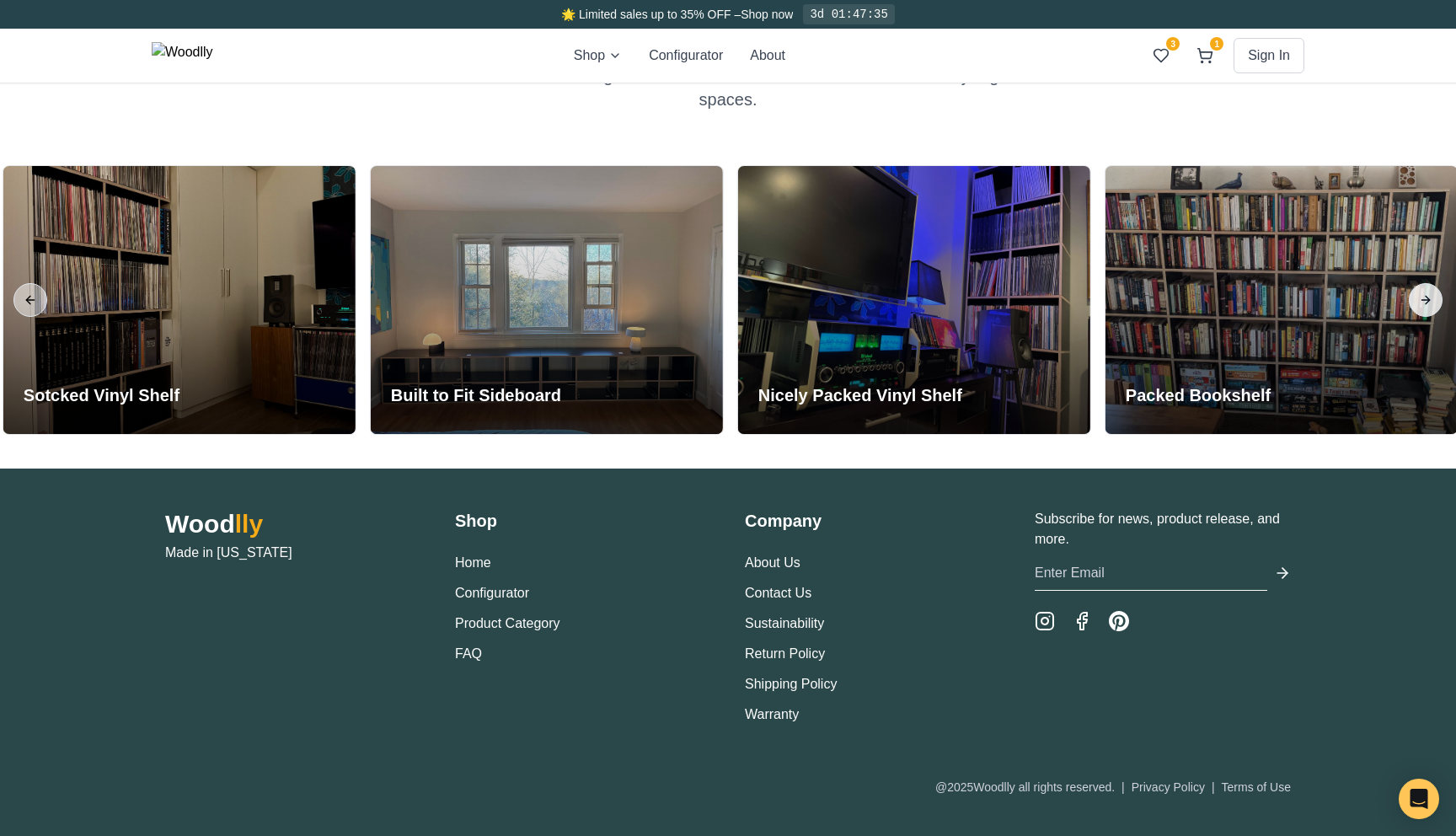
click at [1422, 295] on button "Next slide" at bounding box center [1426, 300] width 34 height 34
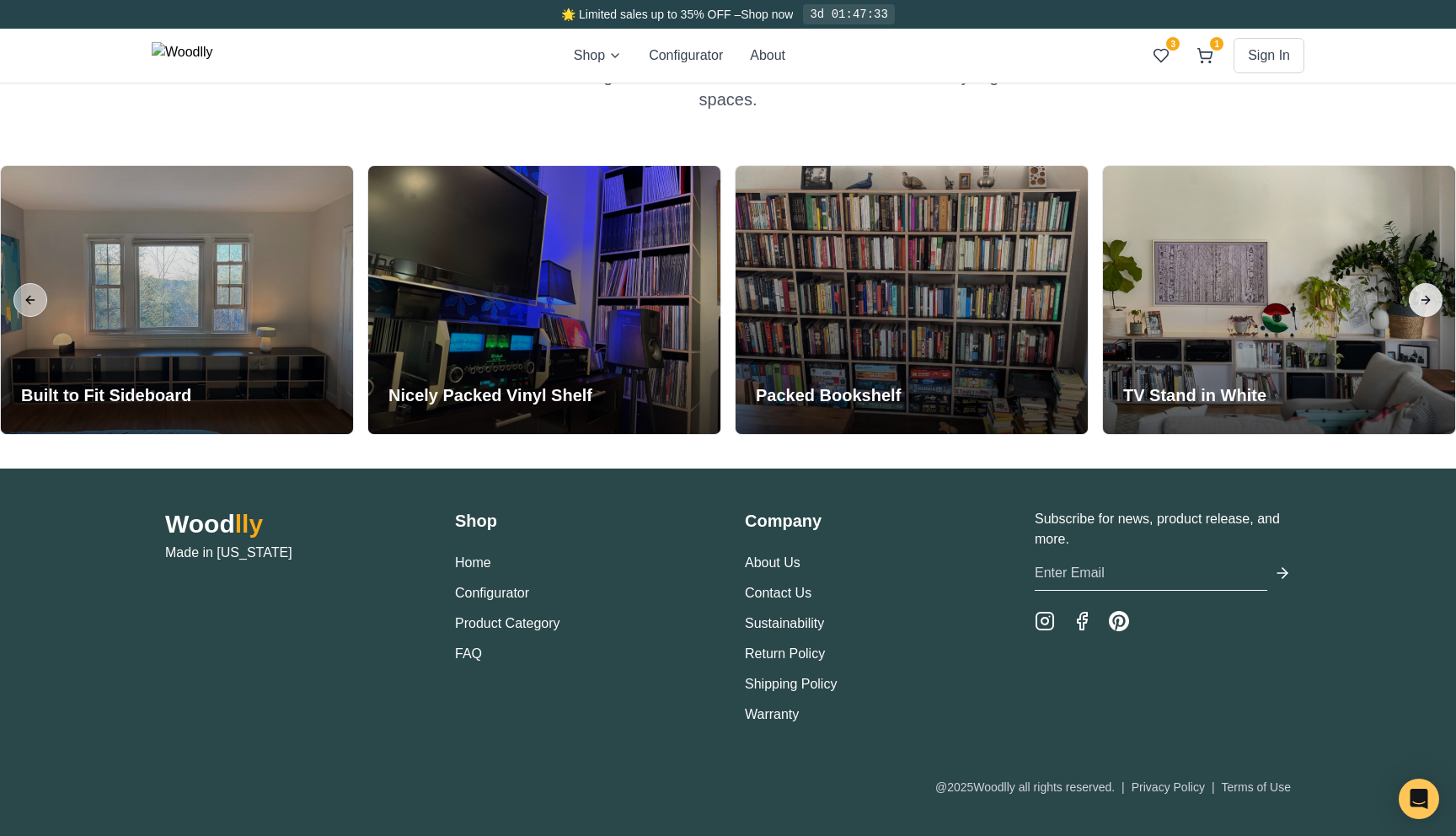
click at [1422, 295] on button "Next slide" at bounding box center [1426, 300] width 34 height 34
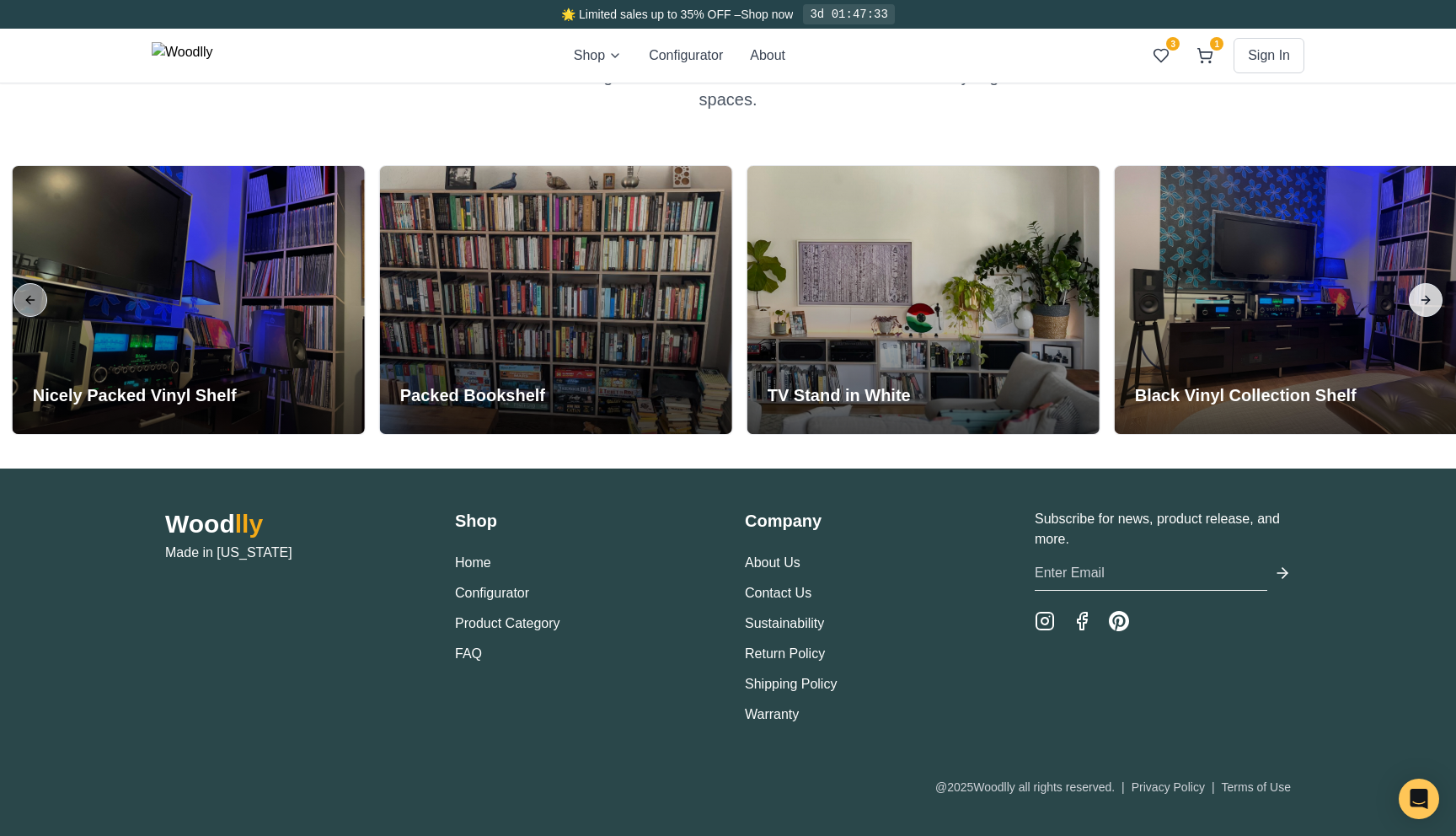
click at [1422, 295] on button "Next slide" at bounding box center [1426, 300] width 34 height 34
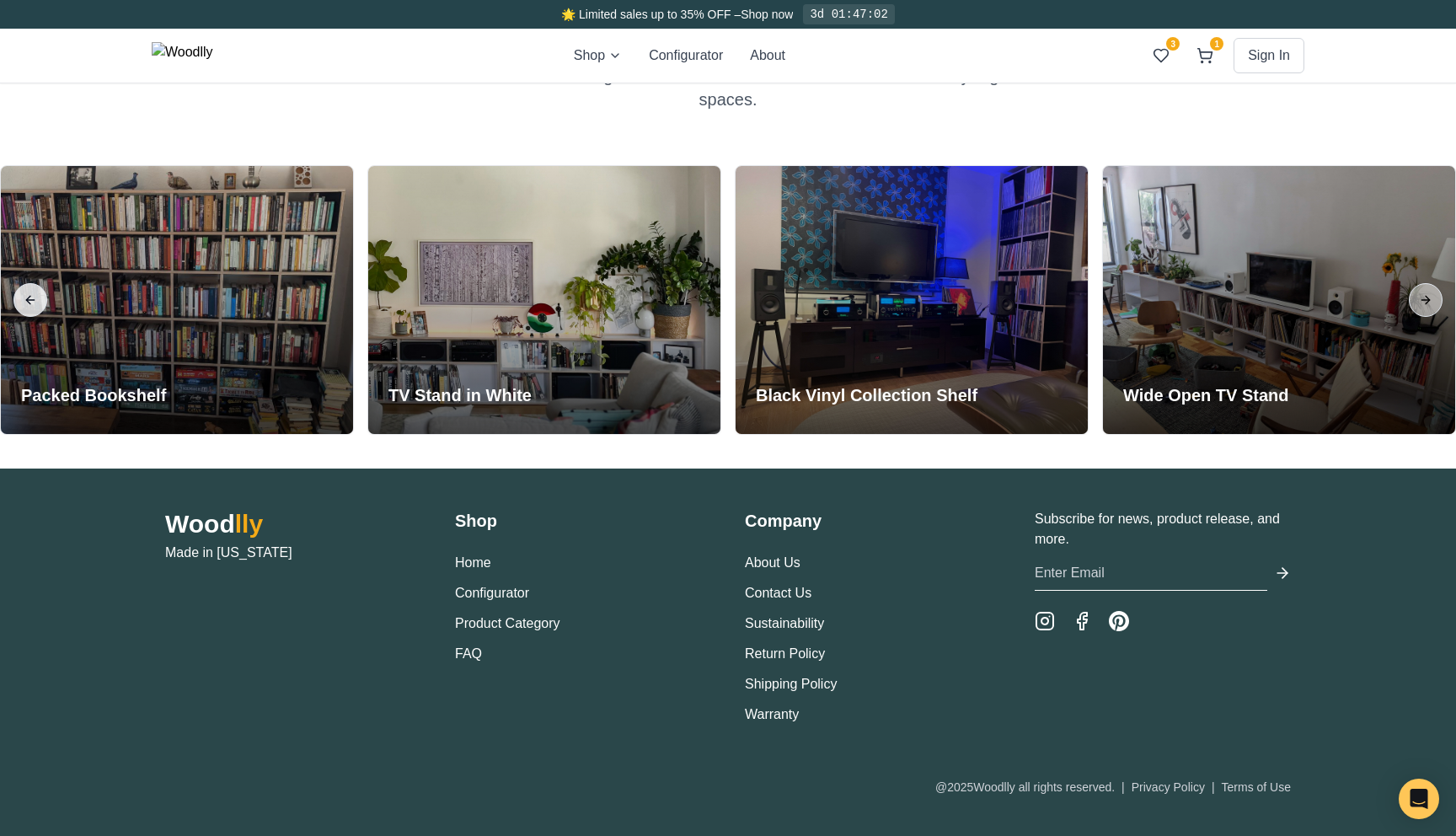
click at [28, 297] on button "Previous slide" at bounding box center [30, 300] width 34 height 34
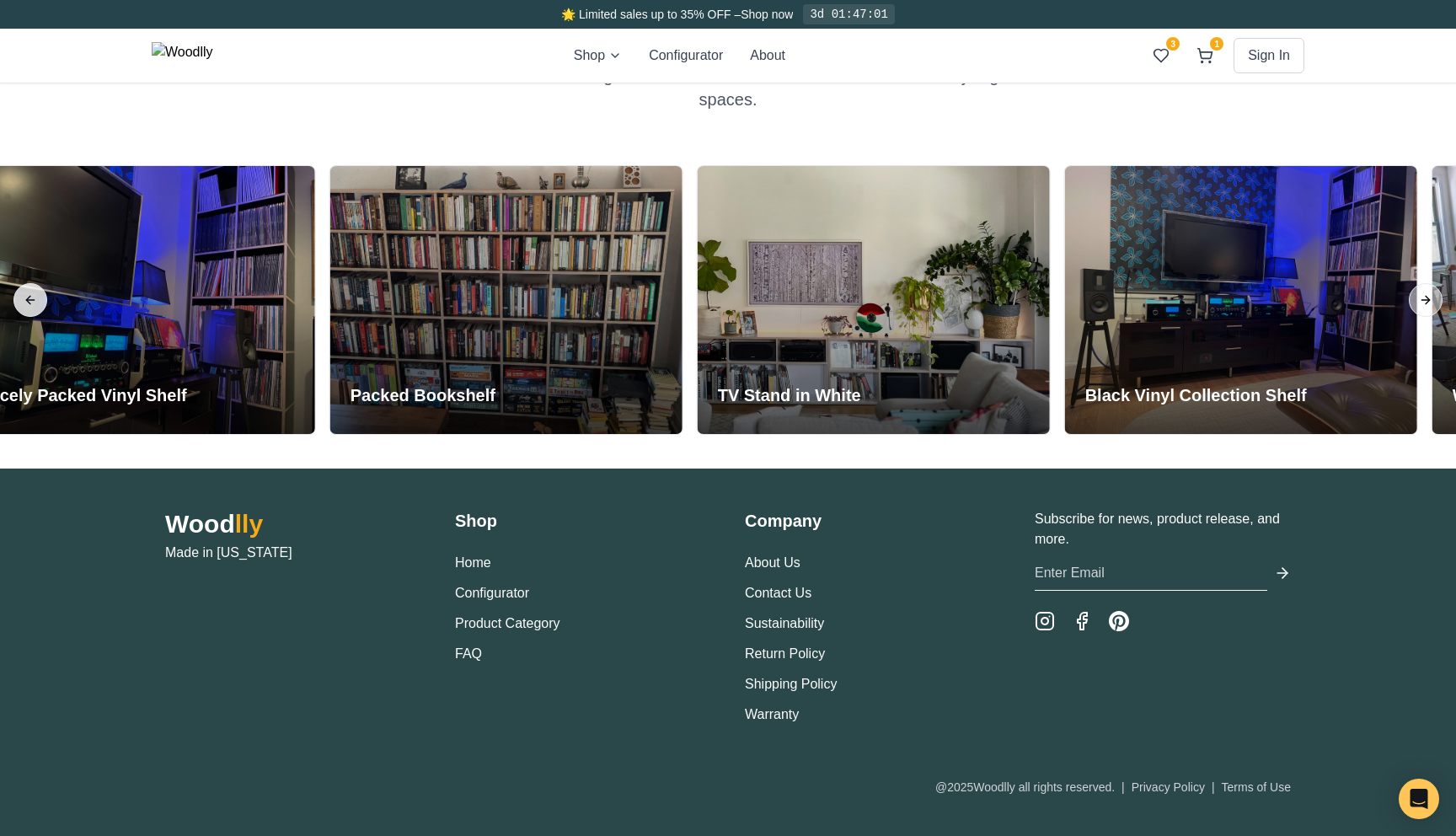
click at [28, 297] on button "Previous slide" at bounding box center [30, 300] width 34 height 34
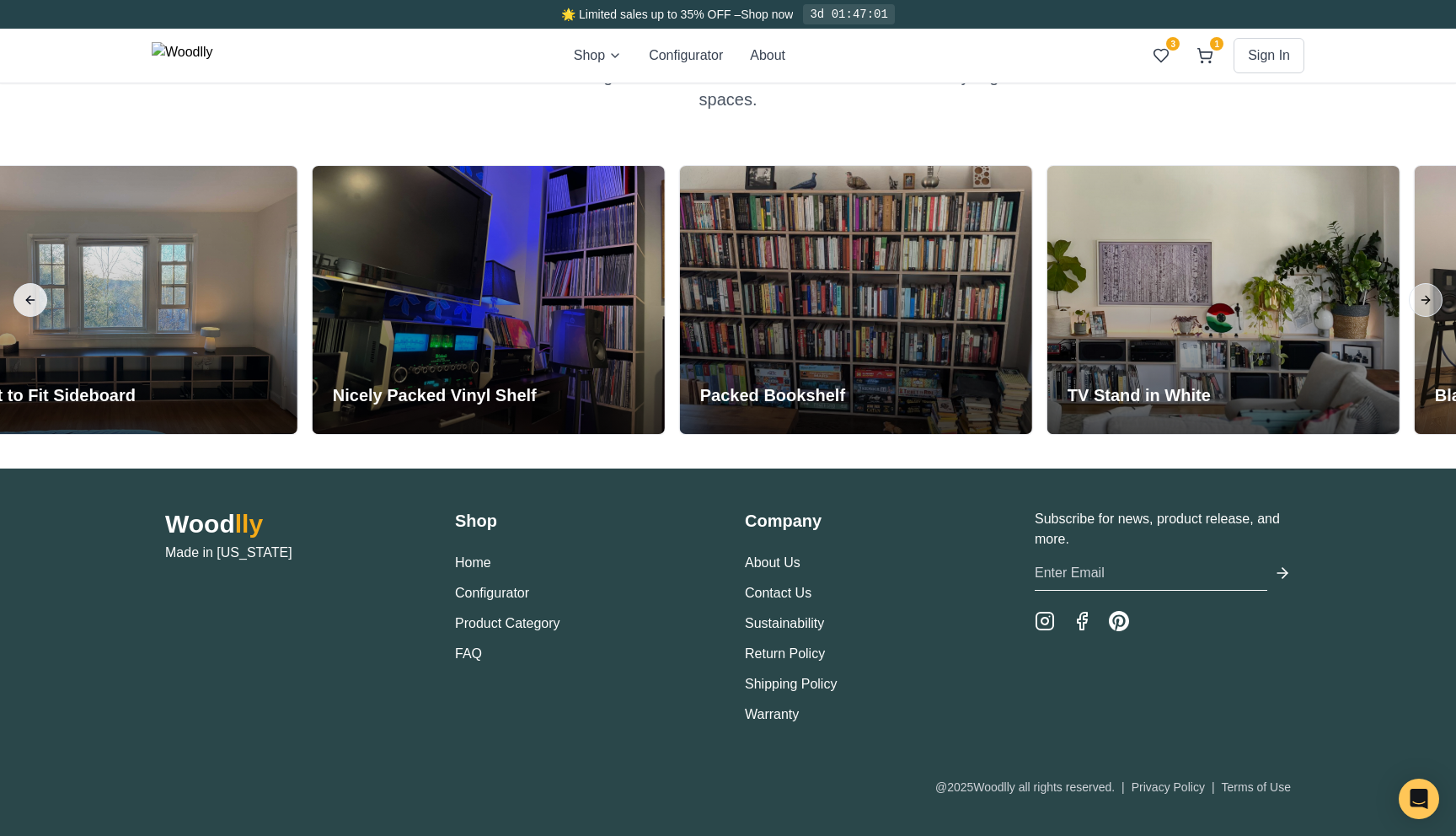
click at [28, 297] on button "Previous slide" at bounding box center [30, 300] width 34 height 34
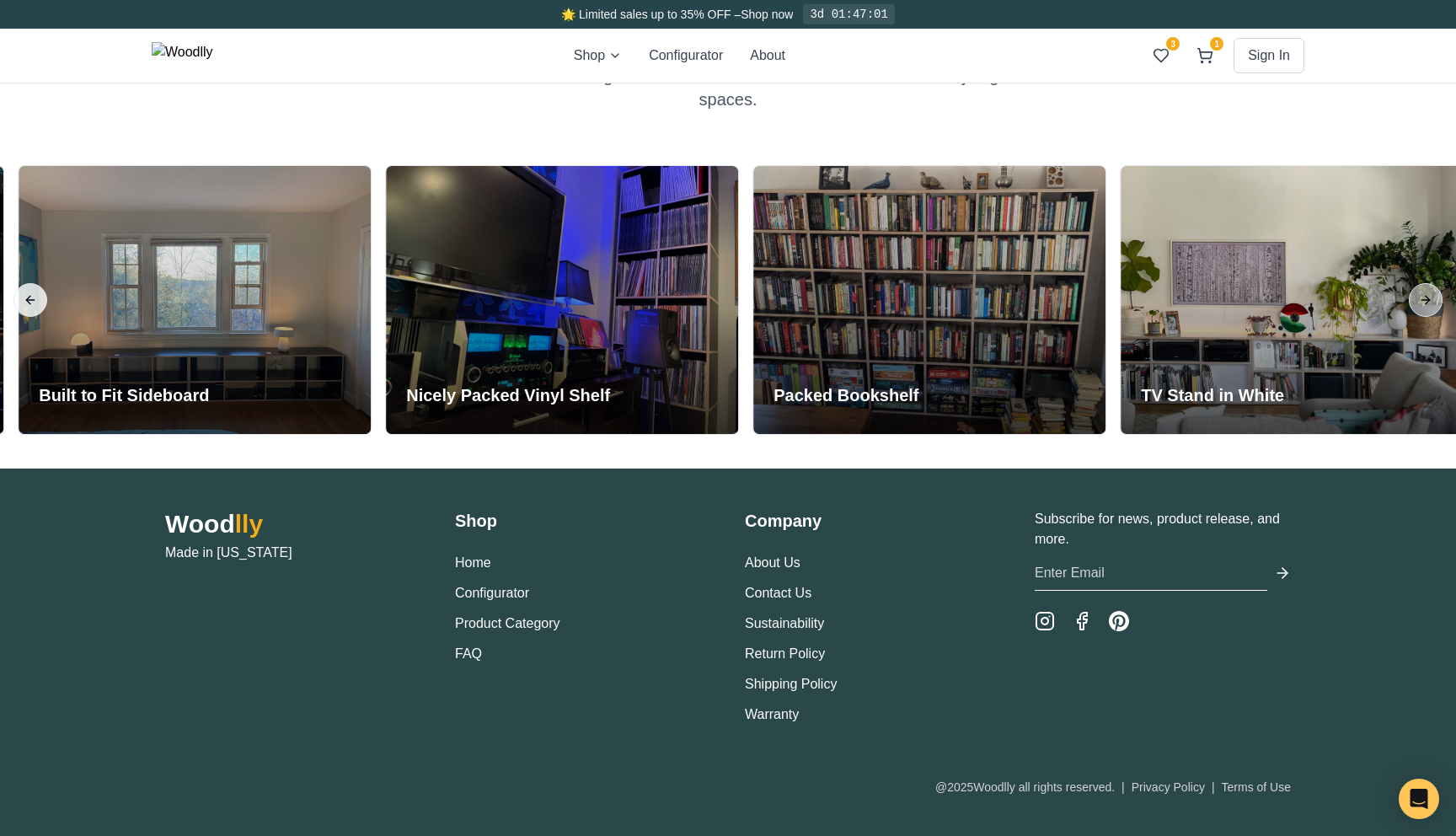
click at [28, 297] on button "Previous slide" at bounding box center [30, 300] width 34 height 34
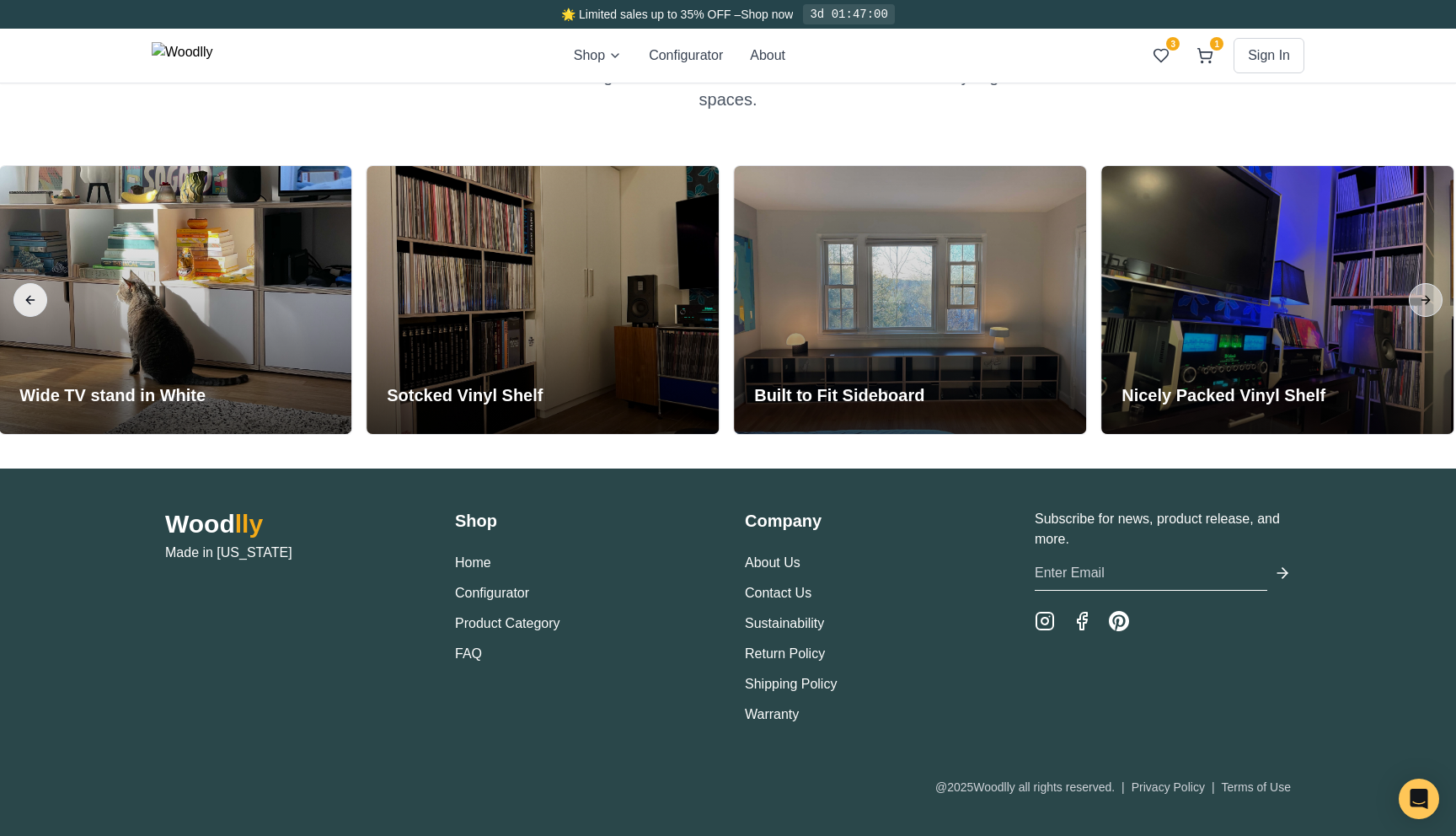
click at [28, 297] on button "Previous slide" at bounding box center [30, 300] width 34 height 34
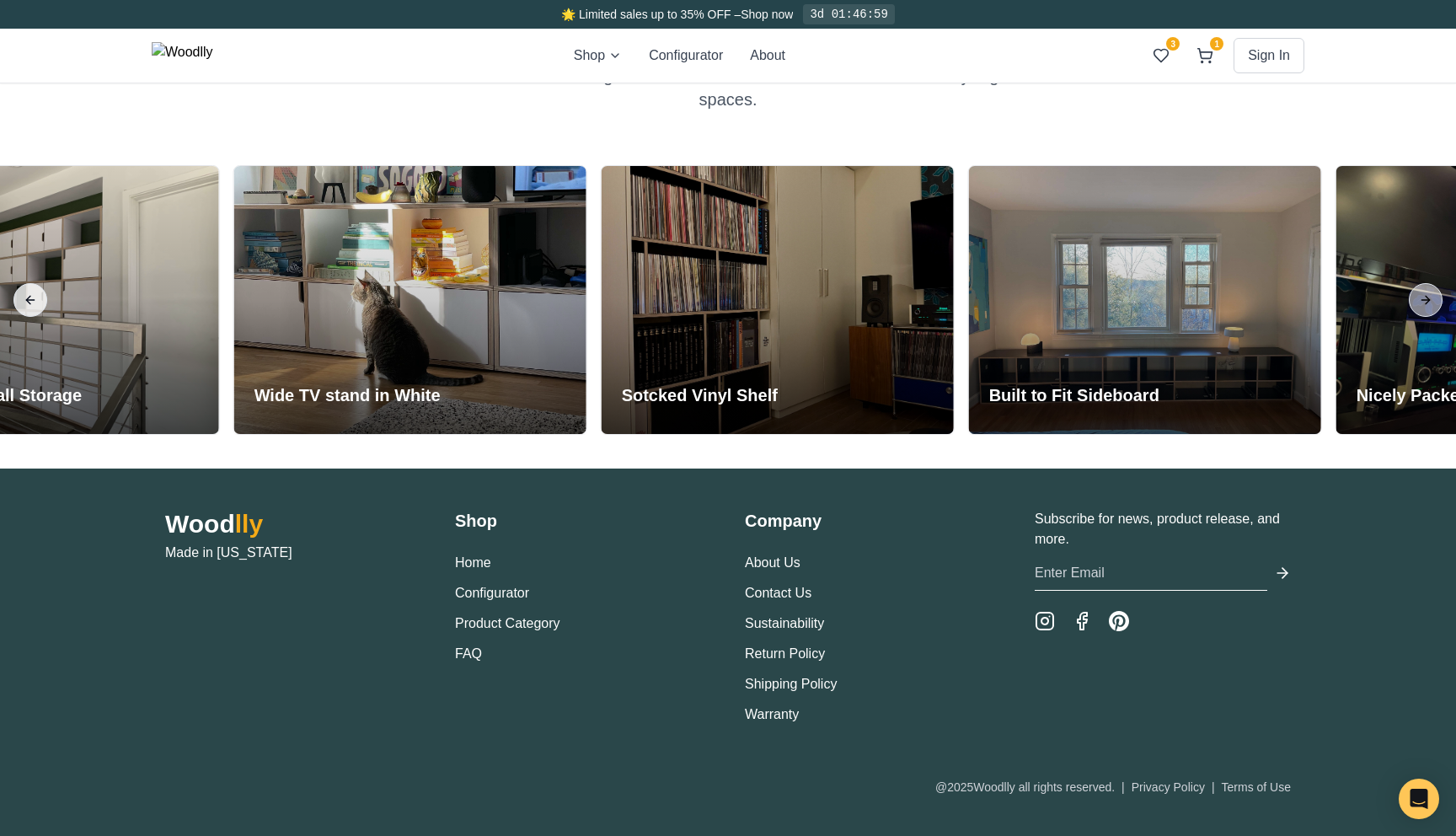
click at [28, 297] on button "Previous slide" at bounding box center [30, 300] width 34 height 34
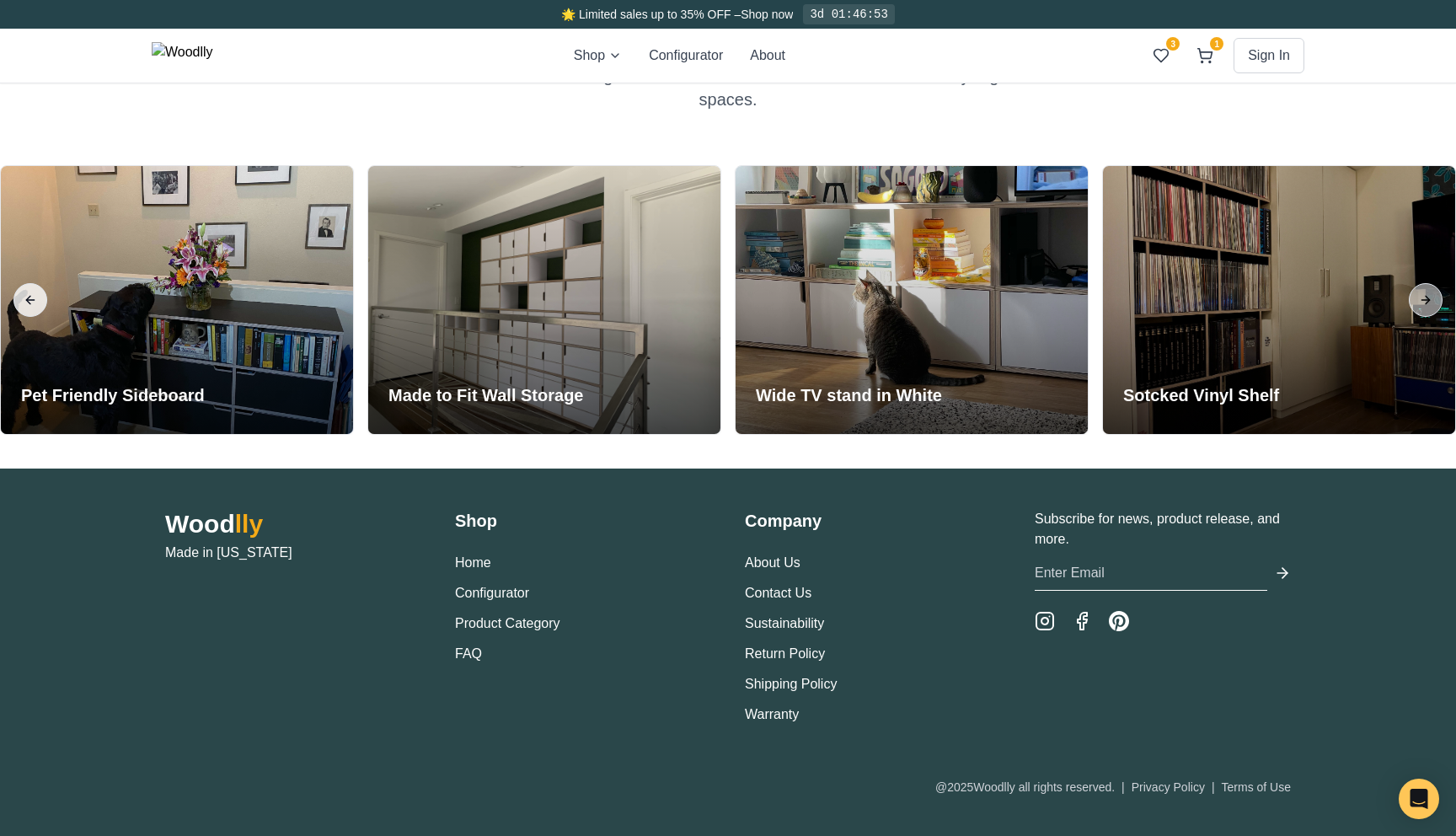
click at [28, 297] on button "Previous slide" at bounding box center [30, 300] width 34 height 34
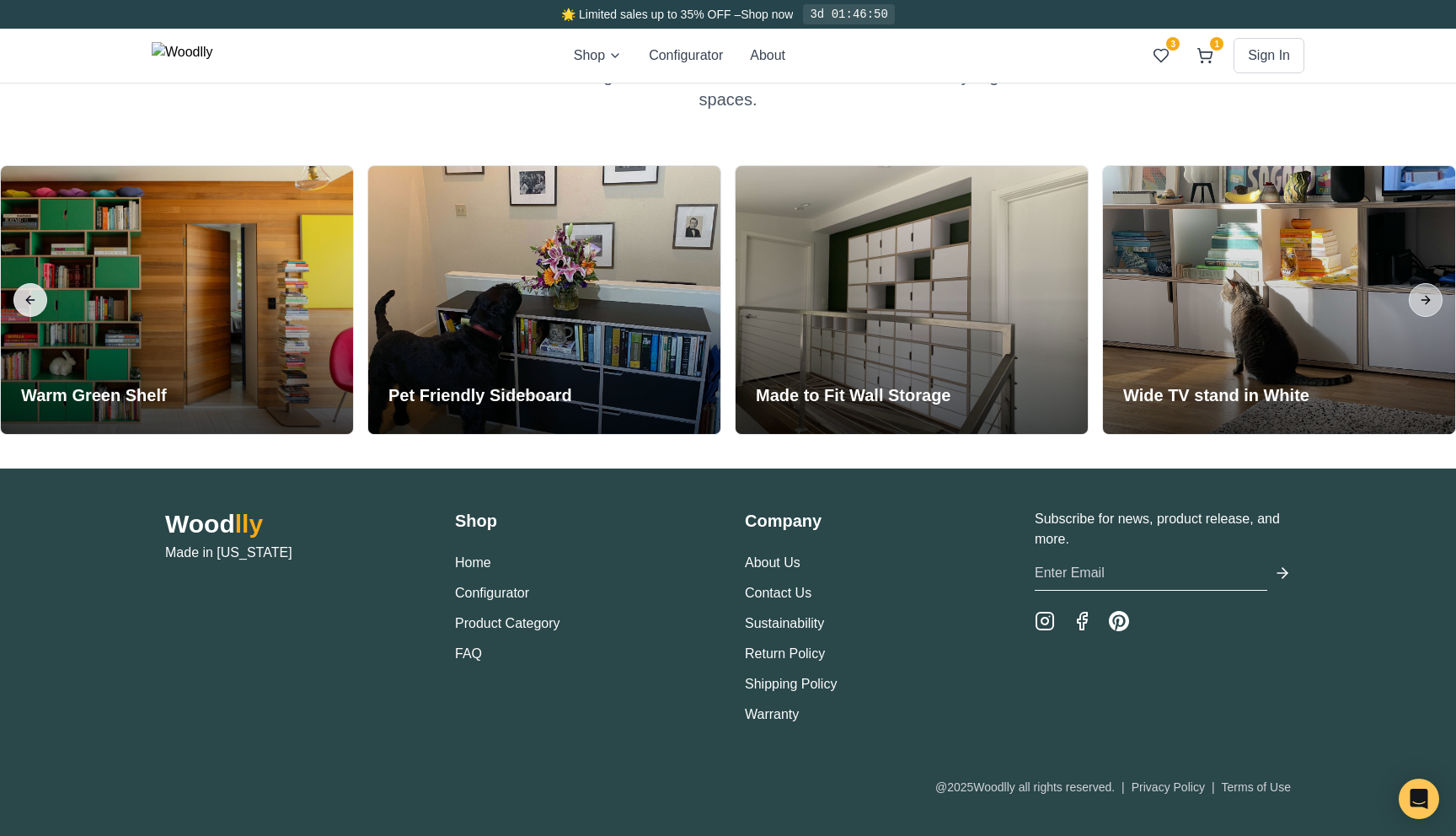
click at [28, 297] on button "Previous slide" at bounding box center [30, 300] width 34 height 34
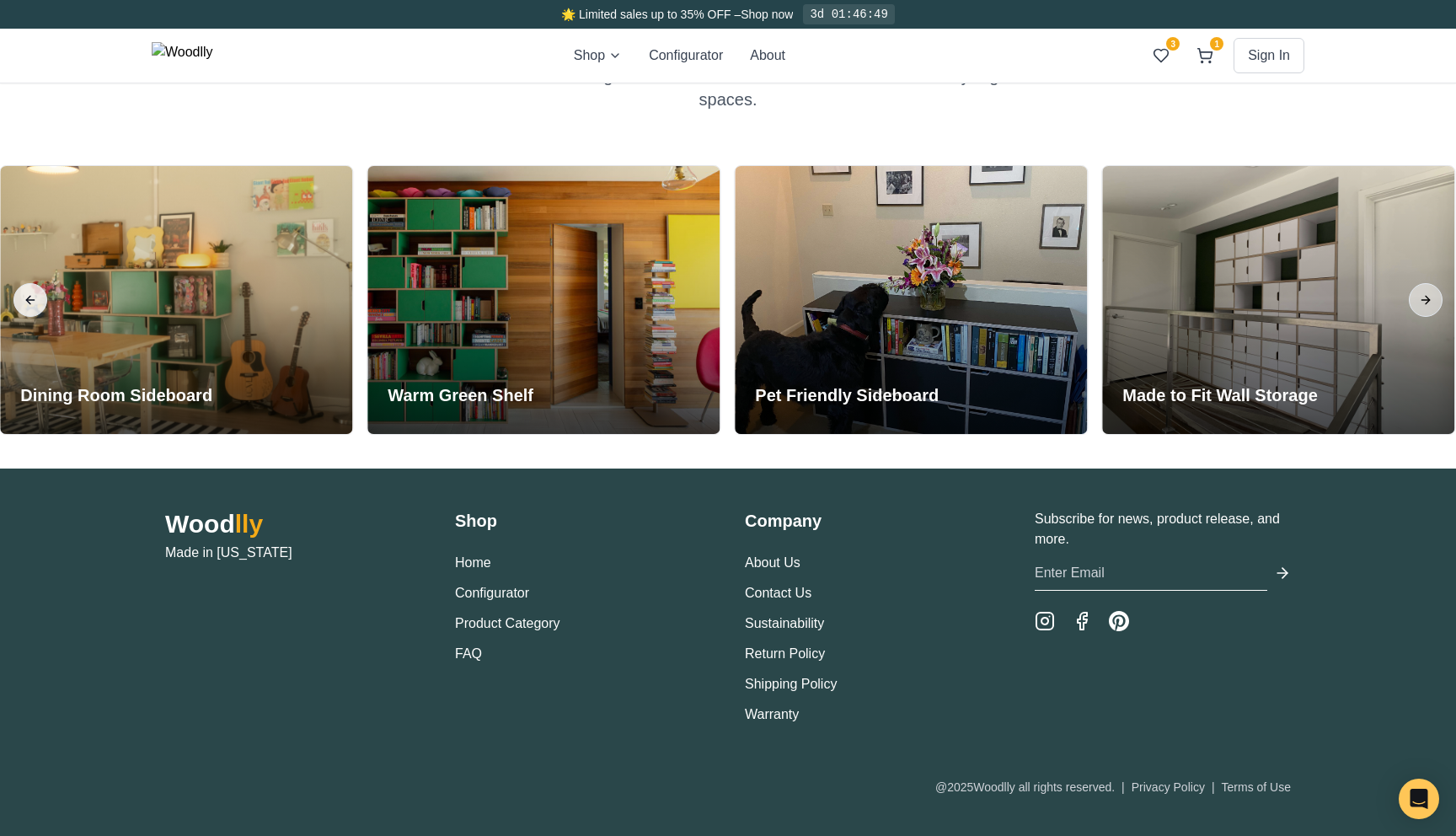
click at [28, 297] on button "Previous slide" at bounding box center [30, 300] width 34 height 34
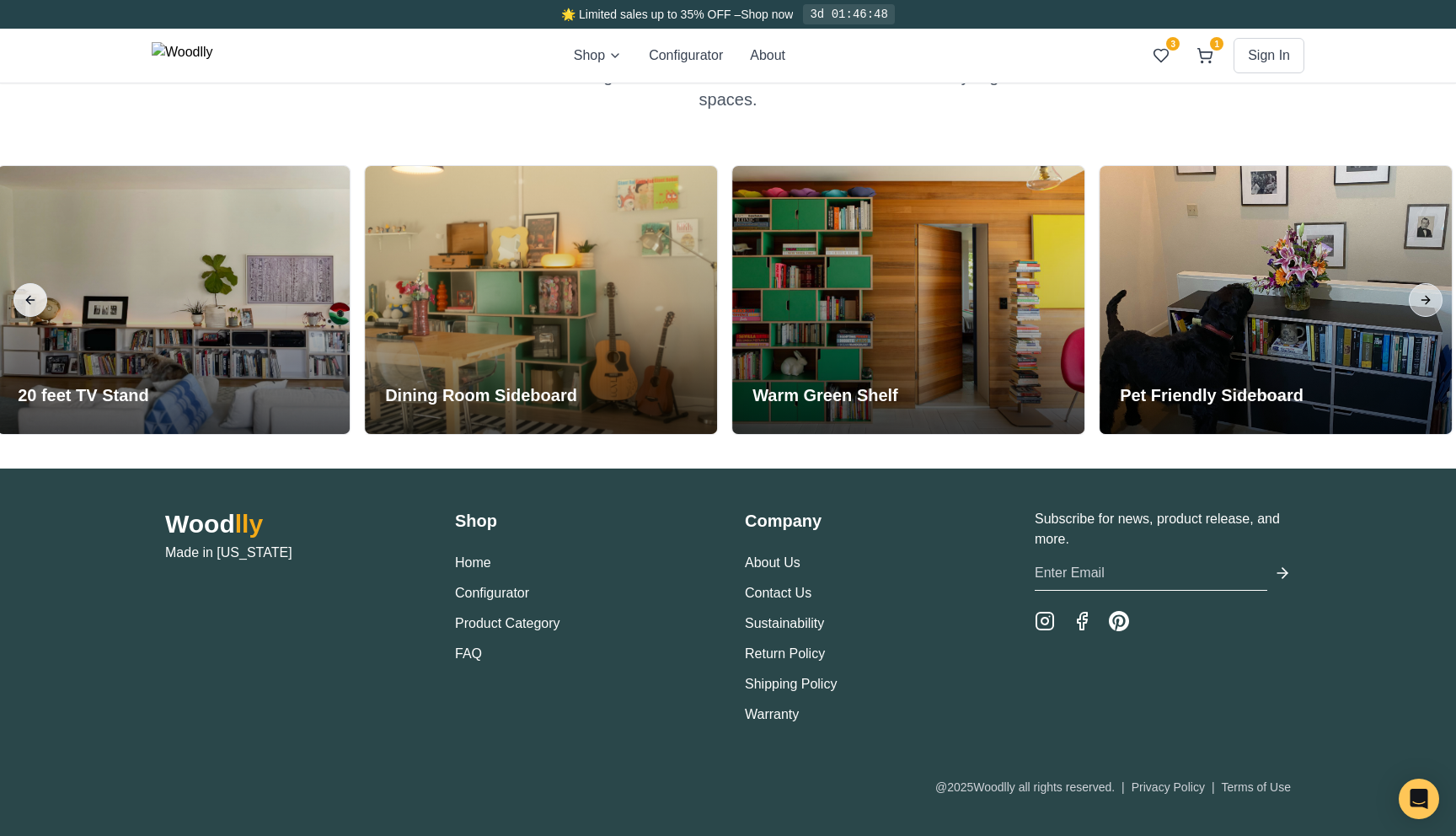
click at [28, 297] on button "Previous slide" at bounding box center [30, 300] width 34 height 34
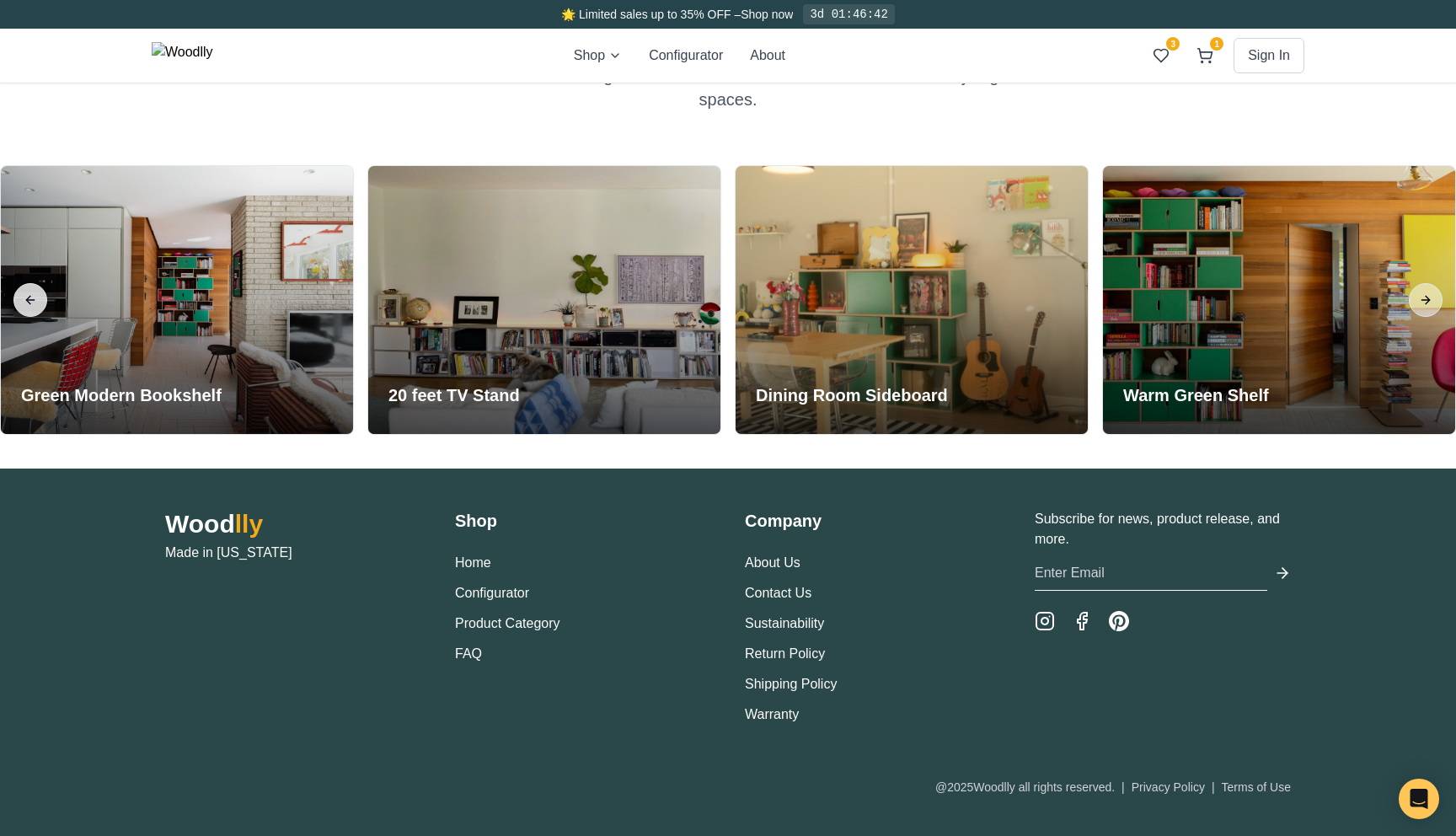
click at [28, 297] on button "Previous slide" at bounding box center [30, 300] width 34 height 34
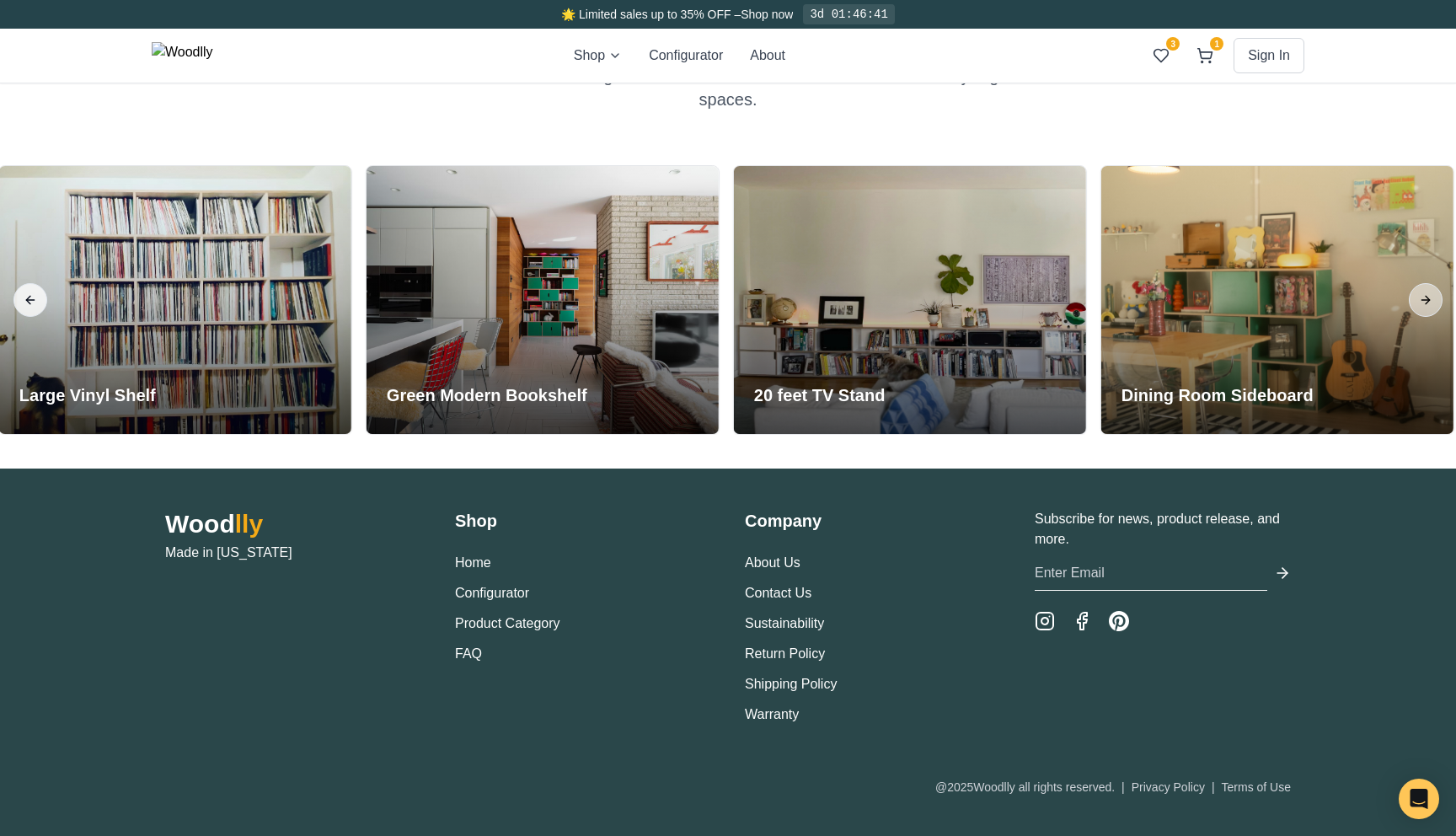
click at [28, 297] on button "Previous slide" at bounding box center [30, 300] width 34 height 34
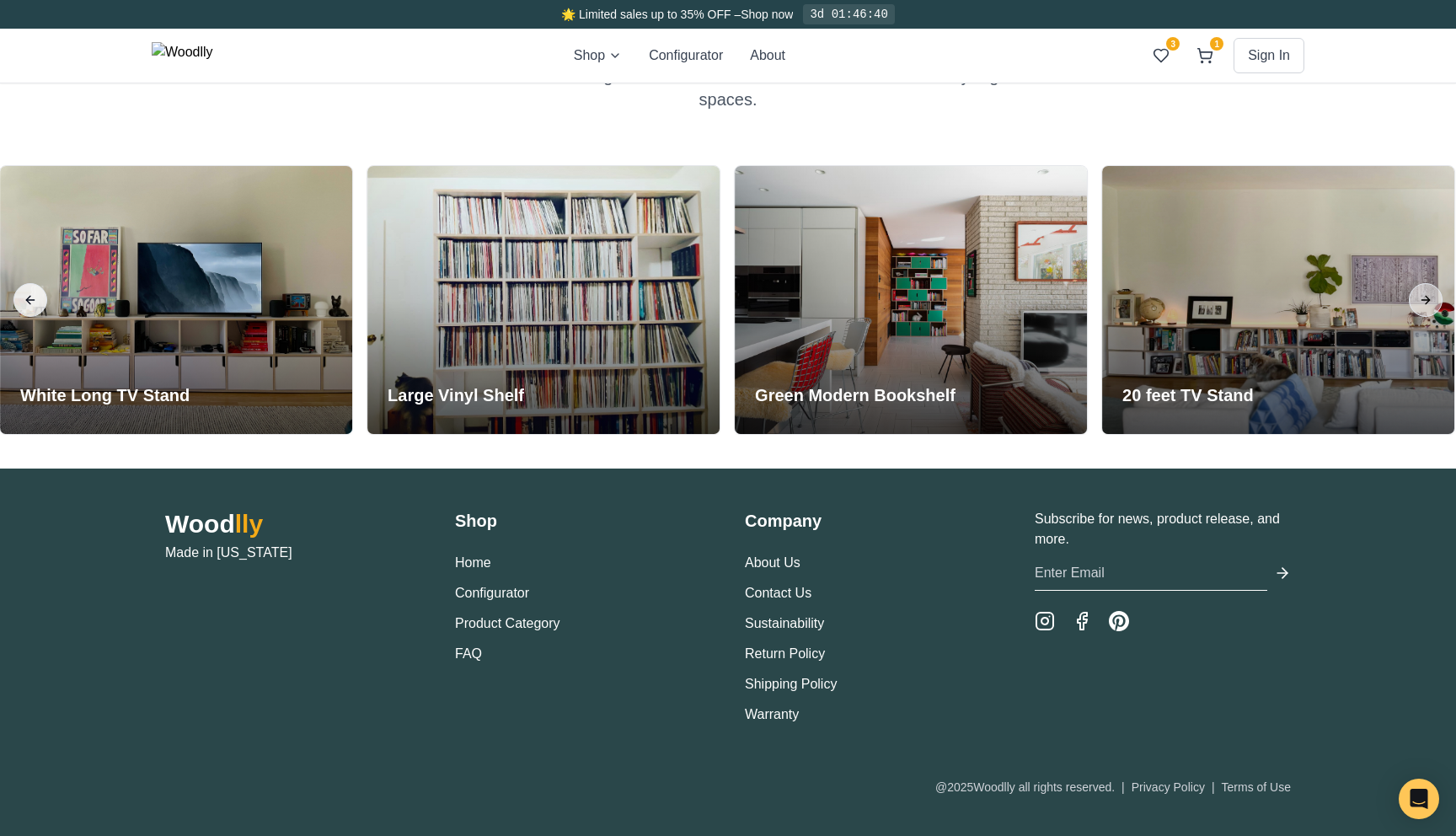
click at [28, 297] on button "Previous slide" at bounding box center [30, 300] width 34 height 34
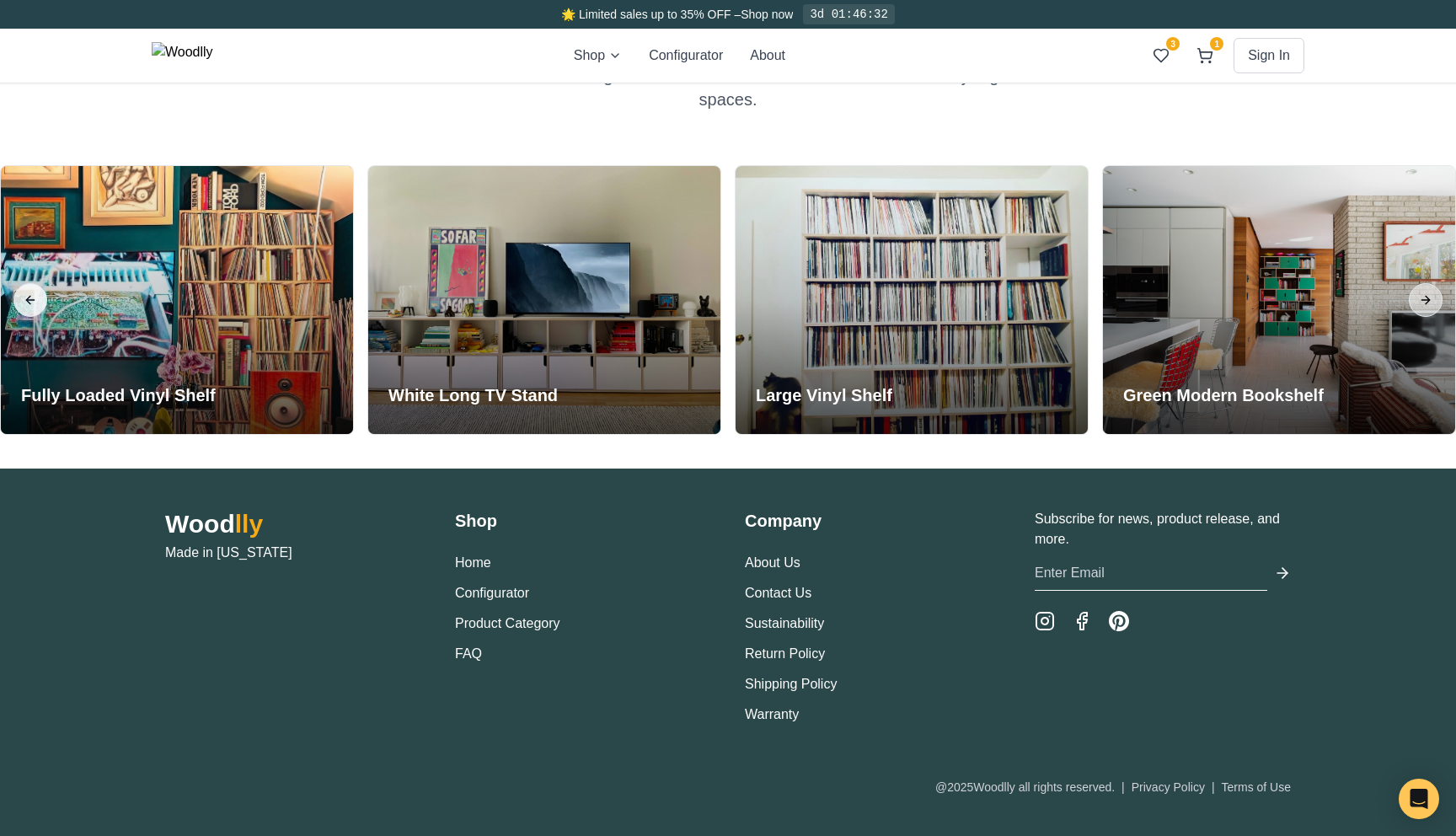
click at [28, 297] on button "Previous slide" at bounding box center [30, 300] width 34 height 34
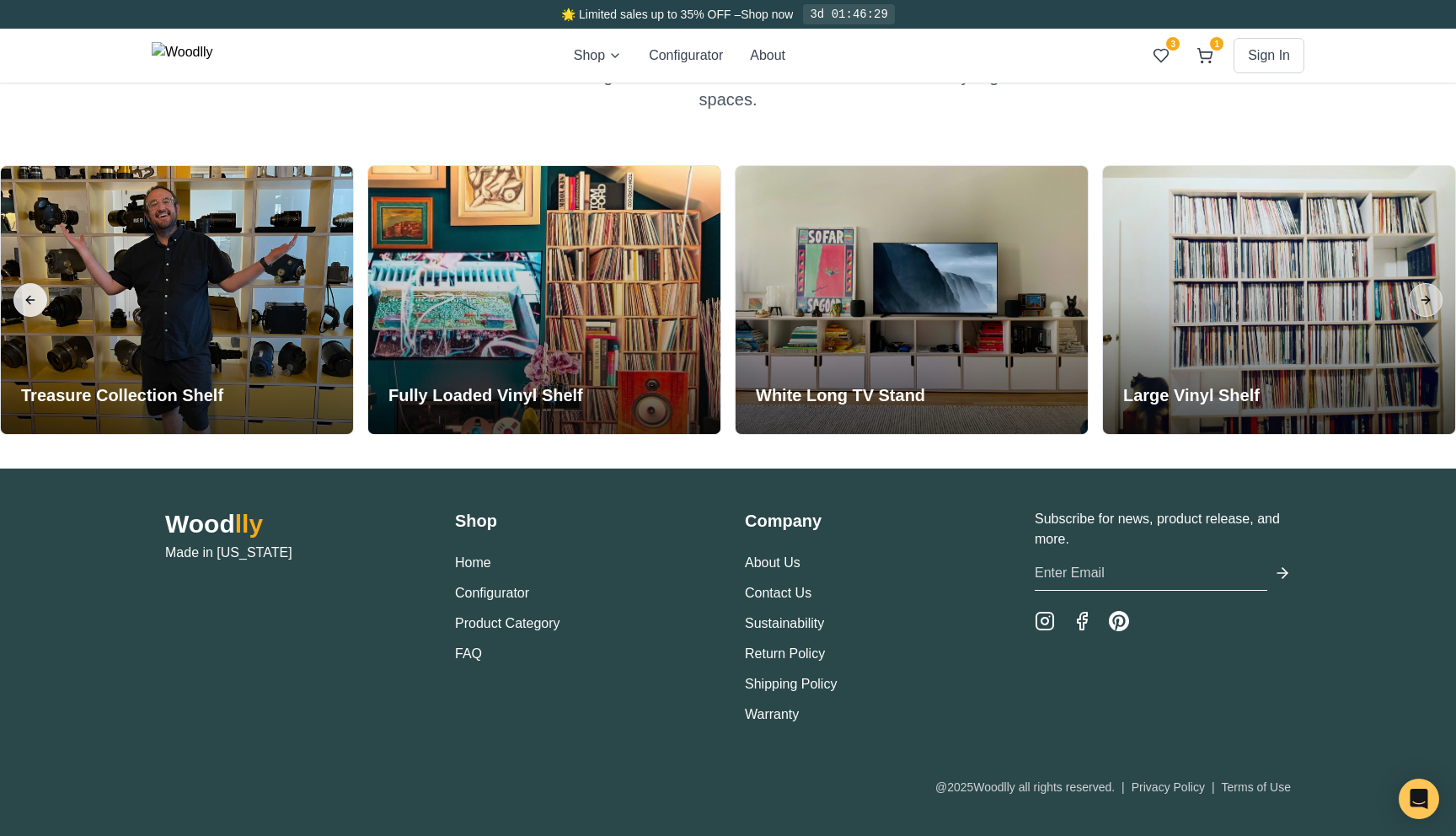
click at [28, 297] on button "Previous slide" at bounding box center [30, 300] width 34 height 34
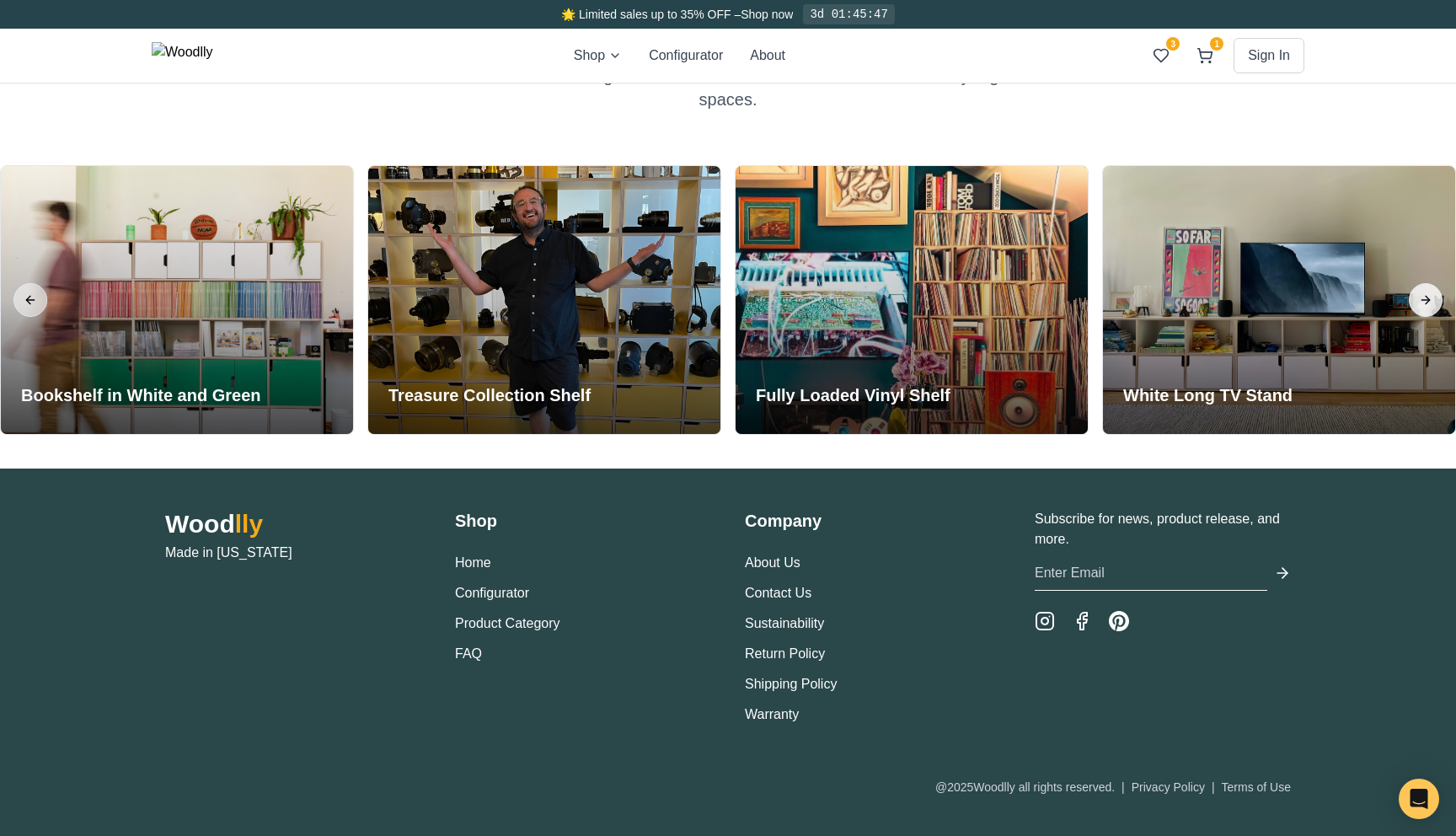
click at [1413, 307] on button "Next slide" at bounding box center [1426, 300] width 34 height 34
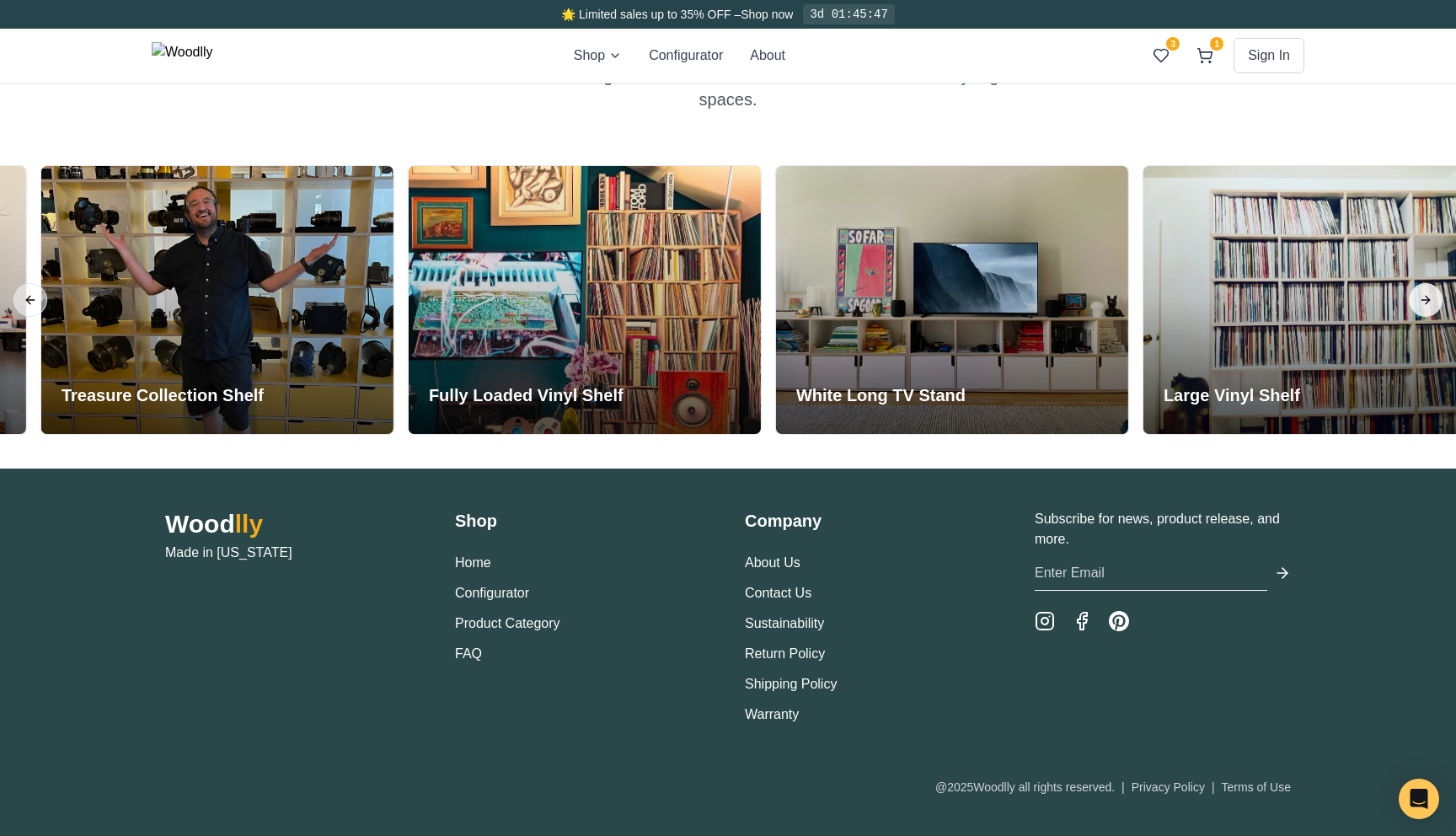
click at [1413, 307] on button "Next slide" at bounding box center [1426, 300] width 34 height 34
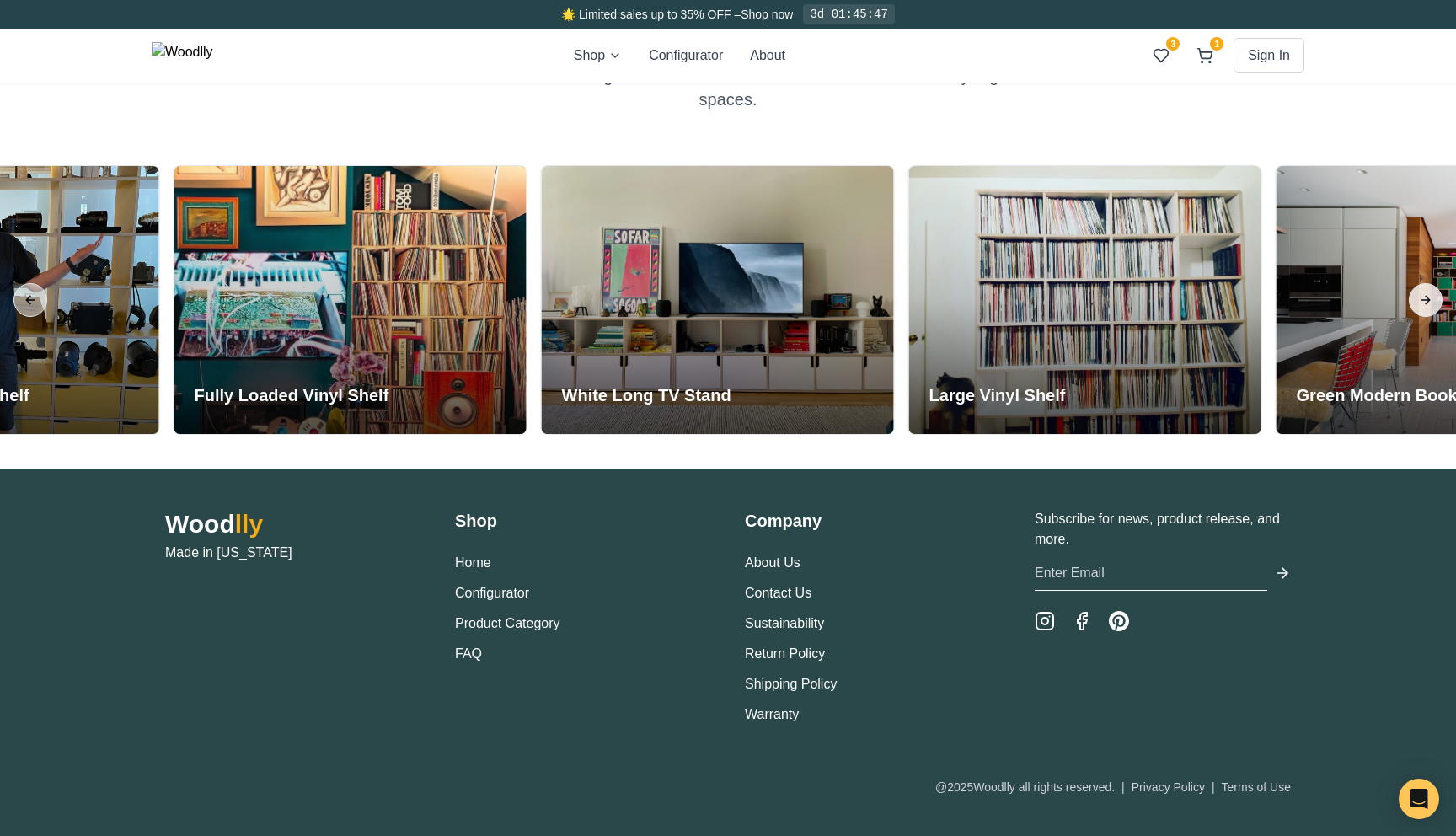
click at [1413, 307] on button "Next slide" at bounding box center [1426, 300] width 34 height 34
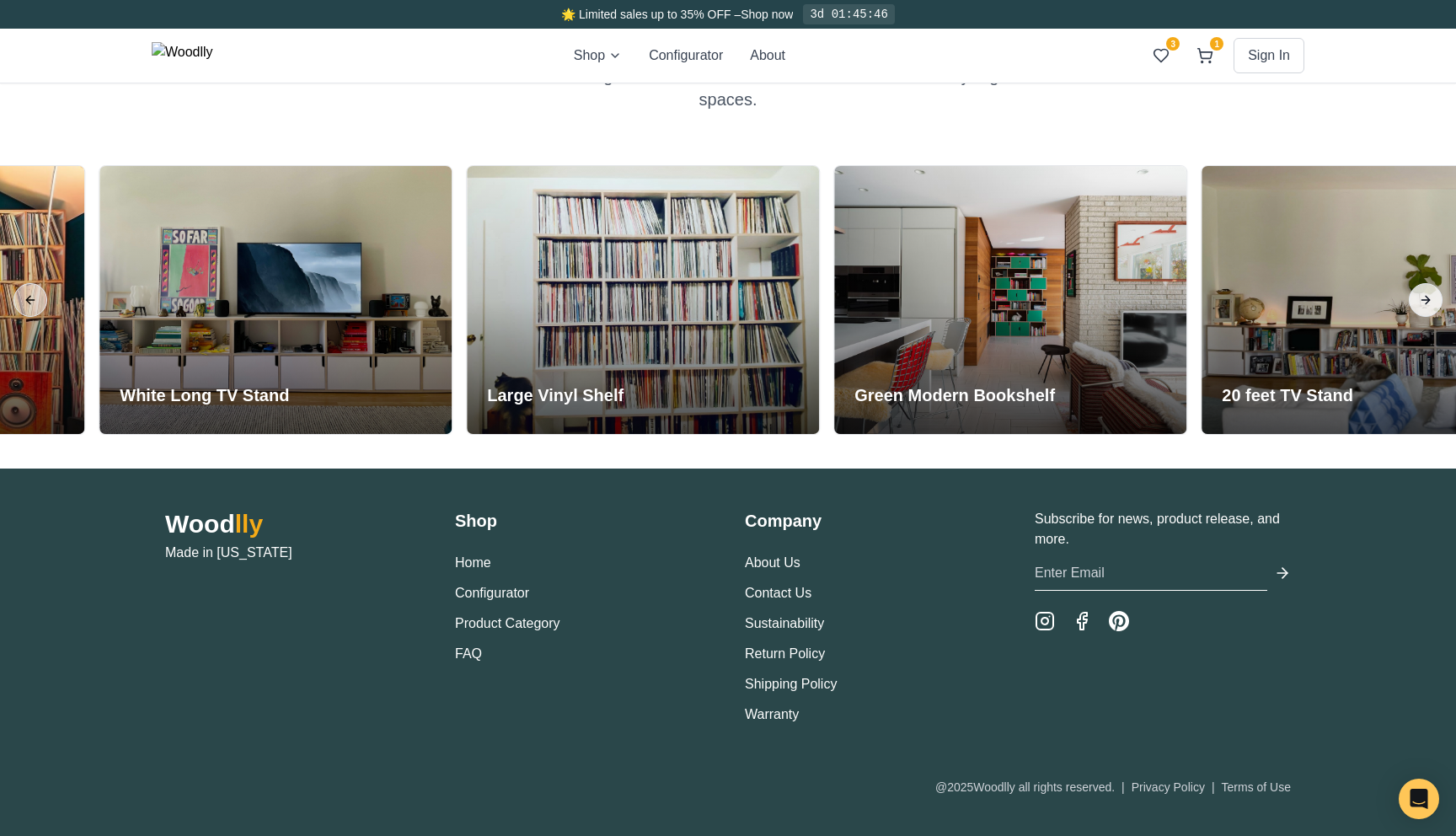
click at [1413, 307] on button "Next slide" at bounding box center [1426, 300] width 34 height 34
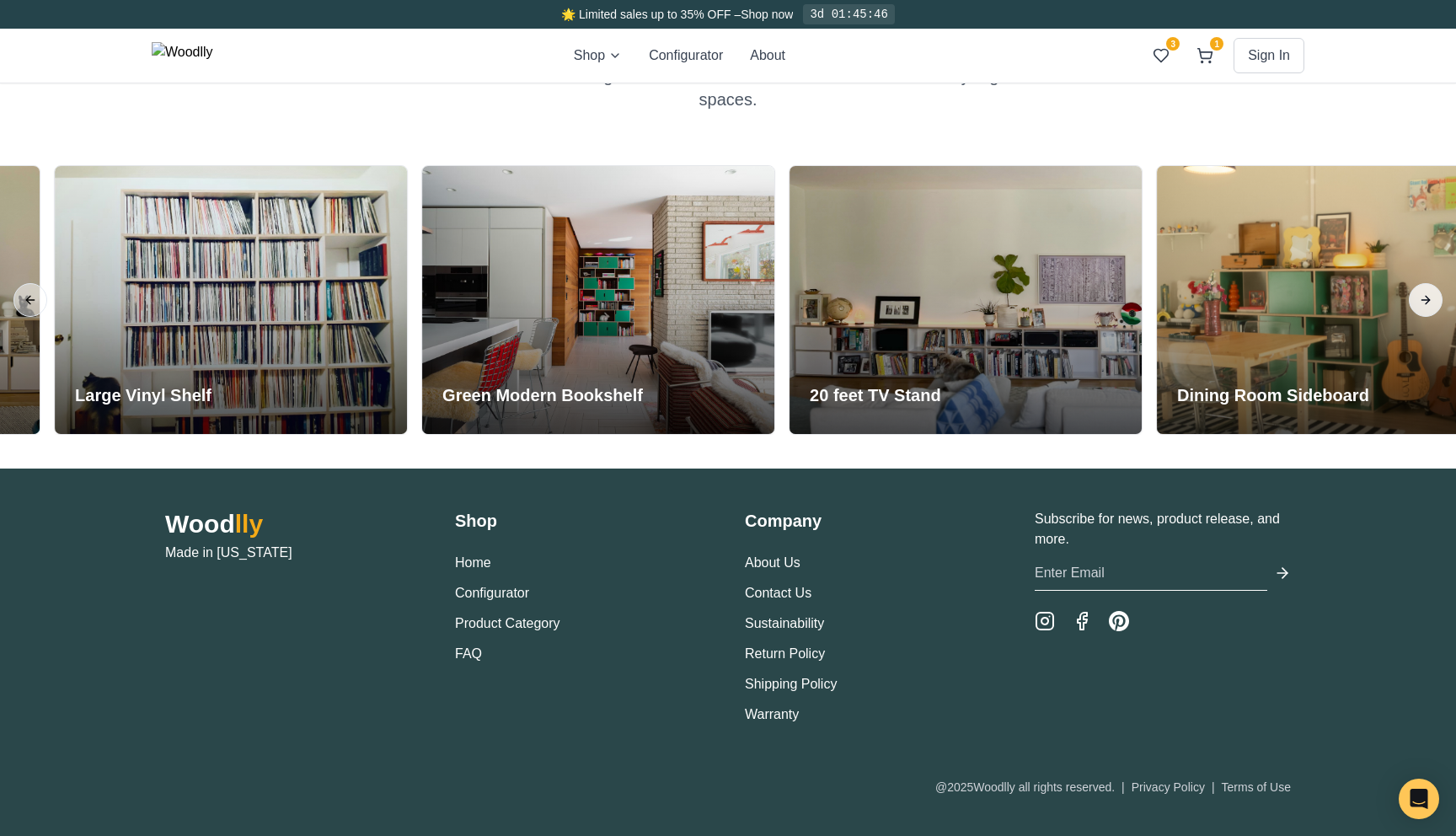
click at [1413, 307] on button "Next slide" at bounding box center [1426, 300] width 34 height 34
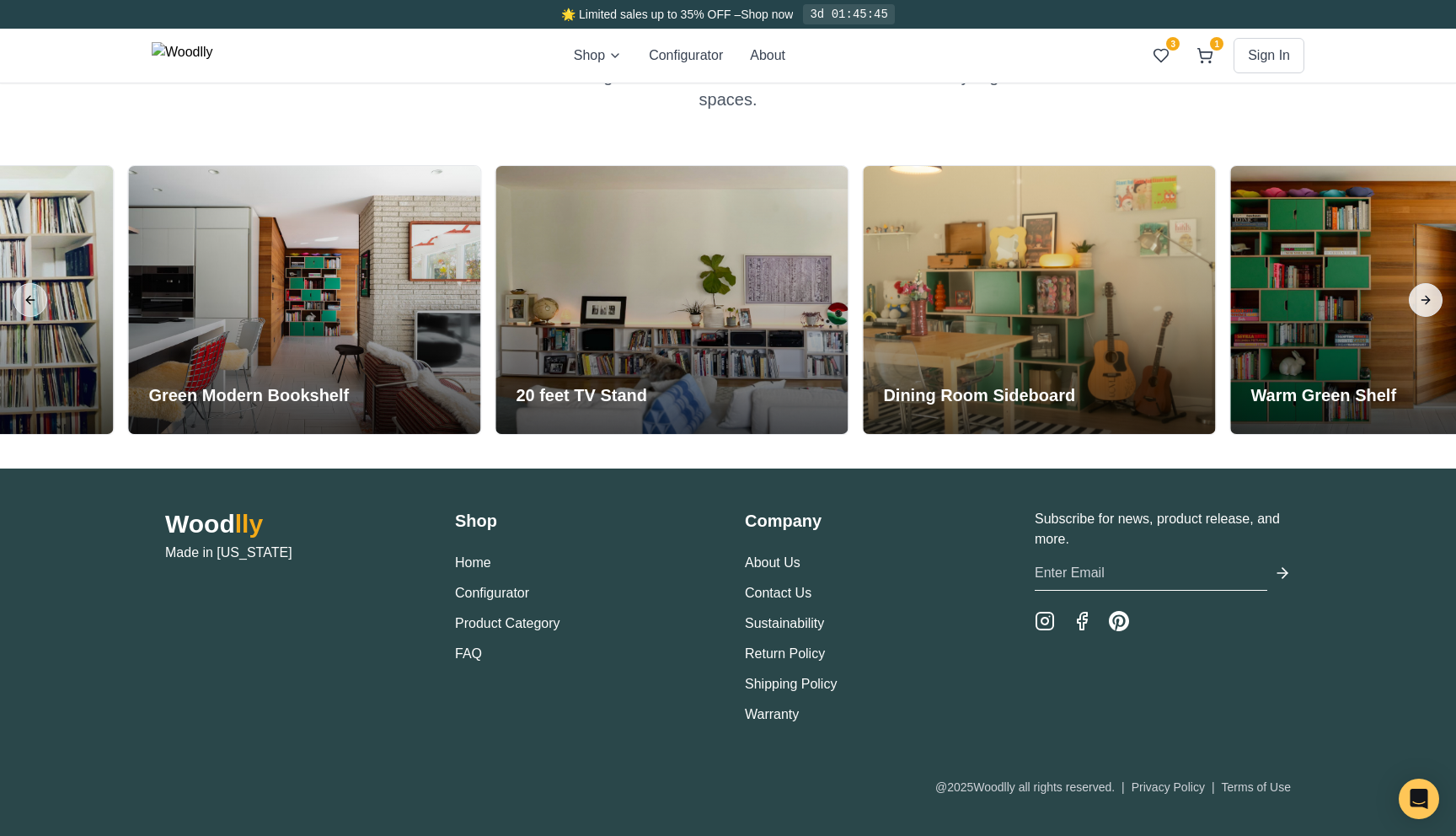
click at [1413, 307] on button "Next slide" at bounding box center [1426, 300] width 34 height 34
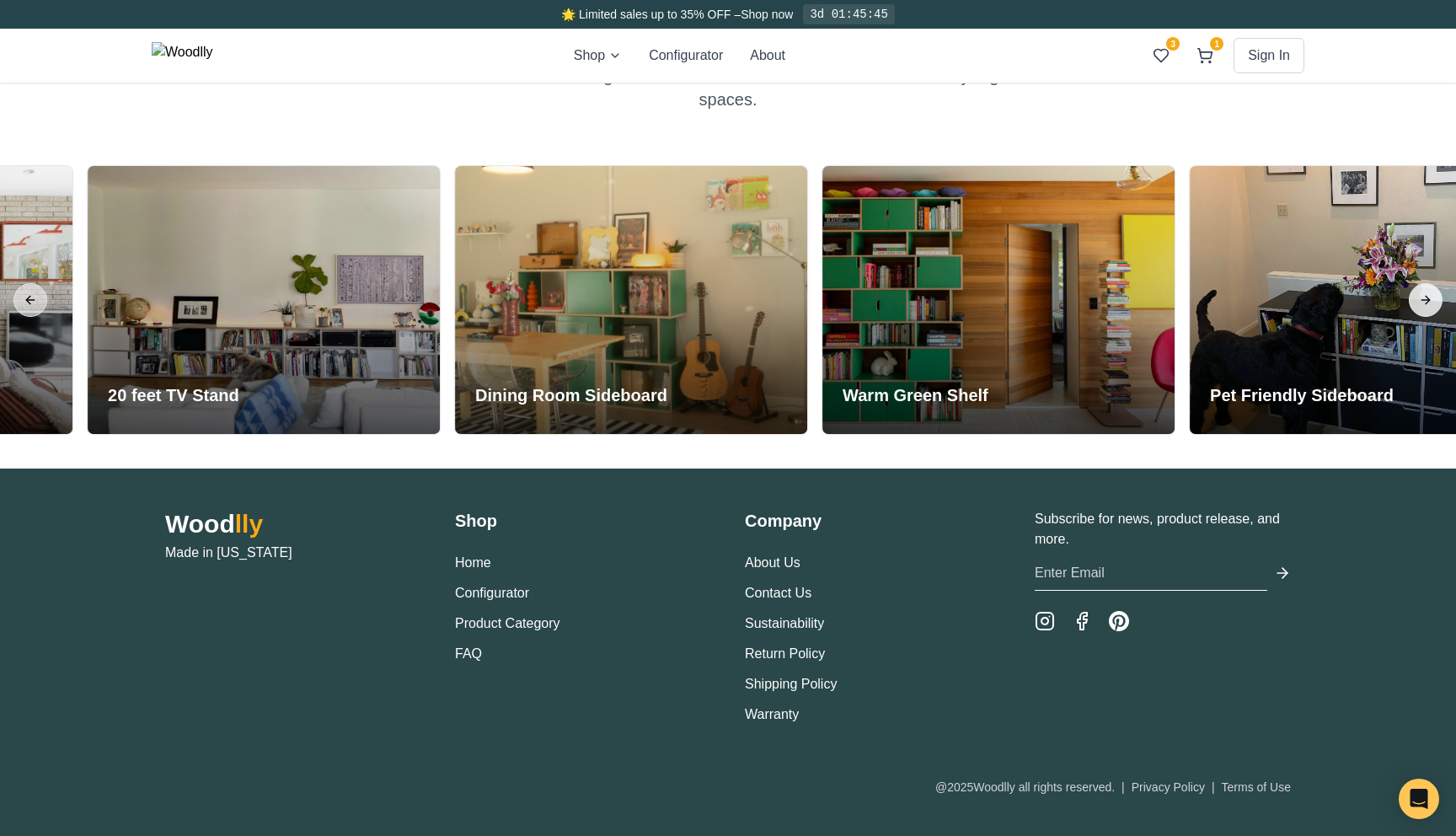
click at [1413, 307] on button "Next slide" at bounding box center [1426, 300] width 34 height 34
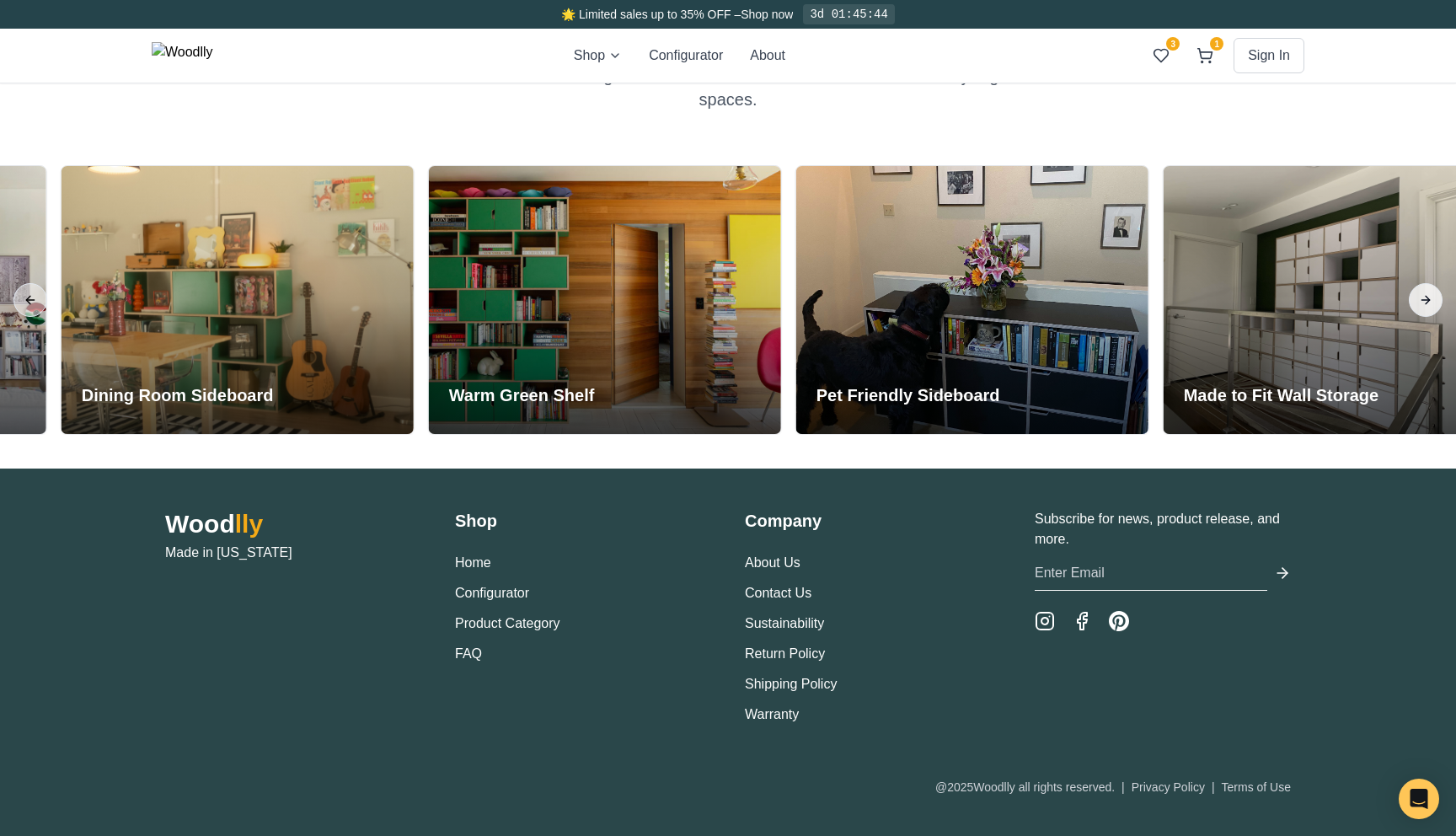
click at [1413, 307] on button "Next slide" at bounding box center [1426, 300] width 34 height 34
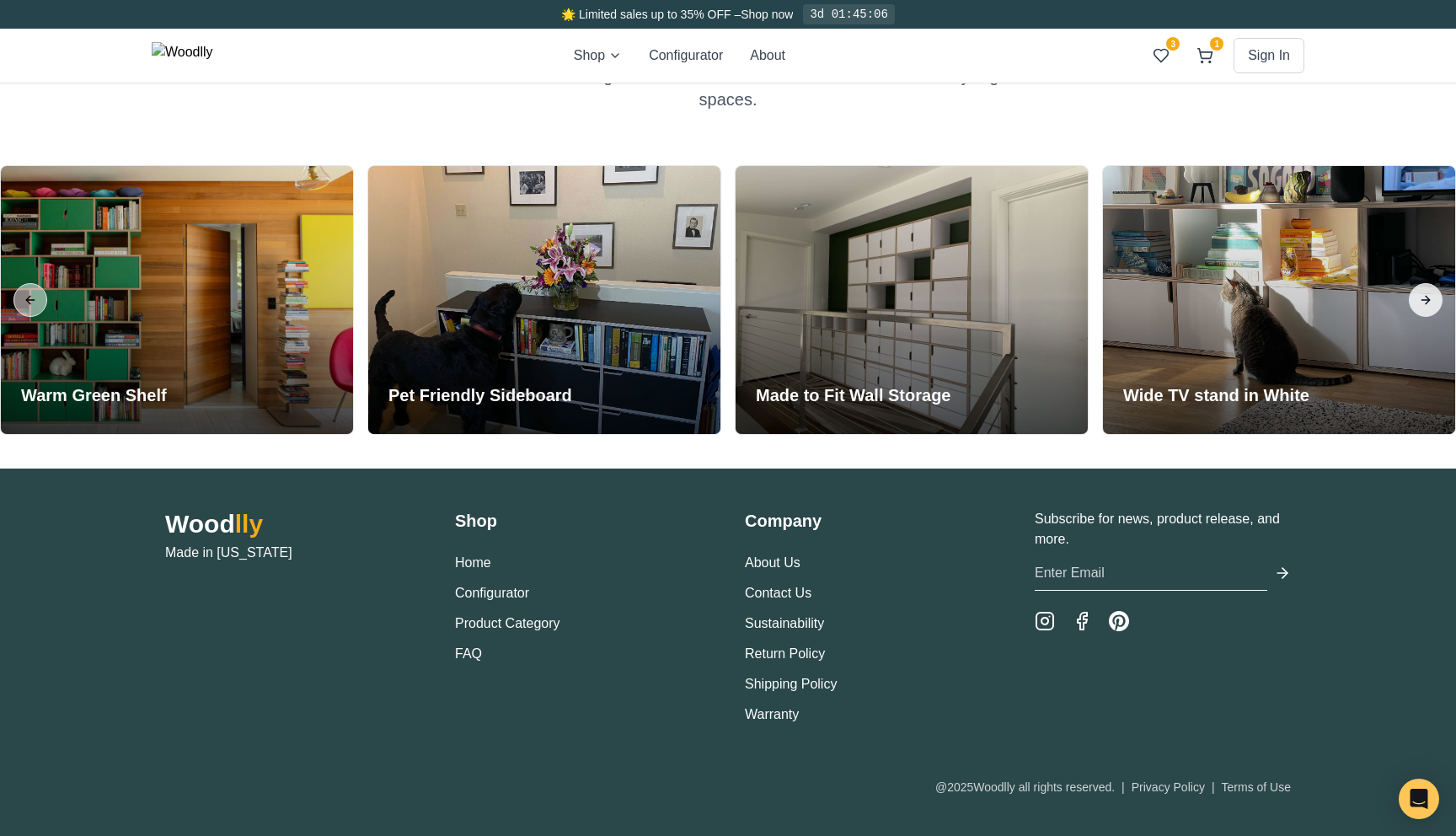
click at [1421, 301] on button "Next slide" at bounding box center [1426, 300] width 34 height 34
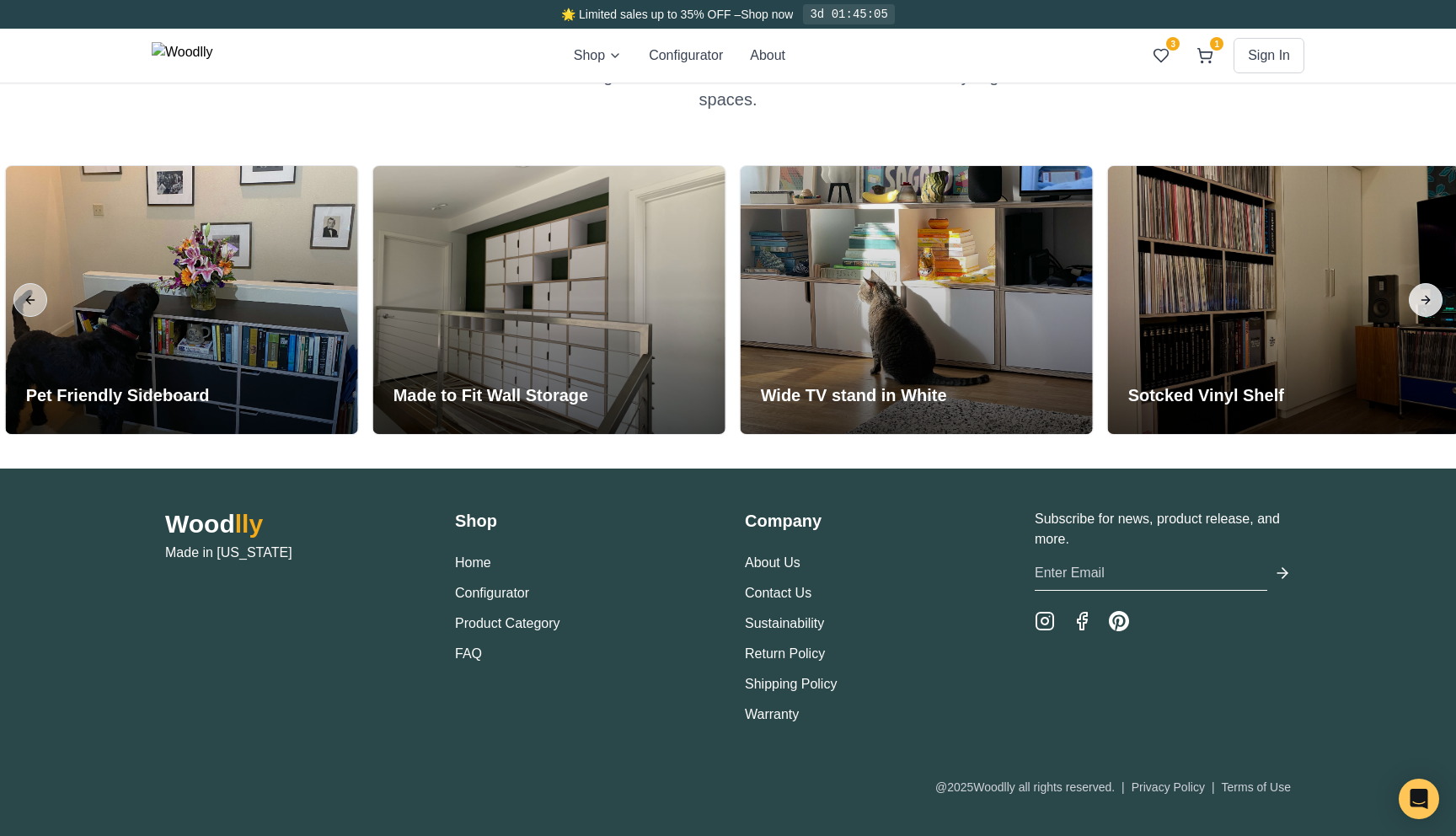
click at [1421, 301] on button "Next slide" at bounding box center [1426, 300] width 34 height 34
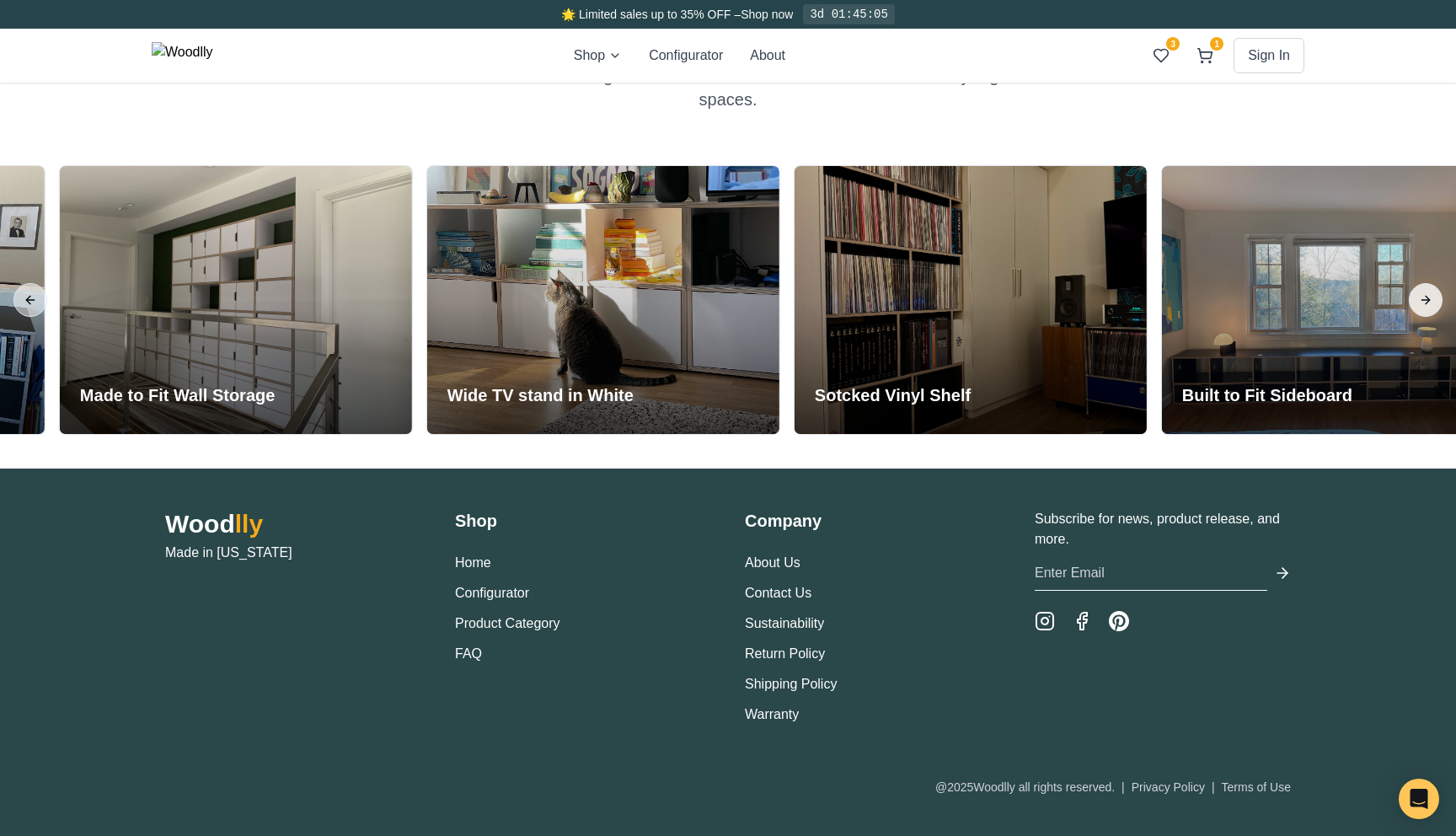
click at [1421, 301] on button "Next slide" at bounding box center [1426, 300] width 34 height 34
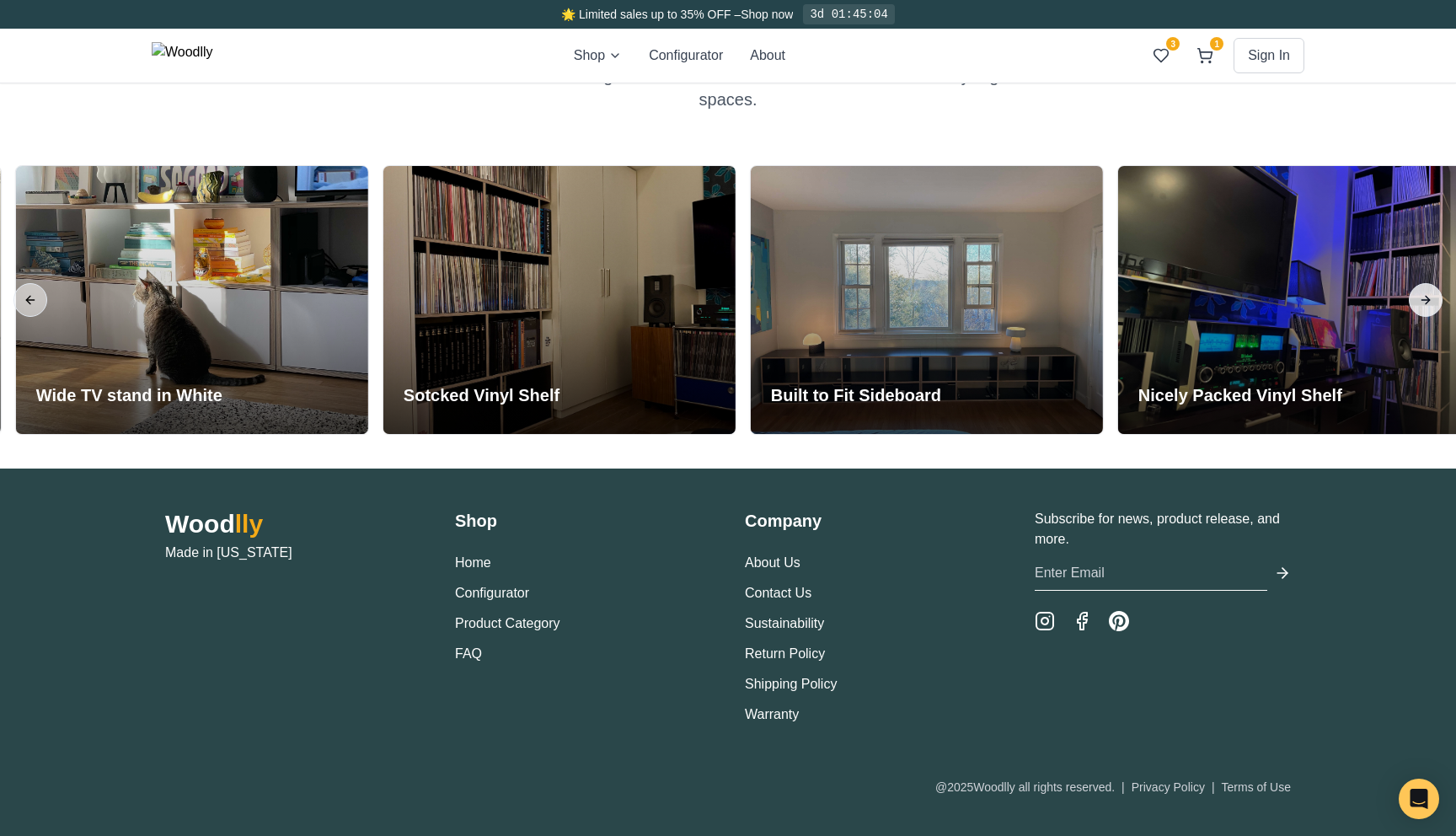
click at [1421, 301] on button "Next slide" at bounding box center [1426, 300] width 34 height 34
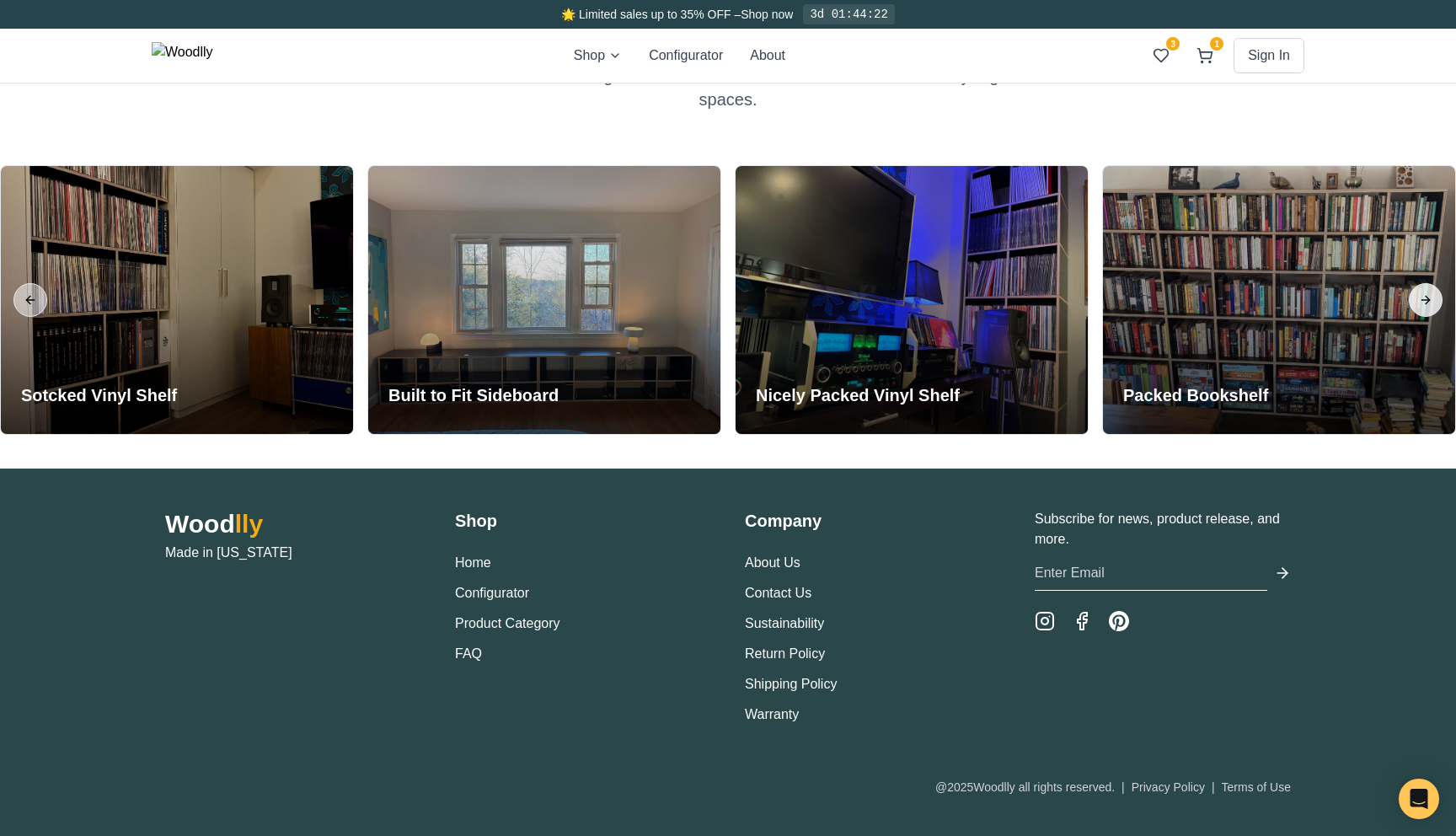
click at [1421, 301] on button "Next slide" at bounding box center [1426, 300] width 34 height 34
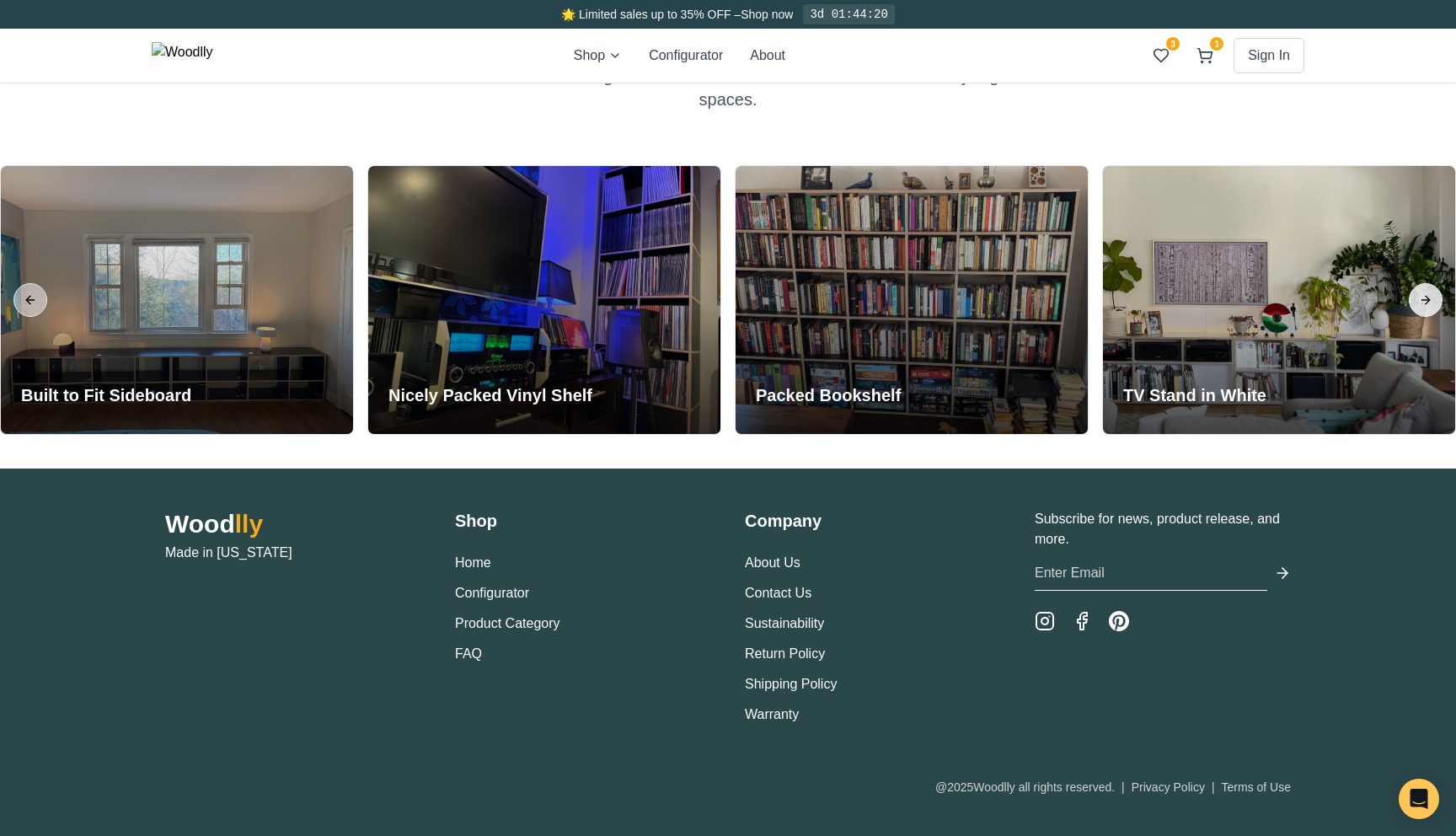
click at [1421, 301] on button "Next slide" at bounding box center [1426, 300] width 34 height 34
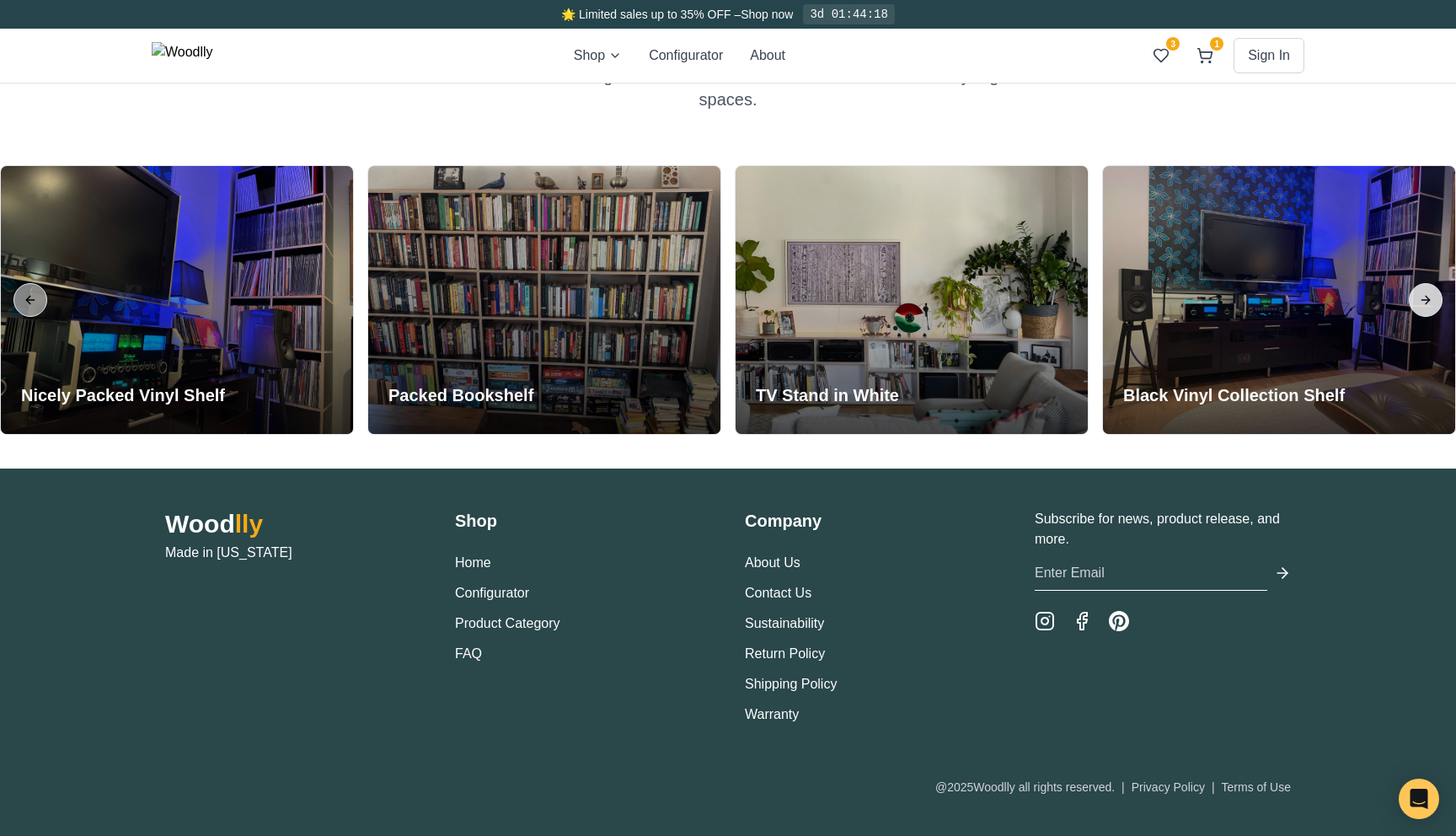
click at [1421, 301] on button "Next slide" at bounding box center [1426, 300] width 34 height 34
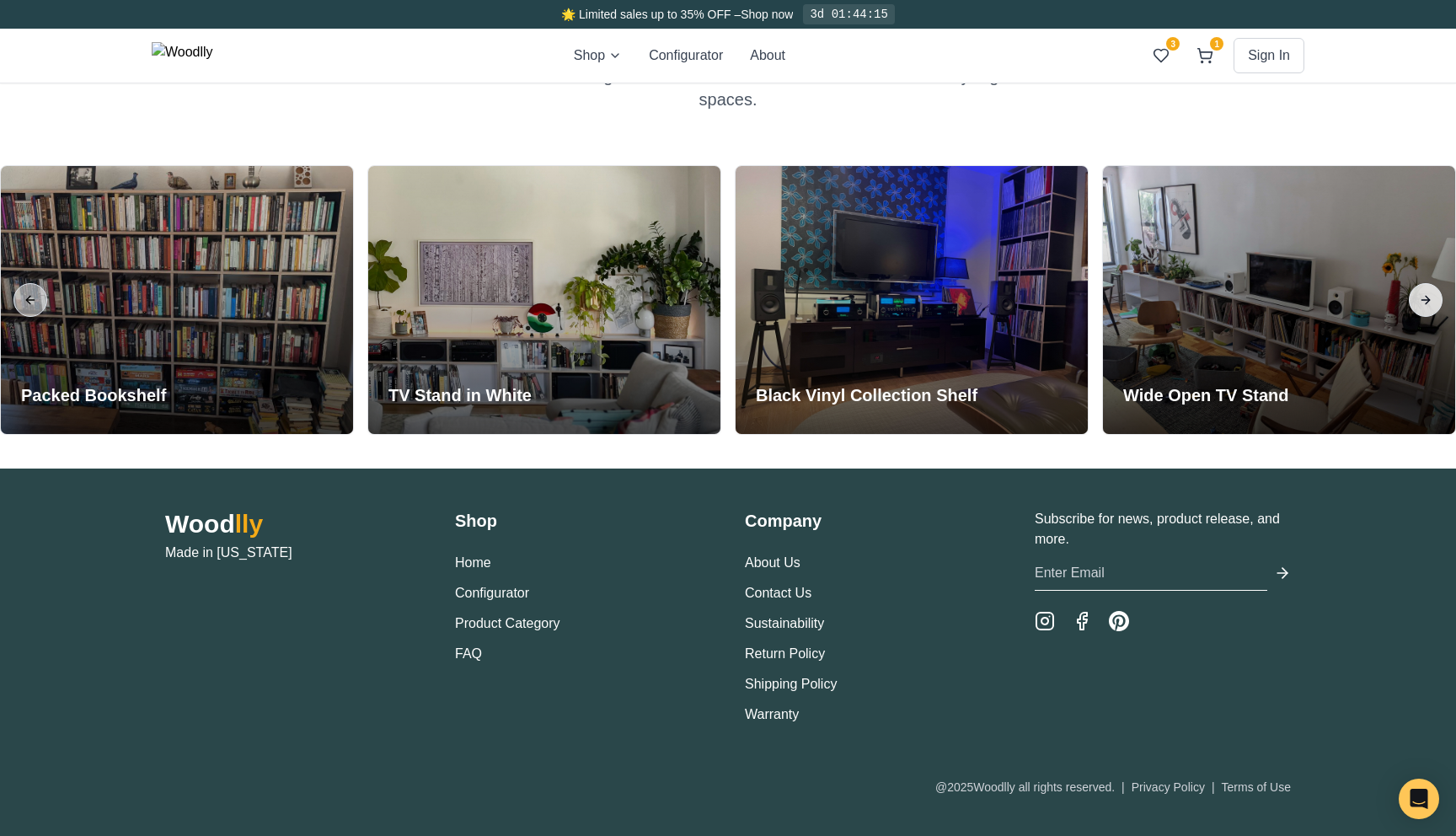
click at [1421, 301] on button "Next slide" at bounding box center [1426, 300] width 34 height 34
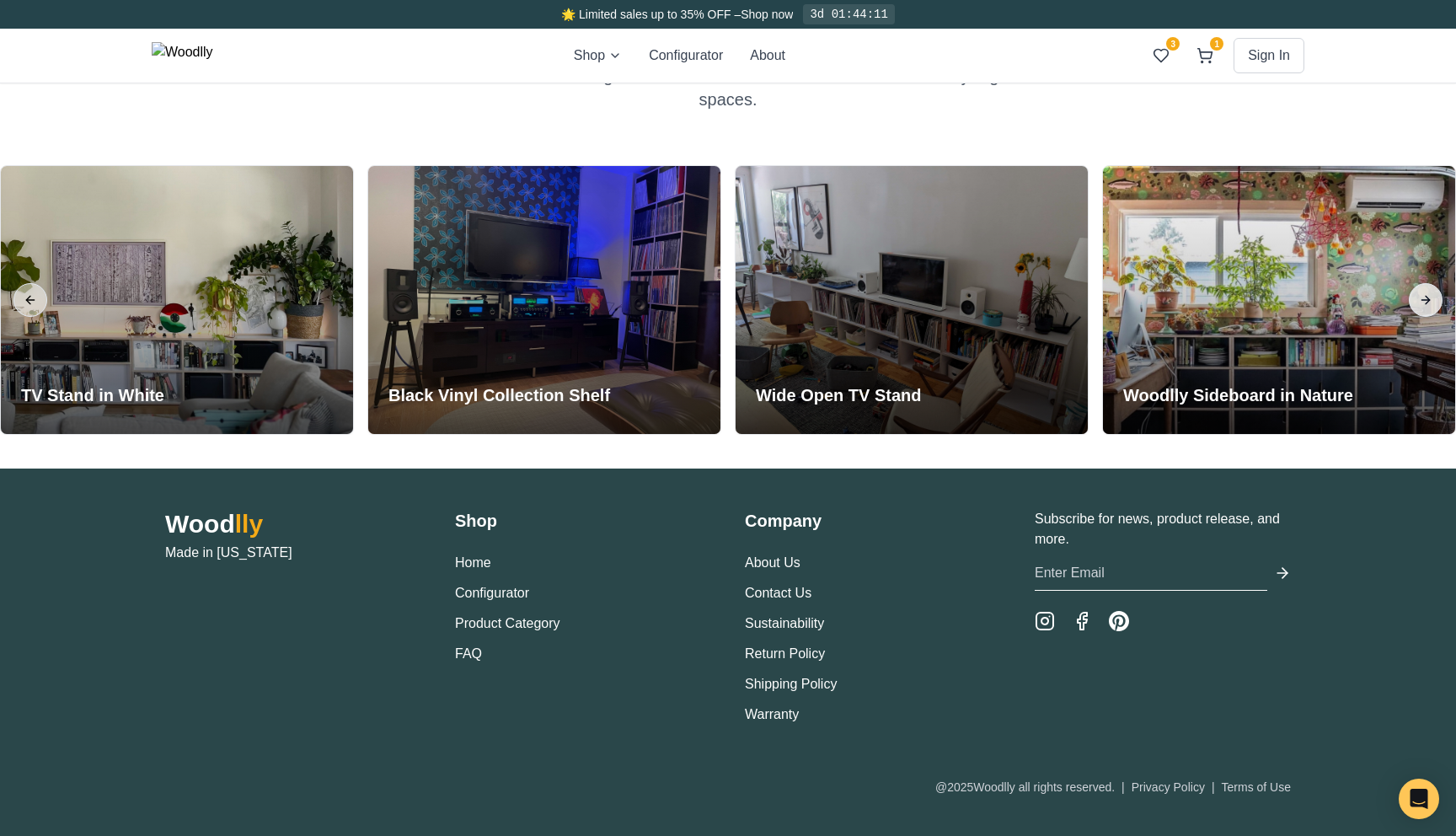
click at [1421, 301] on button "Next slide" at bounding box center [1426, 300] width 34 height 34
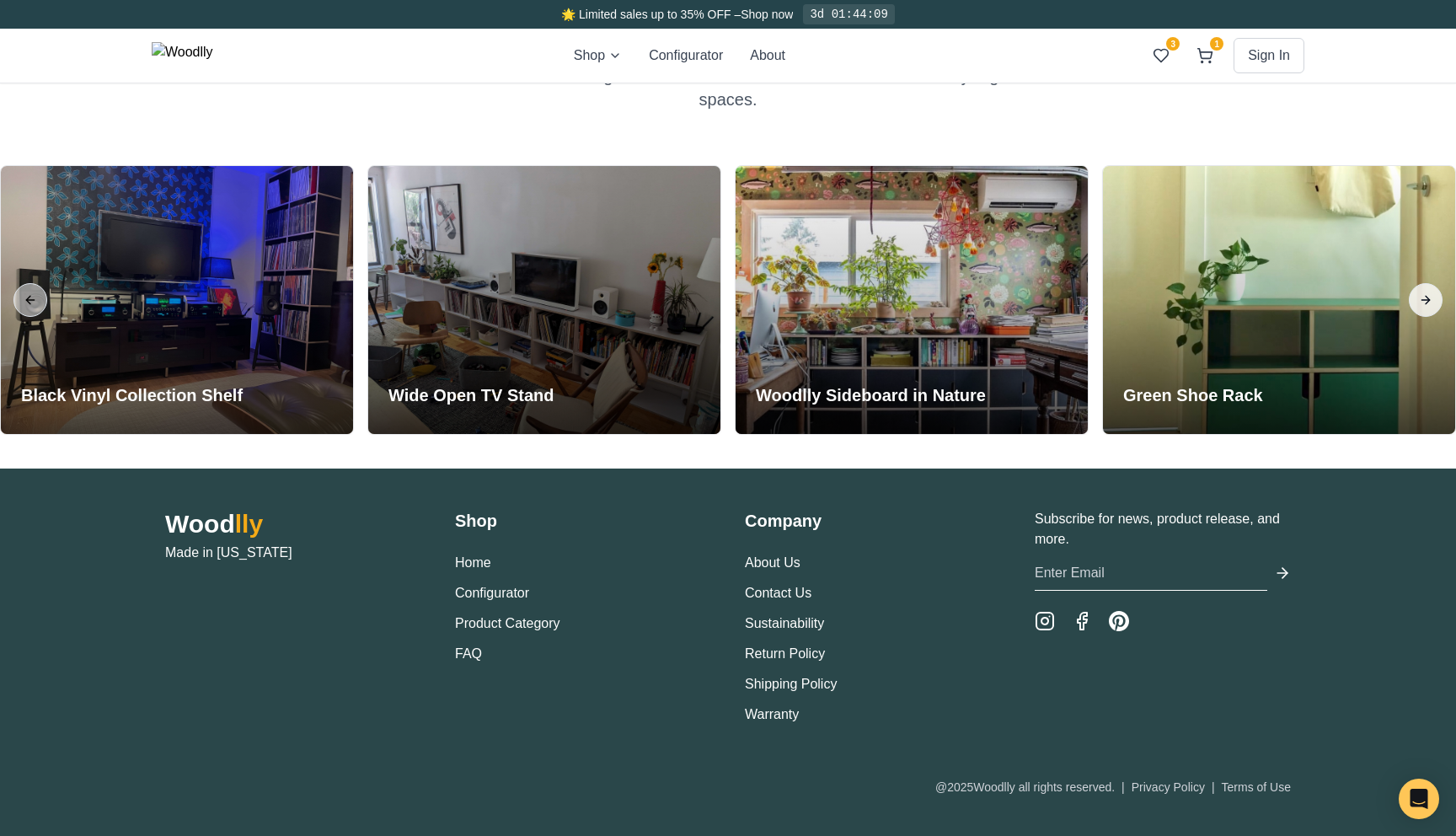
click at [1421, 301] on button "Next slide" at bounding box center [1426, 300] width 34 height 34
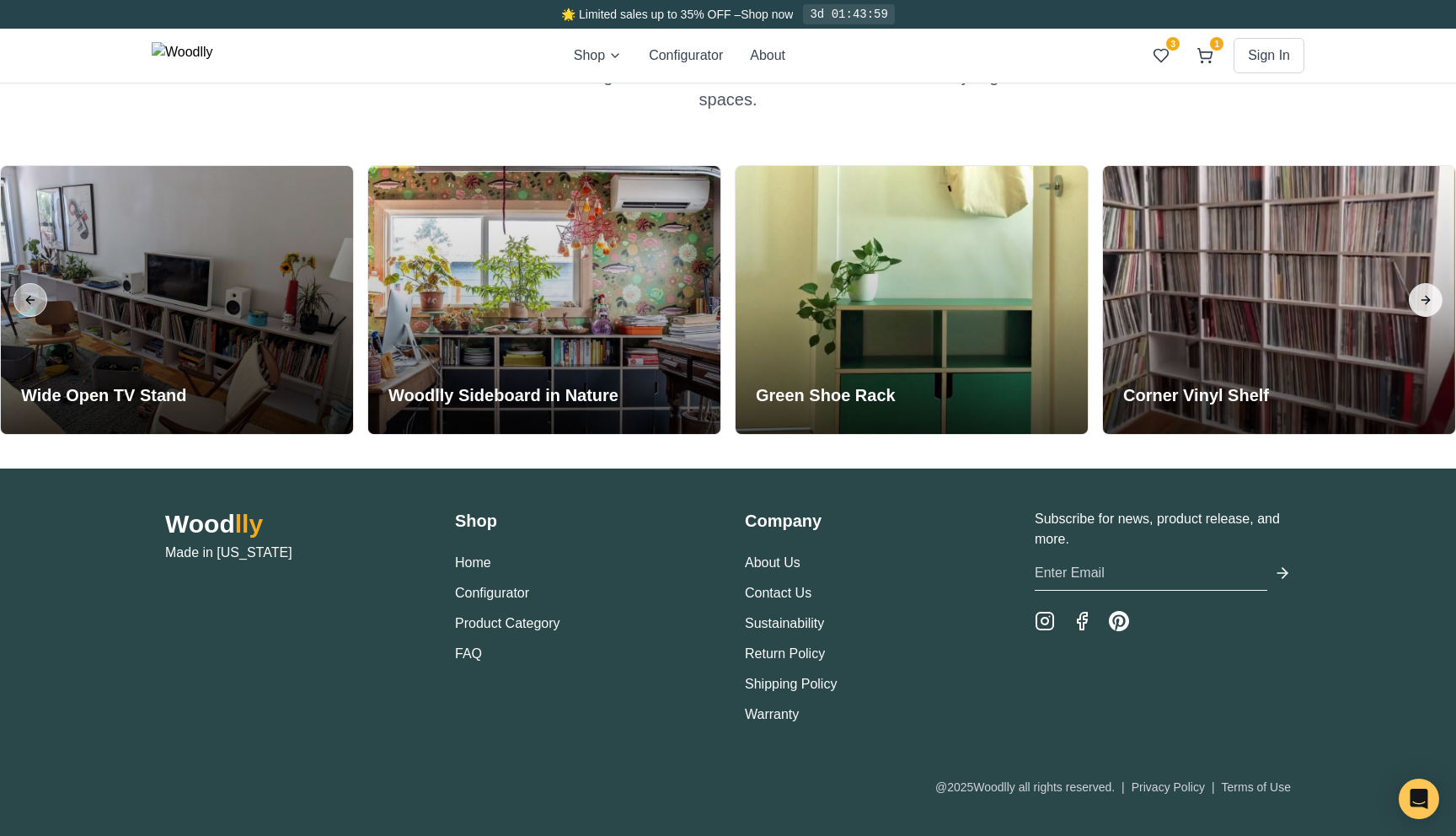
click at [1421, 301] on button "Next slide" at bounding box center [1426, 300] width 34 height 34
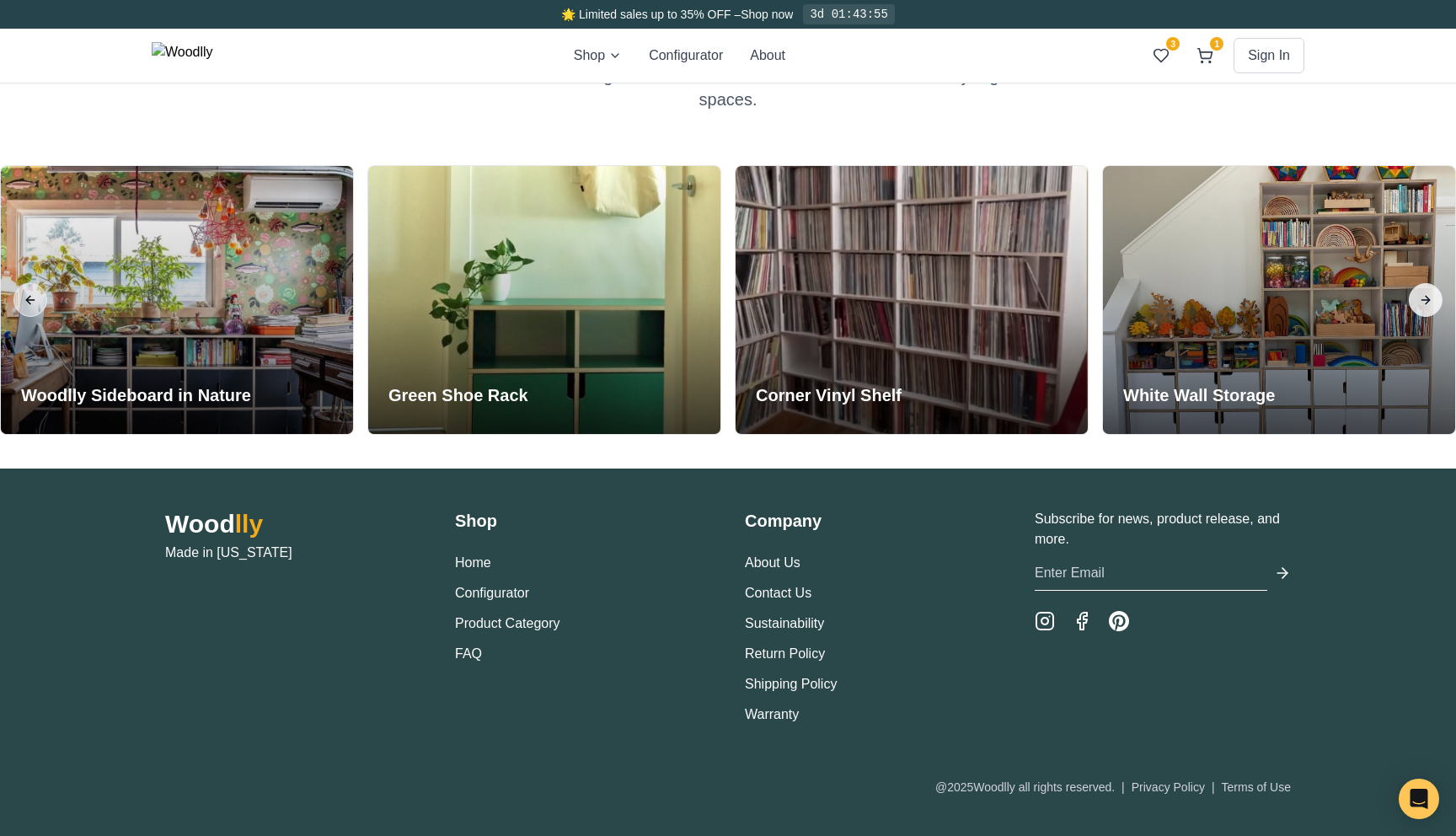
click at [1421, 301] on button "Next slide" at bounding box center [1426, 300] width 34 height 34
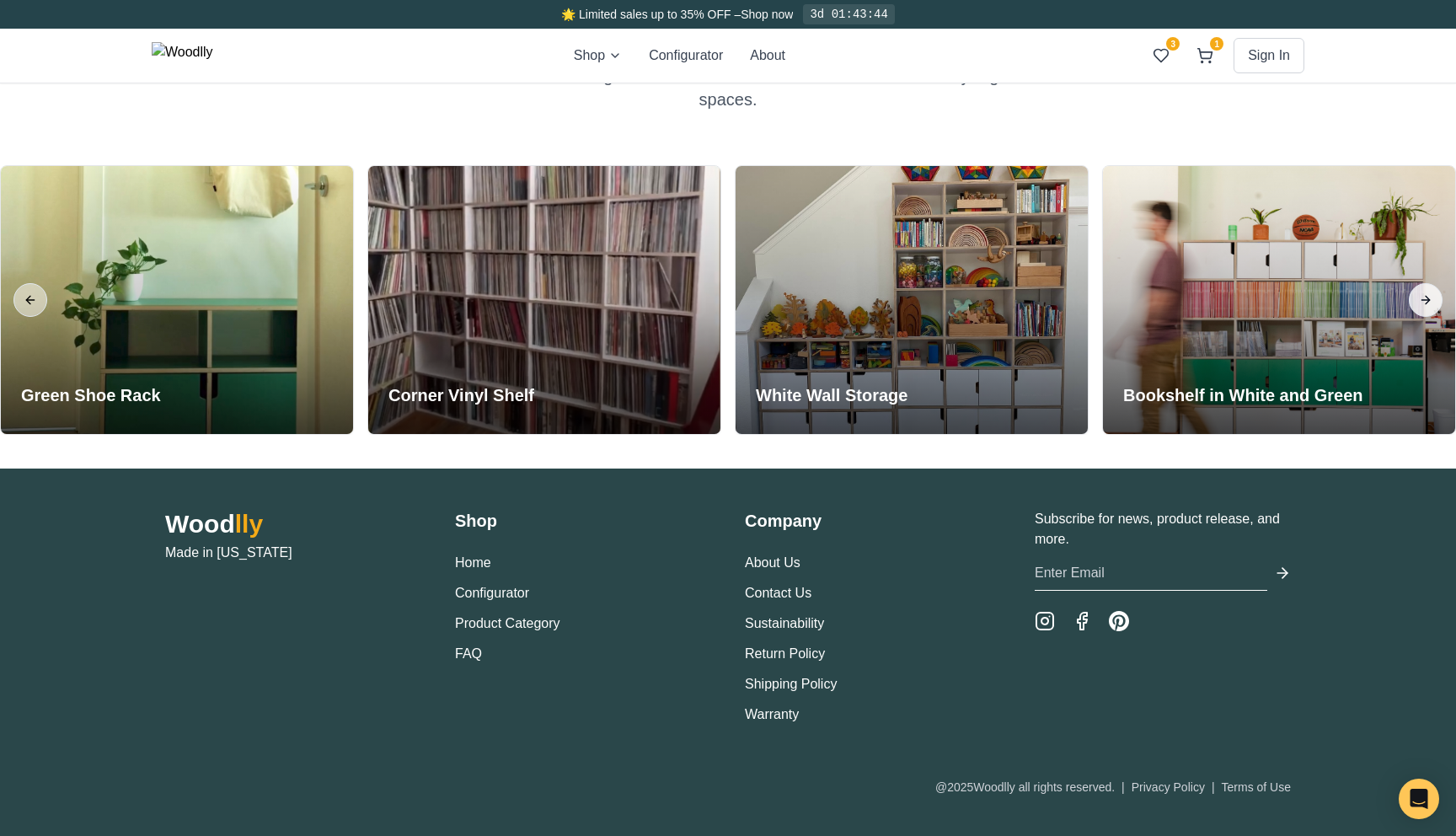
click at [1421, 301] on button "Next slide" at bounding box center [1426, 300] width 34 height 34
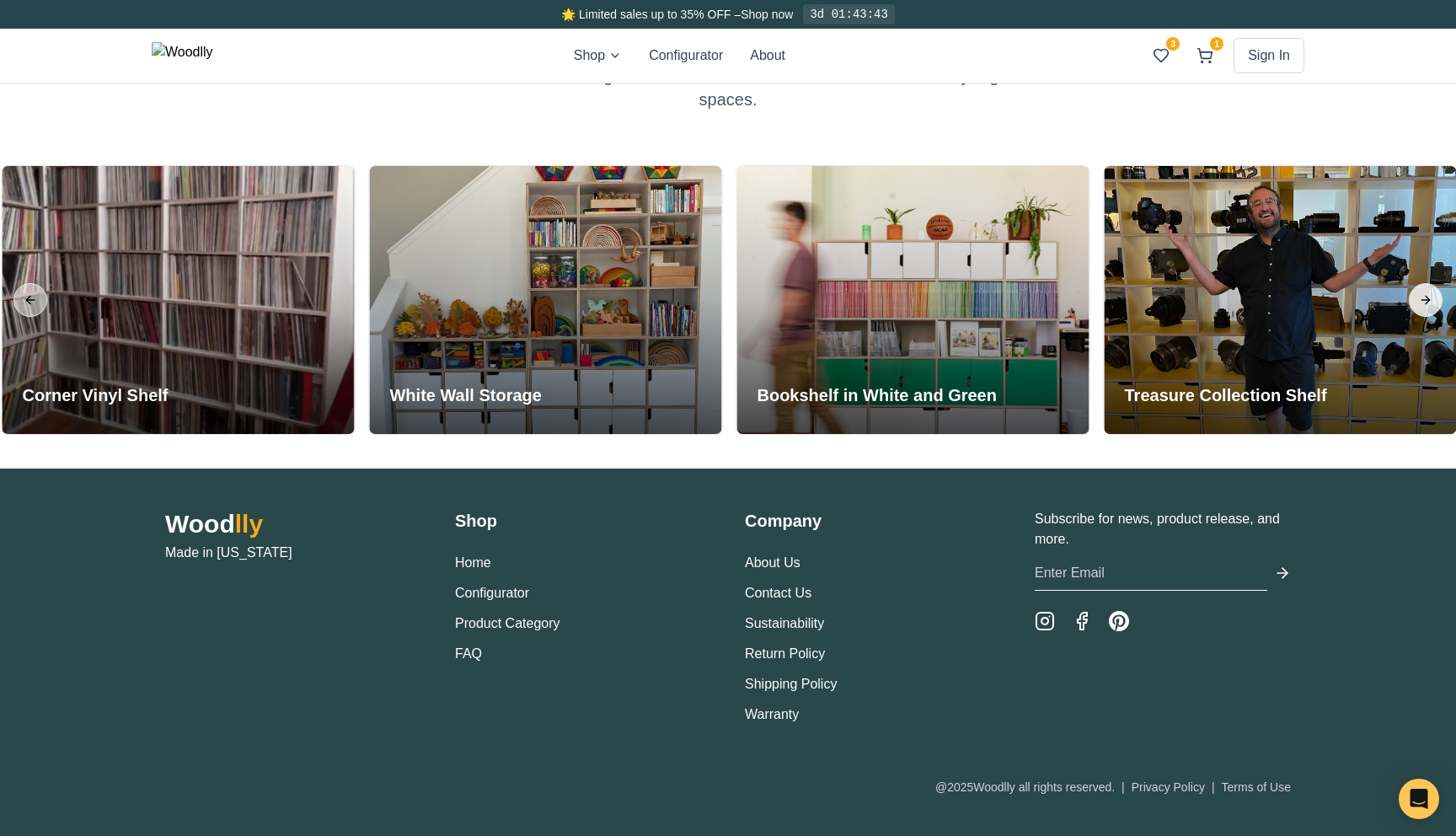
click at [1421, 301] on button "Next slide" at bounding box center [1426, 300] width 34 height 34
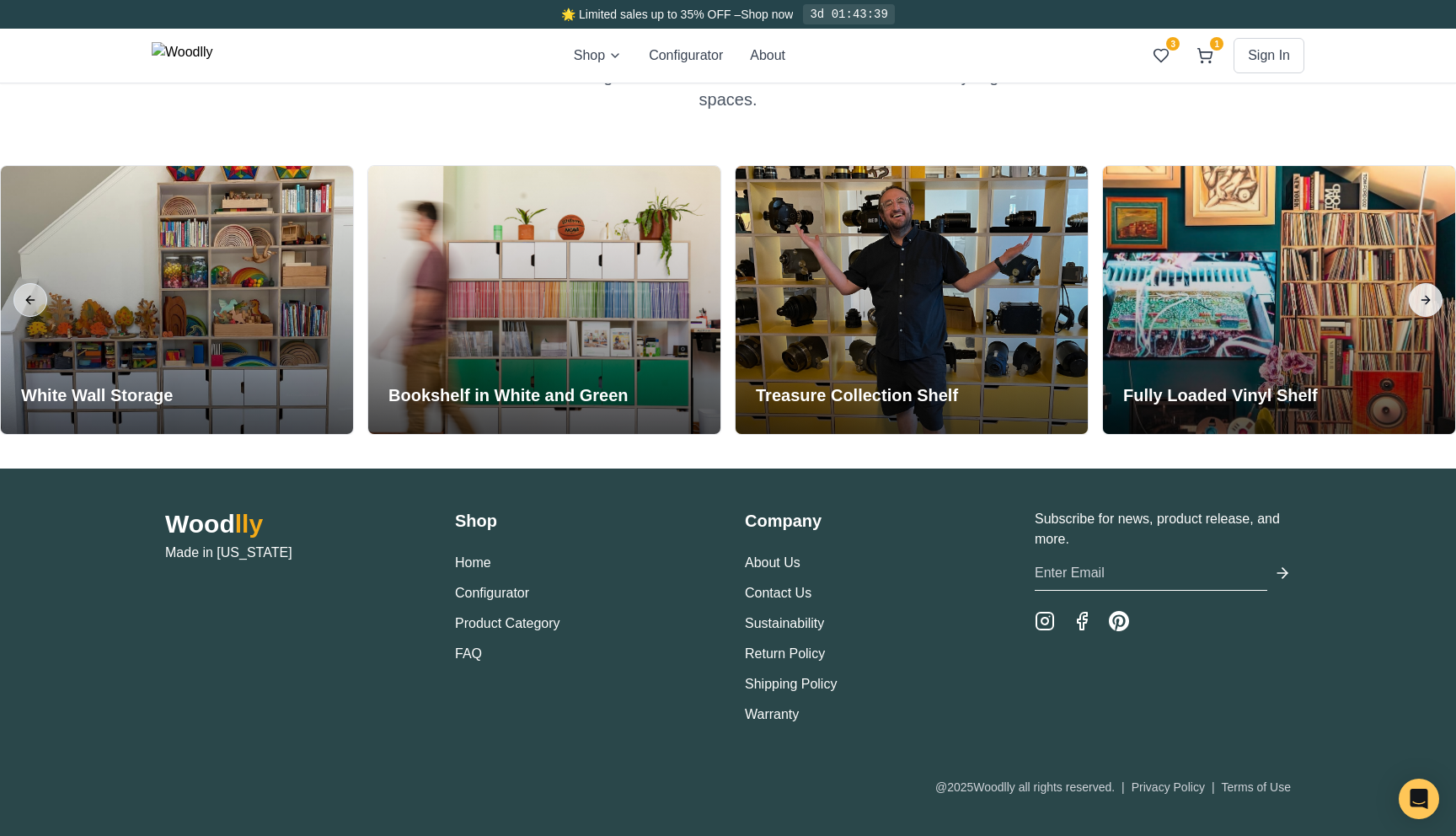
click at [1421, 301] on button "Next slide" at bounding box center [1426, 300] width 34 height 34
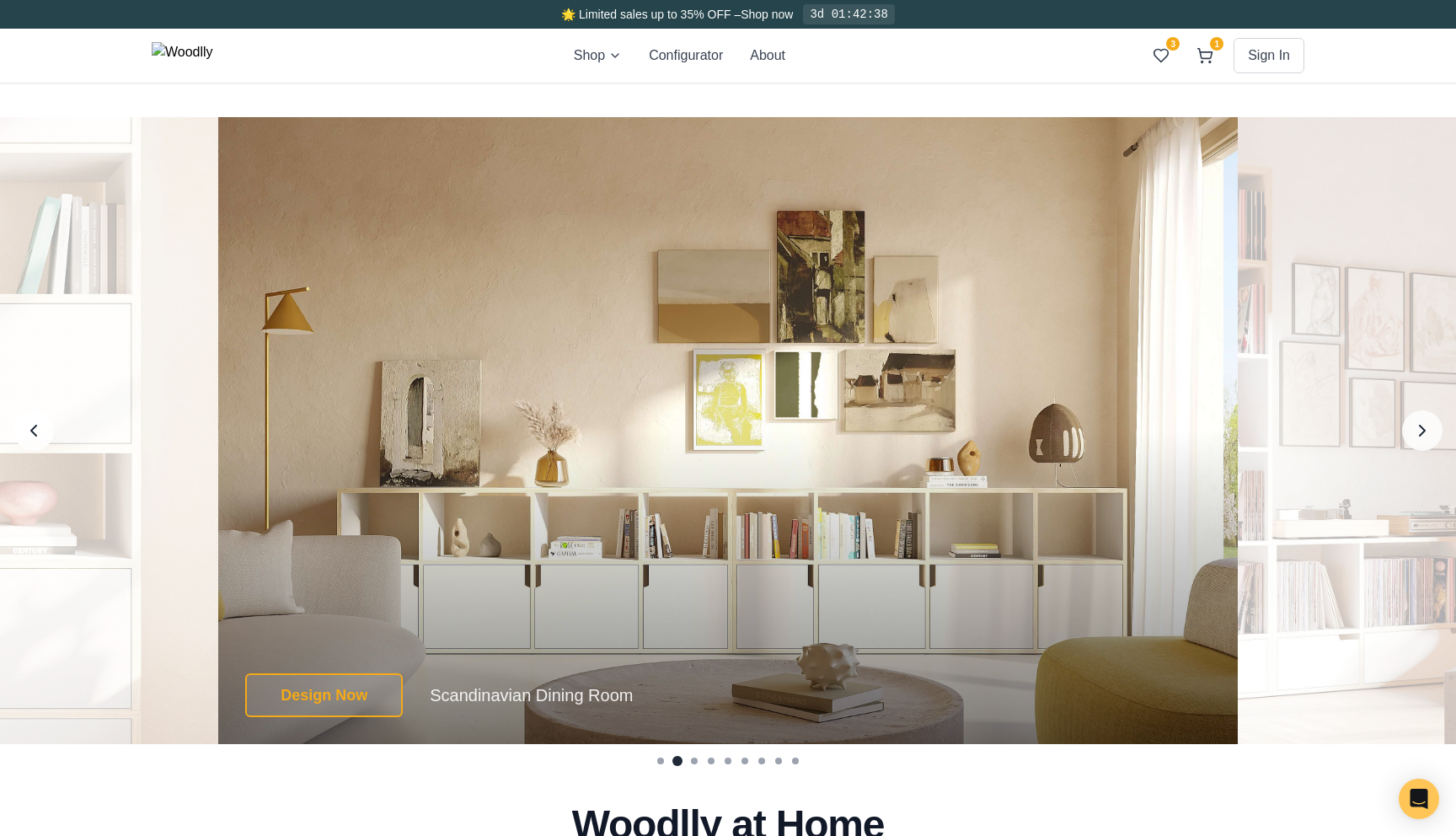
scroll to position [3208, 0]
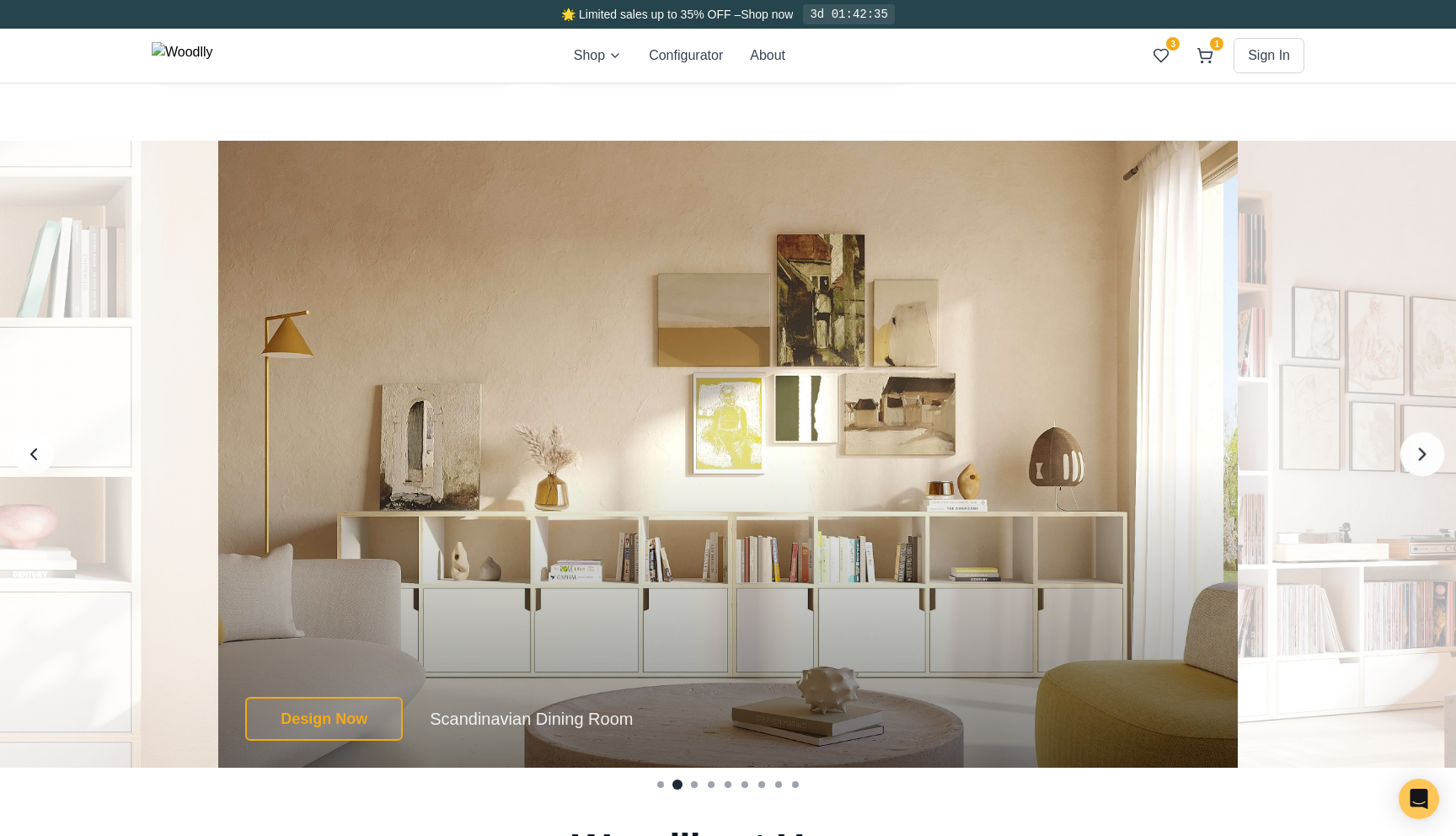
click at [1432, 457] on icon "Next image" at bounding box center [1421, 454] width 22 height 22
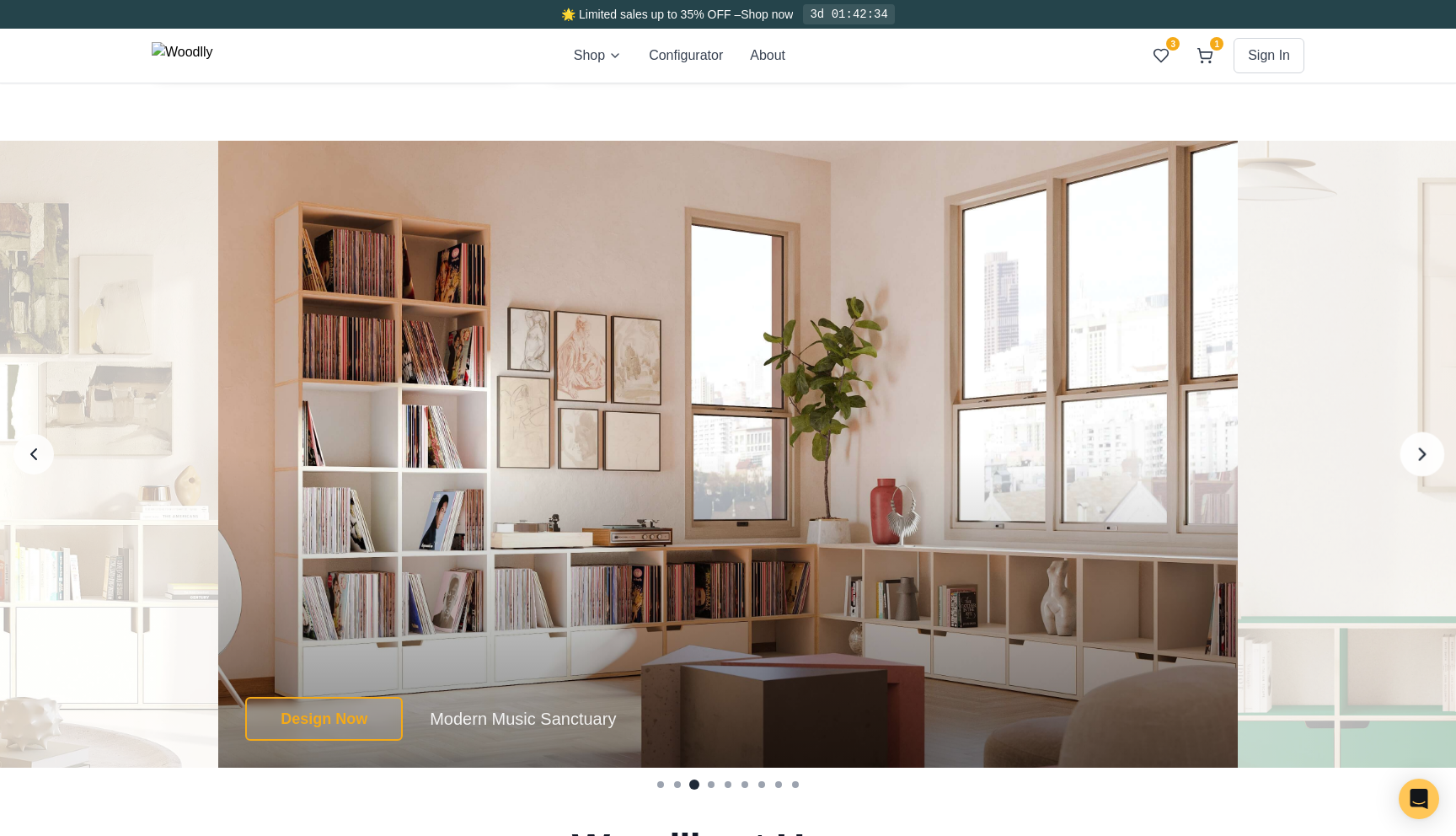
click at [1432, 457] on icon "Next image" at bounding box center [1421, 454] width 22 height 22
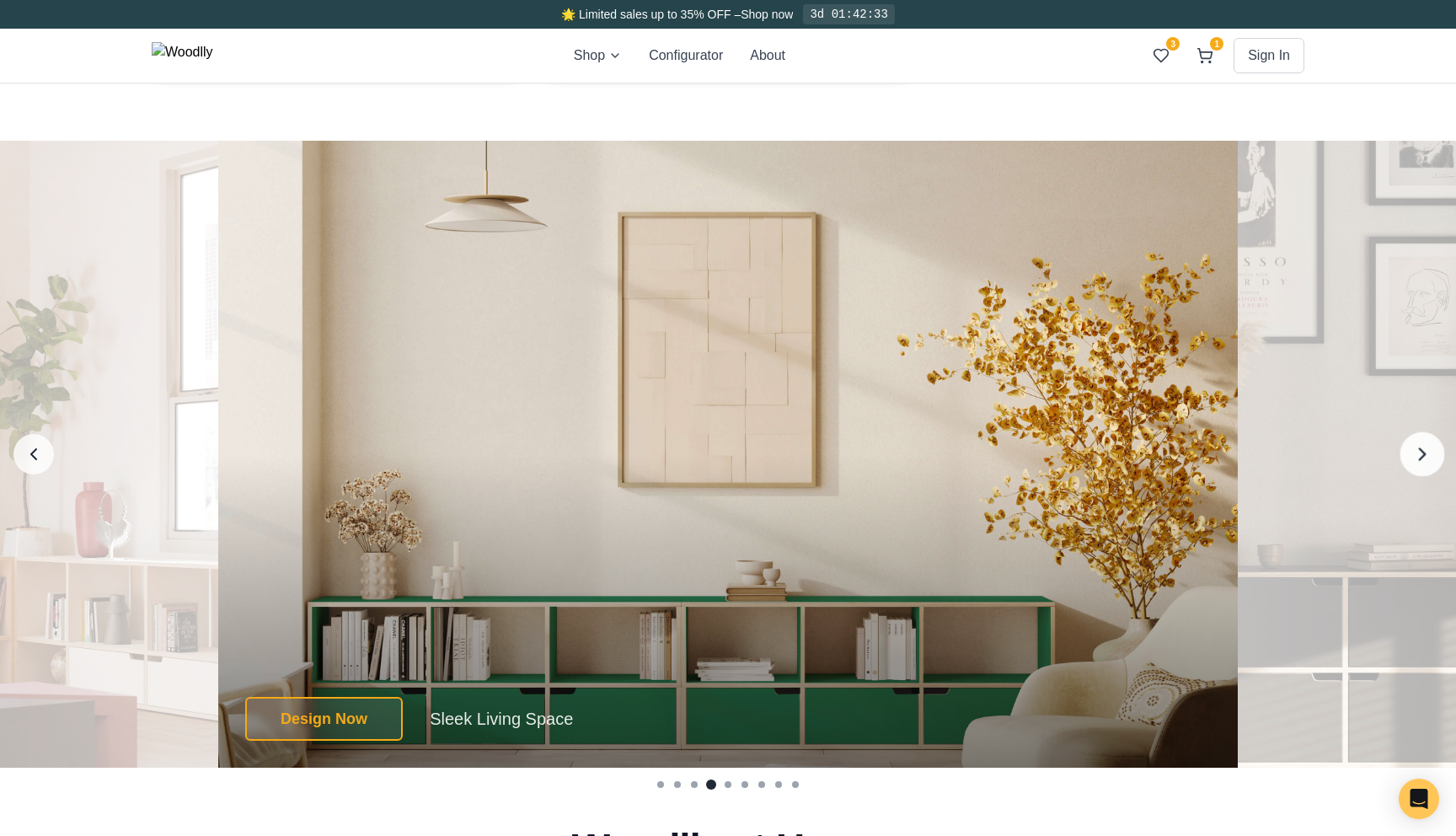
click at [1432, 457] on icon "Next image" at bounding box center [1421, 454] width 22 height 22
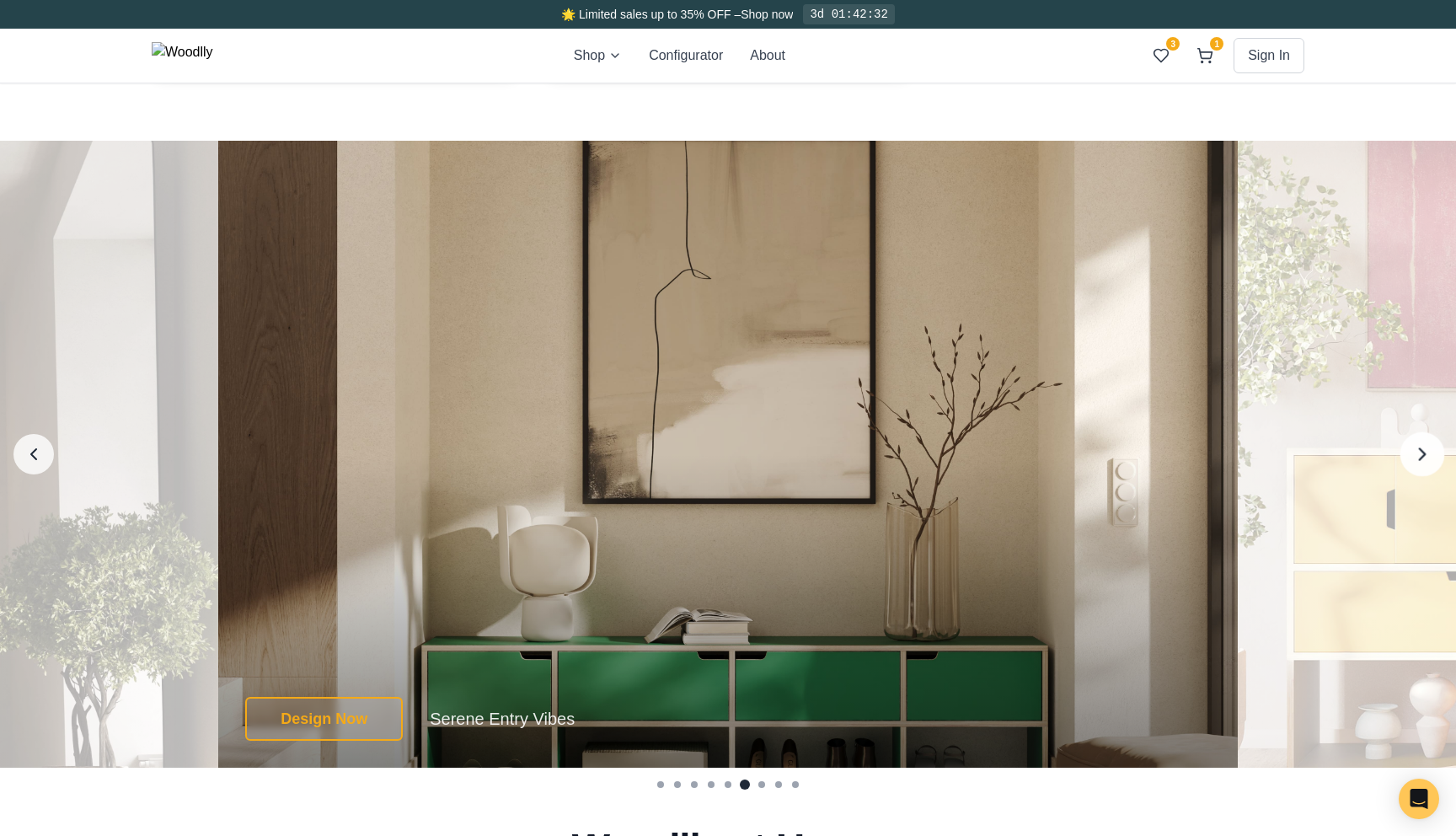
click at [1432, 457] on icon "Next image" at bounding box center [1421, 454] width 22 height 22
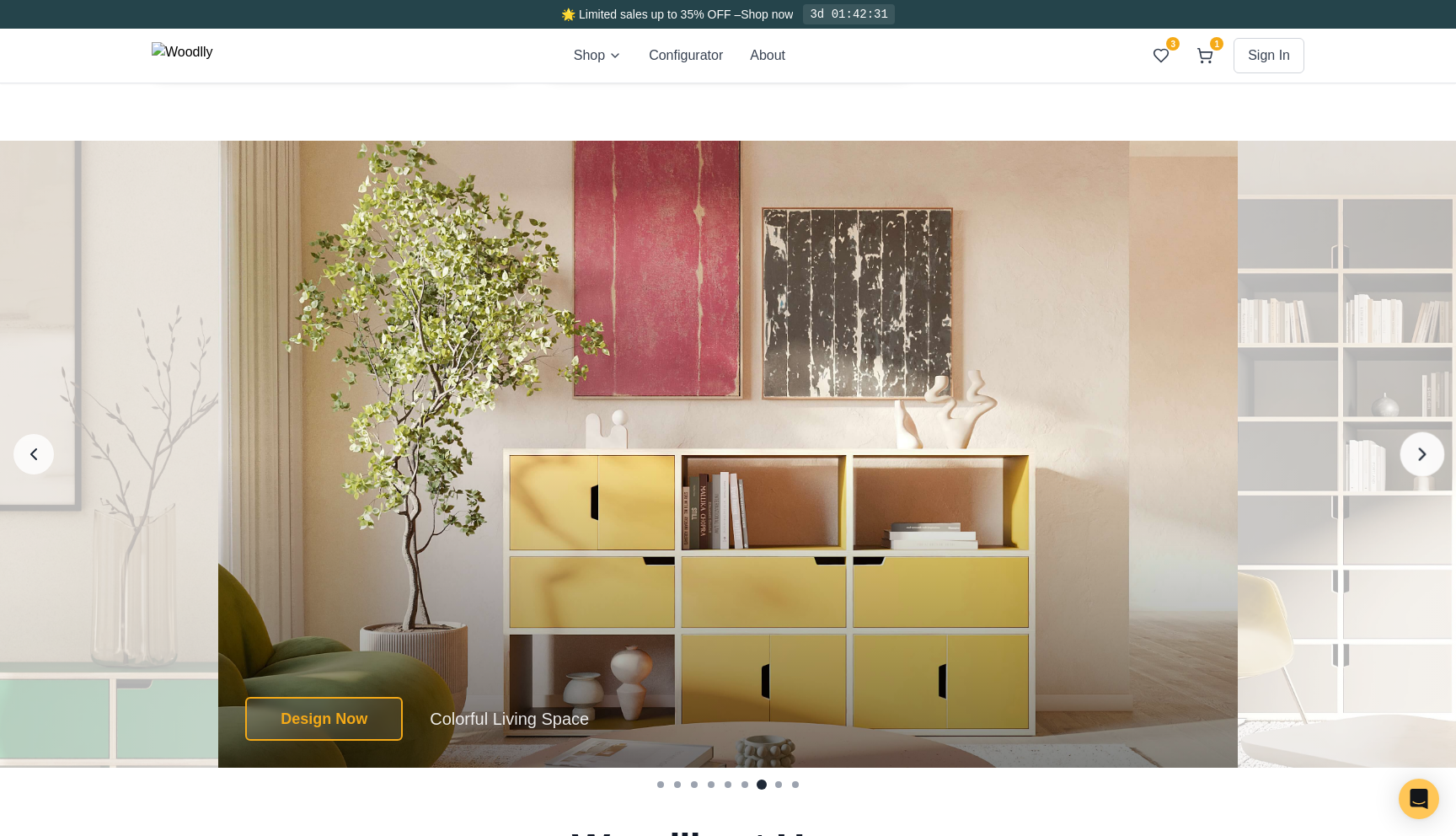
click at [1432, 457] on icon "Next image" at bounding box center [1421, 454] width 22 height 22
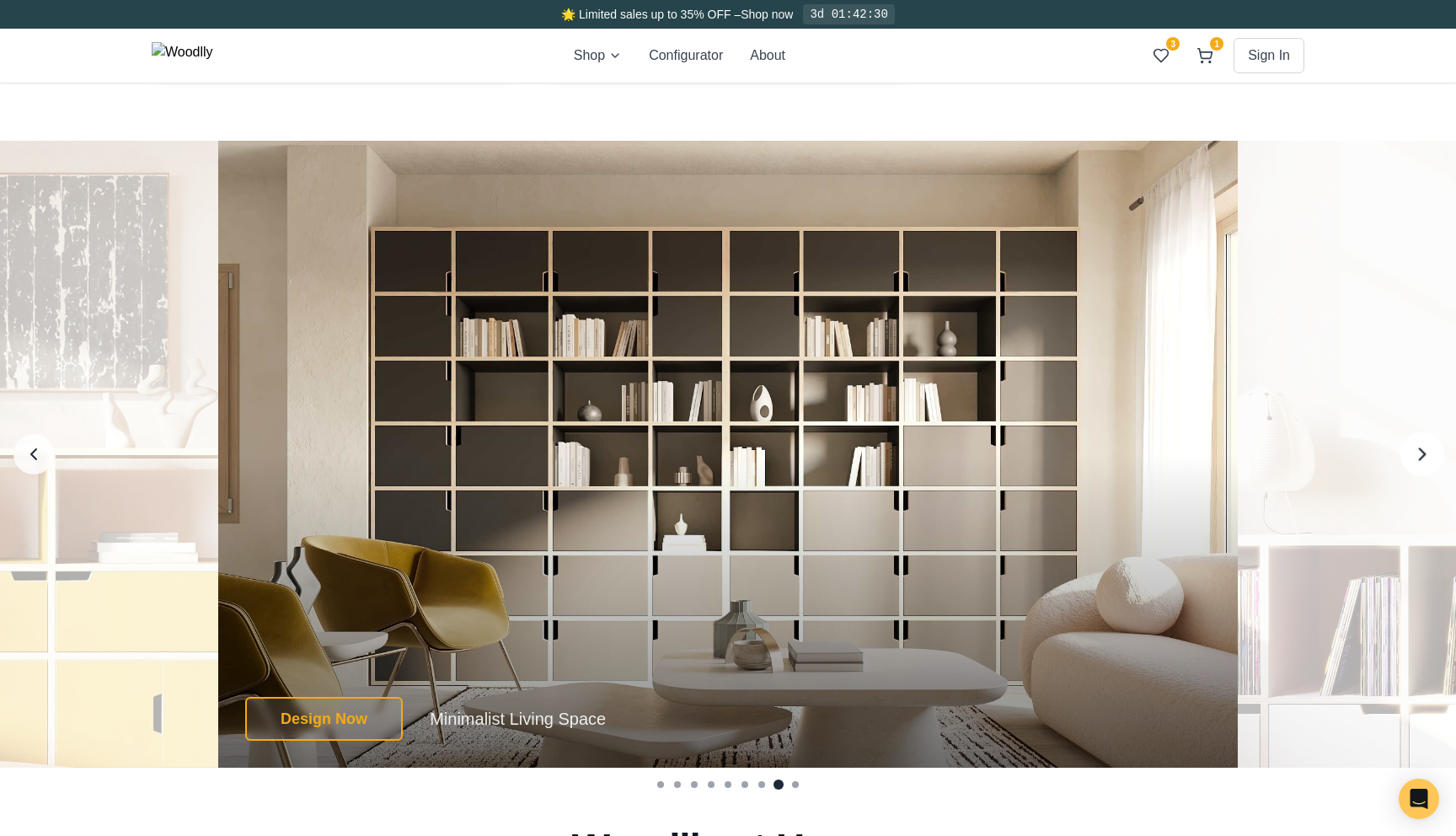
click at [1432, 457] on icon "Next image" at bounding box center [1421, 454] width 22 height 22
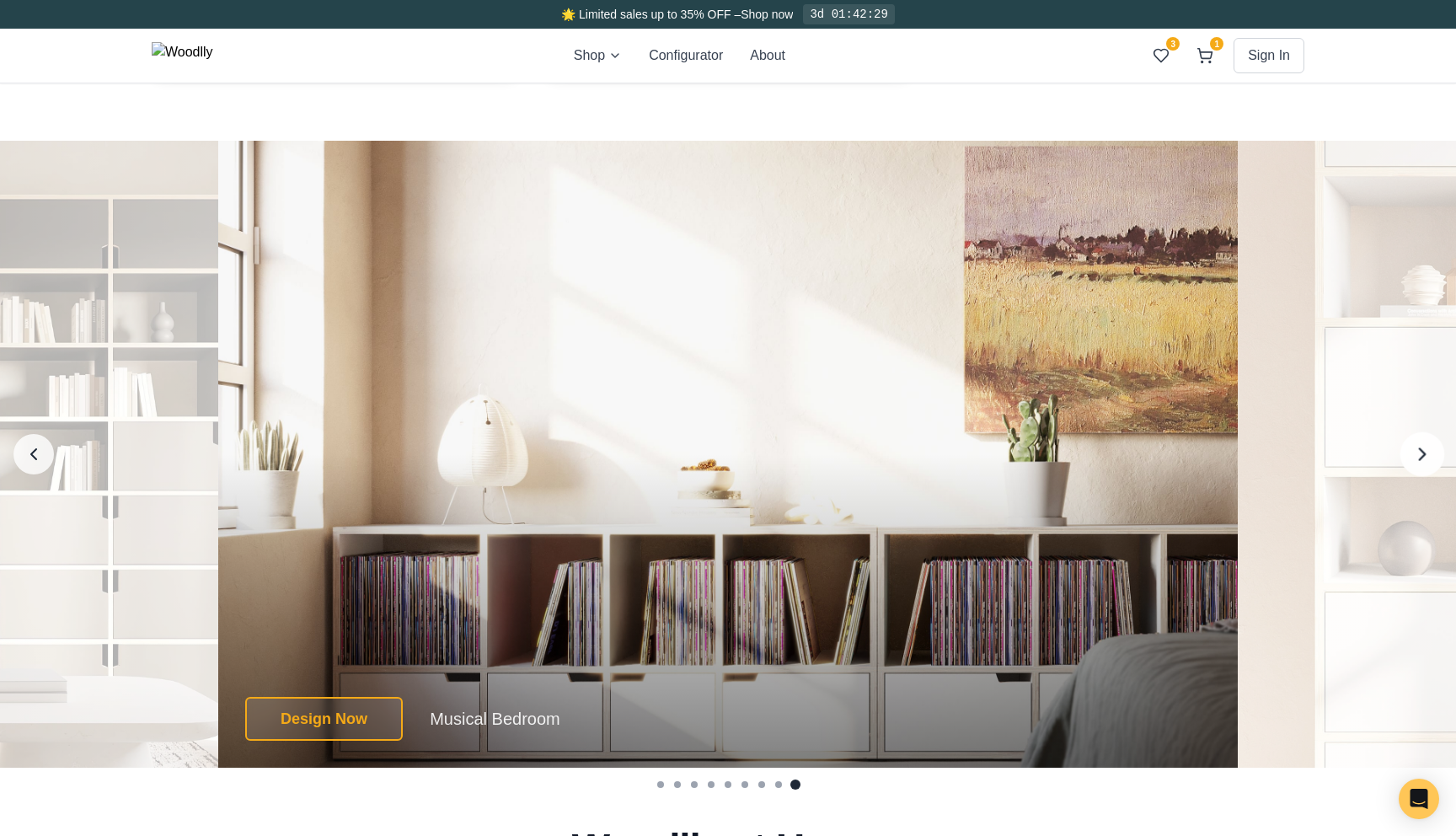
click at [1432, 457] on icon "Next image" at bounding box center [1421, 454] width 22 height 22
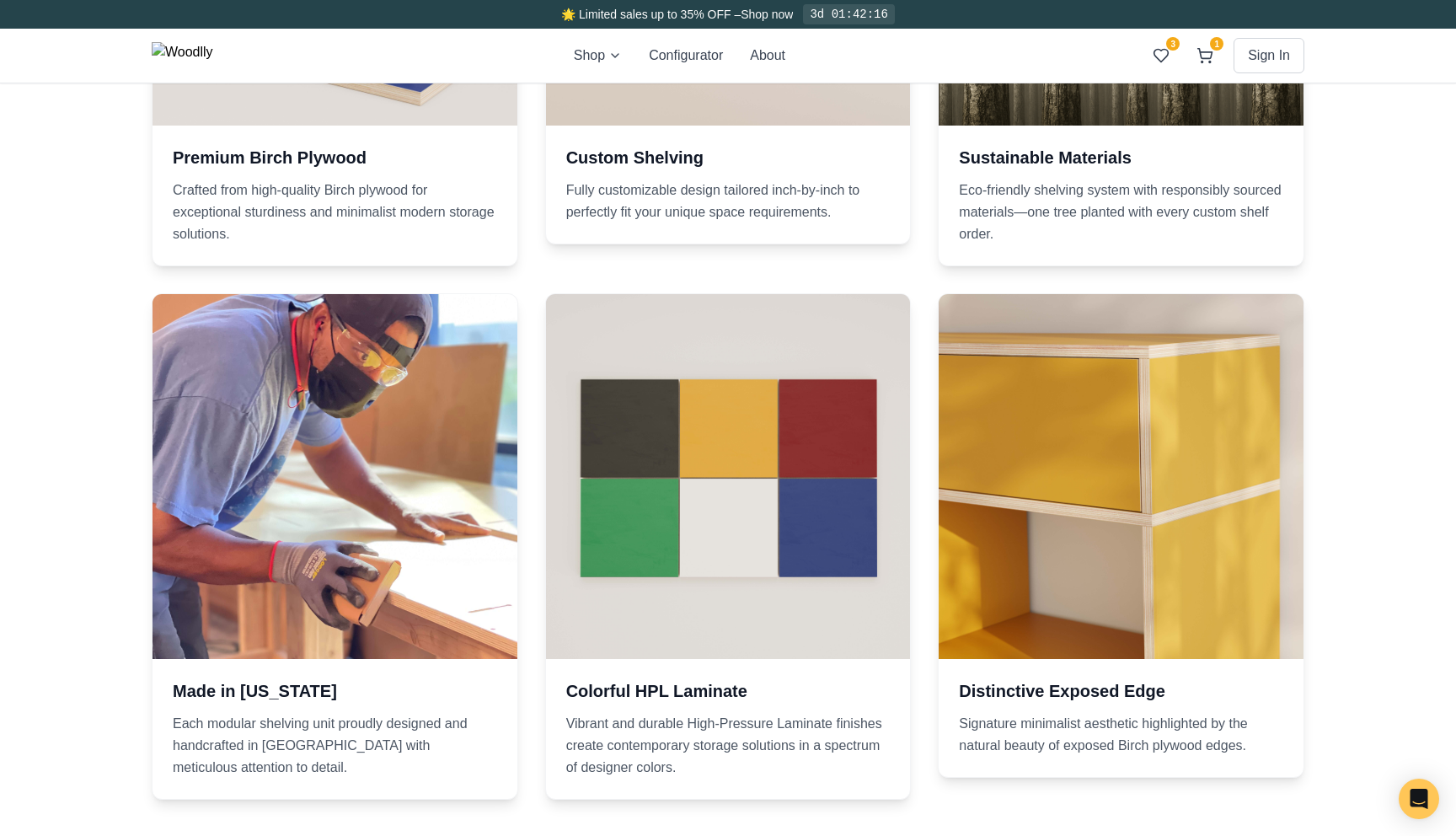
scroll to position [2456, 0]
